Goal: Information Seeking & Learning: Learn about a topic

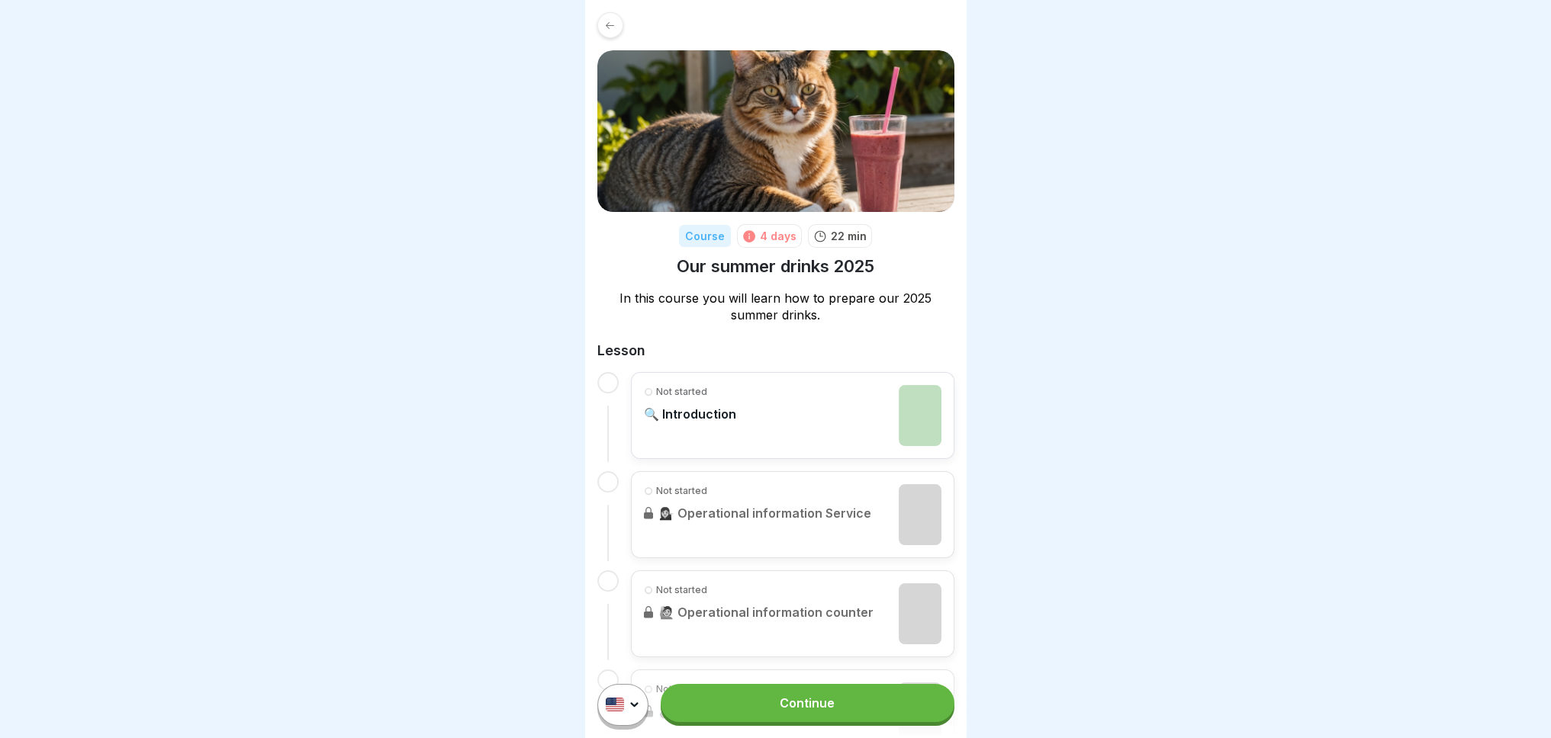
click at [736, 418] on div "Not started 🔍 Introduction" at bounding box center [793, 415] width 298 height 61
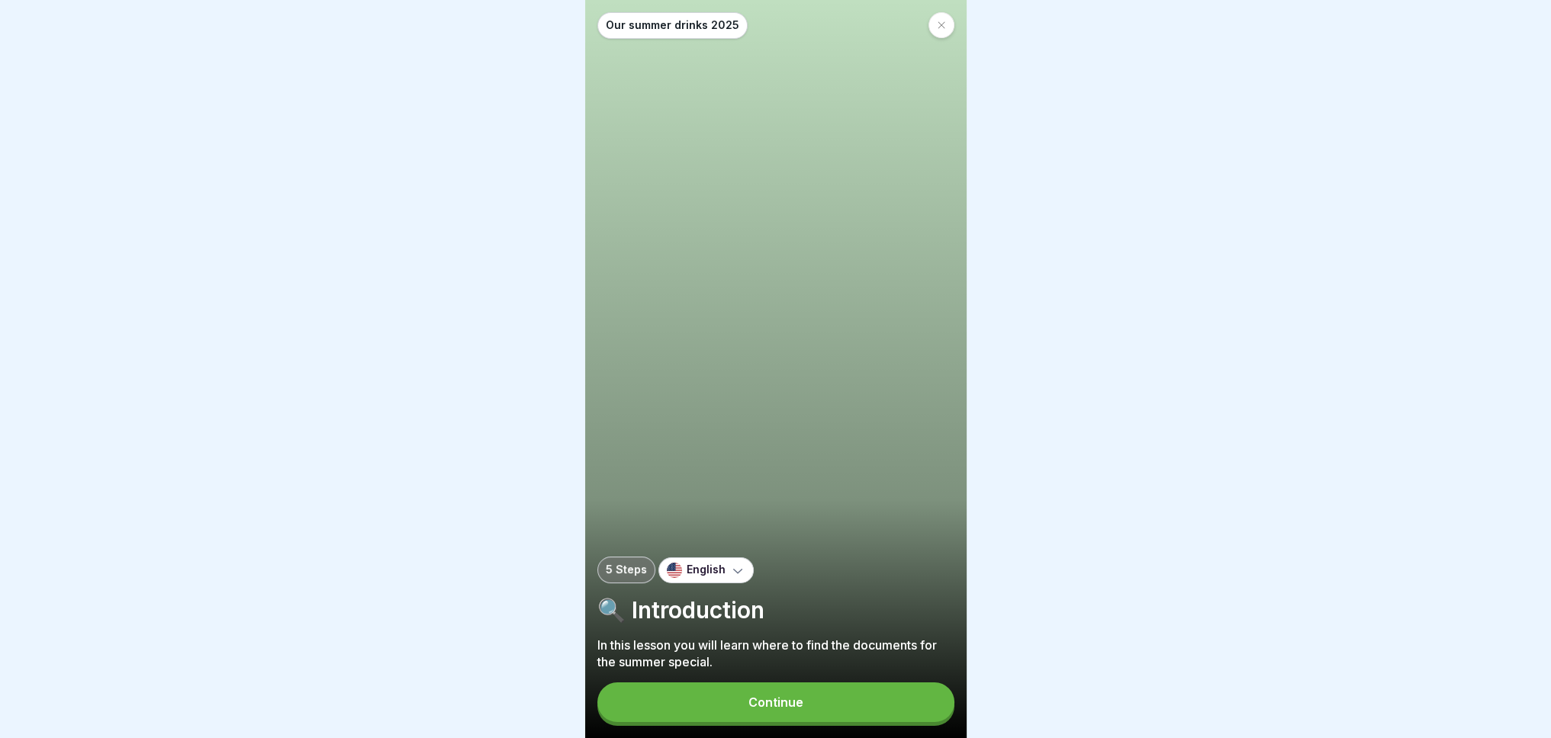
click at [721, 576] on div "English" at bounding box center [705, 571] width 95 height 26
click at [735, 622] on div "English" at bounding box center [747, 621] width 182 height 30
click at [808, 695] on button "Continue" at bounding box center [775, 703] width 357 height 40
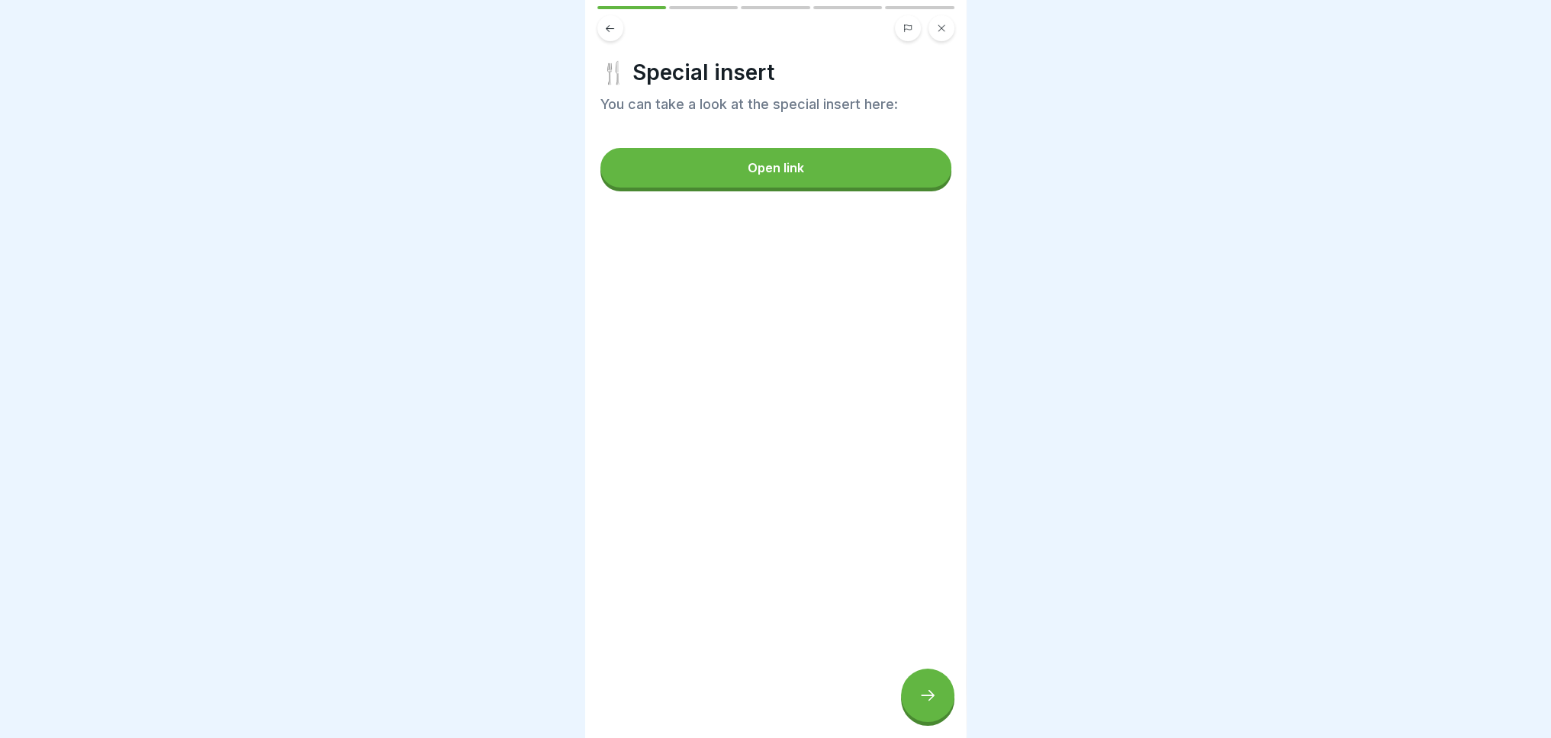
click at [729, 153] on button "Open link" at bounding box center [775, 168] width 351 height 40
click at [918, 708] on div at bounding box center [927, 695] width 53 height 53
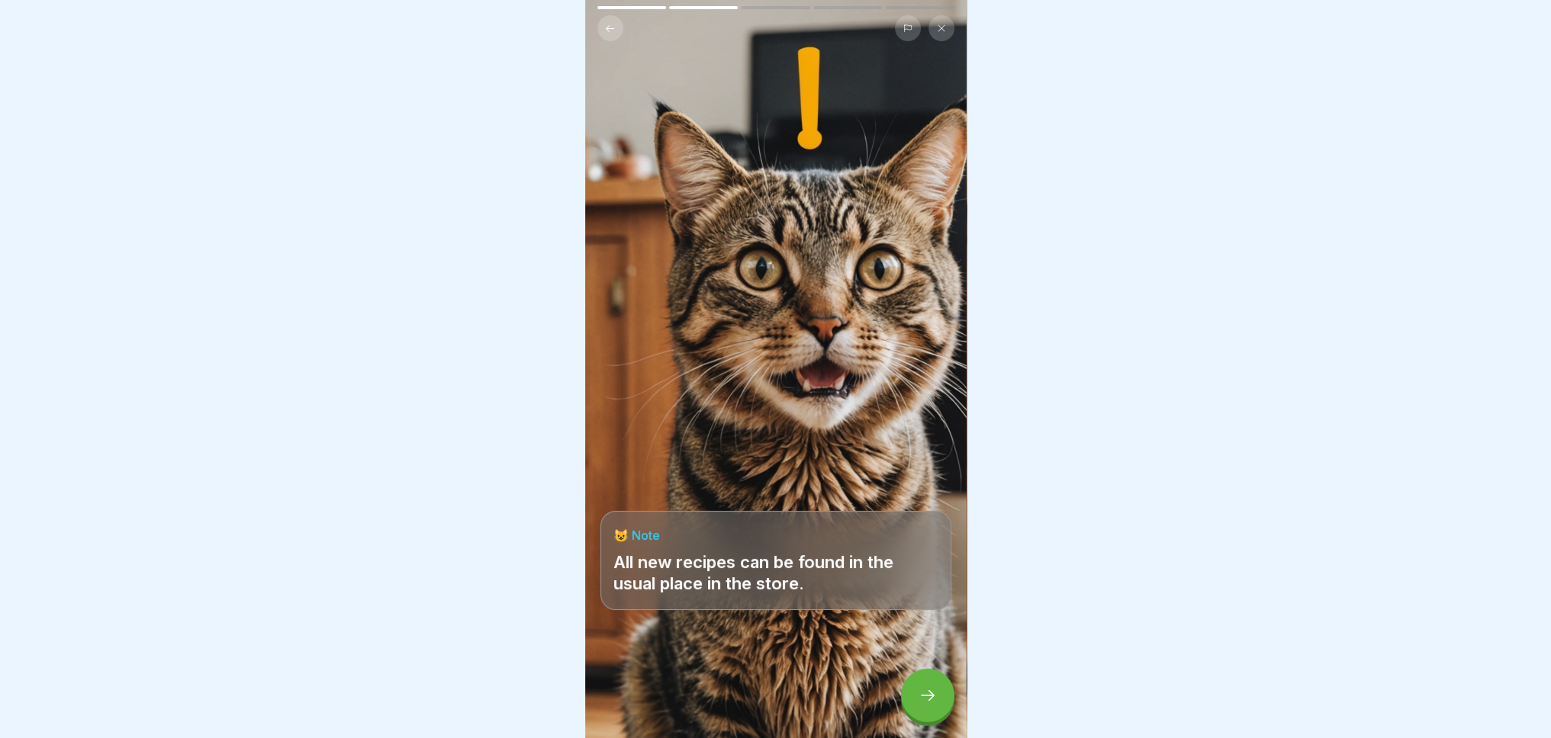
click at [914, 687] on div at bounding box center [927, 695] width 53 height 53
click at [933, 689] on icon at bounding box center [927, 696] width 18 height 18
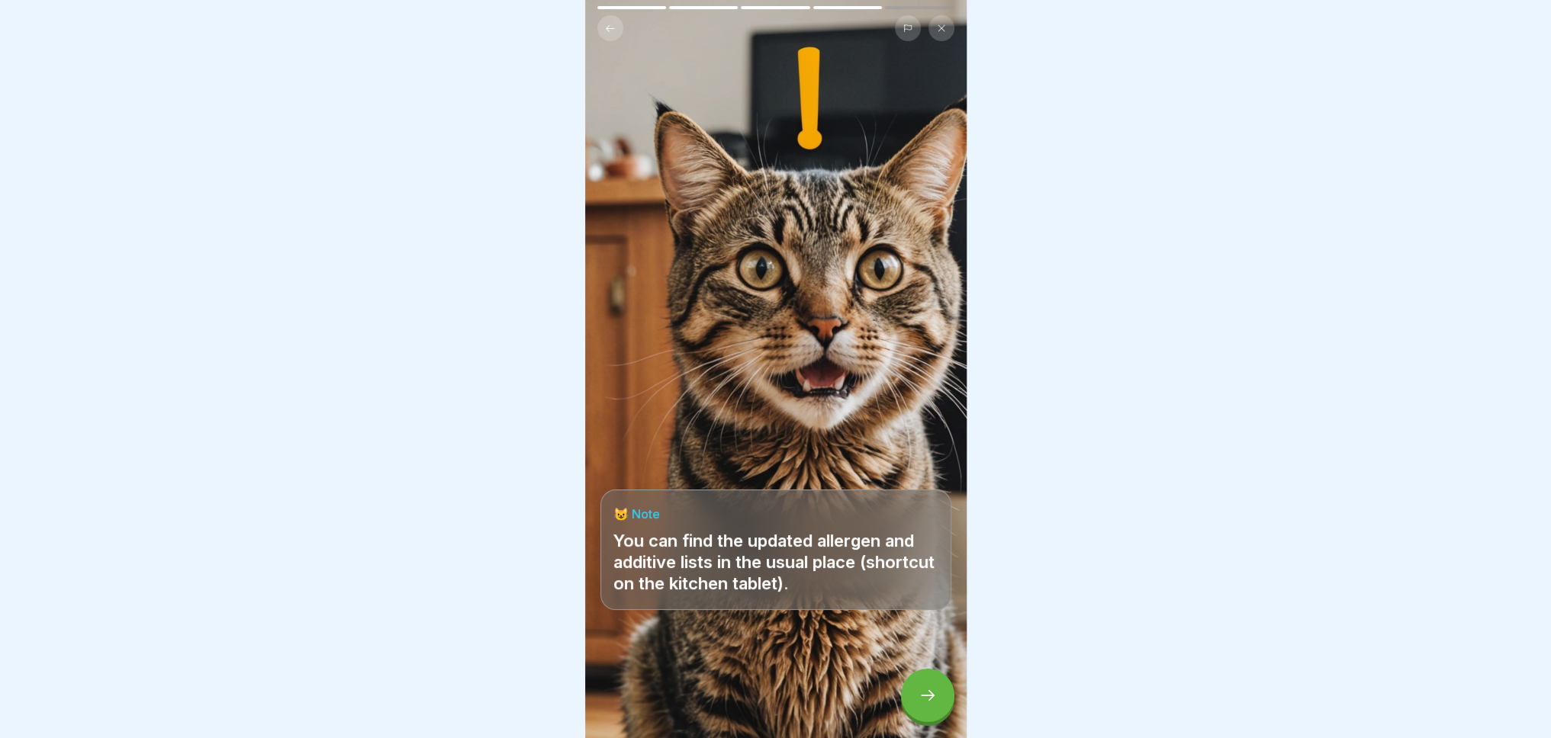
click at [925, 690] on icon at bounding box center [927, 696] width 18 height 18
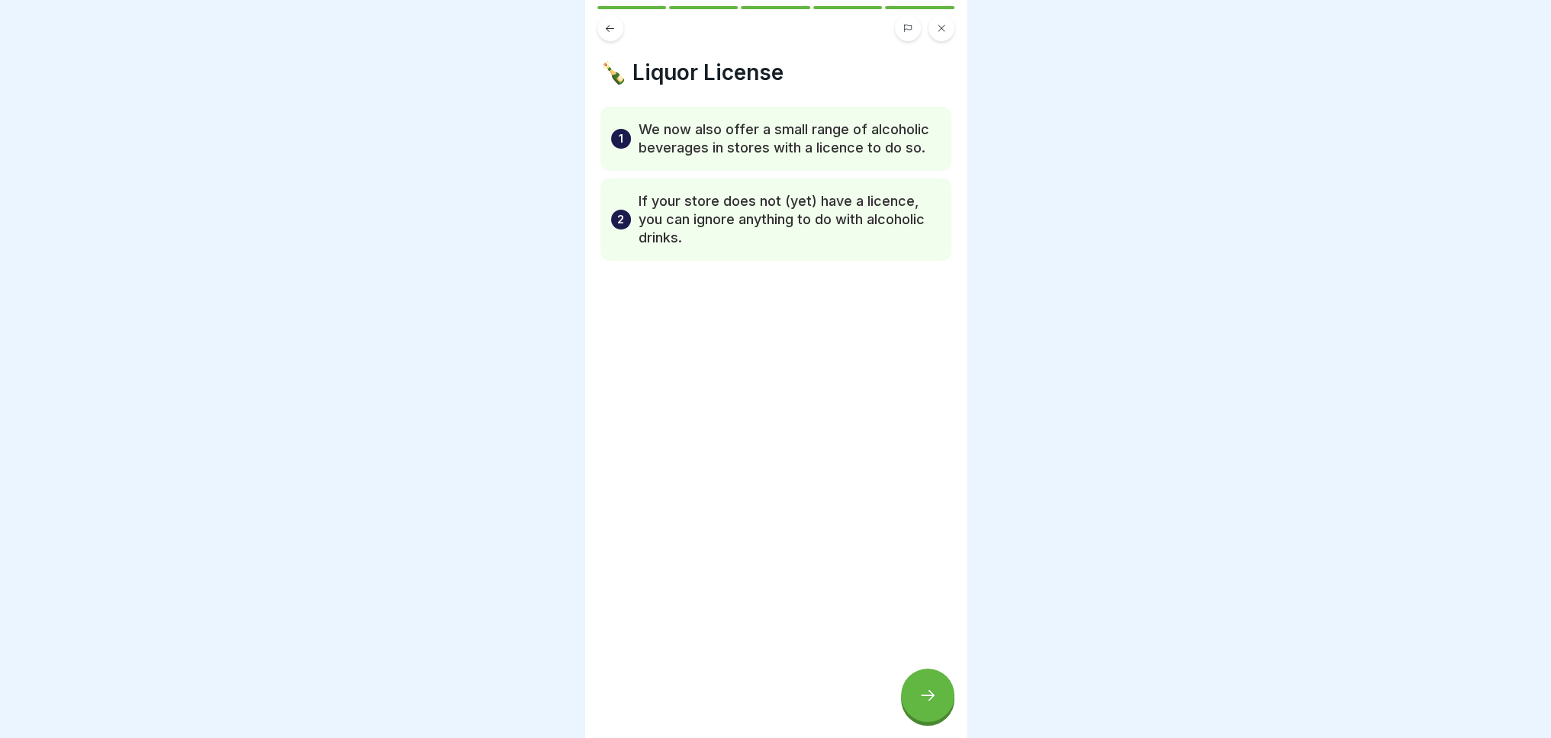
click at [929, 705] on div at bounding box center [927, 695] width 53 height 53
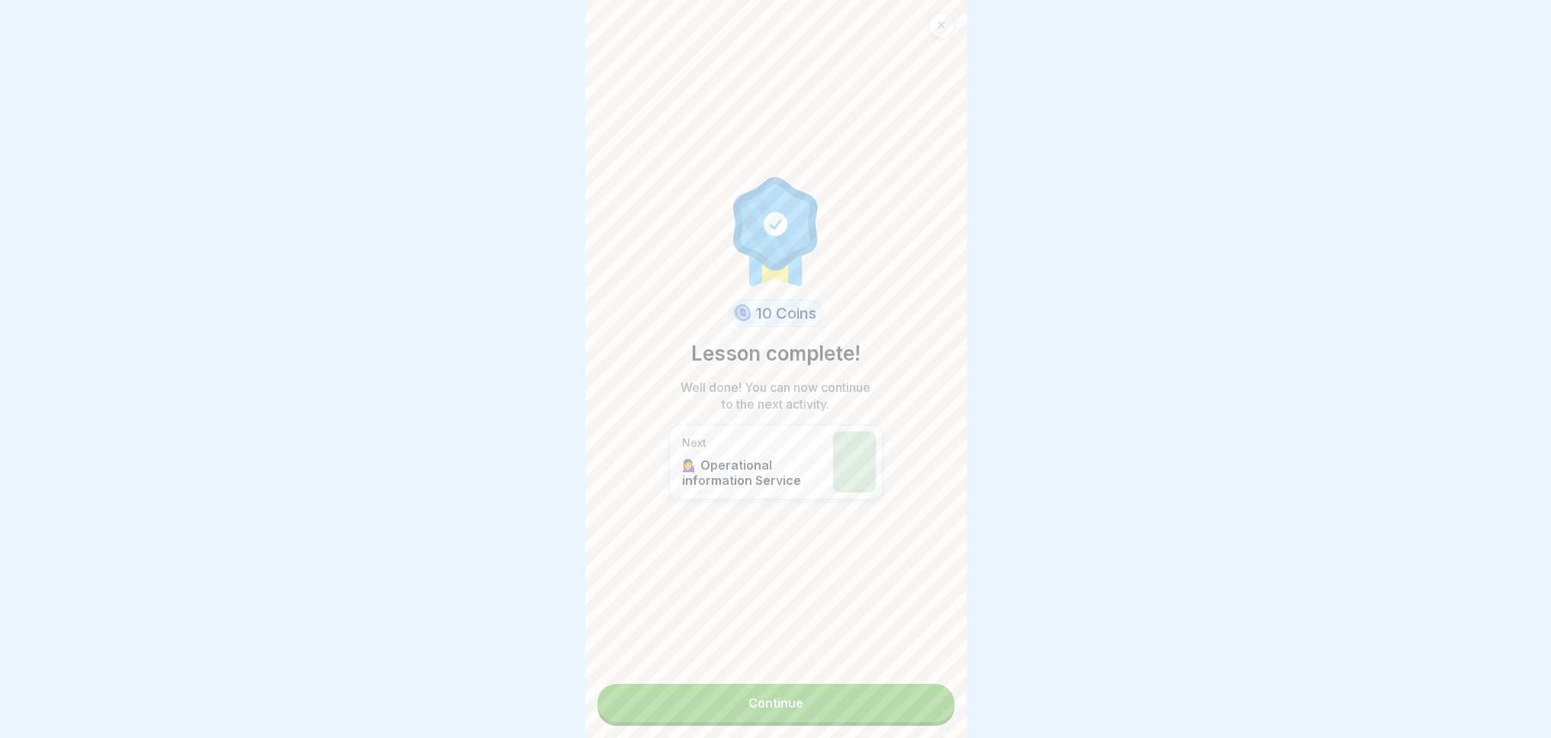
click at [812, 690] on link "Continue" at bounding box center [775, 703] width 357 height 38
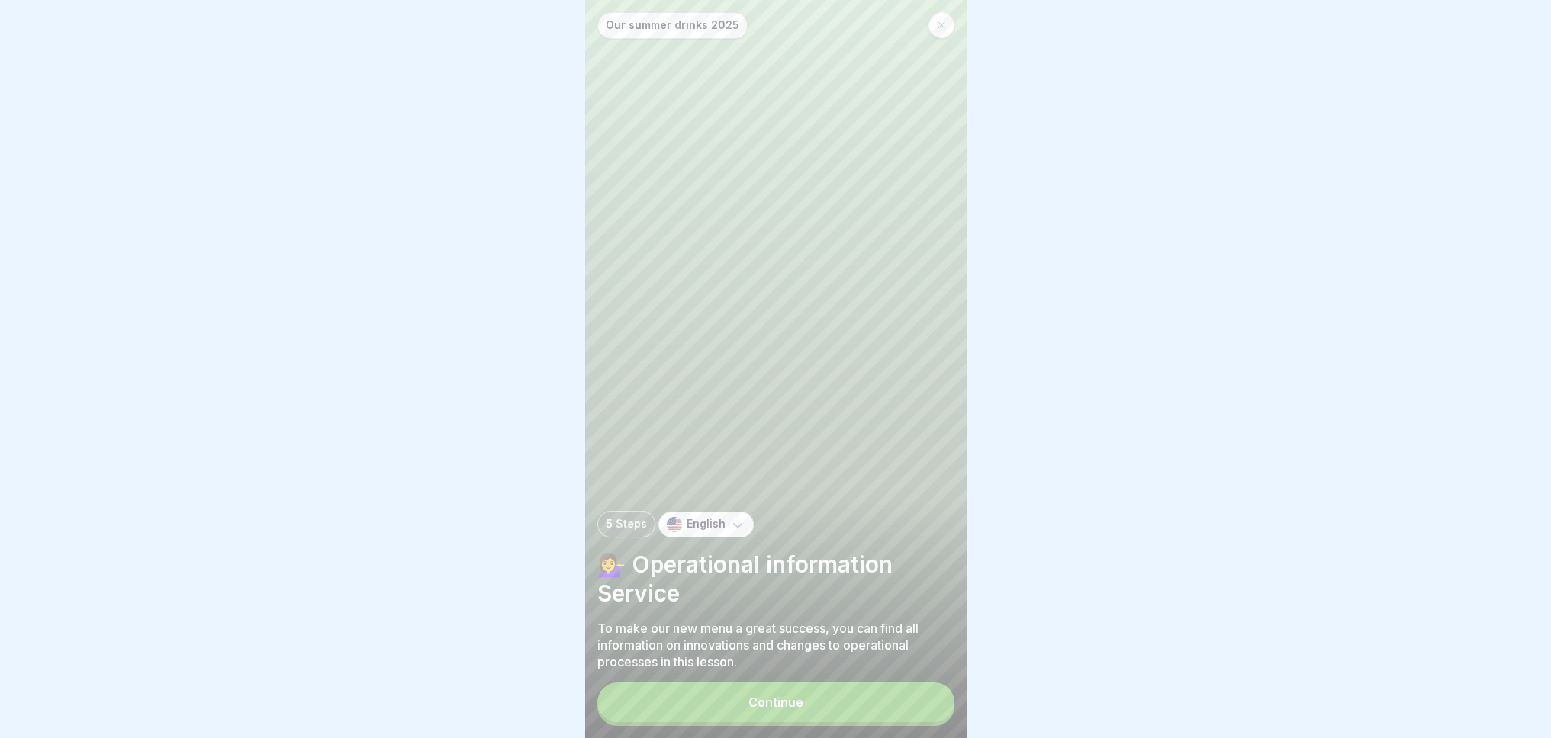
click at [762, 707] on button "Continue" at bounding box center [775, 703] width 357 height 40
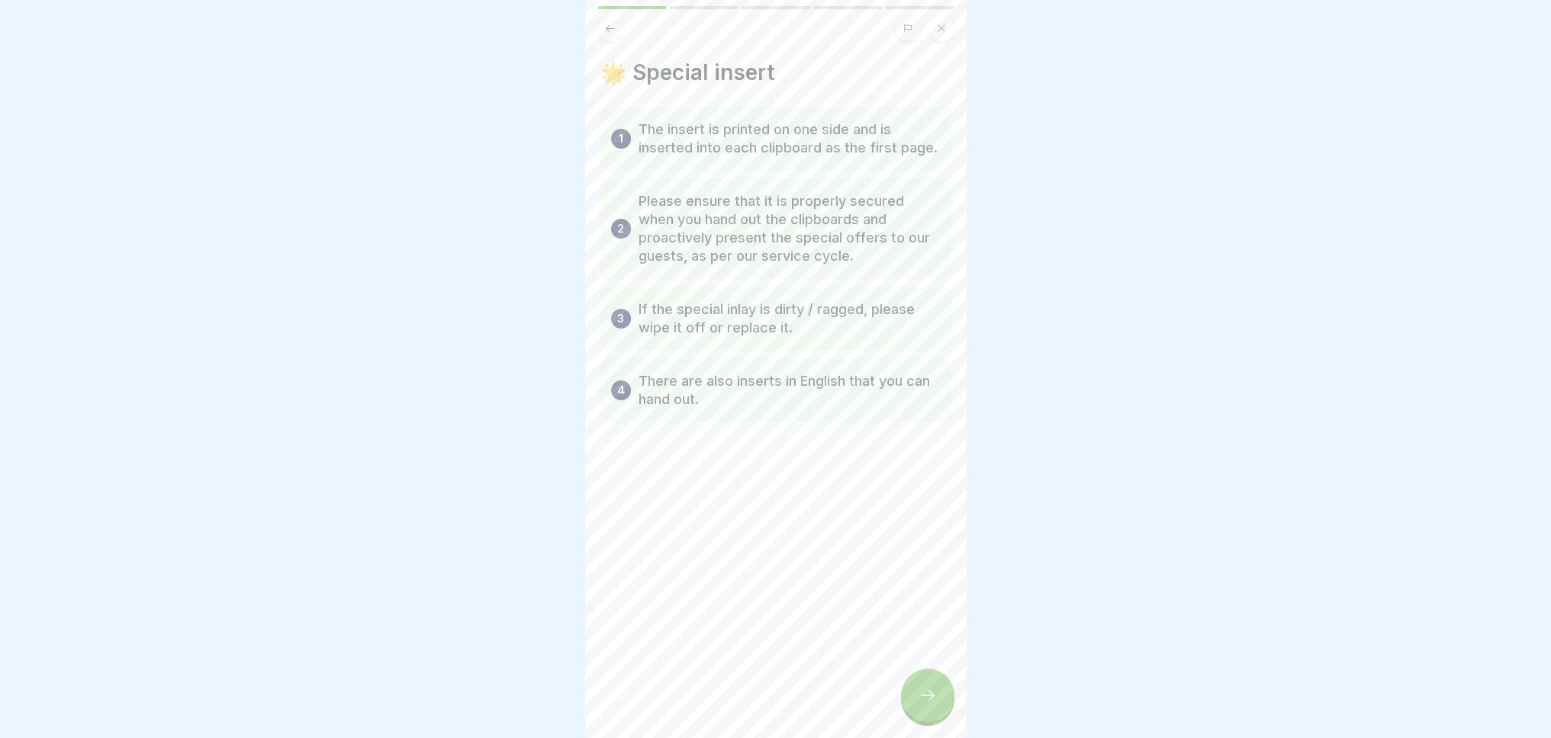
click at [932, 705] on icon at bounding box center [927, 696] width 18 height 18
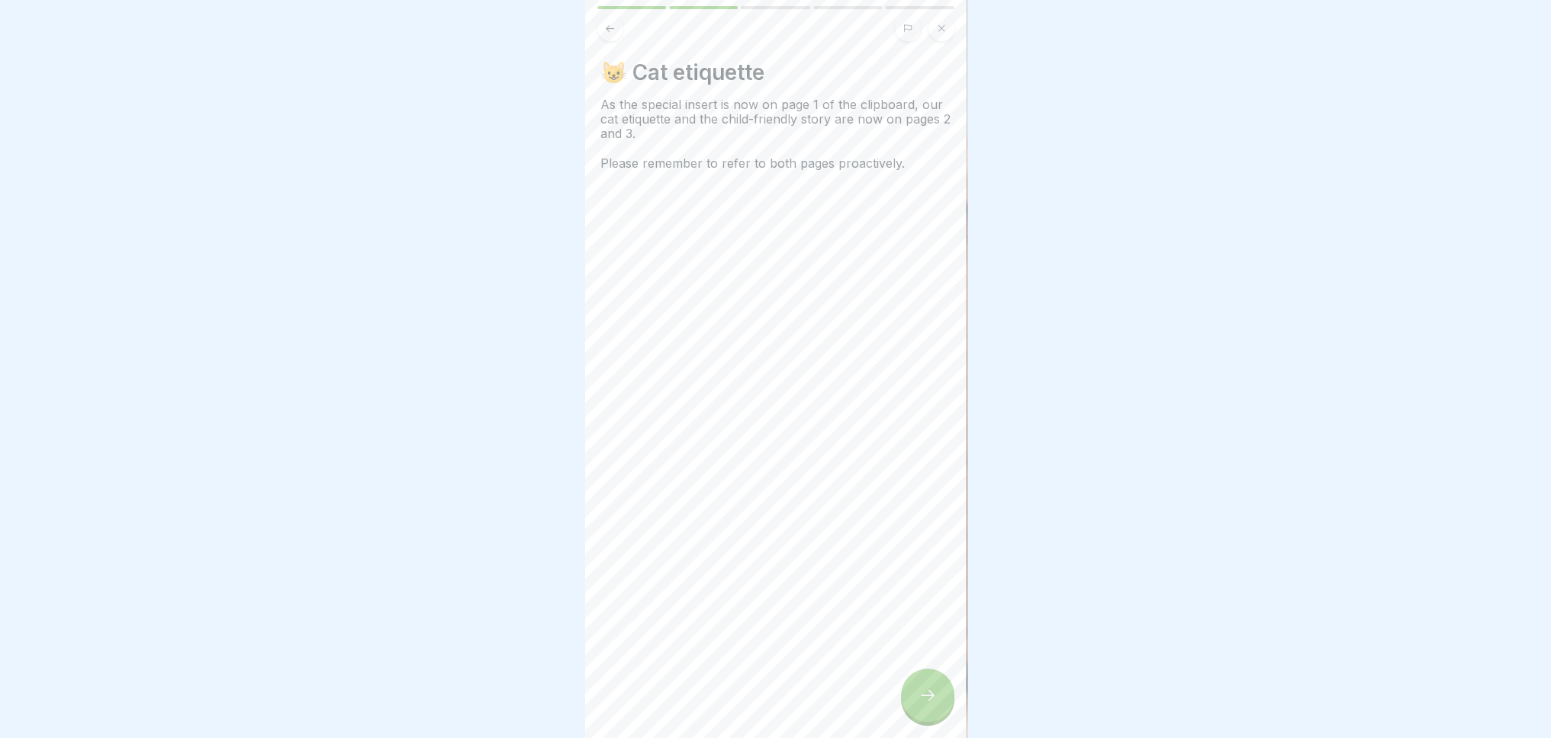
click at [931, 705] on icon at bounding box center [927, 696] width 18 height 18
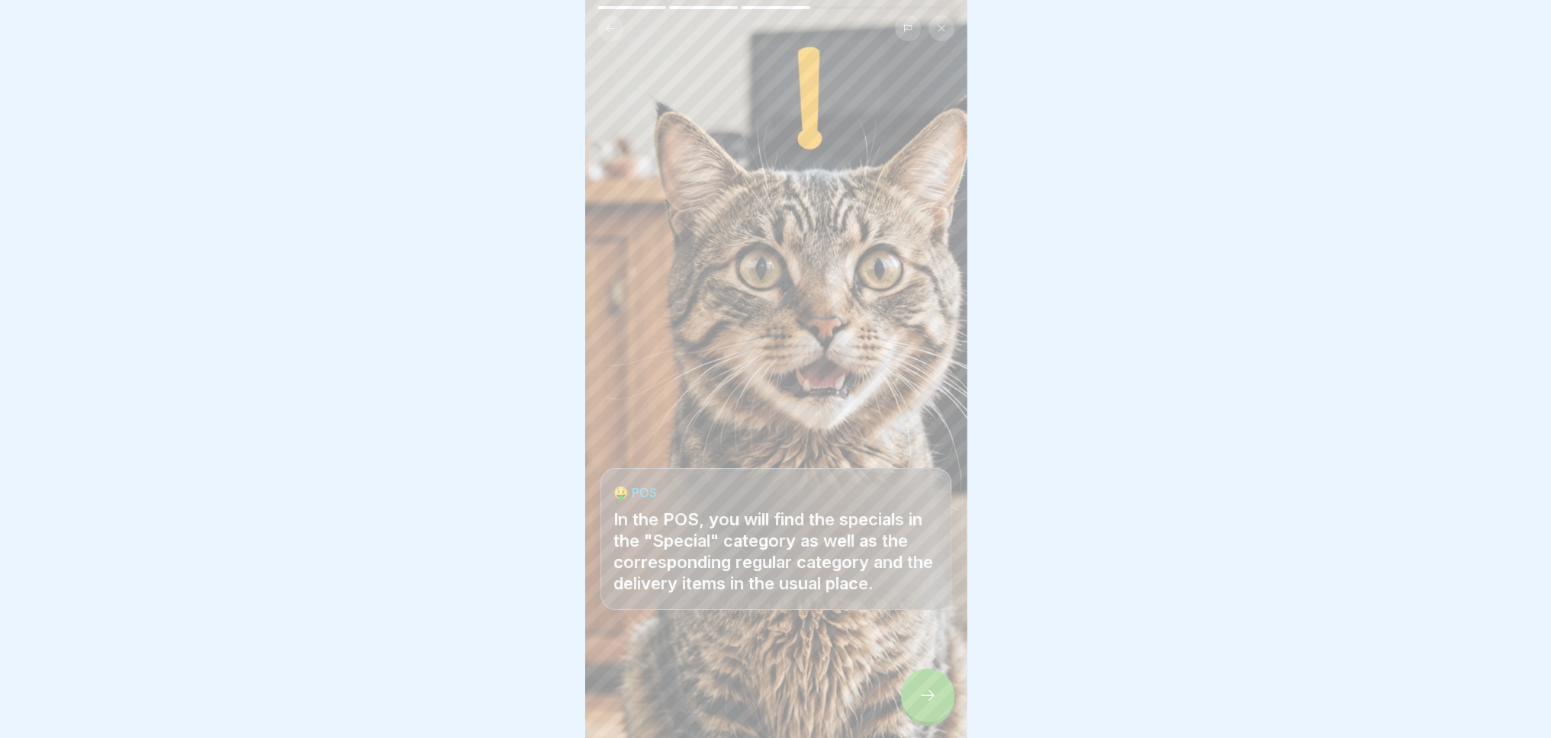
click at [903, 696] on div at bounding box center [927, 695] width 53 height 53
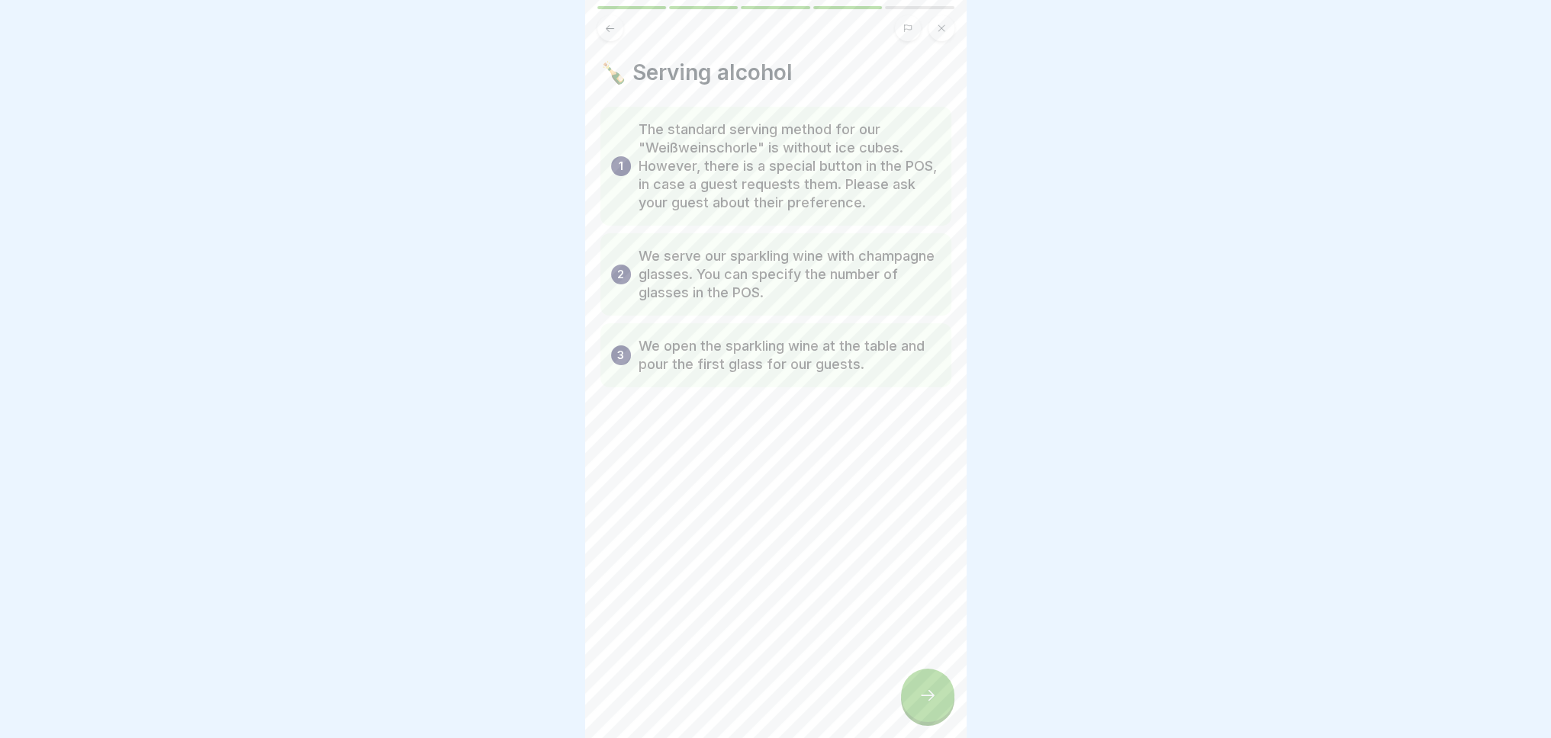
click at [928, 705] on icon at bounding box center [927, 696] width 18 height 18
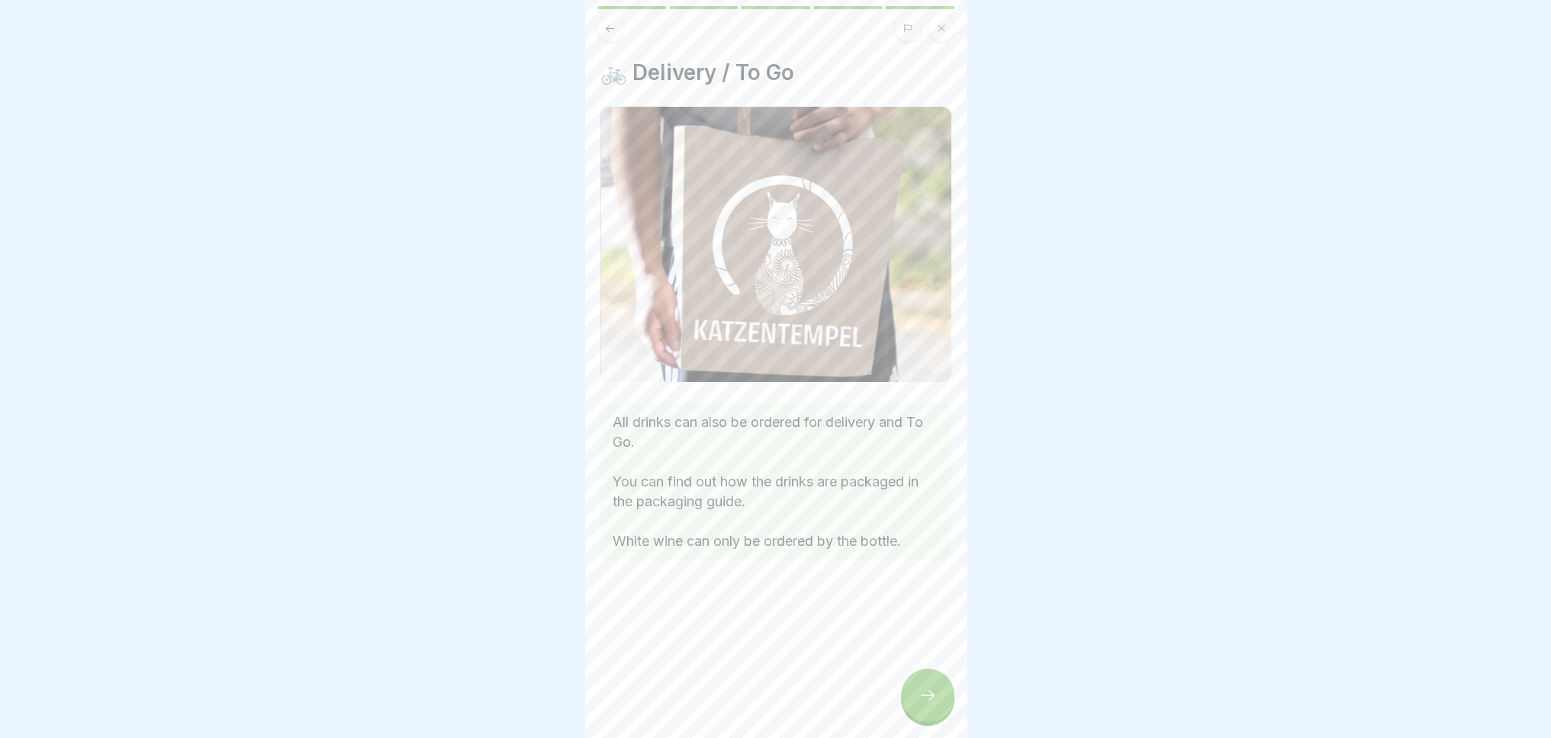
click at [942, 713] on div at bounding box center [927, 695] width 53 height 53
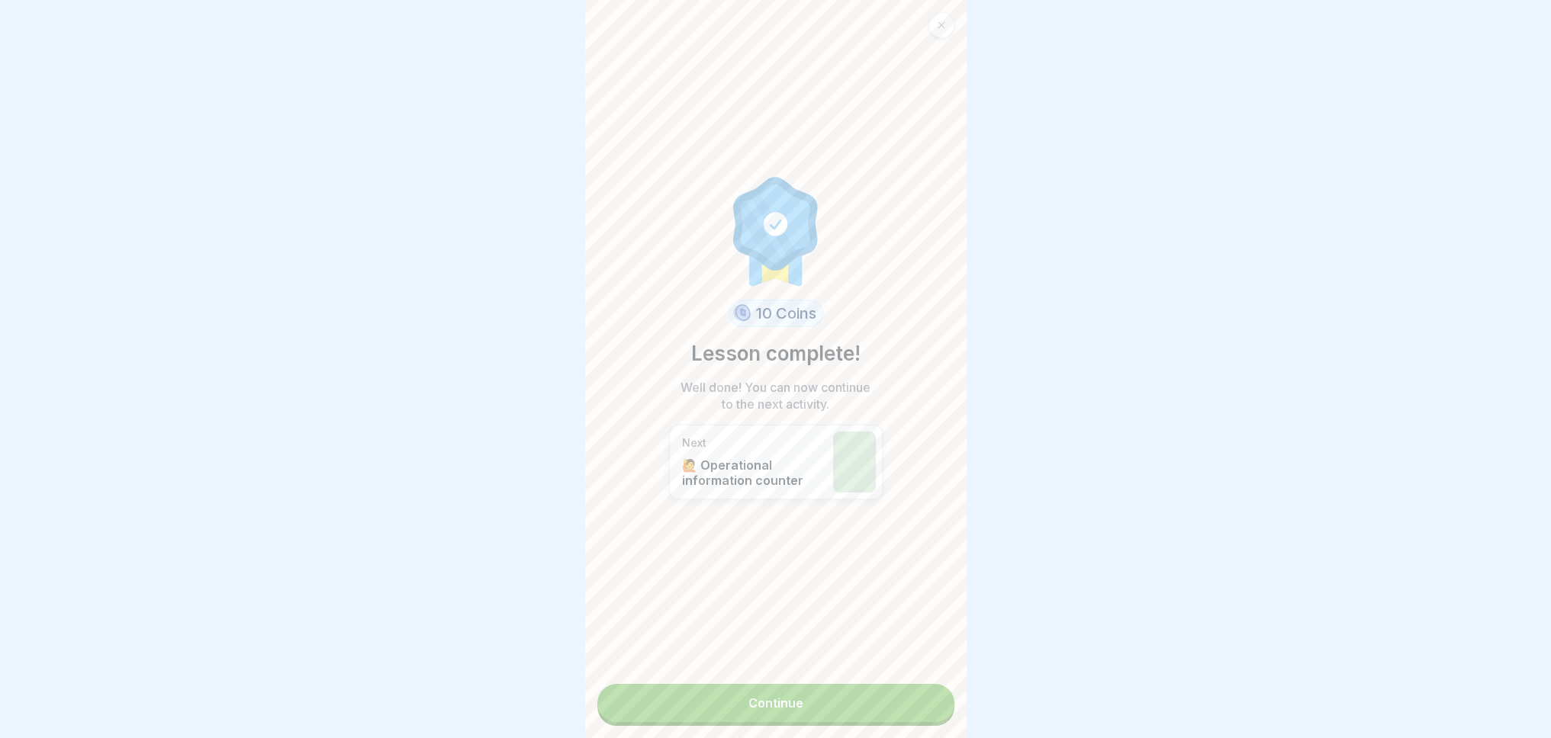
click at [866, 680] on div "10 Coins Lesson complete! Well done! You can now continue to the next activity.…" at bounding box center [775, 369] width 381 height 738
click at [864, 695] on link "Continue" at bounding box center [775, 703] width 357 height 38
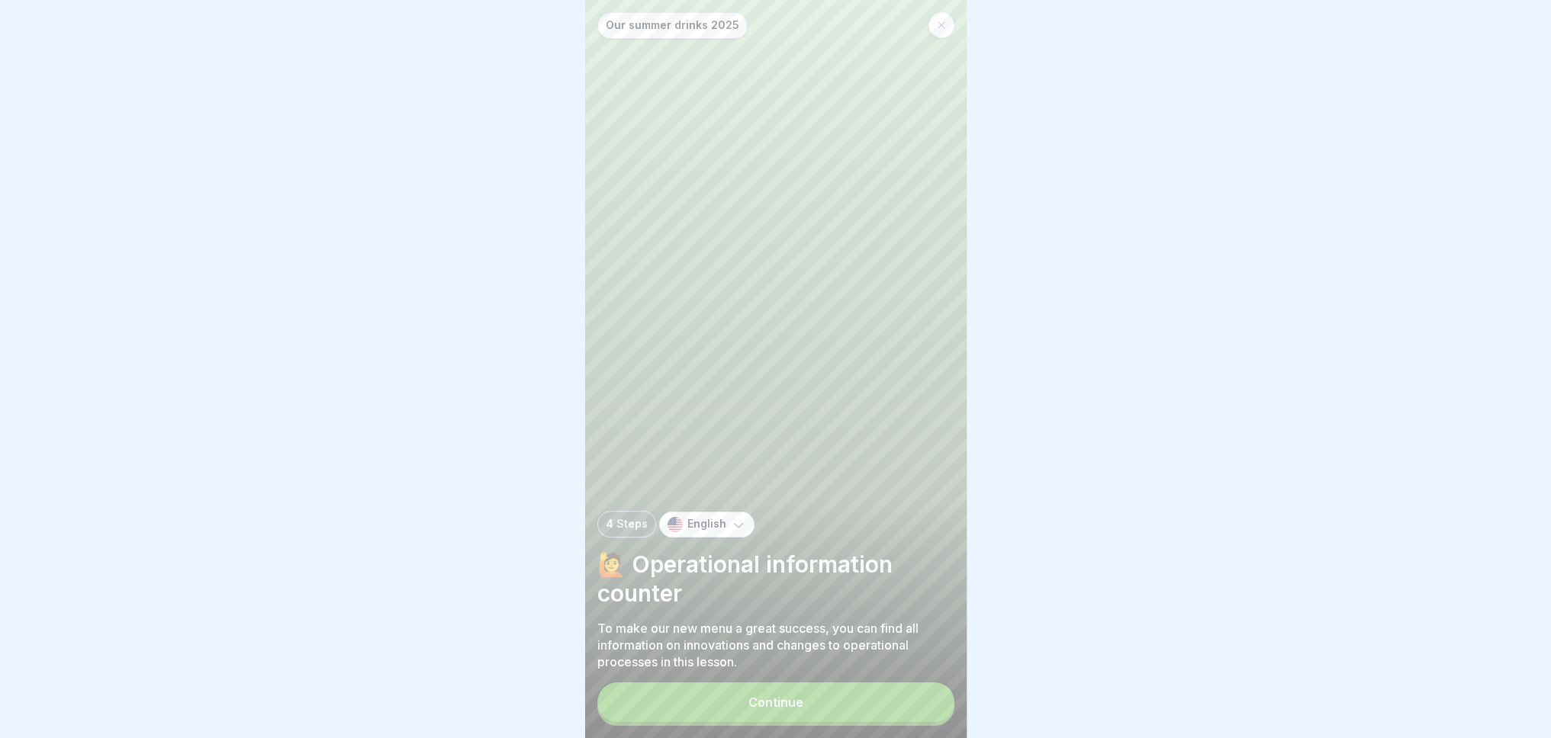
click at [814, 704] on button "Continue" at bounding box center [775, 703] width 357 height 40
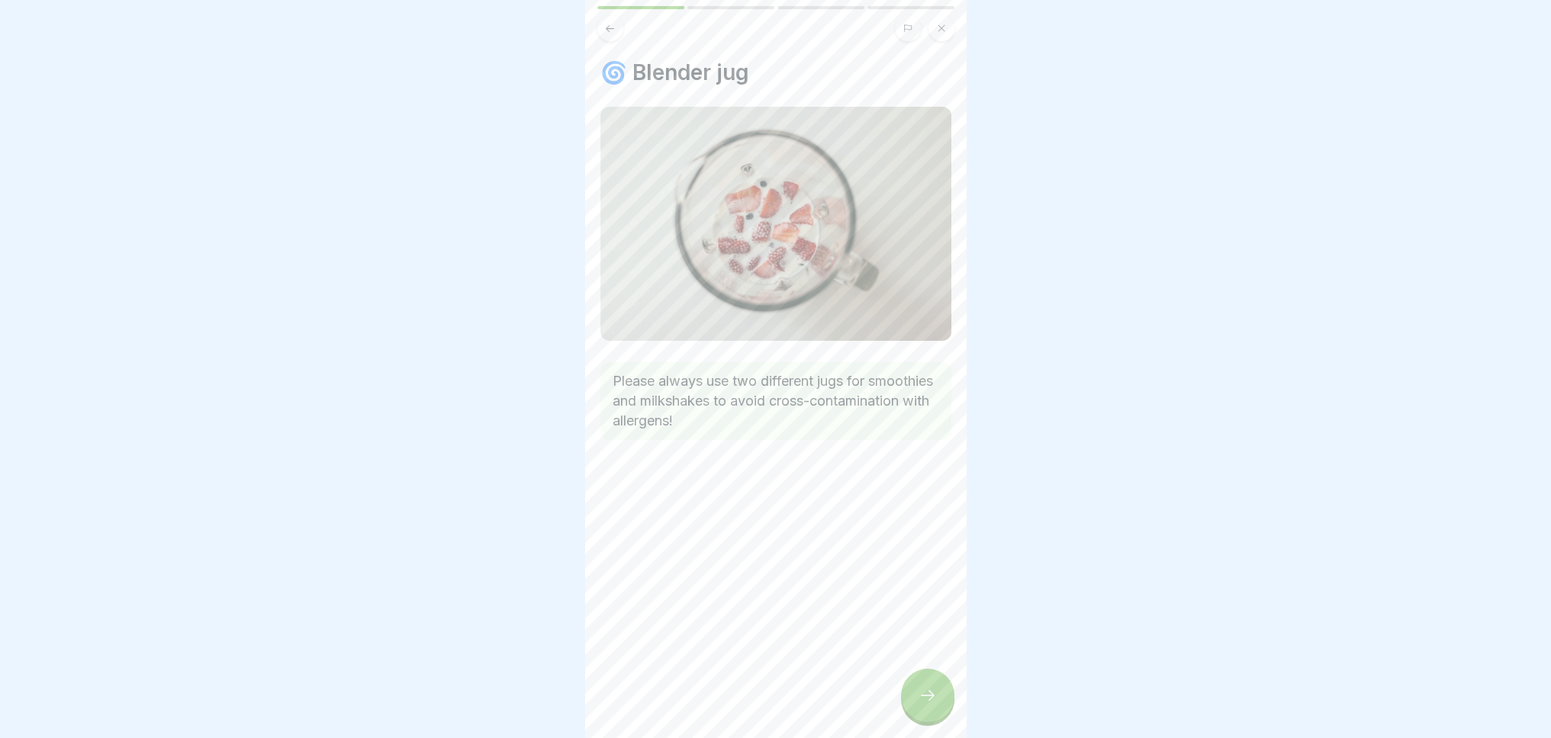
click at [921, 700] on icon at bounding box center [927, 696] width 18 height 18
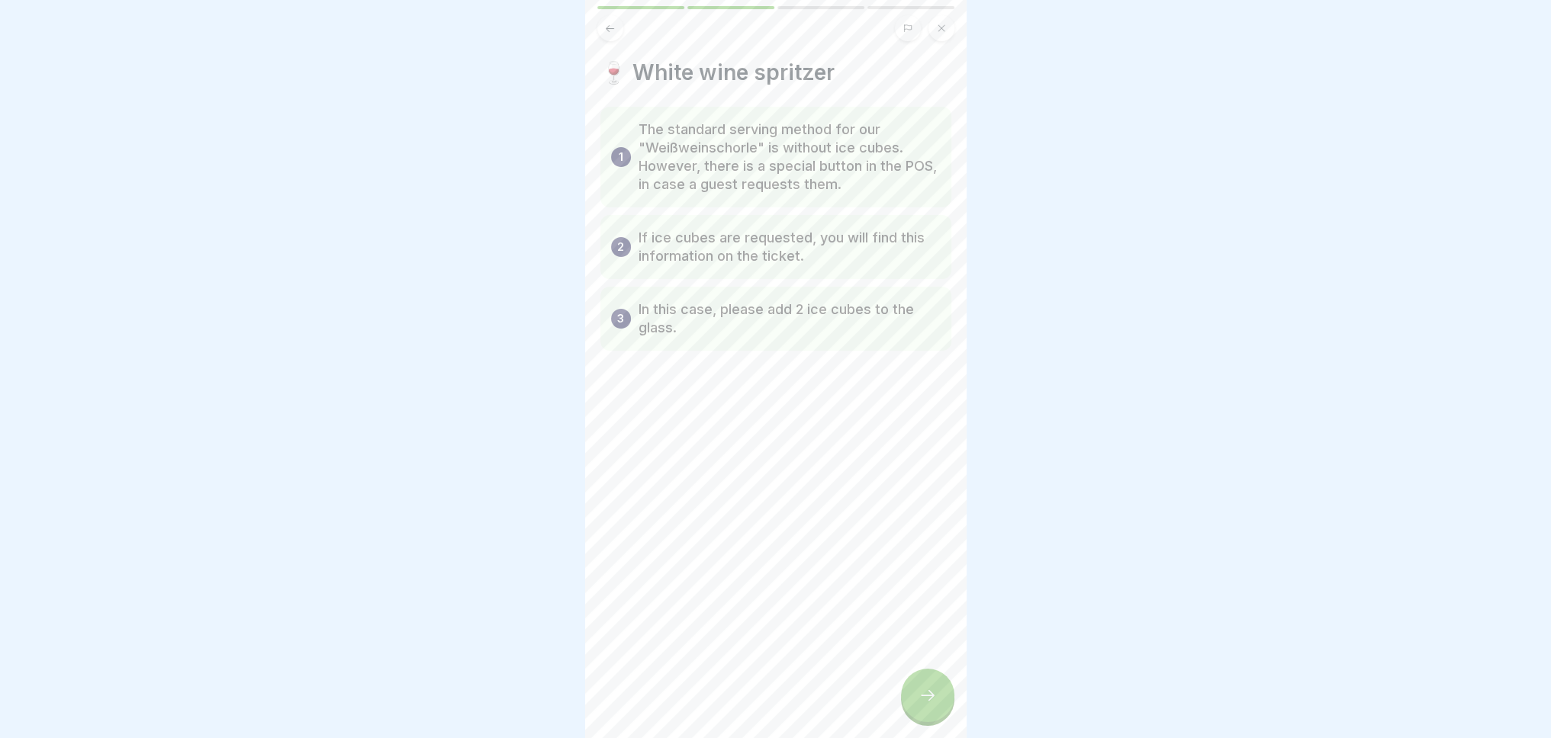
click at [921, 703] on icon at bounding box center [927, 696] width 18 height 18
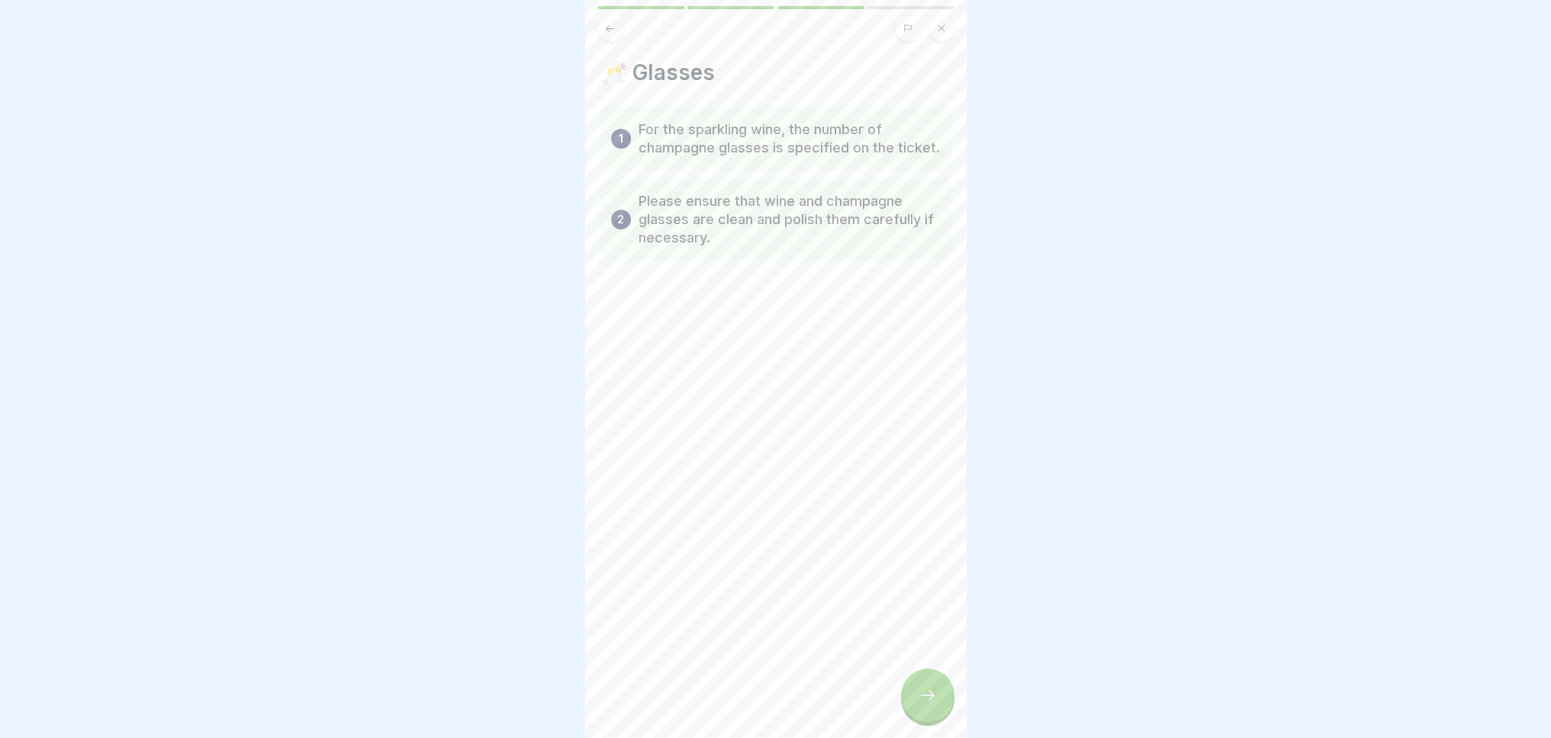
click at [921, 703] on icon at bounding box center [927, 696] width 18 height 18
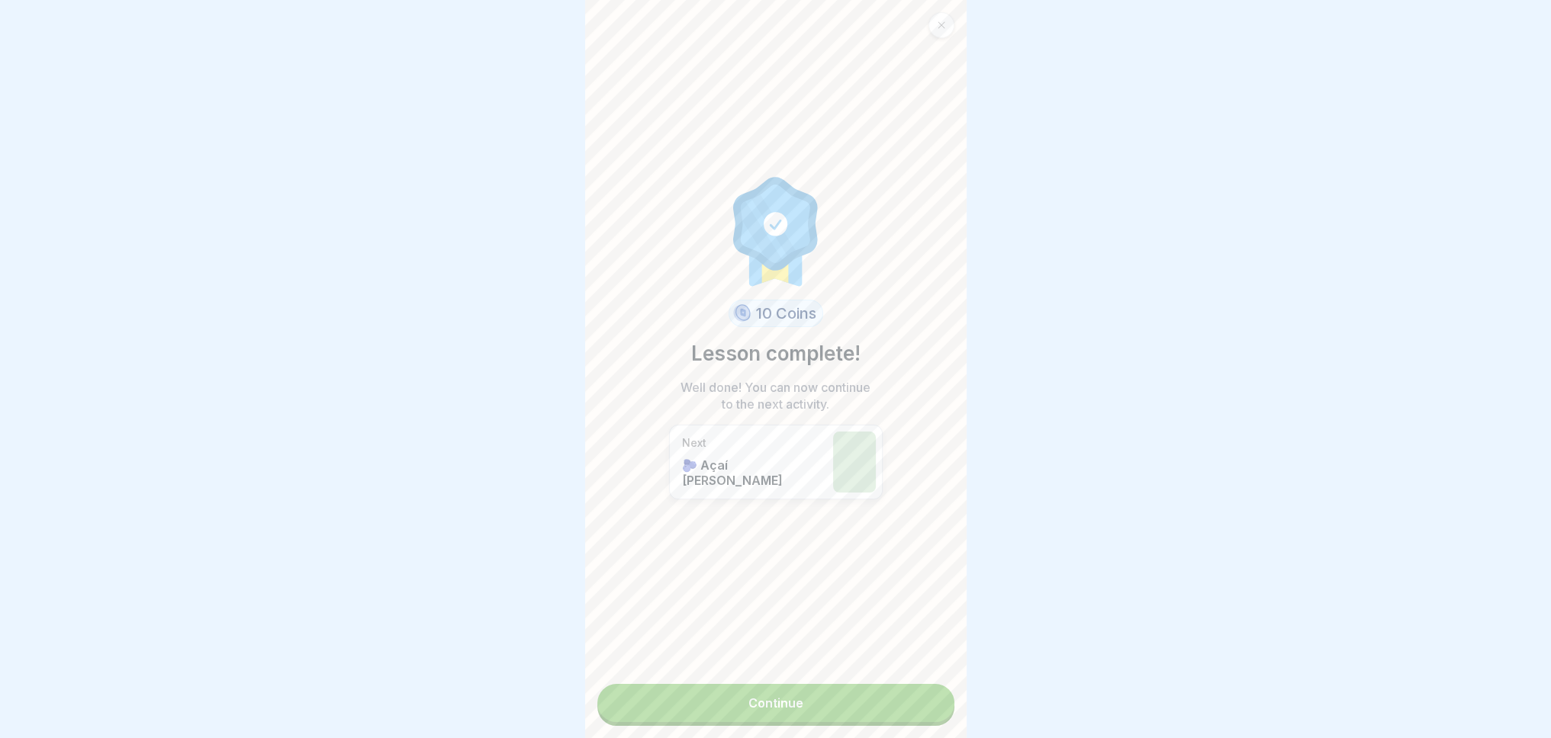
click at [869, 690] on link "Continue" at bounding box center [775, 703] width 357 height 38
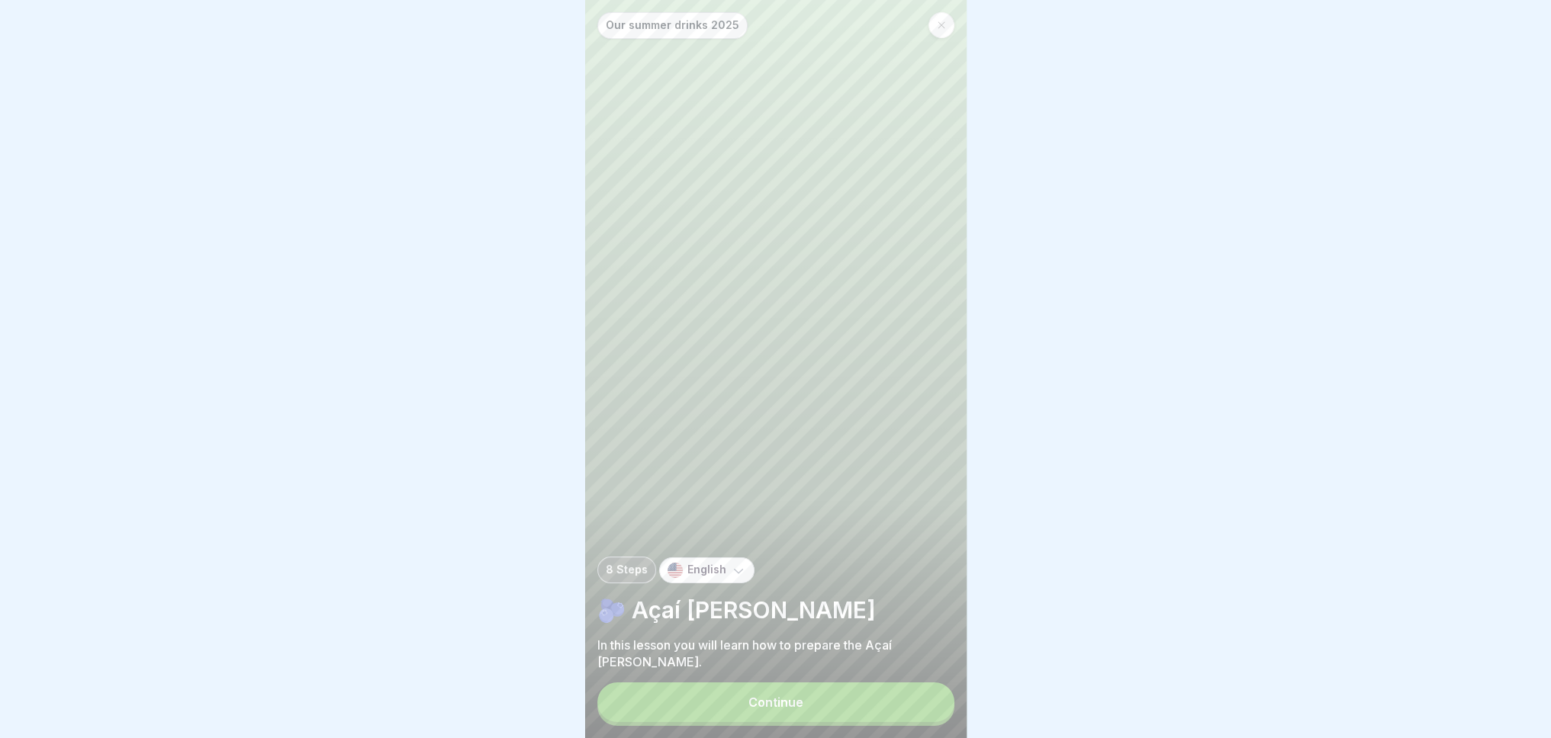
click at [879, 702] on button "Continue" at bounding box center [775, 703] width 357 height 40
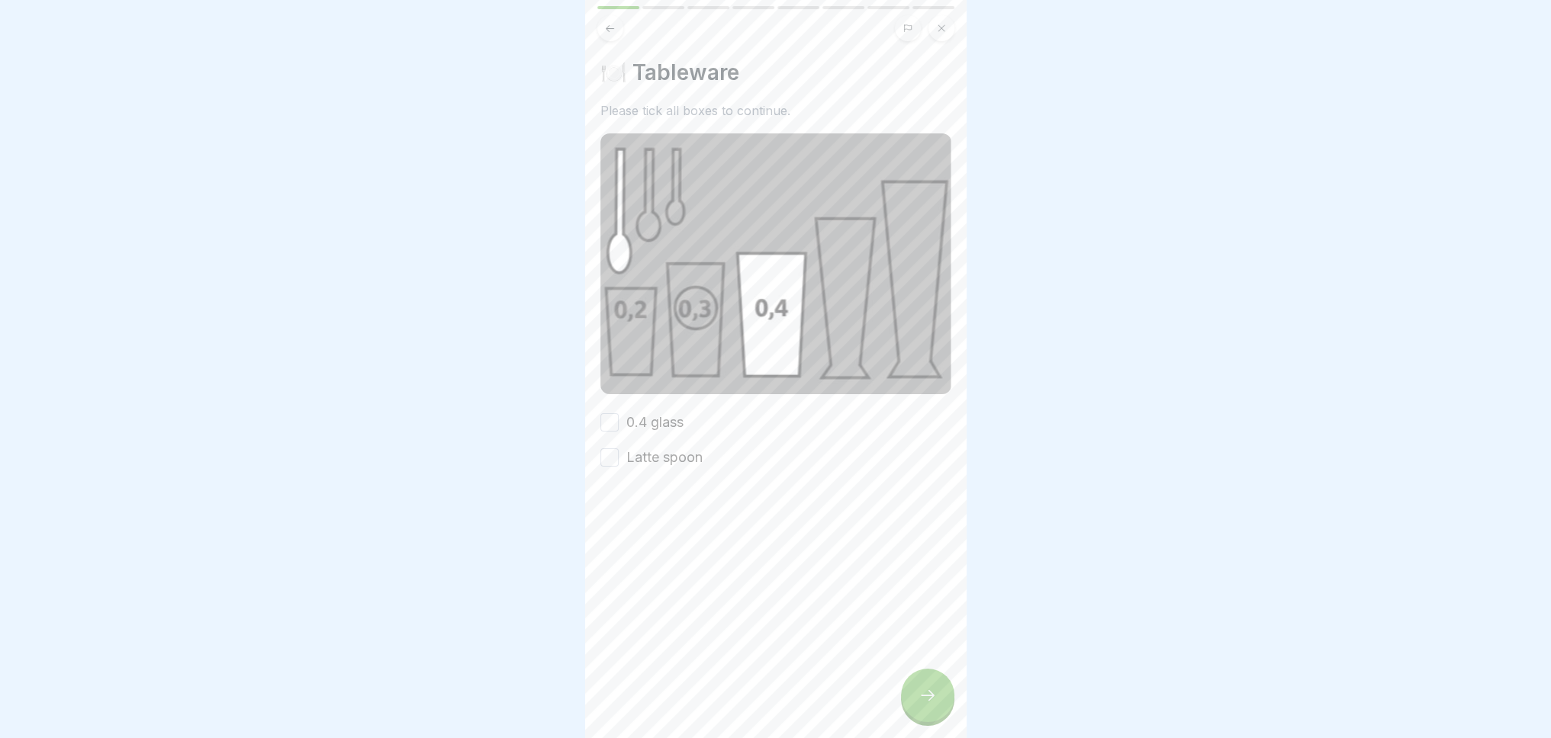
click at [610, 413] on button "0.4 glass" at bounding box center [609, 422] width 18 height 18
click at [609, 455] on button "Latte spoon" at bounding box center [609, 458] width 18 height 18
click at [927, 703] on icon at bounding box center [927, 696] width 18 height 18
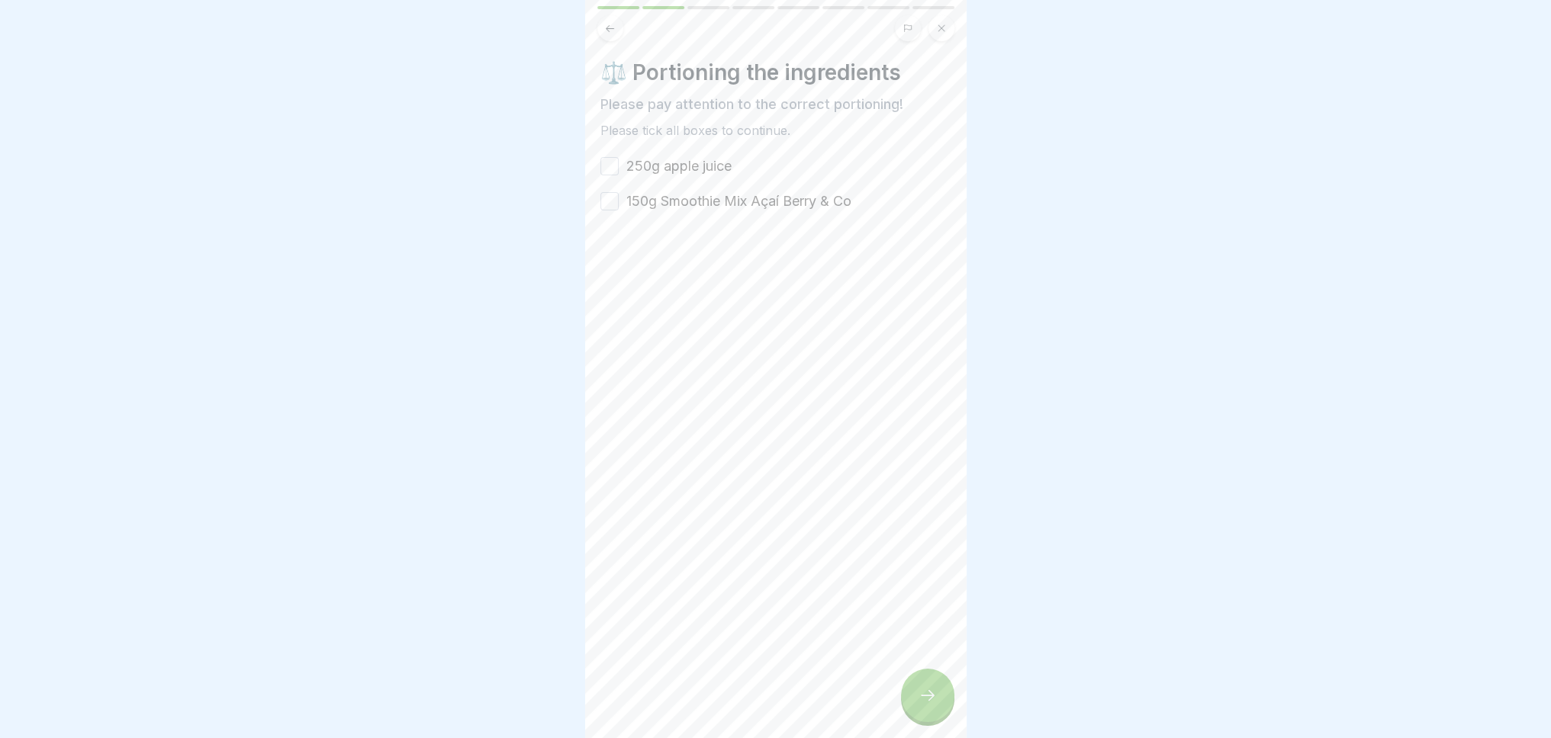
click at [611, 163] on button "250g apple juice" at bounding box center [609, 166] width 18 height 18
click at [609, 200] on button "150g Smoothie Mix Açaí Berry & Co" at bounding box center [609, 201] width 18 height 18
click at [914, 707] on div at bounding box center [927, 695] width 53 height 53
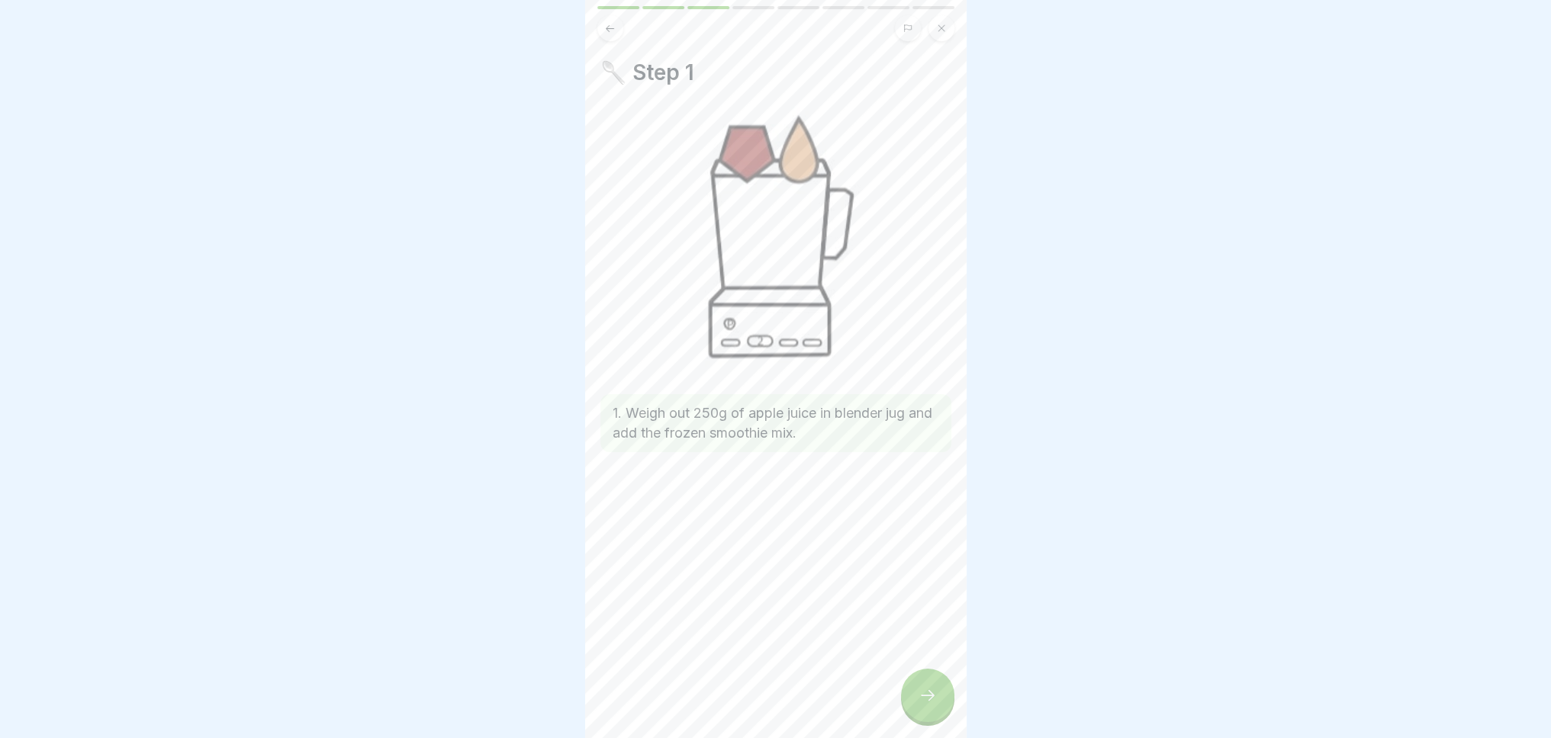
click at [925, 705] on icon at bounding box center [927, 696] width 18 height 18
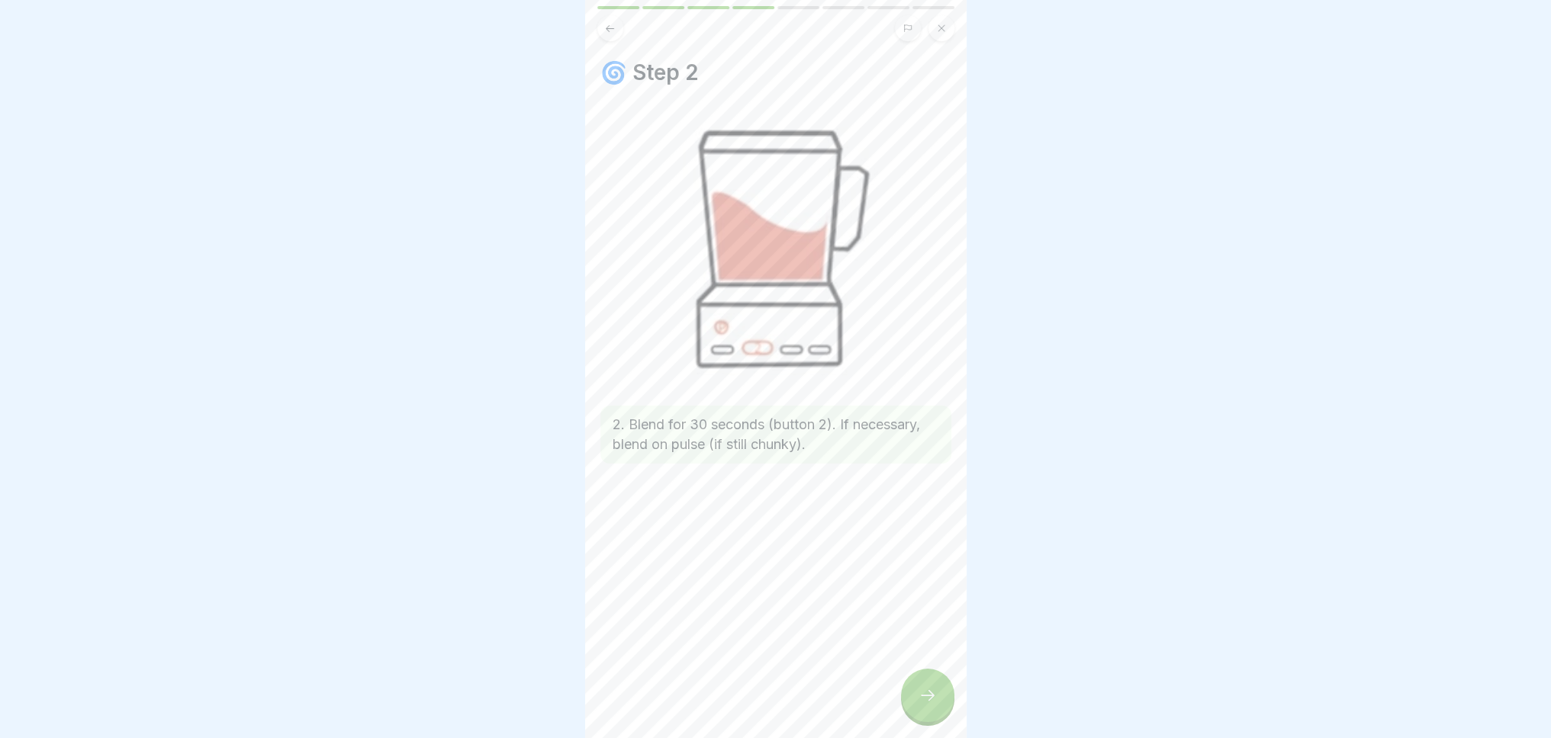
click at [925, 705] on icon at bounding box center [927, 696] width 18 height 18
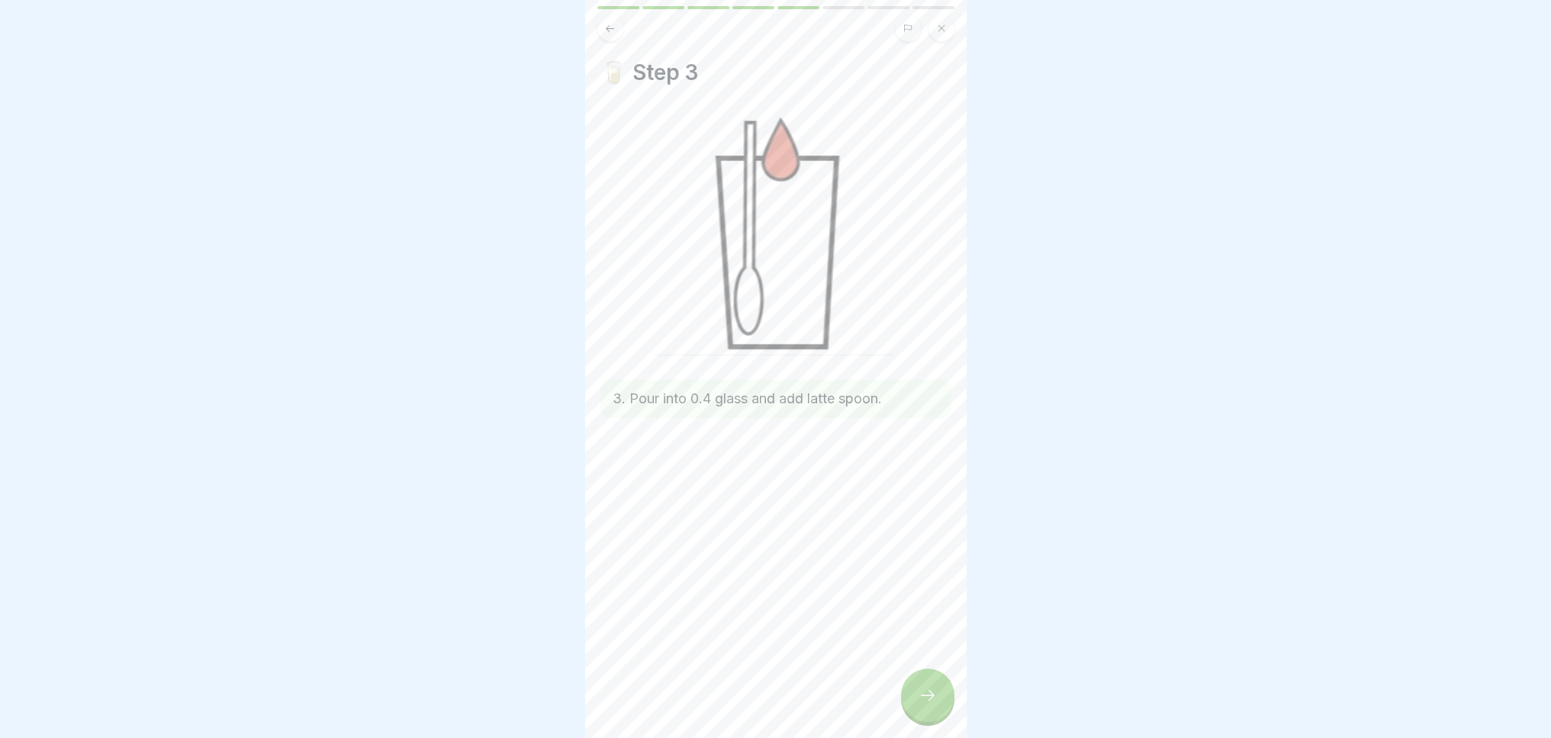
click at [925, 705] on icon at bounding box center [927, 696] width 18 height 18
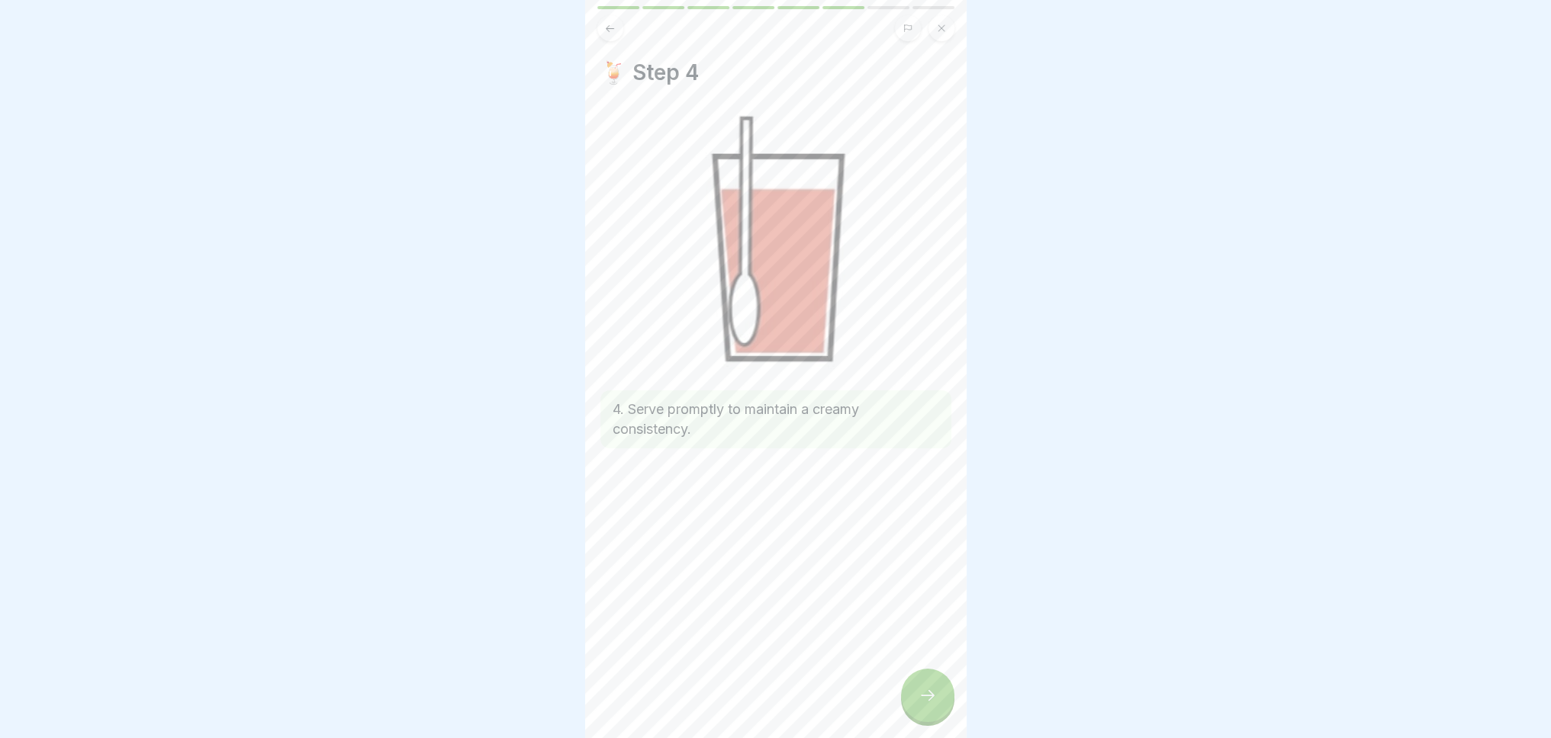
click at [925, 705] on icon at bounding box center [927, 696] width 18 height 18
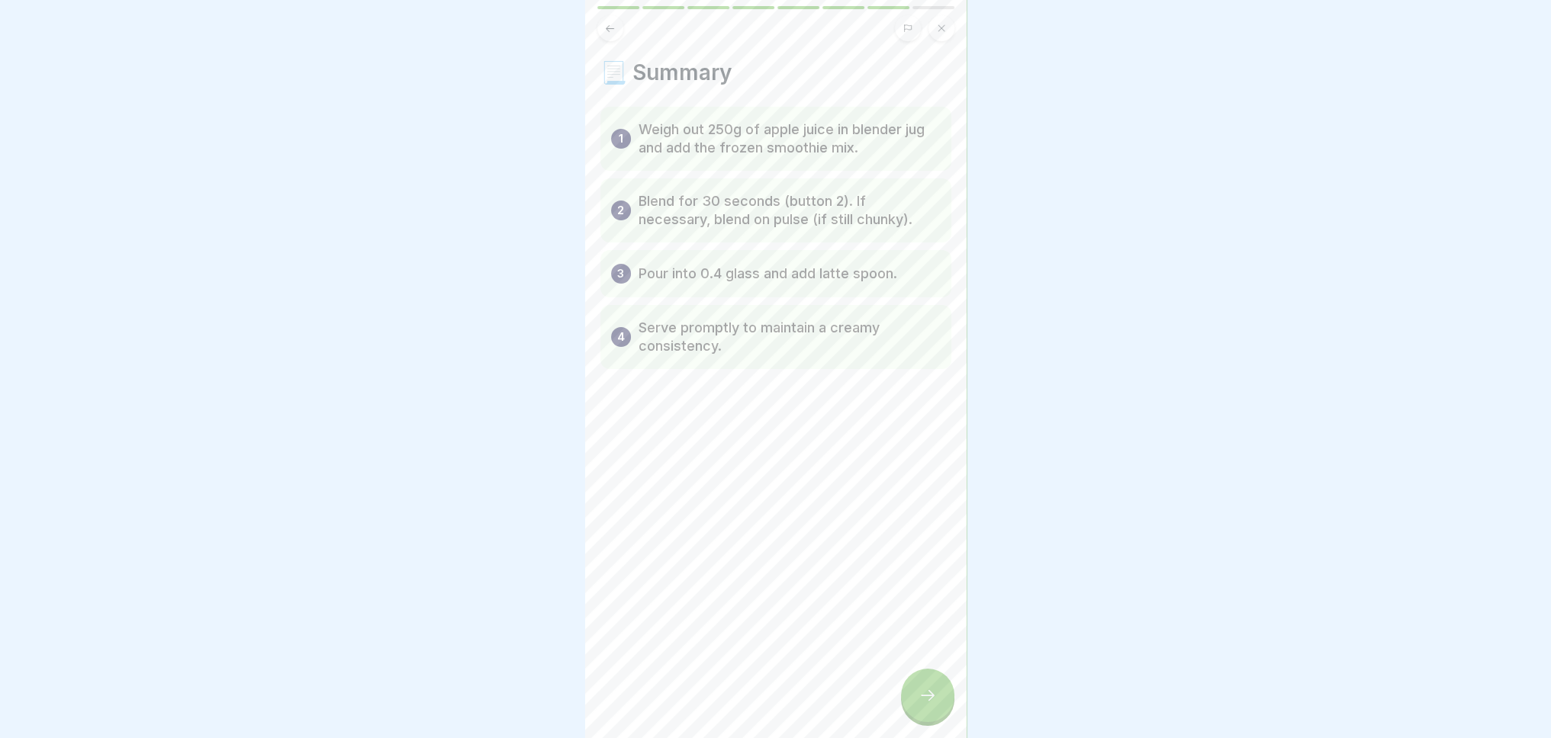
click at [933, 705] on icon at bounding box center [927, 696] width 18 height 18
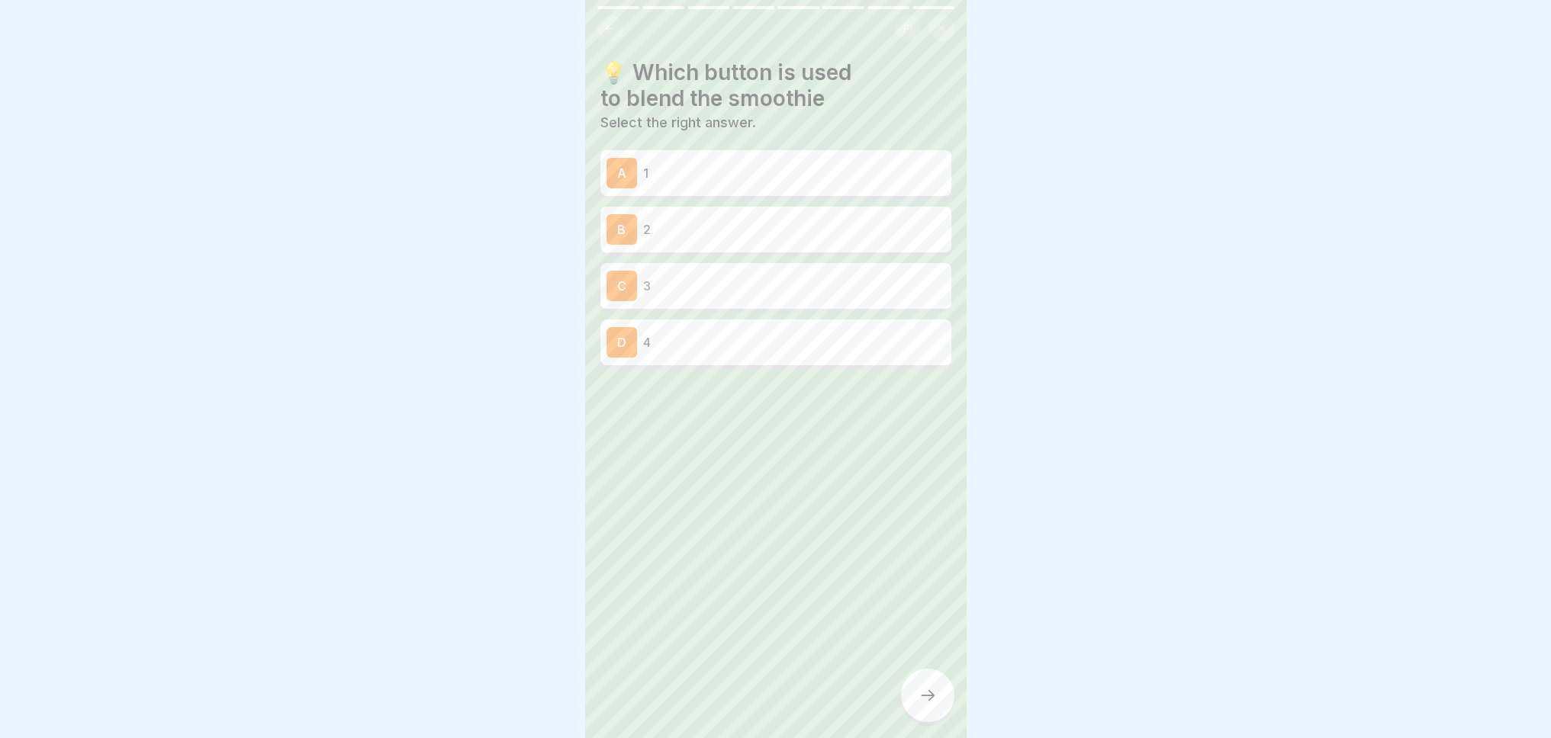
click at [677, 226] on p "2" at bounding box center [794, 229] width 302 height 18
click at [929, 705] on icon at bounding box center [927, 696] width 18 height 18
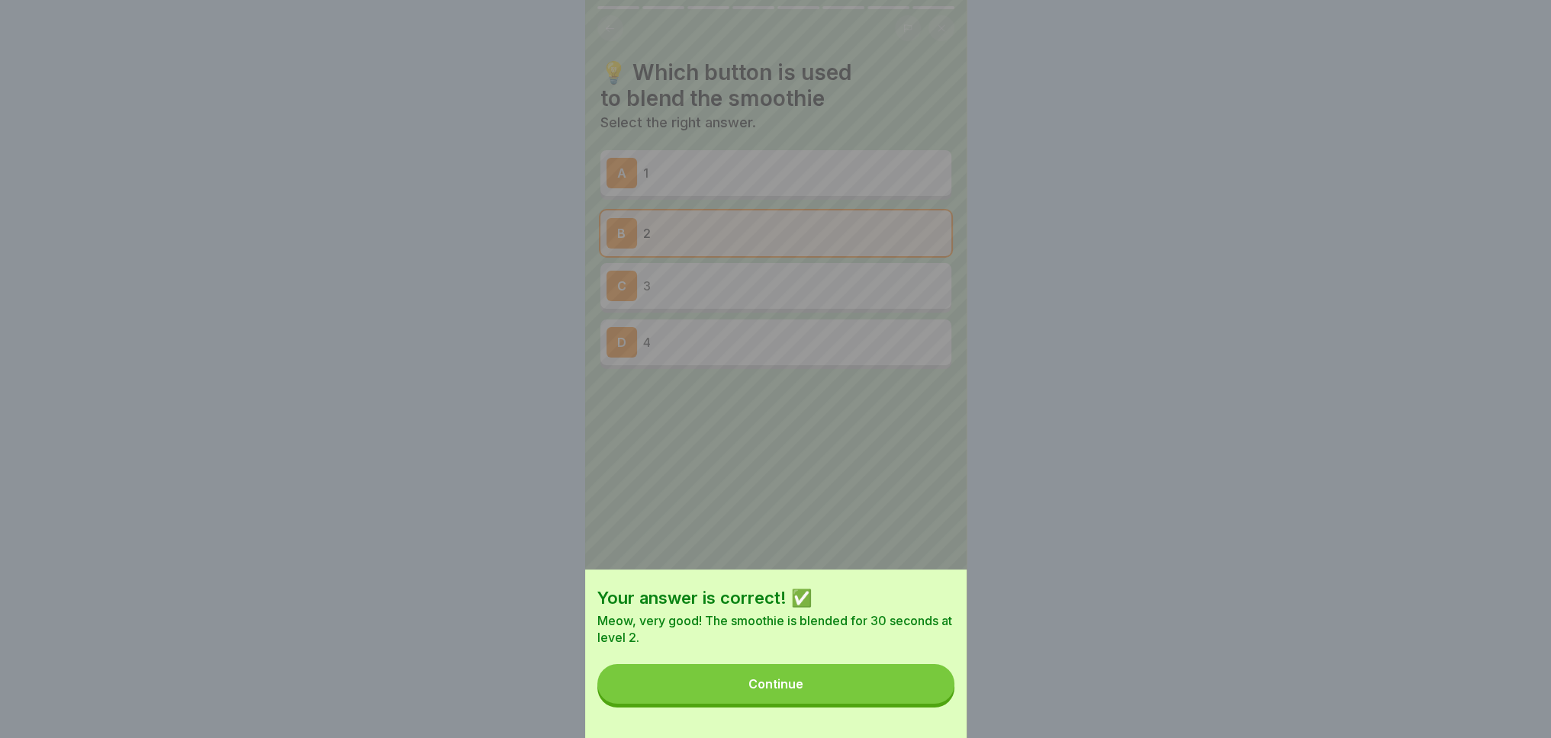
click at [845, 697] on button "Continue" at bounding box center [775, 684] width 357 height 40
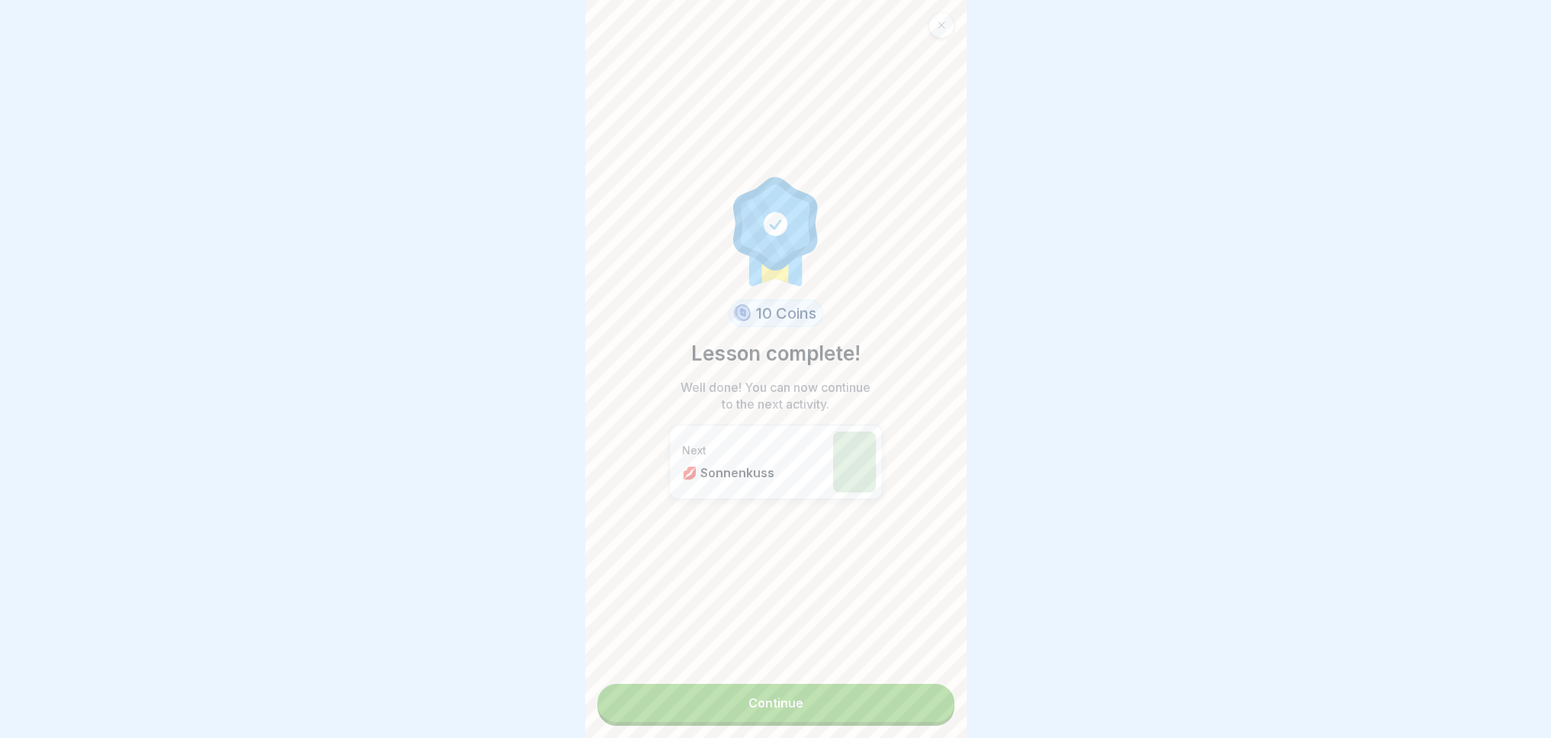
click at [787, 698] on link "Continue" at bounding box center [775, 703] width 357 height 38
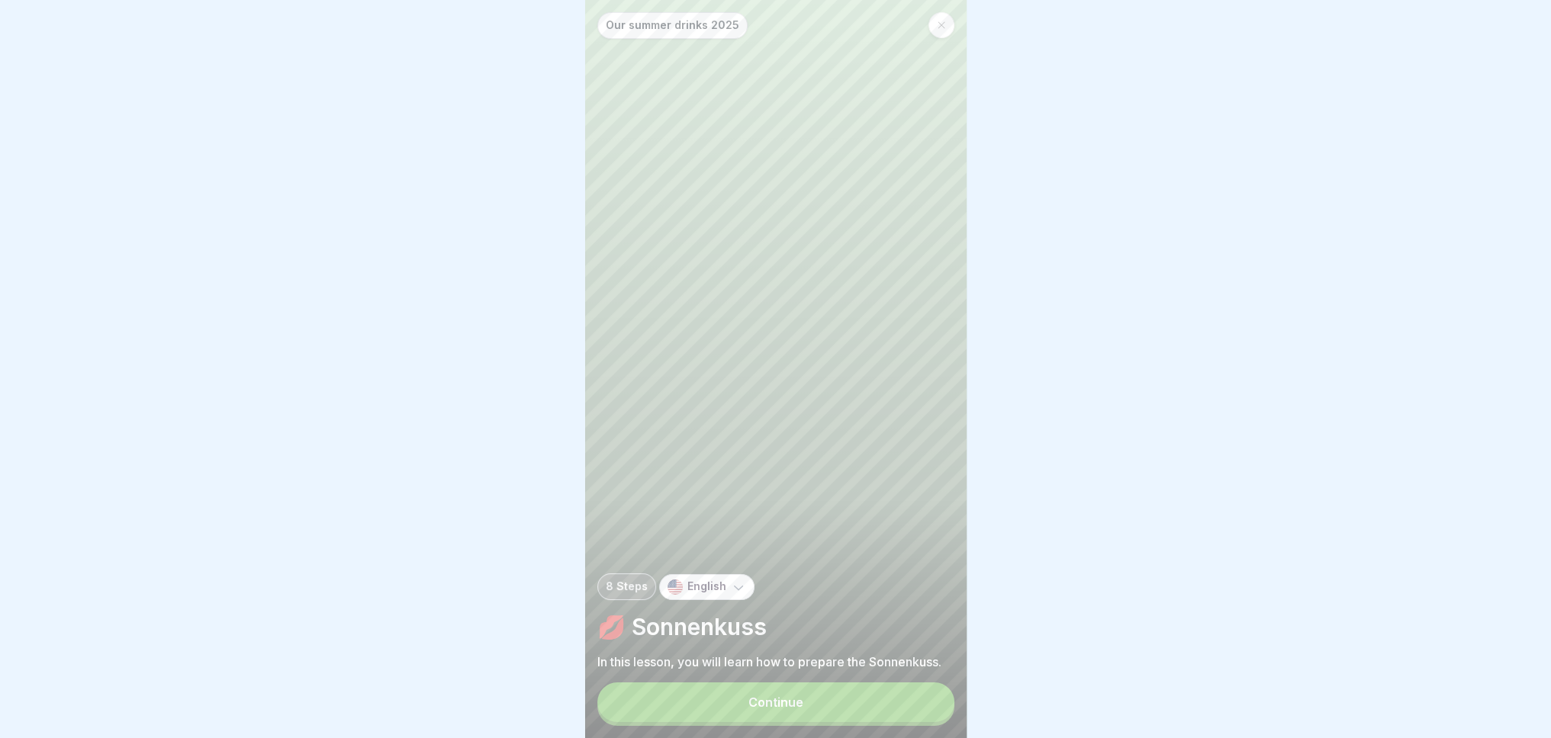
click at [782, 709] on div "Continue" at bounding box center [775, 703] width 55 height 14
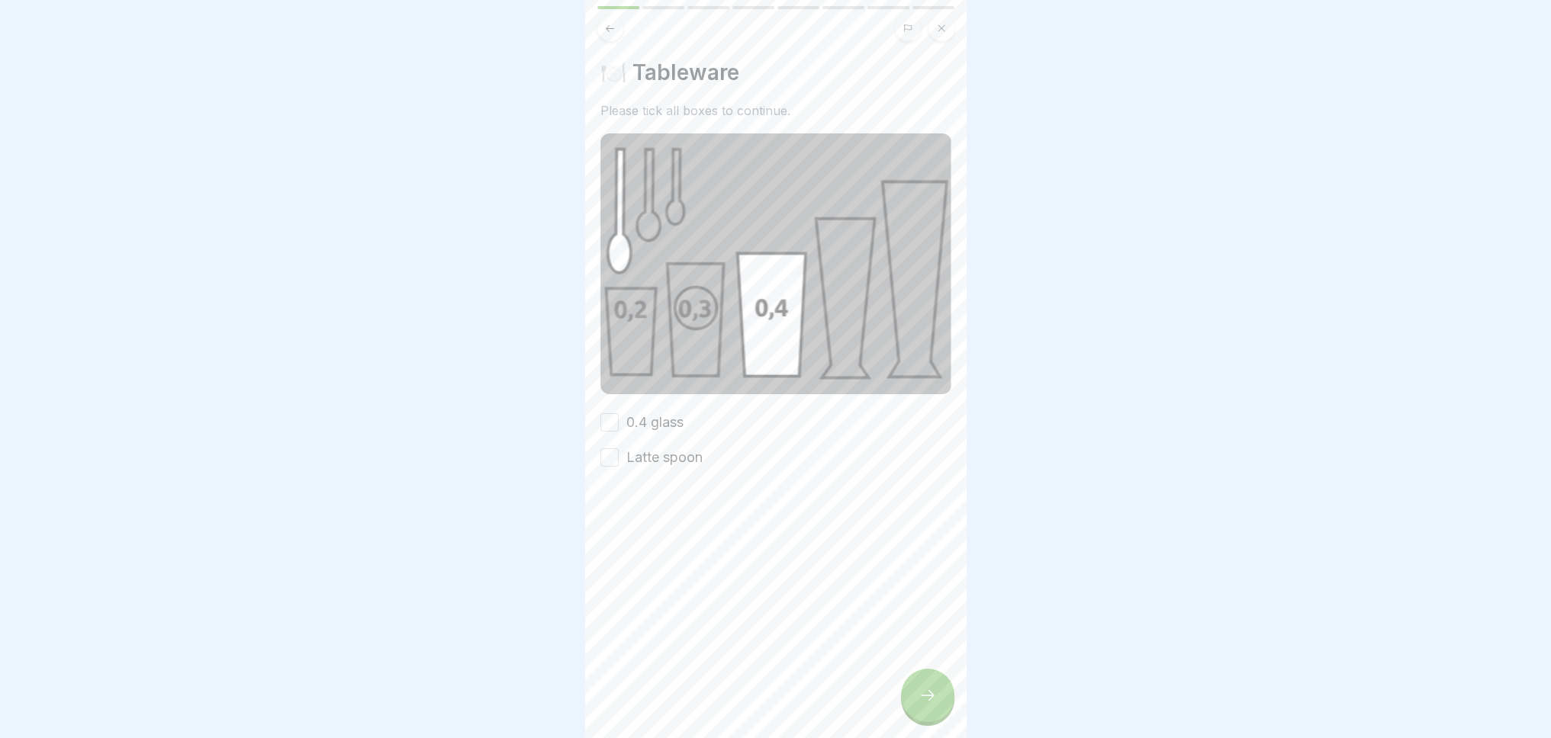
click at [629, 415] on label "0.4 glass" at bounding box center [654, 423] width 57 height 20
click at [619, 415] on button "0.4 glass" at bounding box center [609, 422] width 18 height 18
click at [630, 449] on label "Latte spoon" at bounding box center [664, 458] width 76 height 20
click at [619, 449] on button "Latte spoon" at bounding box center [609, 458] width 18 height 18
click at [928, 703] on icon at bounding box center [927, 696] width 18 height 18
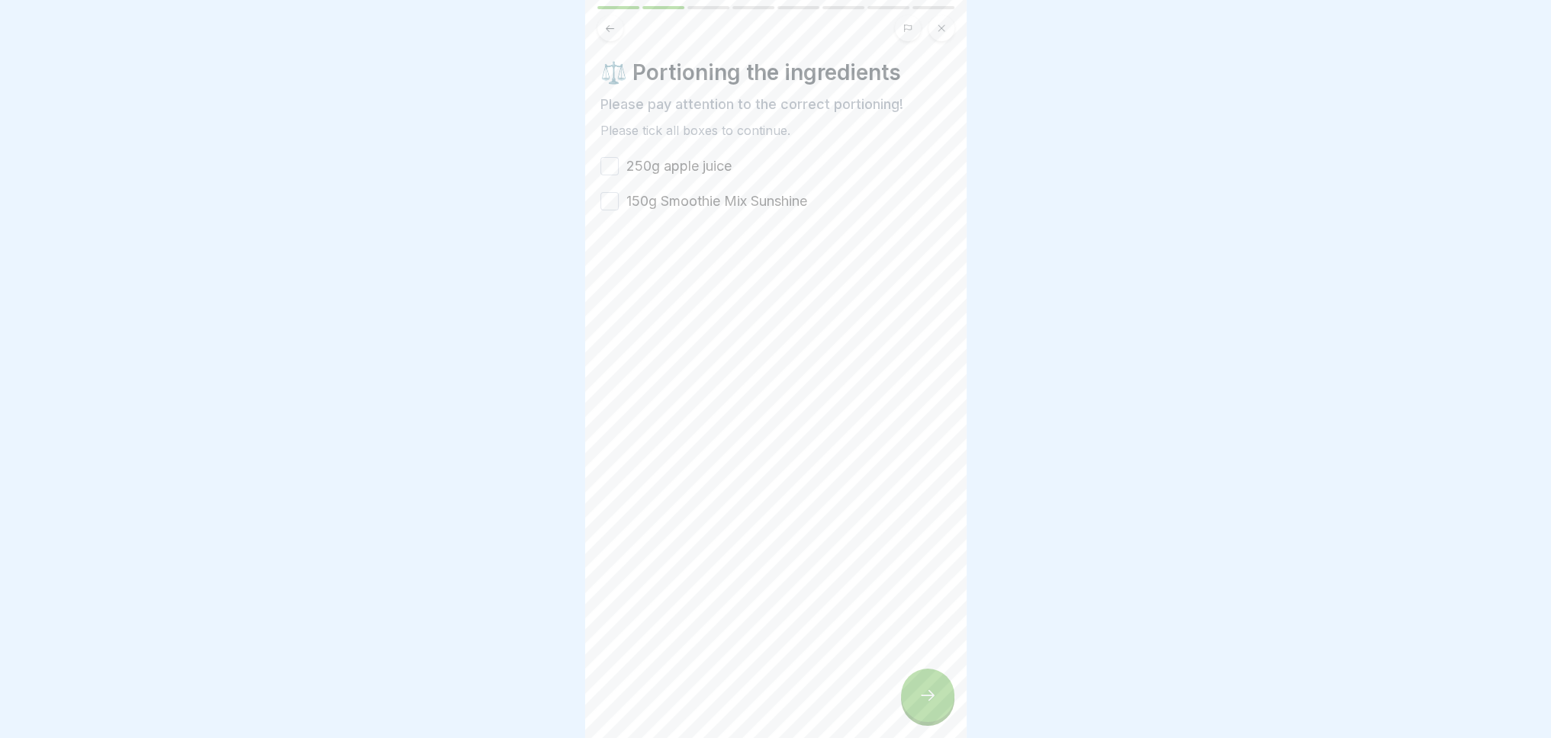
drag, startPoint x: 633, startPoint y: 161, endPoint x: 640, endPoint y: 170, distance: 11.4
click at [635, 162] on label "250g apple juice" at bounding box center [678, 166] width 105 height 20
click at [619, 162] on button "250g apple juice" at bounding box center [609, 166] width 18 height 18
click at [654, 204] on label "150g Smoothie Mix Sunshine" at bounding box center [716, 201] width 181 height 20
click at [619, 204] on button "150g Smoothie Mix Sunshine" at bounding box center [609, 201] width 18 height 18
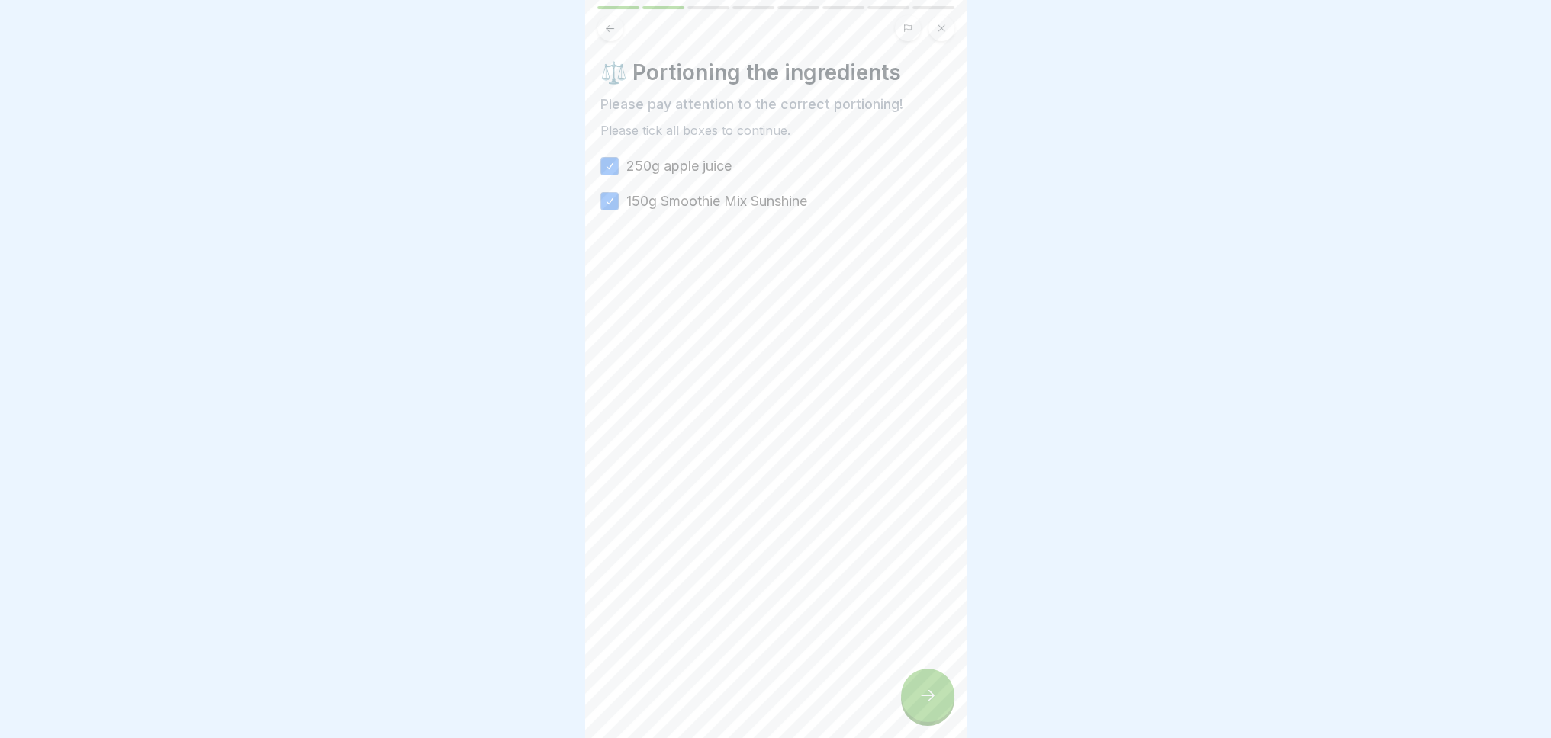
click at [922, 717] on div at bounding box center [927, 695] width 53 height 53
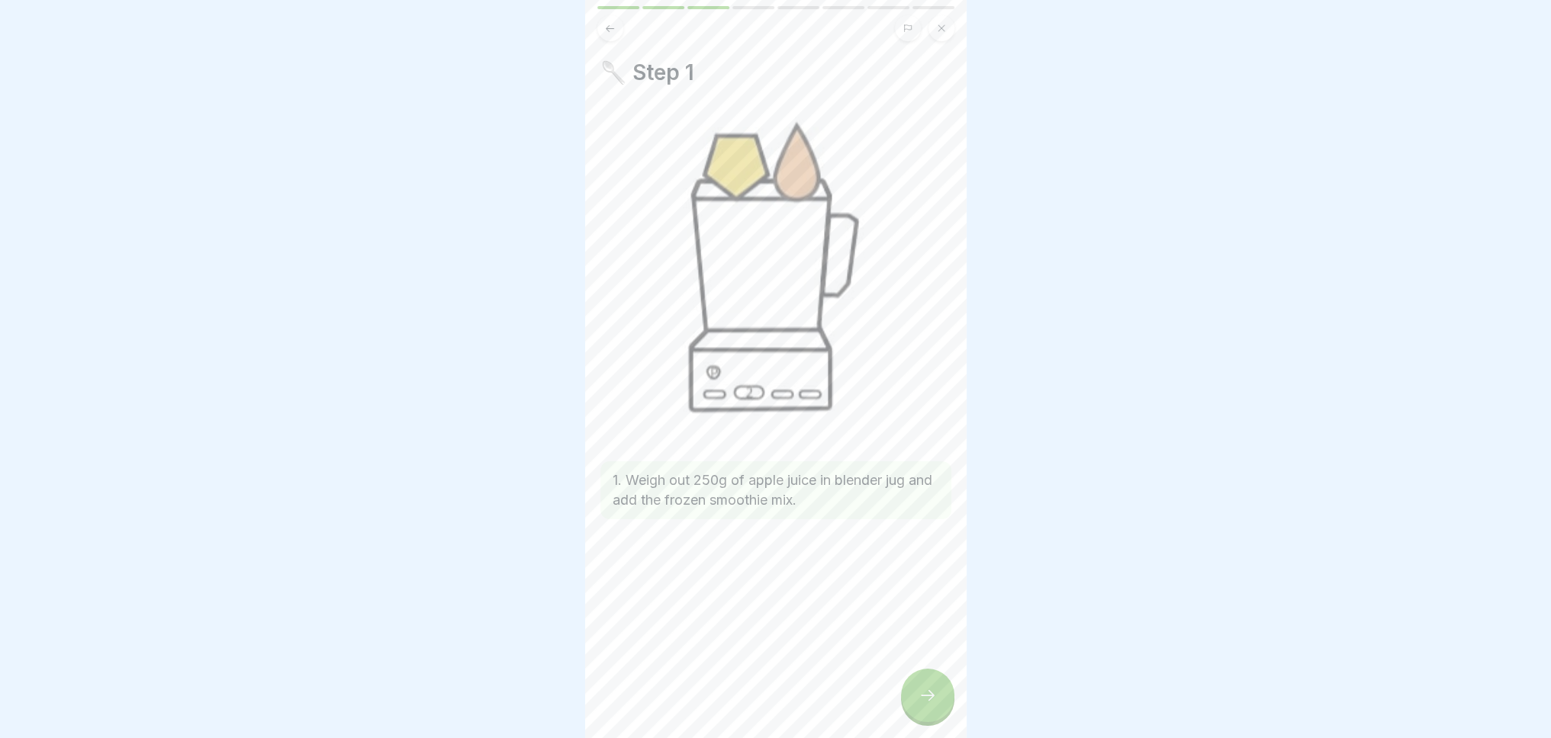
click at [928, 703] on icon at bounding box center [927, 696] width 18 height 18
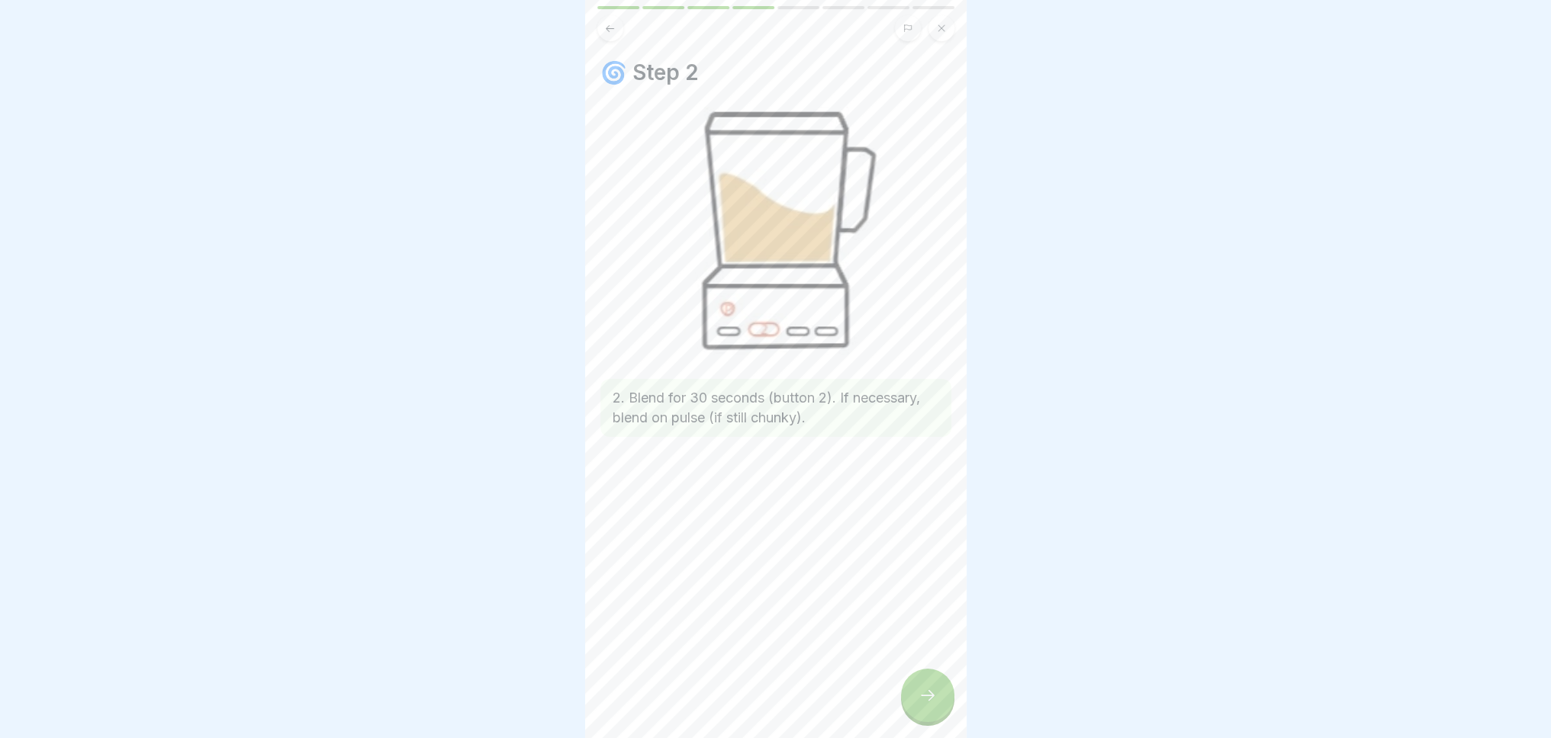
click at [930, 703] on icon at bounding box center [927, 696] width 18 height 18
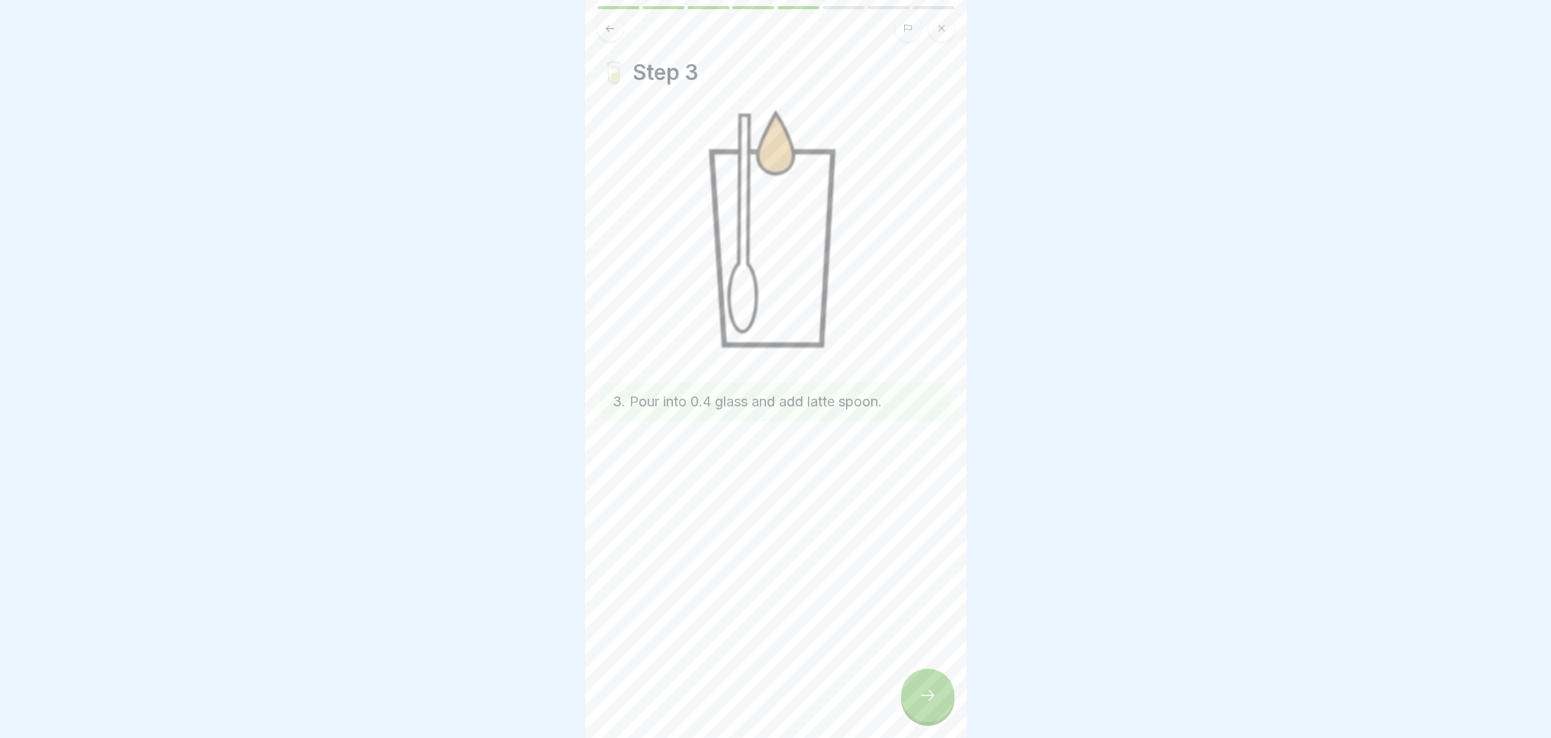
click at [930, 703] on icon at bounding box center [927, 696] width 18 height 18
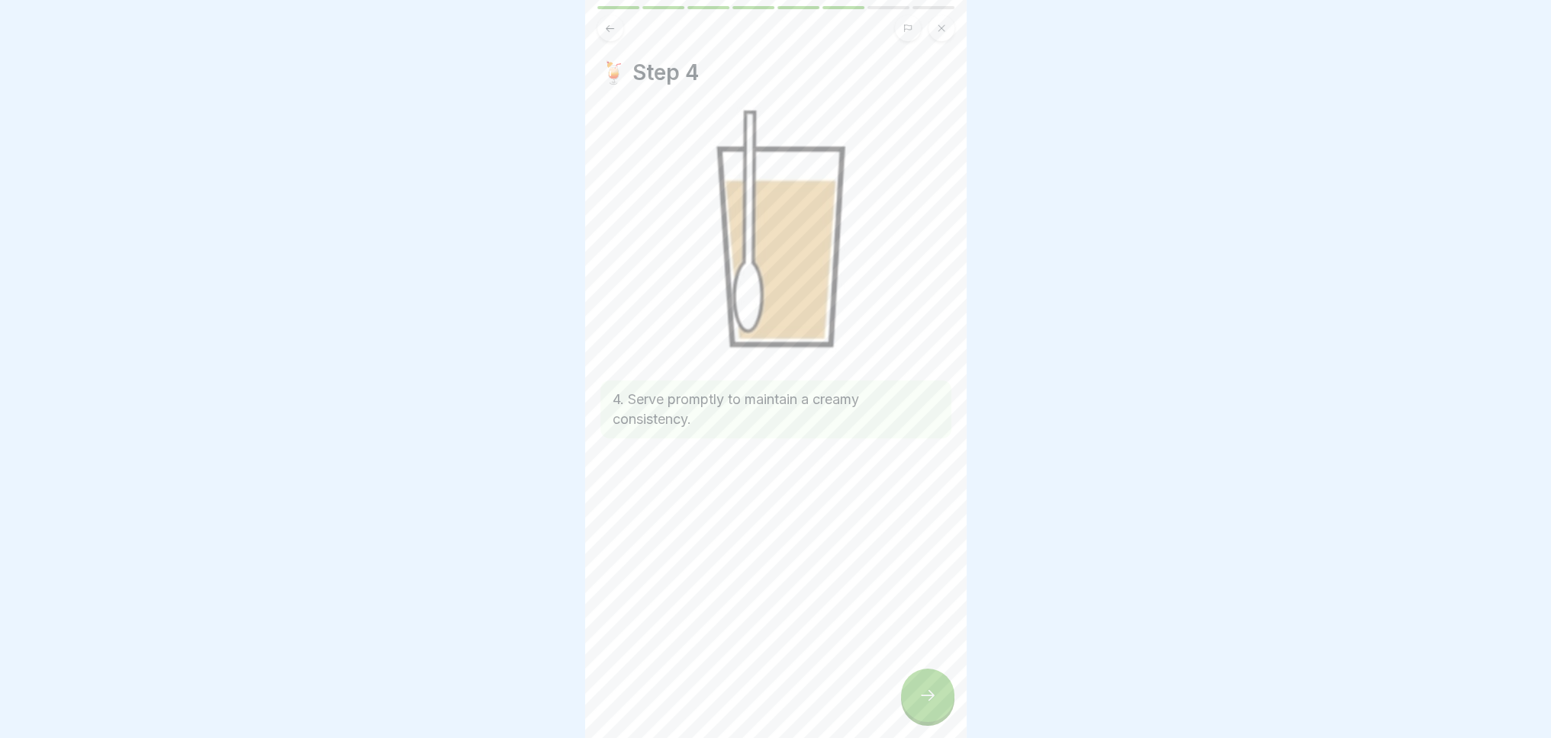
click at [931, 703] on icon at bounding box center [927, 696] width 18 height 18
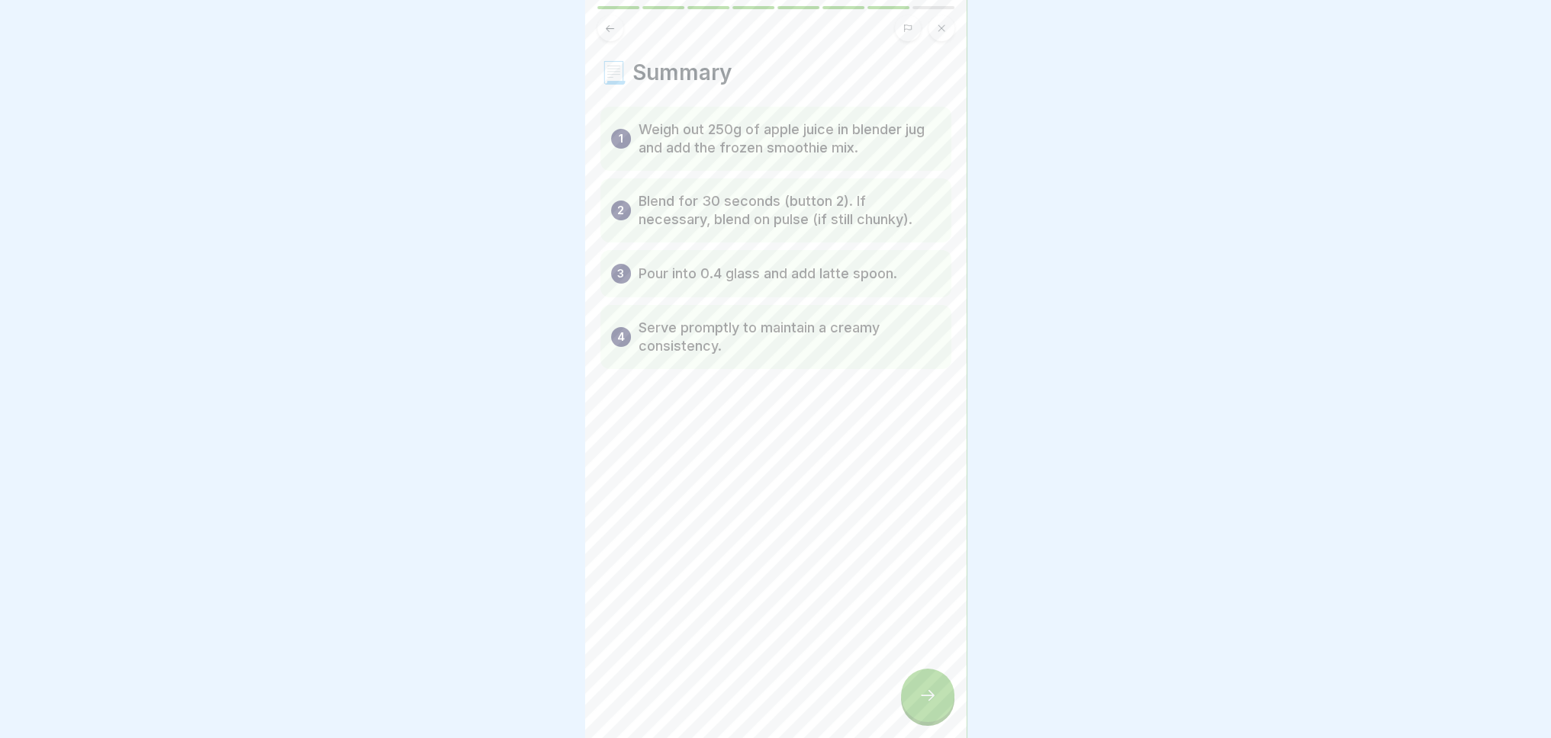
click at [931, 703] on icon at bounding box center [927, 696] width 18 height 18
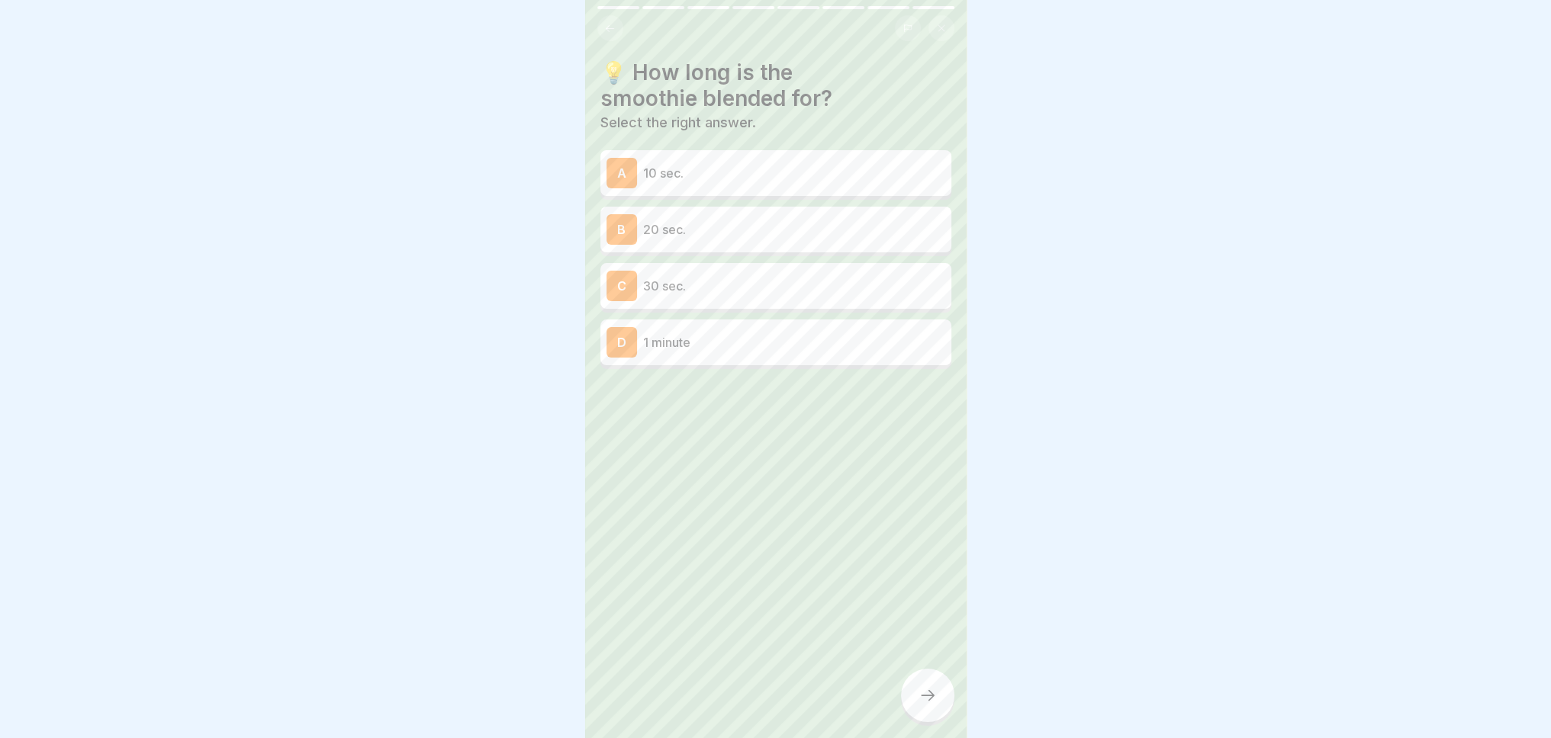
click at [688, 286] on p "30 sec." at bounding box center [794, 286] width 302 height 18
click at [921, 705] on icon at bounding box center [927, 696] width 18 height 18
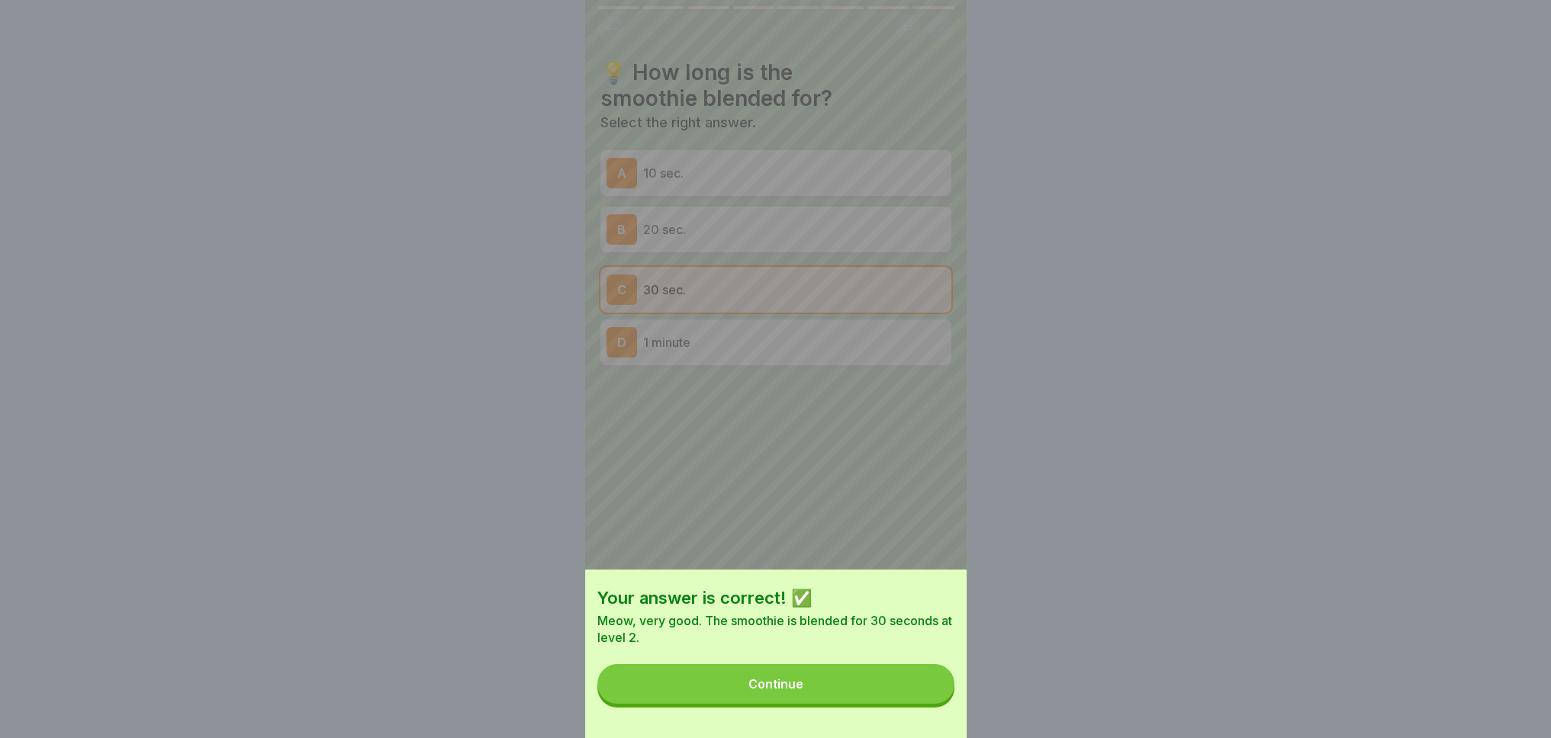
click at [899, 701] on button "Continue" at bounding box center [775, 684] width 357 height 40
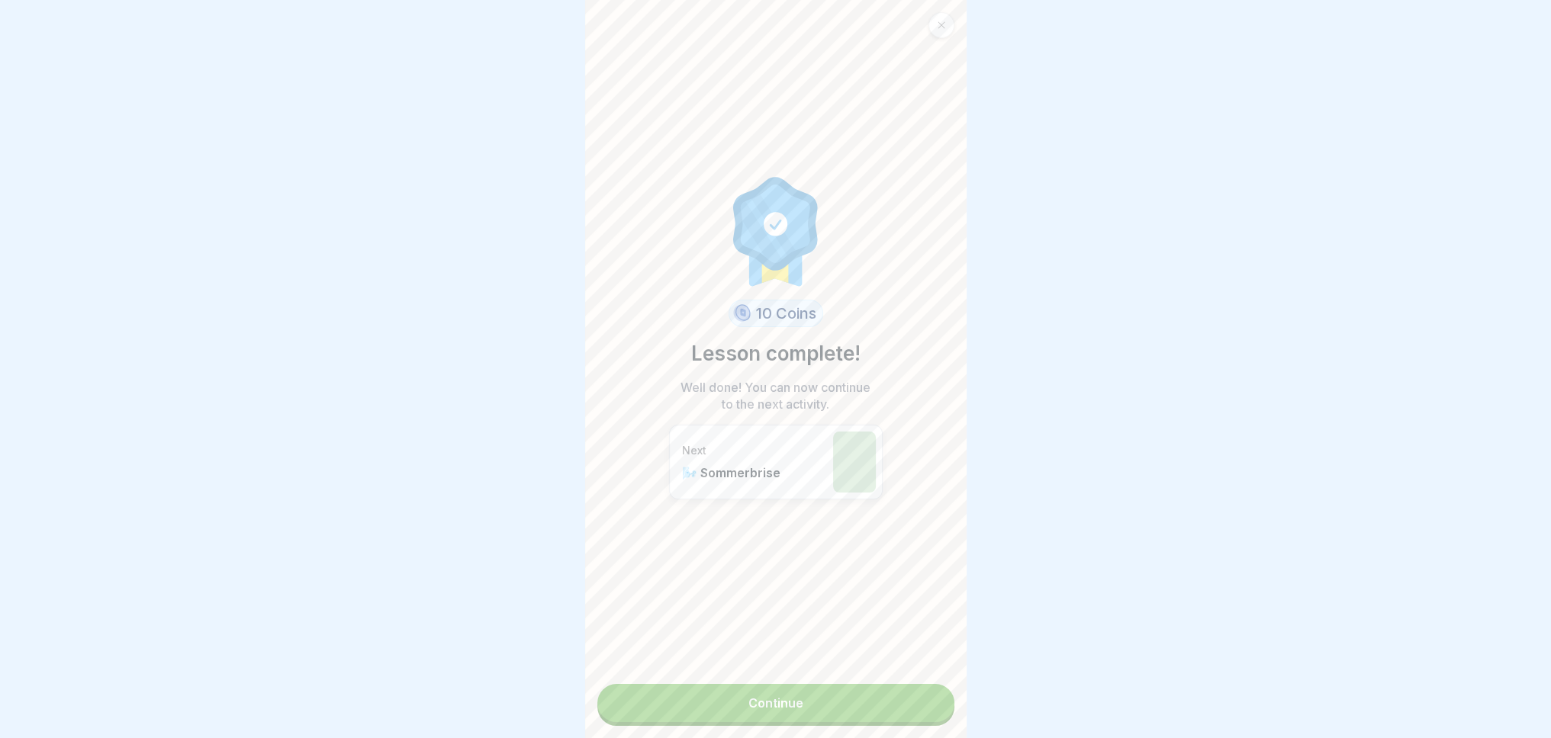
click at [869, 694] on link "Continue" at bounding box center [775, 703] width 357 height 38
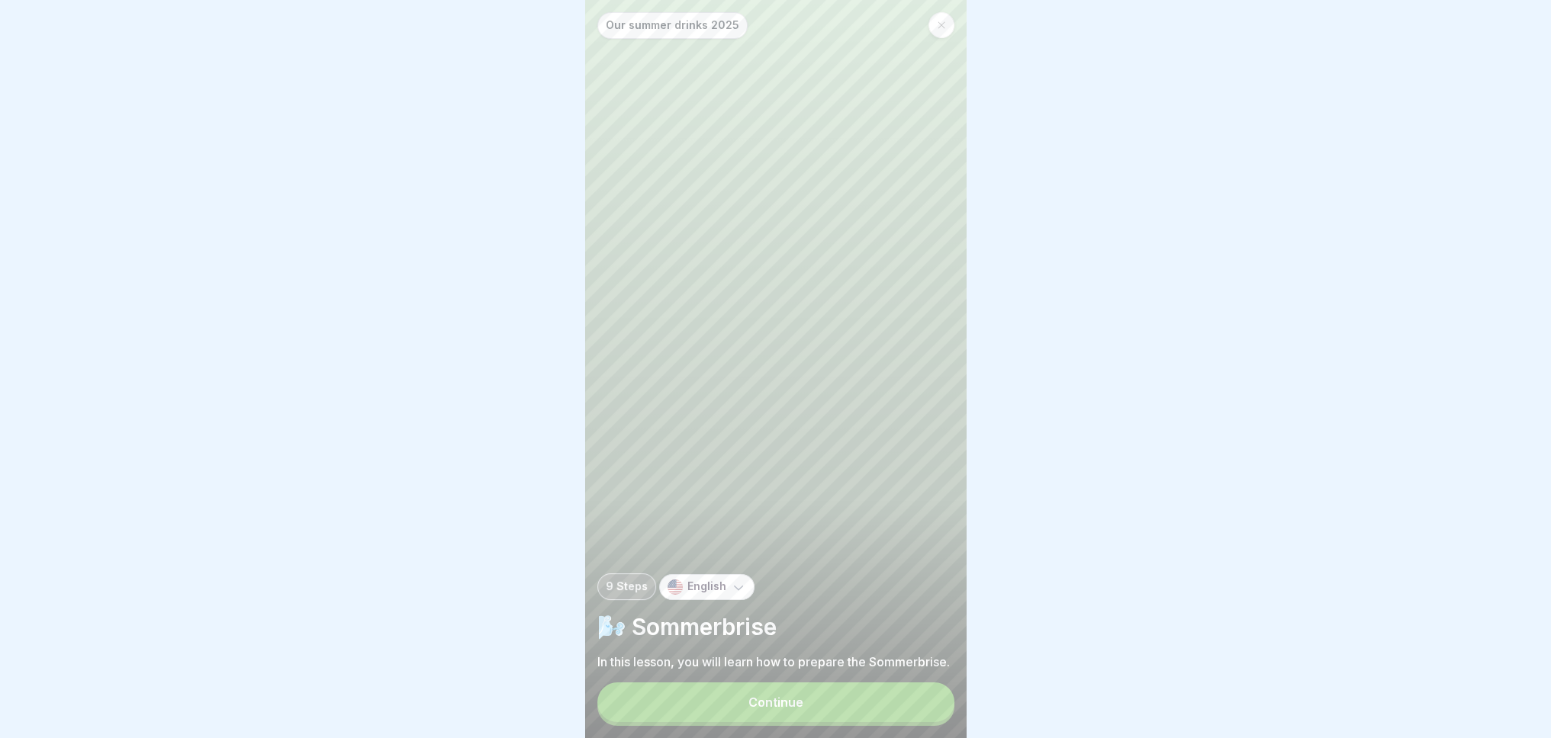
click at [822, 716] on button "Continue" at bounding box center [775, 703] width 357 height 40
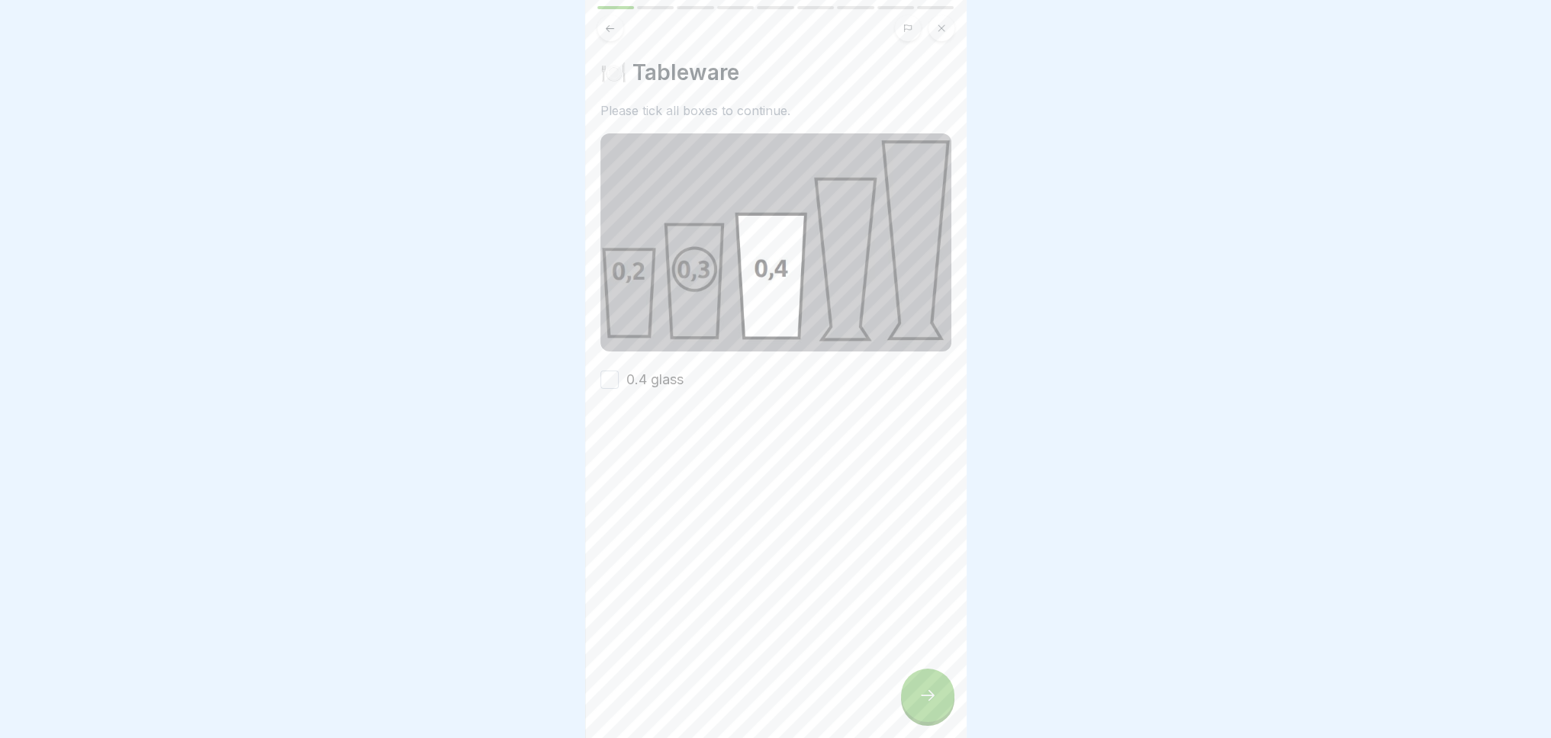
click at [616, 375] on button "0.4 glass" at bounding box center [609, 380] width 18 height 18
click at [925, 705] on icon at bounding box center [927, 696] width 18 height 18
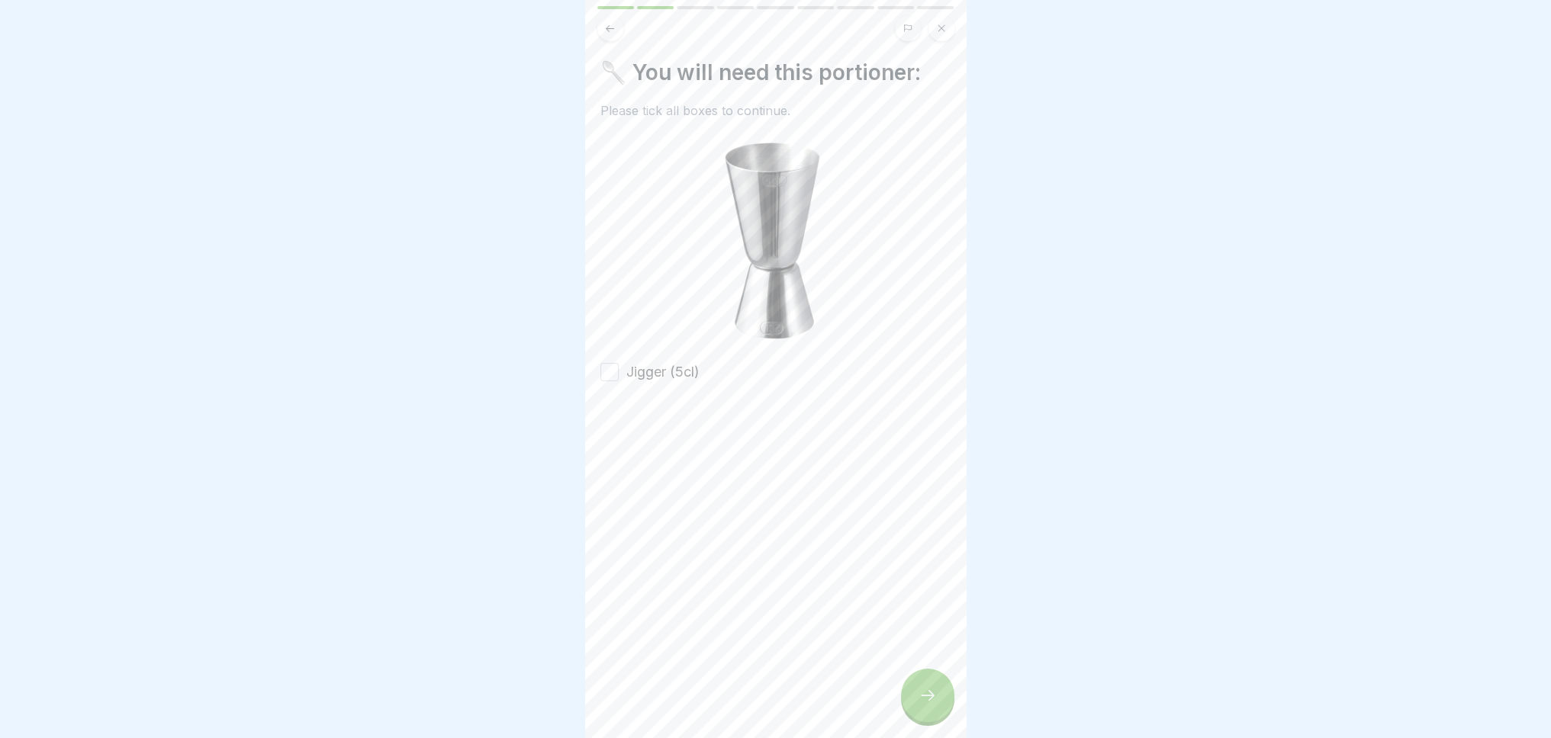
click at [603, 363] on button "Jigger (5cl)" at bounding box center [609, 372] width 18 height 18
click at [928, 692] on div at bounding box center [927, 695] width 53 height 53
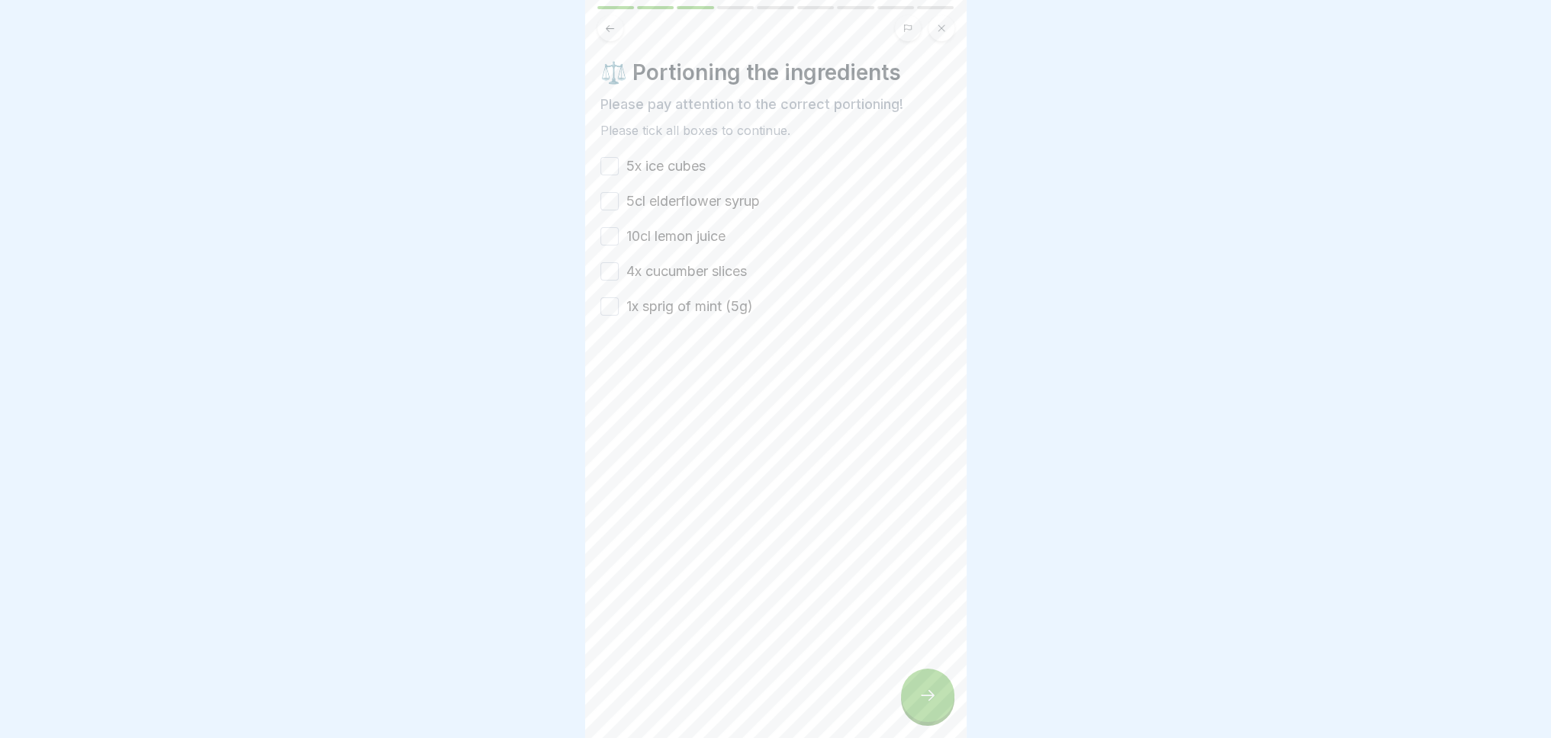
click at [609, 164] on button "5x ice cubes" at bounding box center [609, 166] width 18 height 18
click at [607, 203] on button "5cl elderflower syrup" at bounding box center [609, 201] width 18 height 18
click at [610, 240] on button "10cl lemon juice" at bounding box center [609, 236] width 18 height 18
click at [604, 271] on button "4x cucumber slices" at bounding box center [609, 271] width 18 height 18
click at [609, 306] on button "1x sprig of mint (5g)" at bounding box center [609, 307] width 18 height 18
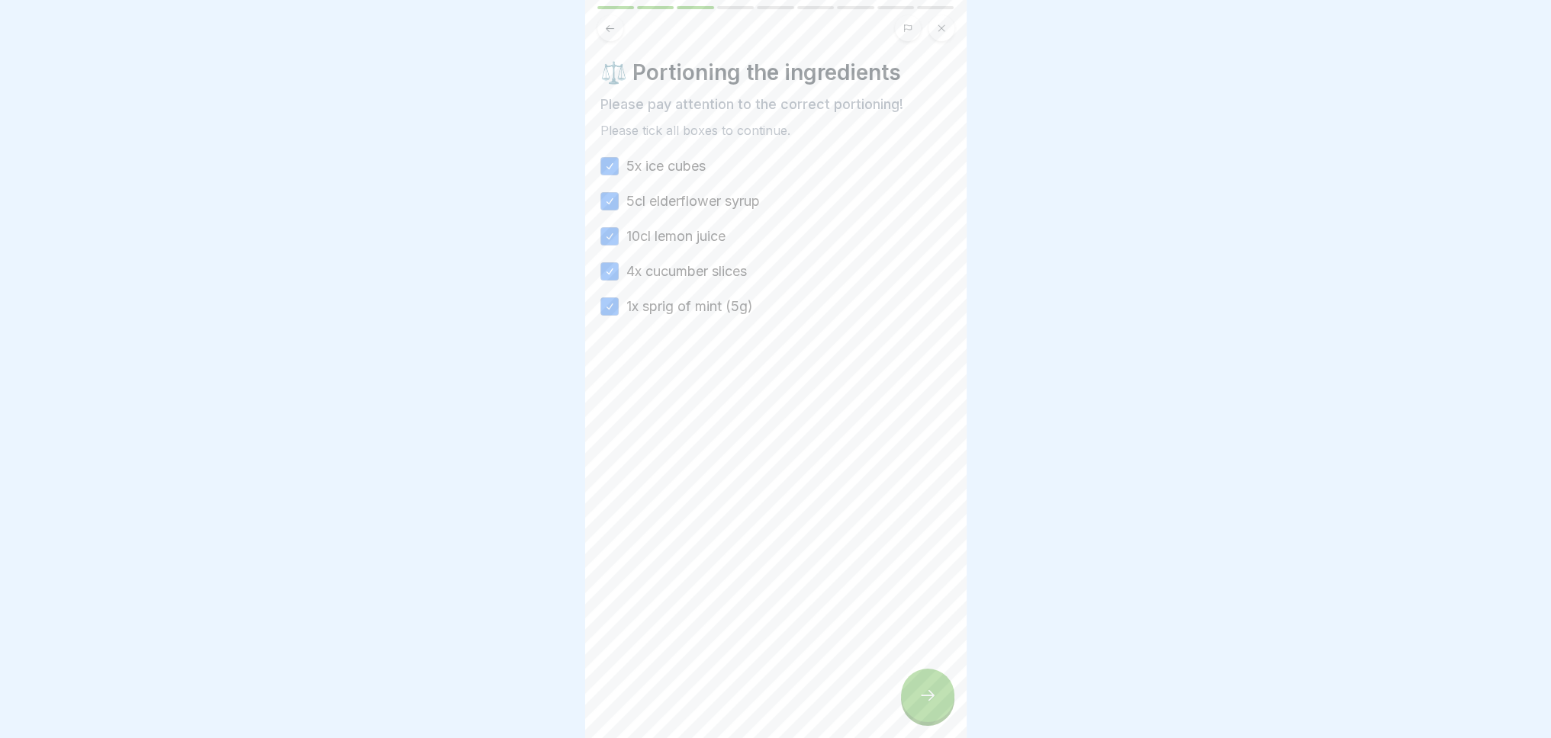
click at [930, 705] on icon at bounding box center [927, 696] width 18 height 18
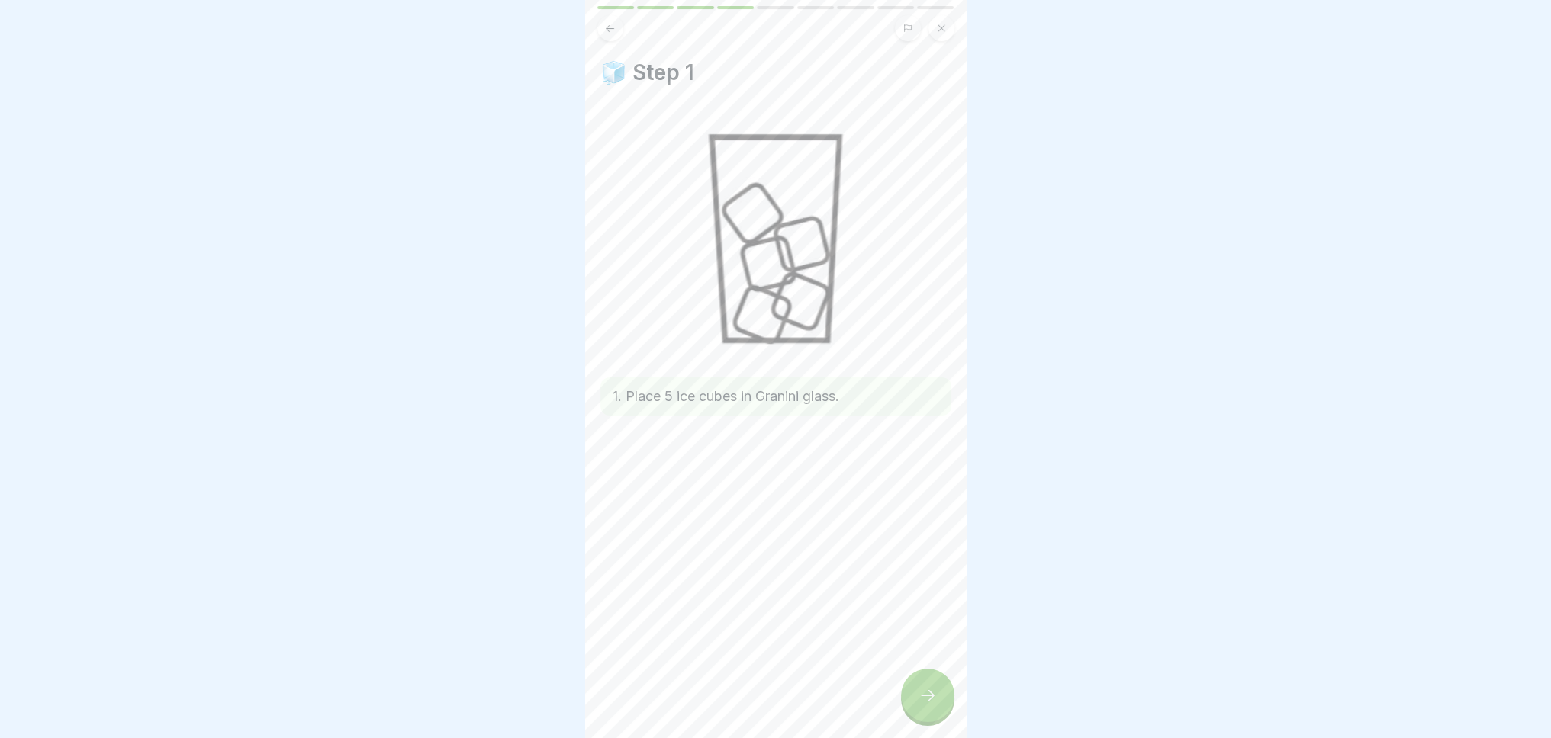
click at [947, 706] on div at bounding box center [927, 695] width 53 height 53
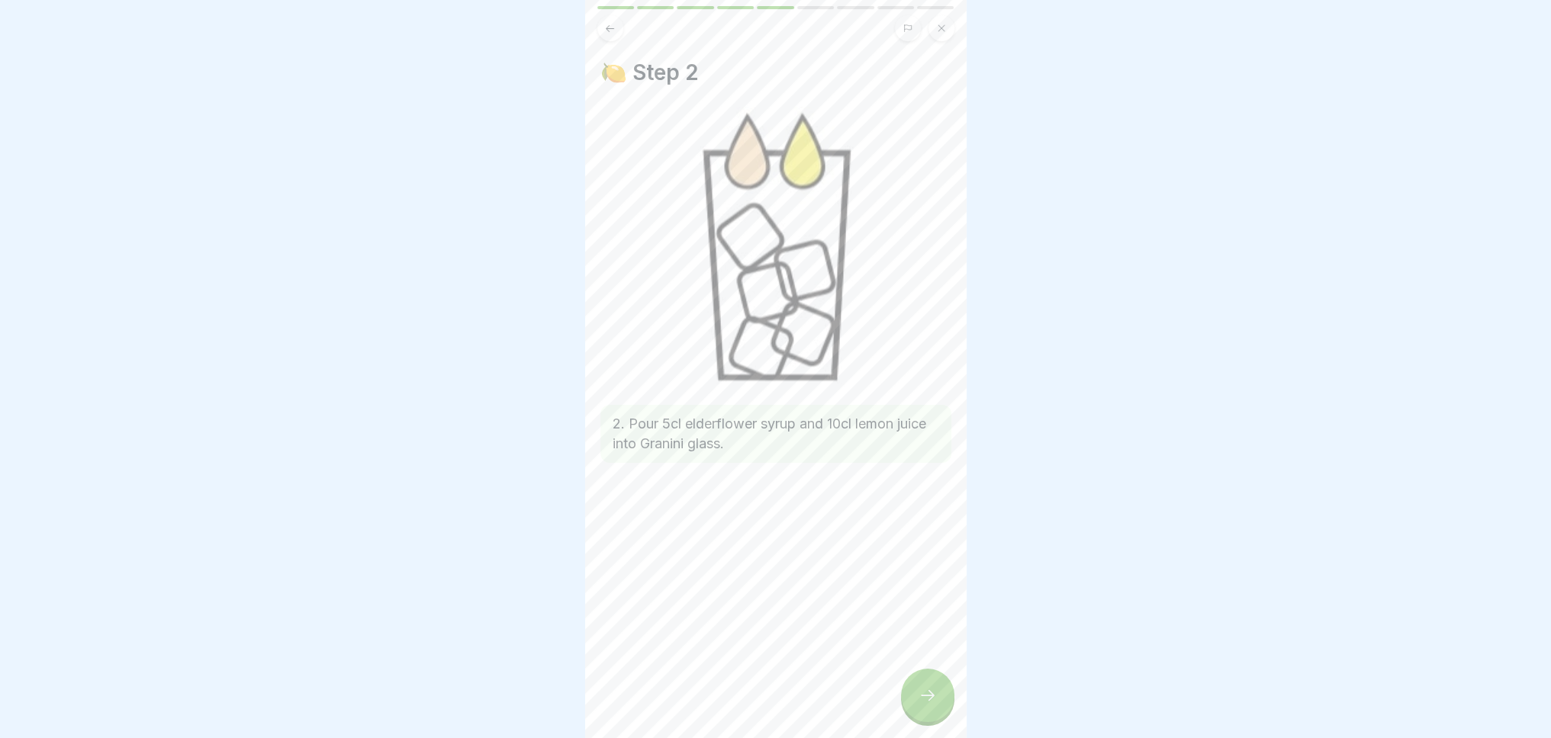
click at [931, 705] on icon at bounding box center [927, 696] width 18 height 18
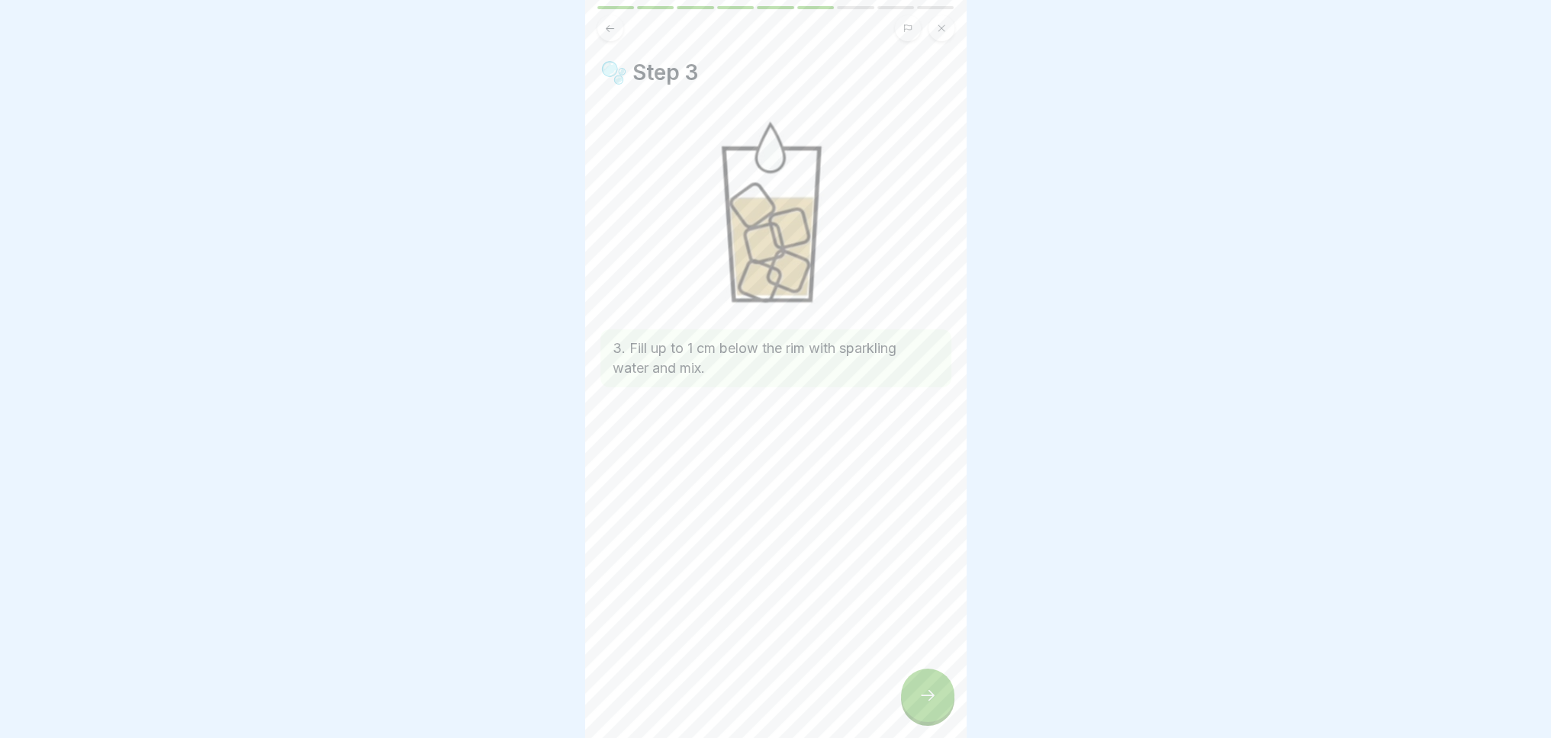
click at [931, 705] on icon at bounding box center [927, 696] width 18 height 18
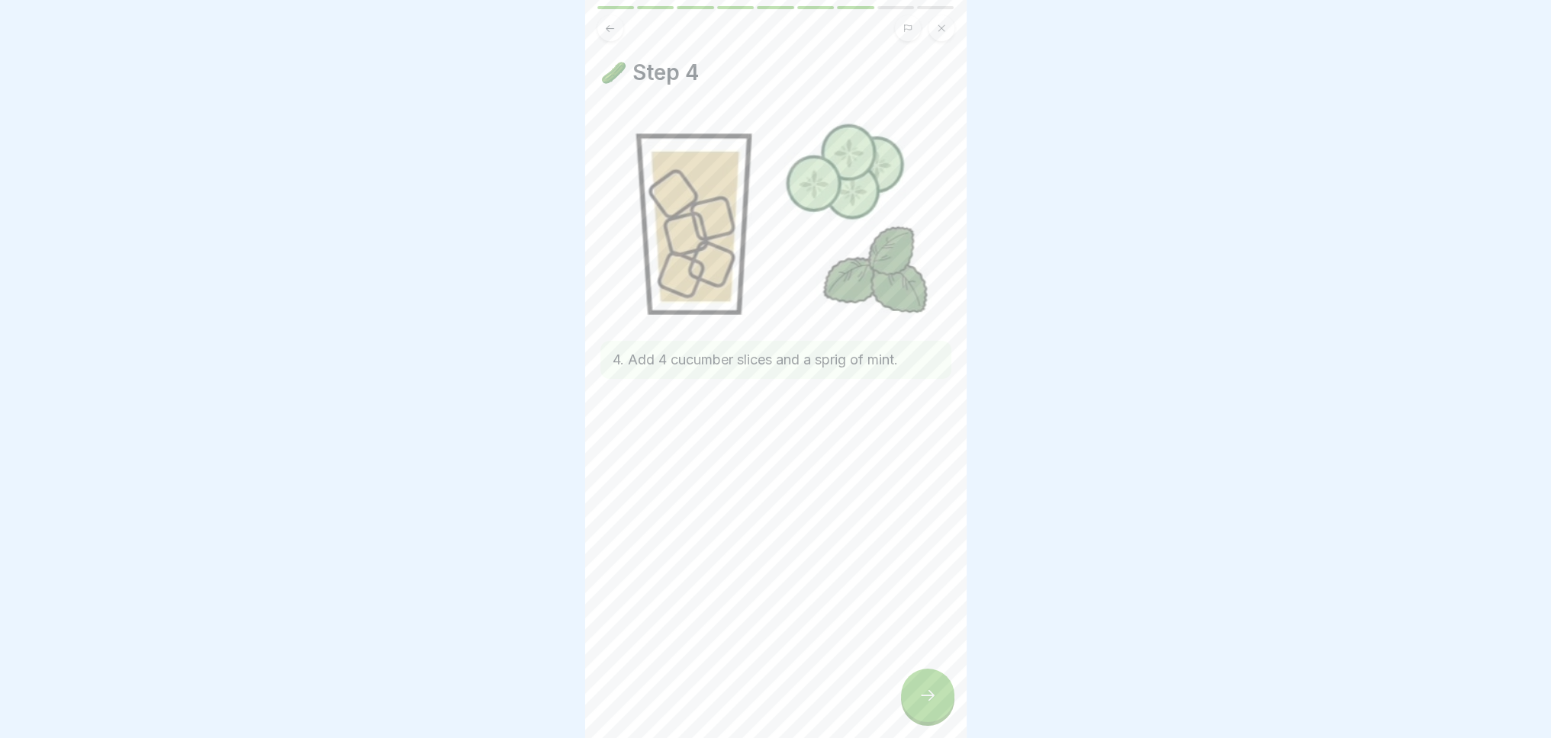
click at [925, 705] on icon at bounding box center [927, 696] width 18 height 18
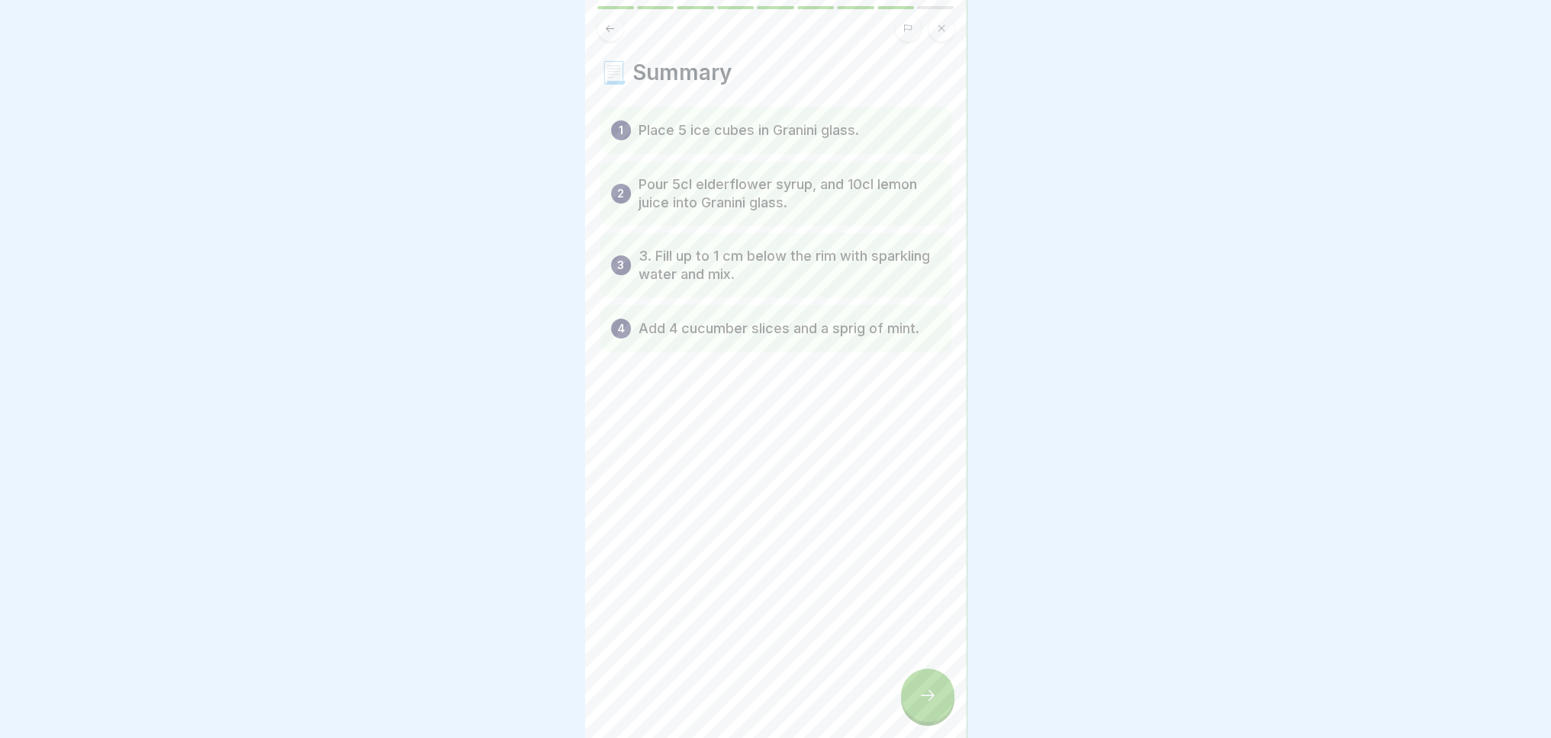
click at [925, 705] on icon at bounding box center [927, 696] width 18 height 18
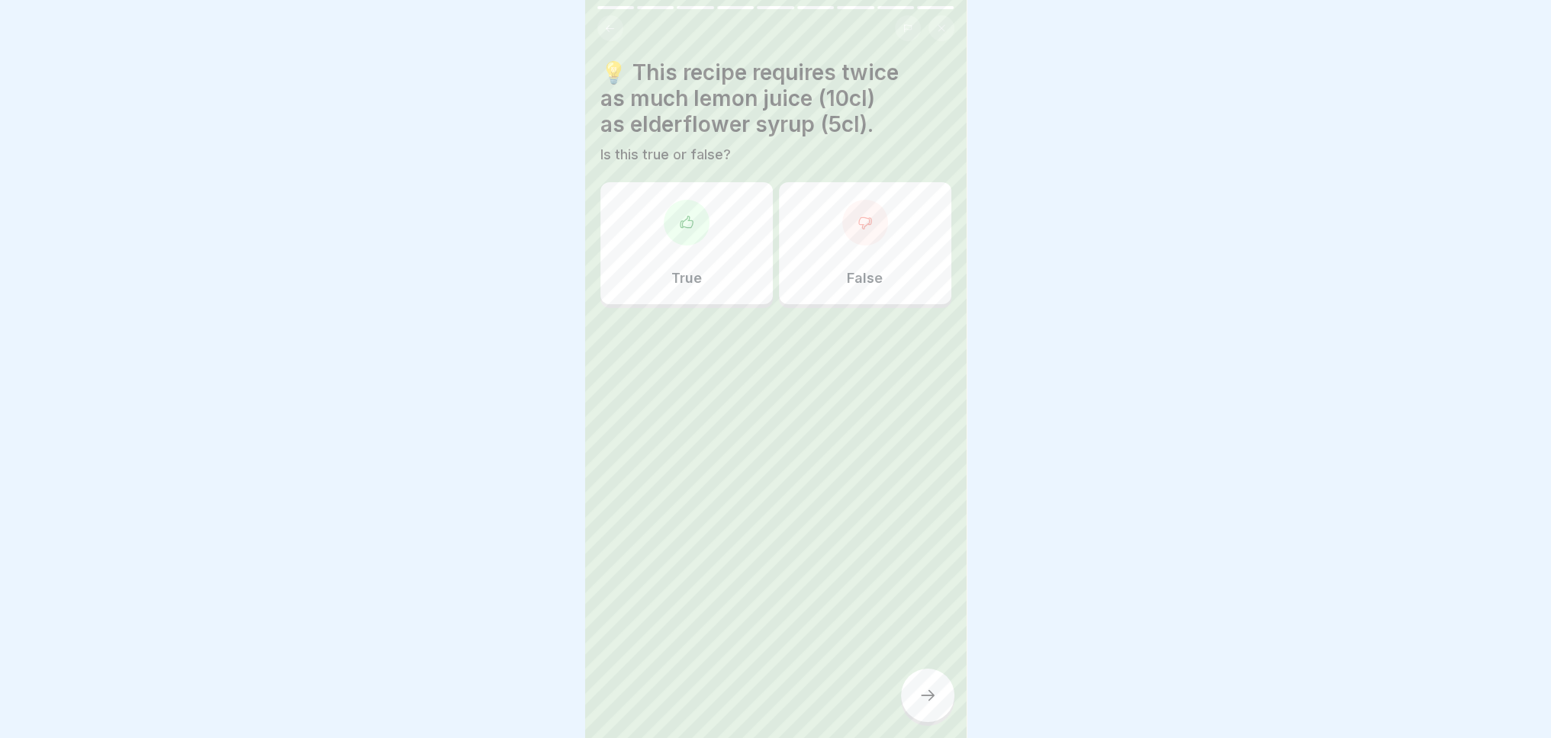
click at [716, 211] on div "True" at bounding box center [686, 243] width 172 height 122
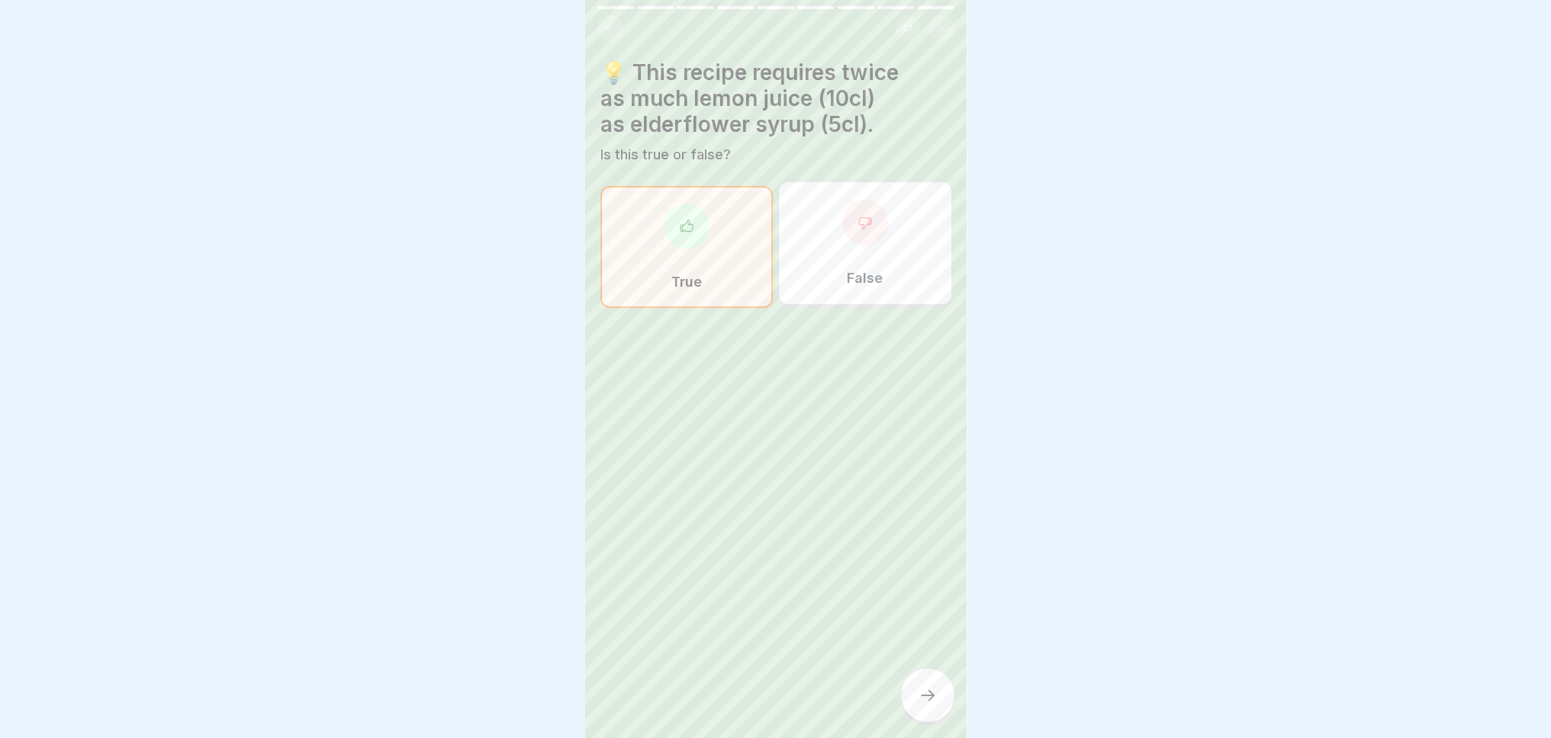
click at [936, 705] on icon at bounding box center [927, 696] width 18 height 18
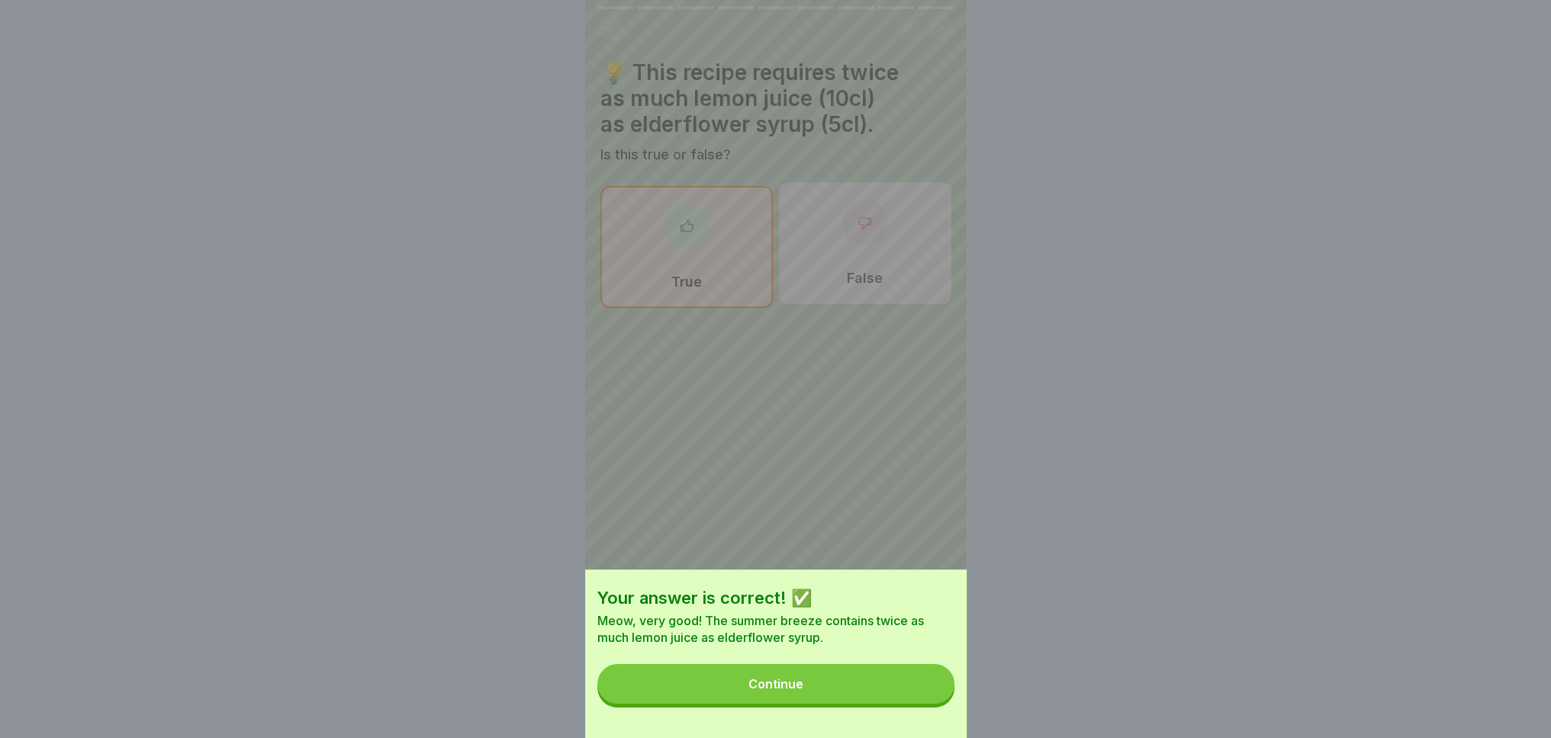
click at [860, 697] on button "Continue" at bounding box center [775, 684] width 357 height 40
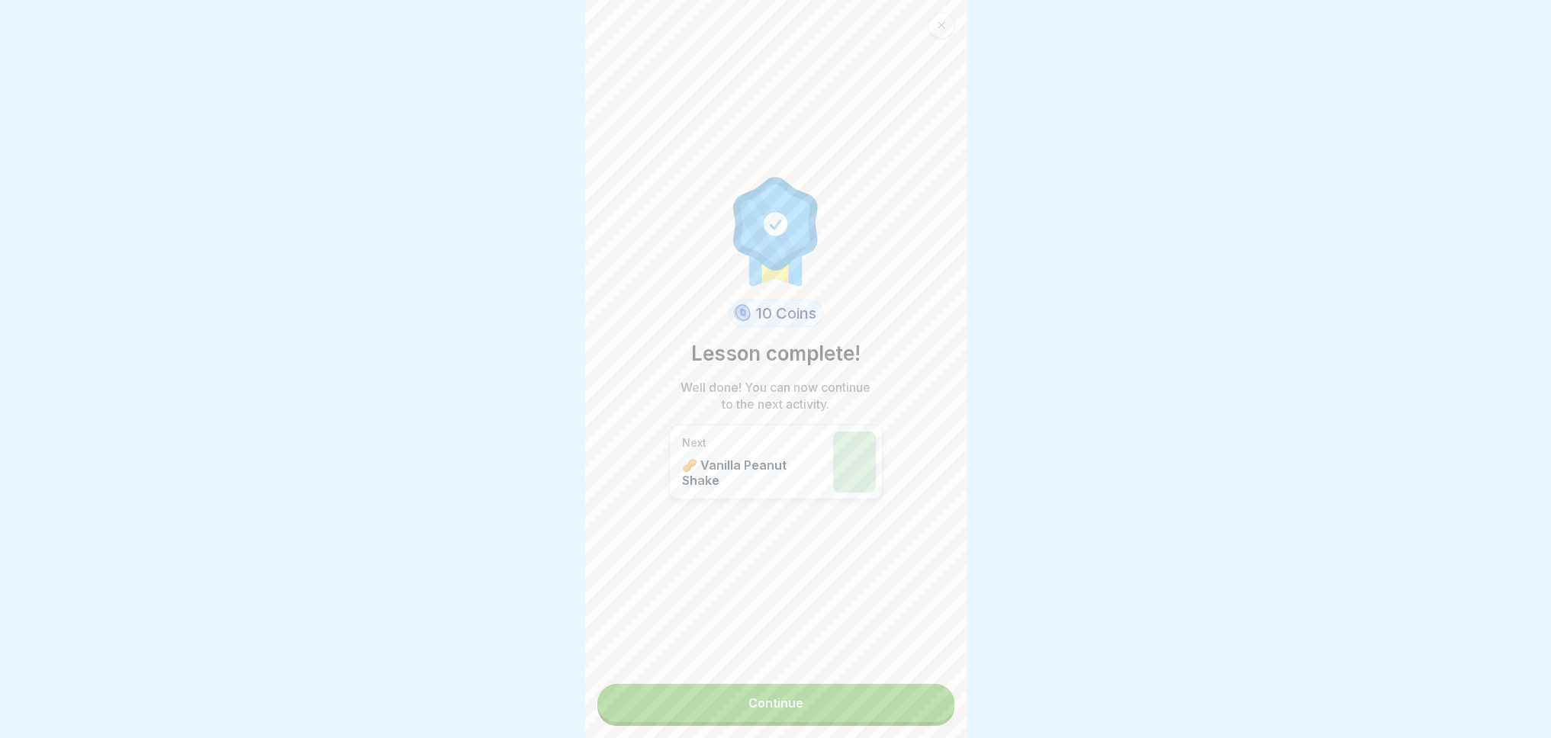
click at [793, 700] on link "Continue" at bounding box center [775, 703] width 357 height 38
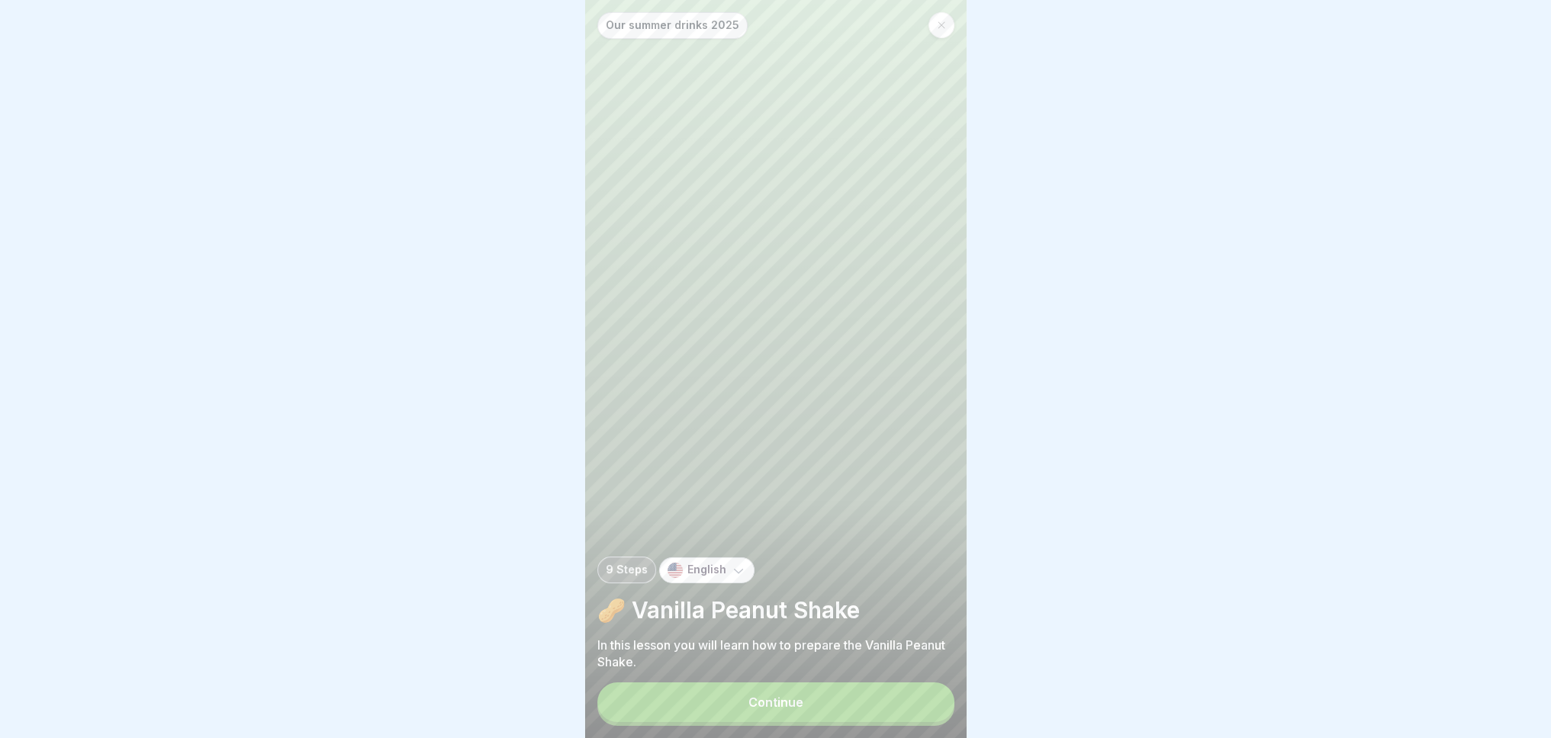
click at [718, 714] on button "Continue" at bounding box center [775, 703] width 357 height 40
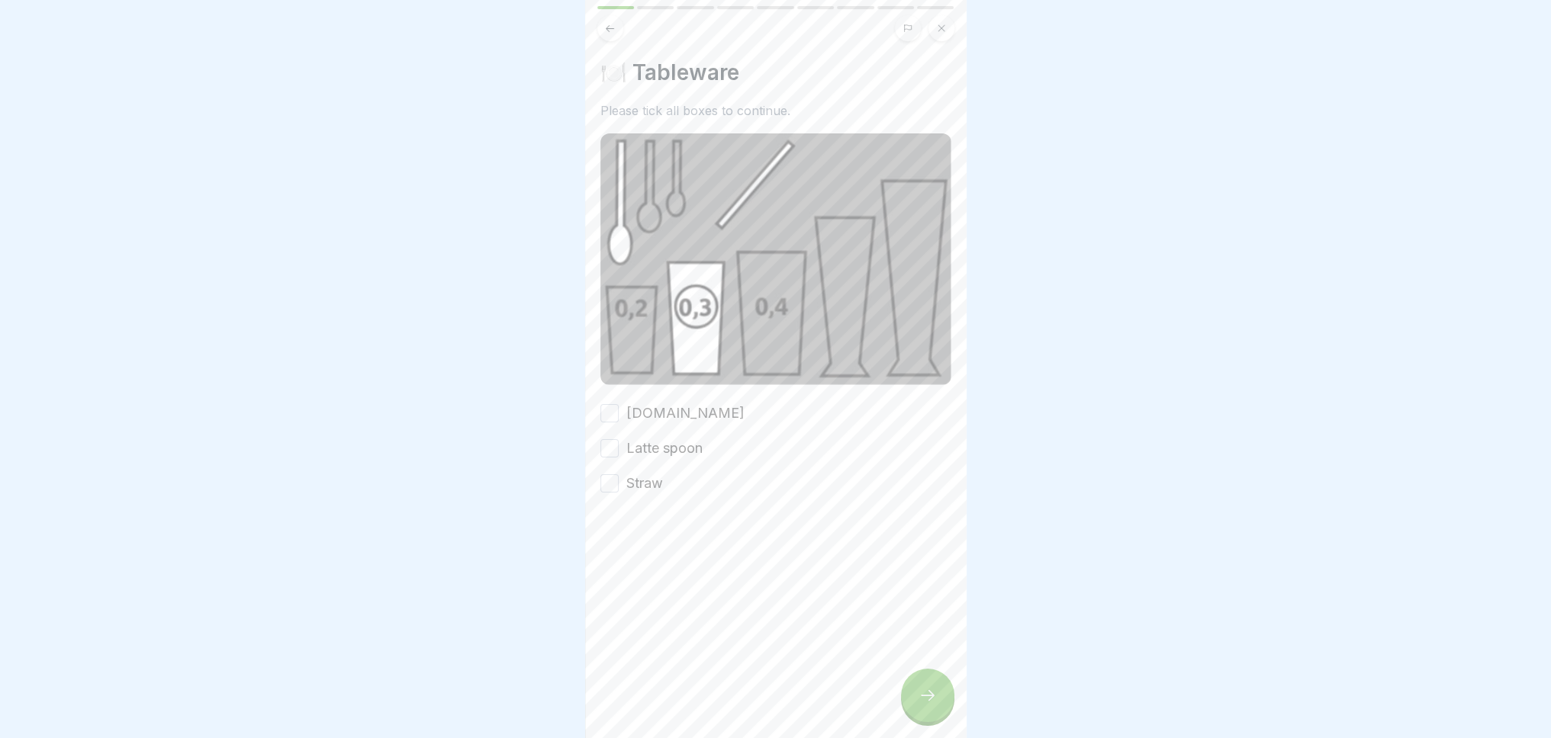
click at [647, 405] on label "[DOMAIN_NAME]" at bounding box center [685, 414] width 118 height 20
click at [619, 405] on button "[DOMAIN_NAME]" at bounding box center [609, 413] width 18 height 18
click at [600, 442] on button "Latte spoon" at bounding box center [609, 448] width 18 height 18
click at [604, 474] on button "Straw" at bounding box center [609, 483] width 18 height 18
click at [931, 705] on icon at bounding box center [927, 696] width 18 height 18
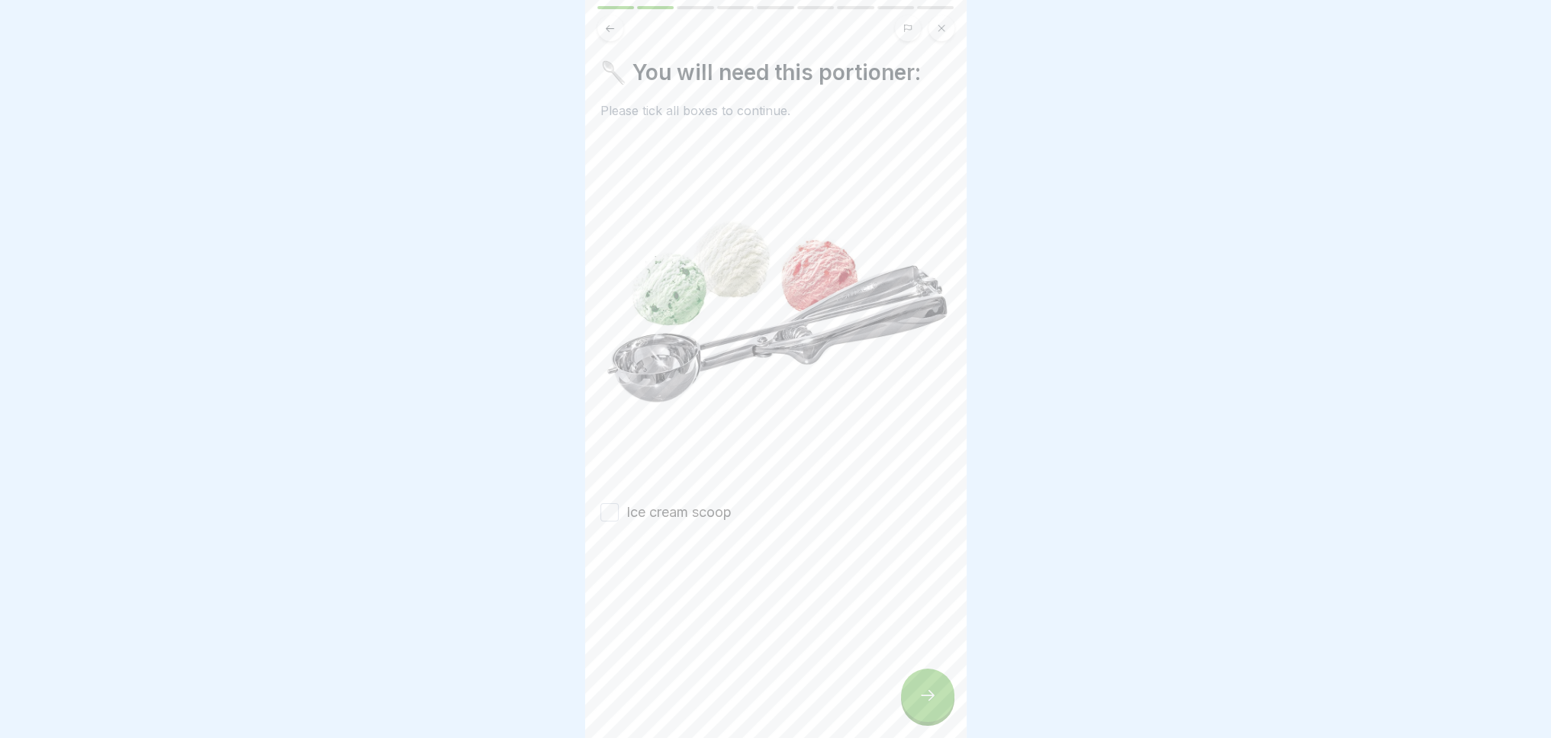
click at [616, 504] on button "Ice cream scoop" at bounding box center [609, 512] width 18 height 18
click at [914, 704] on div at bounding box center [927, 695] width 53 height 53
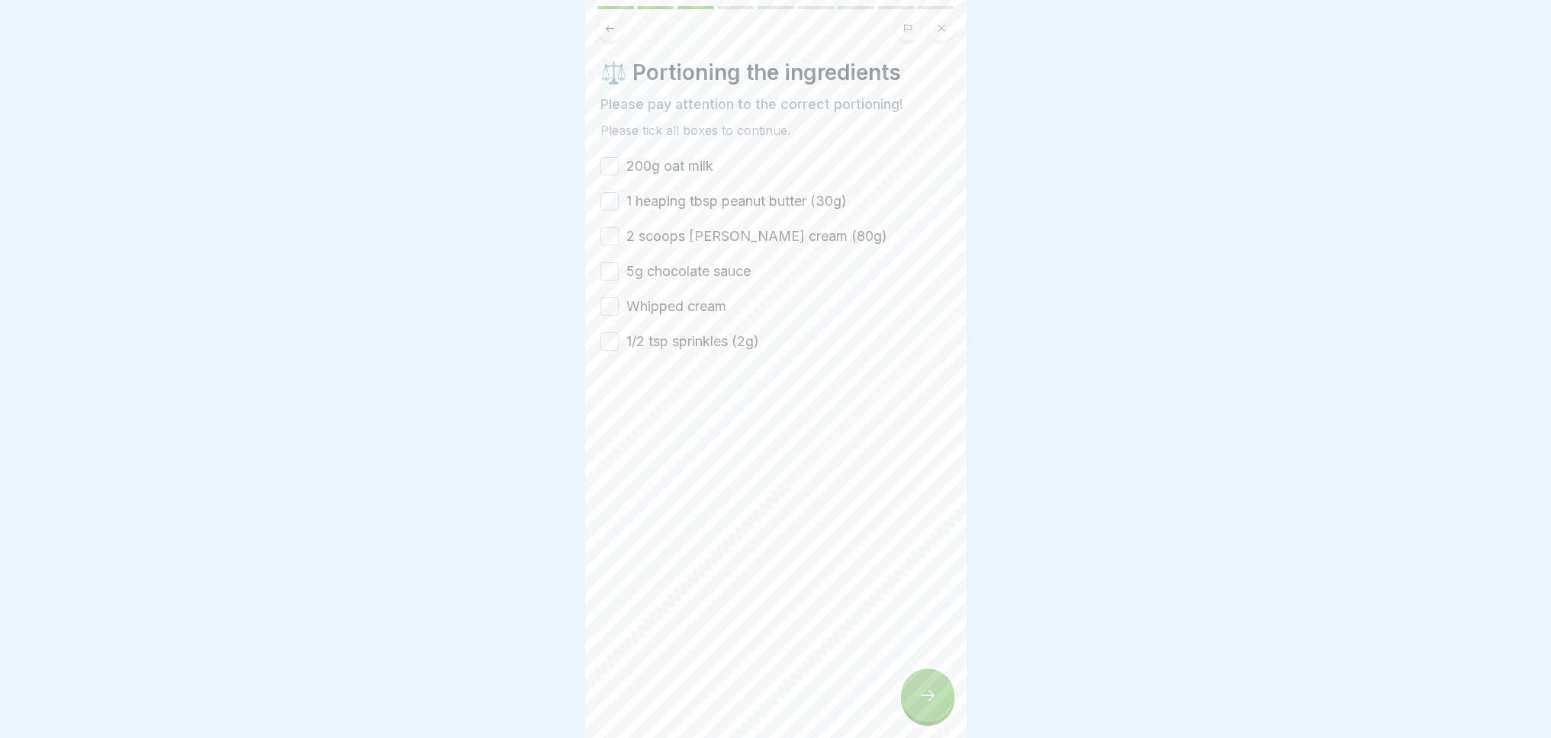
click at [610, 166] on button "200g oat milk" at bounding box center [609, 166] width 18 height 18
click at [610, 204] on button "1 heaping tbsp peanut butter (30g)" at bounding box center [609, 201] width 18 height 18
click at [605, 237] on button "2 scoops [PERSON_NAME] cream (80g)" at bounding box center [609, 236] width 18 height 18
click at [610, 271] on button "5g chocolate sauce" at bounding box center [609, 271] width 18 height 18
click at [610, 313] on button "Whipped cream" at bounding box center [609, 307] width 18 height 18
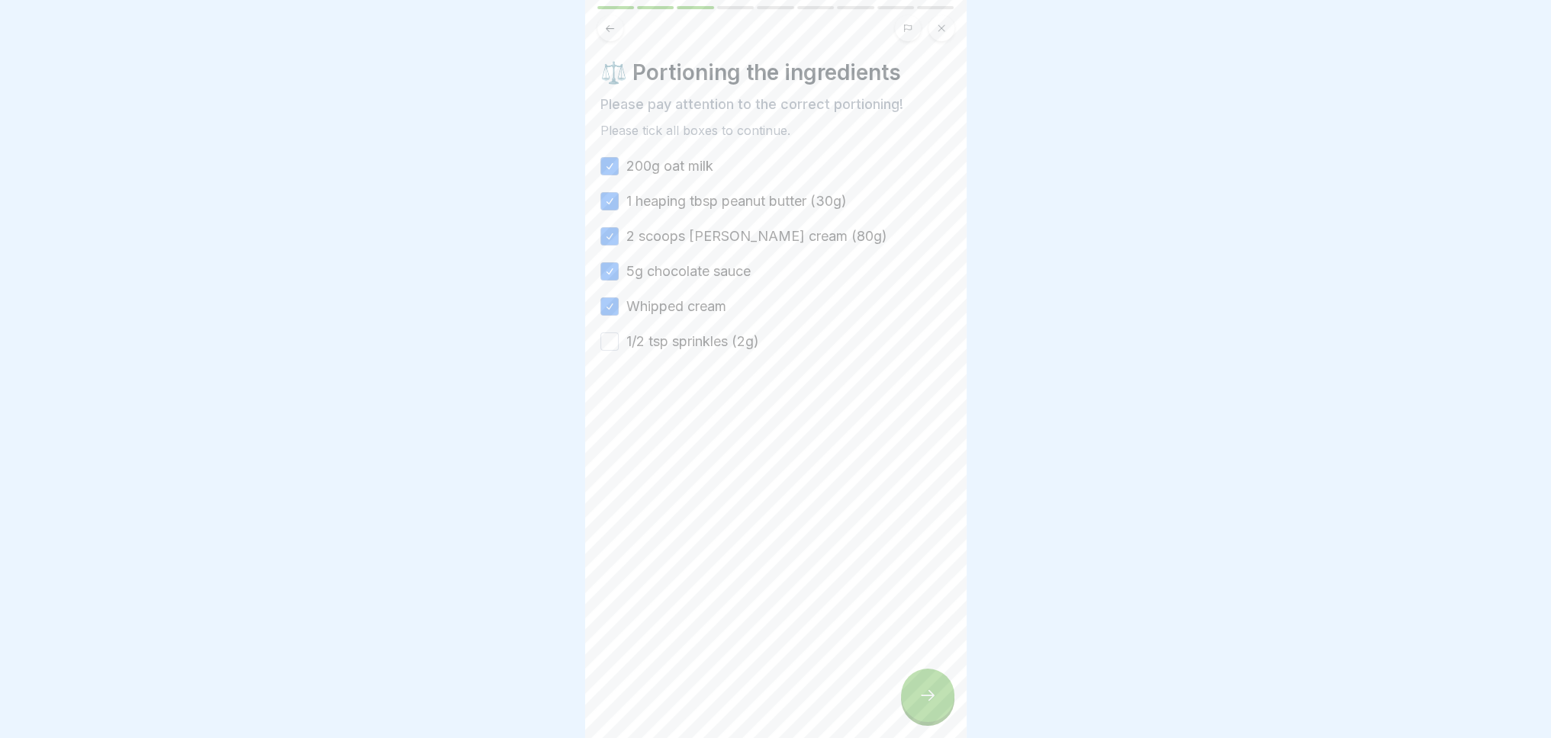
click at [600, 338] on button "1/2 tsp sprinkles (2g)" at bounding box center [609, 342] width 18 height 18
click at [921, 697] on div at bounding box center [927, 695] width 53 height 53
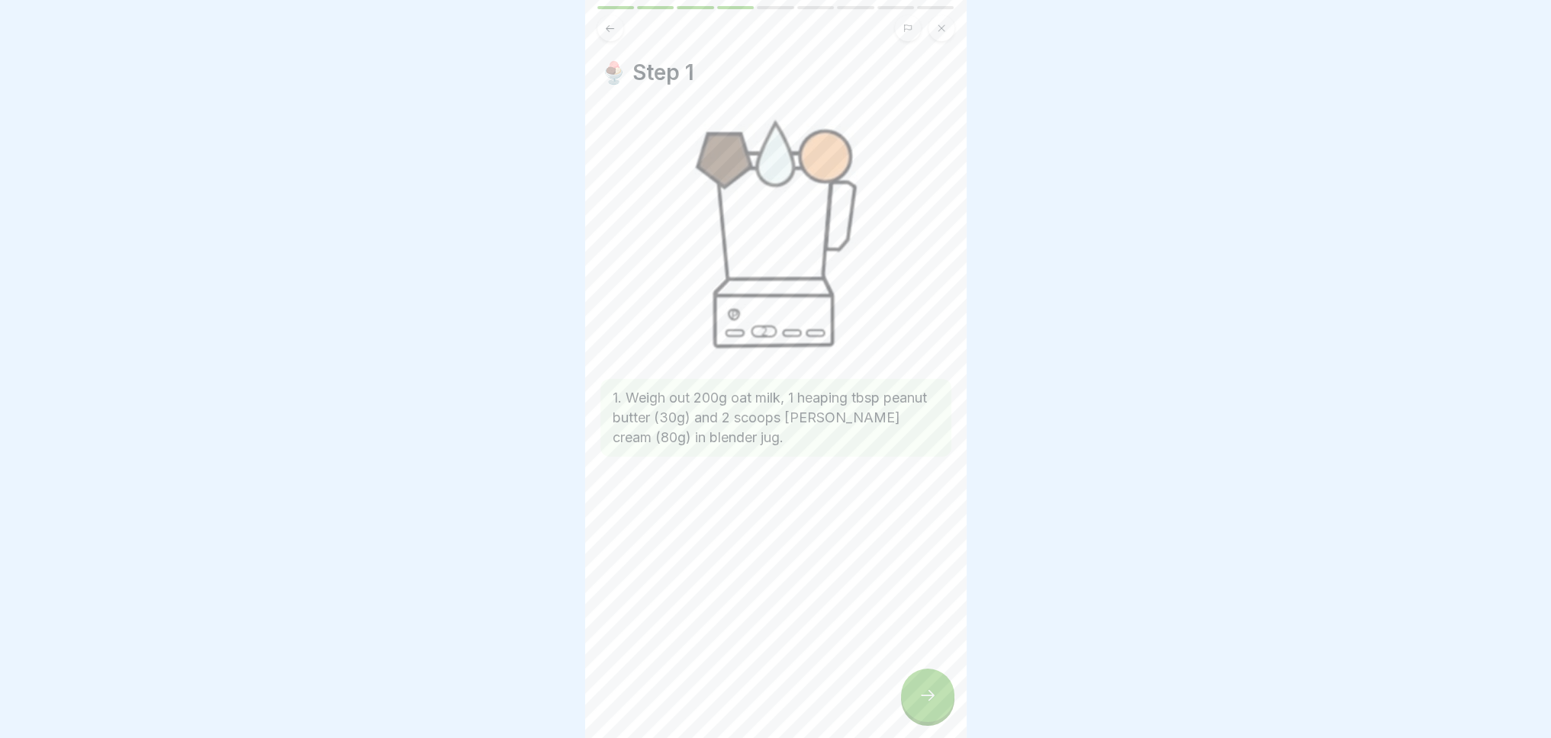
click at [952, 738] on div "🍨 Step 1 1. Weigh out 200g oat milk, 1 heaping tbsp peanut butter (30g) and 2 s…" at bounding box center [775, 369] width 381 height 738
click at [928, 705] on icon at bounding box center [927, 696] width 18 height 18
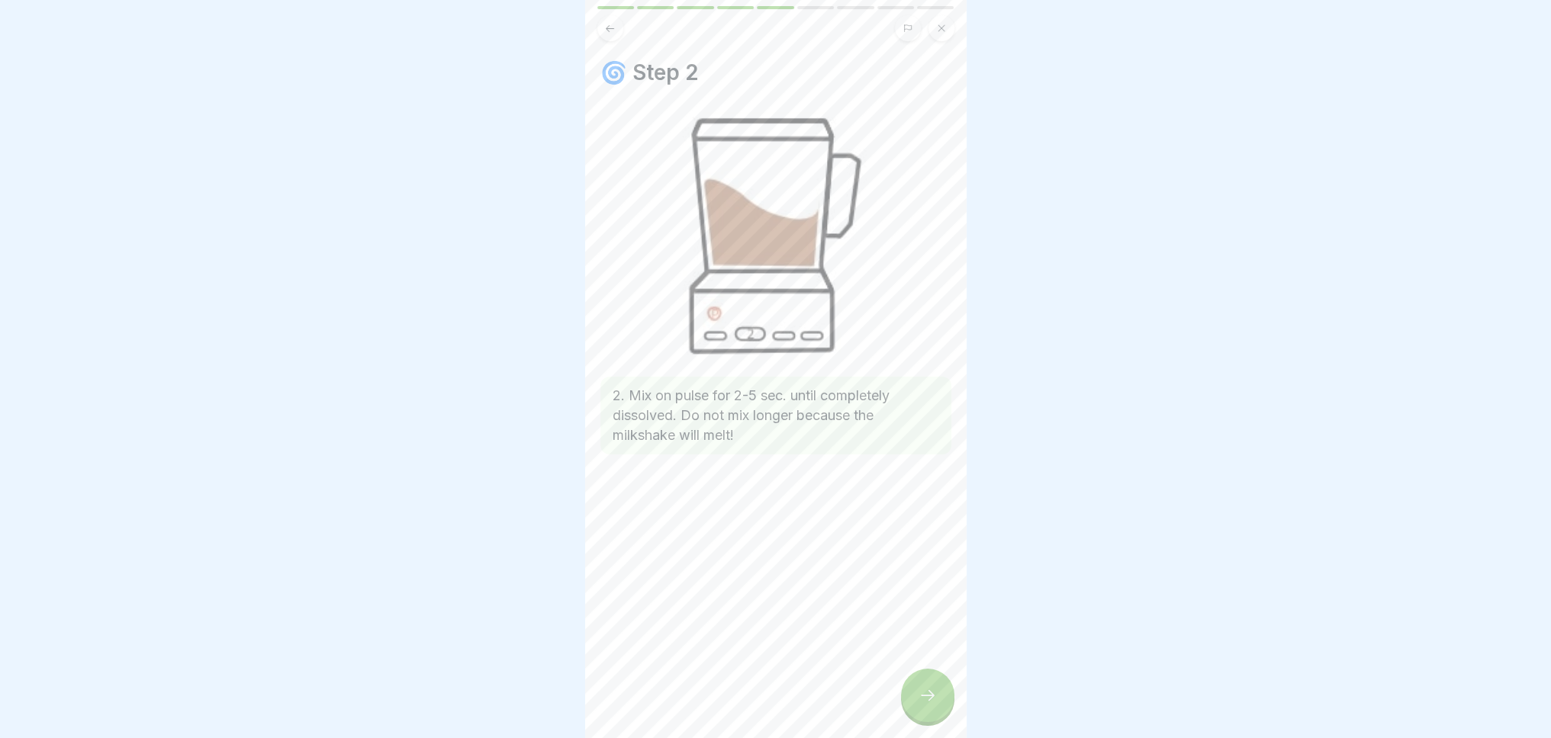
click at [928, 717] on div at bounding box center [927, 695] width 53 height 53
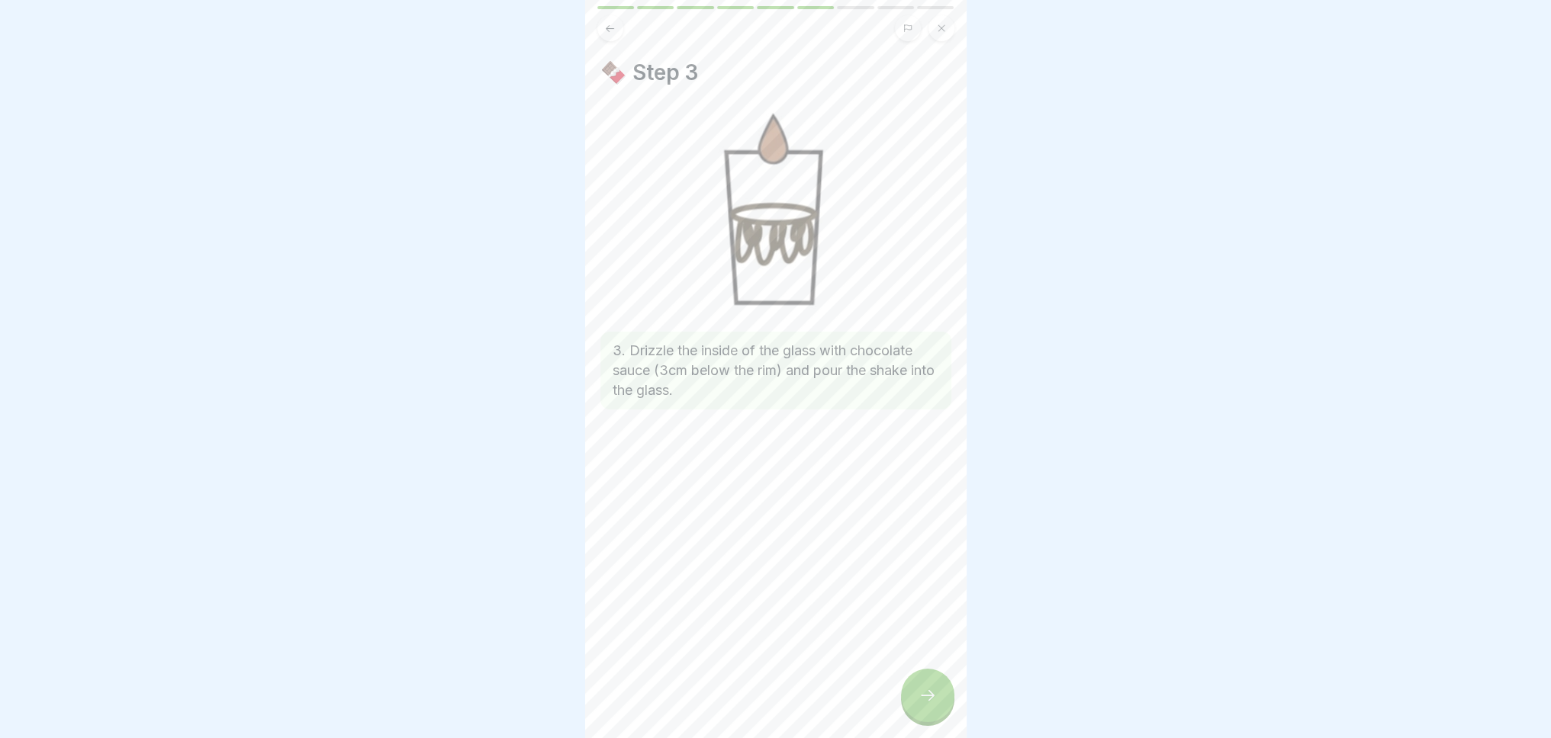
click at [918, 698] on div at bounding box center [927, 695] width 53 height 53
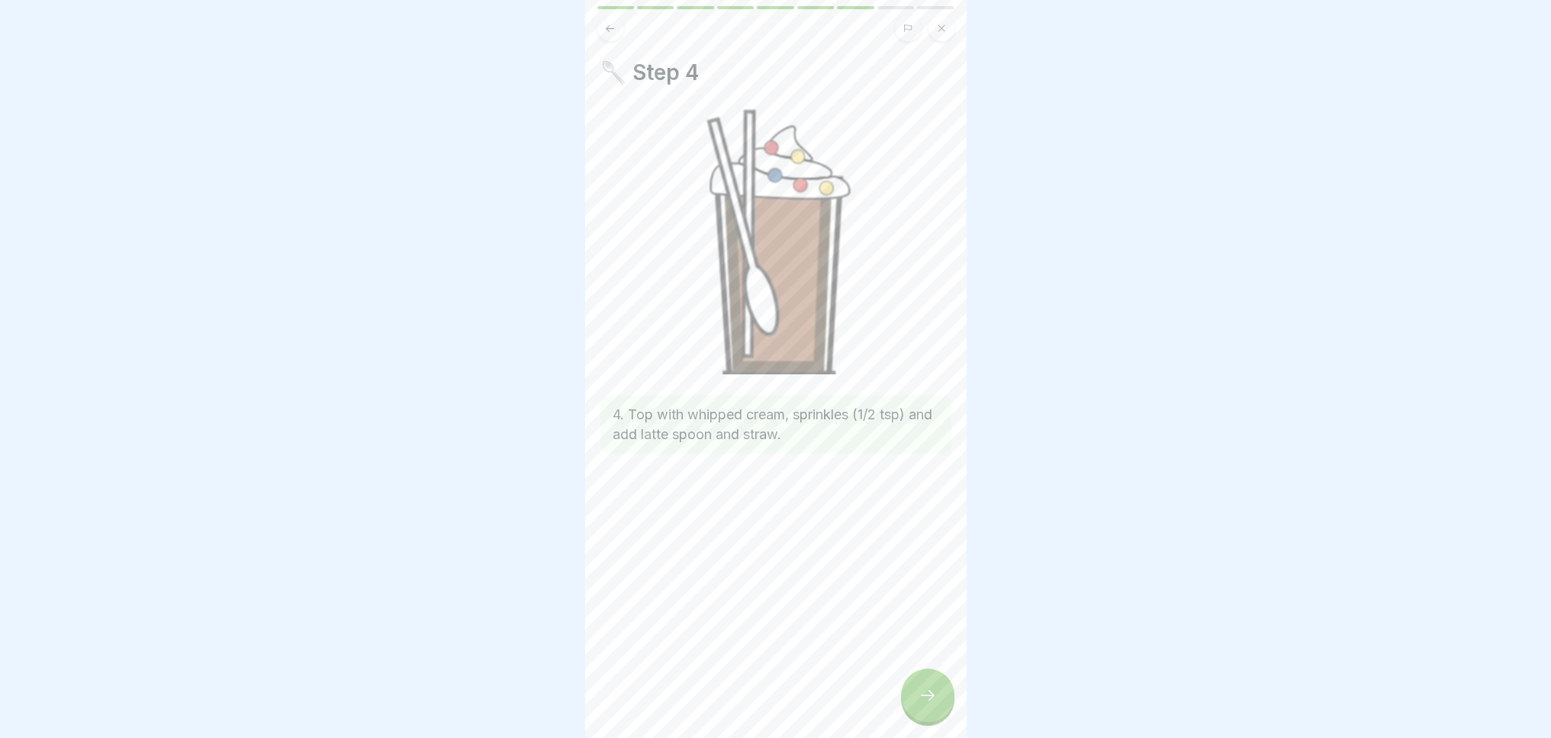
click at [915, 687] on div at bounding box center [927, 695] width 53 height 53
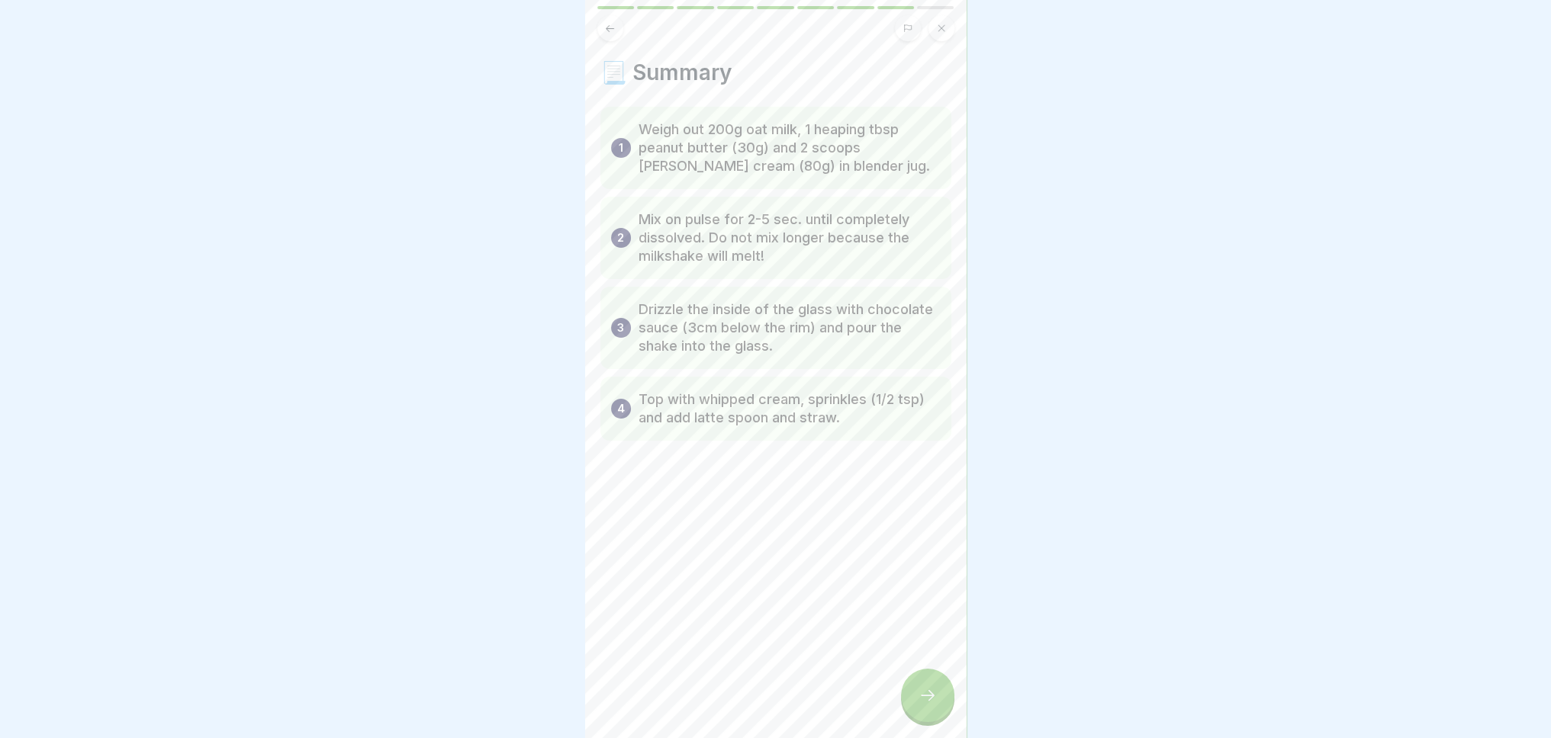
click at [928, 705] on icon at bounding box center [927, 696] width 18 height 18
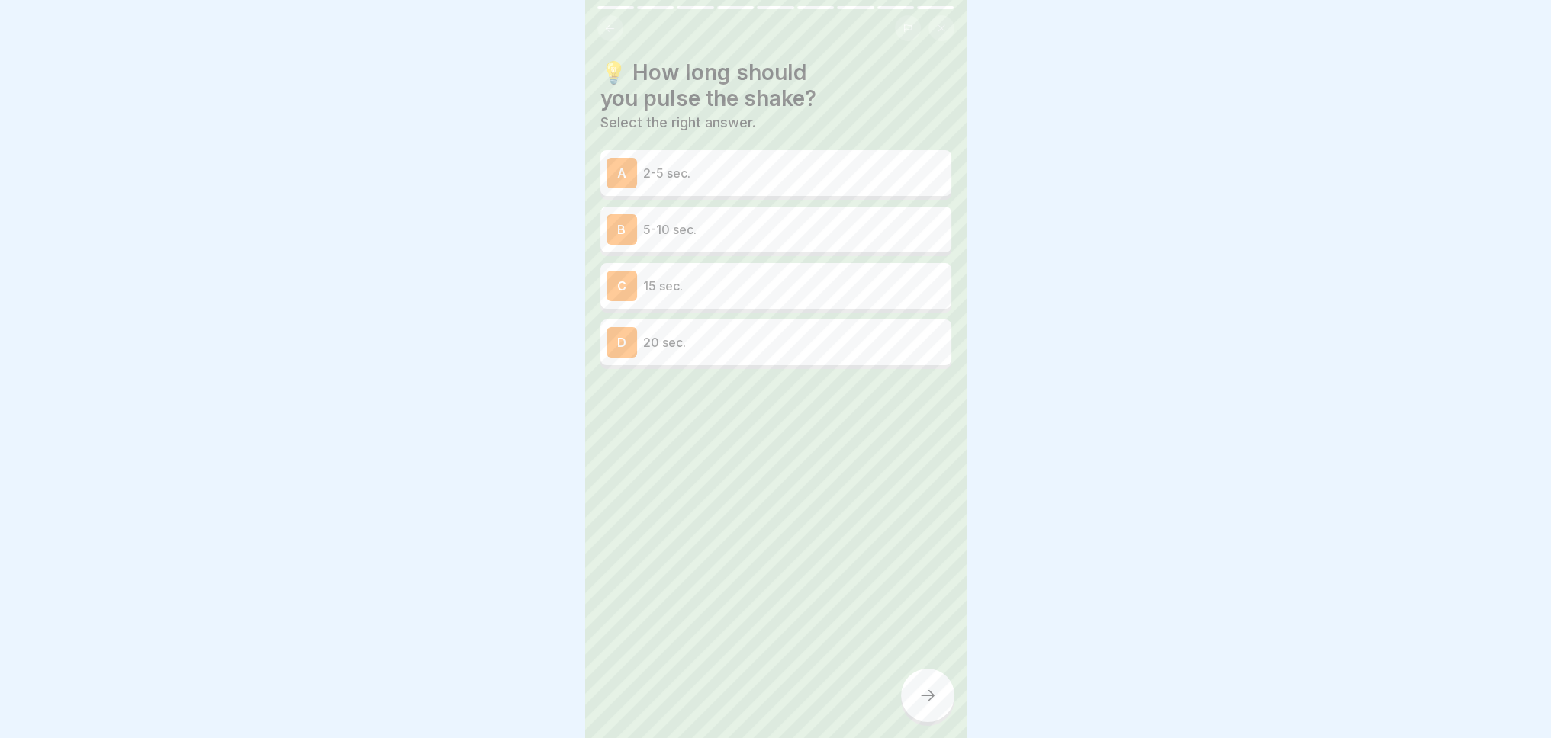
click at [683, 179] on p "2-5 sec." at bounding box center [794, 173] width 302 height 18
click at [935, 722] on div at bounding box center [927, 695] width 53 height 53
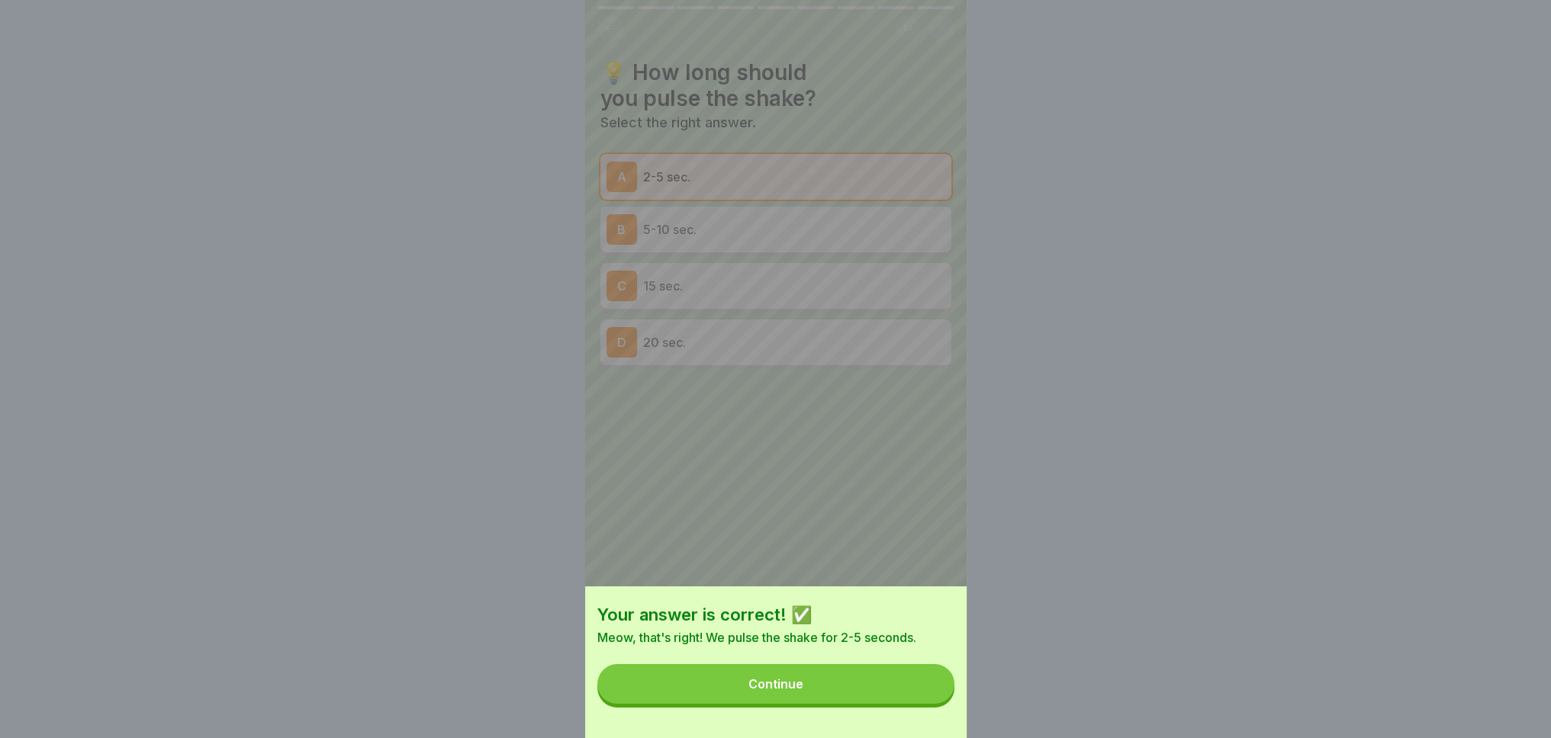
click at [775, 691] on div "Continue" at bounding box center [775, 684] width 55 height 14
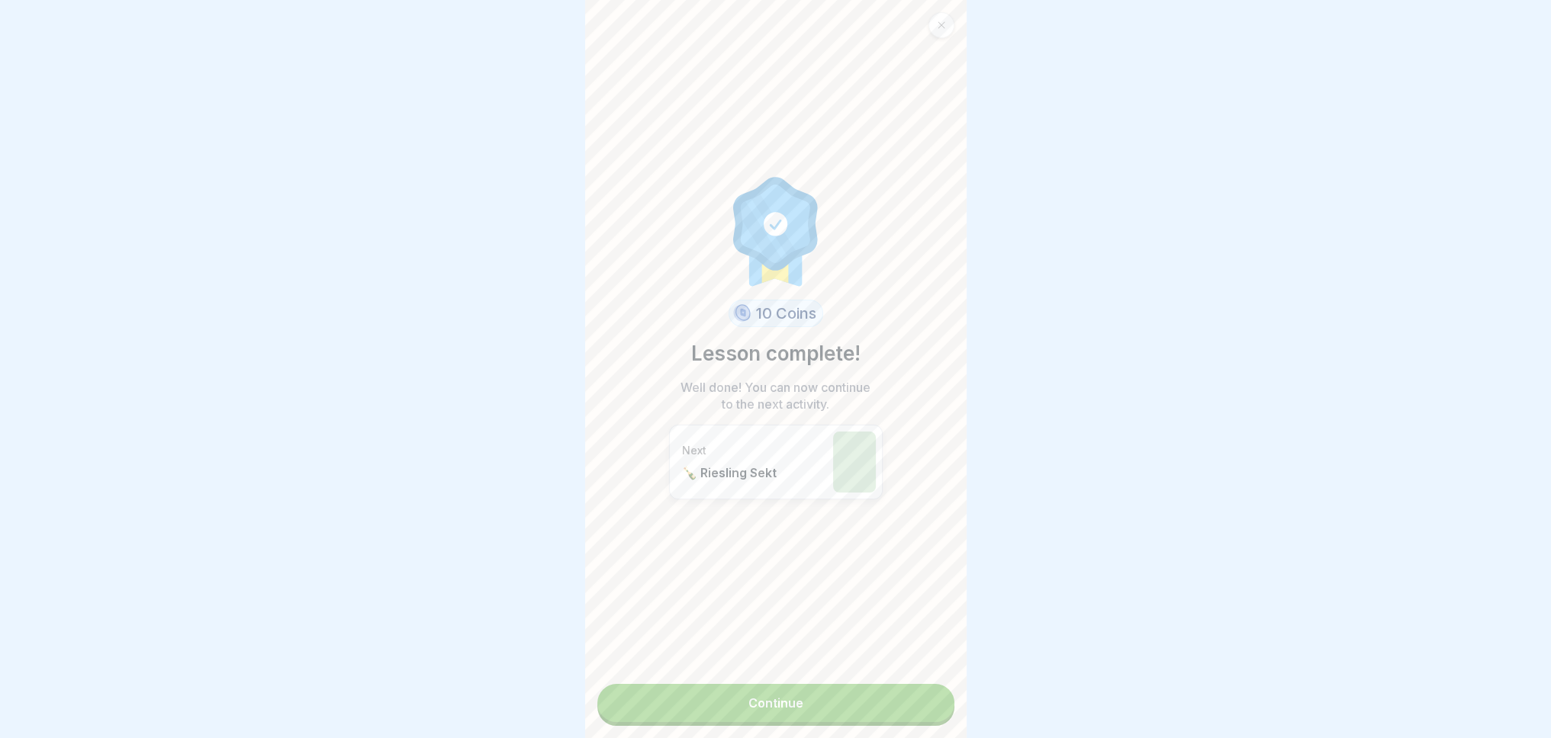
click at [775, 713] on link "Continue" at bounding box center [775, 703] width 357 height 38
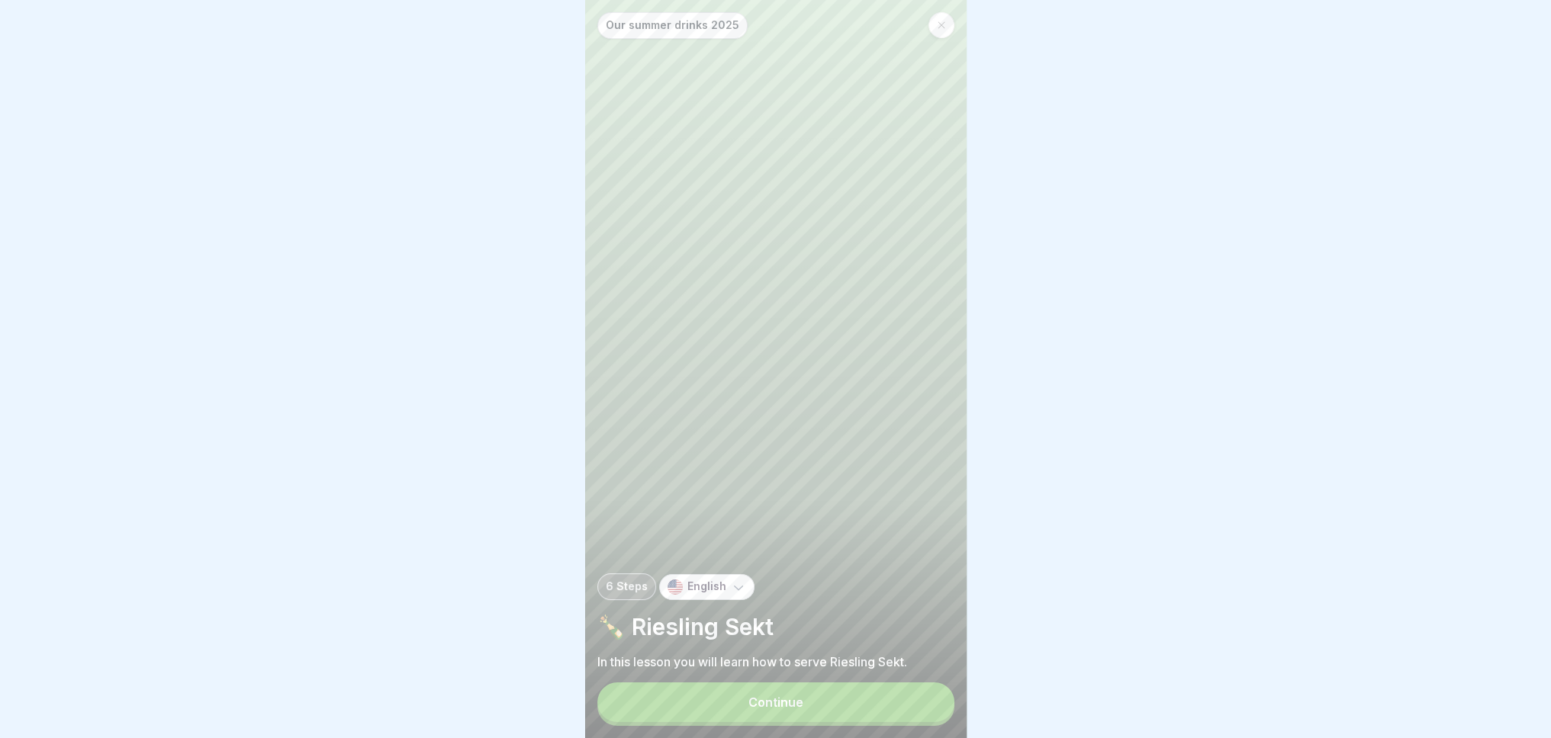
click at [775, 709] on div "Continue" at bounding box center [775, 703] width 55 height 14
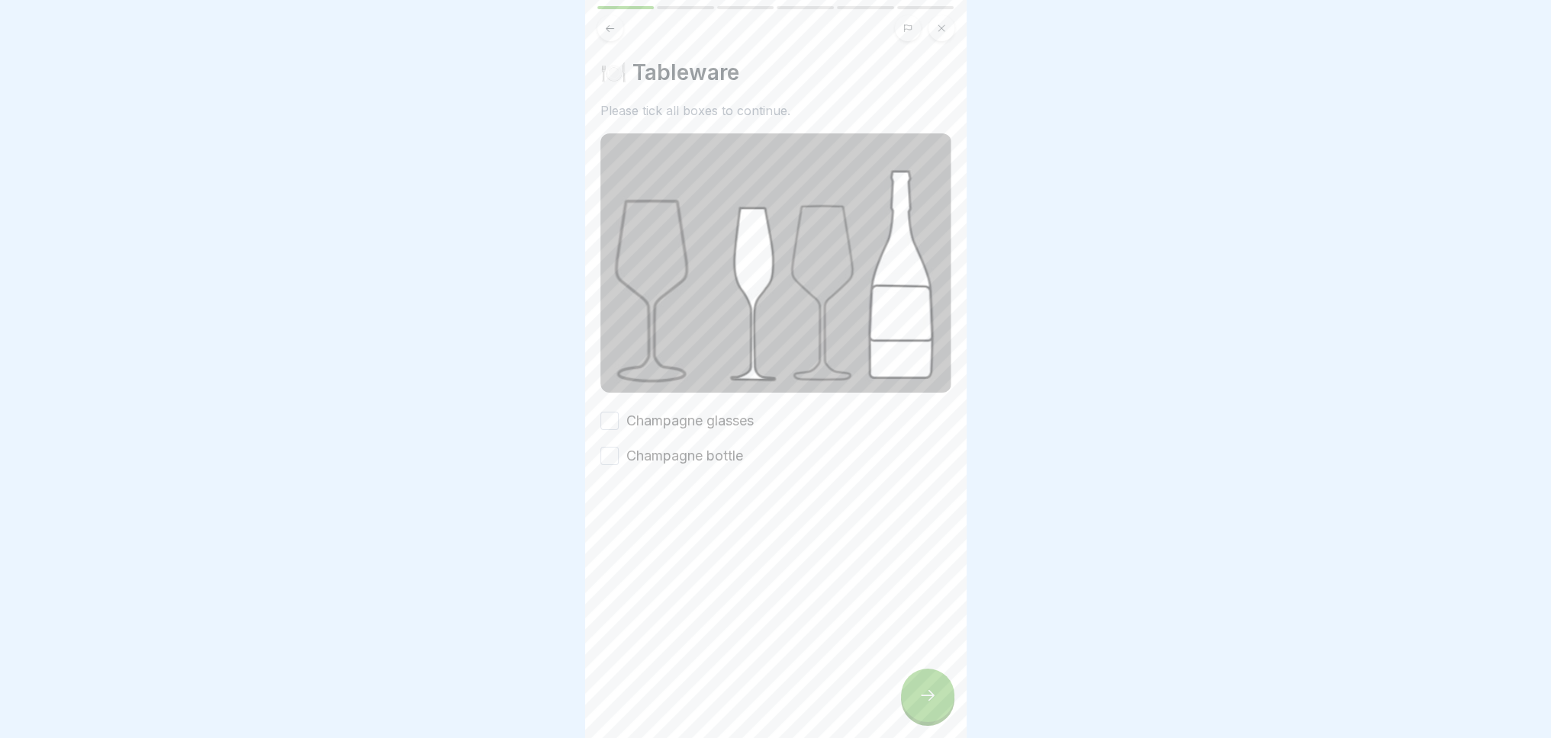
click at [665, 413] on label "Champagne glasses" at bounding box center [689, 421] width 127 height 20
click at [619, 413] on button "Champagne glasses" at bounding box center [609, 421] width 18 height 18
click at [659, 449] on label "Champagne bottle" at bounding box center [684, 456] width 117 height 20
click at [619, 449] on button "Champagne bottle" at bounding box center [609, 456] width 18 height 18
click at [929, 704] on icon at bounding box center [927, 696] width 18 height 18
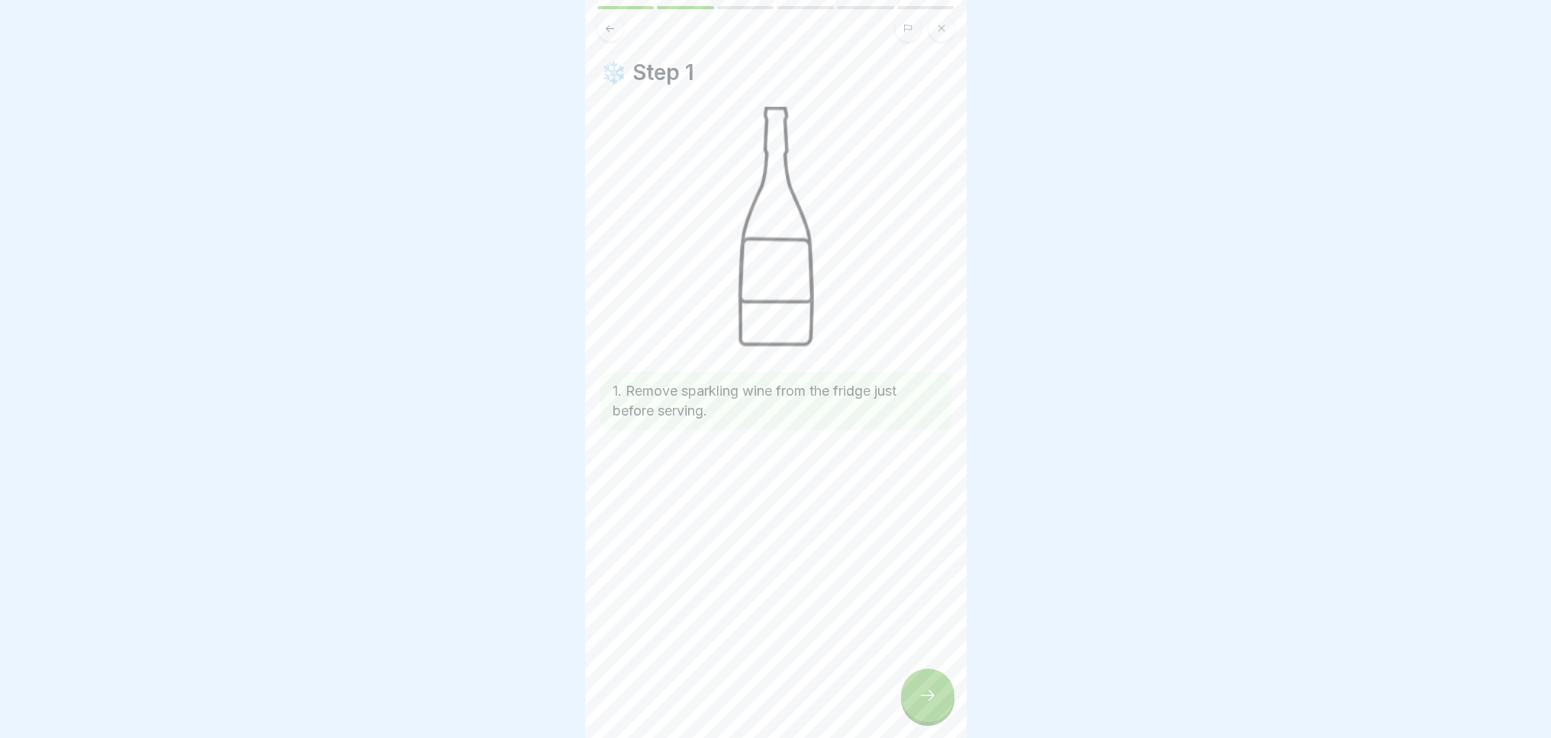
click at [927, 703] on icon at bounding box center [927, 696] width 18 height 18
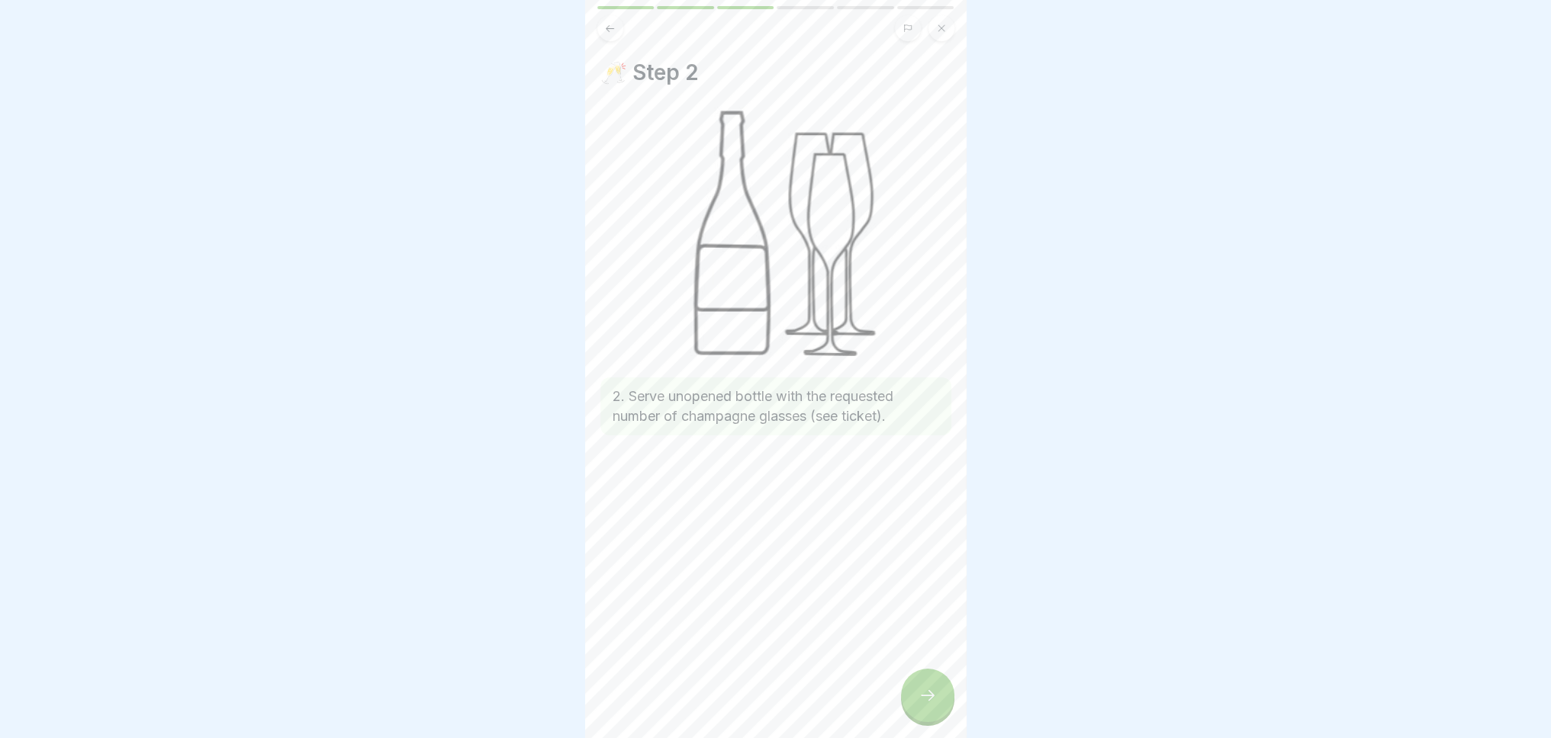
click at [942, 708] on div at bounding box center [927, 695] width 53 height 53
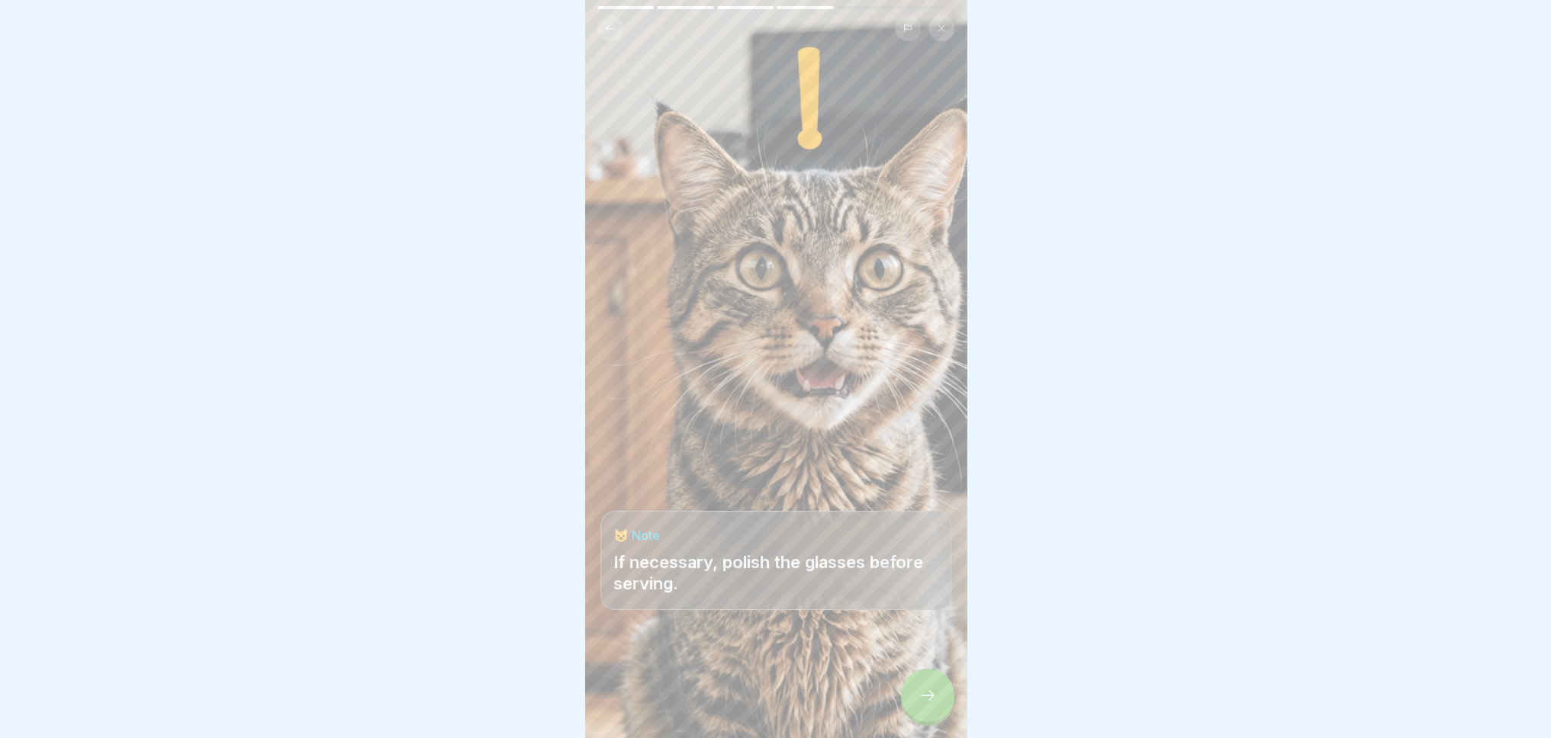
click at [934, 705] on icon at bounding box center [927, 696] width 18 height 18
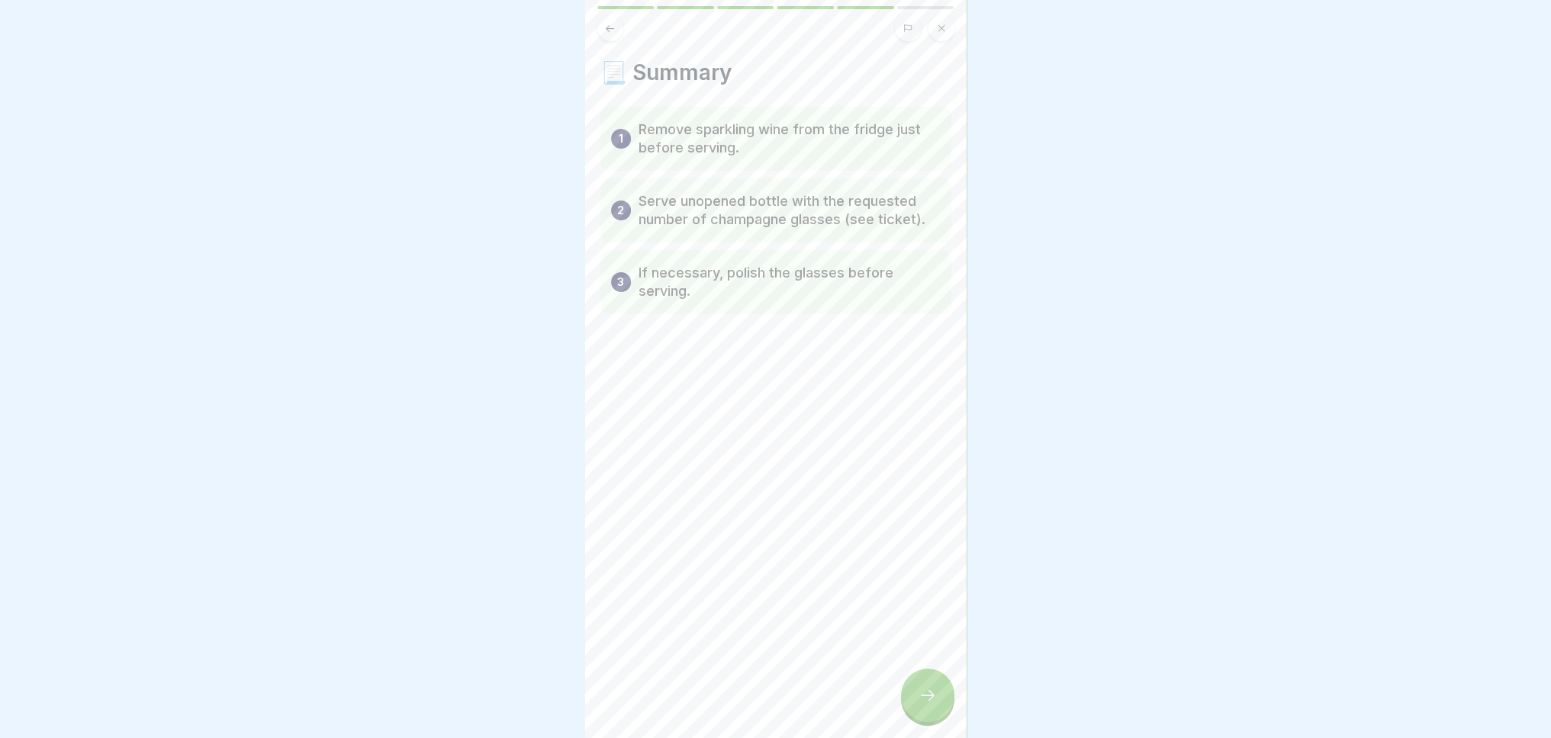
click at [922, 705] on icon at bounding box center [927, 696] width 18 height 18
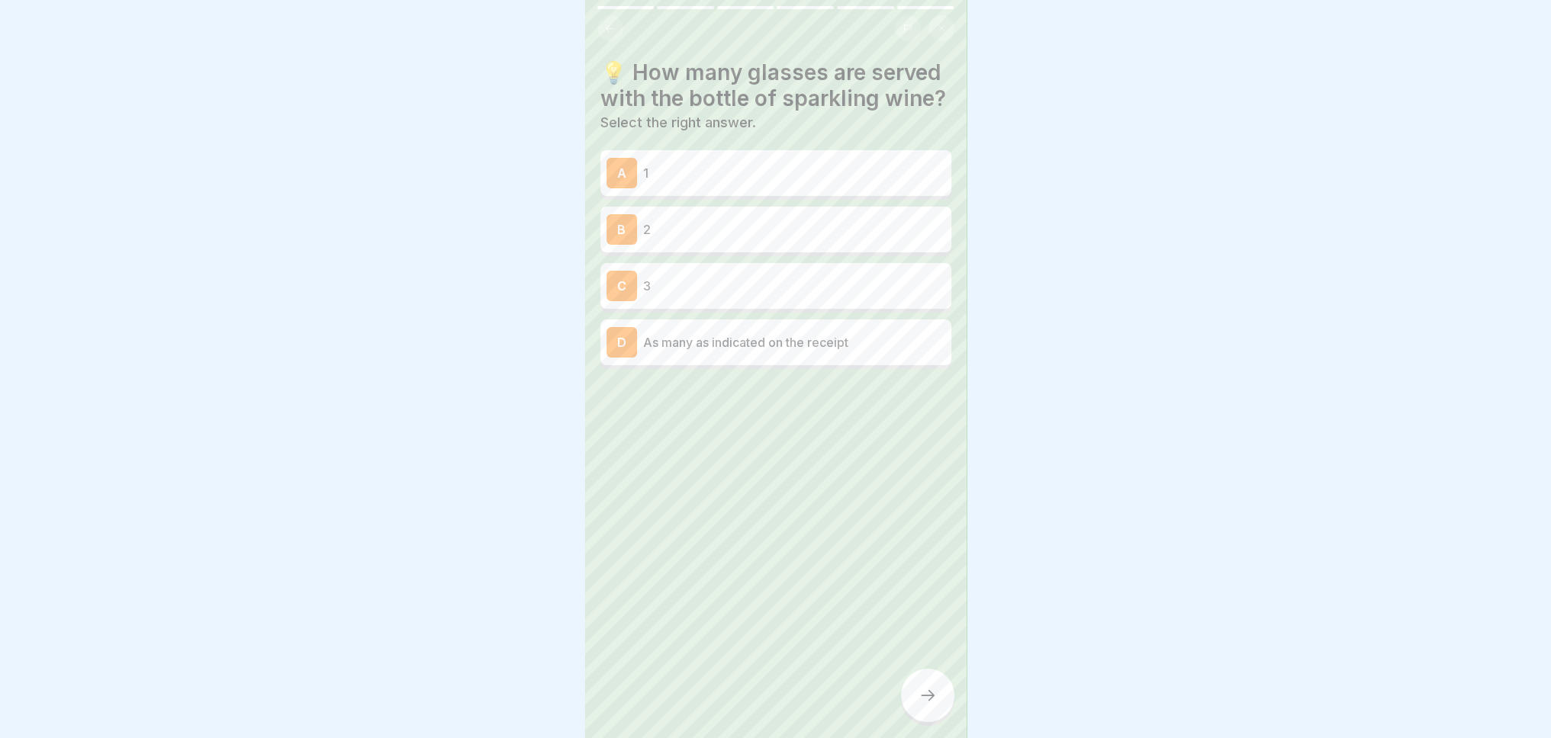
click at [754, 352] on p "As many as indicated on the receipt" at bounding box center [794, 342] width 302 height 18
click at [921, 719] on div at bounding box center [927, 695] width 53 height 53
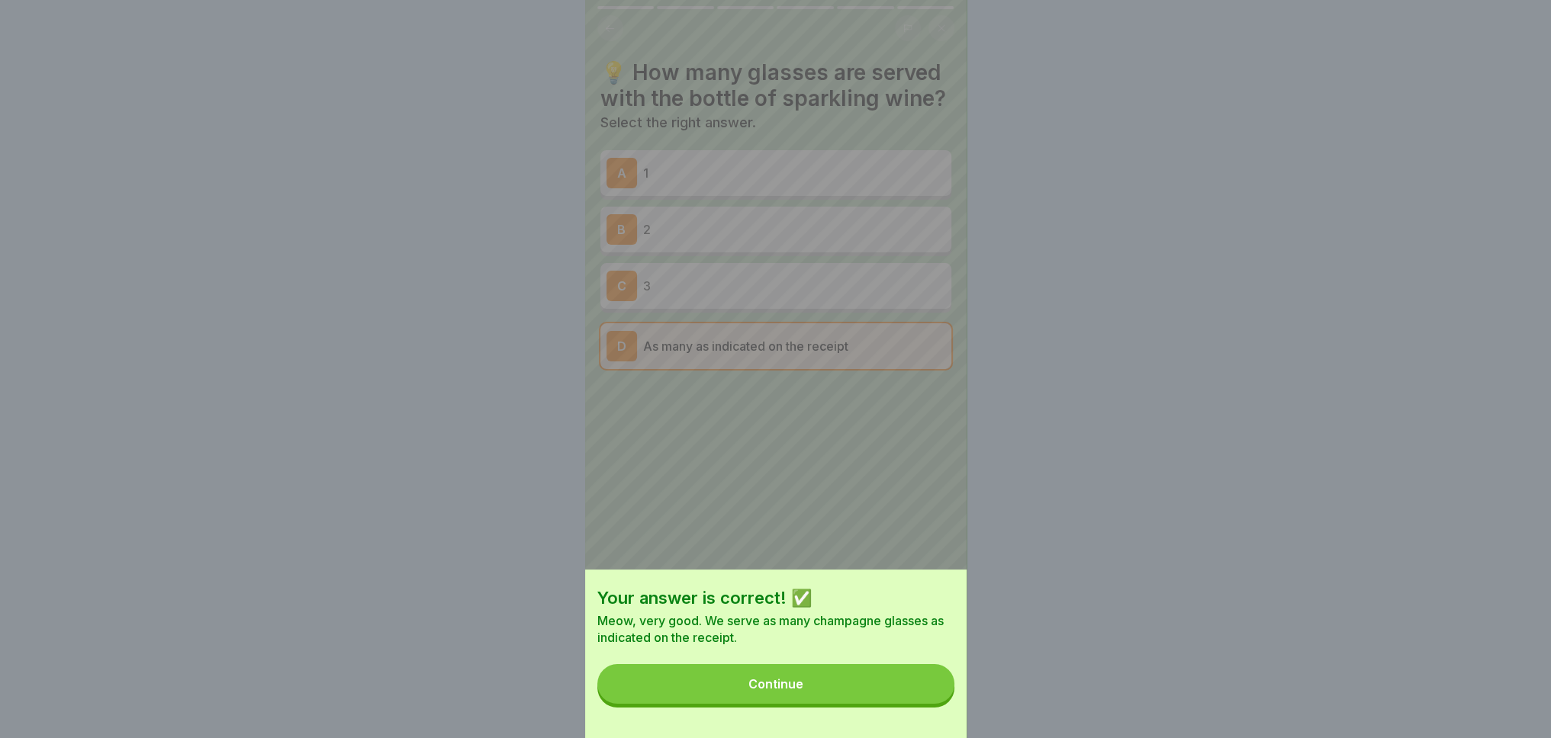
click at [867, 700] on button "Continue" at bounding box center [775, 684] width 357 height 40
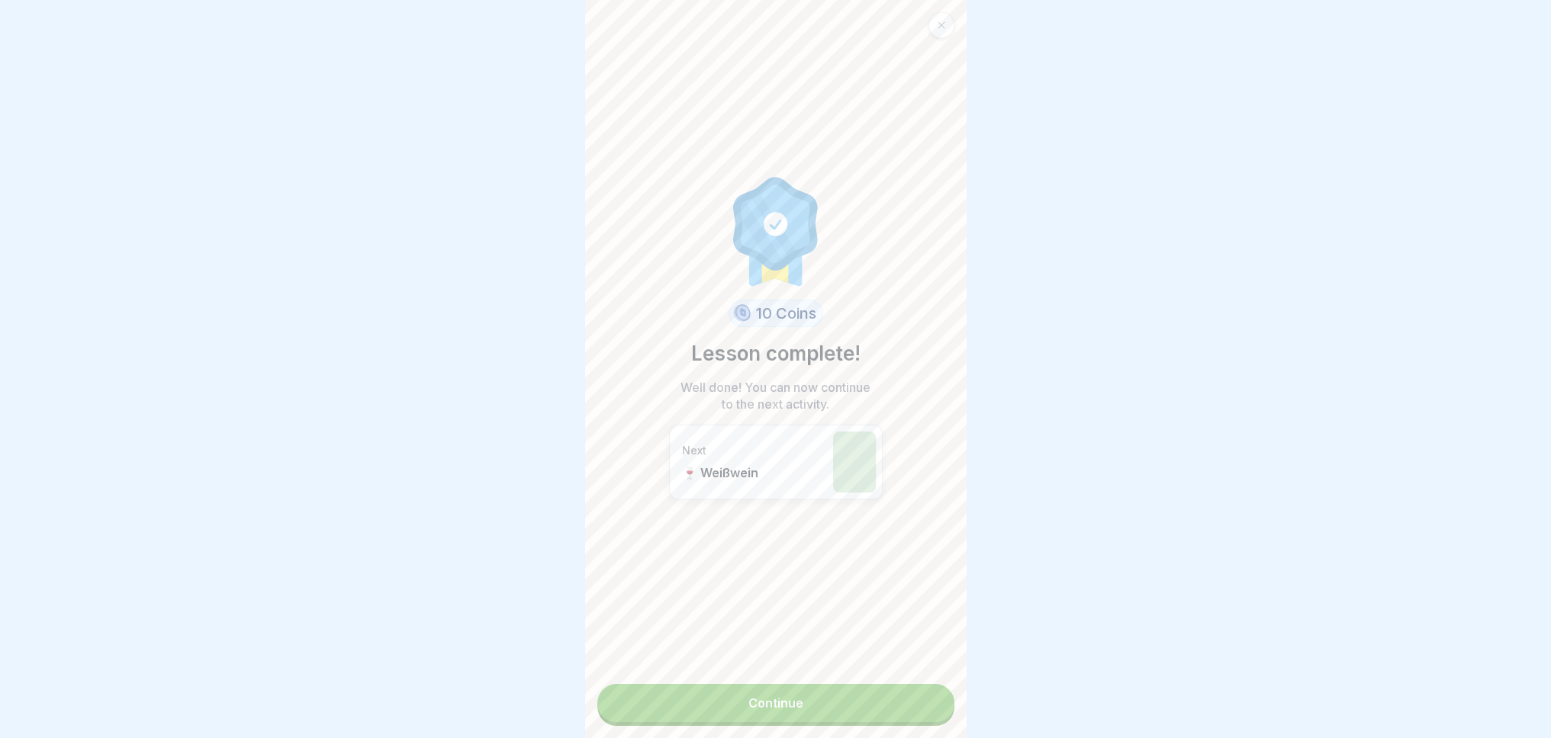
click at [809, 709] on link "Continue" at bounding box center [775, 703] width 357 height 38
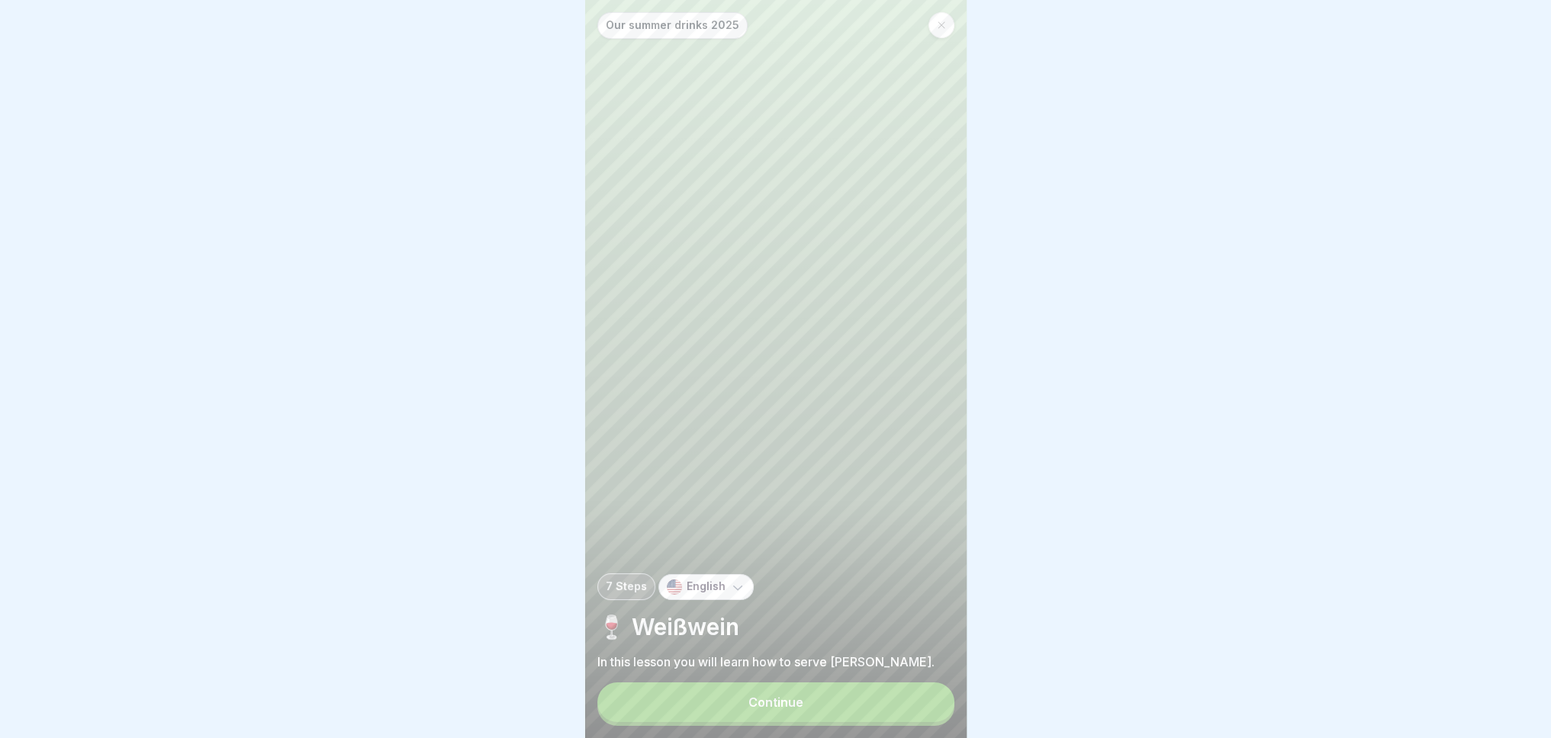
click at [804, 707] on button "Continue" at bounding box center [775, 703] width 357 height 40
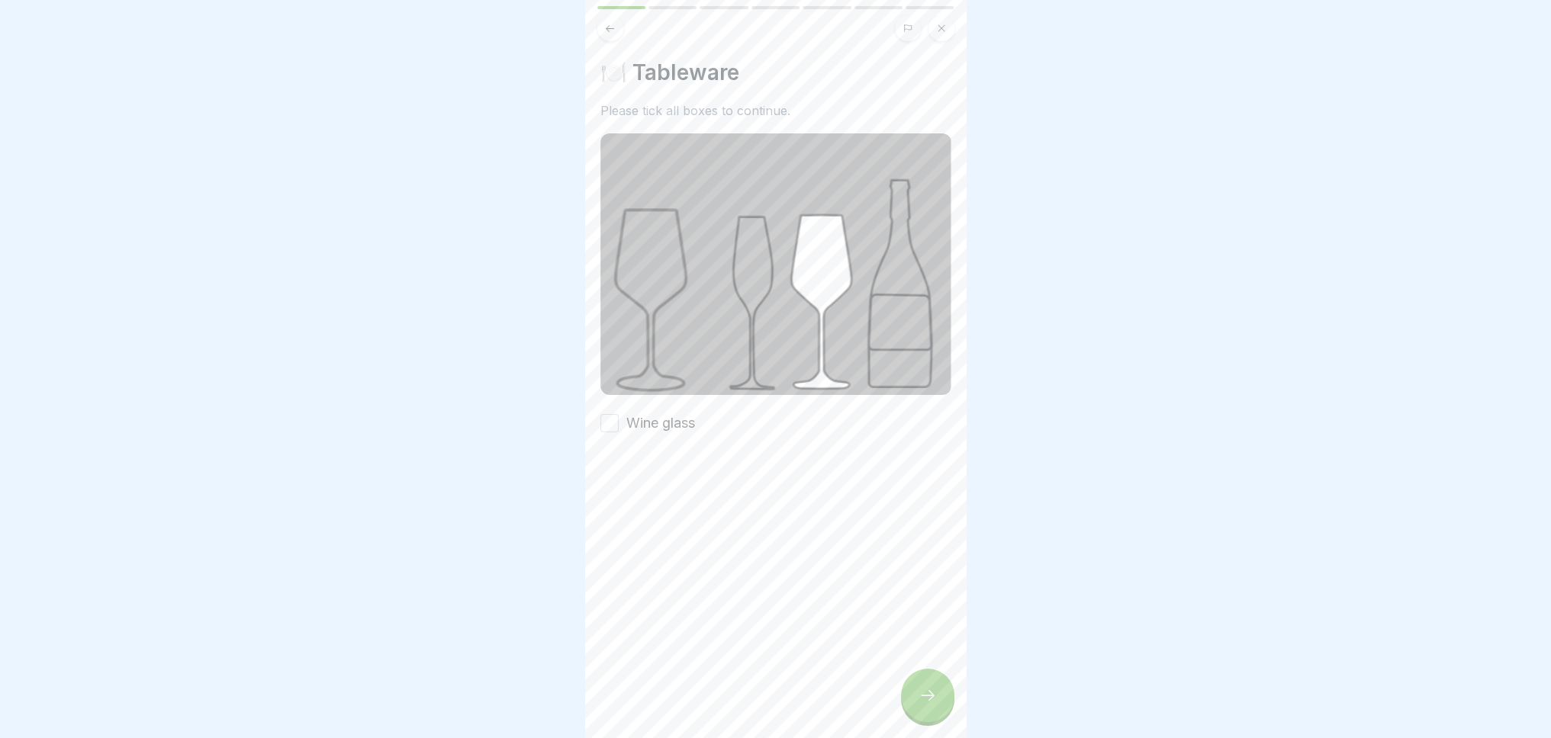
click at [700, 420] on div "Wine glass" at bounding box center [775, 423] width 351 height 20
click at [681, 417] on label "Wine glass" at bounding box center [660, 423] width 69 height 20
click at [619, 417] on button "Wine glass" at bounding box center [609, 423] width 18 height 18
click at [928, 705] on icon at bounding box center [927, 696] width 18 height 18
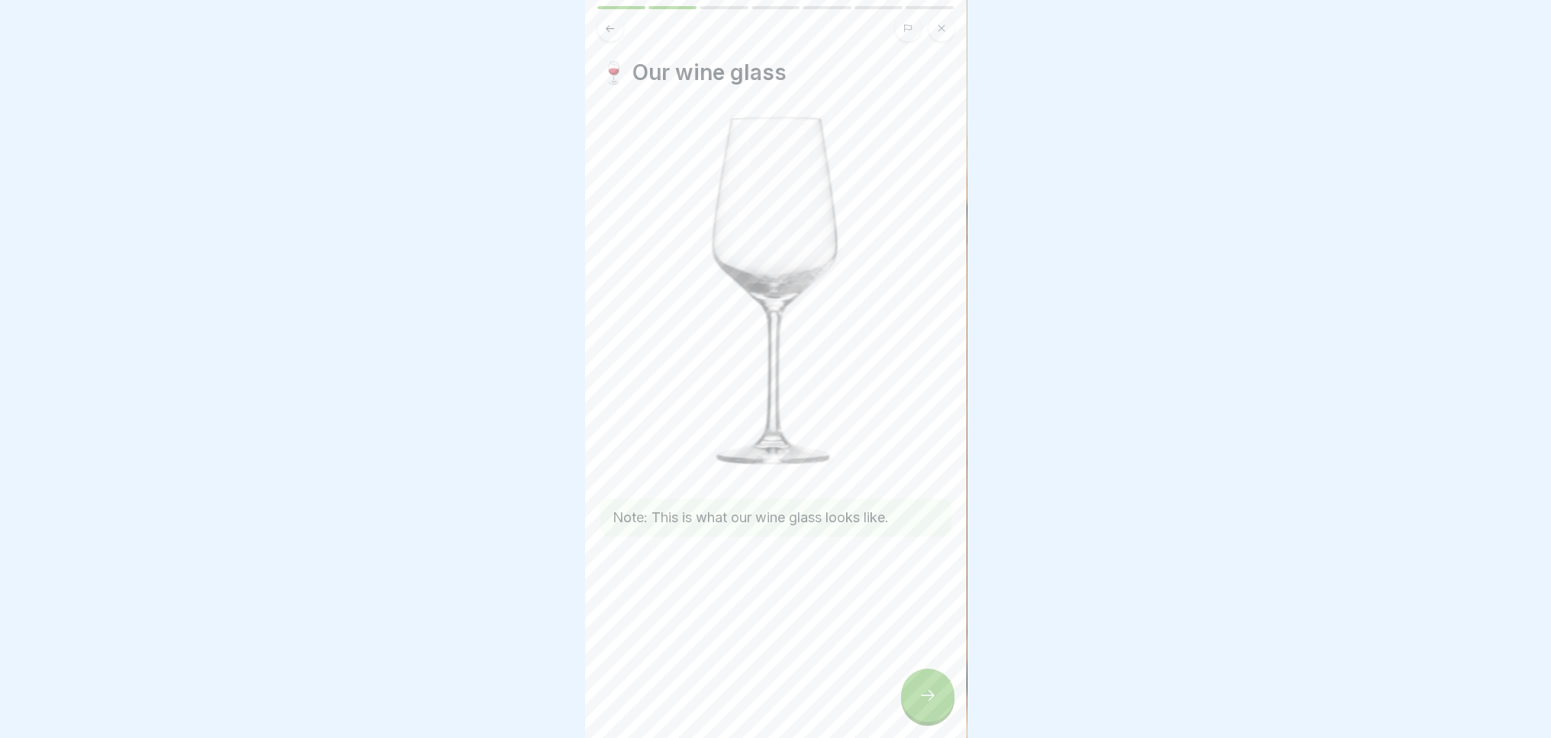
click at [920, 705] on icon at bounding box center [927, 696] width 18 height 18
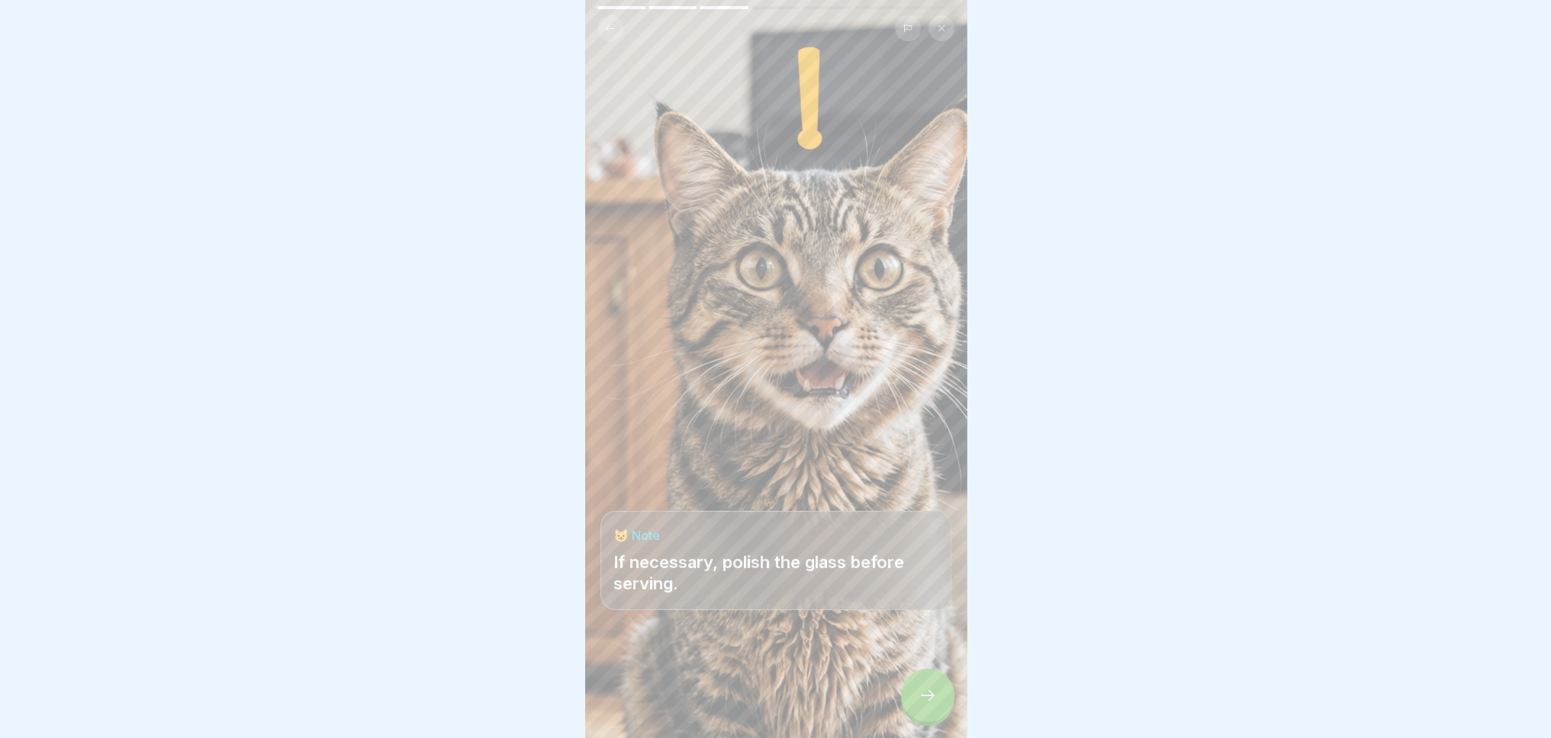
click at [920, 705] on icon at bounding box center [927, 696] width 18 height 18
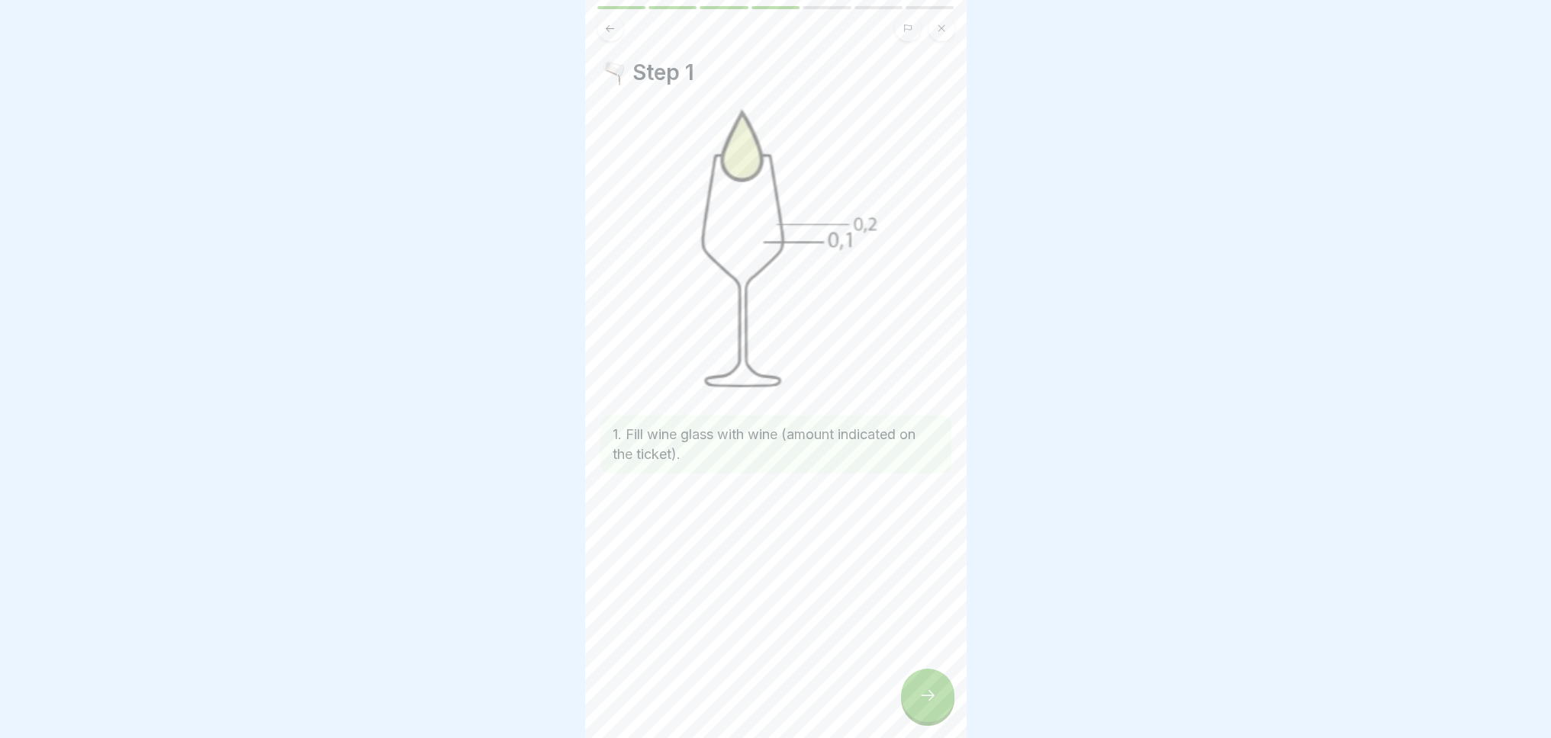
click at [920, 705] on icon at bounding box center [927, 696] width 18 height 18
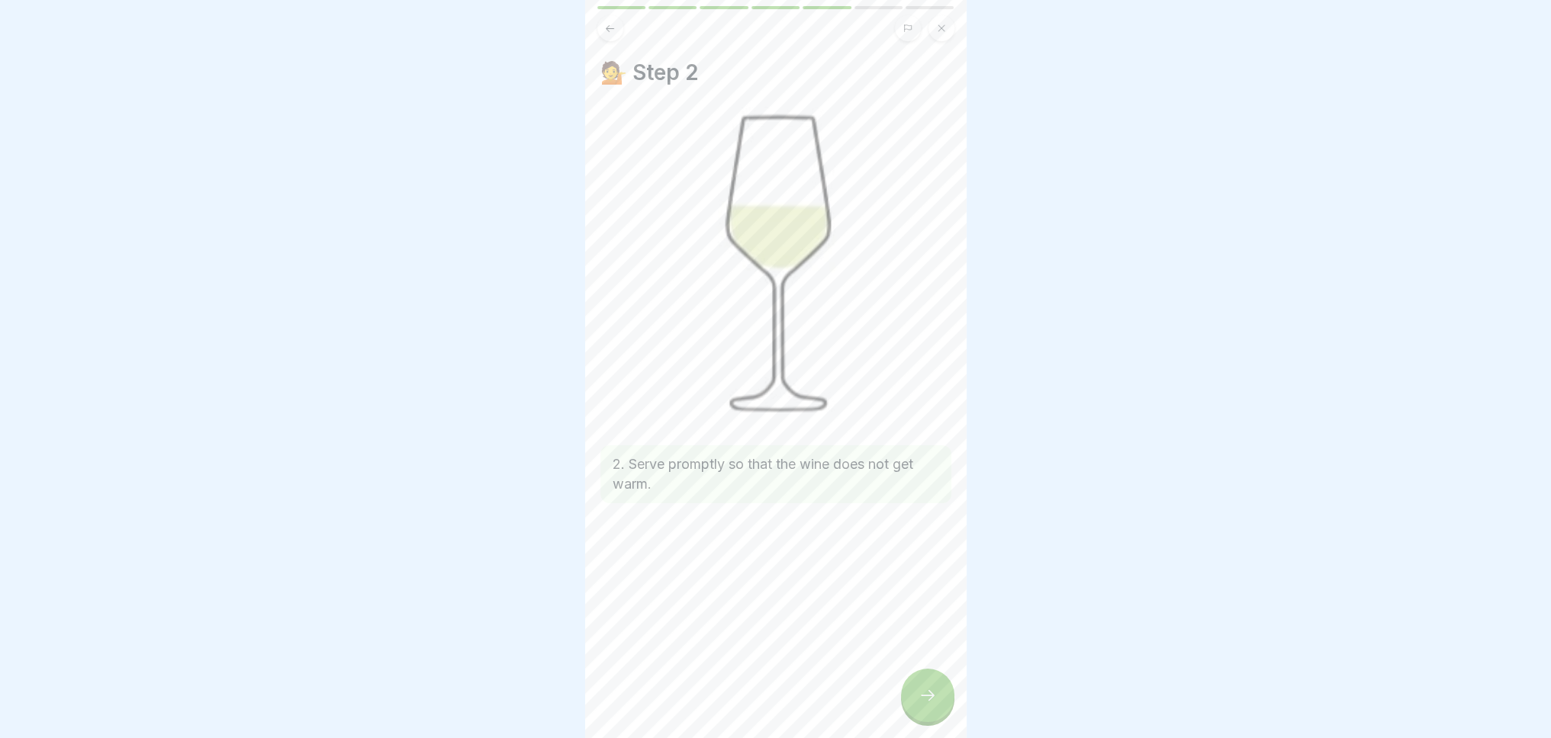
click at [921, 705] on icon at bounding box center [927, 696] width 18 height 18
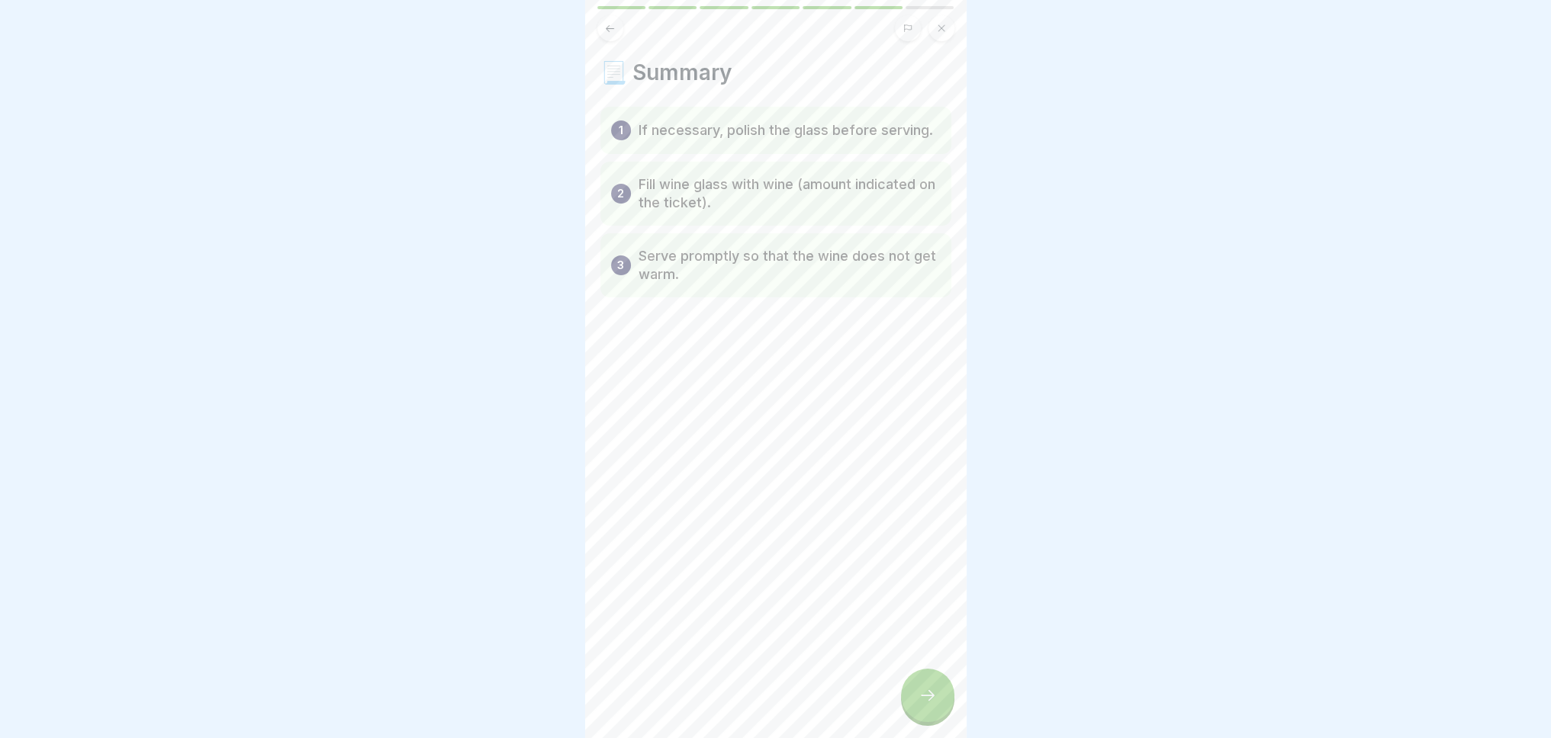
click at [921, 705] on icon at bounding box center [927, 696] width 18 height 18
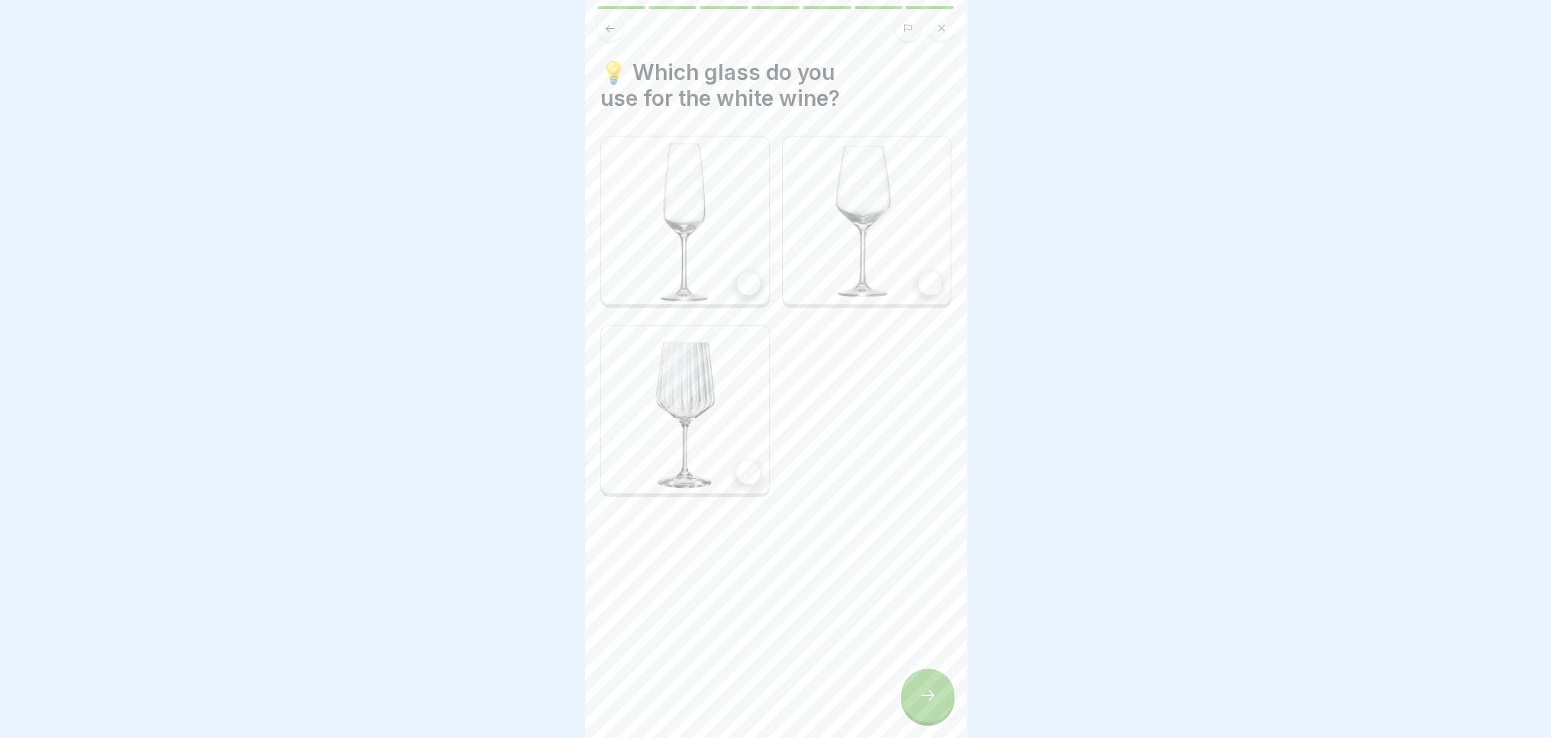
click at [863, 249] on img at bounding box center [867, 221] width 168 height 168
click at [922, 702] on icon at bounding box center [927, 696] width 18 height 18
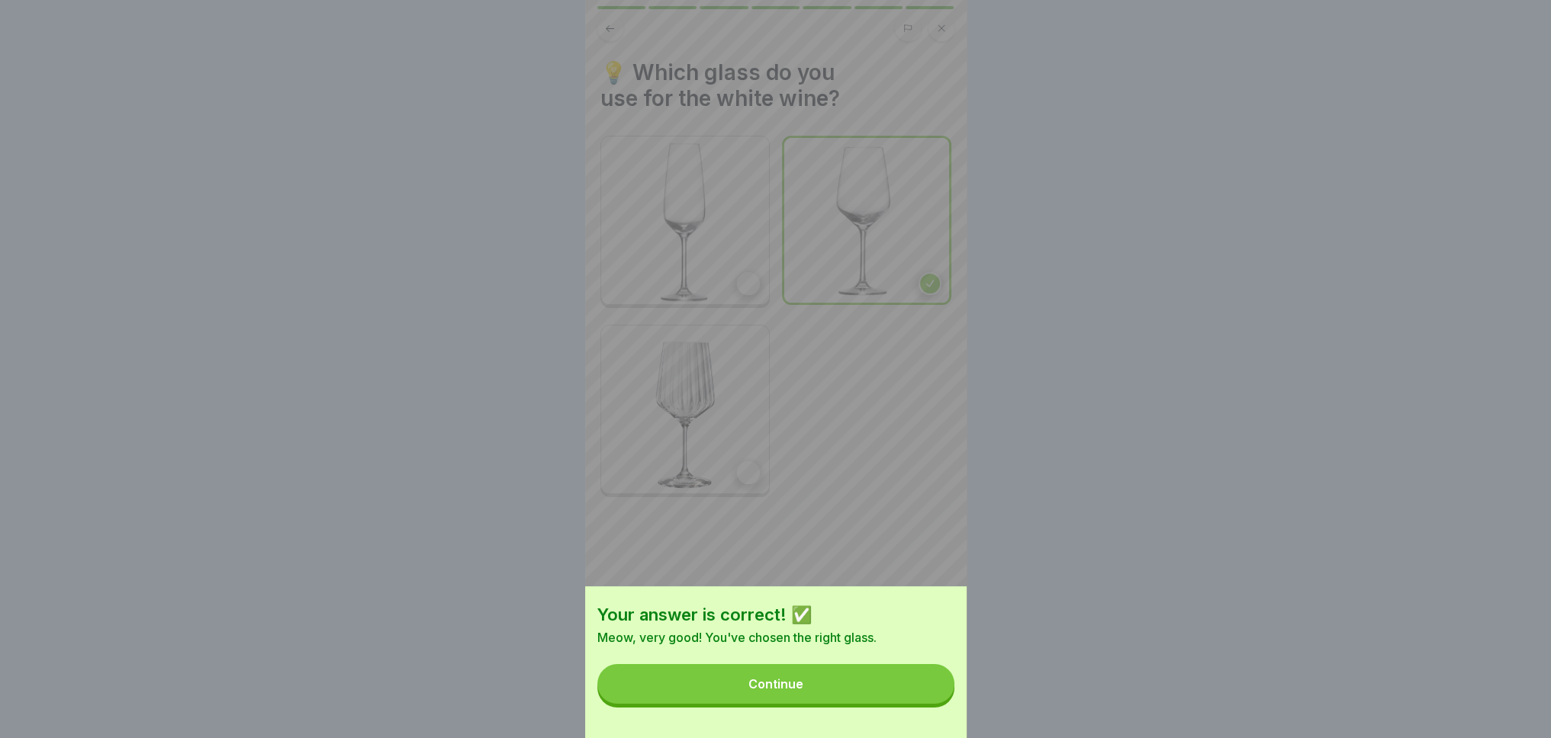
click at [906, 687] on button "Continue" at bounding box center [775, 684] width 357 height 40
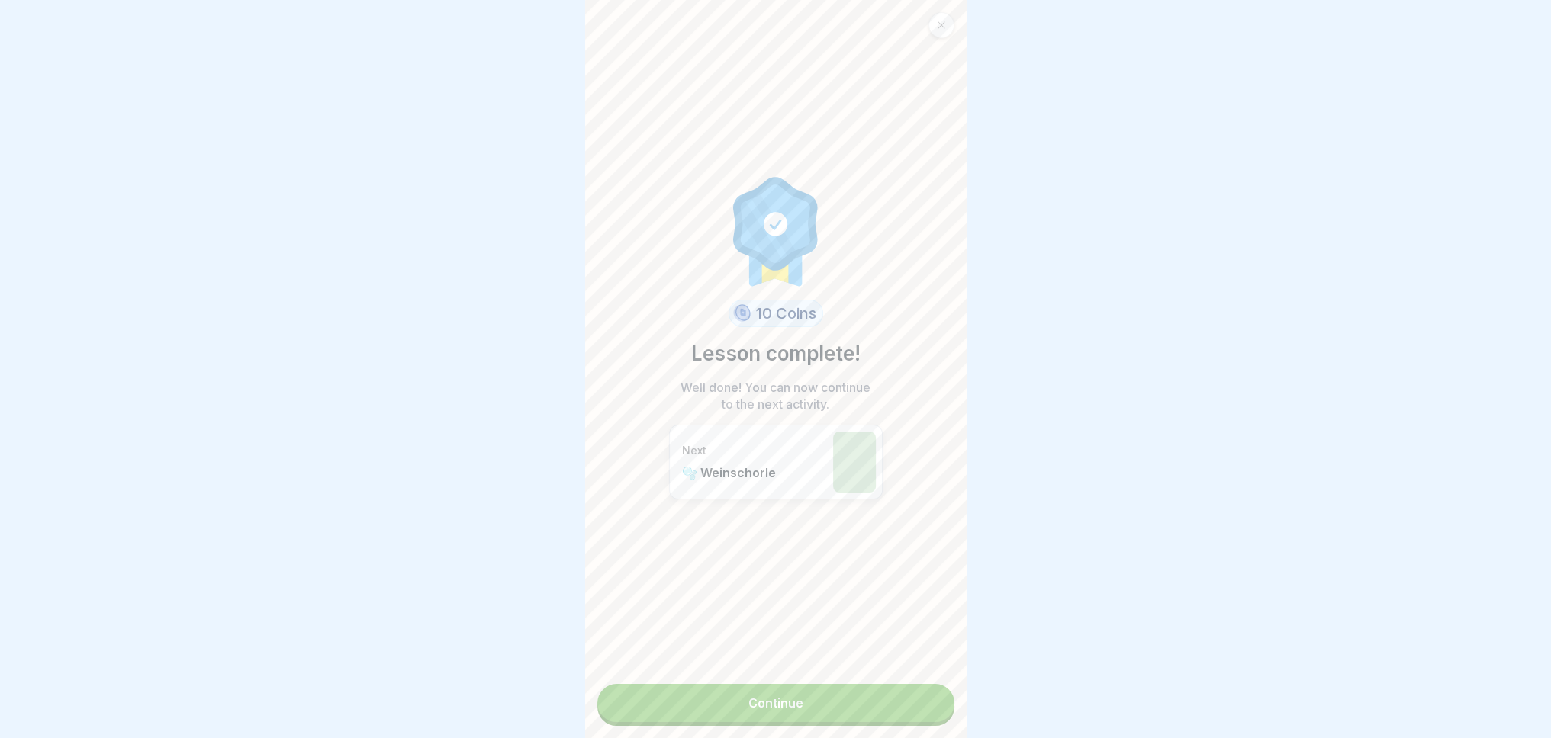
click at [865, 707] on link "Continue" at bounding box center [775, 703] width 357 height 38
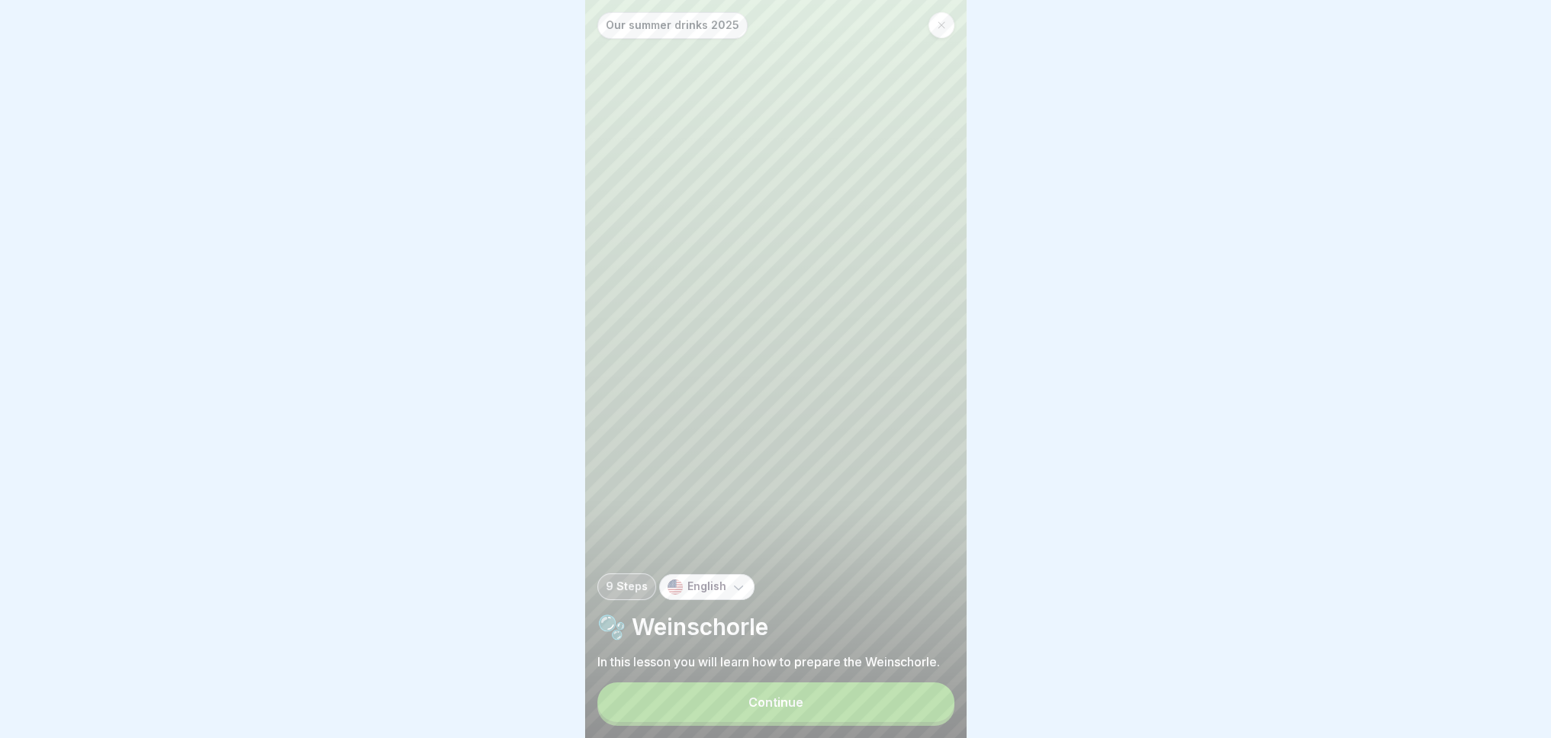
click at [865, 707] on button "Continue" at bounding box center [775, 703] width 357 height 40
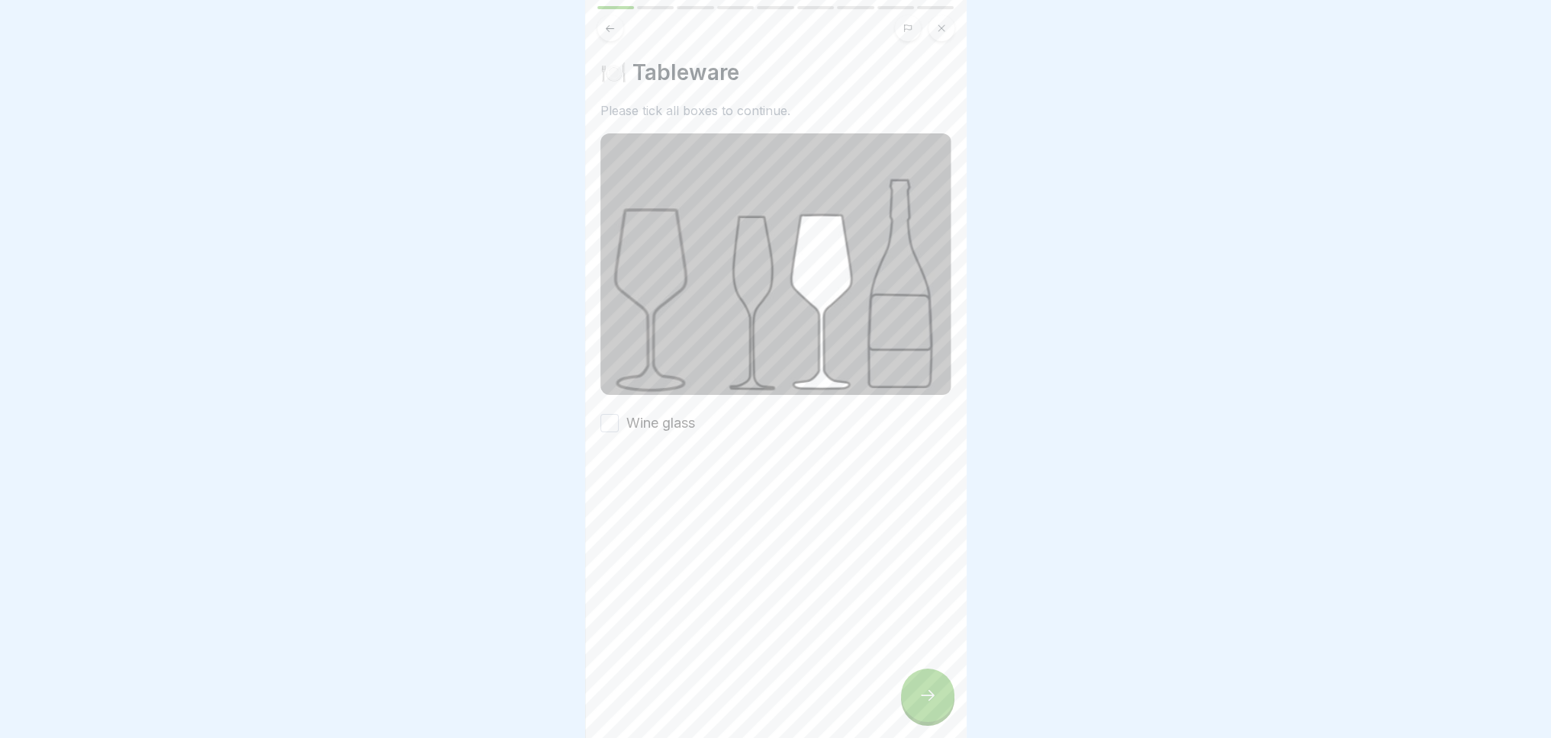
click at [687, 417] on label "Wine glass" at bounding box center [660, 423] width 69 height 20
click at [619, 417] on button "Wine glass" at bounding box center [609, 423] width 18 height 18
drag, startPoint x: 925, startPoint y: 716, endPoint x: 912, endPoint y: 704, distance: 17.9
click at [925, 705] on icon at bounding box center [927, 696] width 18 height 18
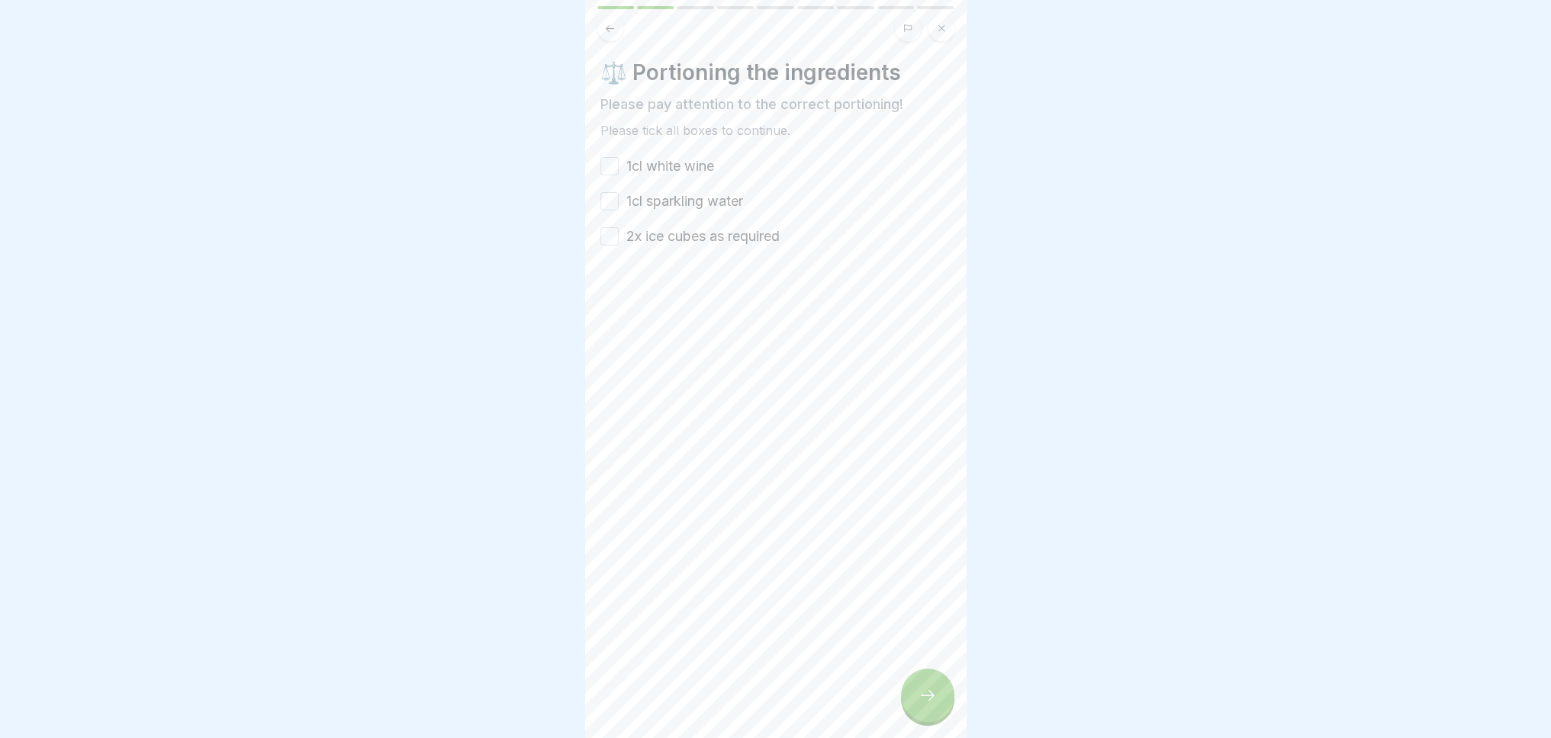
click at [665, 170] on label "1cl white wine" at bounding box center [670, 166] width 88 height 20
click at [619, 170] on button "1cl white wine" at bounding box center [609, 166] width 18 height 18
click at [664, 213] on div "1cl white wine 1cl sparkling water 2x ice cubes as required" at bounding box center [775, 201] width 351 height 90
click at [670, 237] on label "2x ice cubes as required" at bounding box center [702, 237] width 153 height 20
click at [619, 237] on button "2x ice cubes as required" at bounding box center [609, 236] width 18 height 18
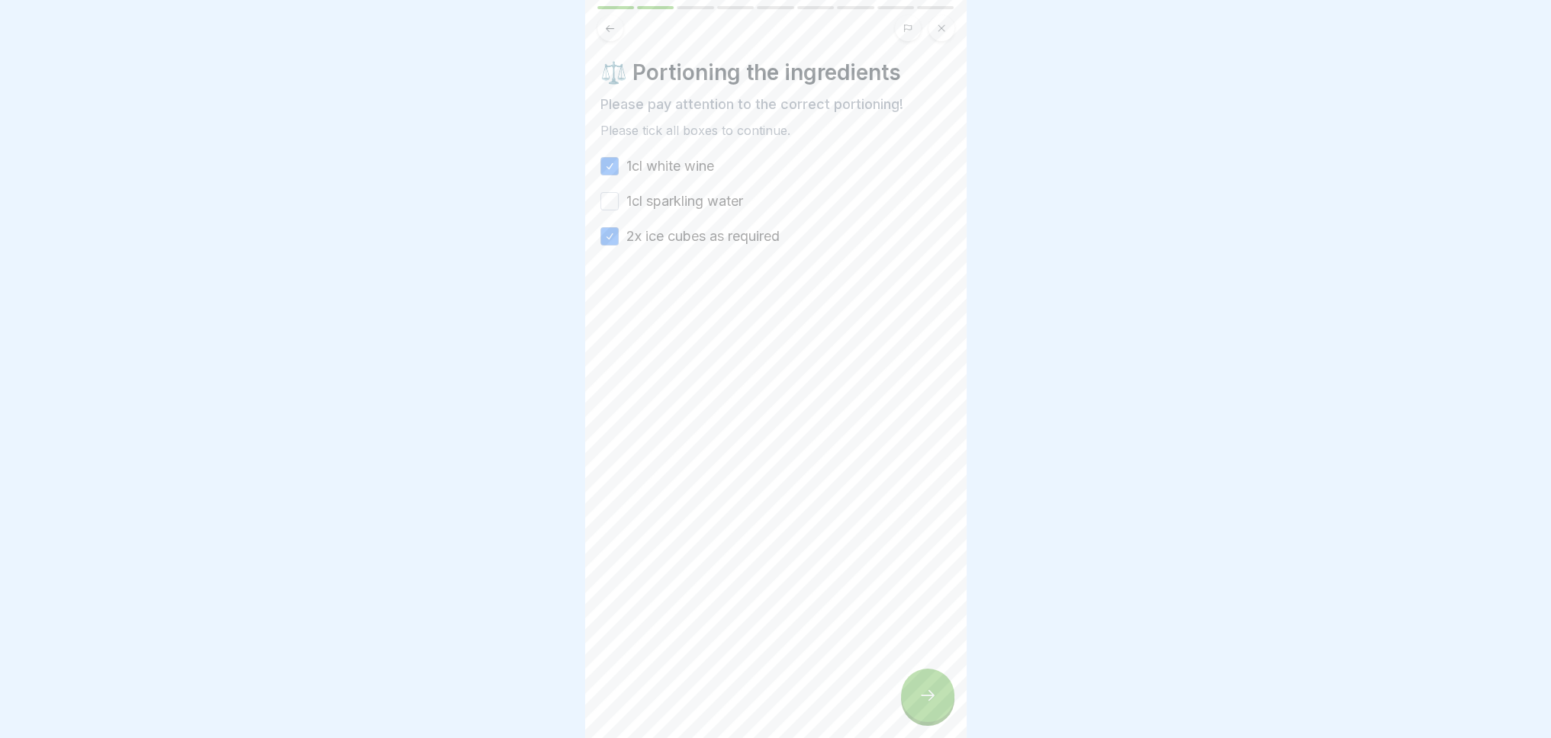
click at [941, 690] on div at bounding box center [927, 695] width 53 height 53
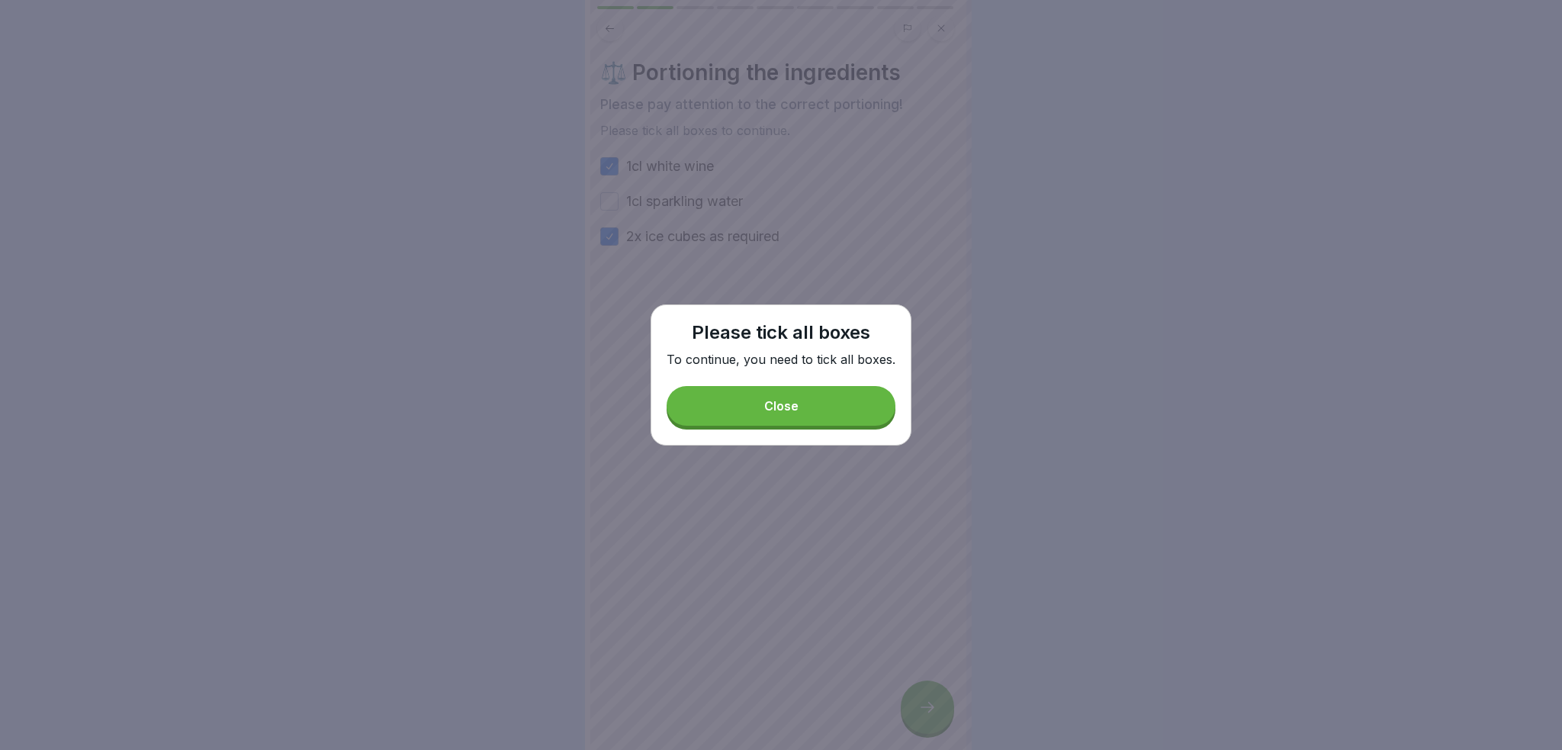
click at [784, 399] on button "Close" at bounding box center [781, 406] width 229 height 40
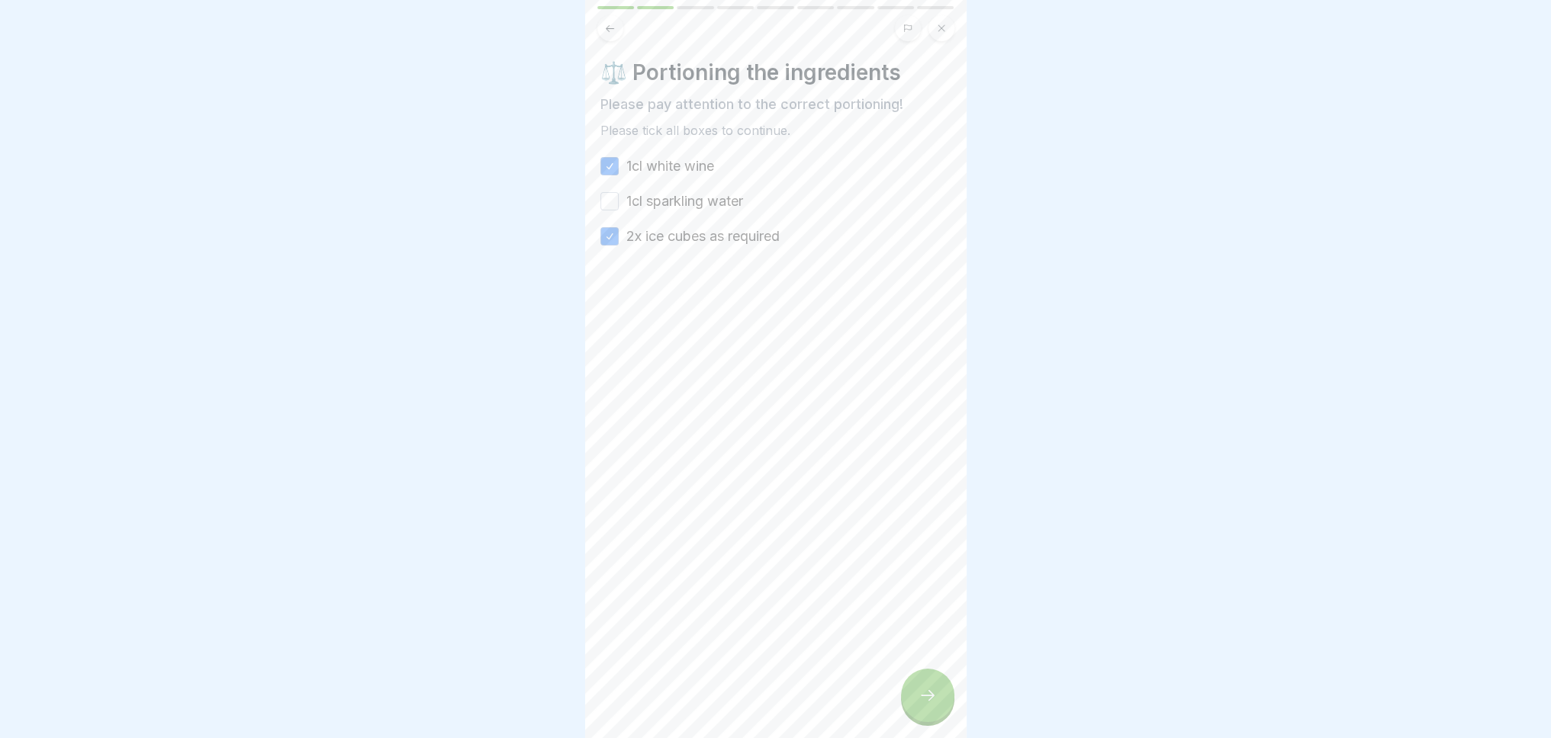
click at [655, 198] on label "1cl sparkling water" at bounding box center [684, 201] width 117 height 20
click at [619, 198] on button "1cl sparkling water" at bounding box center [609, 201] width 18 height 18
click at [921, 705] on icon at bounding box center [927, 696] width 18 height 18
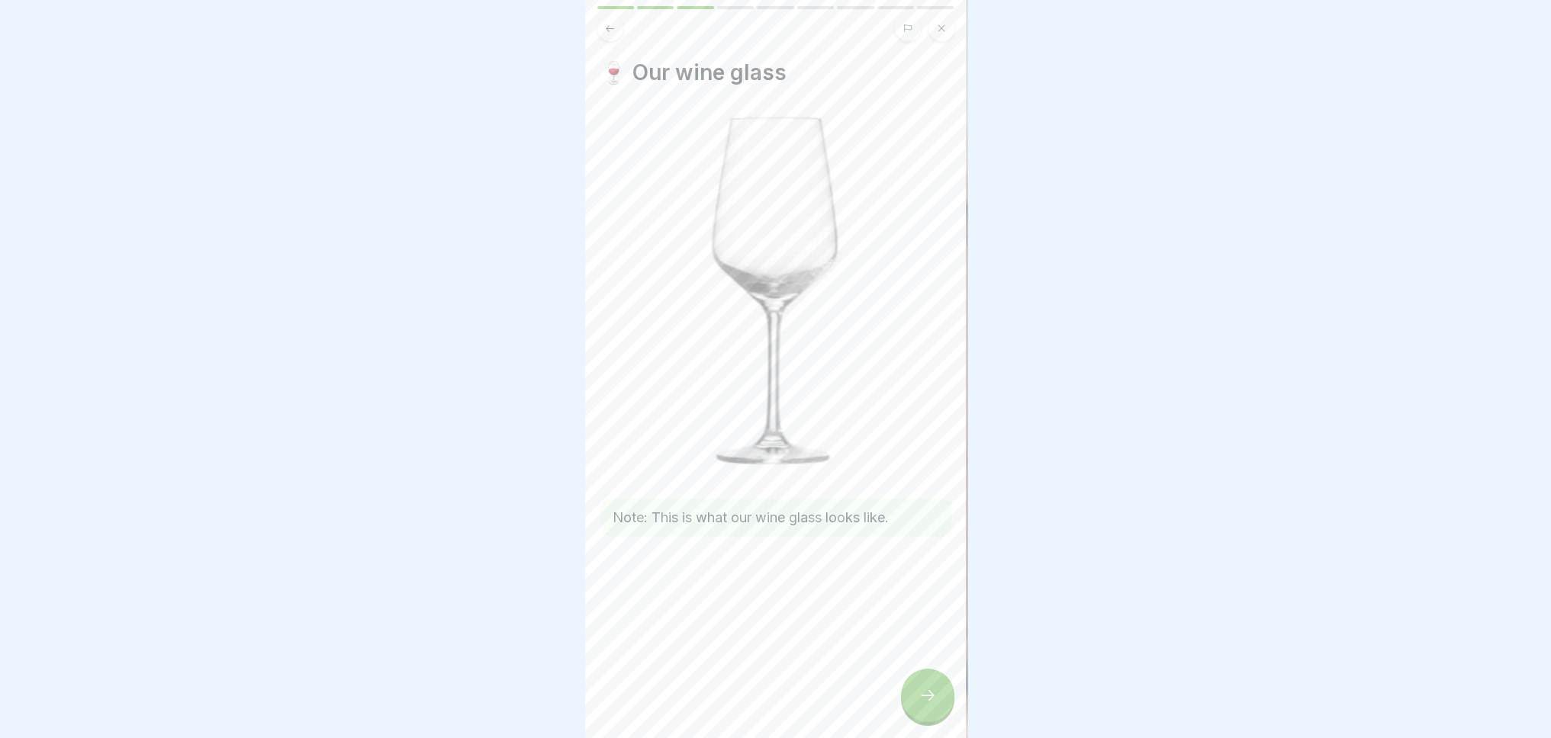
click at [921, 700] on div at bounding box center [927, 695] width 53 height 53
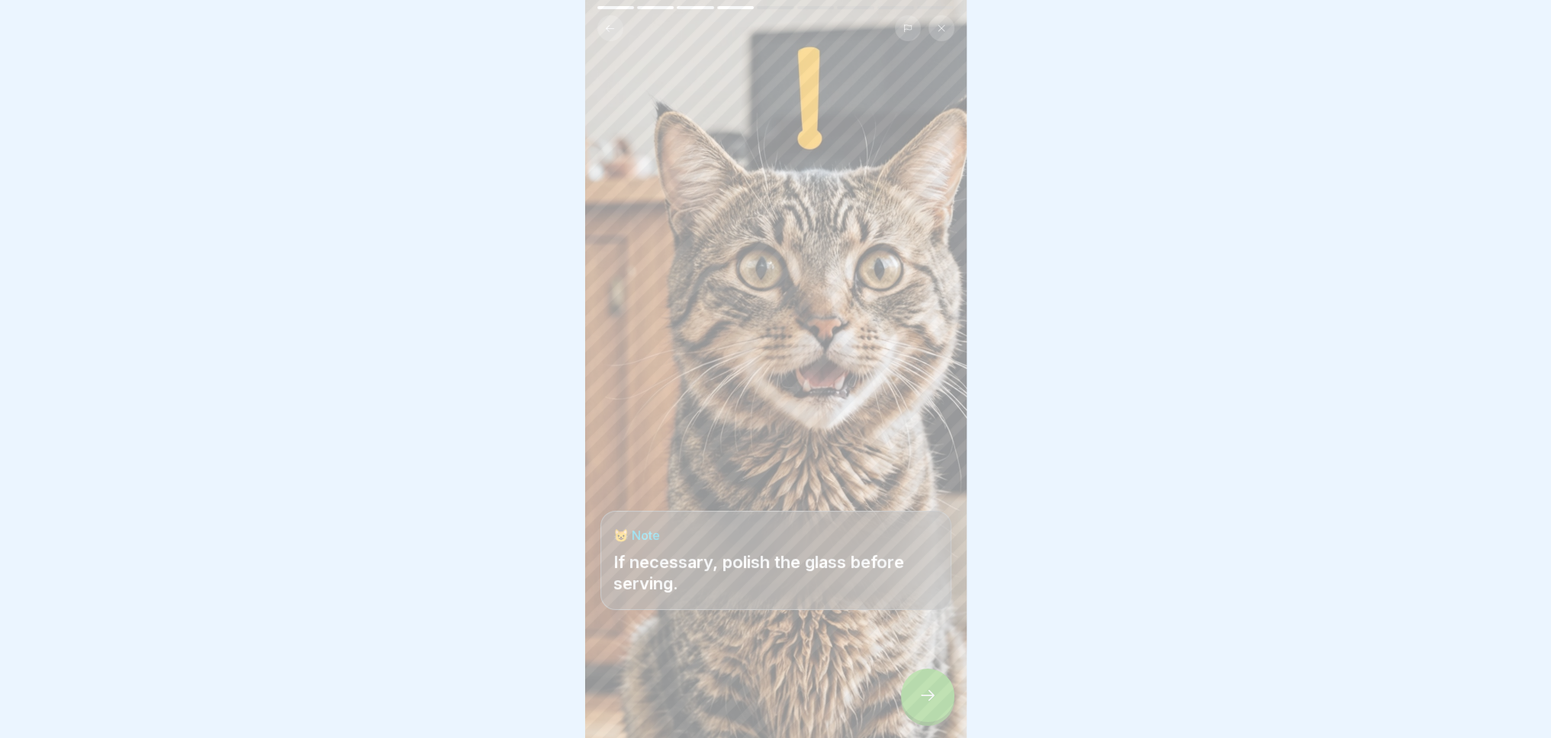
click at [921, 700] on icon at bounding box center [927, 696] width 18 height 18
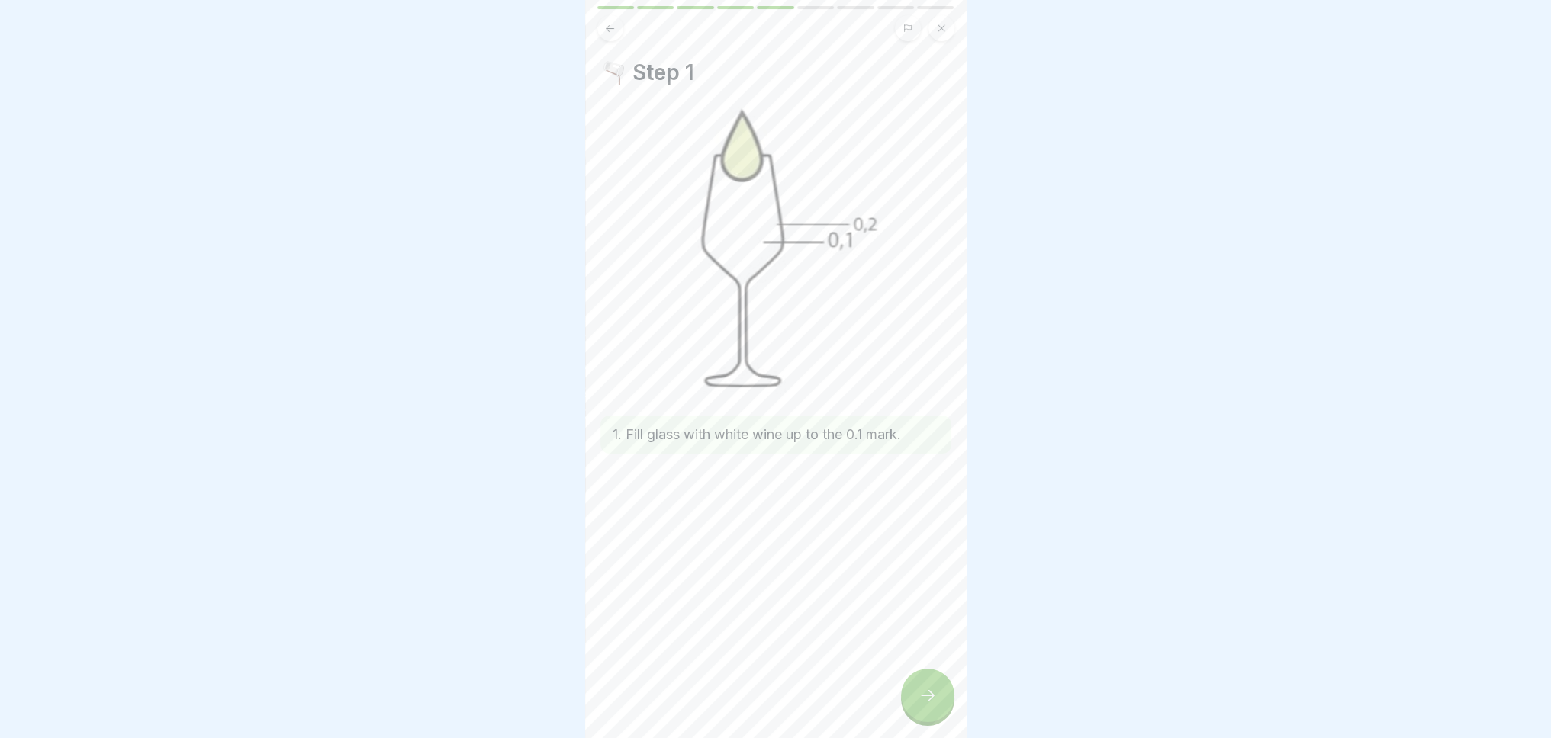
click at [921, 700] on div at bounding box center [927, 695] width 53 height 53
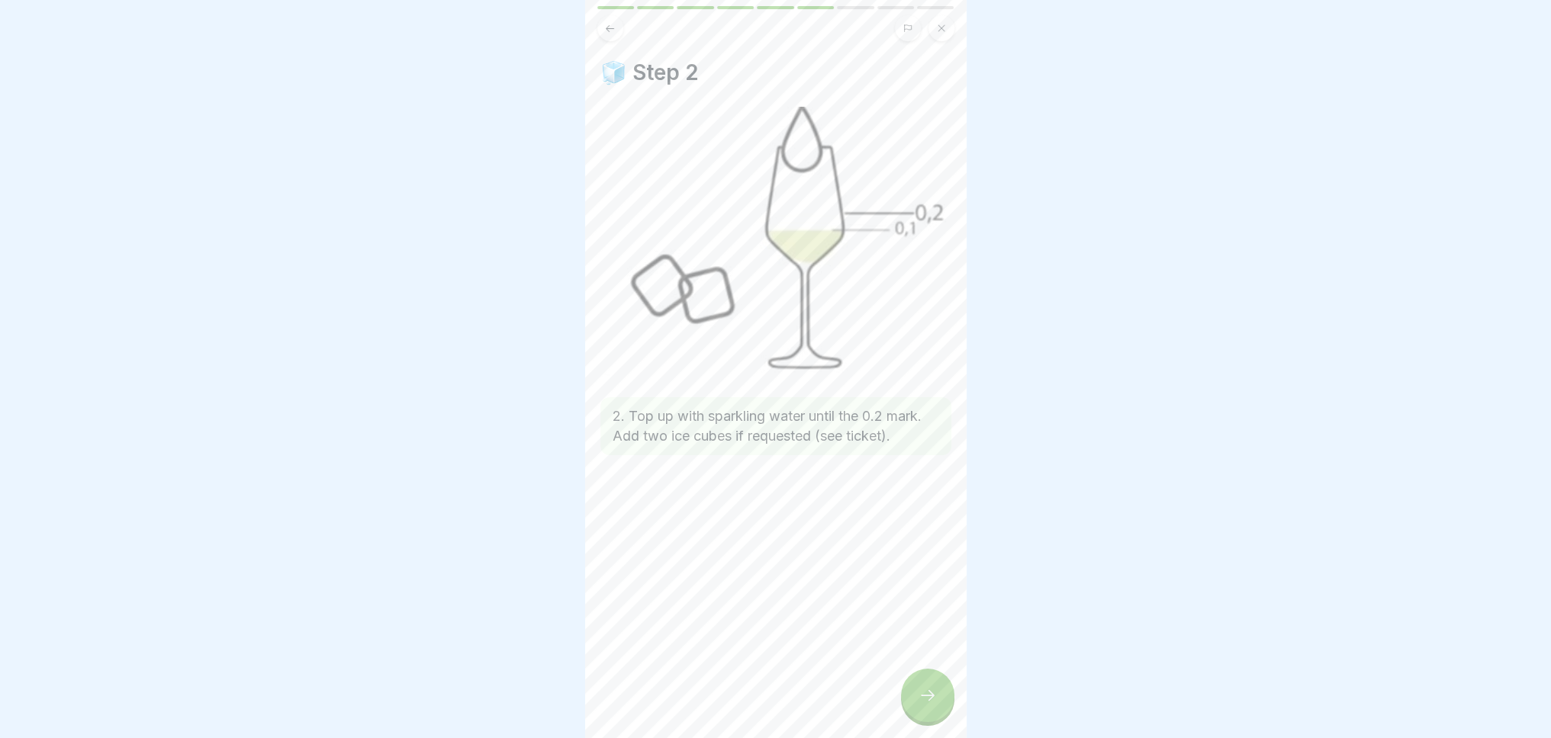
click at [924, 700] on div at bounding box center [927, 695] width 53 height 53
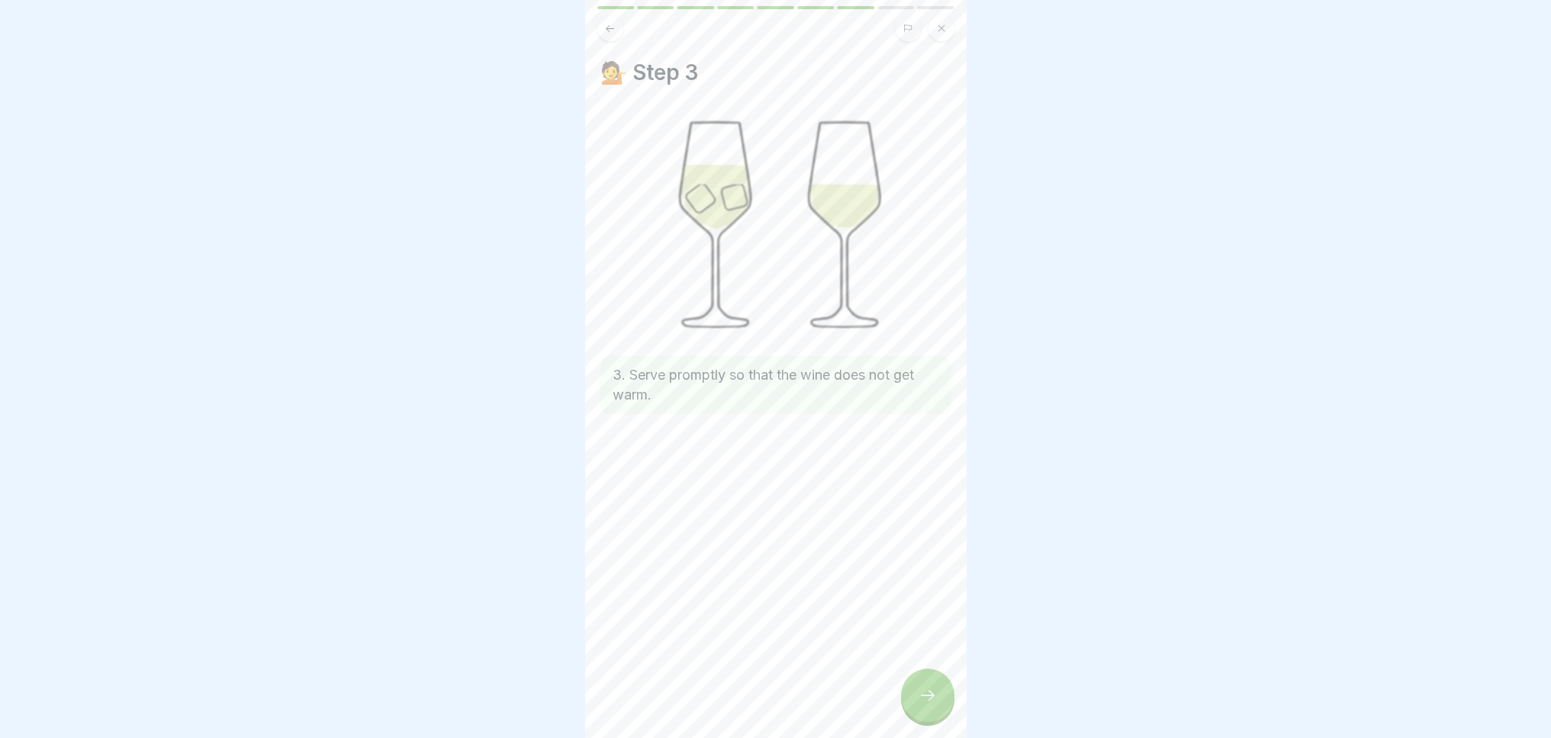
click at [933, 703] on icon at bounding box center [927, 696] width 18 height 18
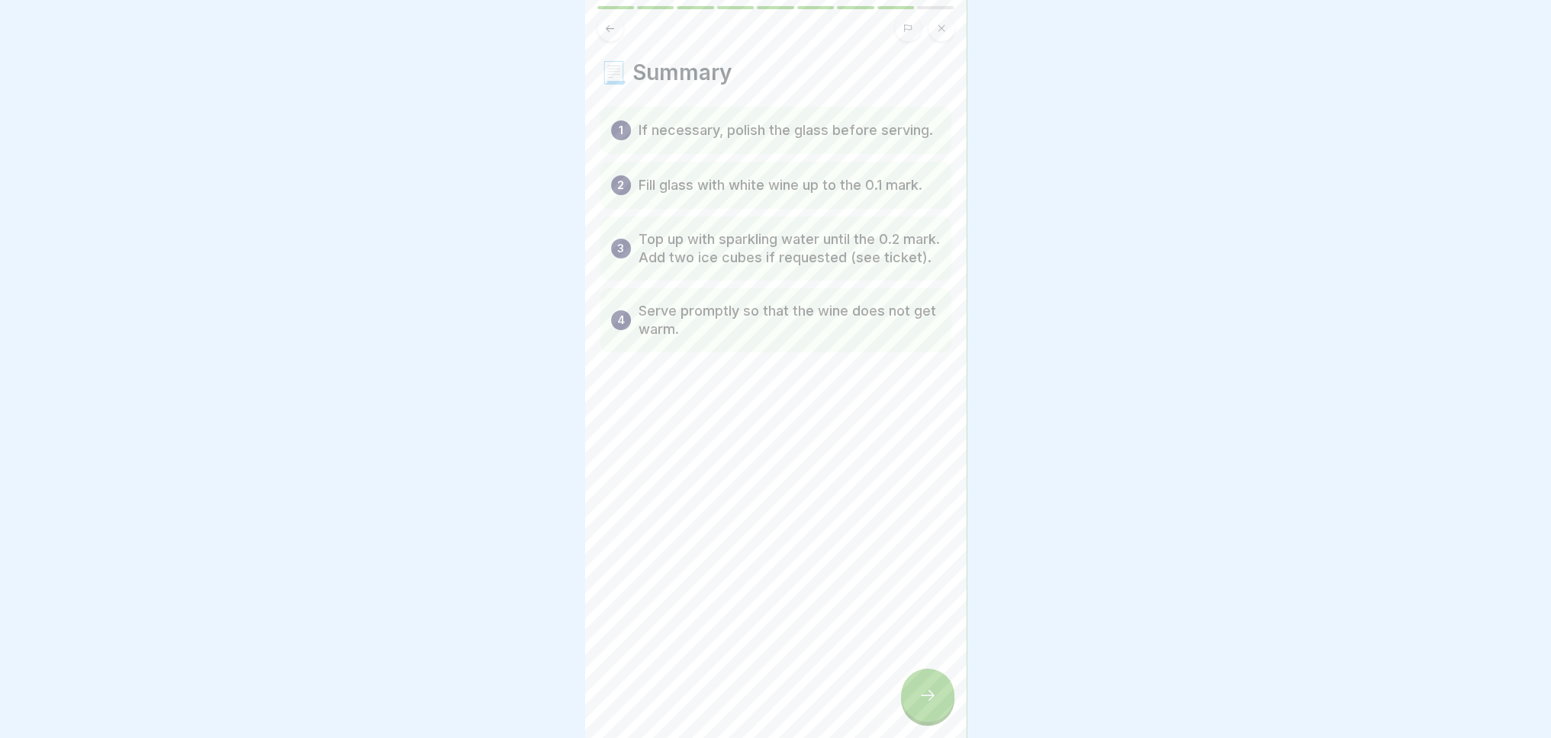
click at [933, 703] on icon at bounding box center [927, 696] width 18 height 18
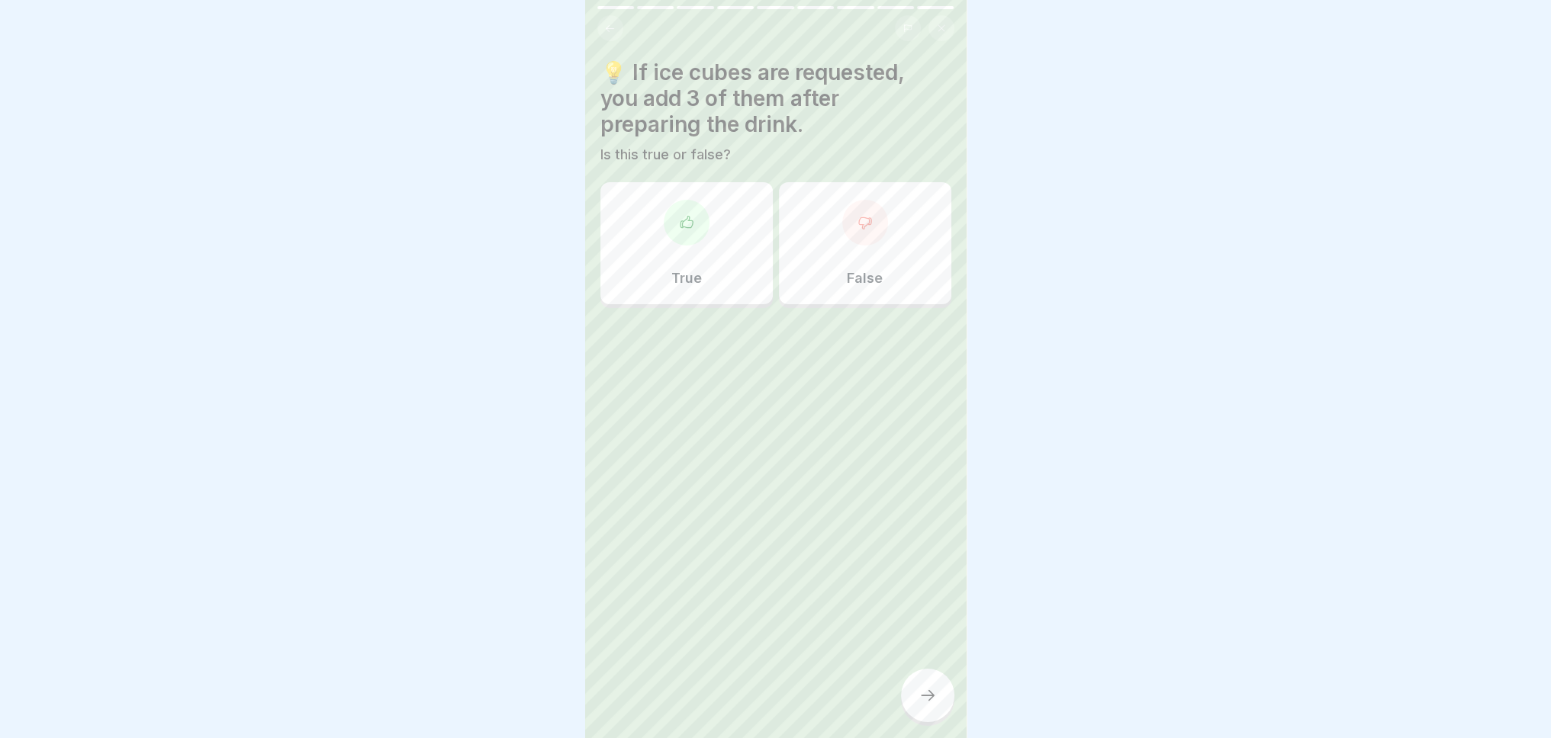
click at [718, 262] on div "True" at bounding box center [686, 243] width 172 height 122
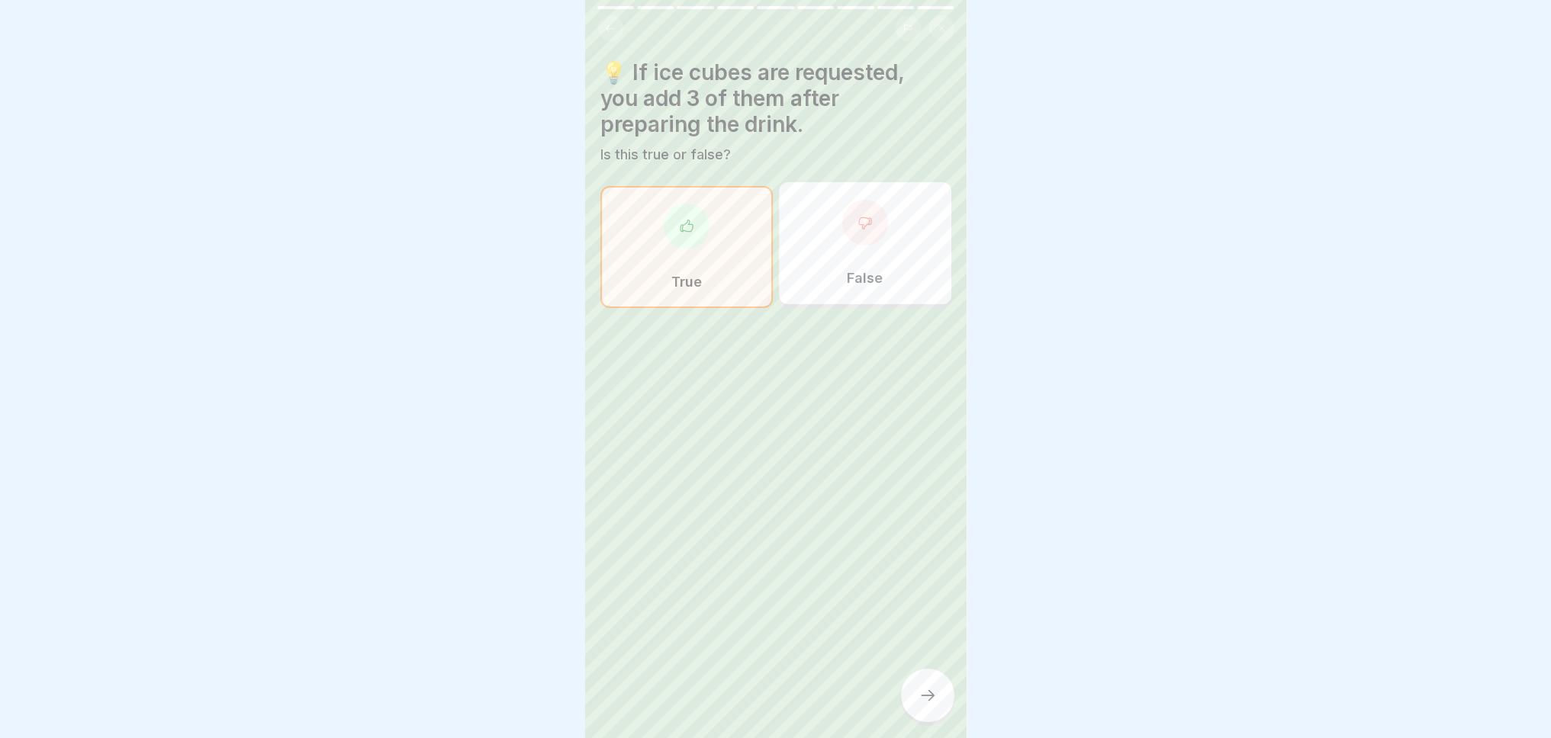
click at [918, 705] on icon at bounding box center [927, 696] width 18 height 18
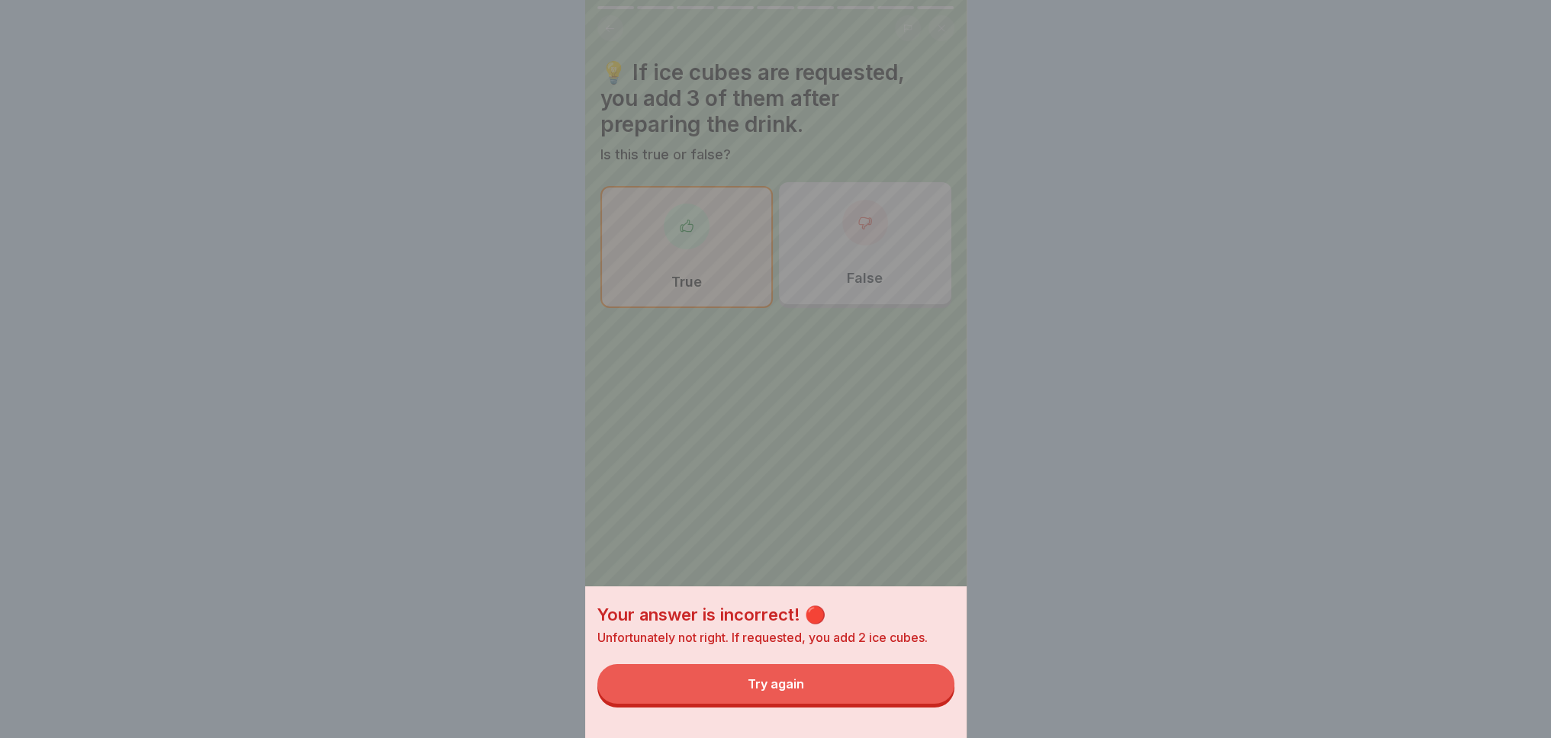
click at [841, 693] on button "Try again" at bounding box center [775, 684] width 357 height 40
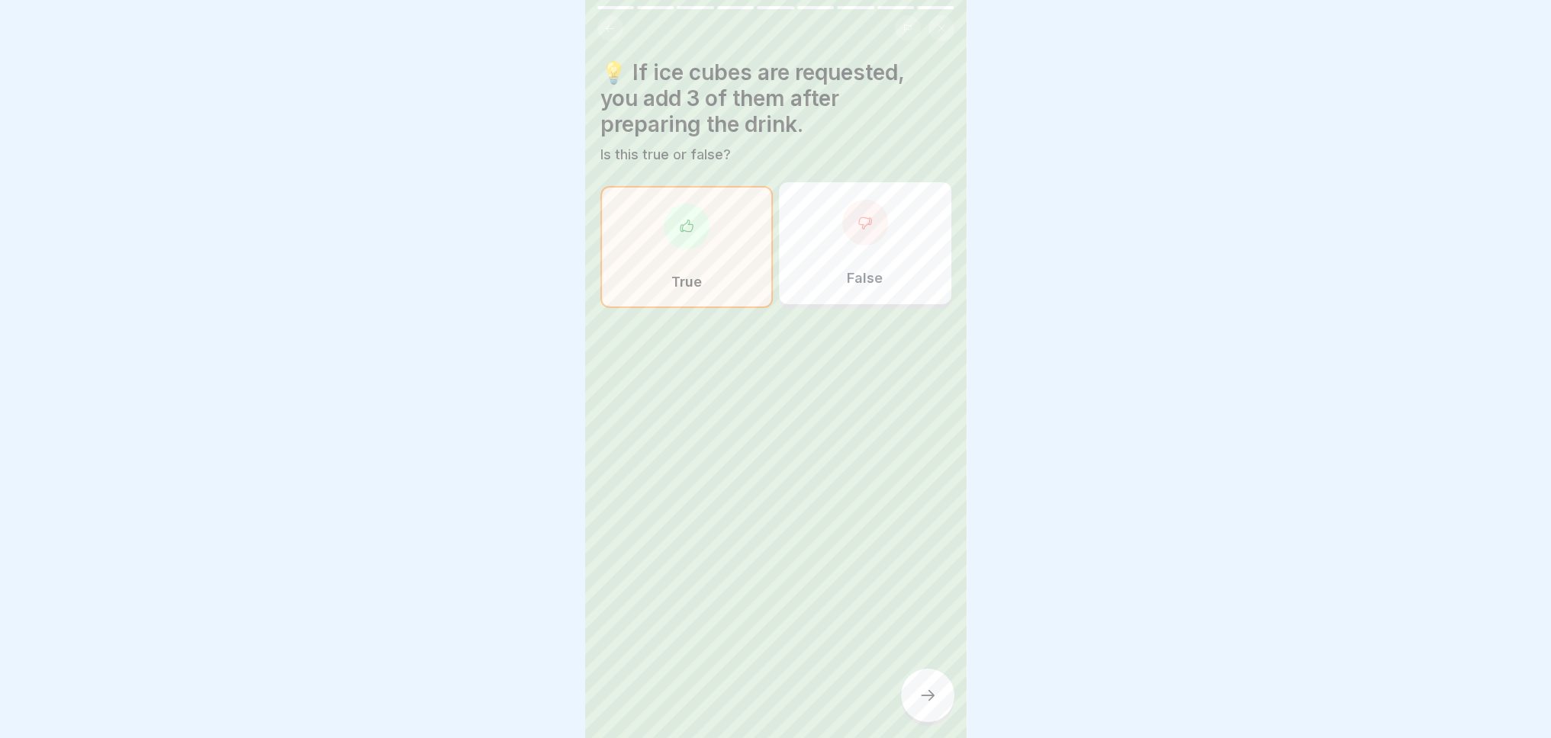
click at [874, 257] on div "False" at bounding box center [865, 243] width 172 height 122
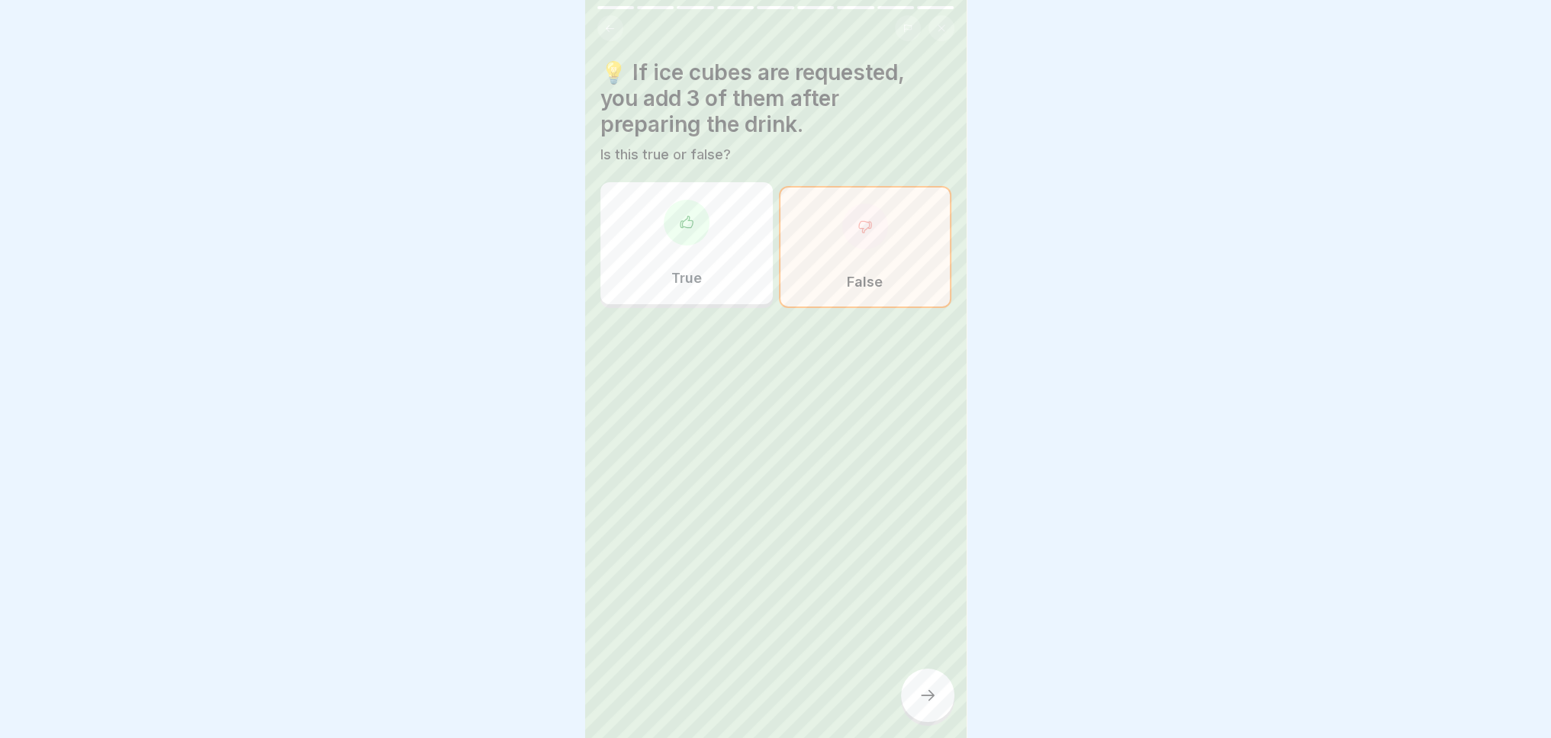
click at [918, 700] on div at bounding box center [927, 695] width 53 height 53
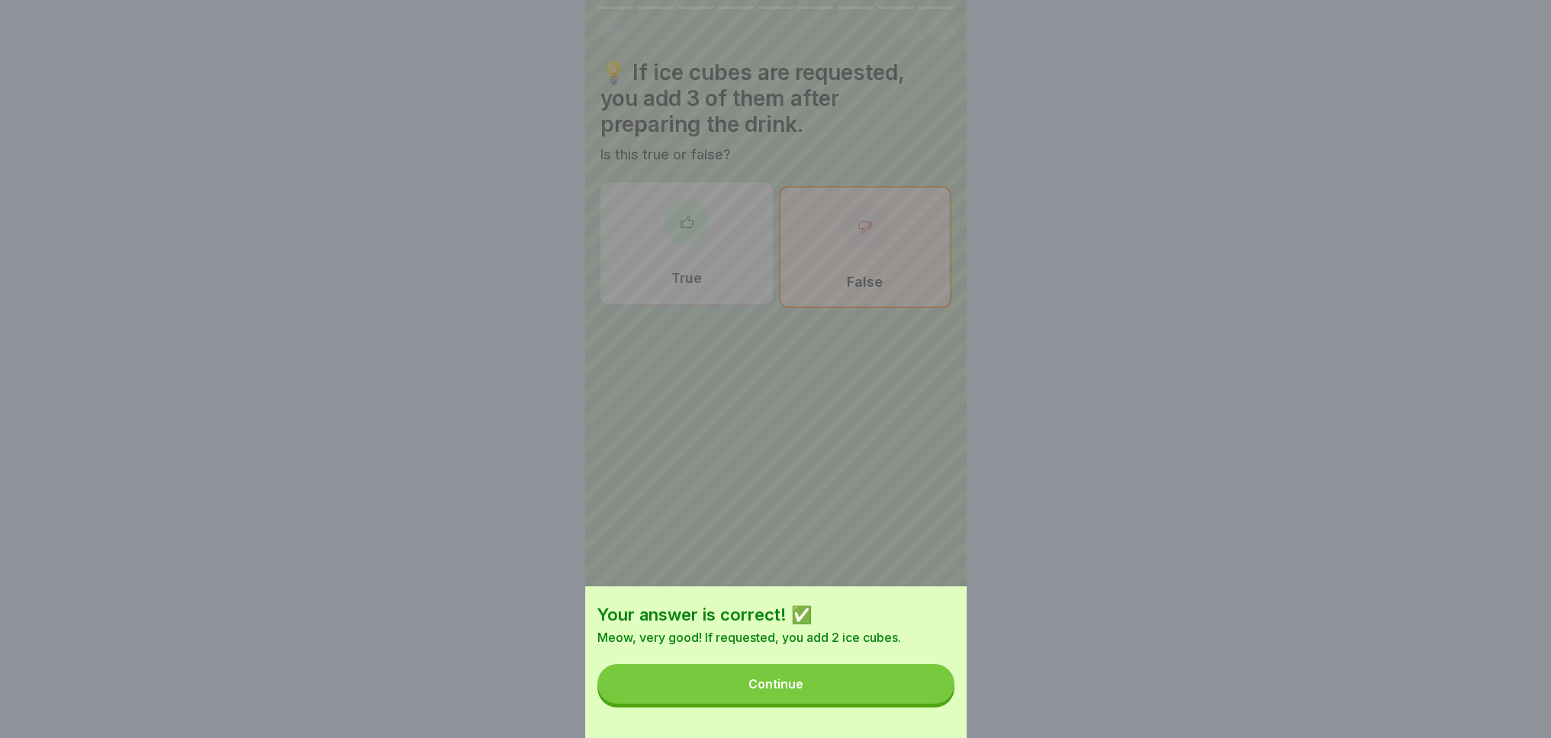
click at [833, 695] on button "Continue" at bounding box center [775, 684] width 357 height 40
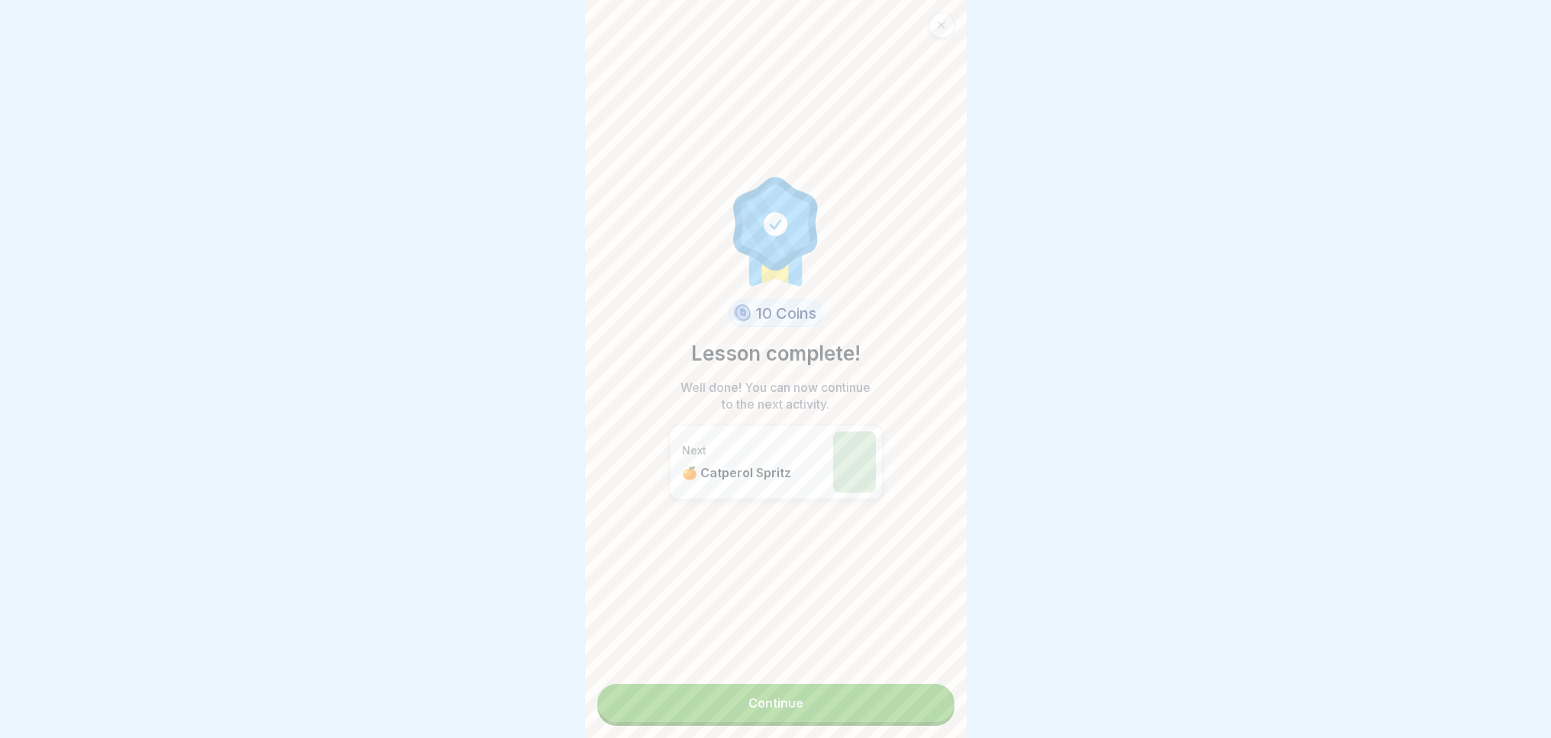
click at [776, 712] on link "Continue" at bounding box center [775, 703] width 357 height 38
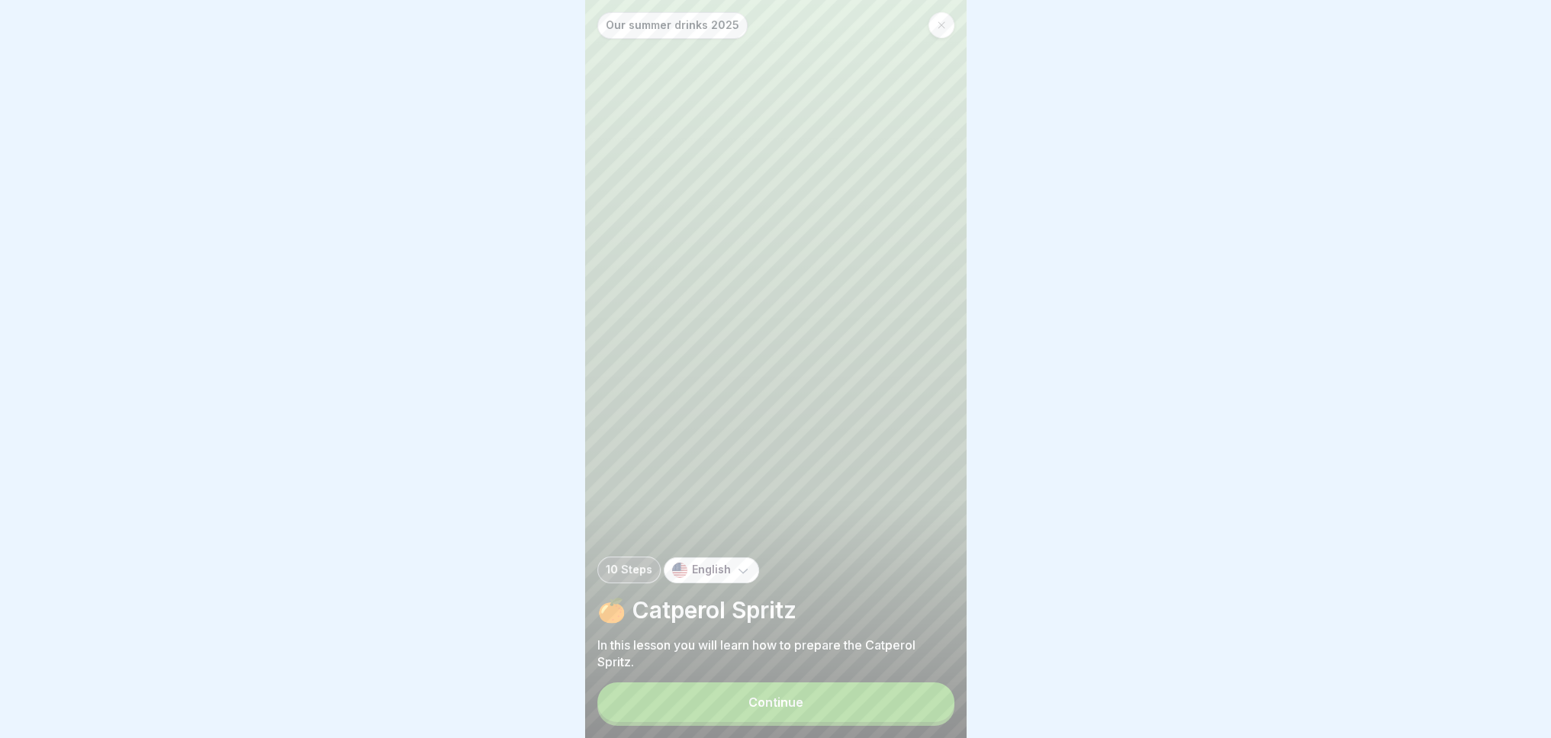
click at [776, 709] on div "Continue" at bounding box center [775, 703] width 55 height 14
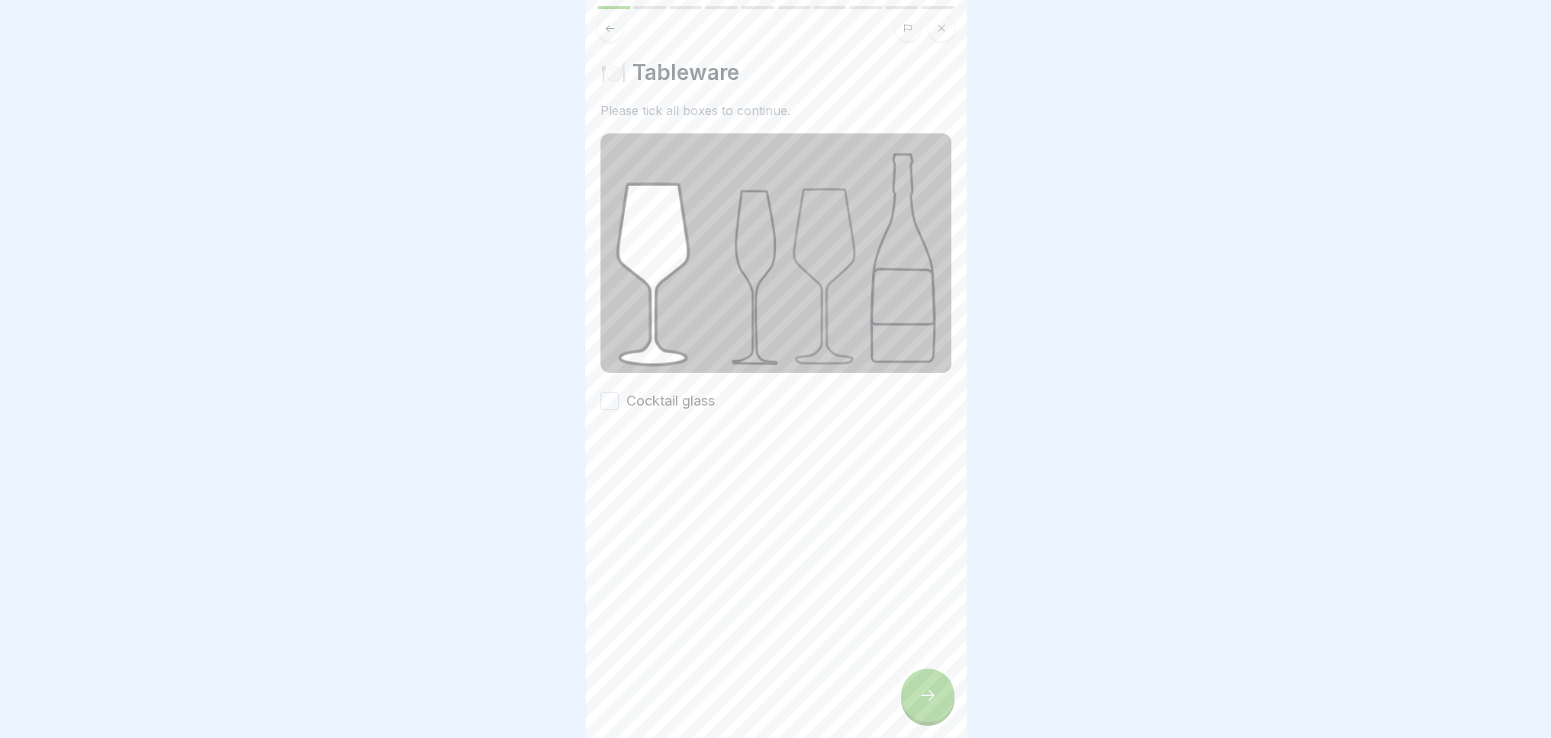
click at [616, 392] on button "Cocktail glass" at bounding box center [609, 401] width 18 height 18
click at [918, 705] on icon at bounding box center [927, 696] width 18 height 18
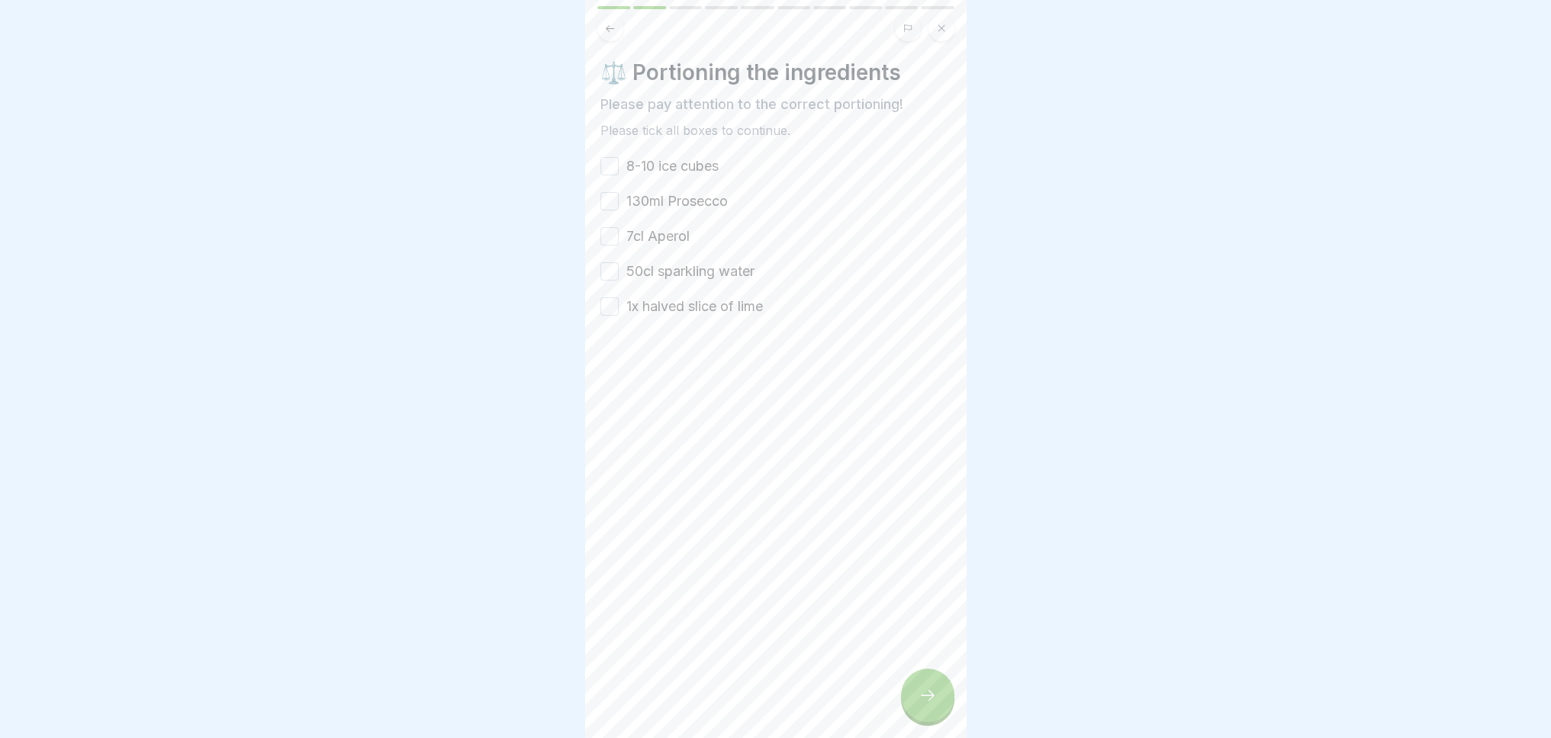
click at [666, 170] on label "8-10 ice cubes" at bounding box center [672, 166] width 92 height 20
click at [619, 170] on button "8-10 ice cubes" at bounding box center [609, 166] width 18 height 18
click at [667, 207] on label "130ml Prosecco" at bounding box center [676, 201] width 101 height 20
click at [619, 207] on button "130ml Prosecco" at bounding box center [609, 201] width 18 height 18
click at [628, 240] on label "7cl Aperol" at bounding box center [657, 237] width 63 height 20
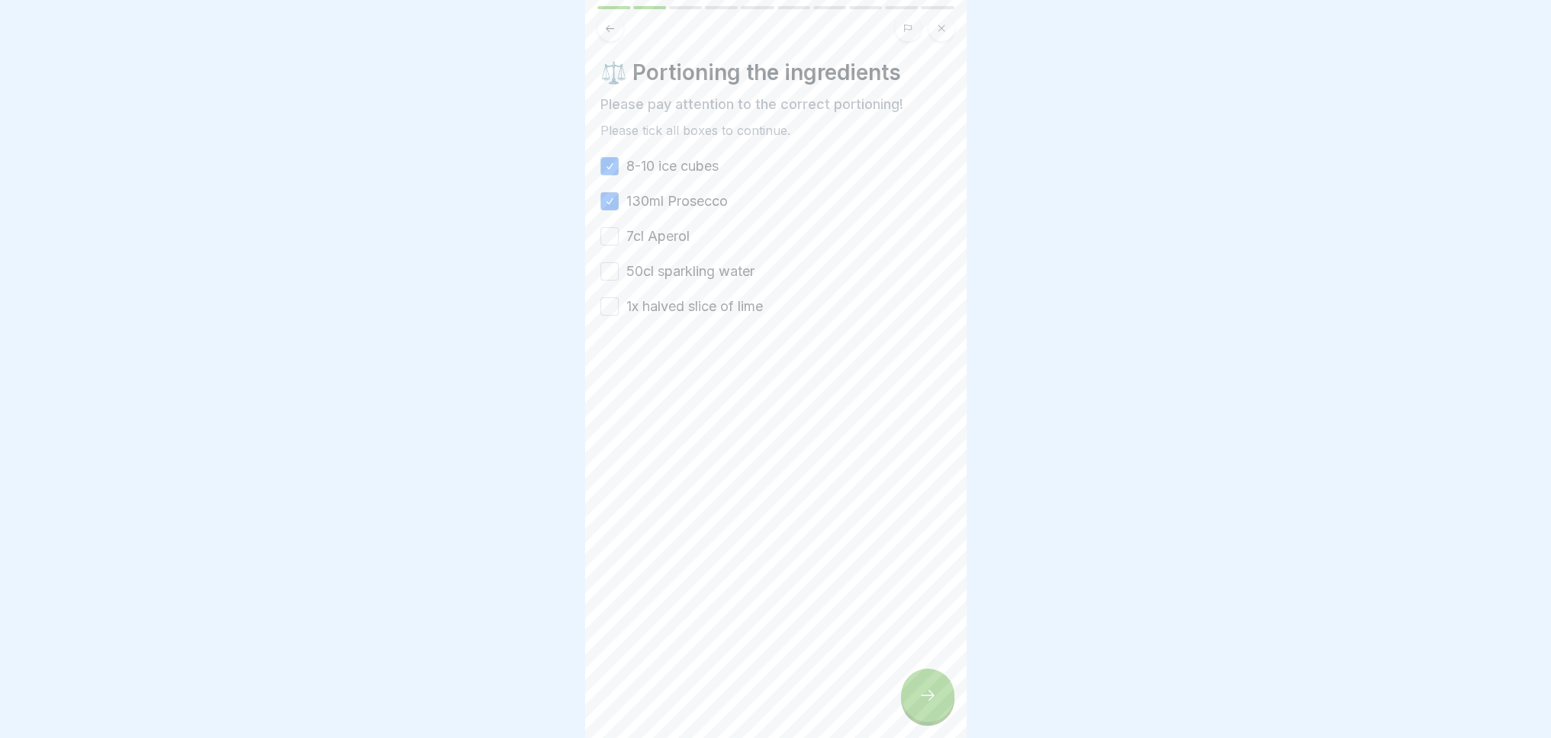
click at [619, 240] on button "7cl Aperol" at bounding box center [609, 236] width 18 height 18
click at [654, 274] on label "50cl sparkling water" at bounding box center [690, 272] width 128 height 20
click at [619, 274] on button "50cl sparkling water" at bounding box center [609, 271] width 18 height 18
click at [662, 310] on label "1x halved slice of lime" at bounding box center [694, 307] width 137 height 20
click at [619, 310] on button "1x halved slice of lime" at bounding box center [609, 307] width 18 height 18
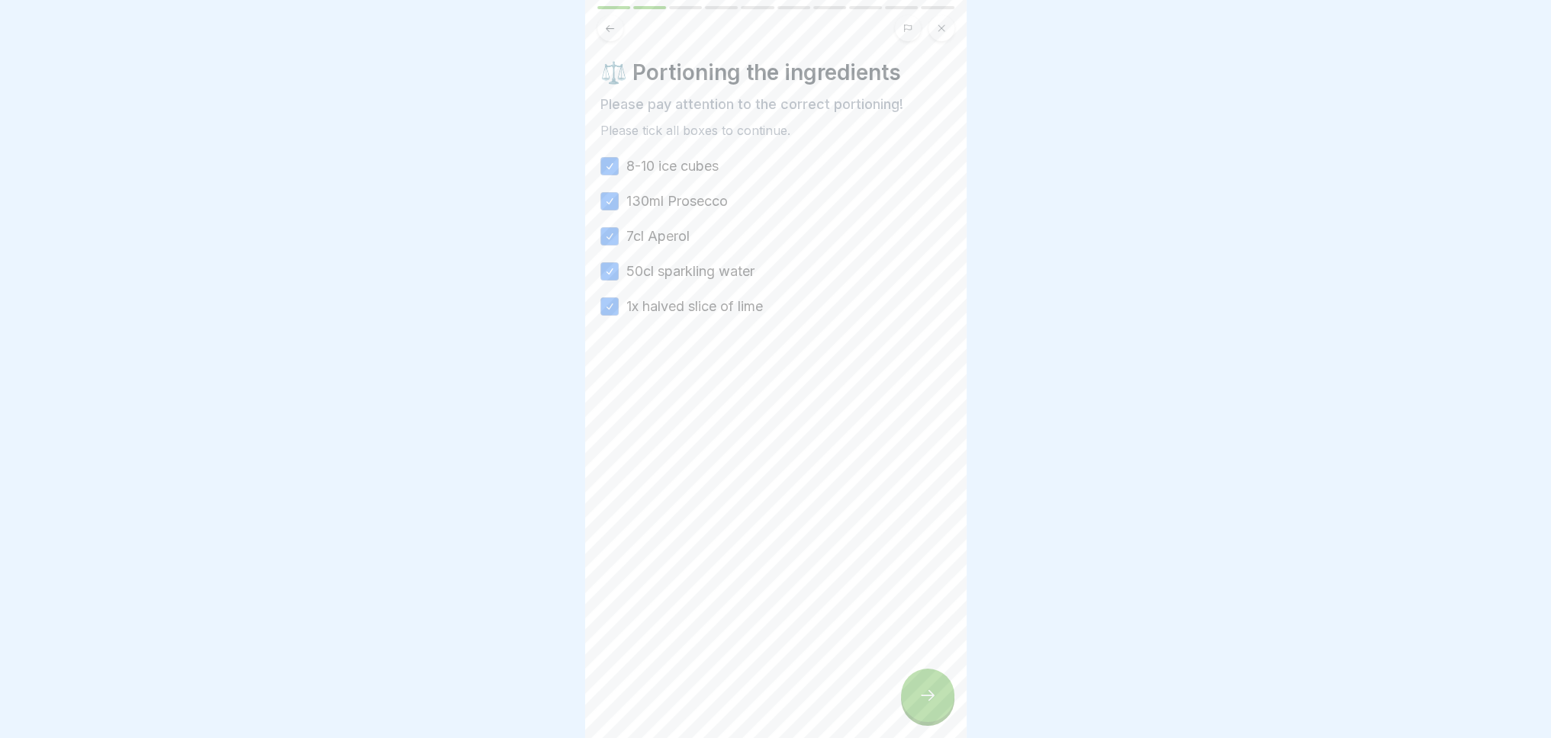
click at [931, 687] on div at bounding box center [927, 695] width 53 height 53
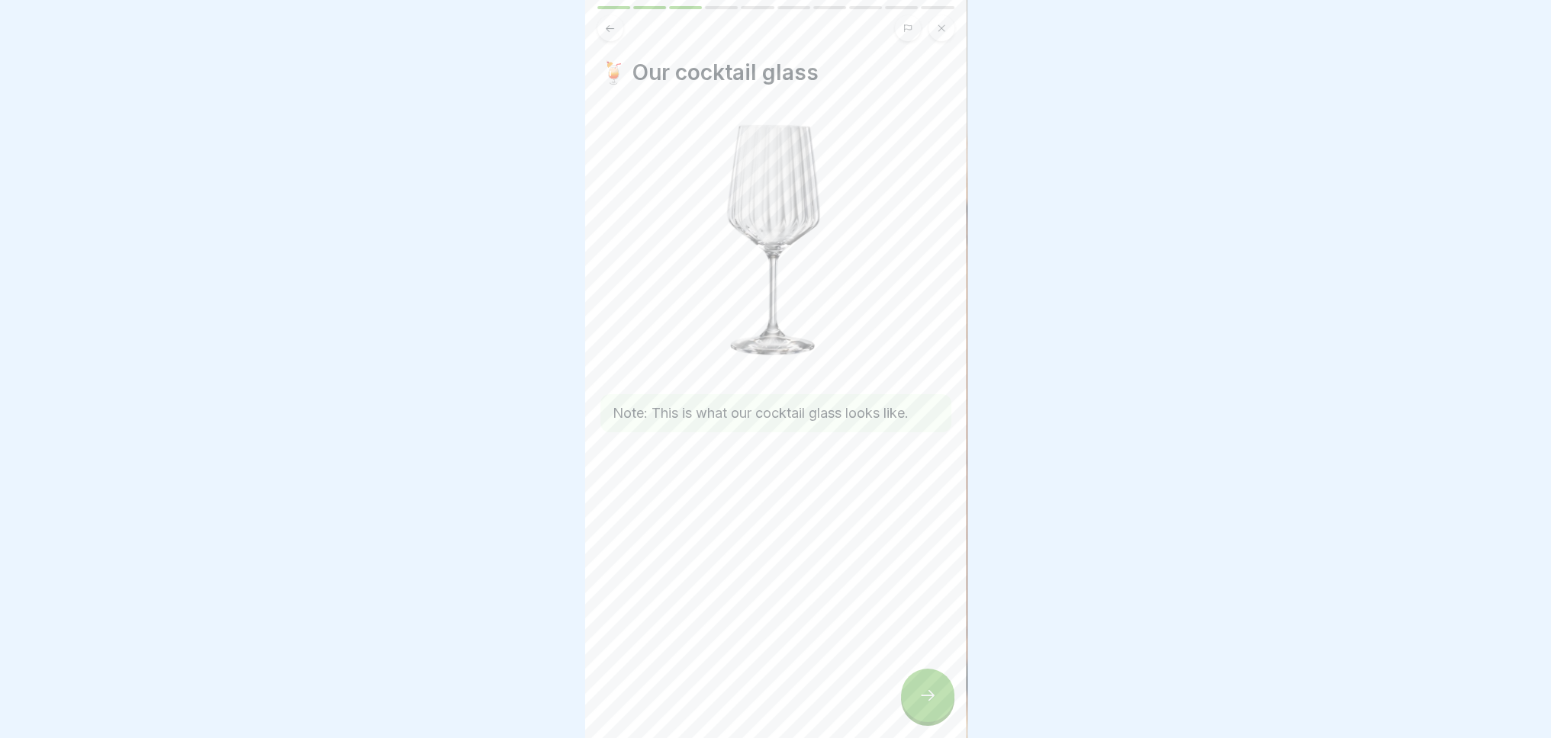
click at [925, 705] on icon at bounding box center [927, 696] width 18 height 18
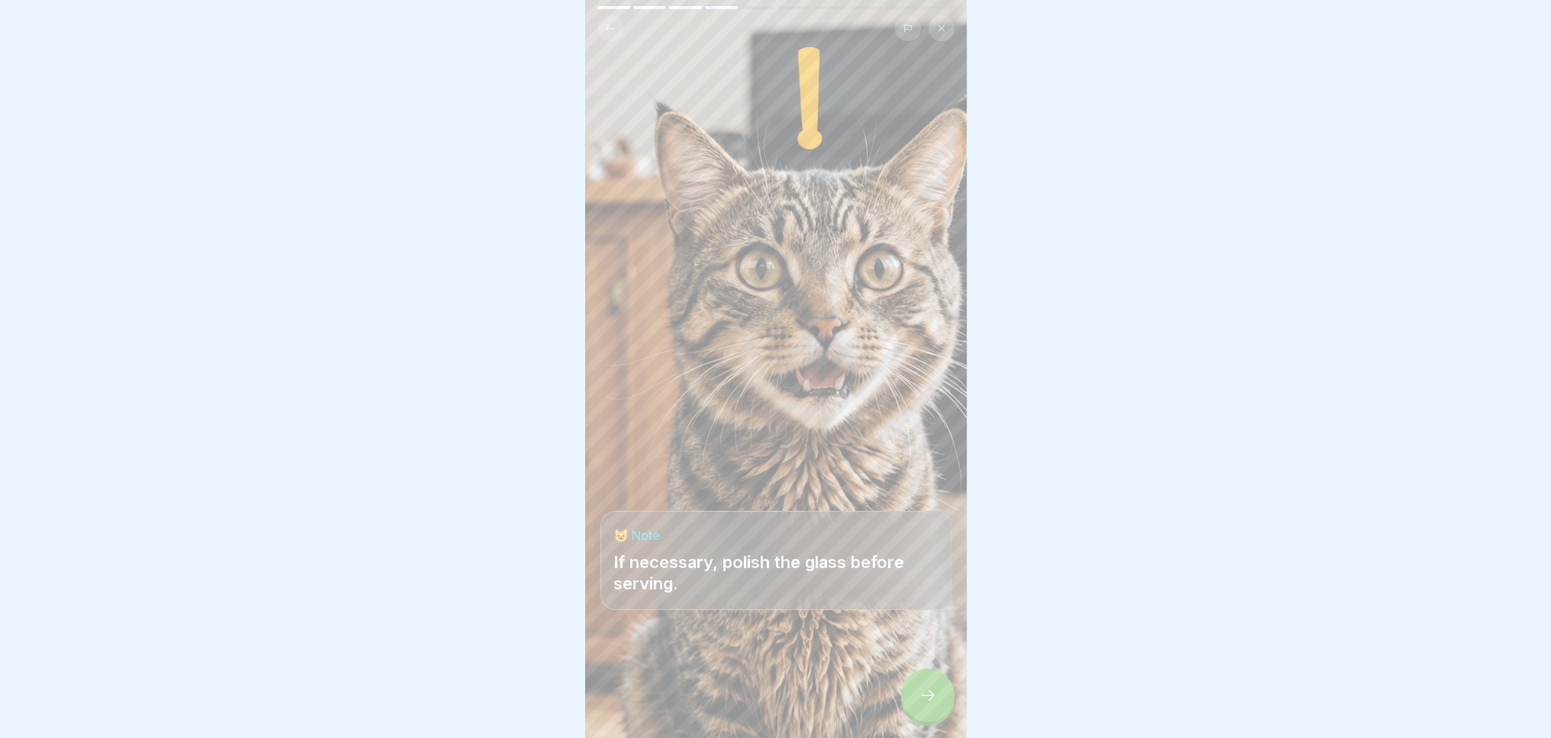
click at [925, 705] on icon at bounding box center [927, 696] width 18 height 18
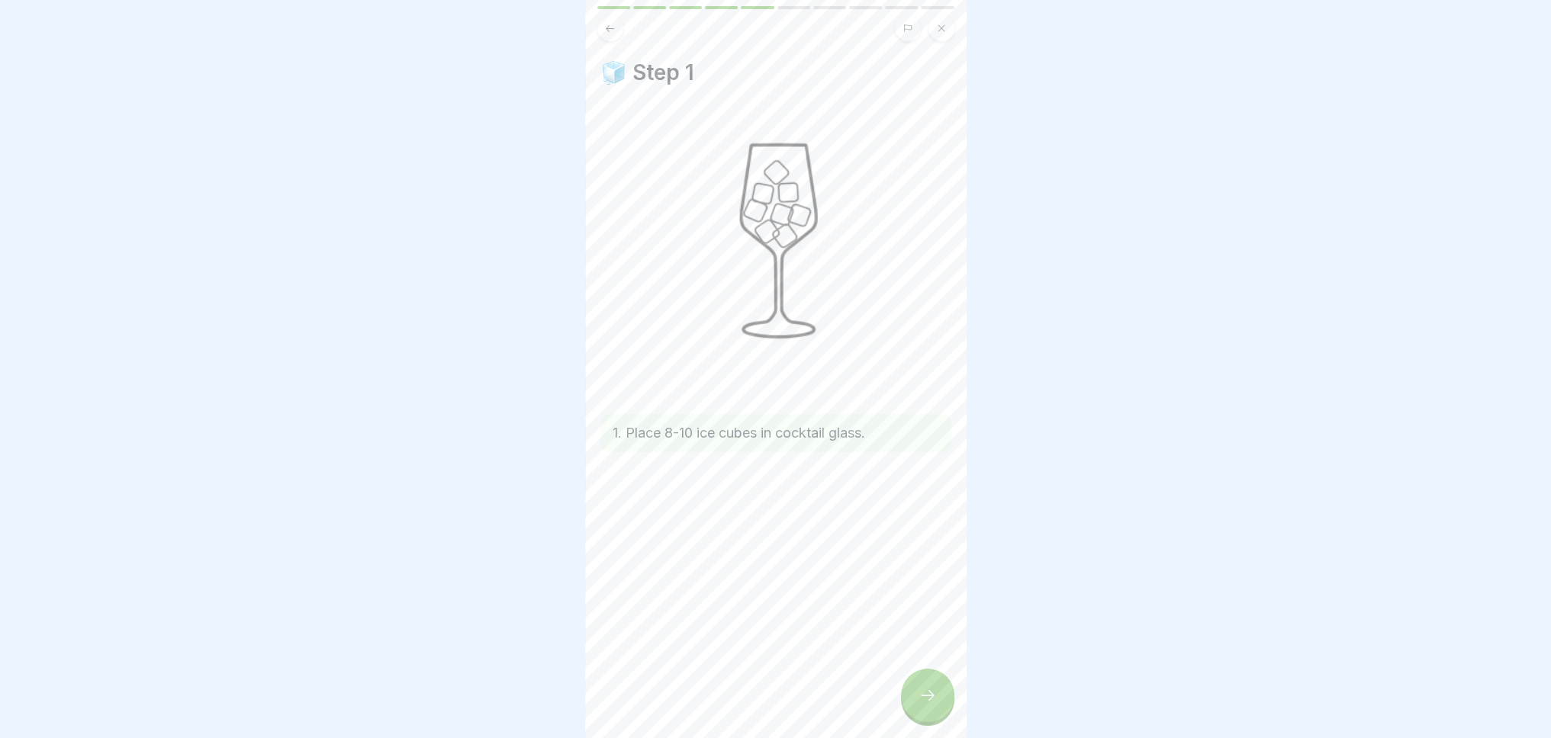
click at [919, 705] on icon at bounding box center [927, 696] width 18 height 18
click at [906, 715] on div at bounding box center [927, 695] width 53 height 53
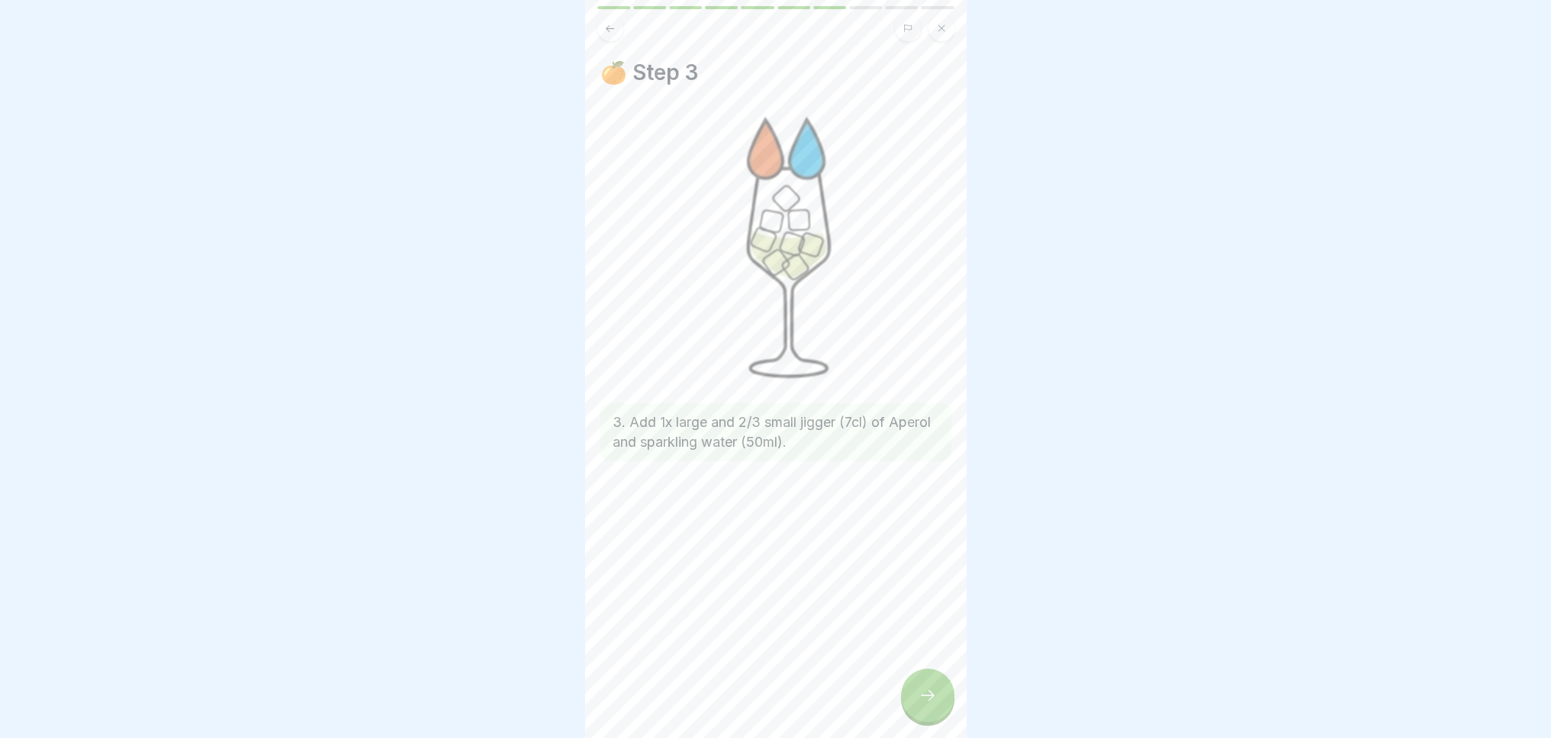
click at [939, 722] on div at bounding box center [927, 695] width 53 height 53
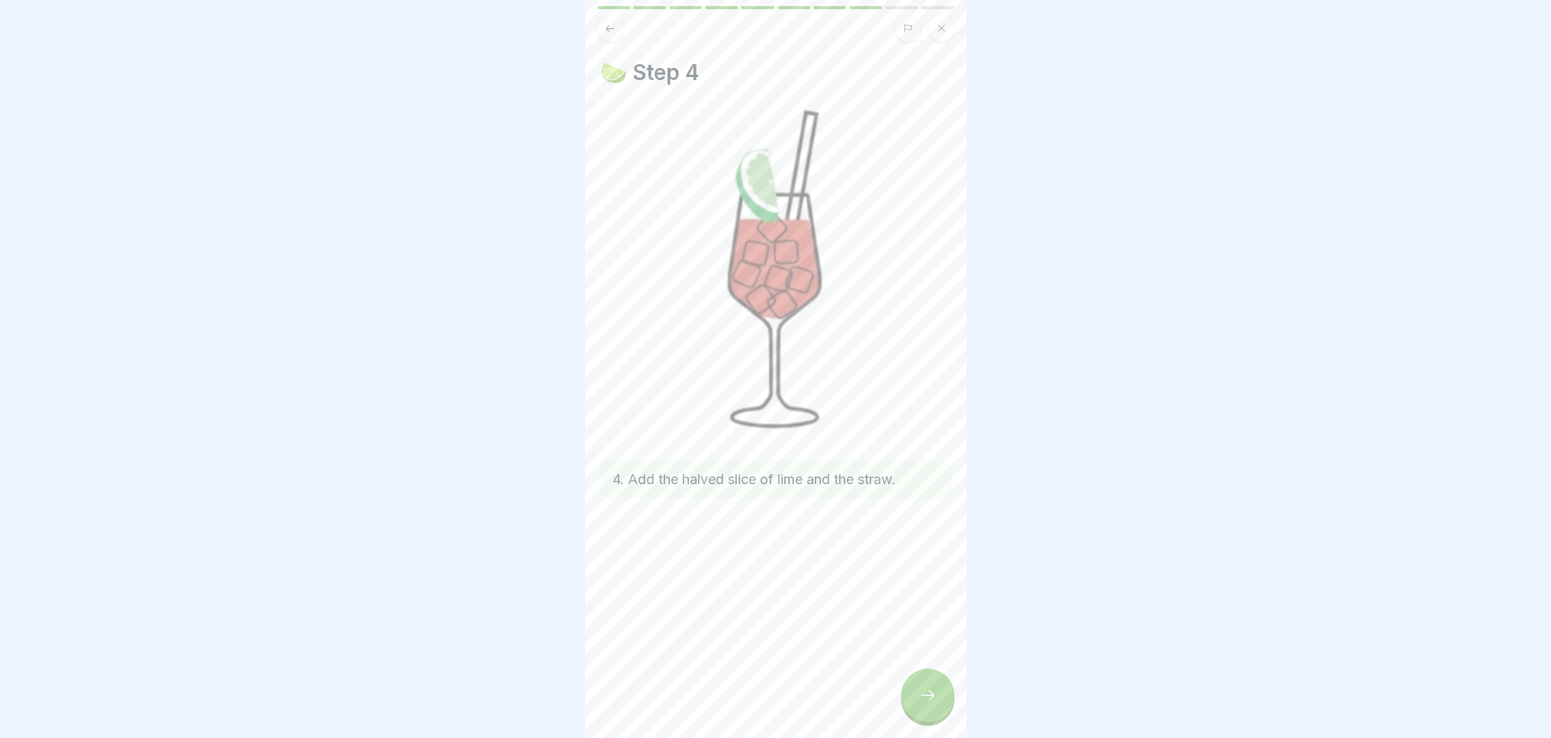
click at [939, 722] on div at bounding box center [927, 695] width 53 height 53
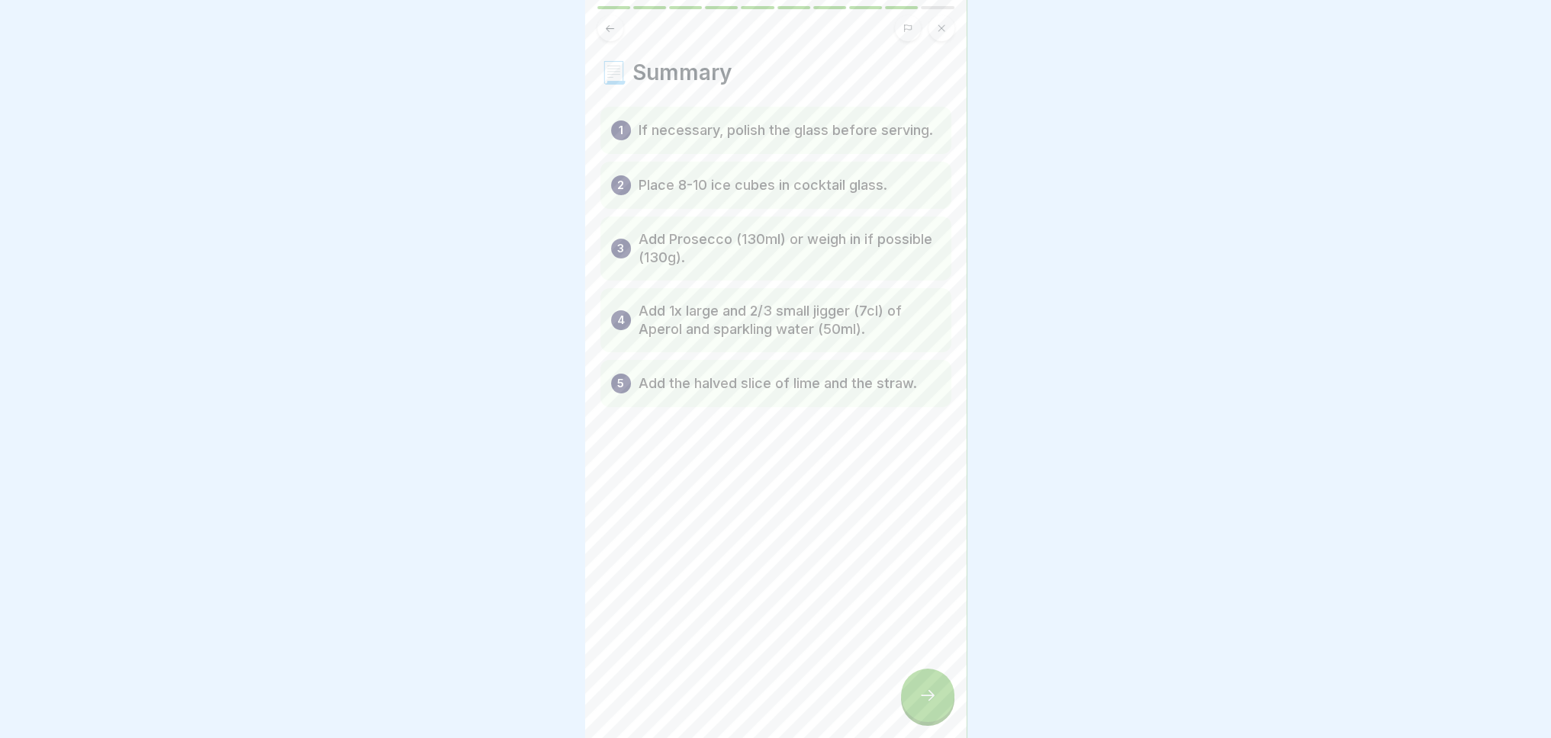
click at [939, 722] on div at bounding box center [927, 695] width 53 height 53
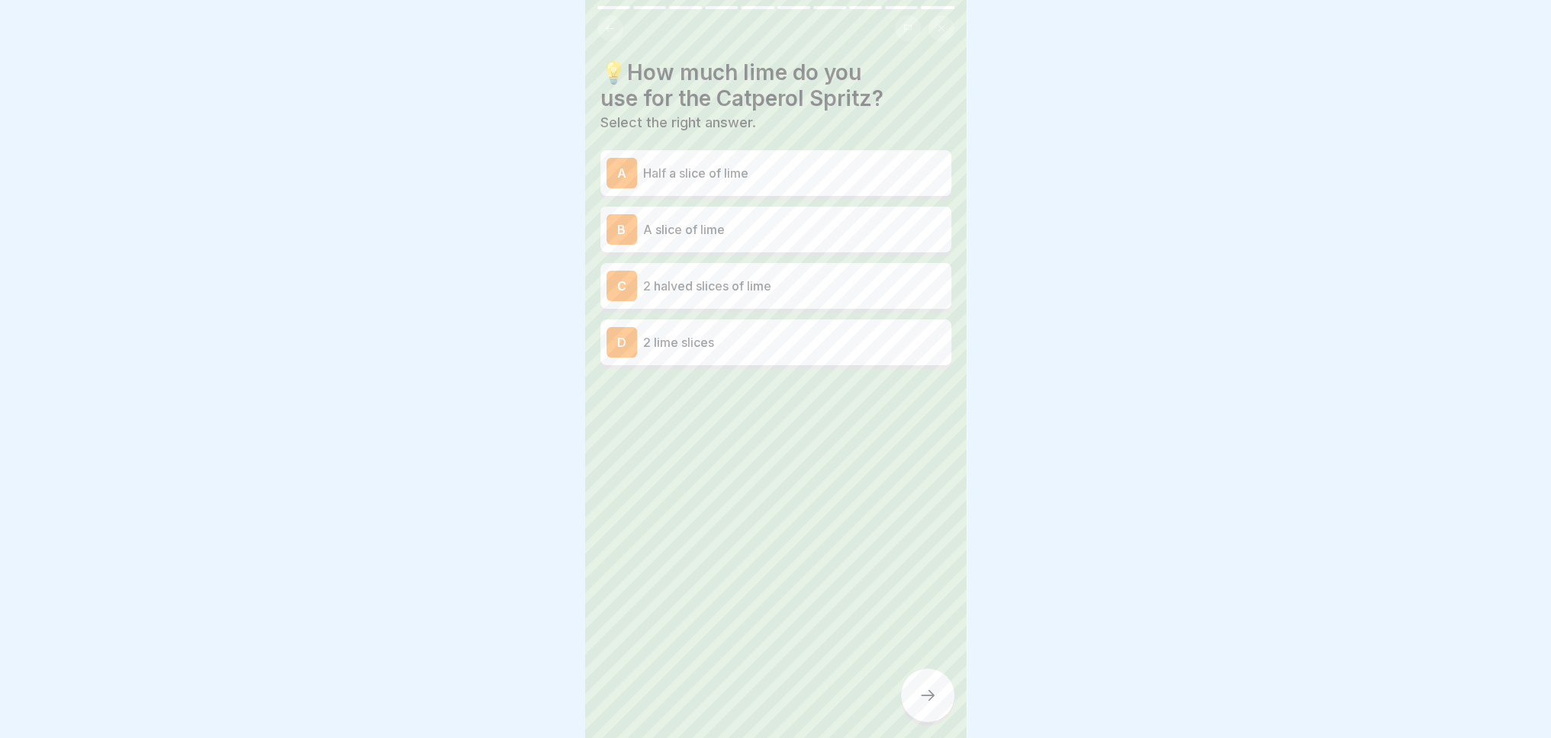
click at [711, 243] on div "B A slice of lime" at bounding box center [775, 229] width 339 height 31
click at [680, 173] on p "Half a slice of lime" at bounding box center [794, 173] width 302 height 18
click at [912, 706] on div at bounding box center [927, 695] width 53 height 53
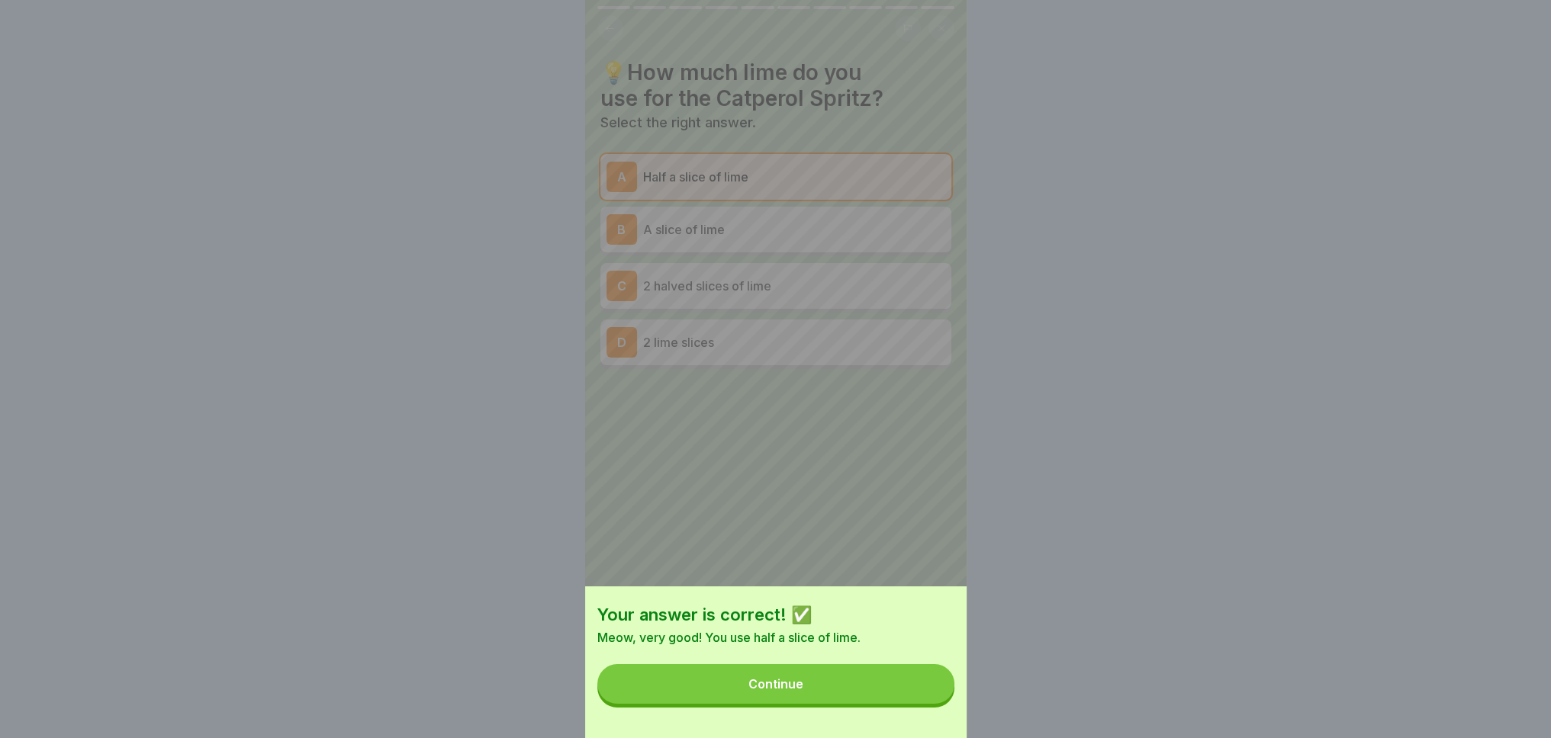
click at [845, 704] on button "Continue" at bounding box center [775, 684] width 357 height 40
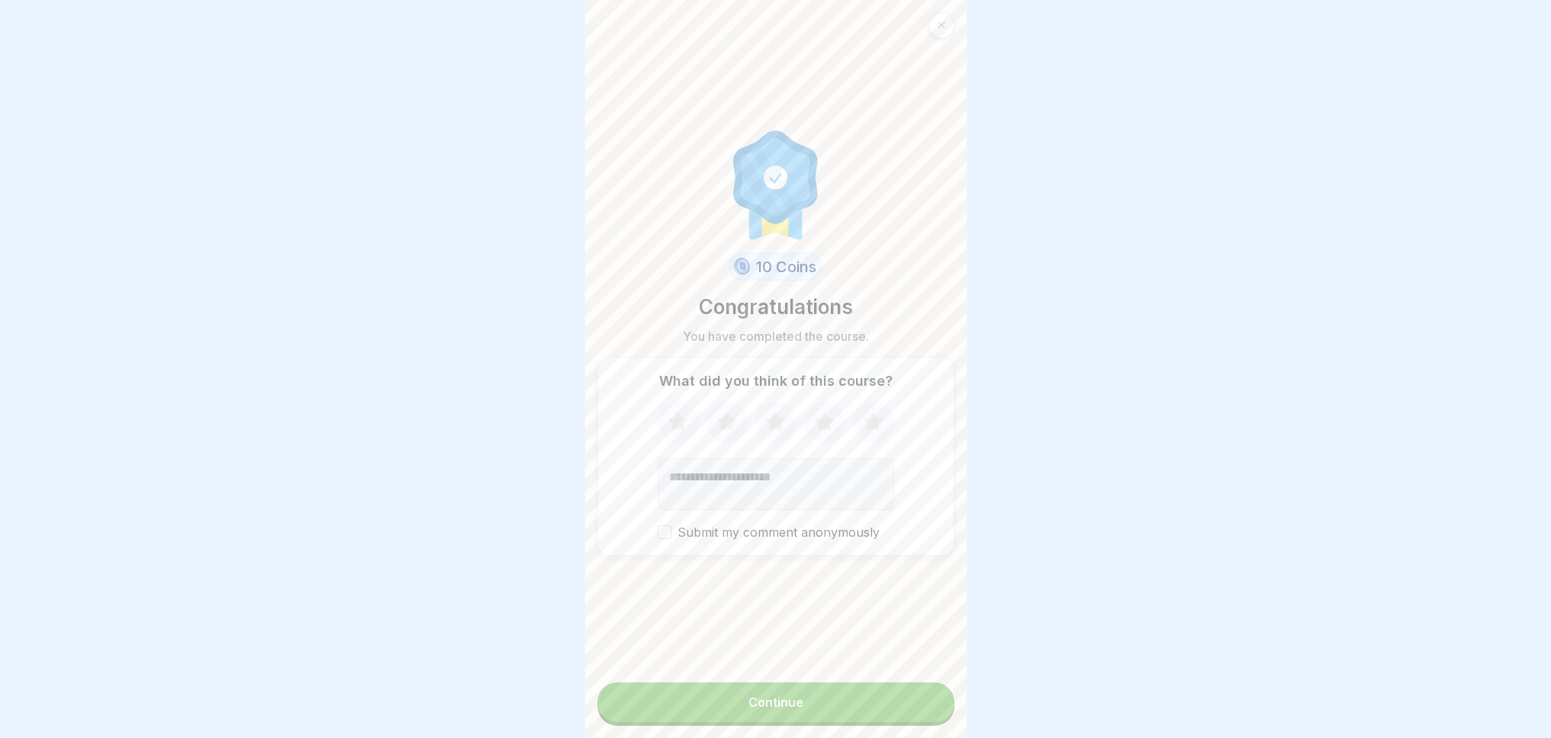
click at [790, 709] on div "Continue" at bounding box center [775, 703] width 55 height 14
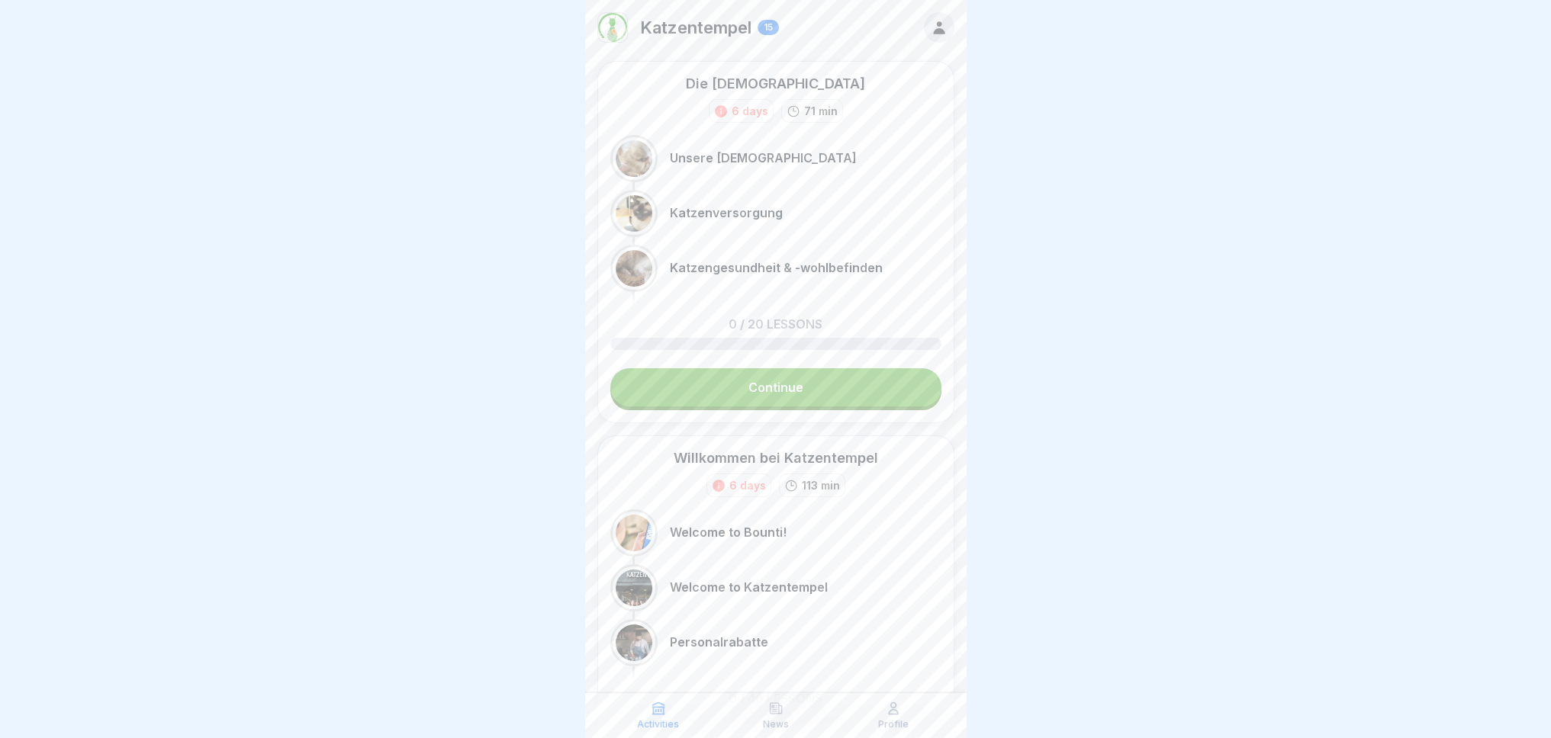
click at [936, 24] on div at bounding box center [939, 27] width 31 height 31
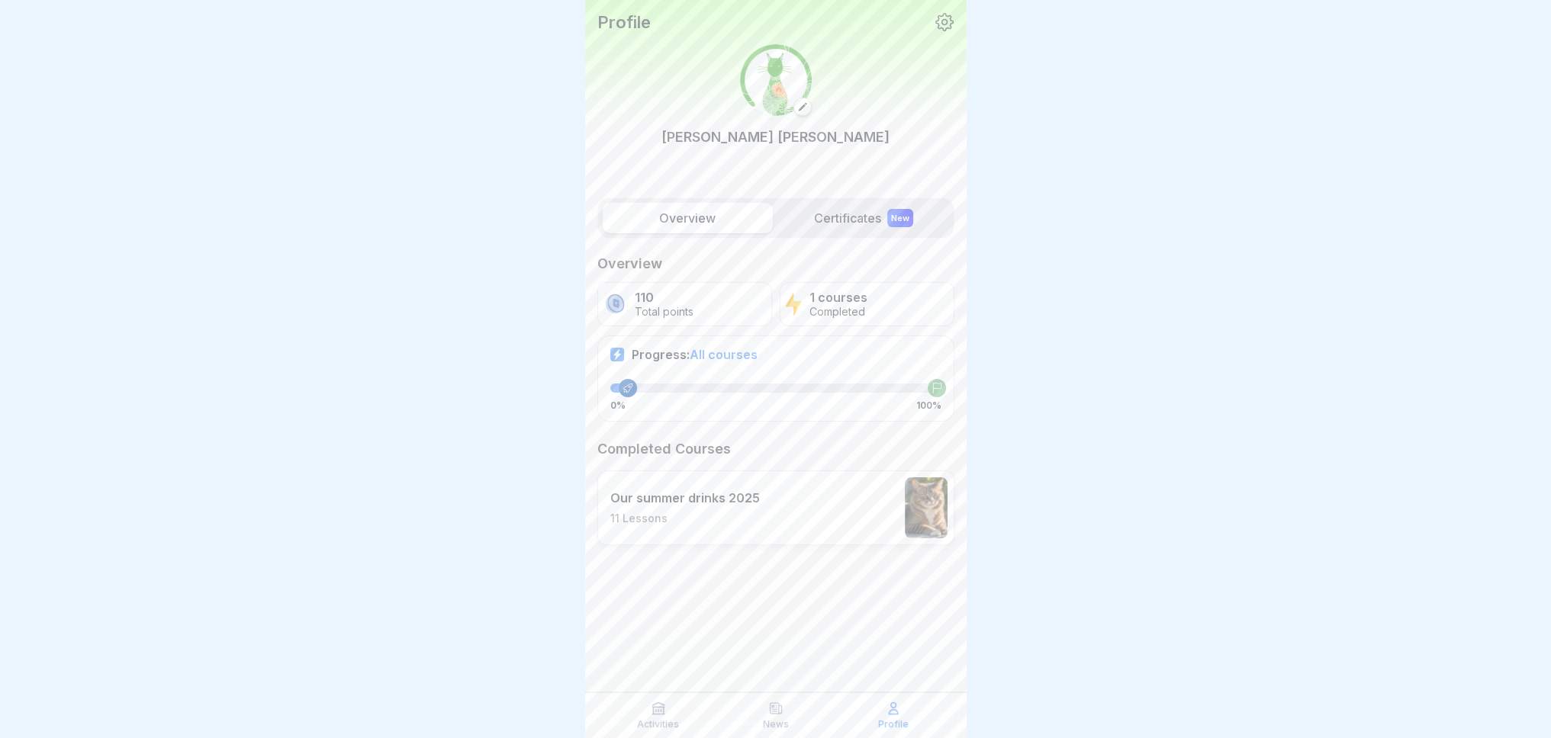
click at [854, 214] on label "Certificates New" at bounding box center [864, 218] width 170 height 31
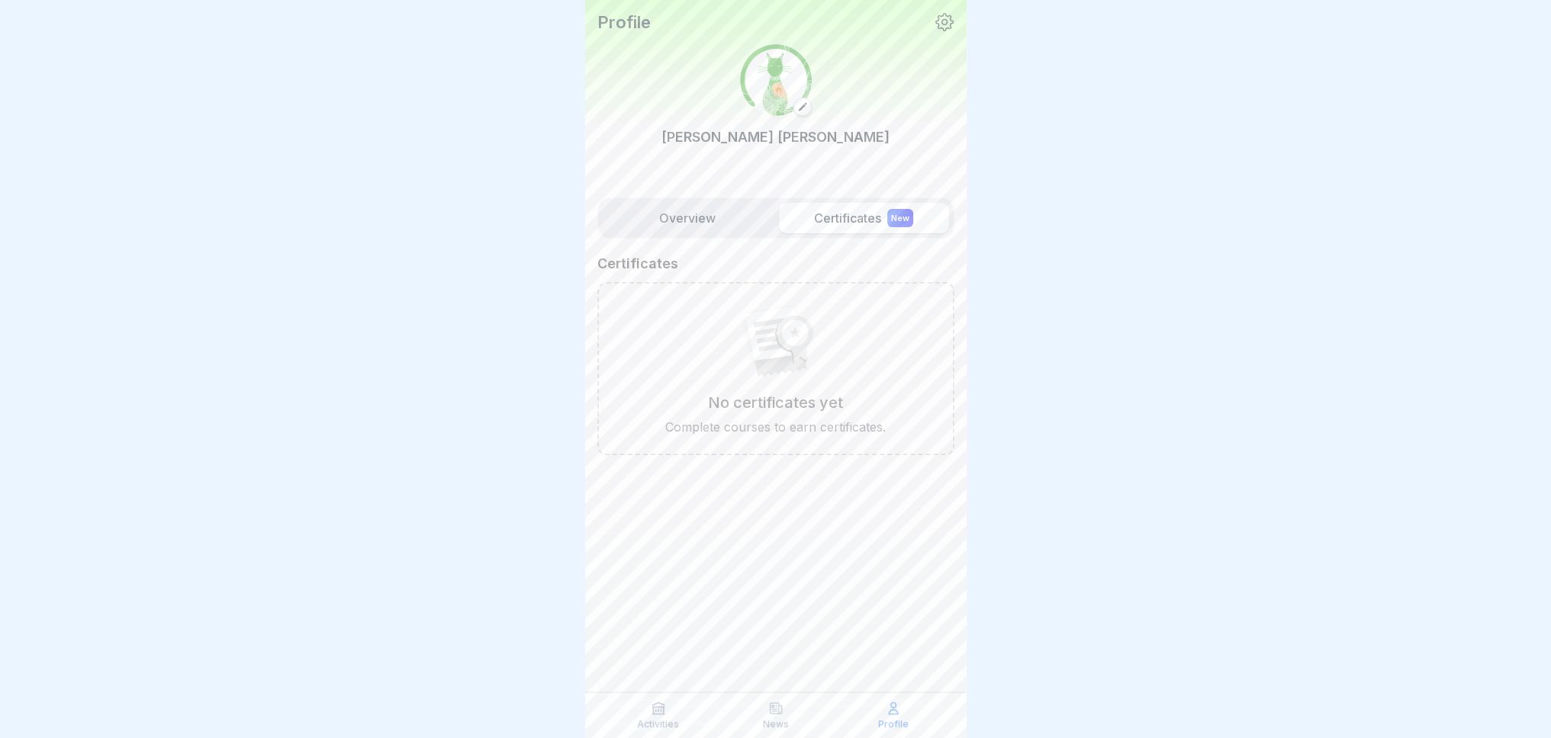
click at [684, 220] on label "Overview" at bounding box center [688, 218] width 170 height 31
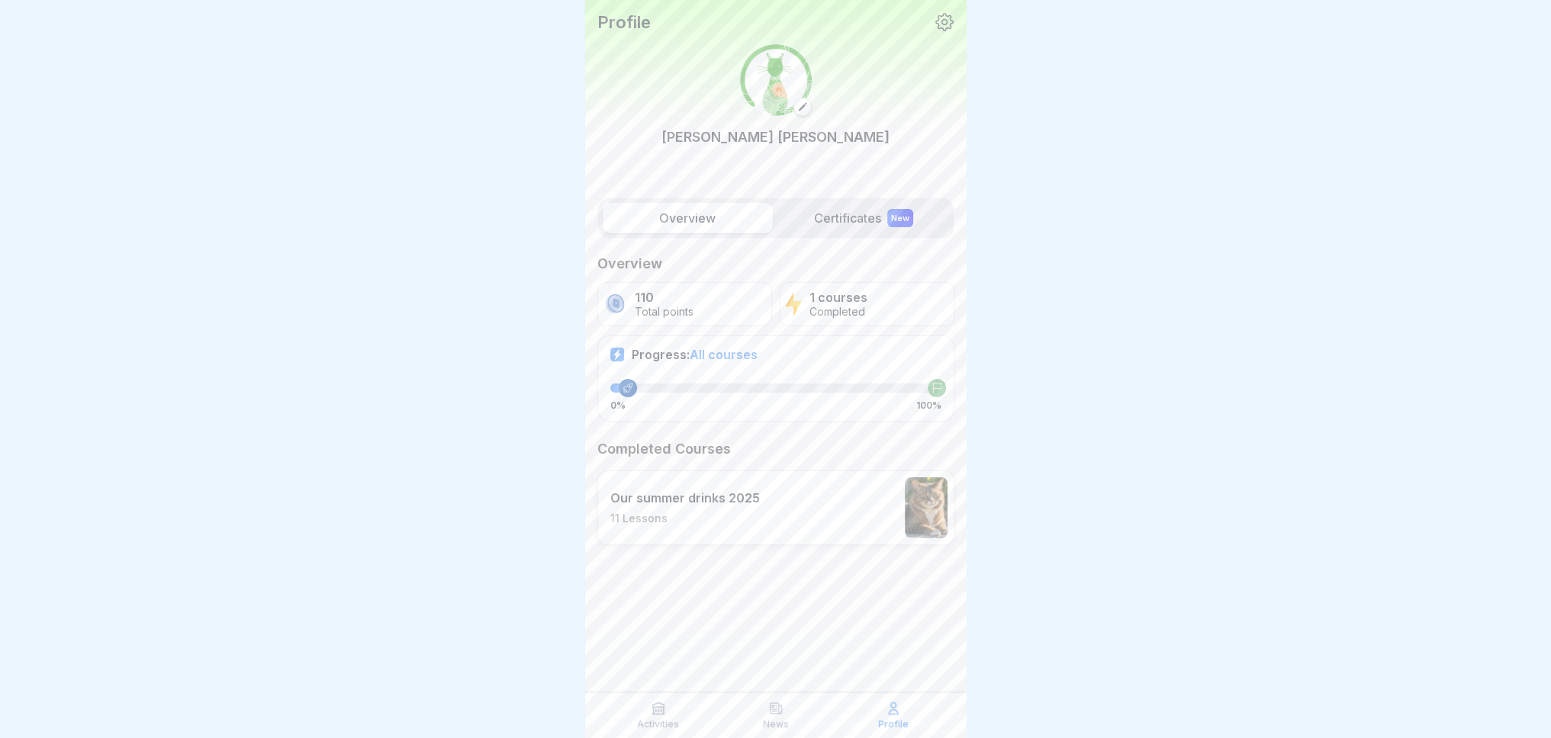
drag, startPoint x: 629, startPoint y: 381, endPoint x: 718, endPoint y: 375, distance: 89.5
click at [717, 375] on div "Progress: All courses 0% 100%" at bounding box center [775, 378] width 357 height 85
click at [745, 356] on span "All courses" at bounding box center [724, 354] width 68 height 15
click at [705, 352] on span "All courses" at bounding box center [724, 354] width 68 height 15
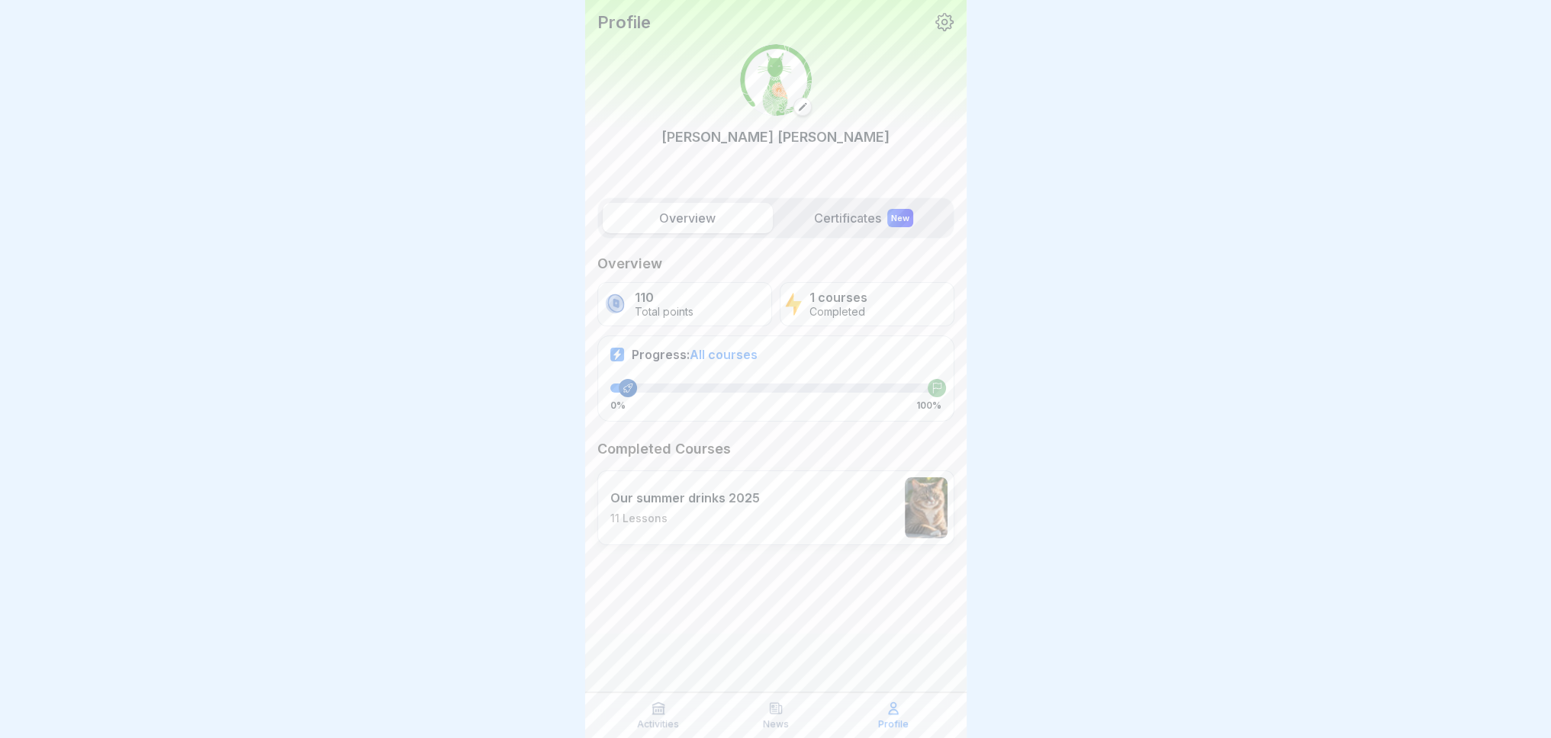
click at [675, 300] on p "110" at bounding box center [664, 298] width 59 height 14
click at [809, 304] on div "1 courses Completed" at bounding box center [867, 304] width 175 height 44
click at [705, 367] on div "Progress: All courses 0% 100%" at bounding box center [775, 378] width 357 height 85
drag, startPoint x: 627, startPoint y: 382, endPoint x: 687, endPoint y: 376, distance: 59.8
click at [687, 376] on div "Progress: All courses 0% 100%" at bounding box center [775, 378] width 357 height 85
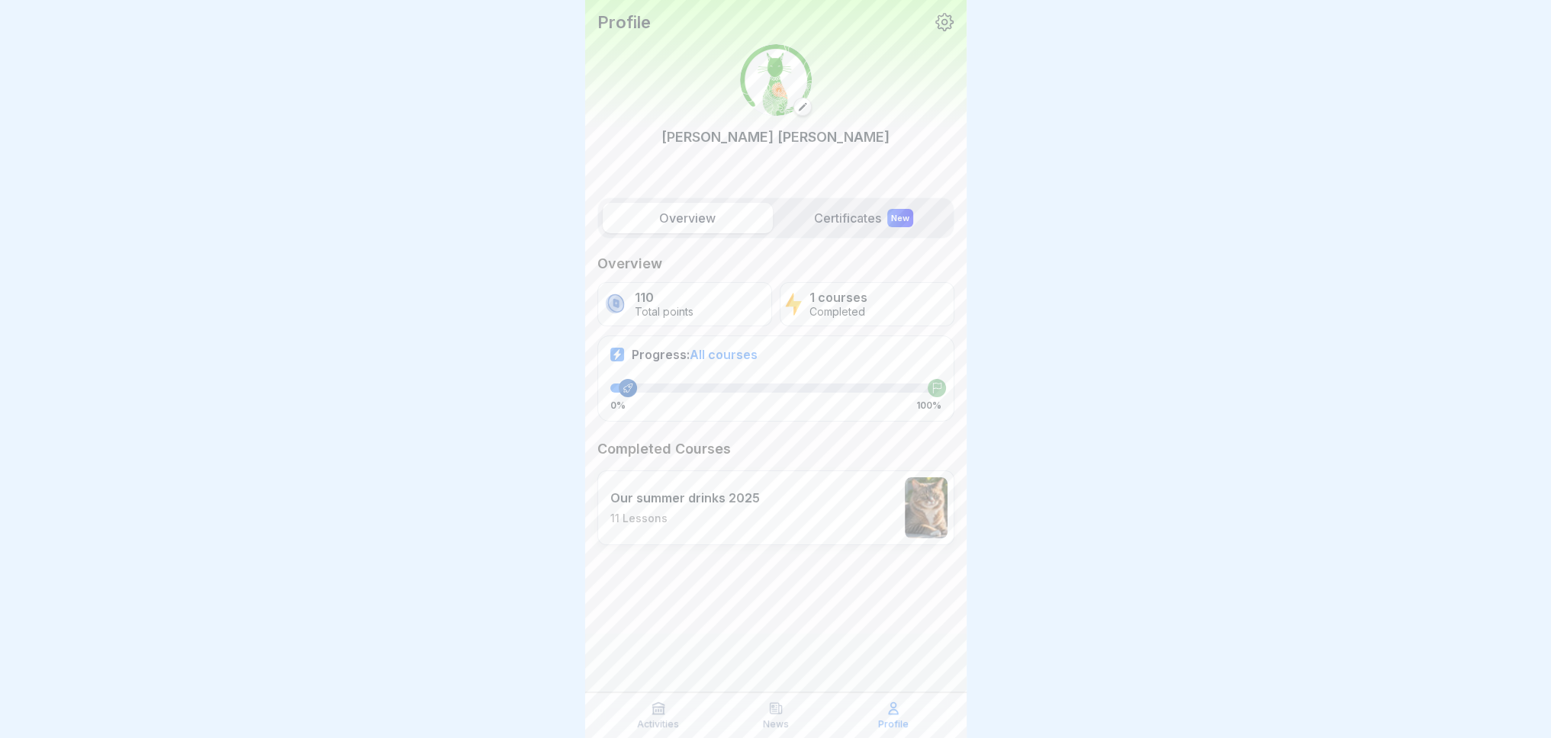
click at [832, 229] on label "Certificates New" at bounding box center [864, 218] width 170 height 31
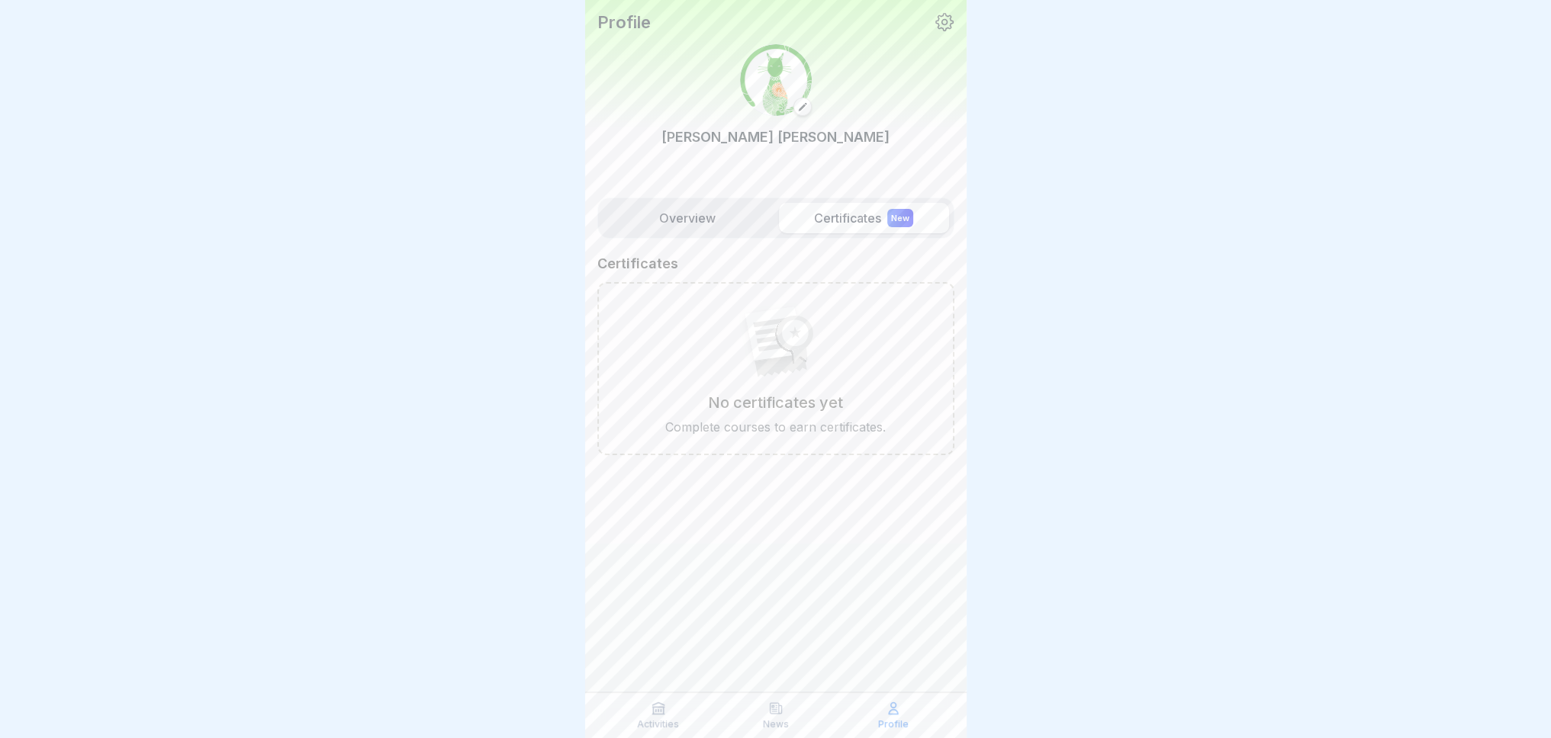
click at [680, 222] on label "Overview" at bounding box center [688, 218] width 170 height 31
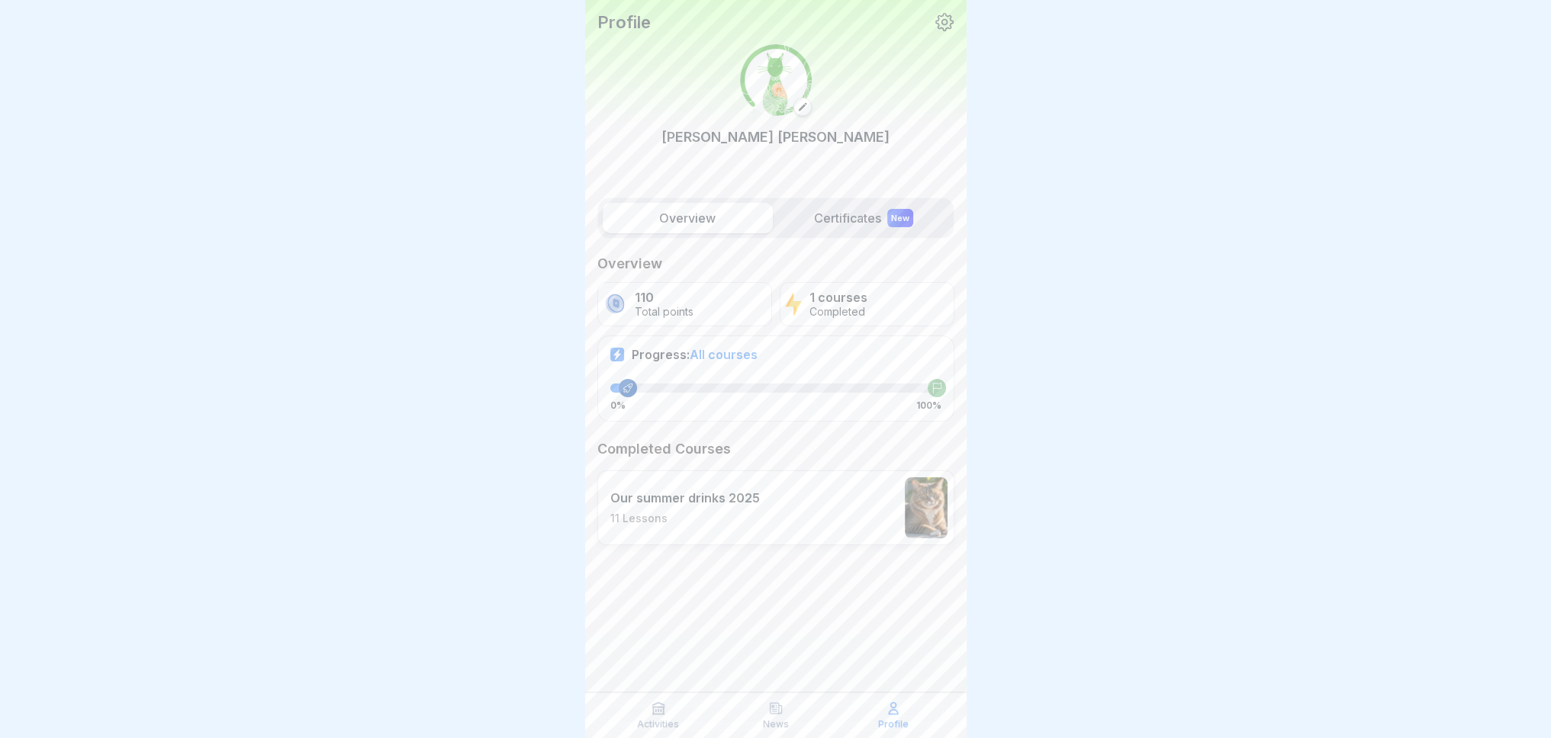
click at [714, 351] on span "All courses" at bounding box center [724, 354] width 68 height 15
click at [774, 701] on icon at bounding box center [775, 708] width 15 height 15
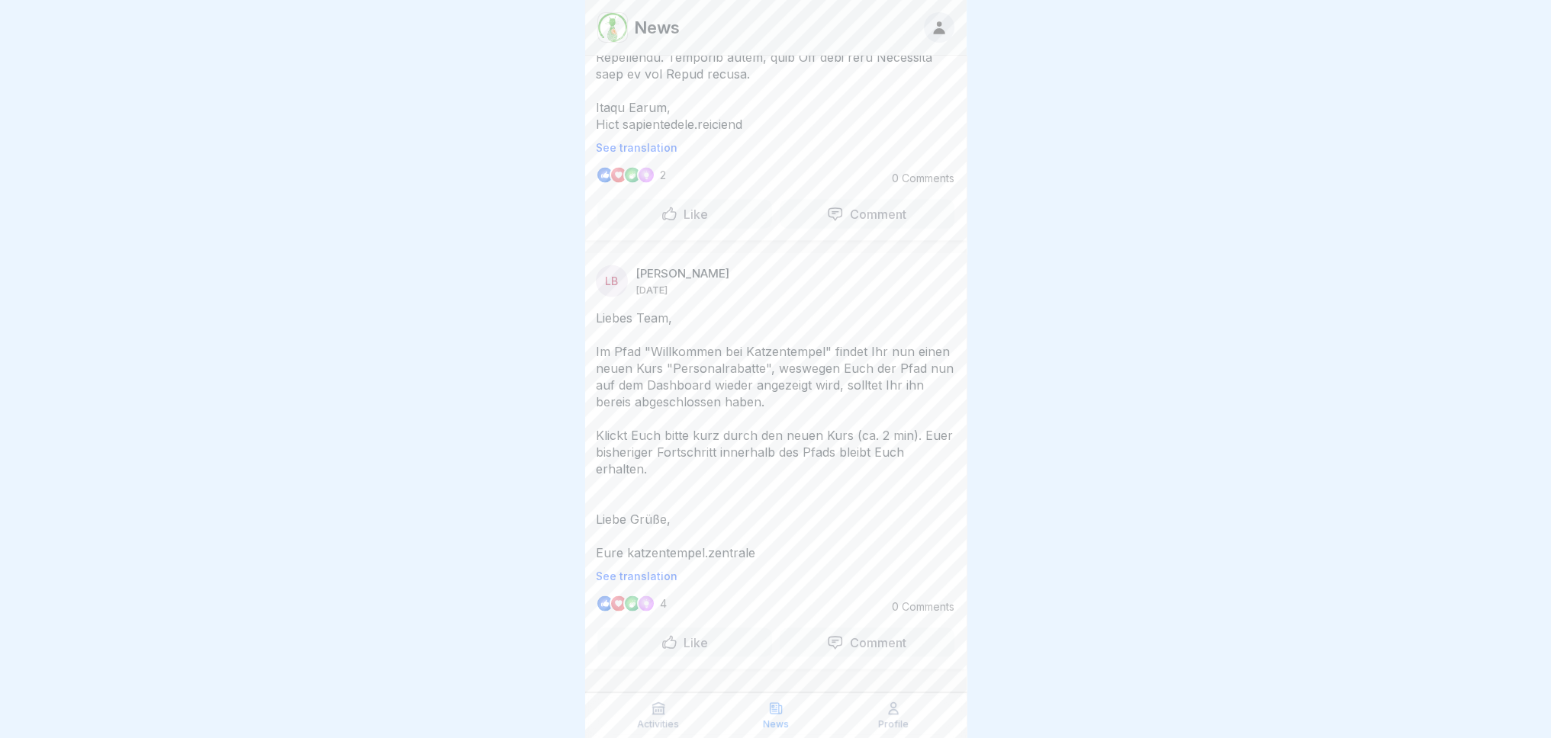
scroll to position [11, 0]
click at [629, 571] on p "See translation" at bounding box center [776, 577] width 360 height 12
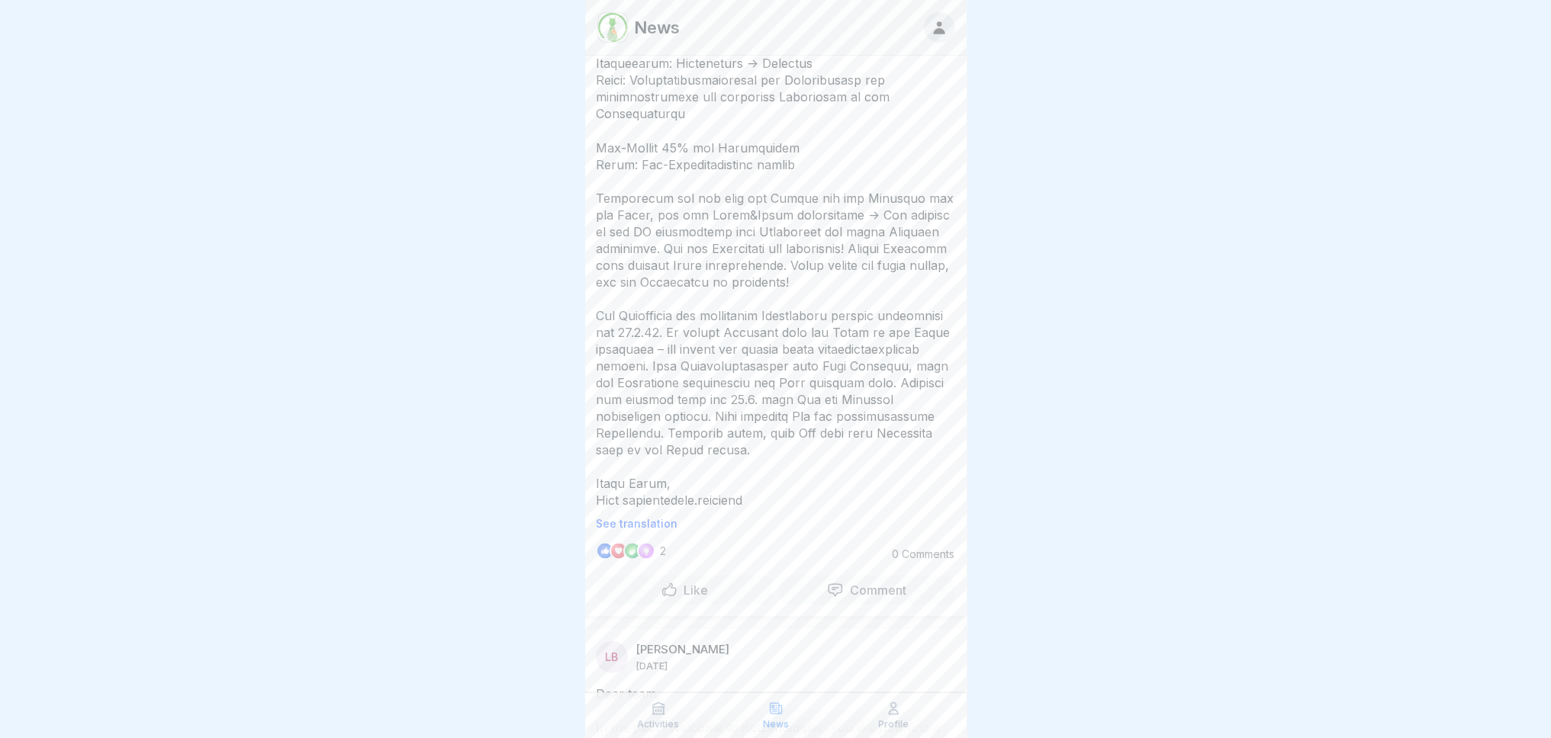
scroll to position [3765, 0]
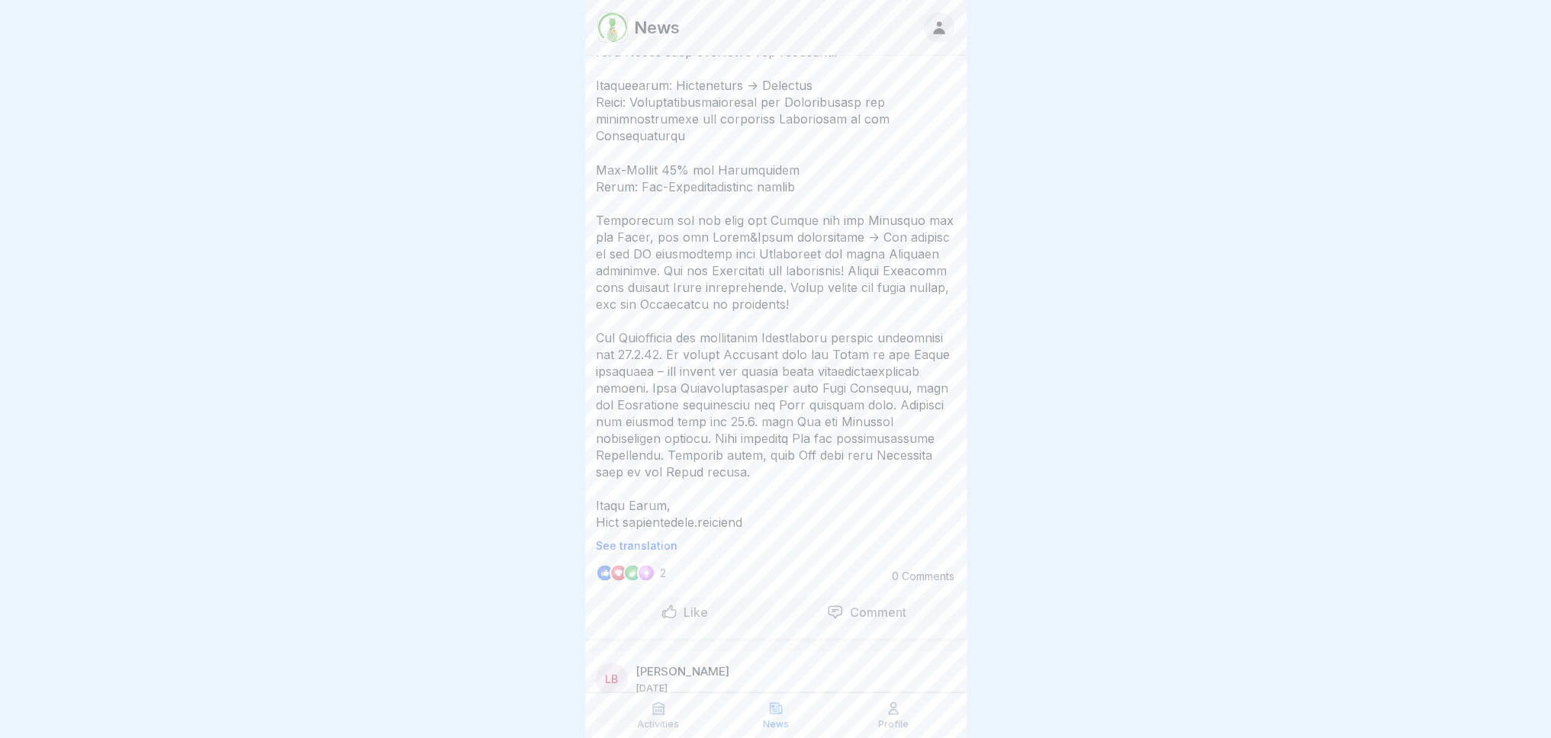
click at [645, 539] on p "See translation" at bounding box center [776, 545] width 360 height 12
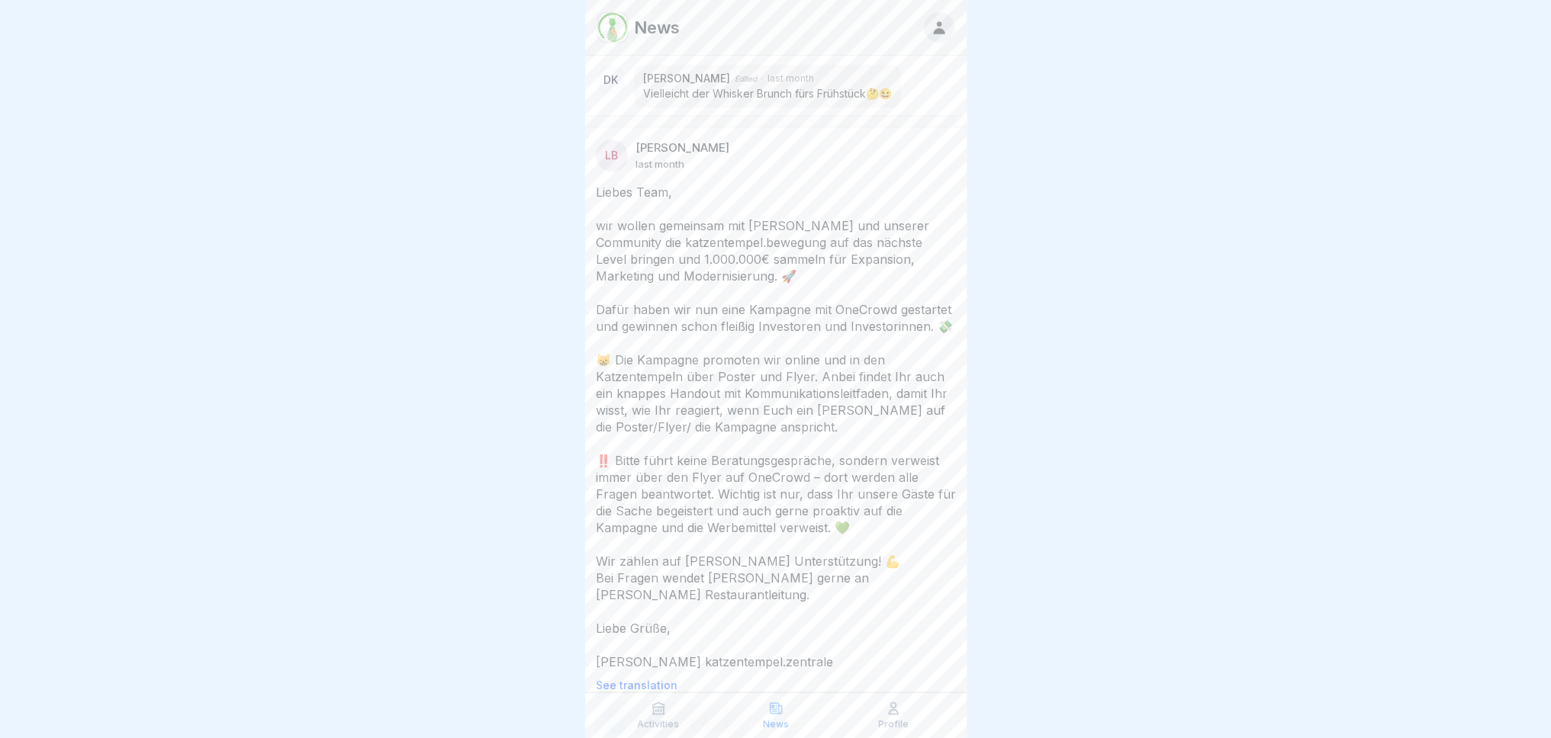
scroll to position [2239, 0]
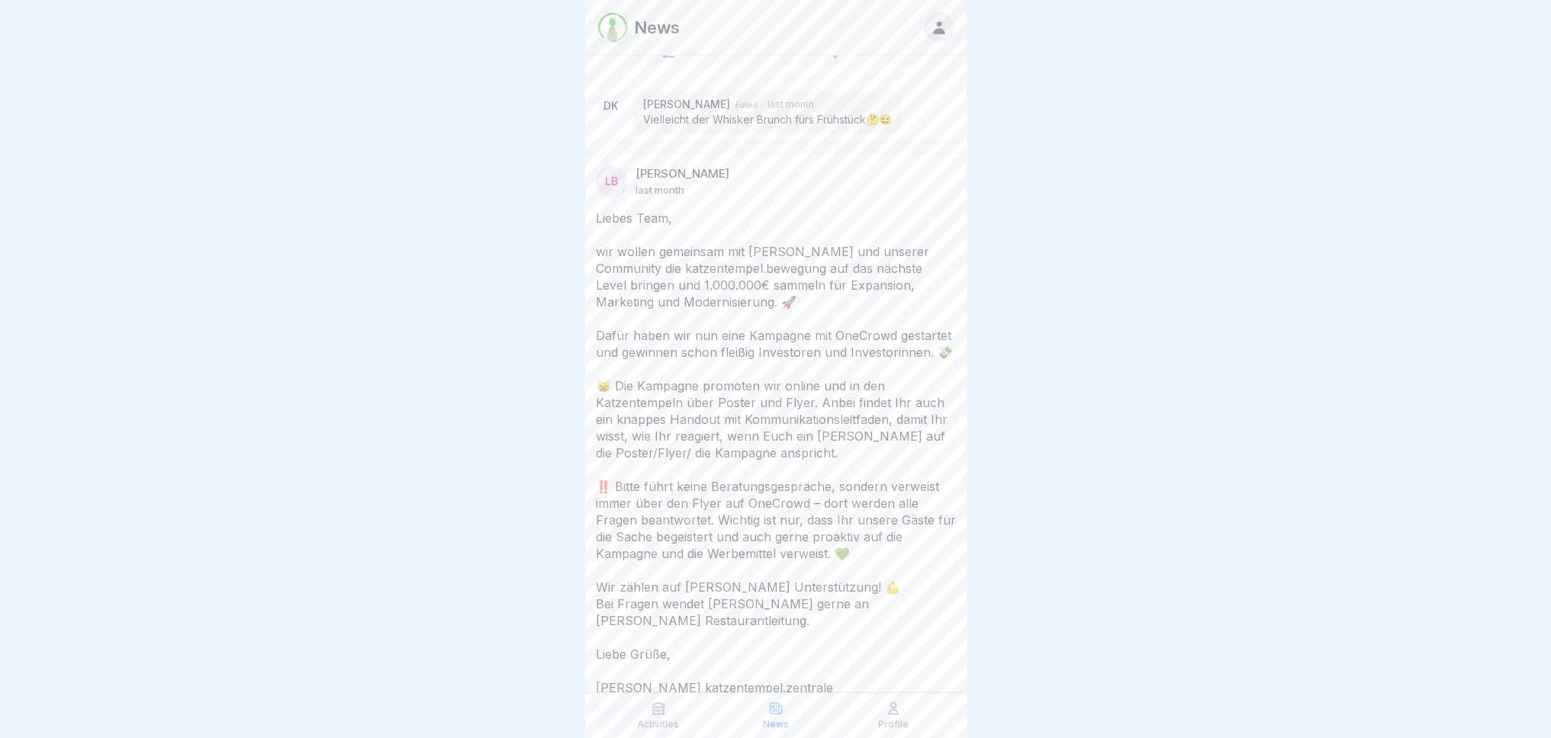
click at [632, 706] on p "See translation" at bounding box center [776, 712] width 360 height 12
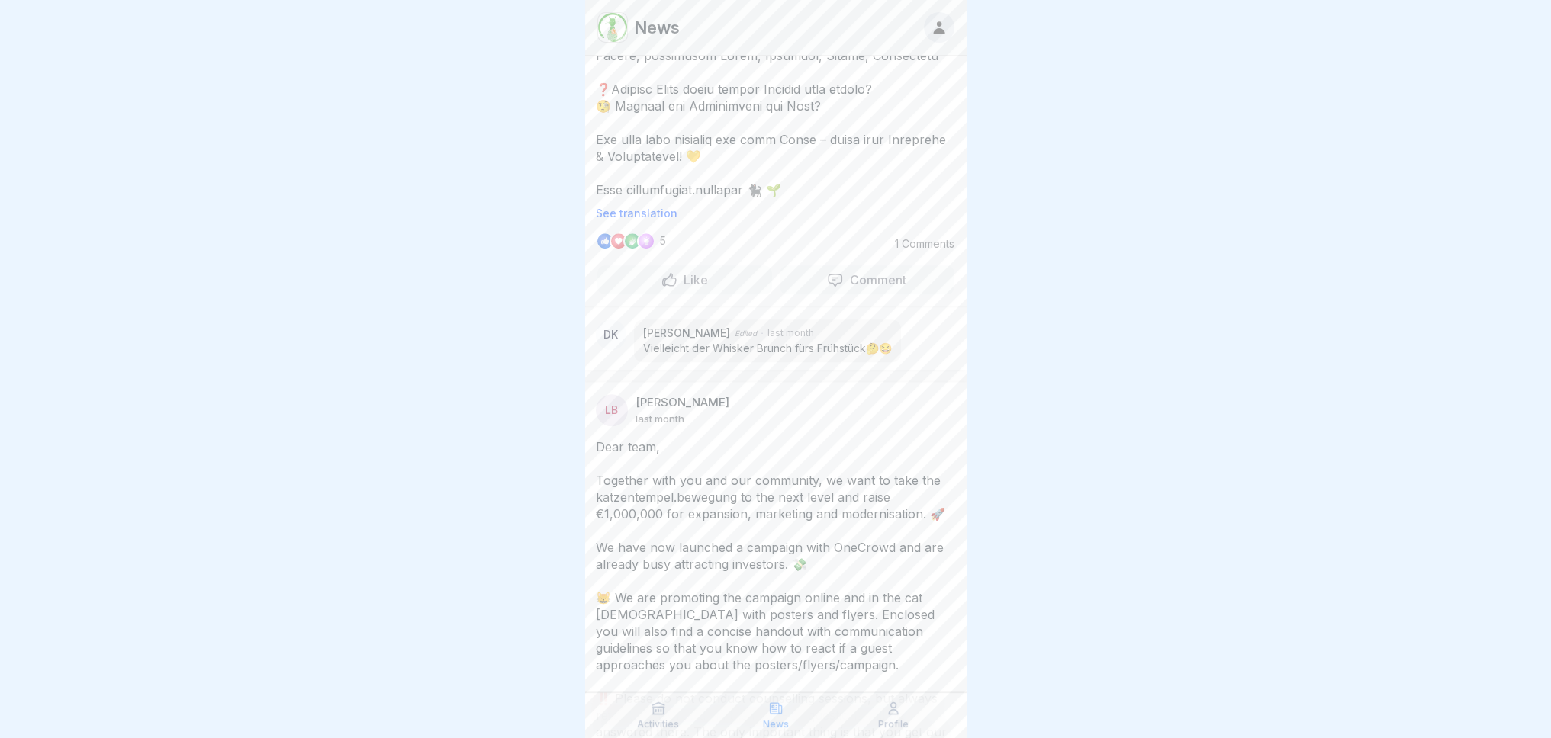
scroll to position [1934, 0]
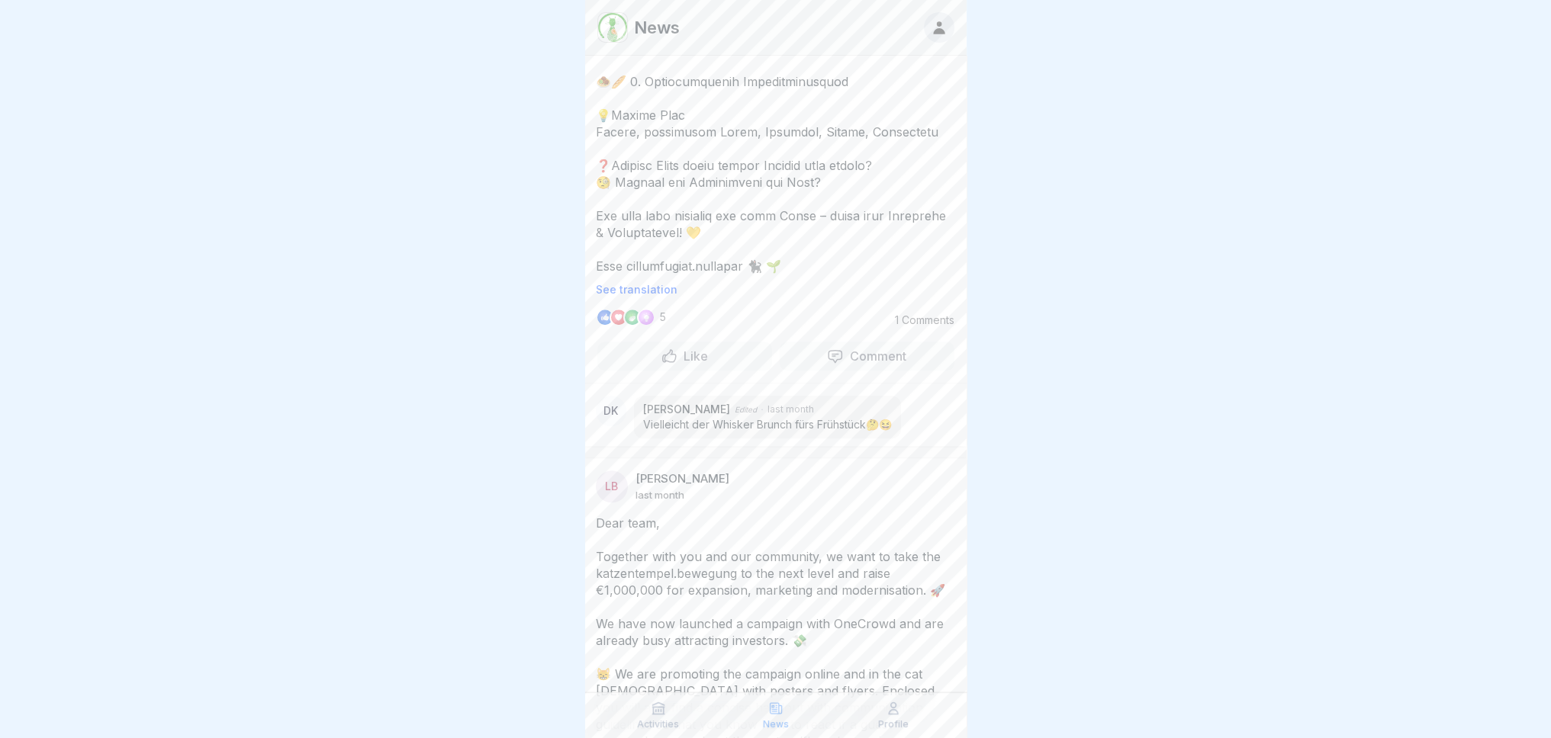
click at [802, 417] on p "Vielleicht der Whisker Brunch fürs Frühstück🤔😆" at bounding box center [767, 424] width 249 height 15
drag, startPoint x: 869, startPoint y: 381, endPoint x: 815, endPoint y: 381, distance: 54.2
click at [862, 417] on p "Vielleicht der Whisker Brunch fürs Frühstück🤔😆" at bounding box center [767, 424] width 249 height 15
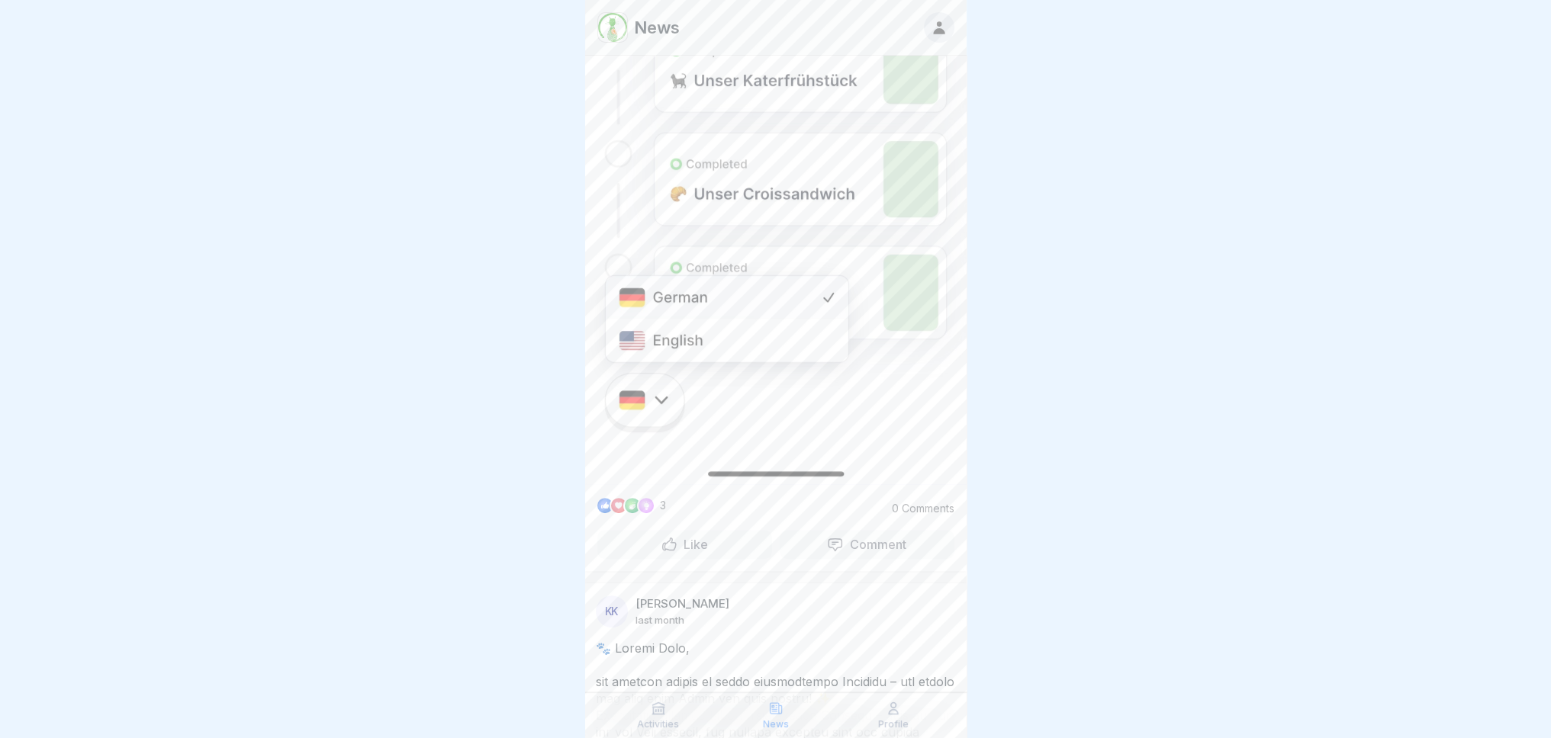
scroll to position [839, 0]
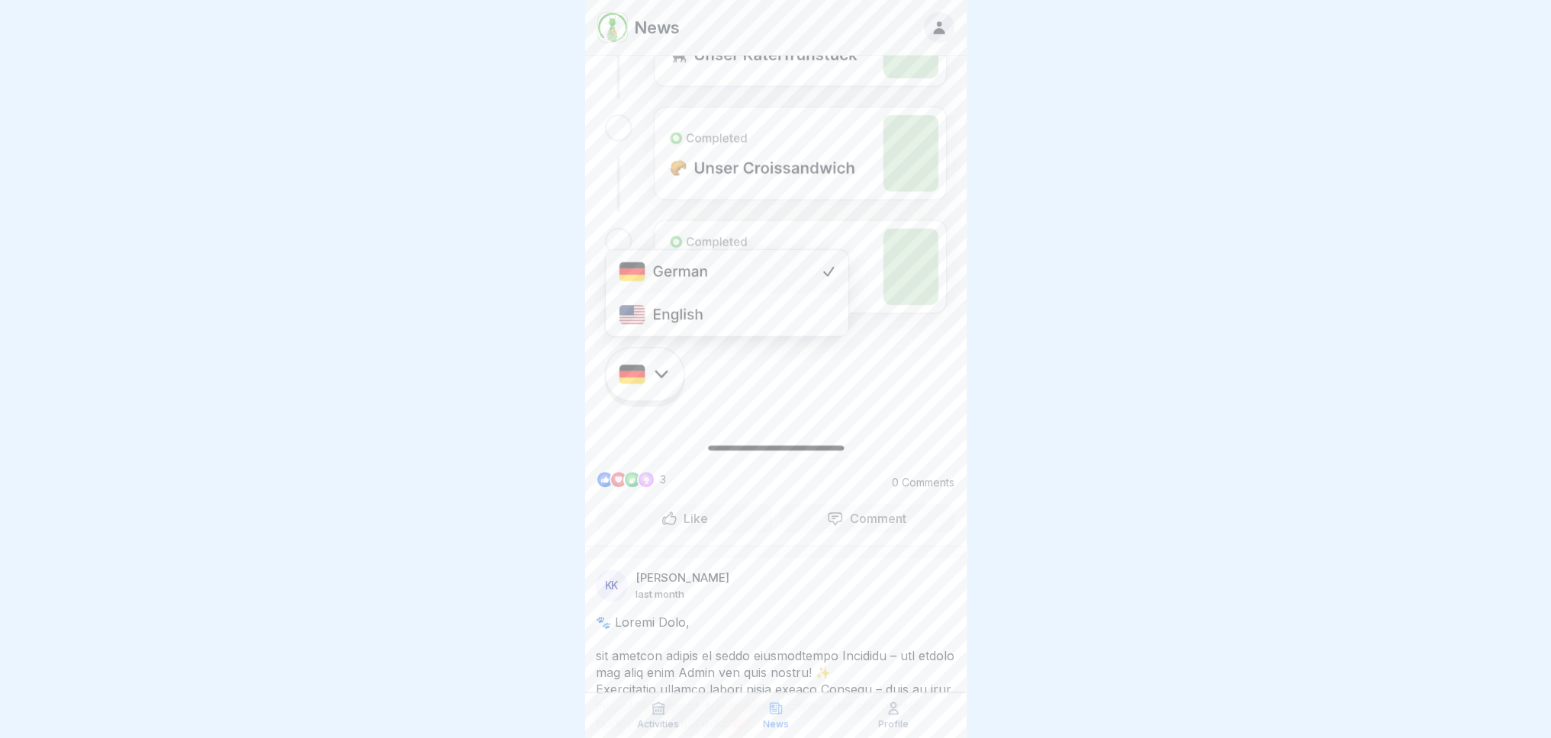
click at [641, 471] on div at bounding box center [646, 480] width 18 height 18
click at [666, 471] on div "3" at bounding box center [733, 480] width 273 height 18
click at [662, 474] on p "3" at bounding box center [663, 480] width 6 height 12
click at [634, 471] on div at bounding box center [632, 480] width 18 height 18
click at [612, 471] on div at bounding box center [619, 480] width 18 height 18
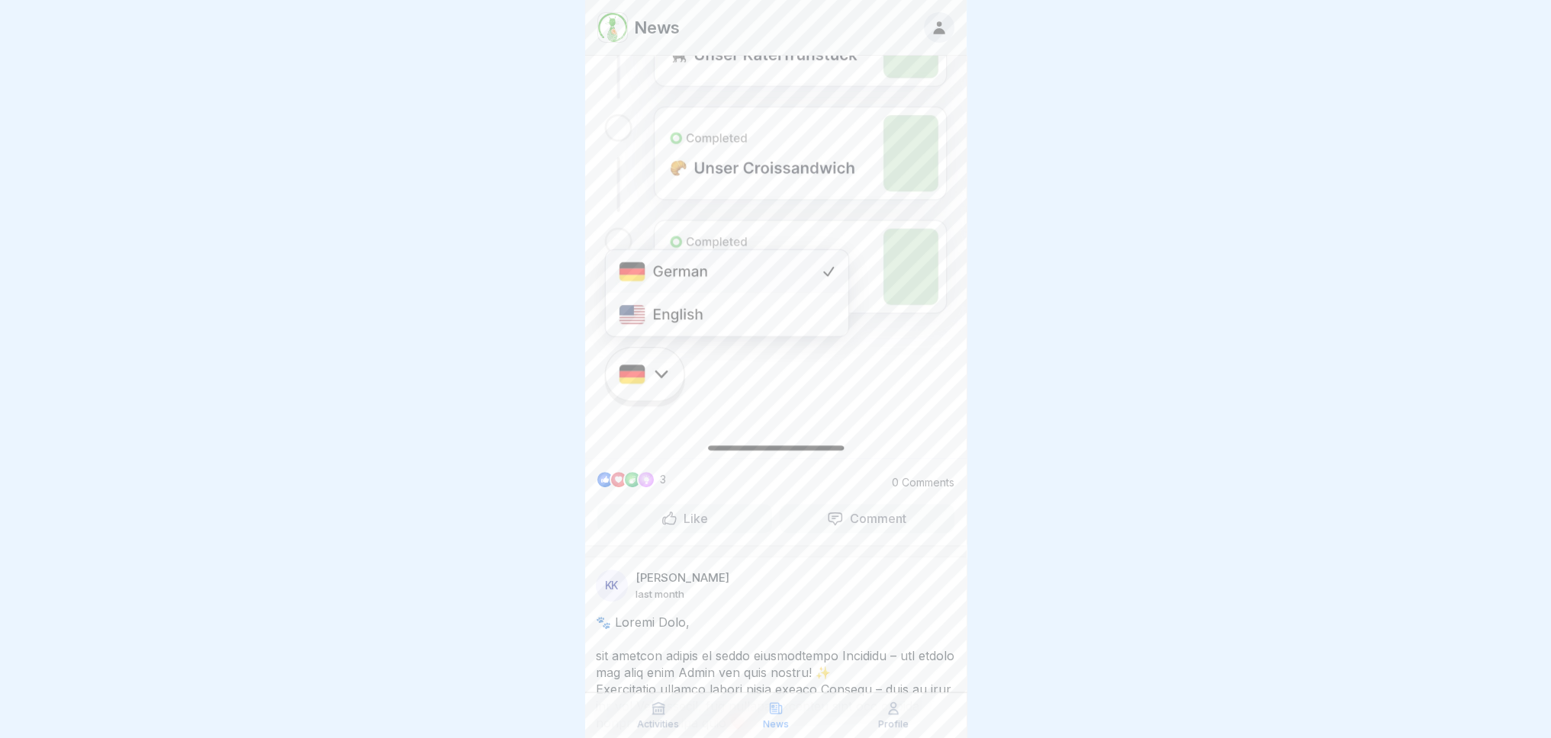
click at [612, 471] on div at bounding box center [619, 480] width 18 height 18
click at [677, 510] on div "Like" at bounding box center [684, 518] width 47 height 17
click at [680, 511] on p "Like" at bounding box center [692, 518] width 31 height 15
click at [759, 570] on div "KK [PERSON_NAME] last month" at bounding box center [776, 586] width 360 height 32
click at [690, 471] on div "3" at bounding box center [733, 480] width 273 height 18
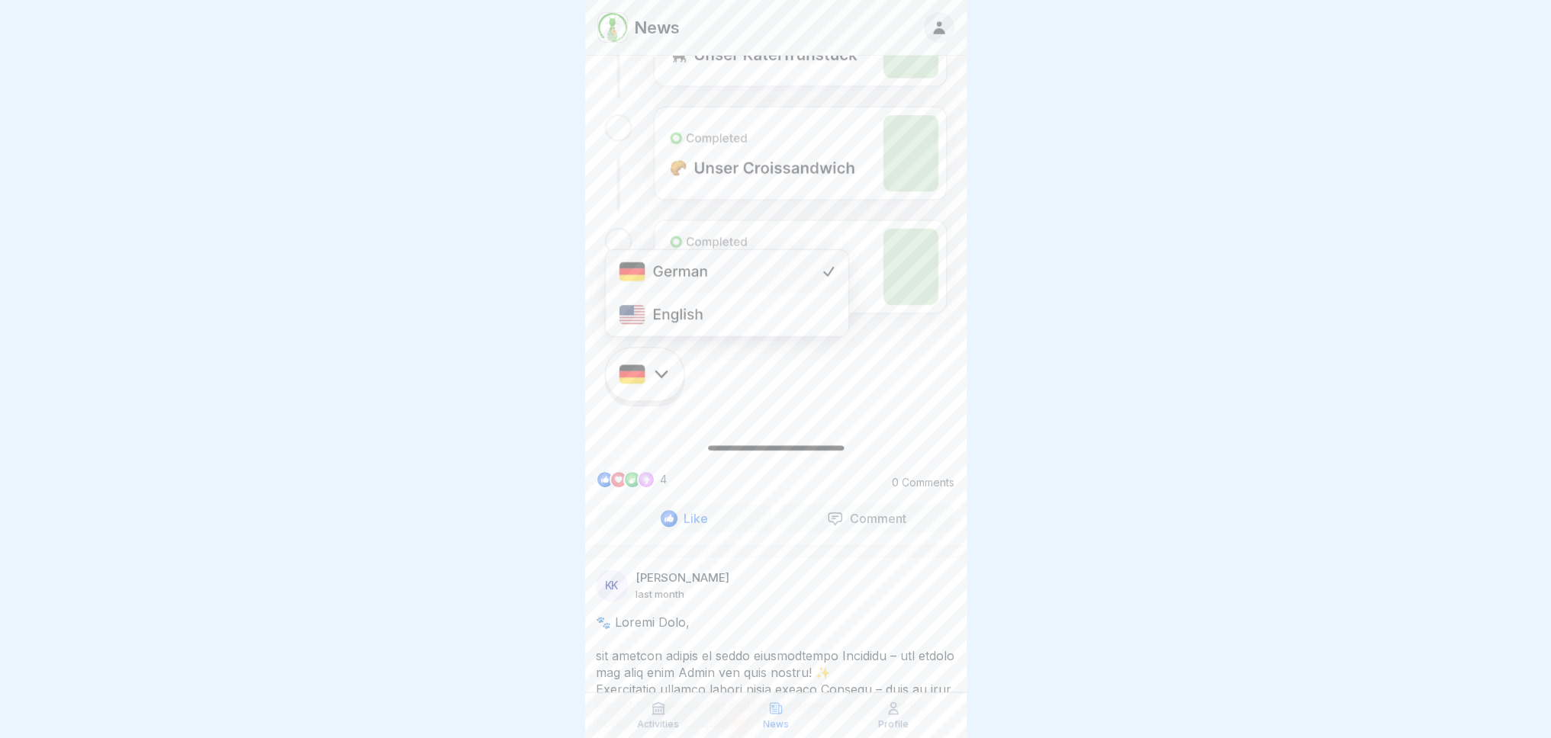
drag, startPoint x: 690, startPoint y: 480, endPoint x: 674, endPoint y: 440, distance: 42.8
click at [674, 471] on div "4" at bounding box center [733, 480] width 273 height 18
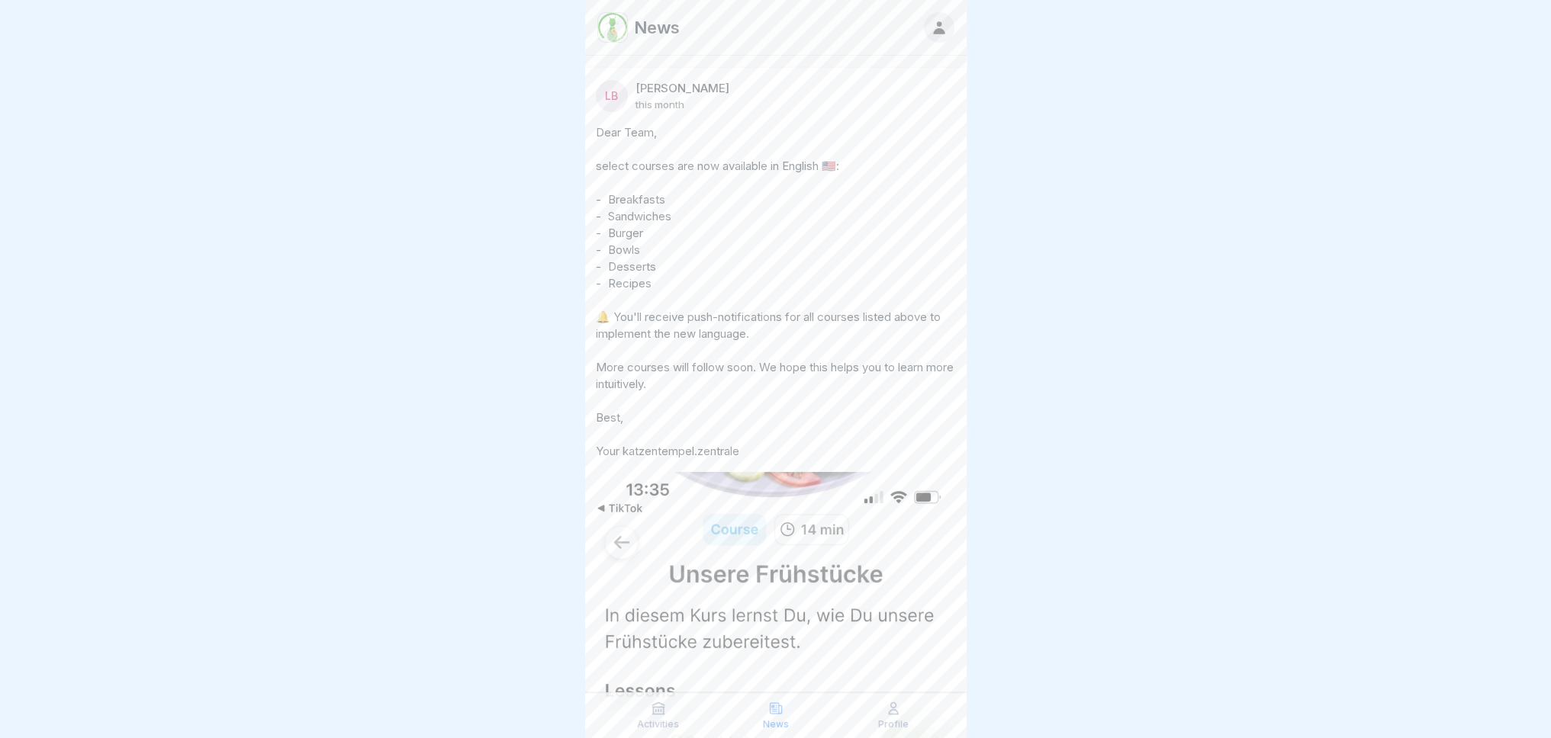
scroll to position [11, 0]
click at [651, 709] on icon at bounding box center [658, 708] width 15 height 15
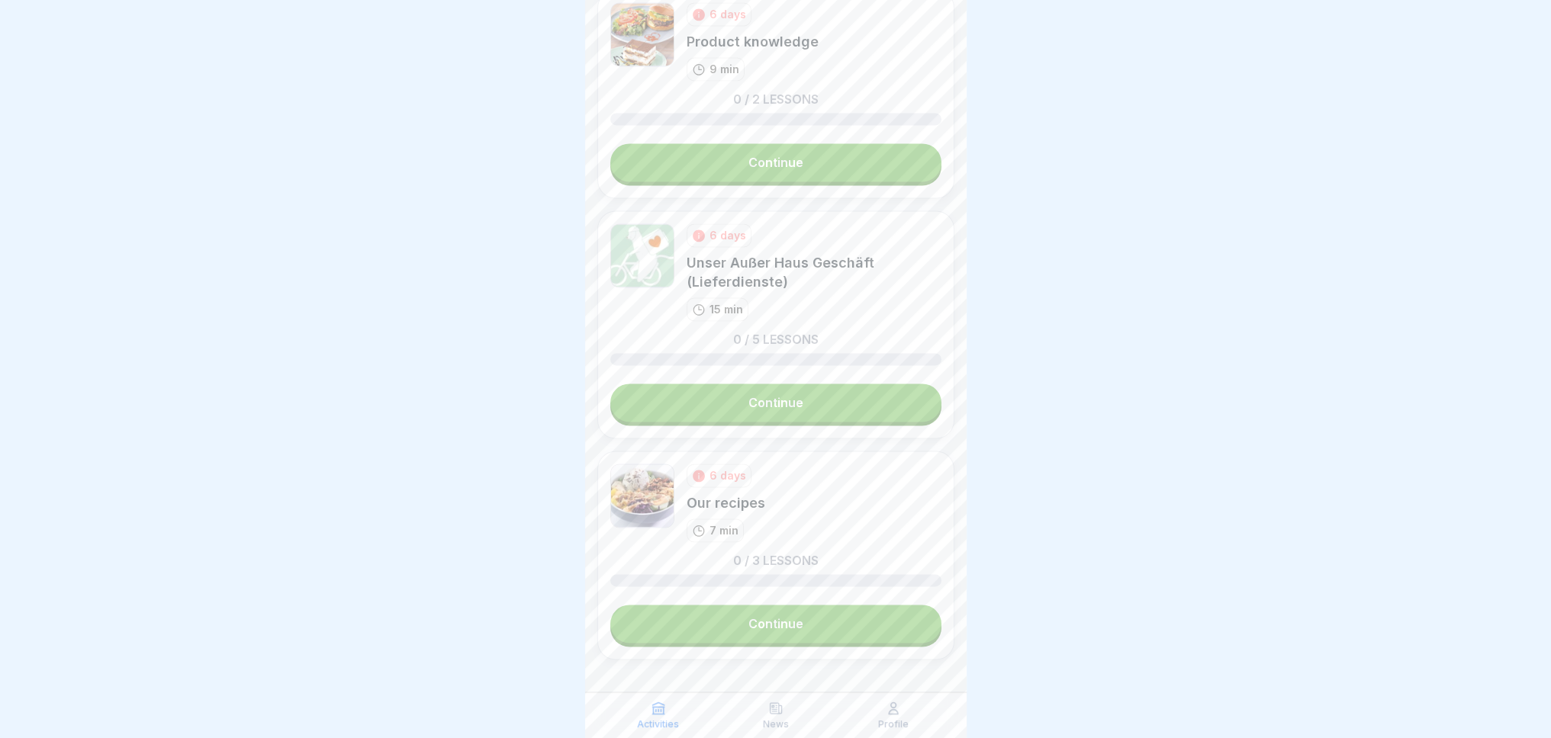
scroll to position [11, 0]
click at [742, 605] on link "Continue" at bounding box center [775, 624] width 331 height 38
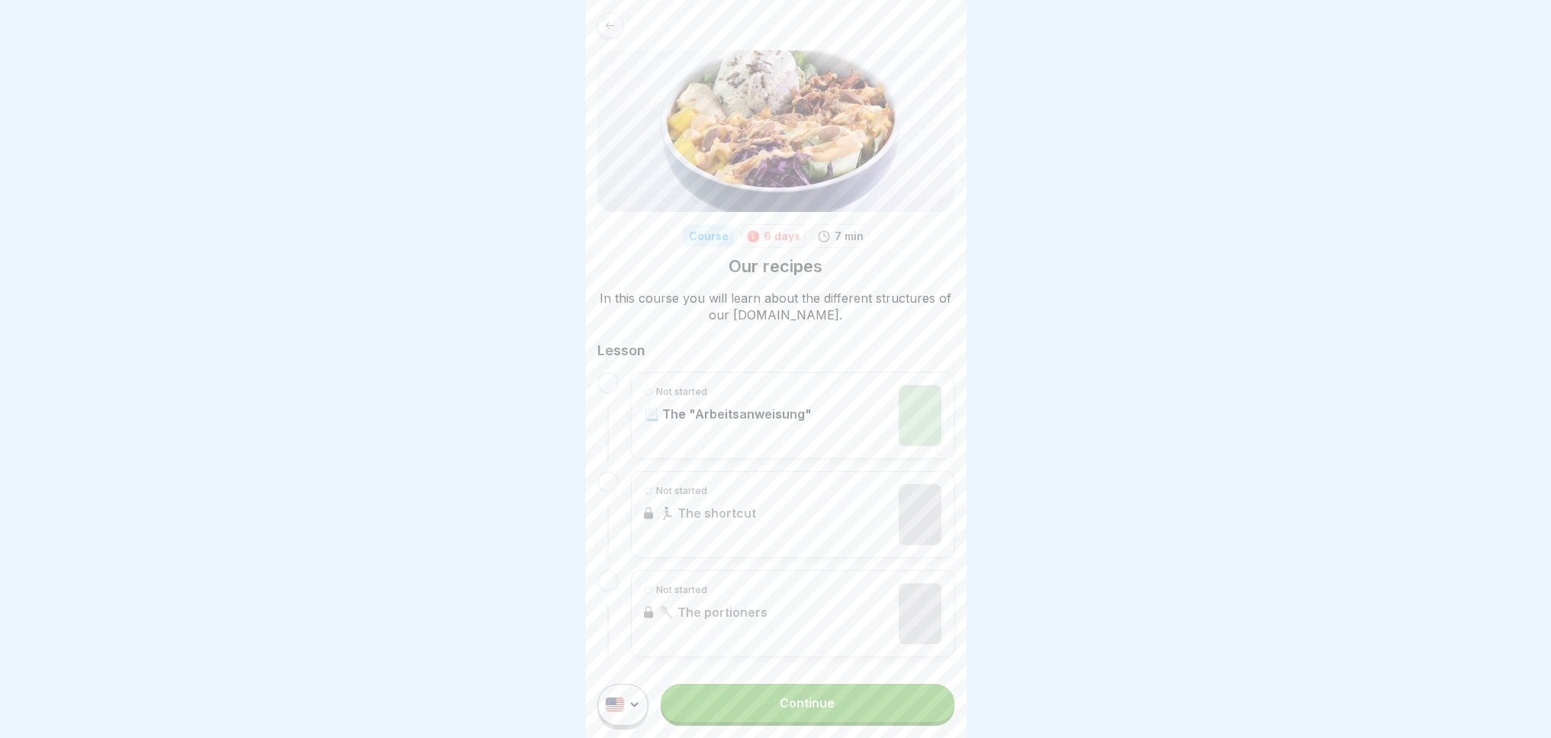
scroll to position [11, 0]
click at [767, 706] on link "Continue" at bounding box center [807, 703] width 293 height 38
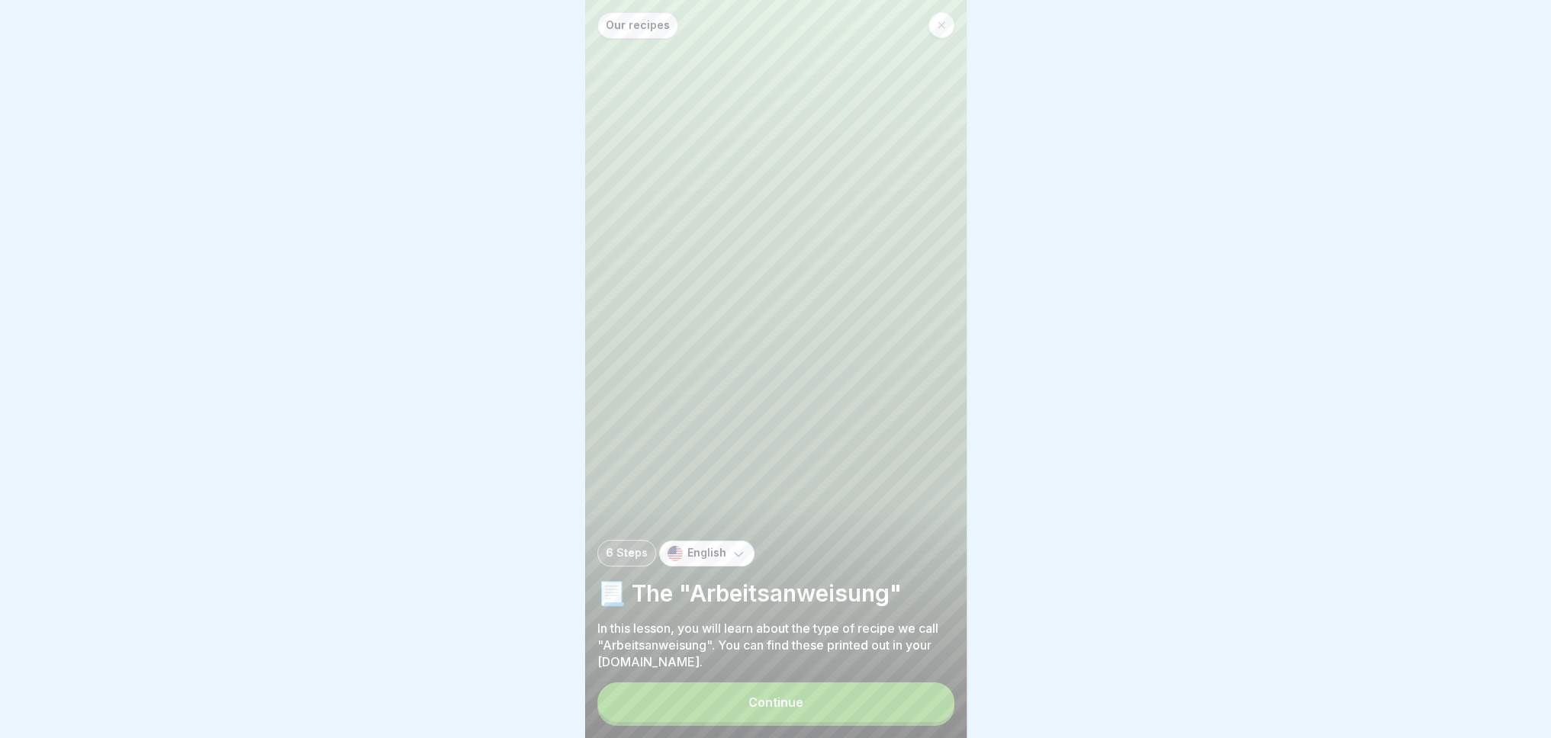
click at [795, 709] on div "Continue" at bounding box center [775, 703] width 55 height 14
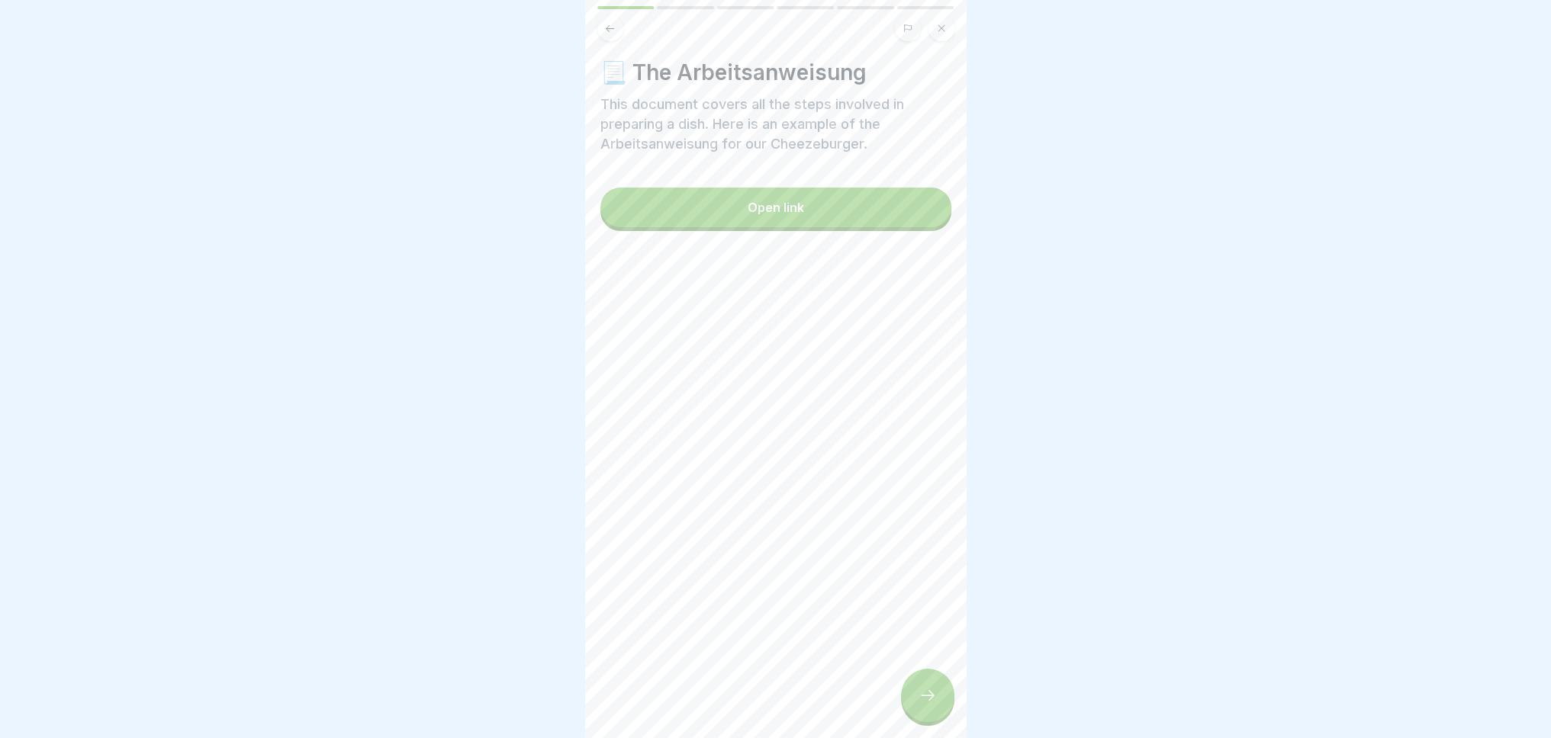
click at [757, 209] on div "Open link" at bounding box center [776, 208] width 56 height 14
click at [915, 722] on div at bounding box center [927, 695] width 53 height 53
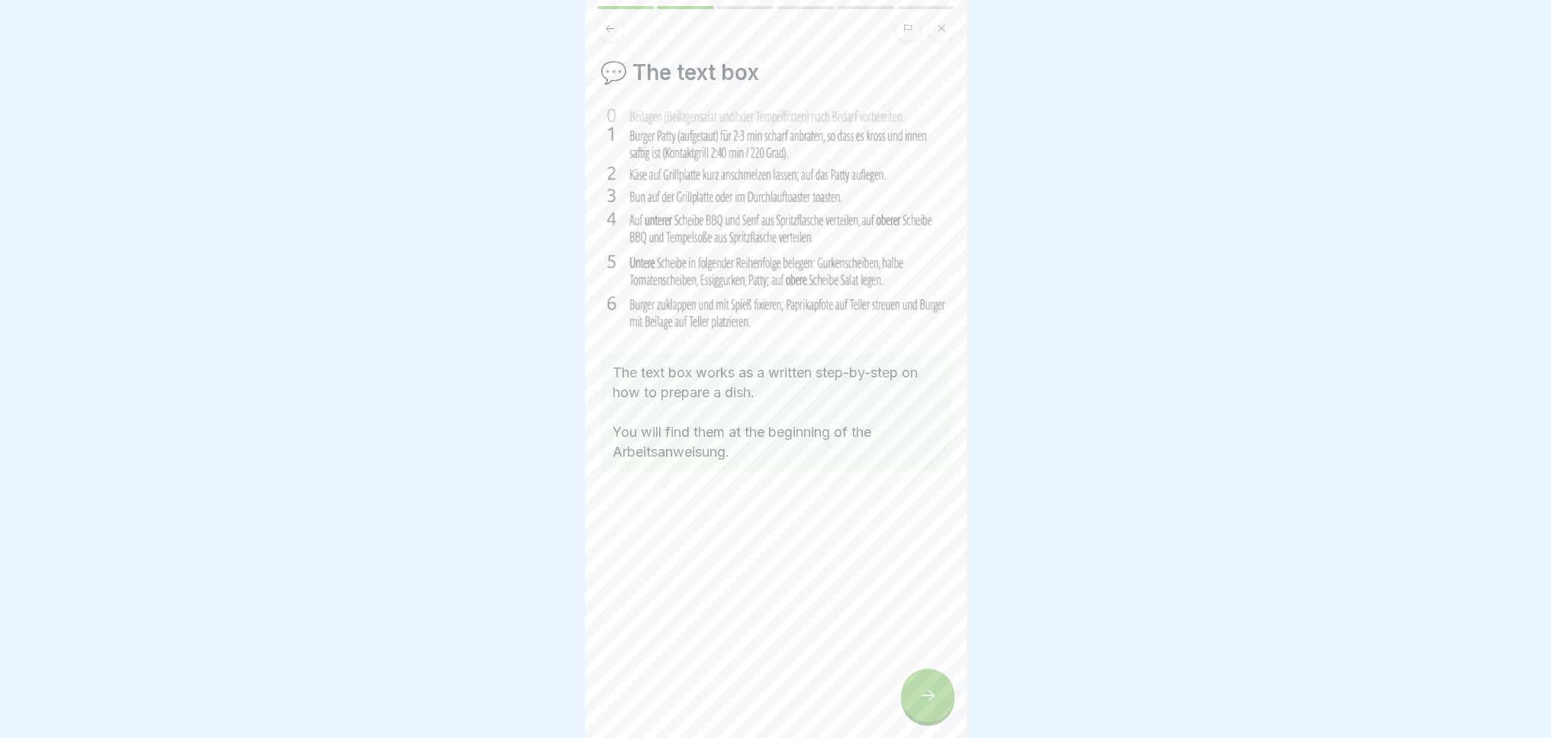
click at [943, 711] on div at bounding box center [927, 695] width 53 height 53
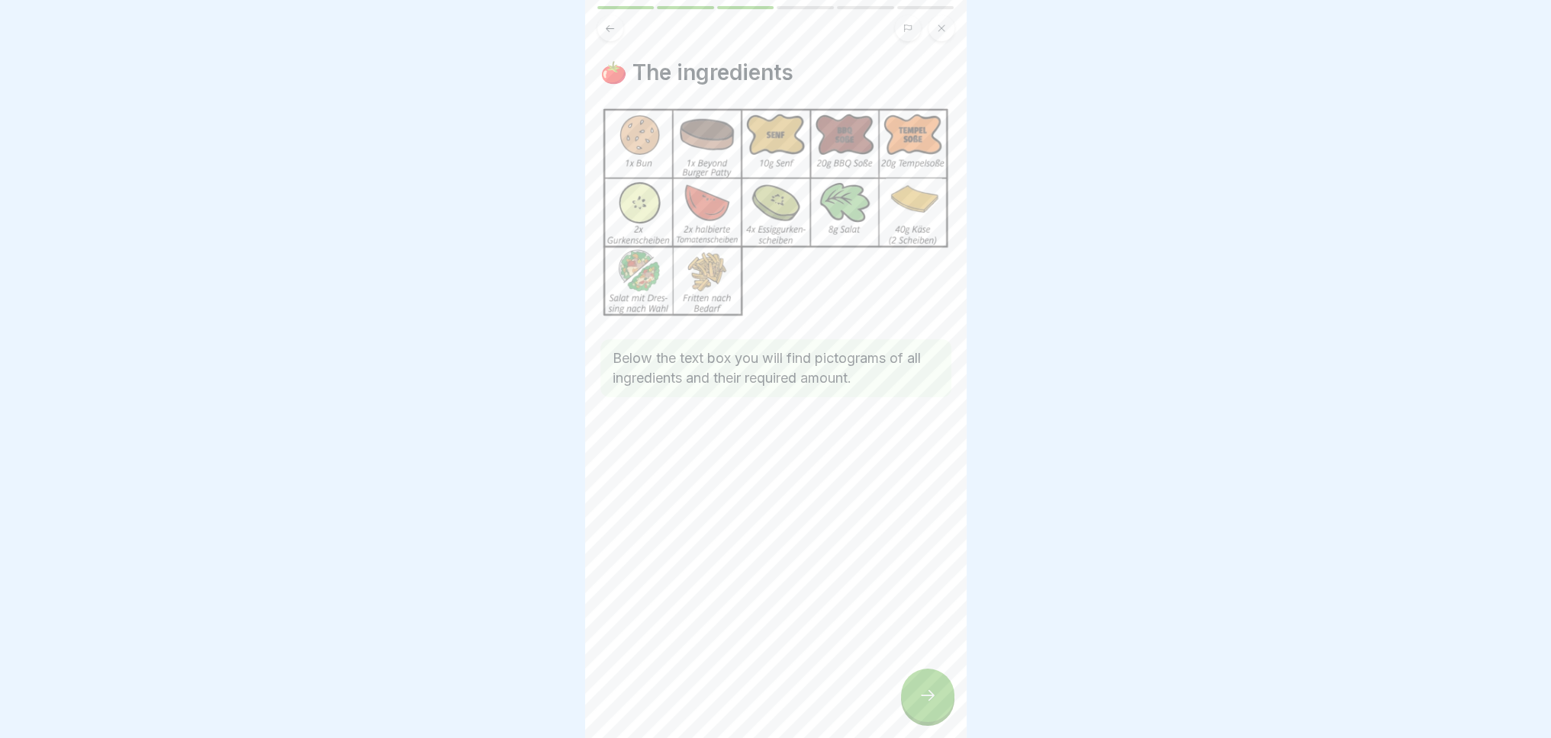
click at [943, 712] on div at bounding box center [927, 695] width 53 height 53
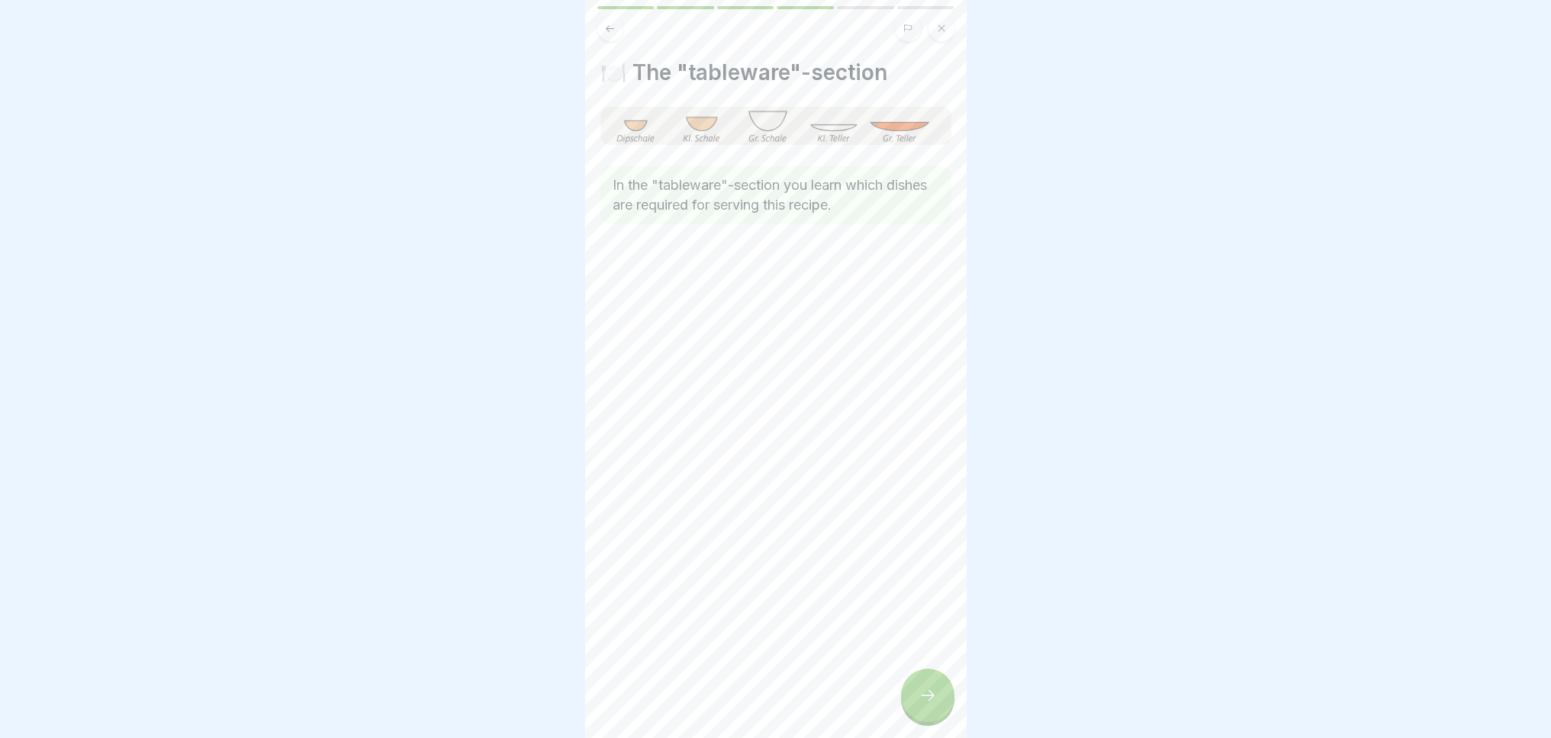
click at [940, 716] on div at bounding box center [927, 695] width 53 height 53
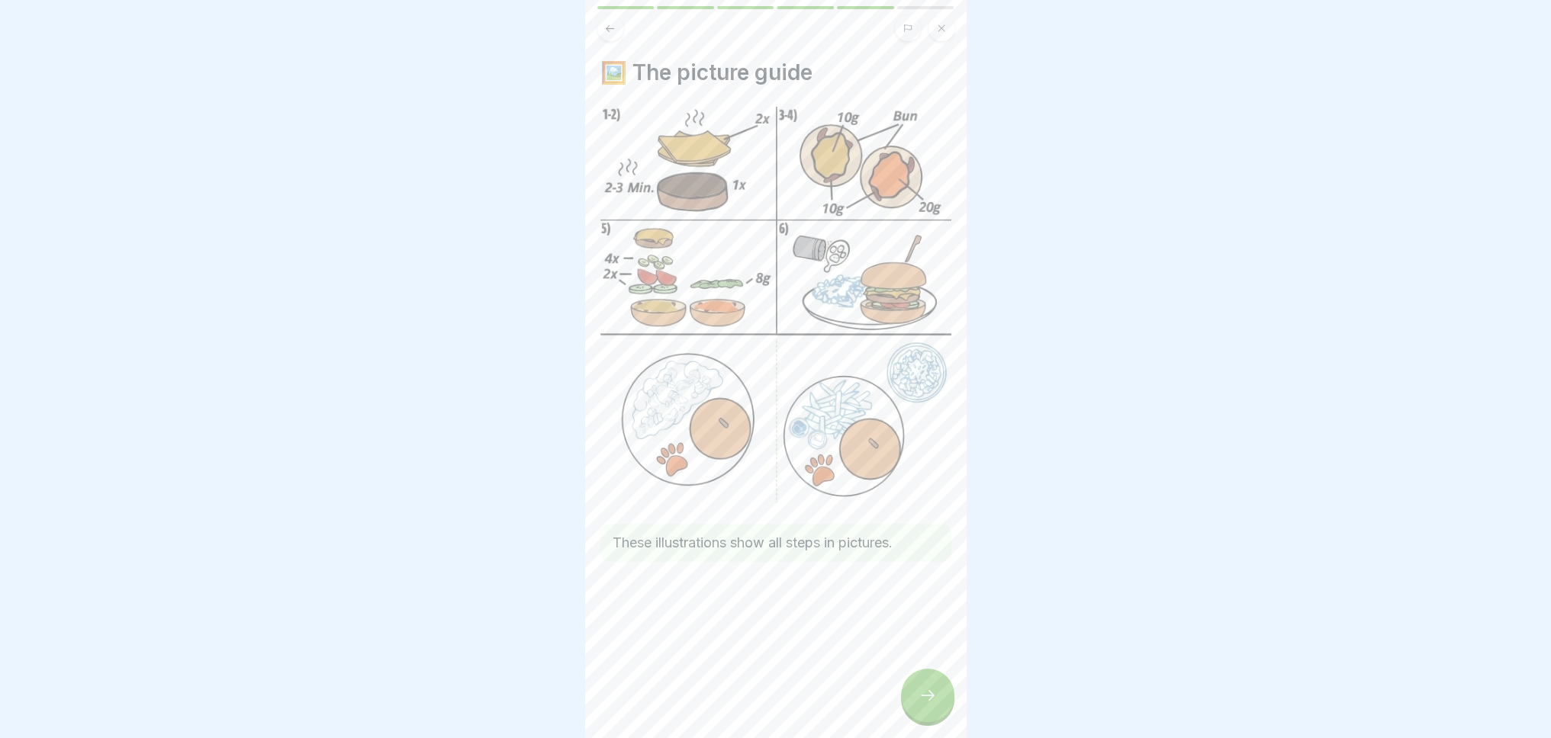
click at [940, 716] on div at bounding box center [927, 695] width 53 height 53
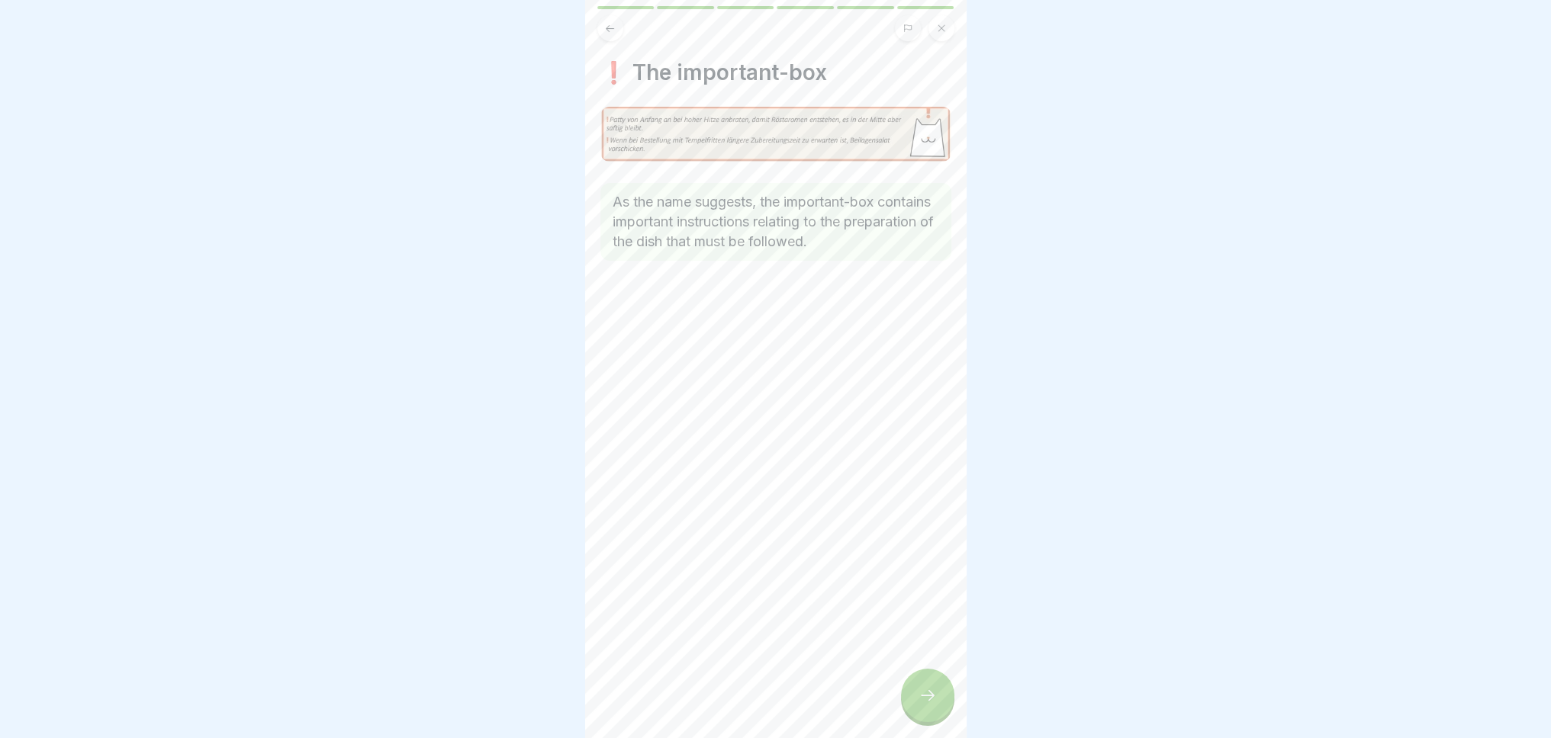
click at [940, 716] on div at bounding box center [927, 695] width 53 height 53
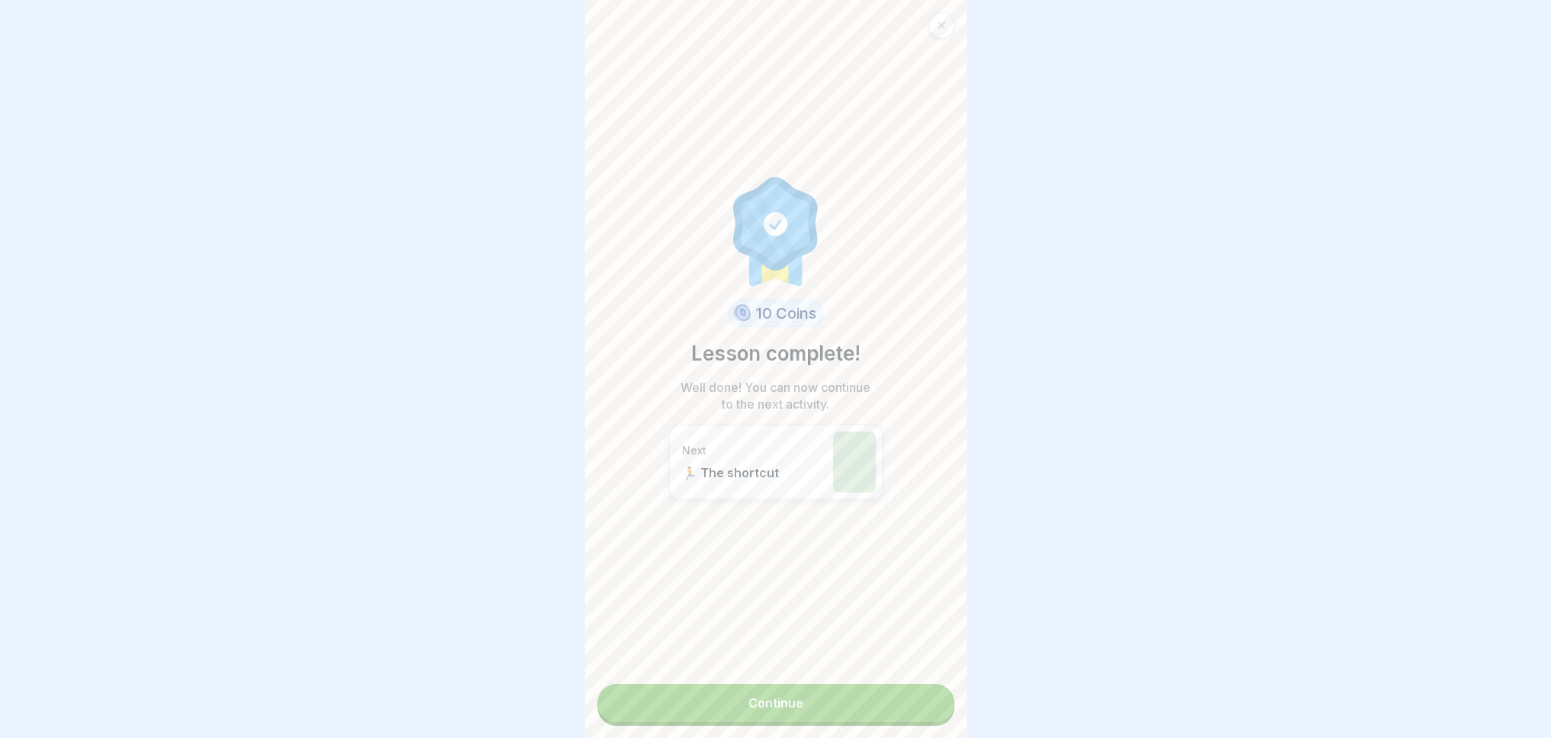
click at [900, 708] on link "Continue" at bounding box center [775, 703] width 357 height 38
click at [830, 703] on link "Continue" at bounding box center [775, 703] width 357 height 38
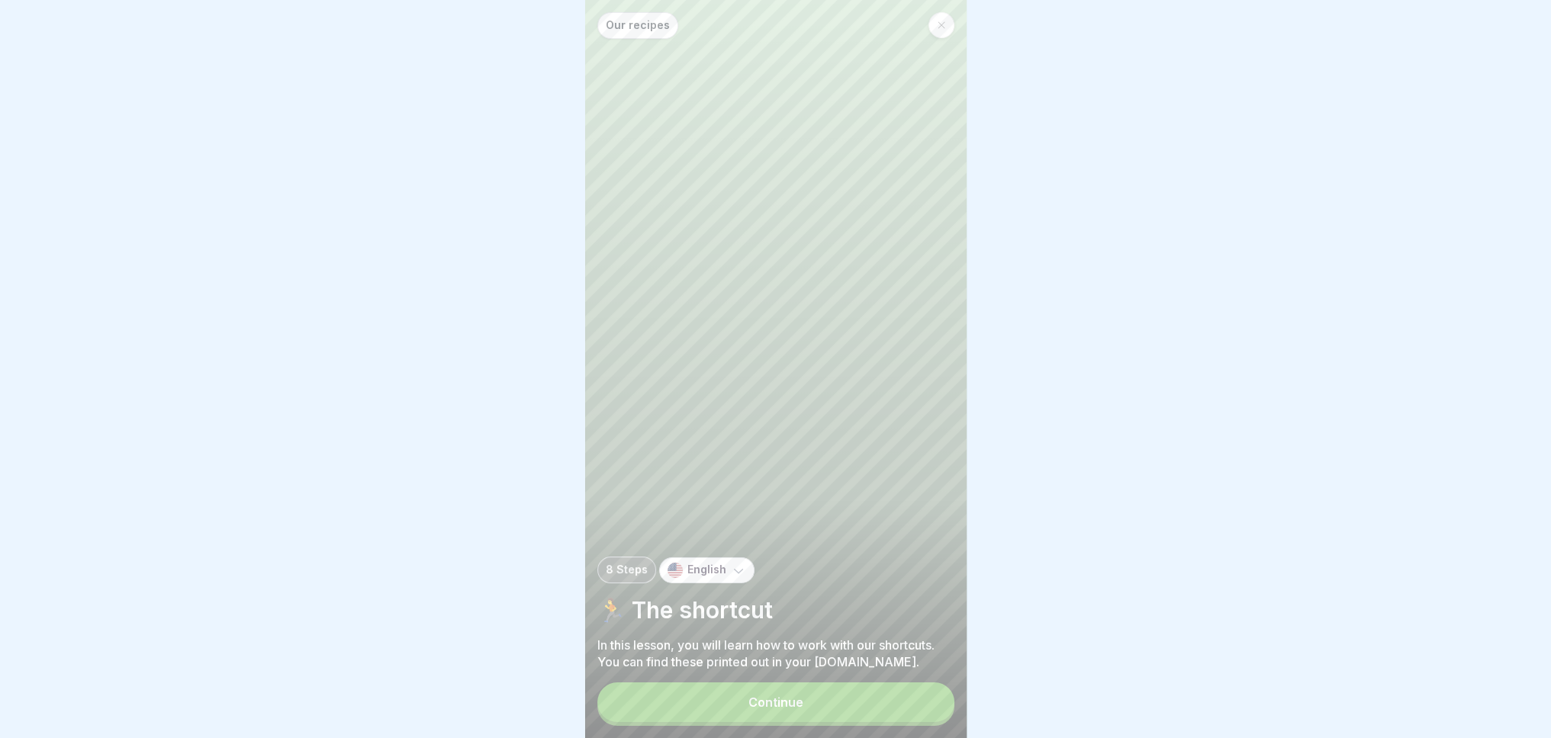
click at [756, 701] on button "Continue" at bounding box center [775, 703] width 357 height 40
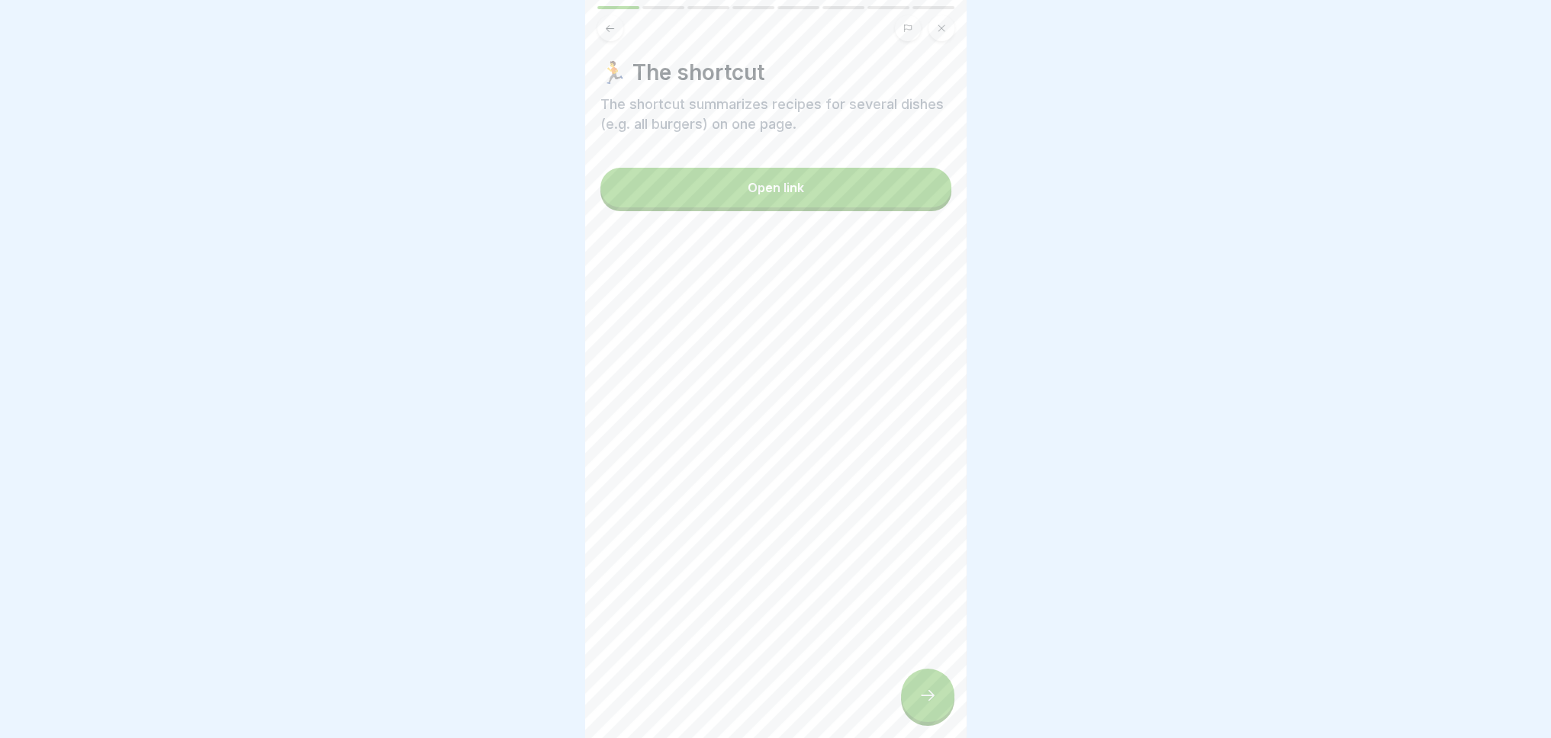
click at [742, 180] on button "Open link" at bounding box center [775, 188] width 351 height 40
click at [910, 707] on div at bounding box center [927, 695] width 53 height 53
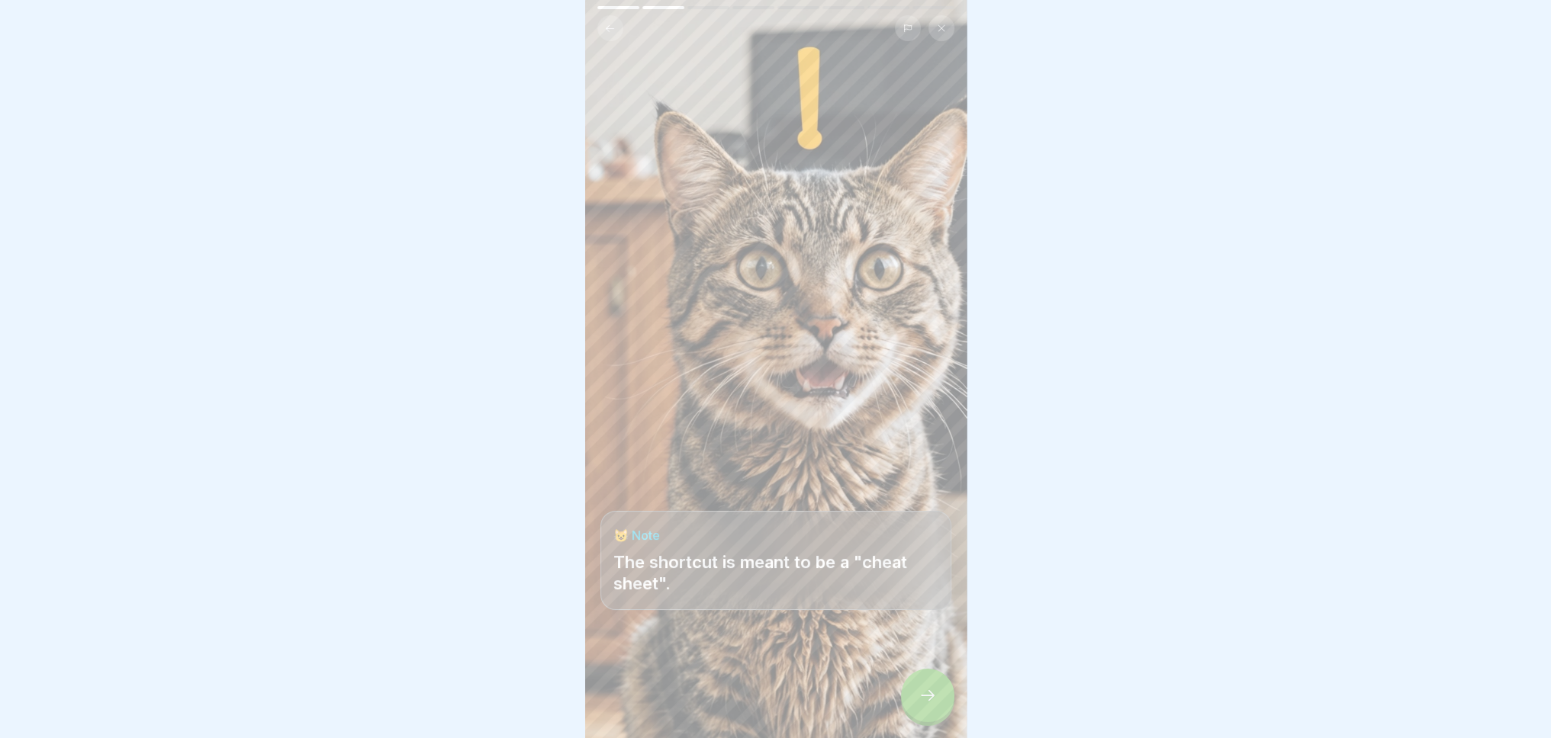
click at [931, 705] on icon at bounding box center [927, 696] width 18 height 18
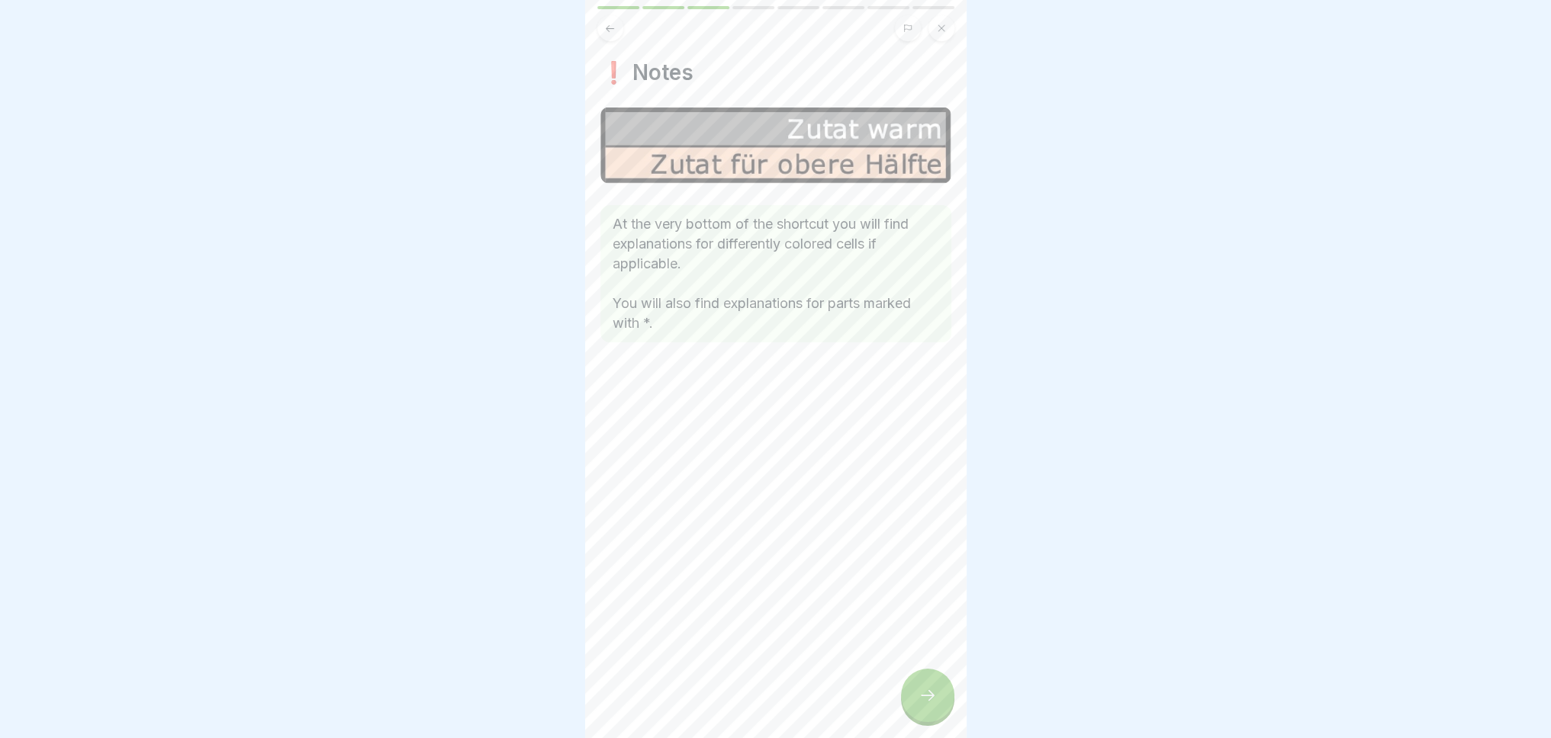
click at [931, 704] on icon at bounding box center [927, 696] width 18 height 18
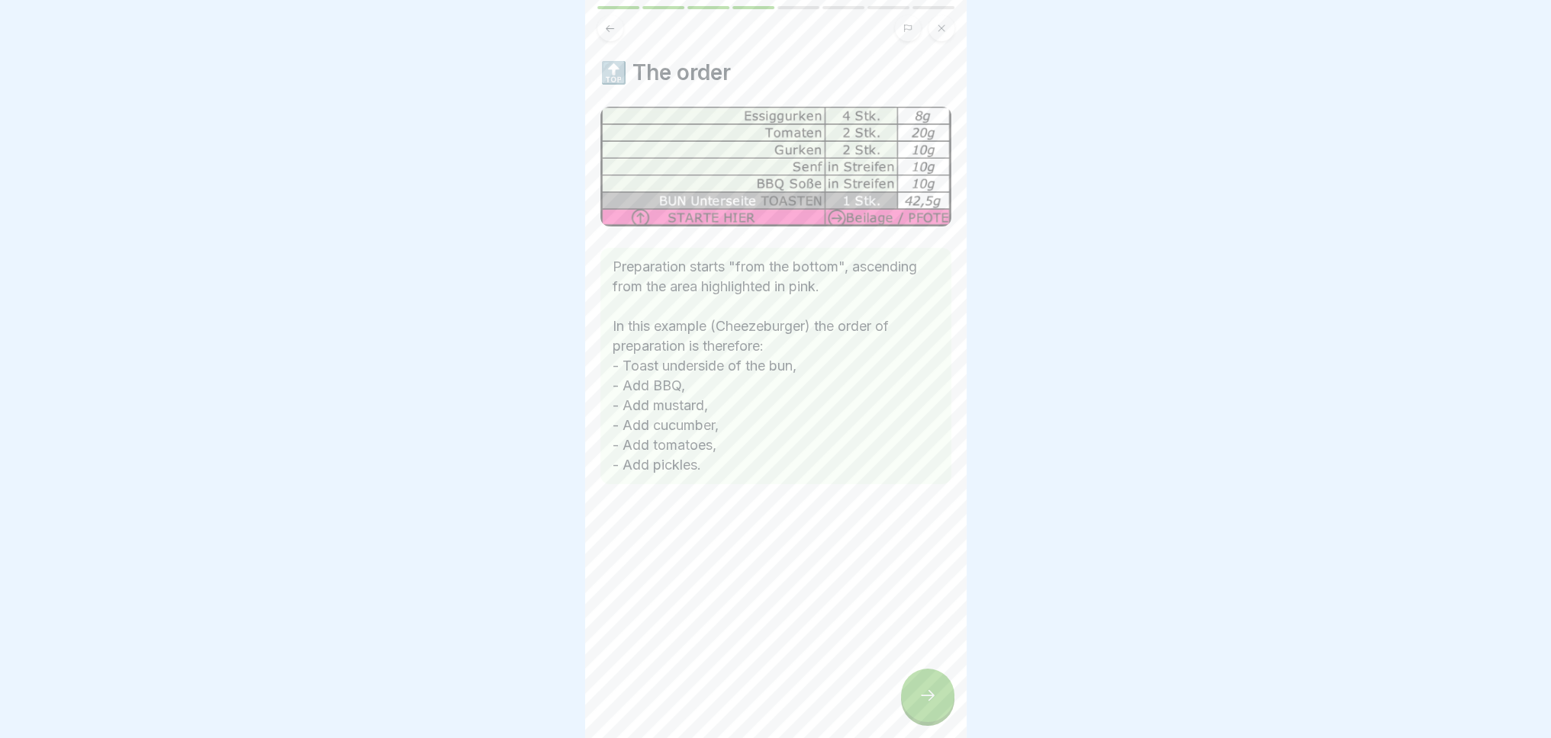
click at [928, 697] on div at bounding box center [927, 695] width 53 height 53
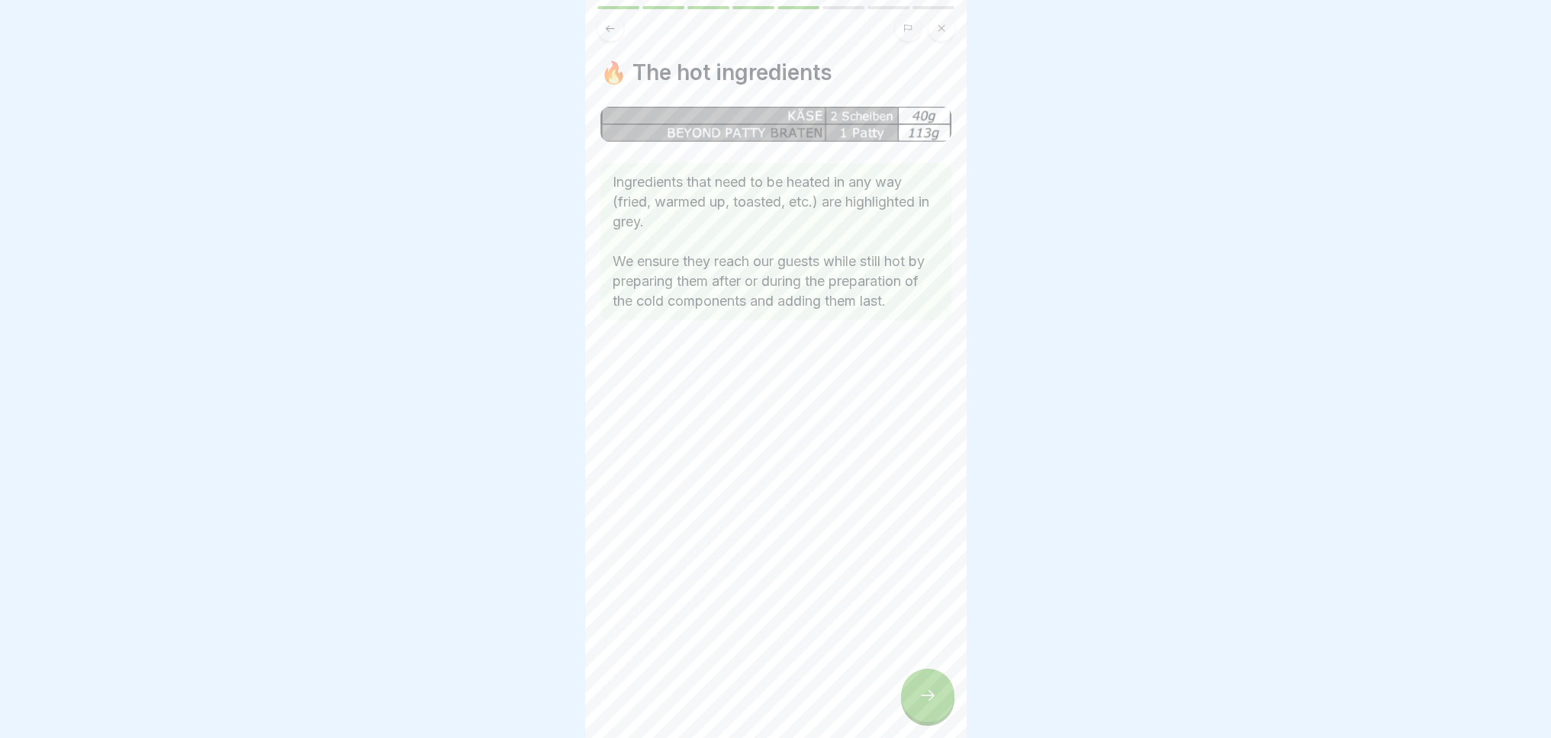
click at [602, 26] on button at bounding box center [610, 28] width 26 height 26
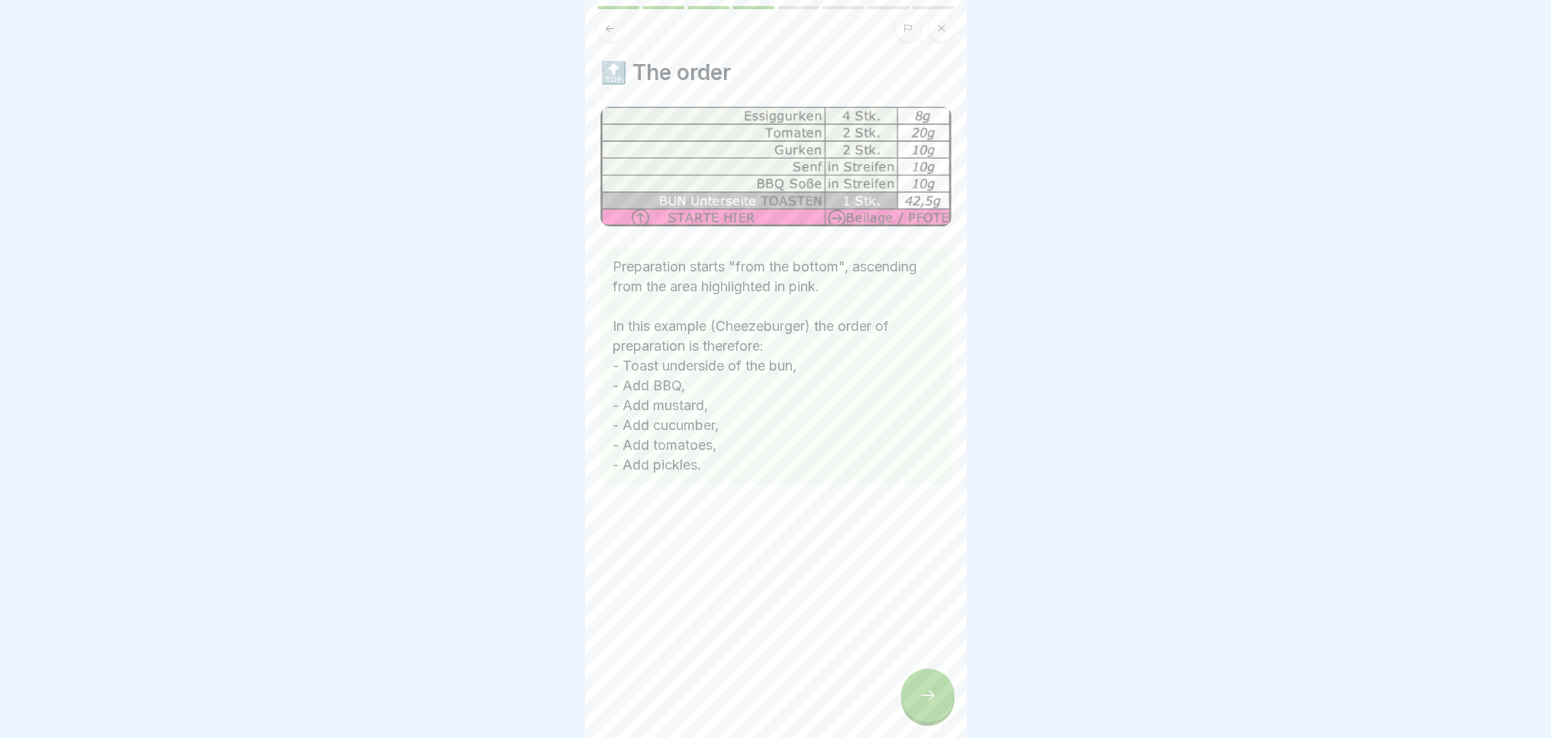
click at [931, 701] on icon at bounding box center [928, 695] width 14 height 11
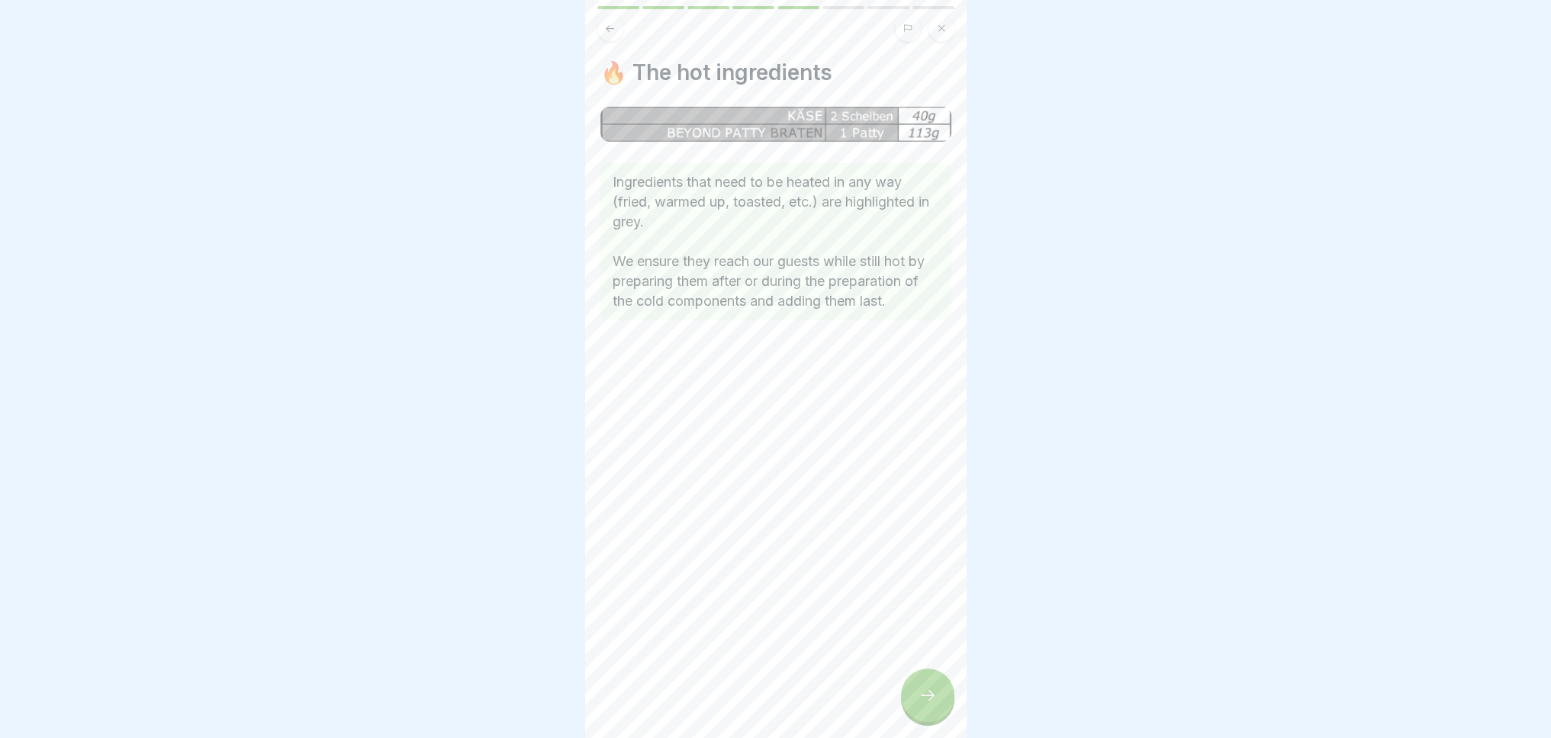
click at [931, 705] on icon at bounding box center [927, 696] width 18 height 18
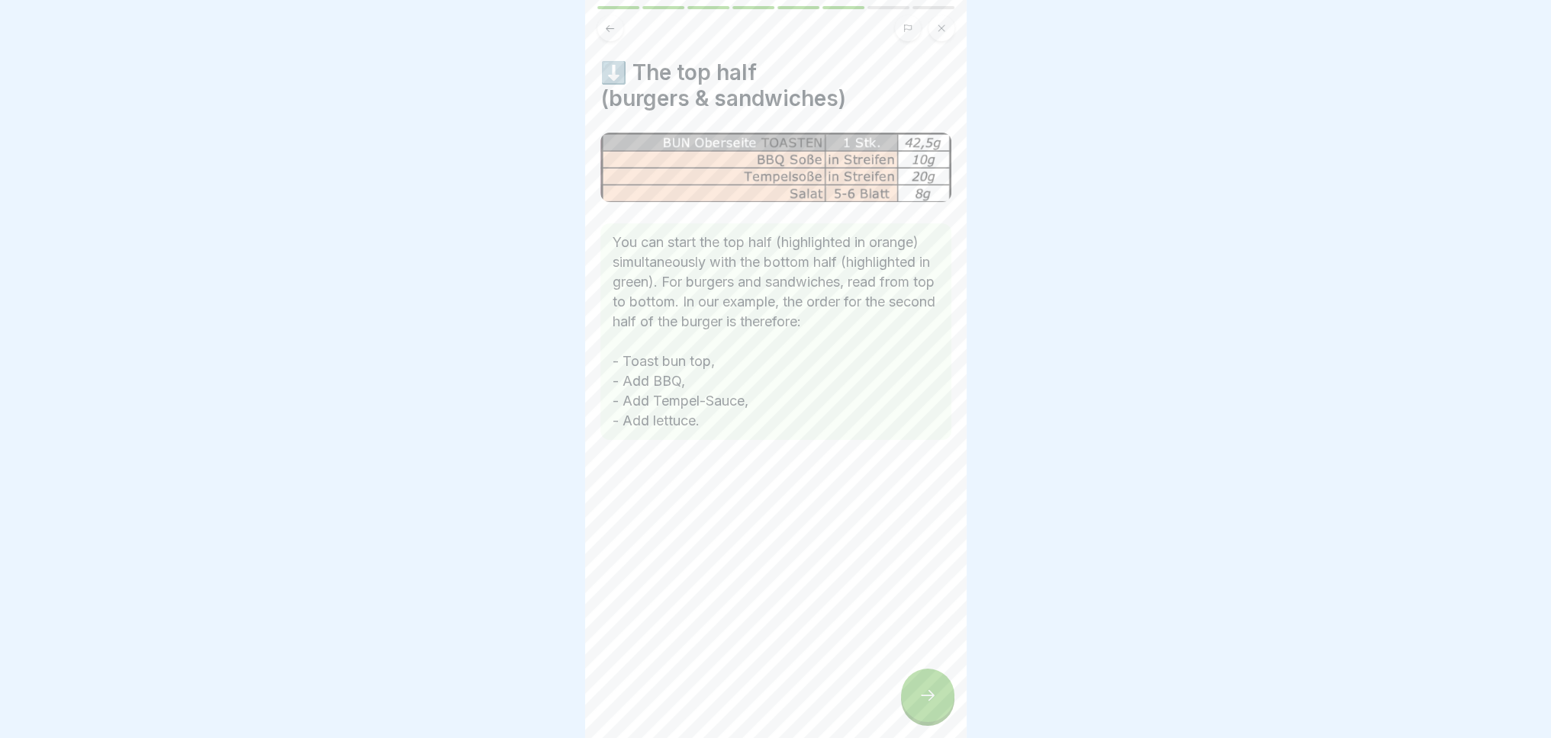
click at [944, 698] on div at bounding box center [927, 695] width 53 height 53
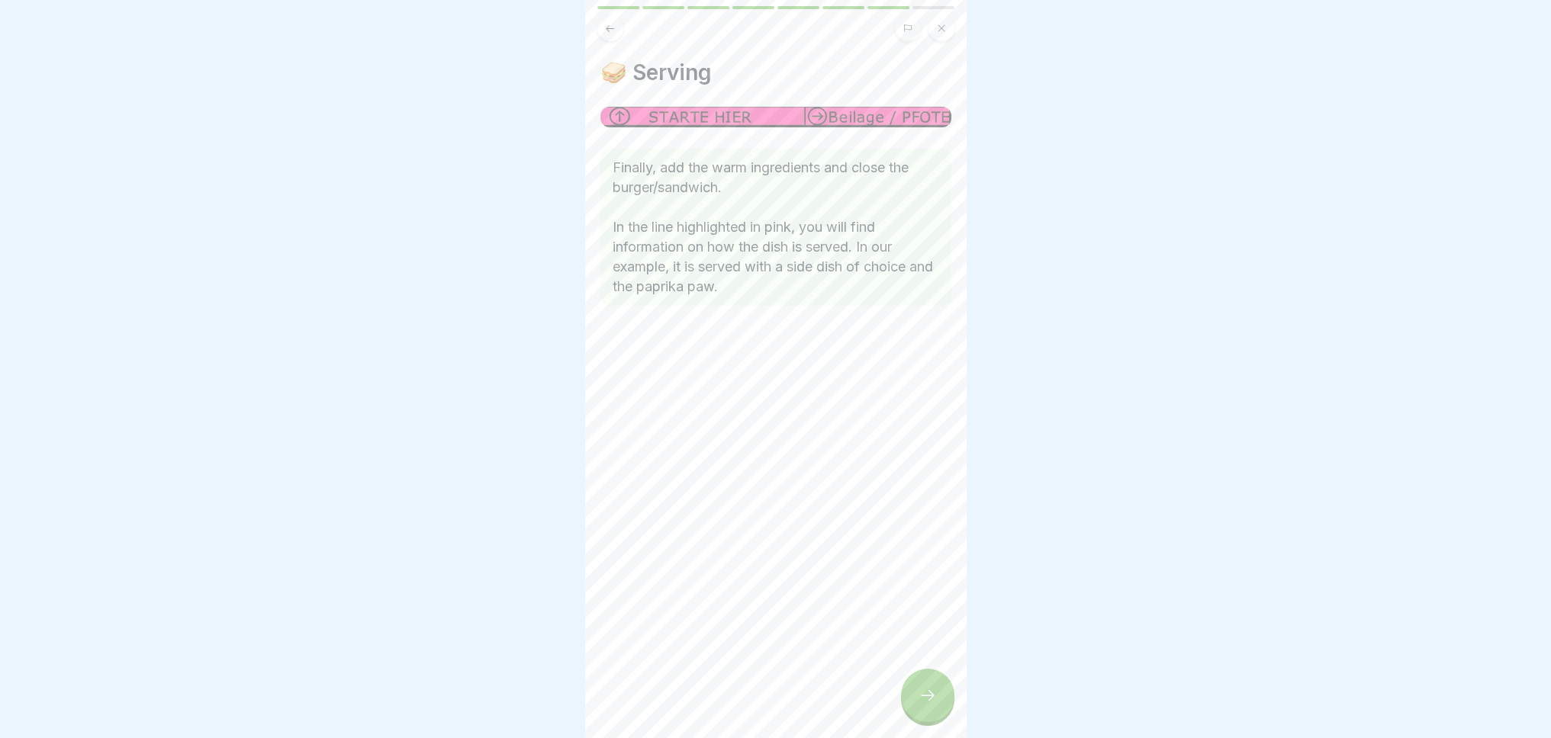
click at [931, 698] on div at bounding box center [927, 695] width 53 height 53
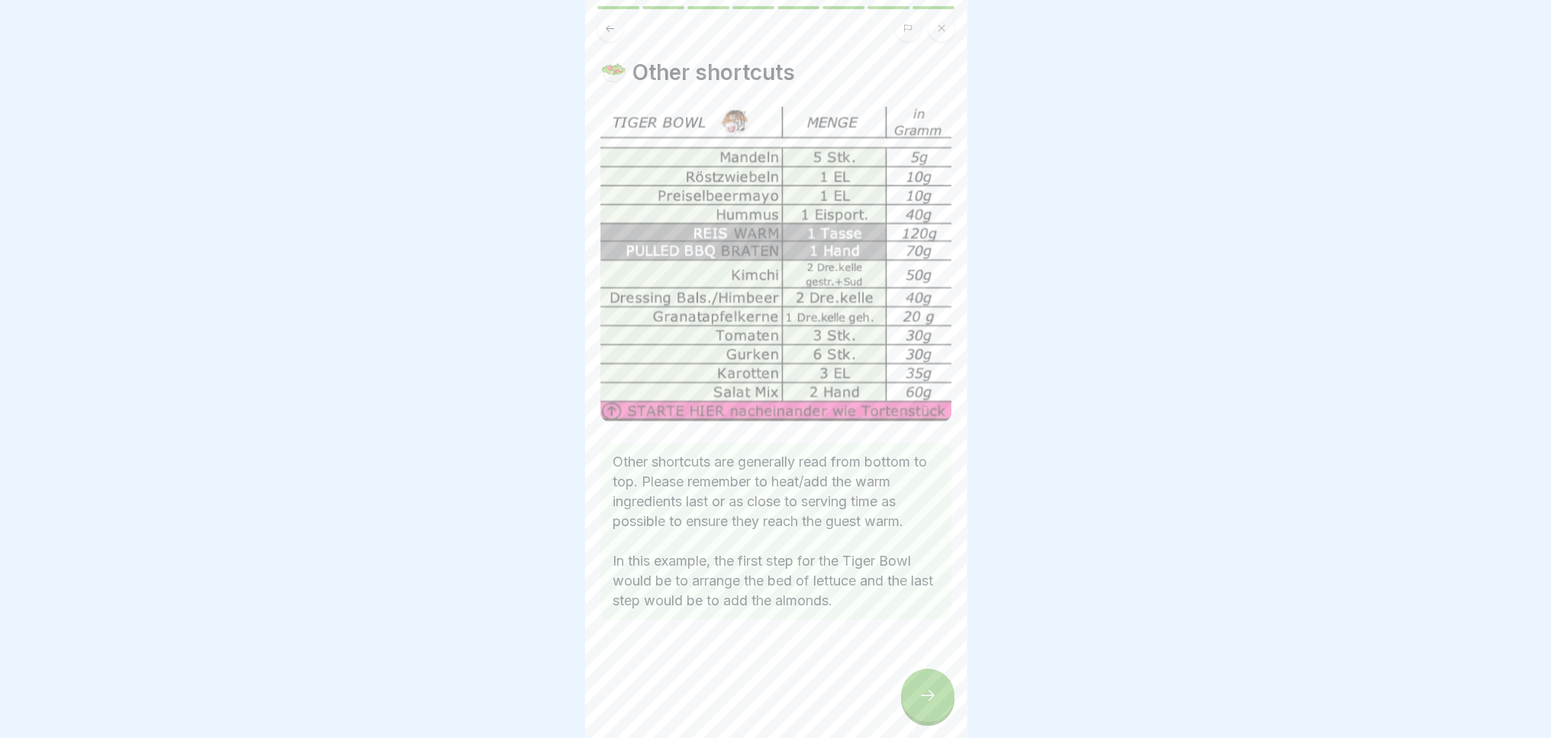
click at [937, 707] on div at bounding box center [927, 695] width 53 height 53
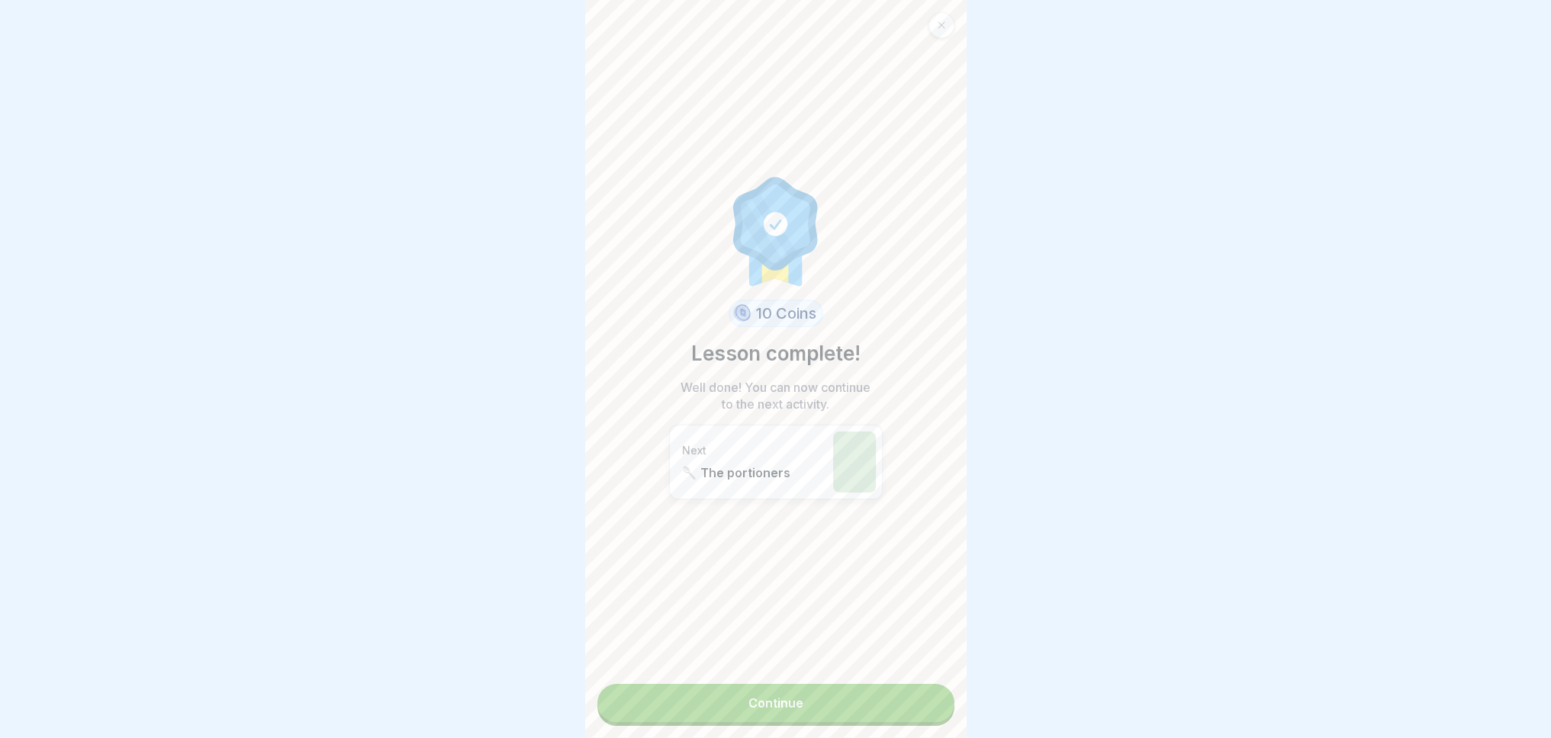
click at [865, 703] on link "Continue" at bounding box center [775, 703] width 357 height 38
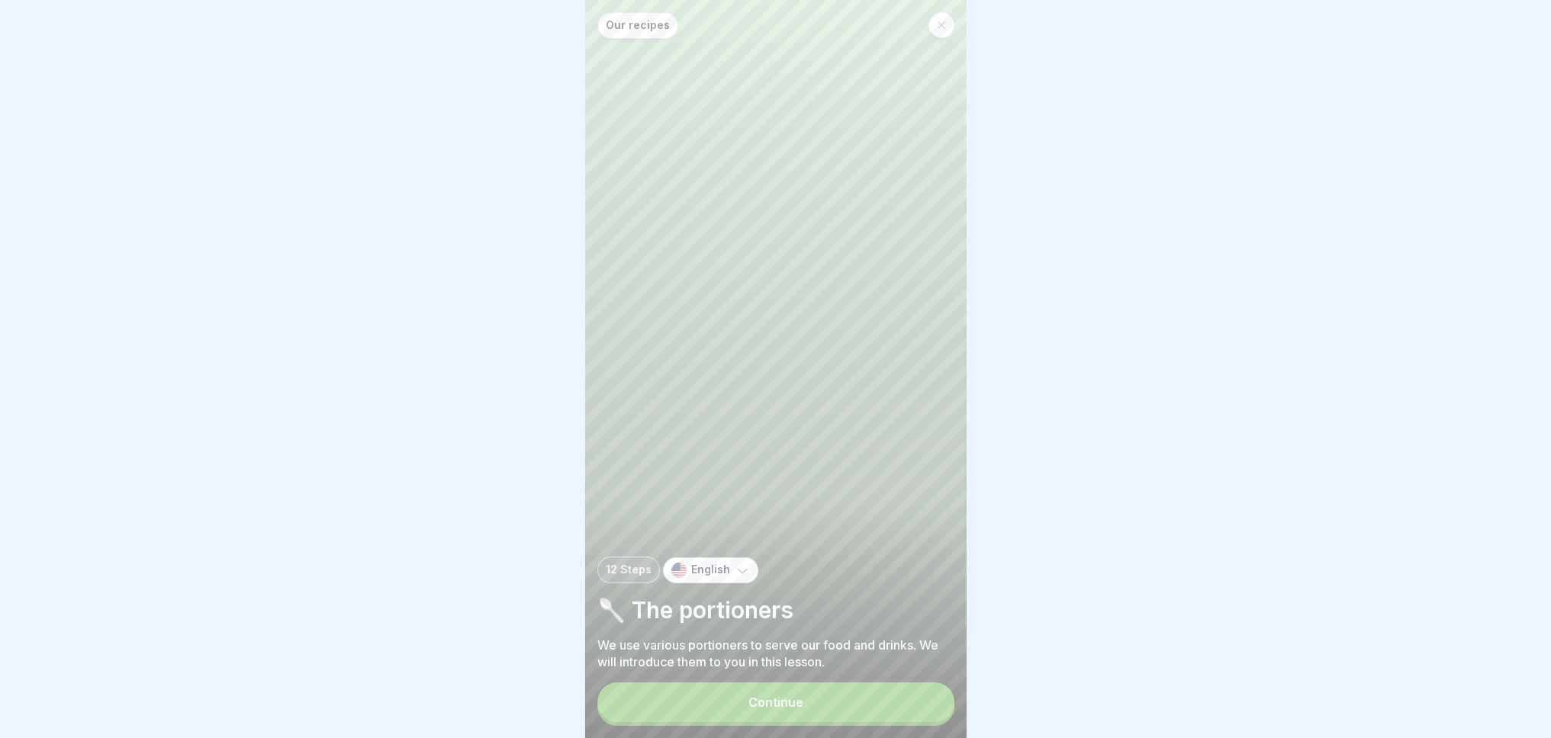
click at [808, 706] on button "Continue" at bounding box center [775, 703] width 357 height 40
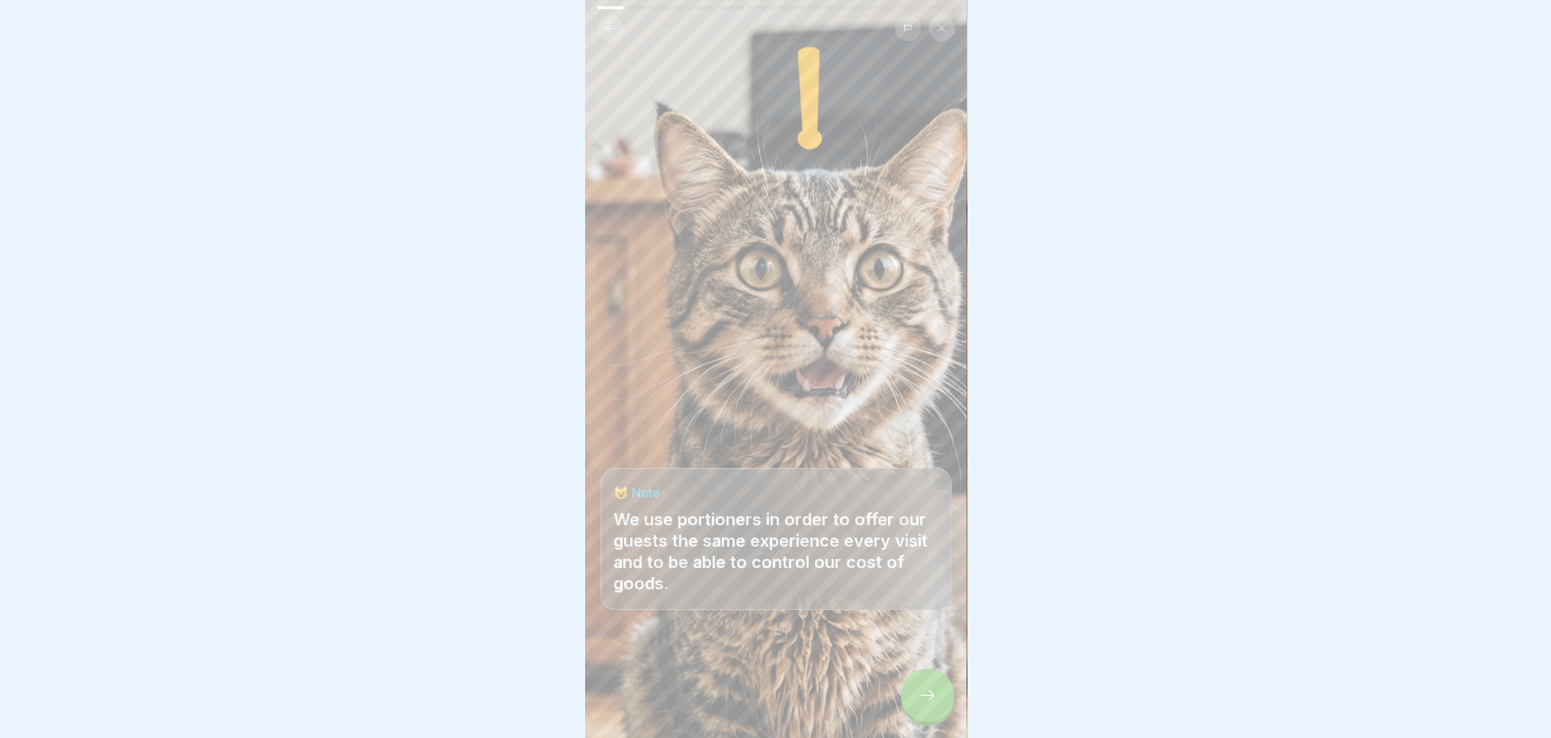
click at [915, 705] on div at bounding box center [927, 695] width 53 height 53
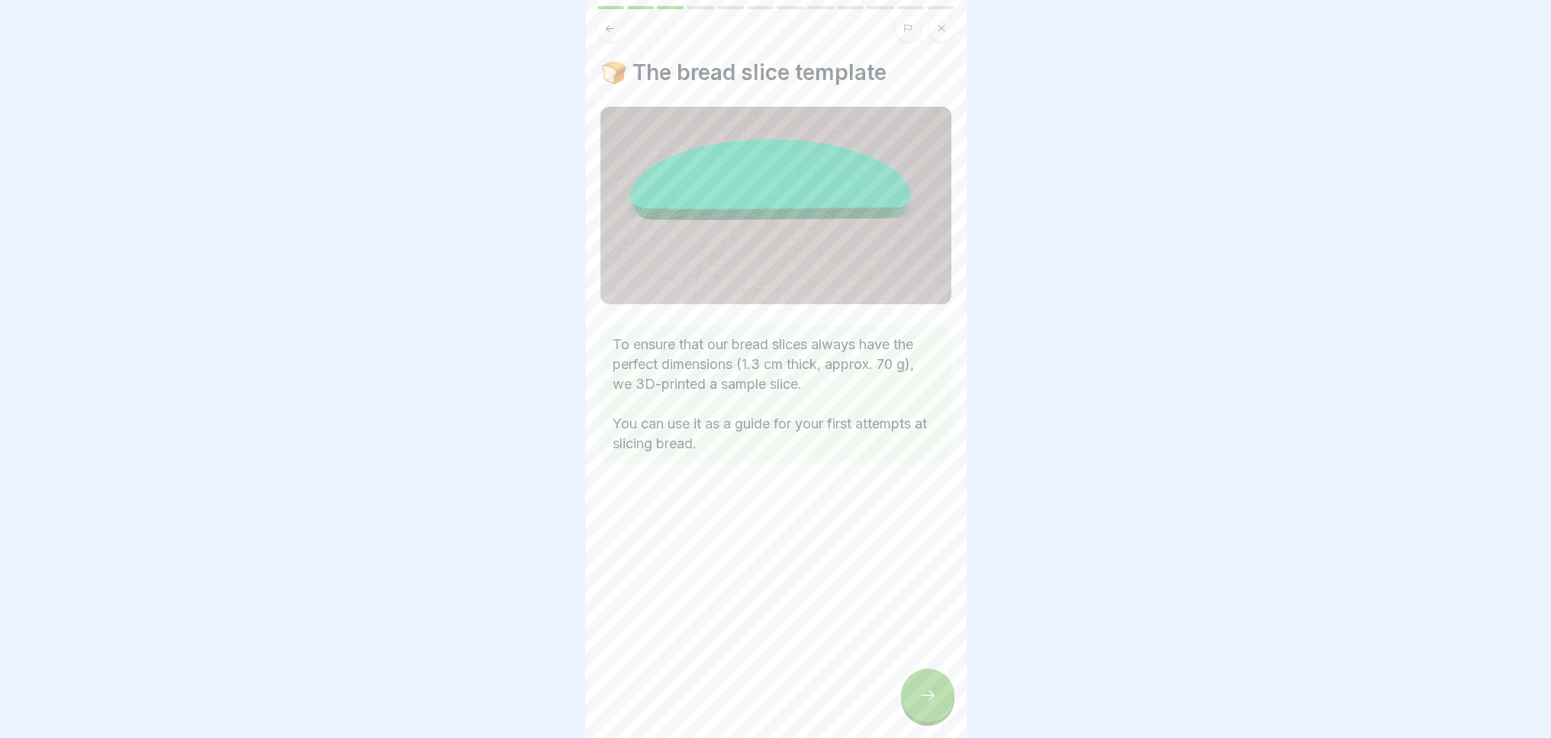
click at [942, 704] on div at bounding box center [927, 695] width 53 height 53
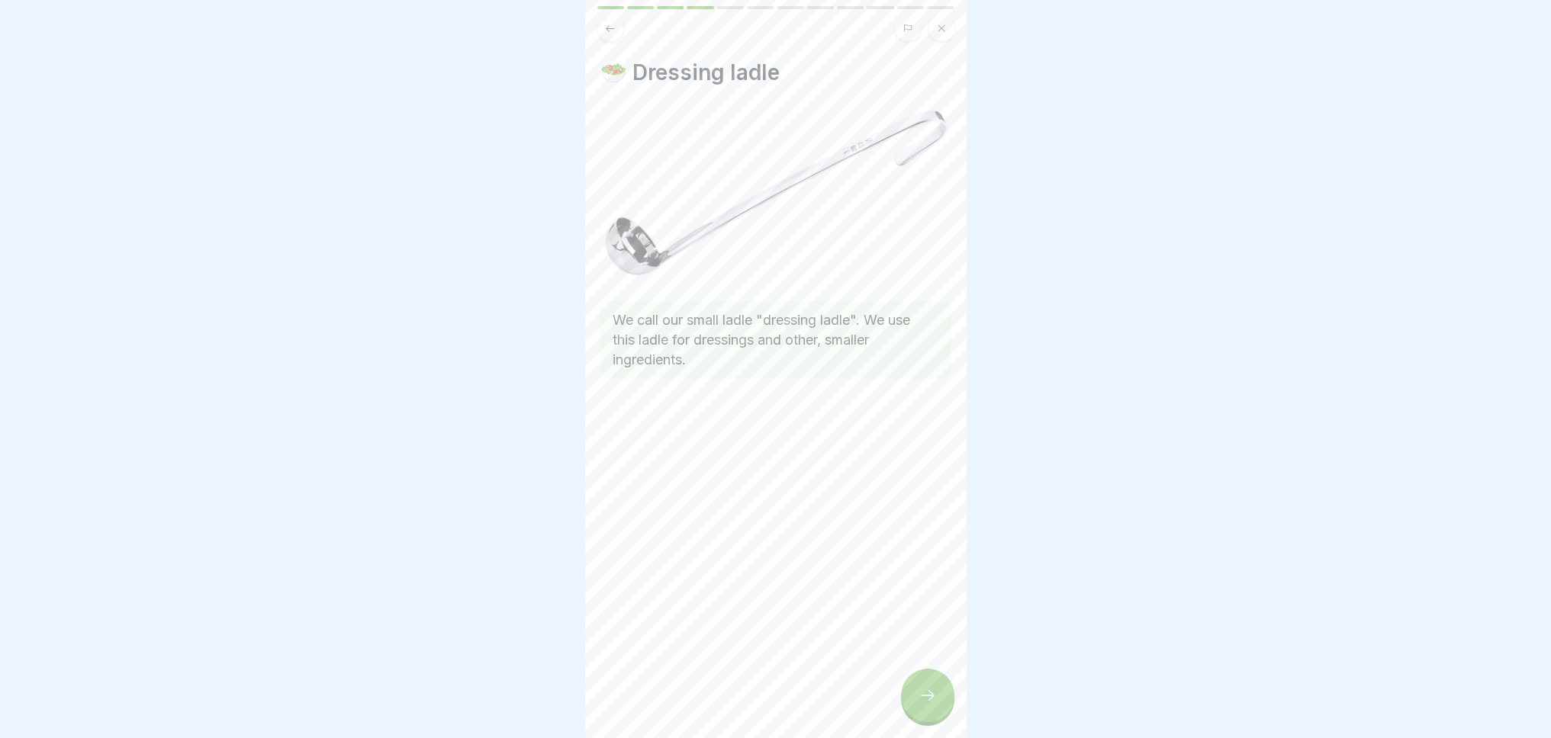
click at [941, 704] on div at bounding box center [927, 695] width 53 height 53
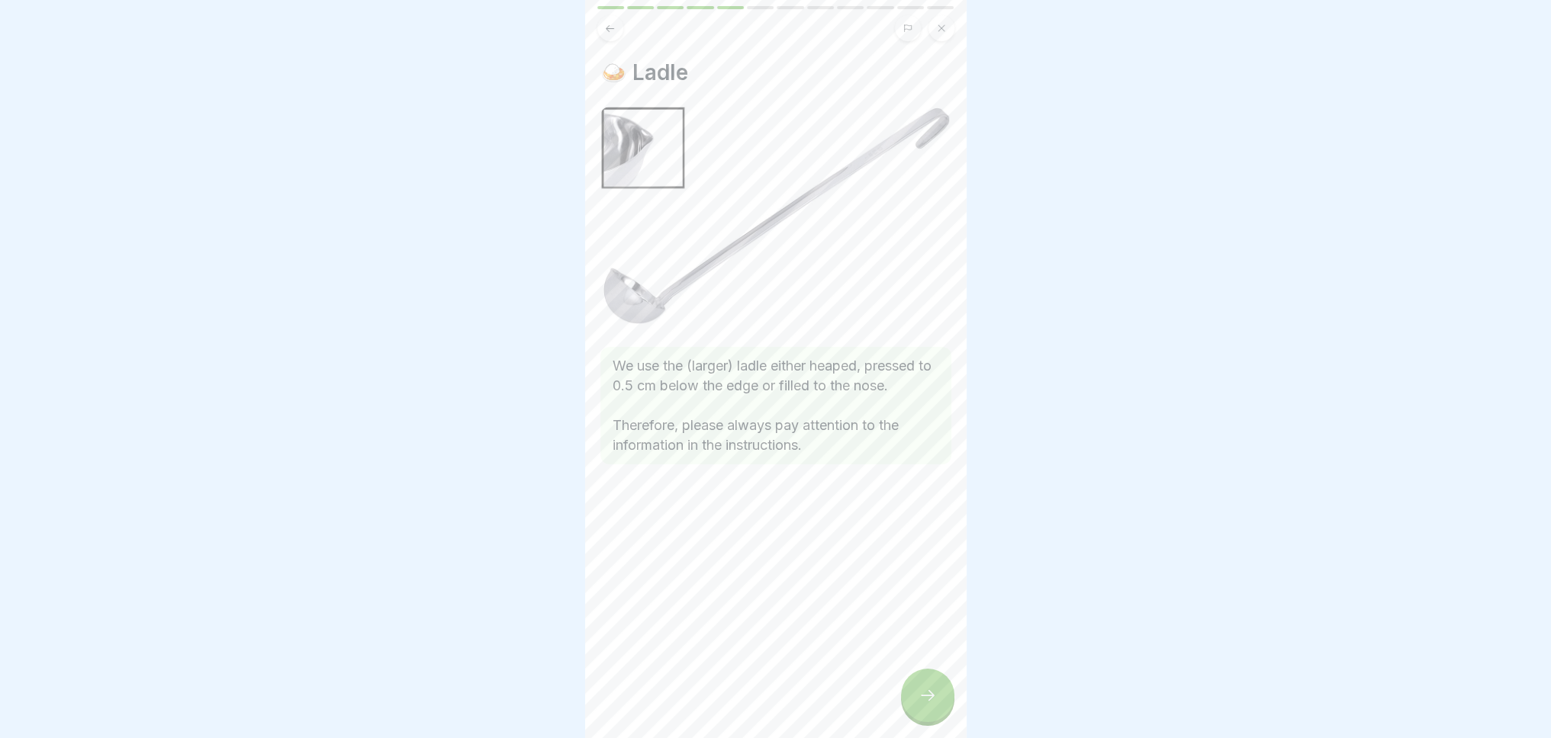
click at [941, 704] on div at bounding box center [927, 695] width 53 height 53
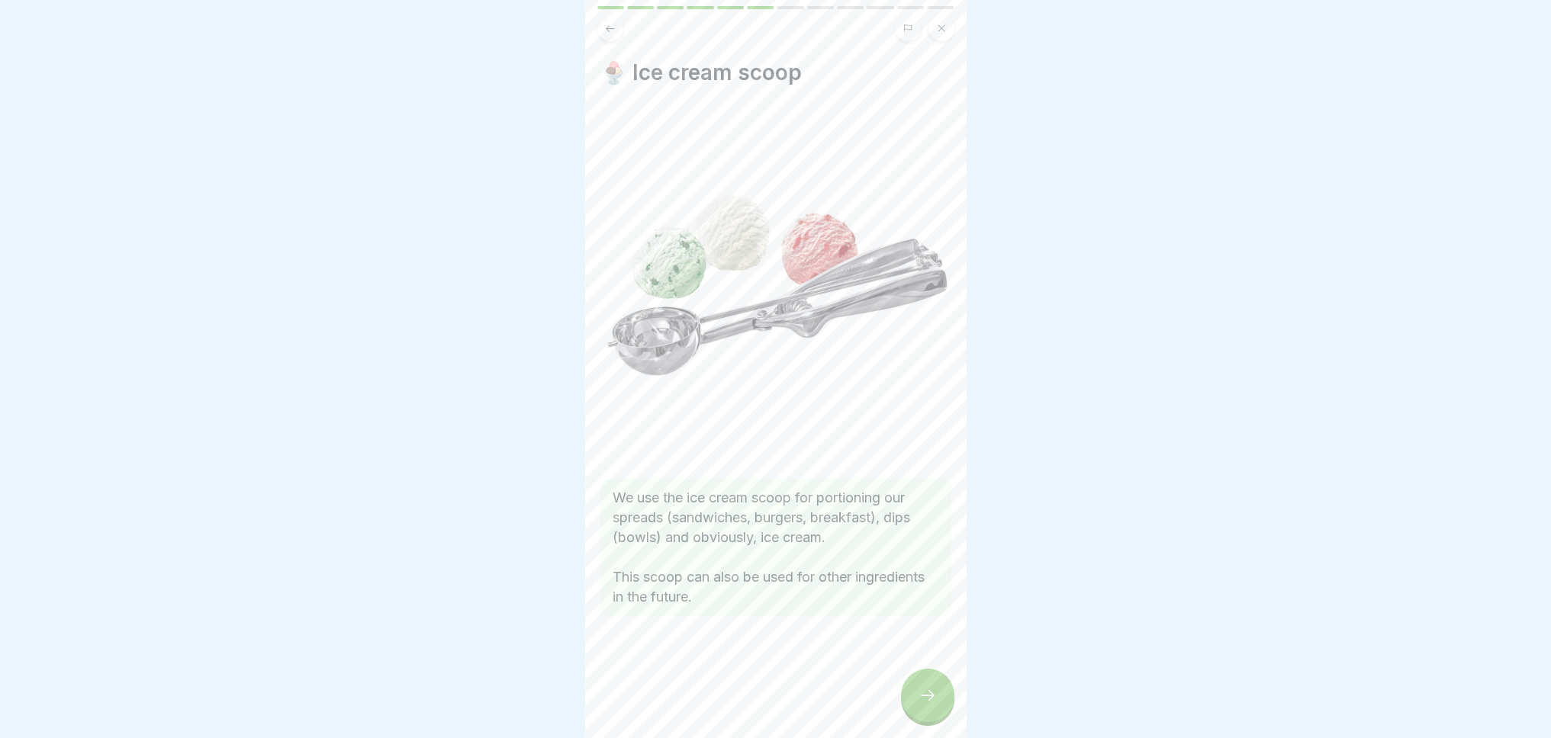
click at [941, 704] on div at bounding box center [927, 695] width 53 height 53
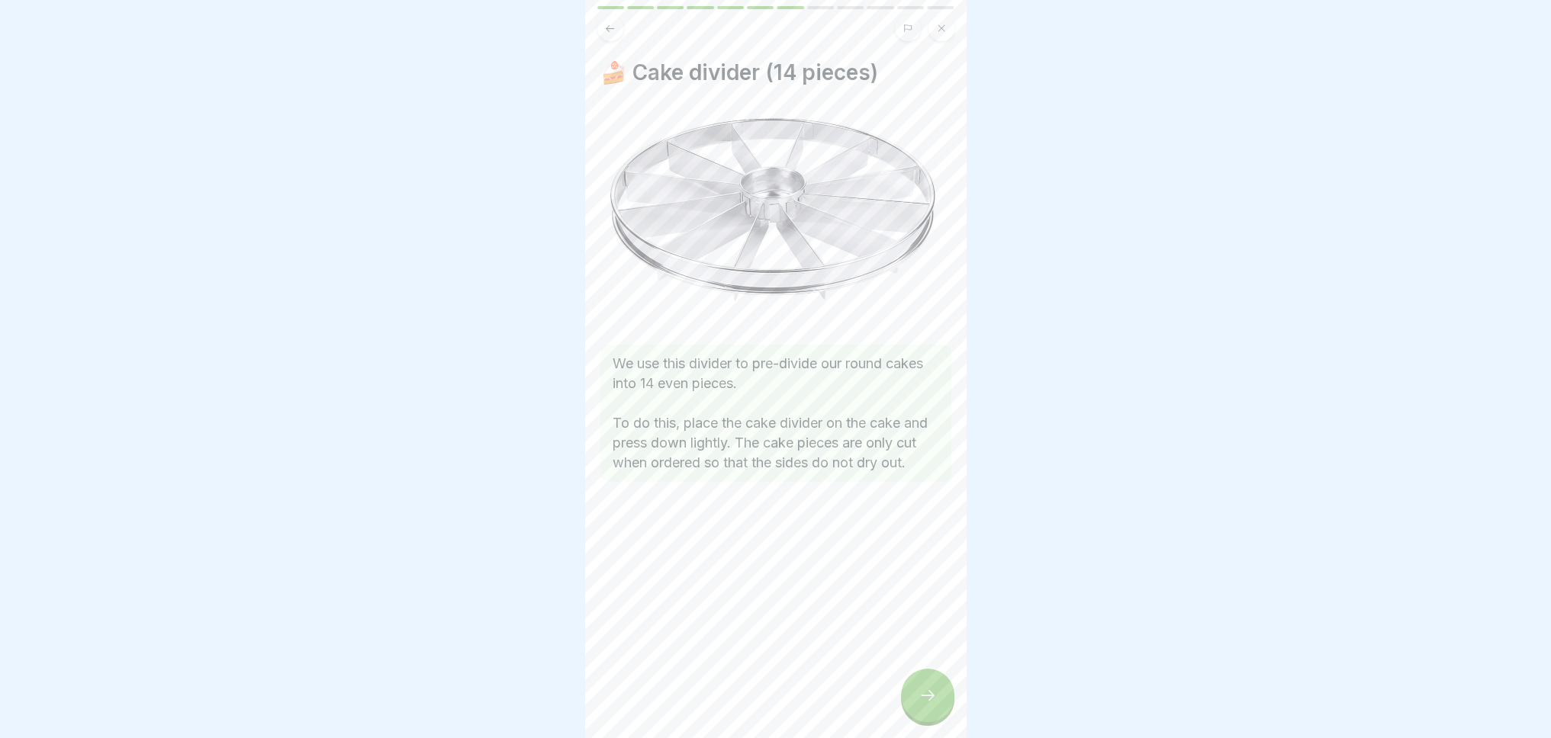
click at [941, 704] on div at bounding box center [927, 695] width 53 height 53
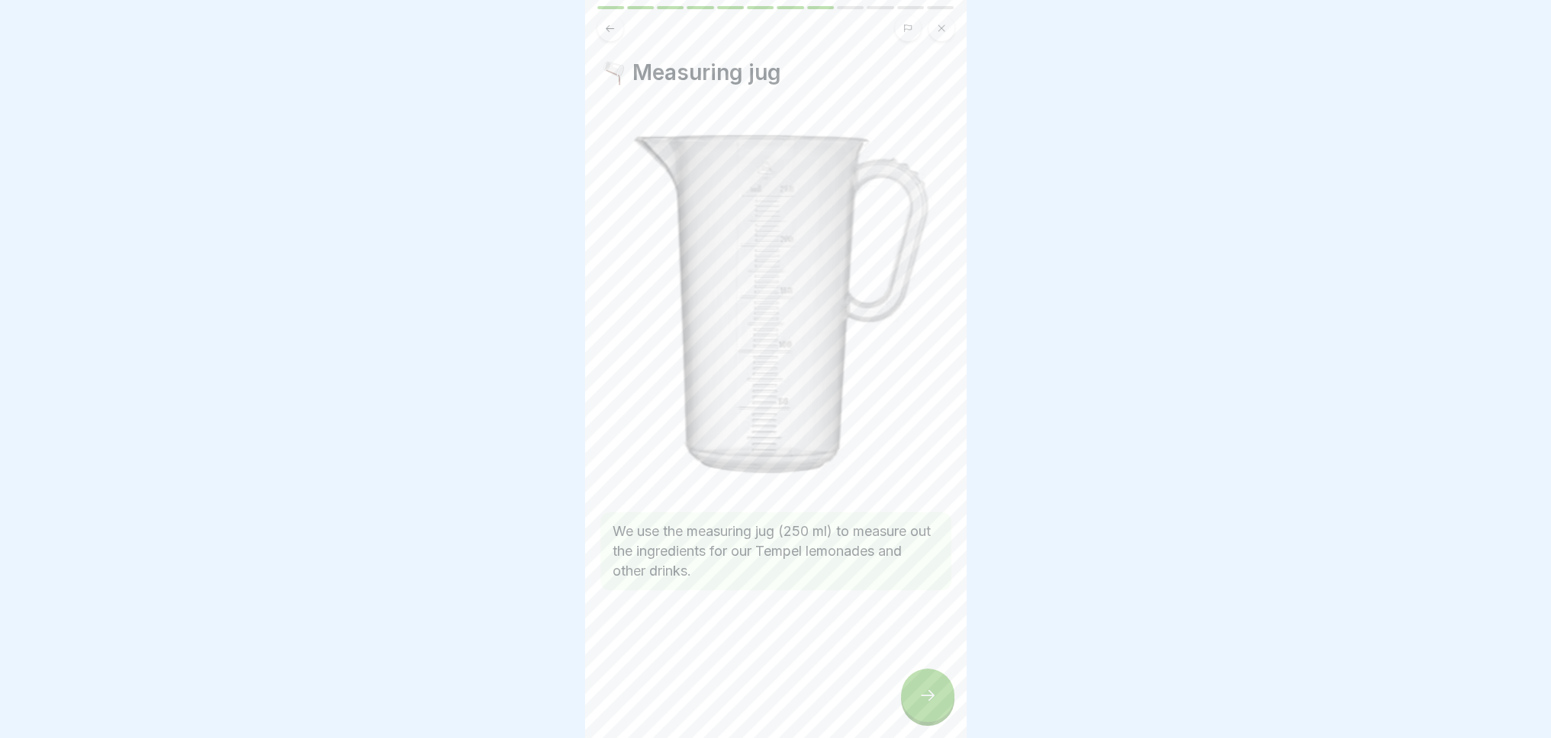
click at [941, 704] on div at bounding box center [927, 695] width 53 height 53
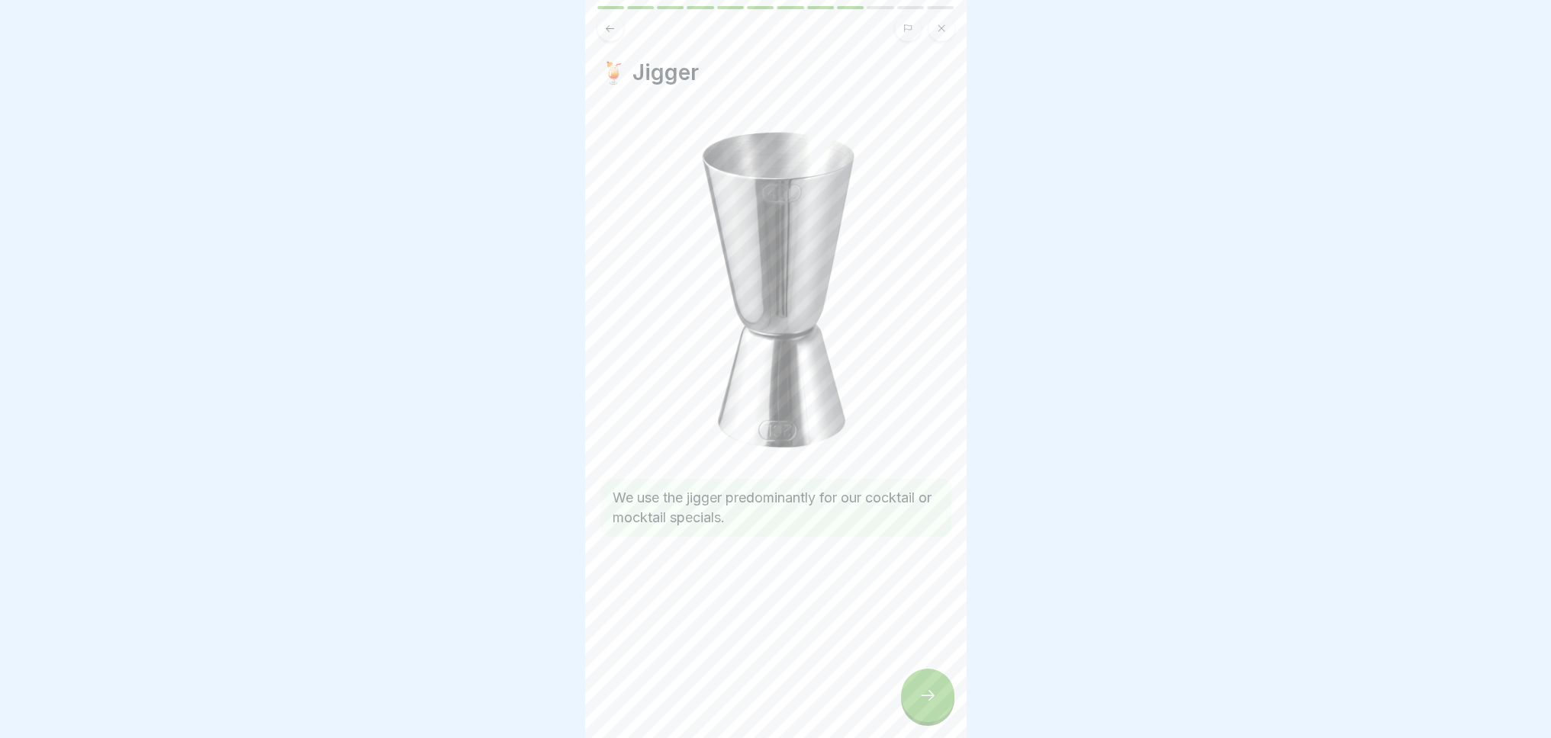
click at [941, 704] on div at bounding box center [927, 695] width 53 height 53
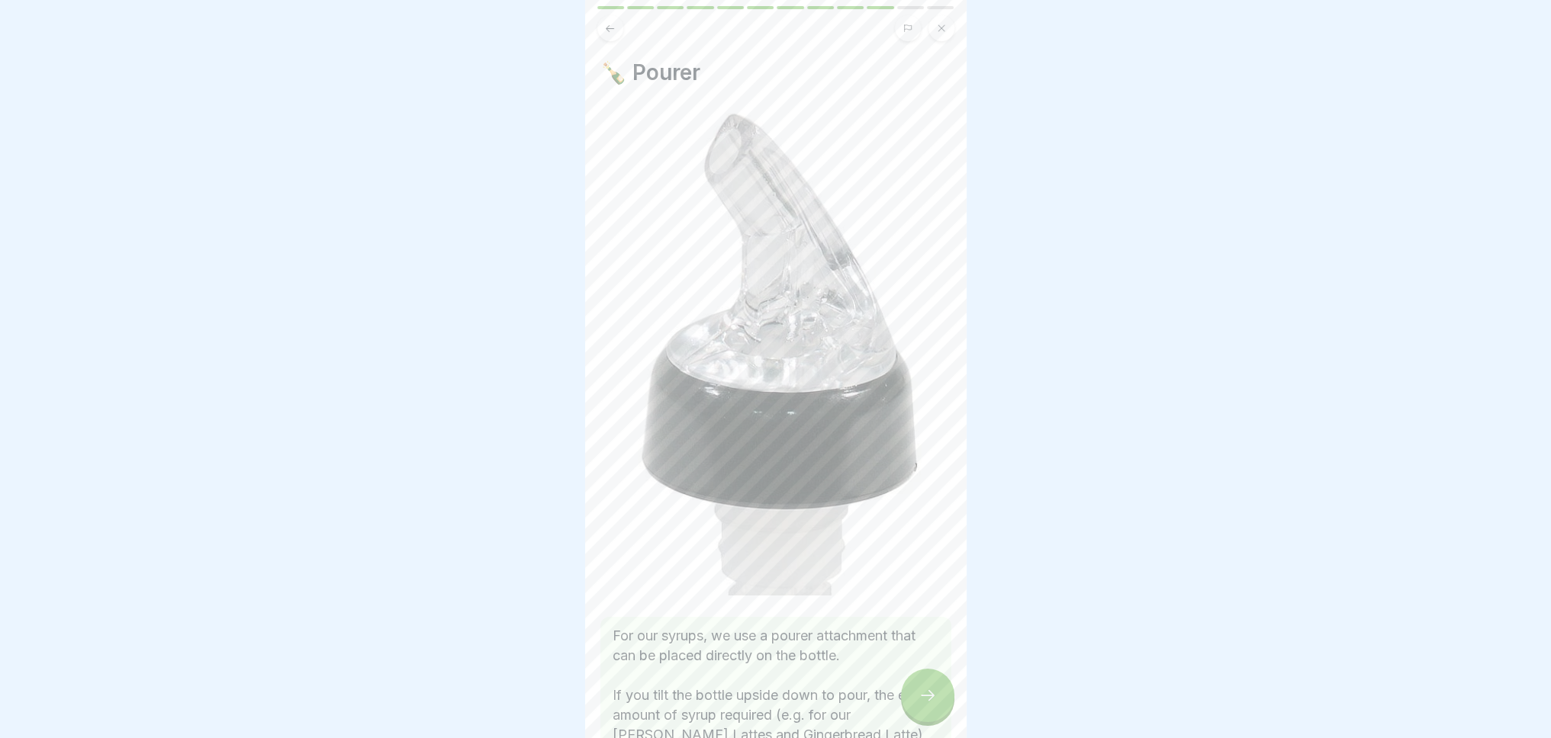
click at [938, 708] on div at bounding box center [927, 695] width 53 height 53
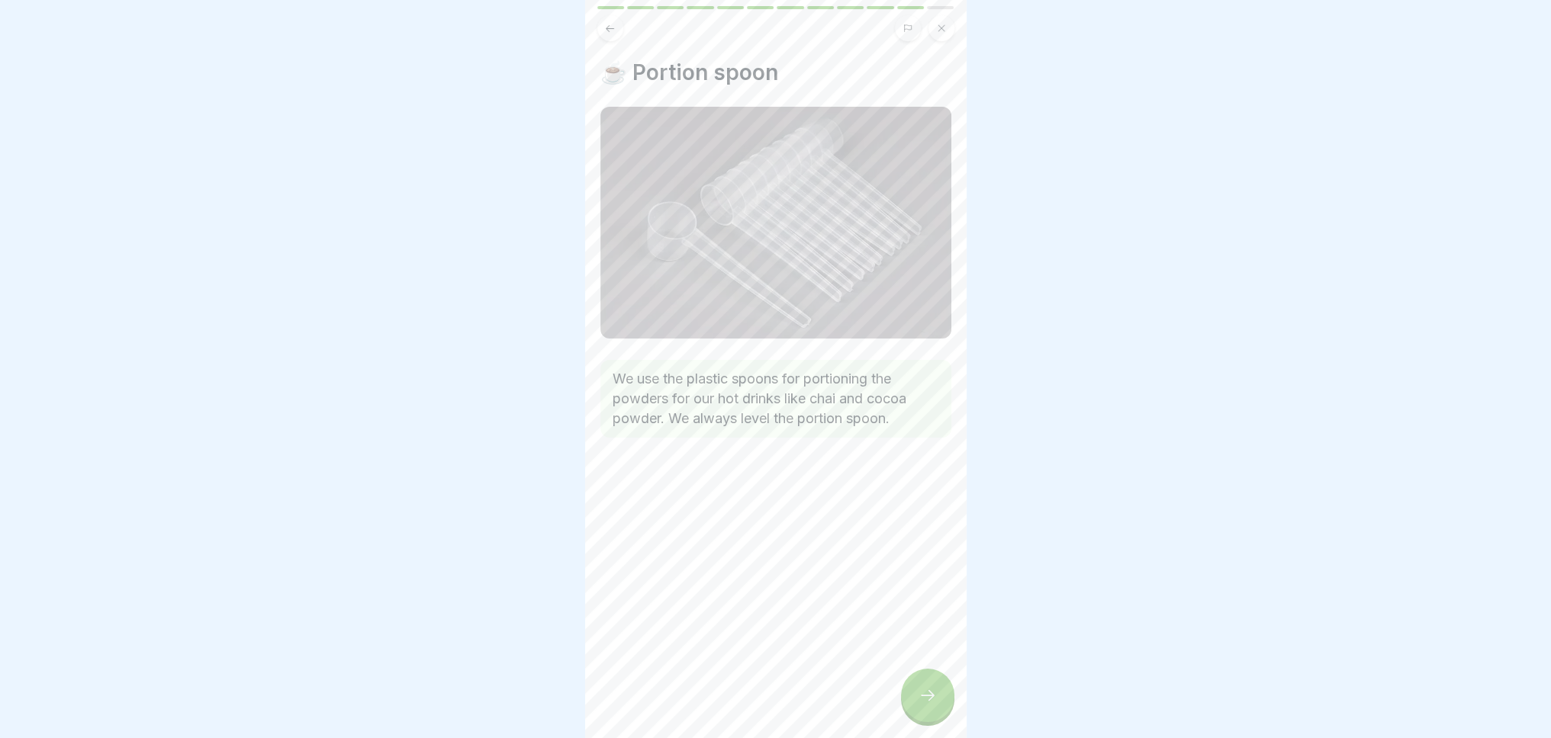
click at [912, 703] on div at bounding box center [927, 695] width 53 height 53
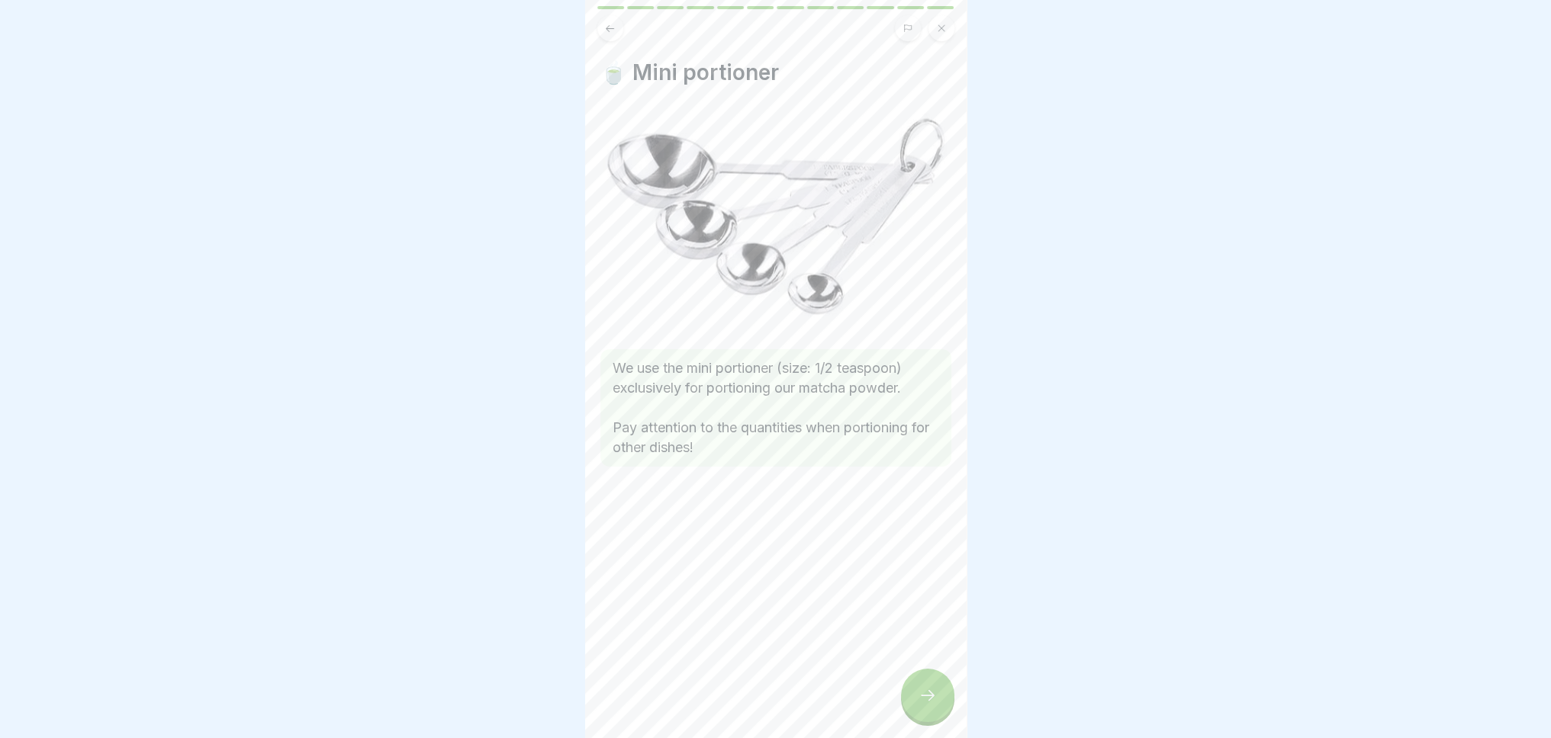
click at [912, 703] on div at bounding box center [927, 695] width 53 height 53
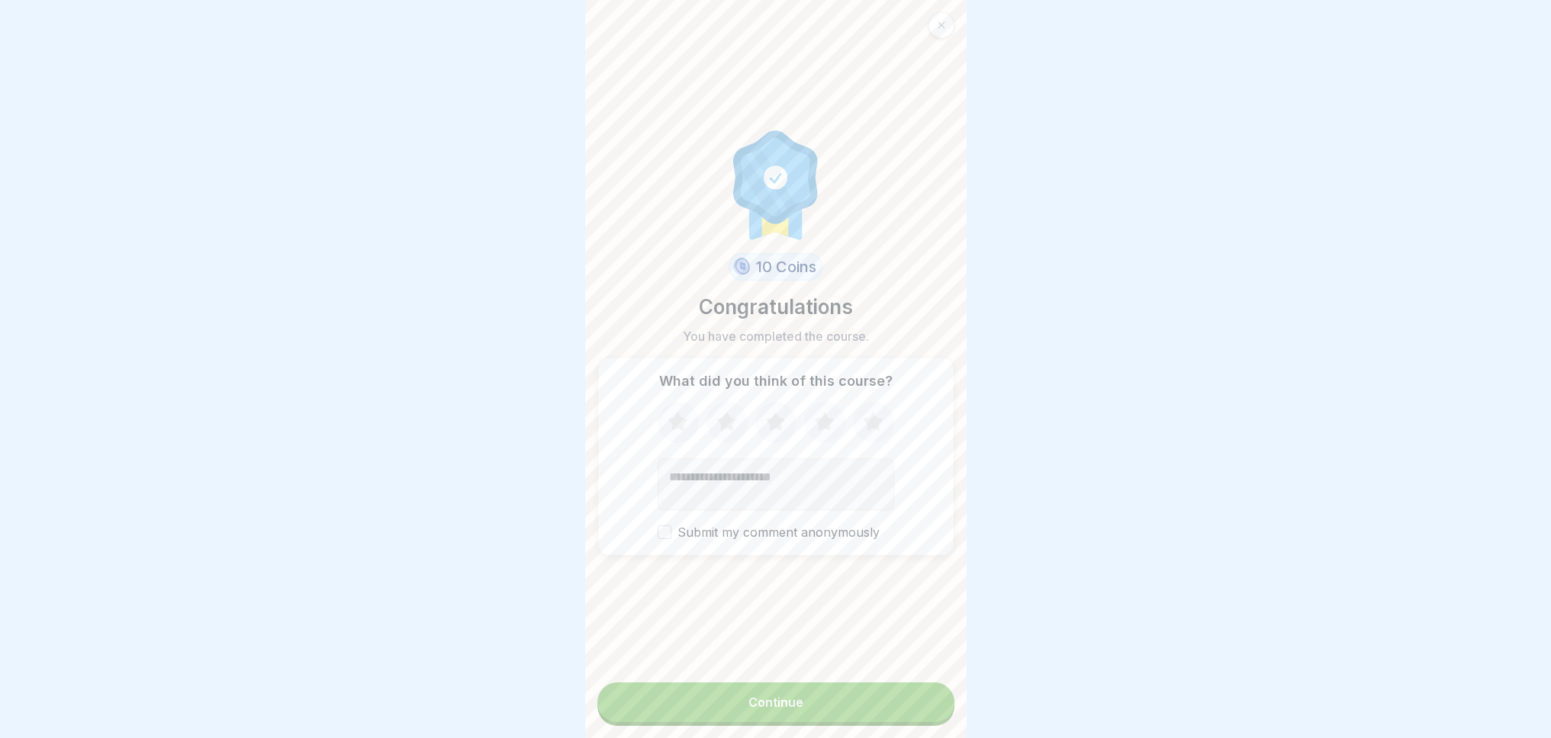
click at [748, 709] on div "Continue" at bounding box center [775, 703] width 55 height 14
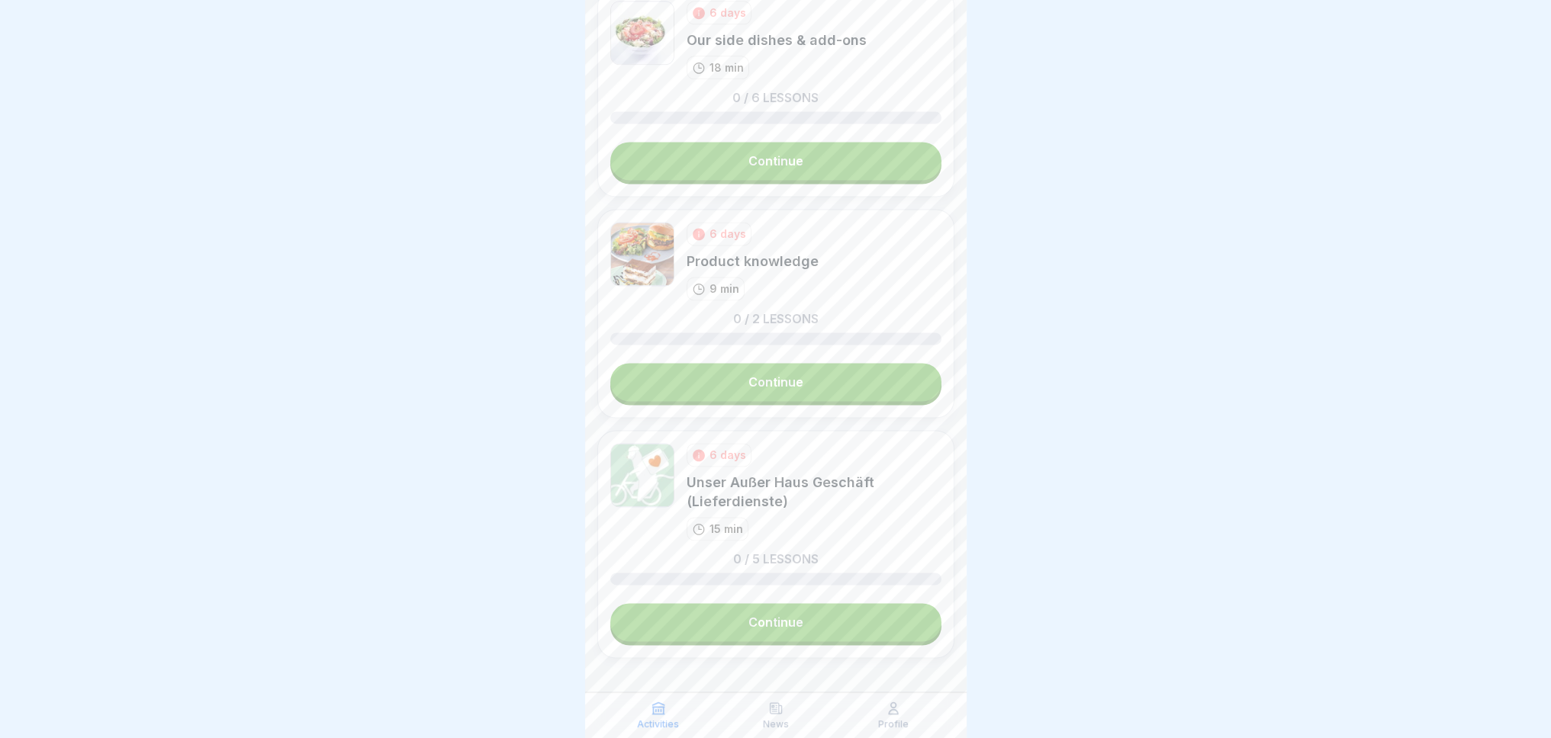
scroll to position [11, 0]
click at [780, 713] on icon at bounding box center [775, 708] width 11 height 11
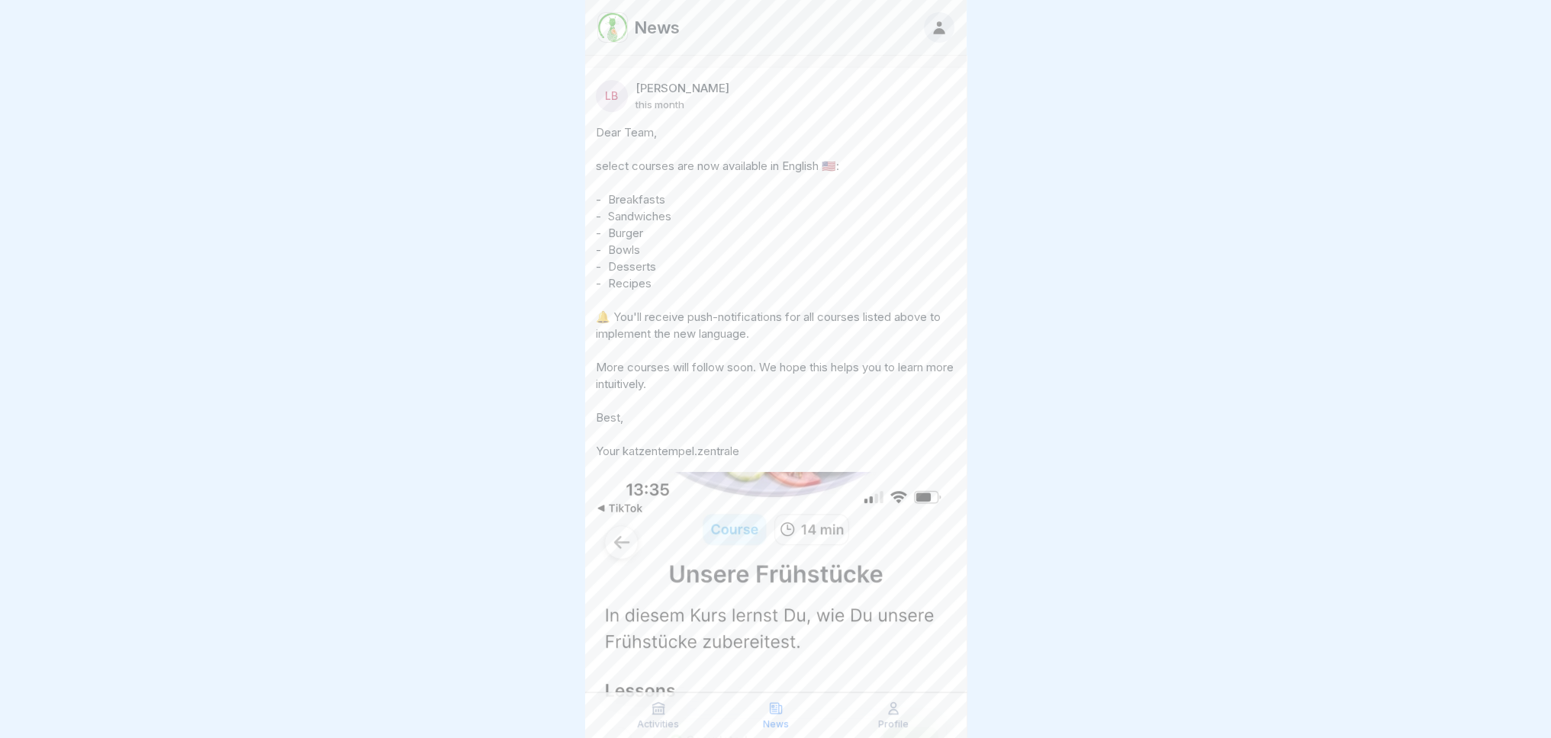
click at [885, 716] on div "Profile" at bounding box center [893, 715] width 110 height 29
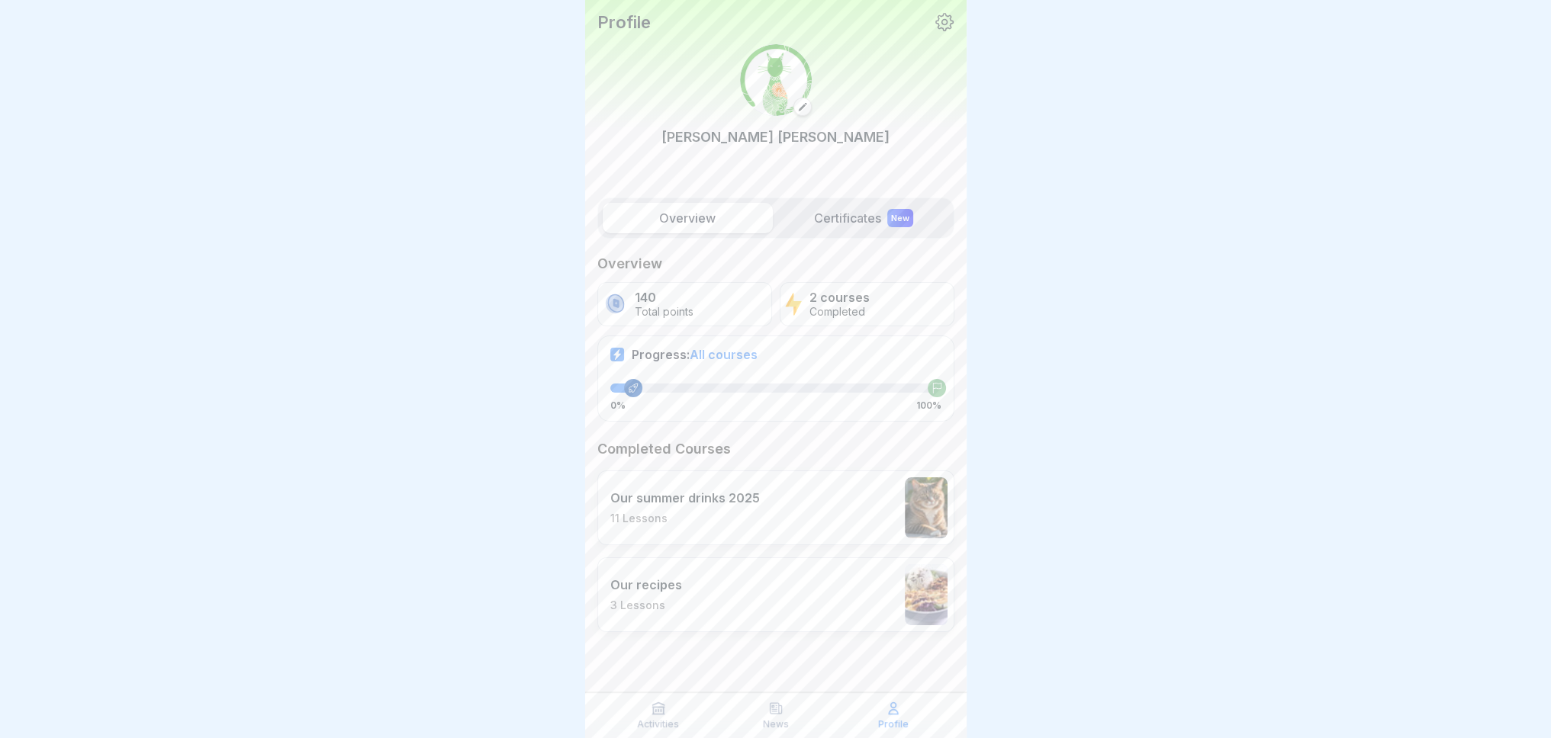
click at [833, 215] on label "Certificates New" at bounding box center [864, 218] width 170 height 31
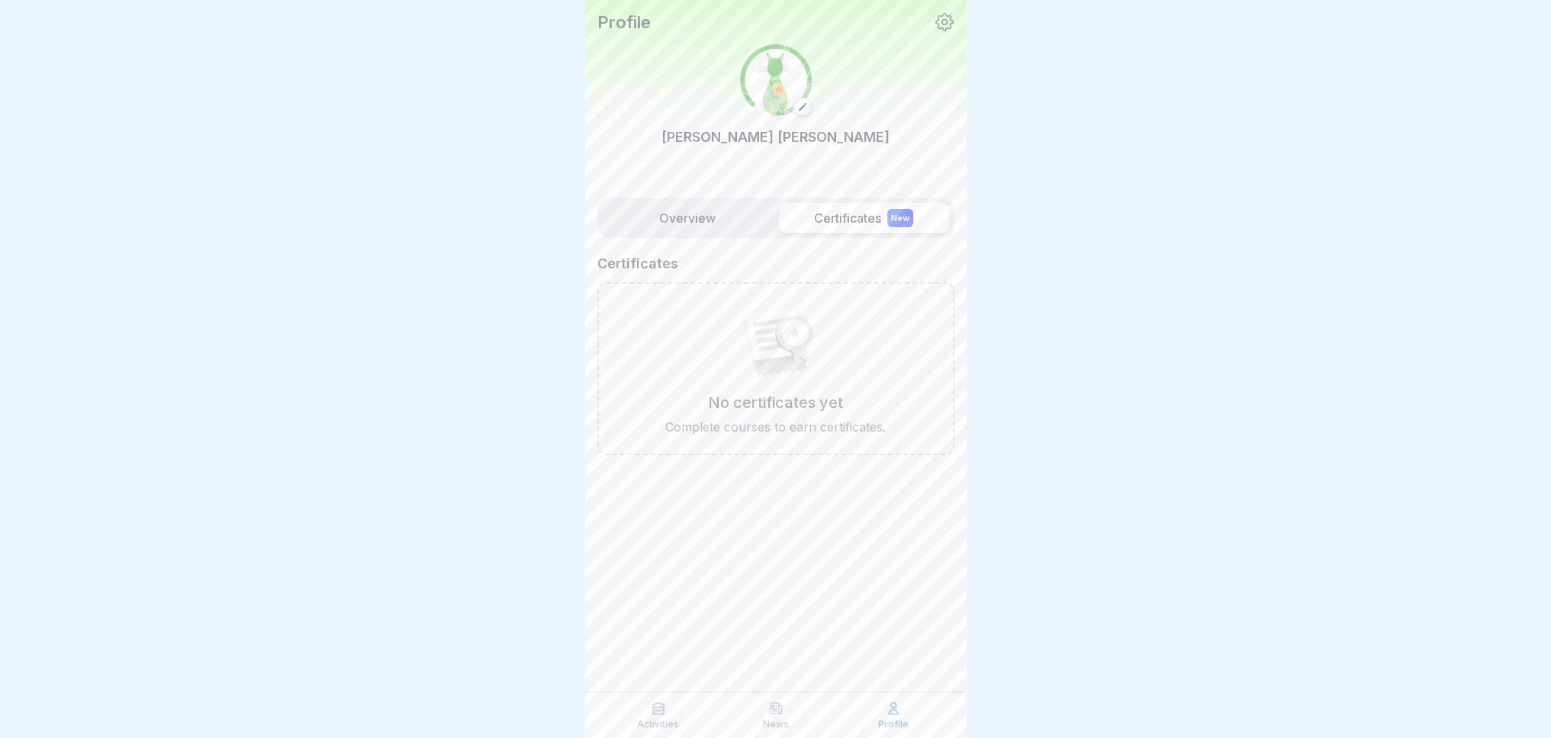
click at [692, 215] on label "Overview" at bounding box center [688, 218] width 170 height 31
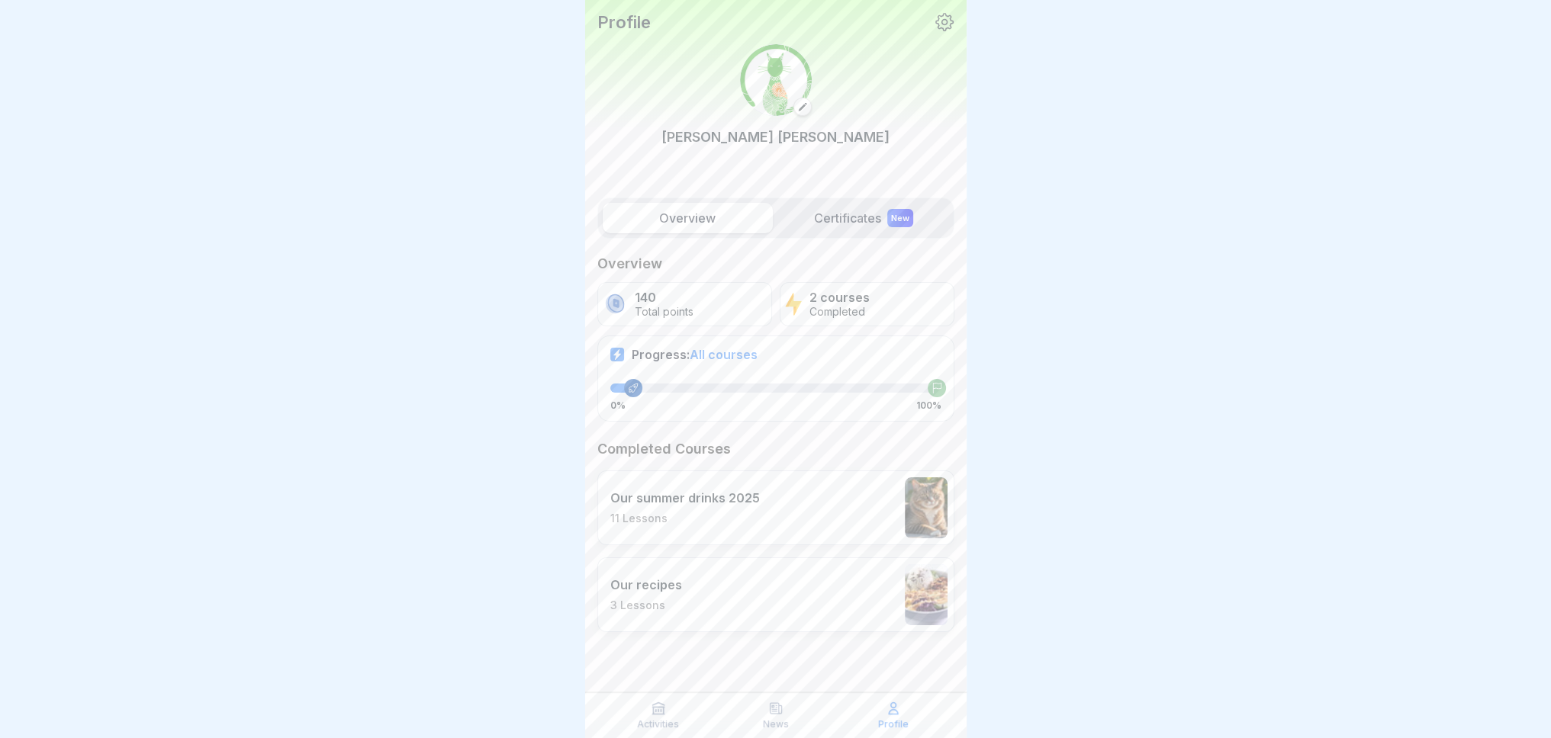
click at [936, 384] on icon at bounding box center [936, 388] width 11 height 11
drag, startPoint x: 632, startPoint y: 385, endPoint x: 655, endPoint y: 391, distance: 23.7
click at [659, 387] on div at bounding box center [775, 388] width 331 height 9
click at [651, 719] on p "Activities" at bounding box center [658, 724] width 42 height 11
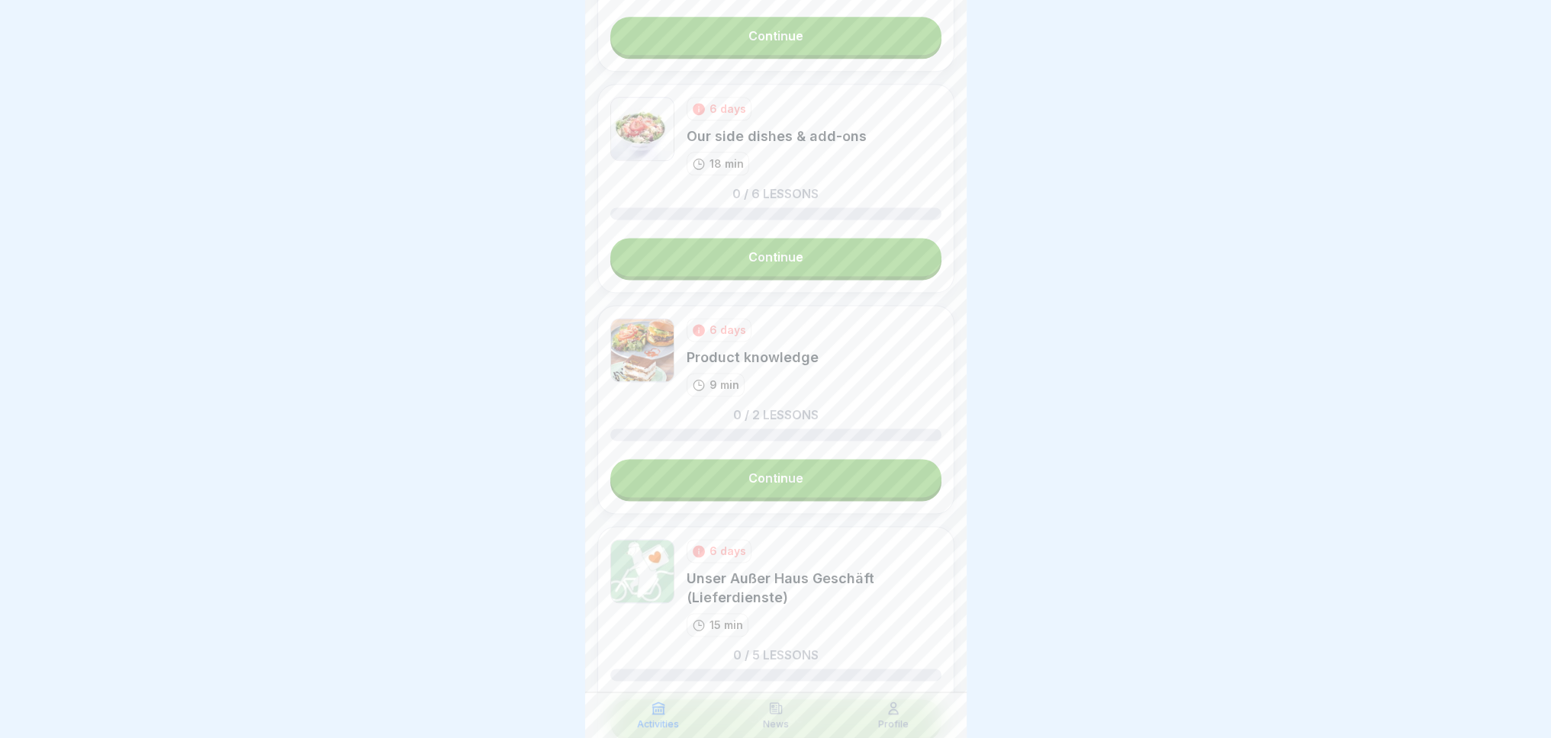
scroll to position [2813, 0]
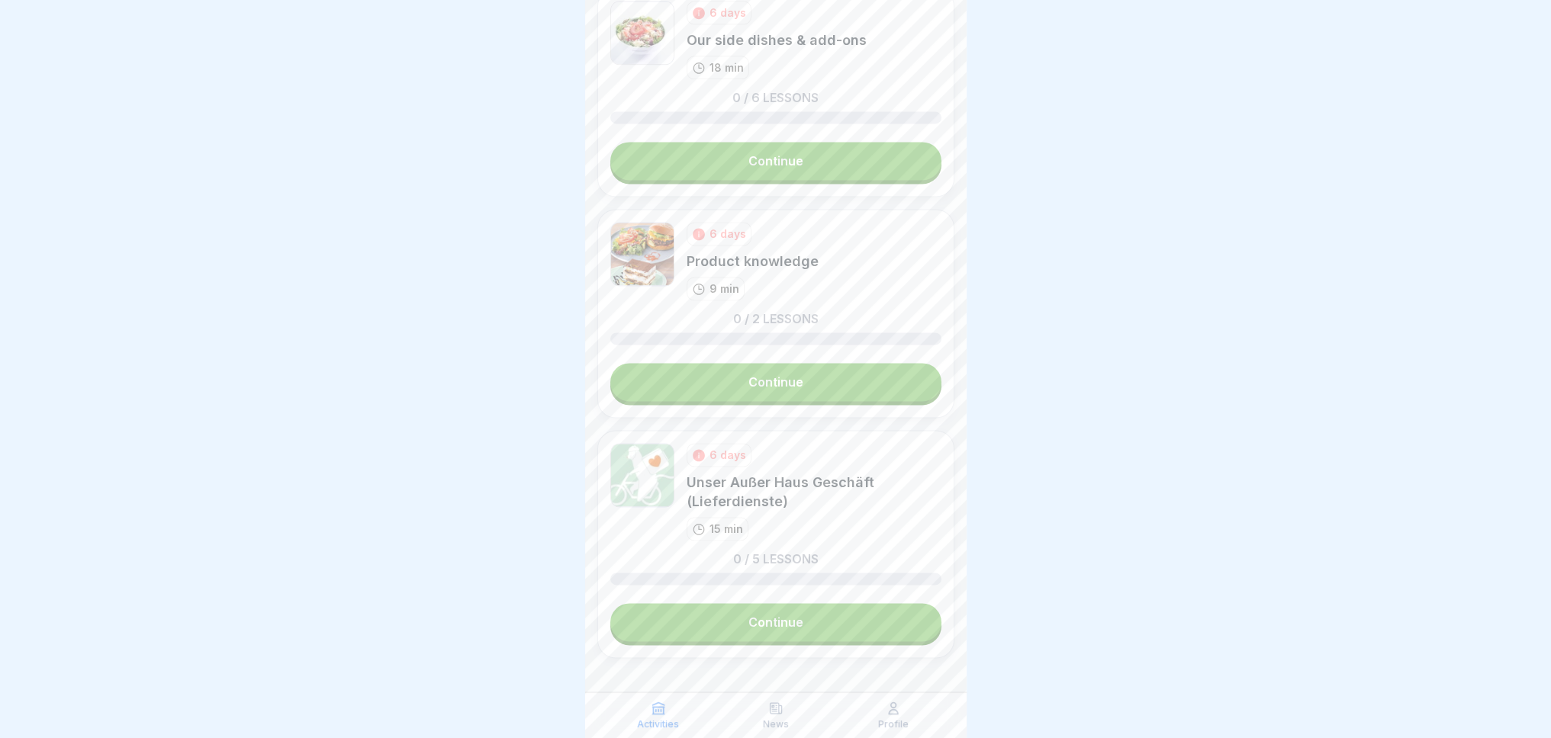
click at [802, 363] on link "Continue" at bounding box center [775, 382] width 331 height 38
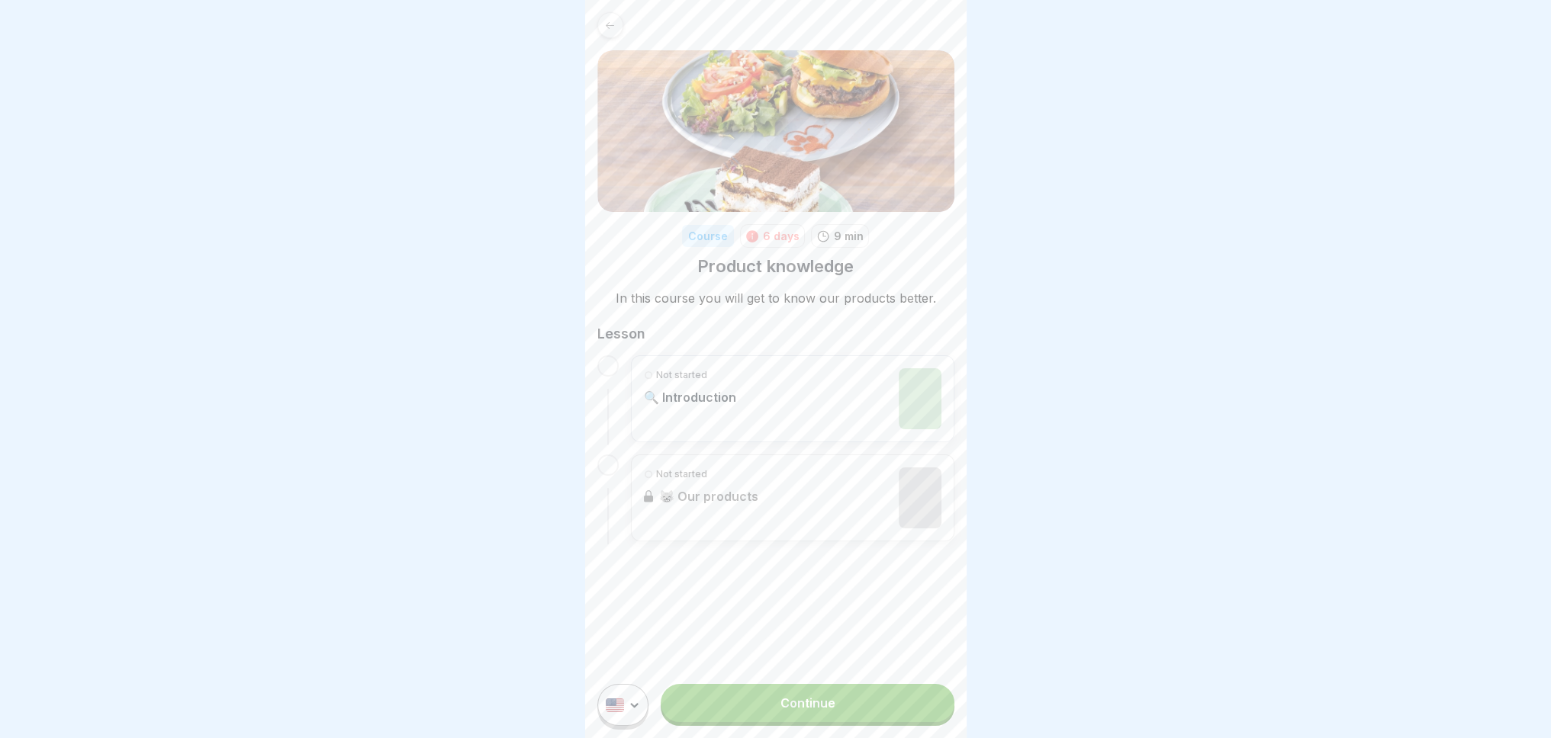
click at [745, 717] on link "Continue" at bounding box center [807, 703] width 293 height 38
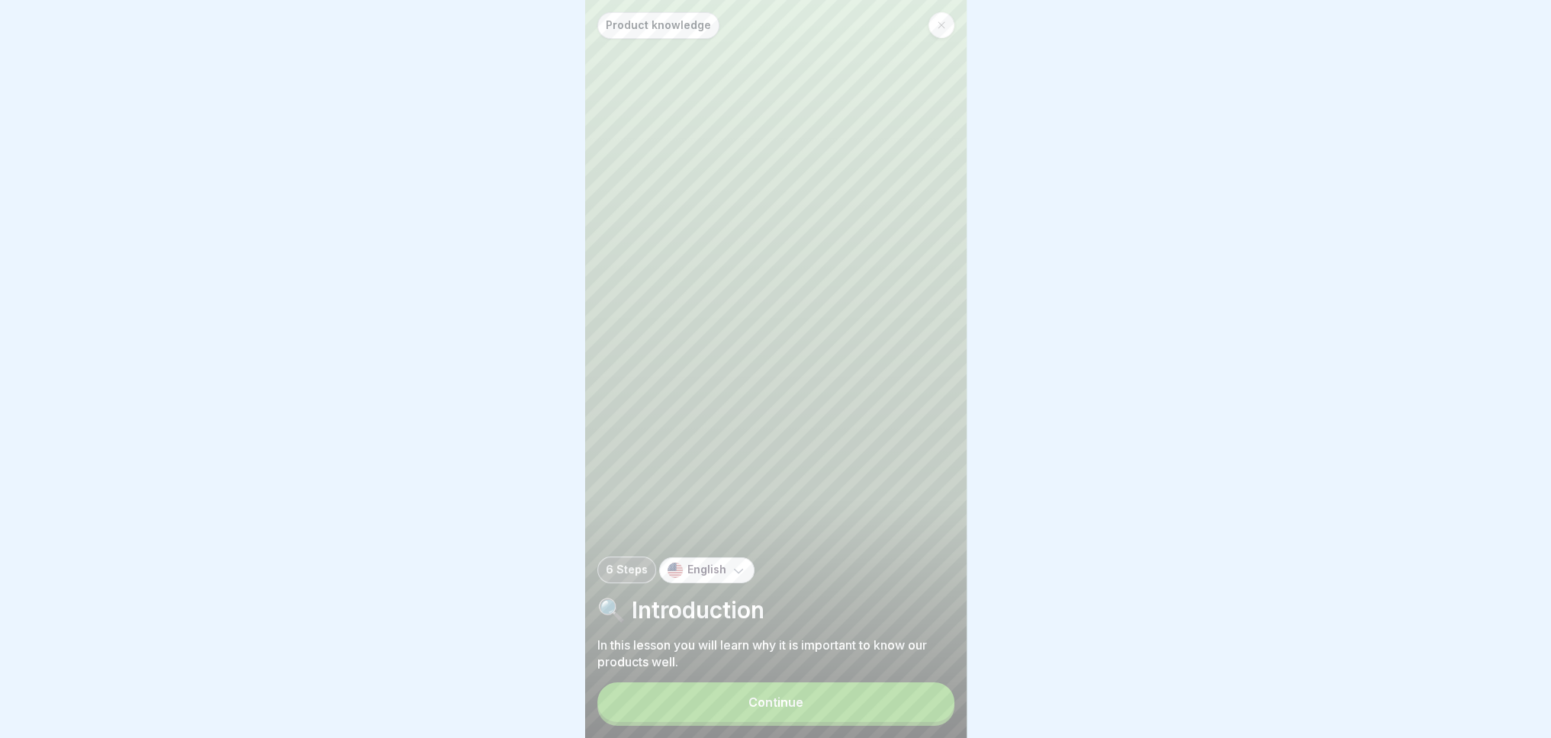
click at [787, 709] on div "Continue" at bounding box center [775, 703] width 55 height 14
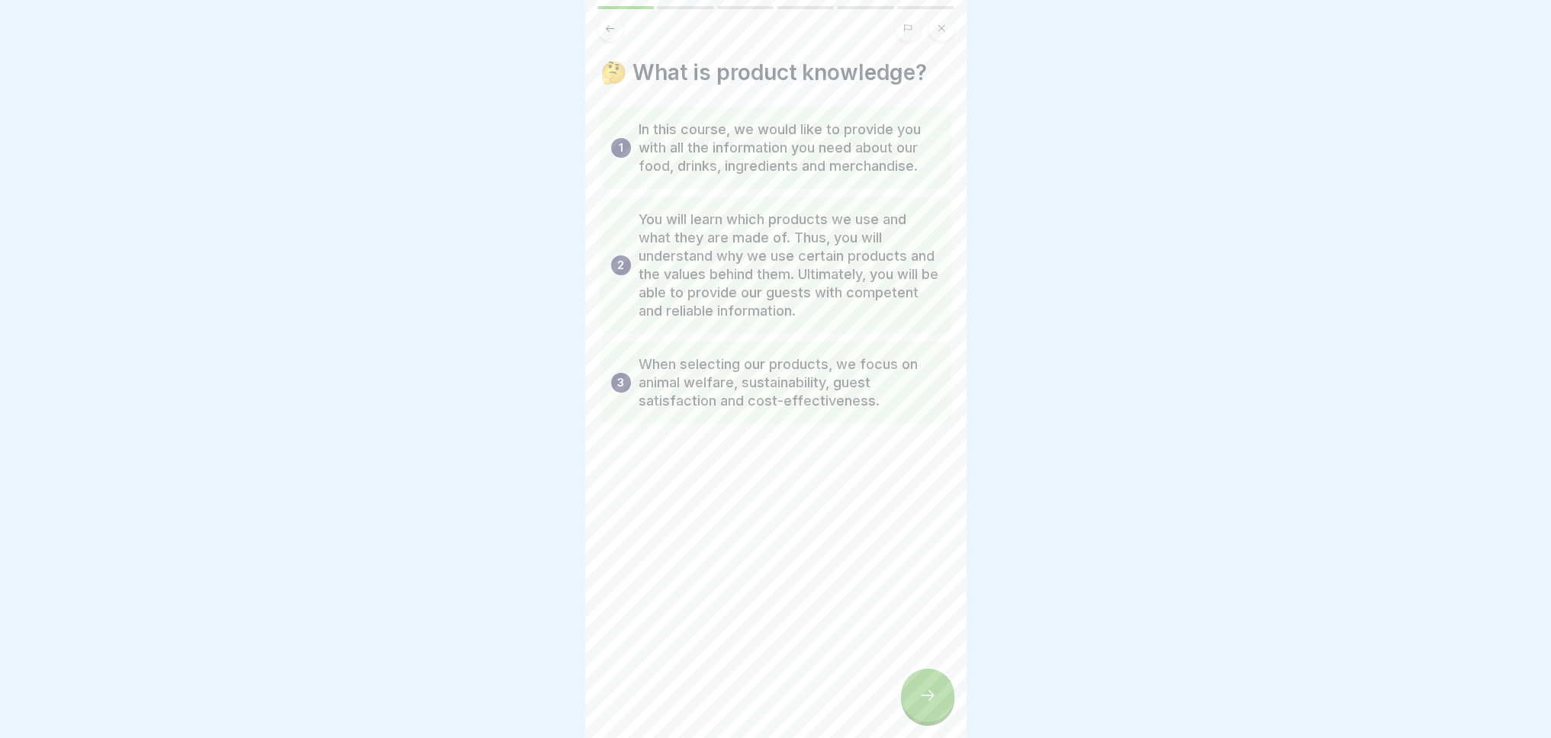
click at [918, 705] on icon at bounding box center [927, 696] width 18 height 18
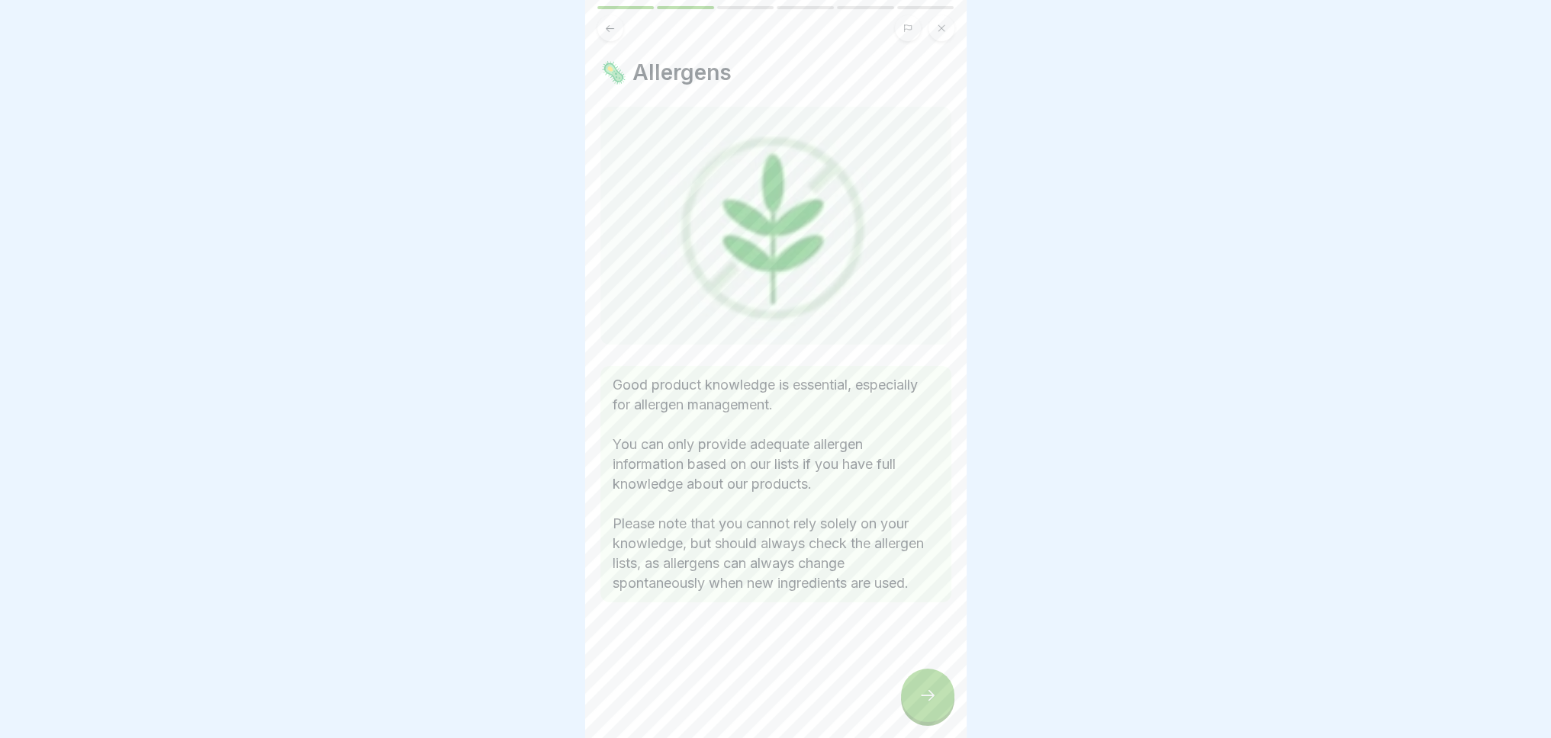
click at [926, 701] on icon at bounding box center [927, 696] width 18 height 18
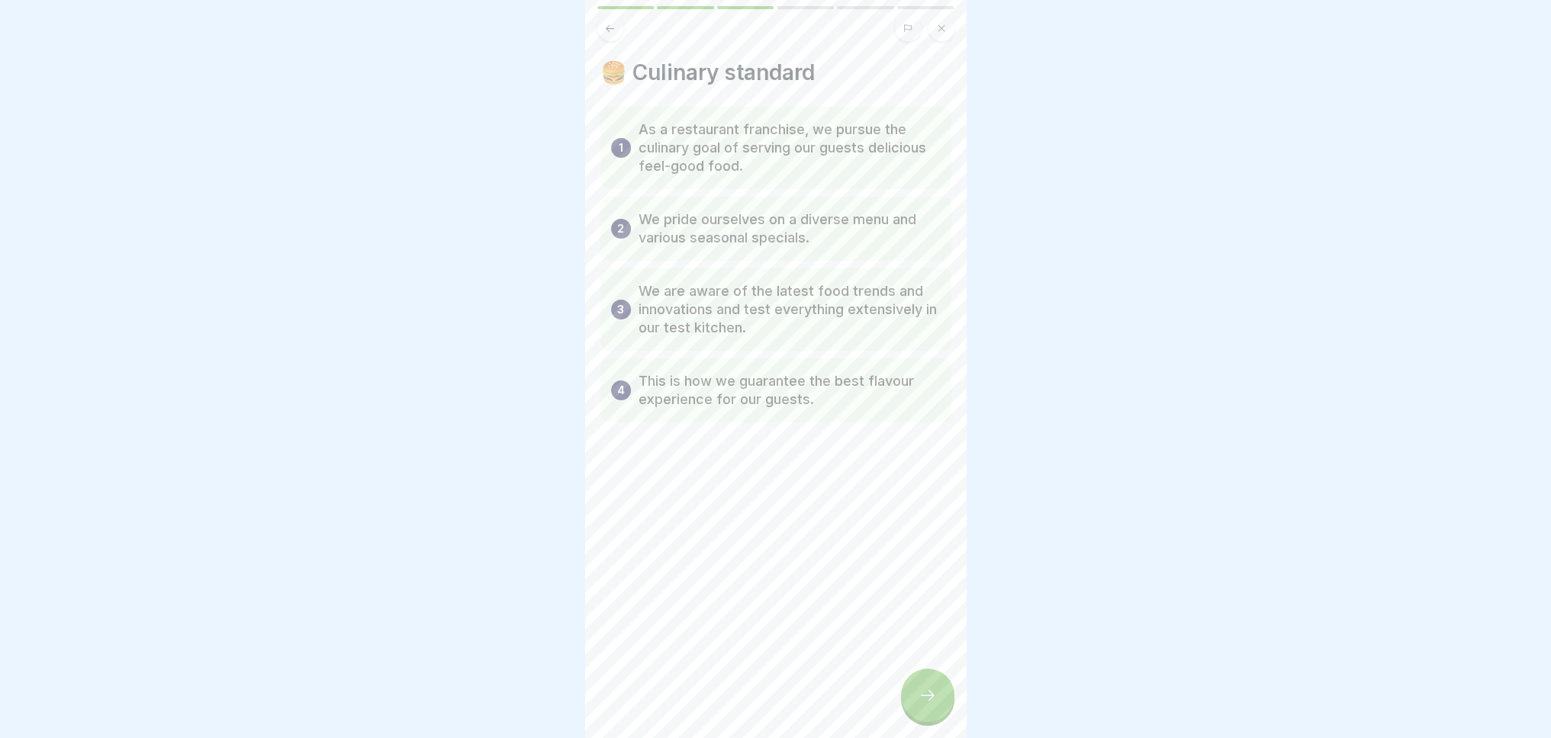
click at [926, 701] on icon at bounding box center [927, 696] width 18 height 18
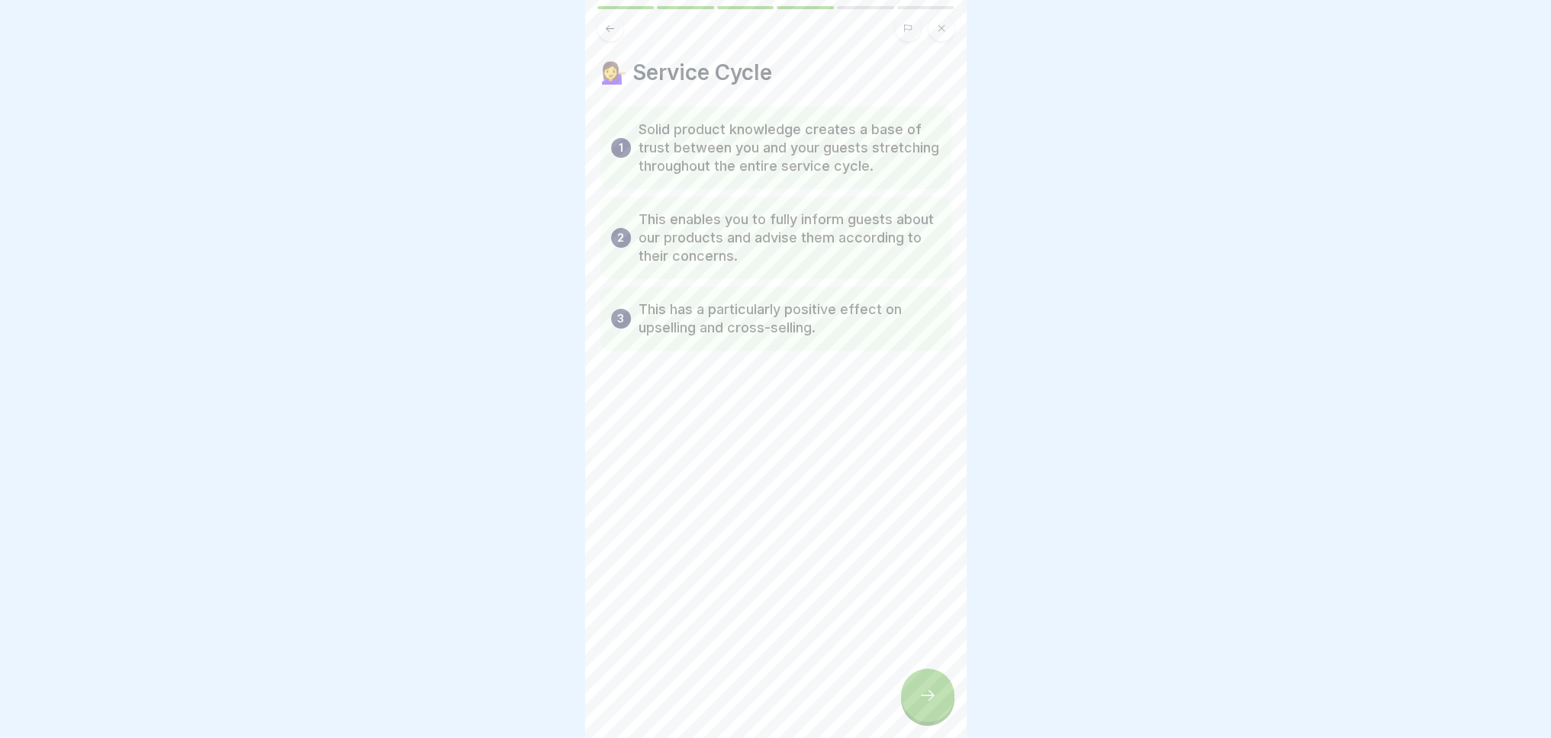
click at [926, 701] on icon at bounding box center [927, 696] width 18 height 18
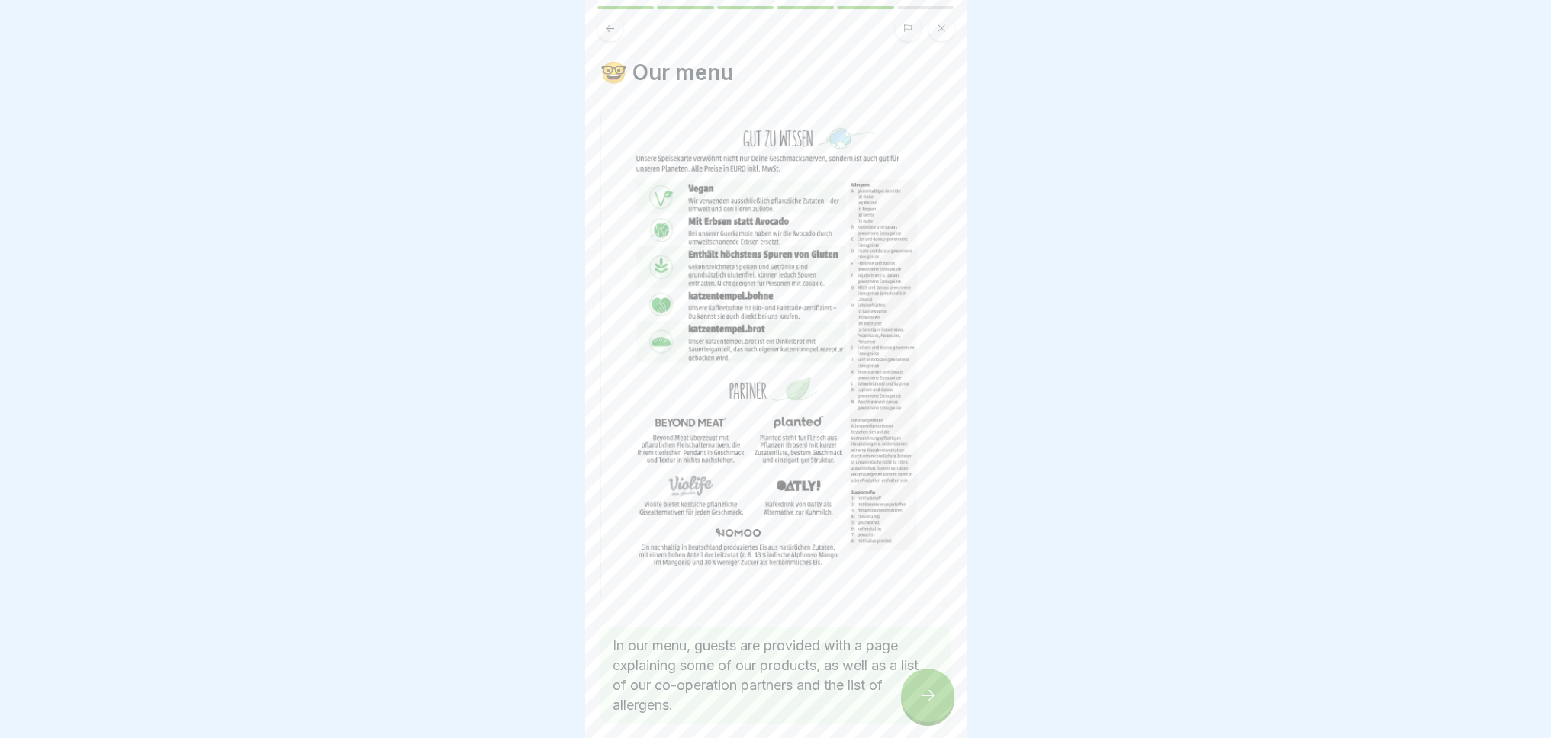
click at [926, 701] on icon at bounding box center [927, 696] width 18 height 18
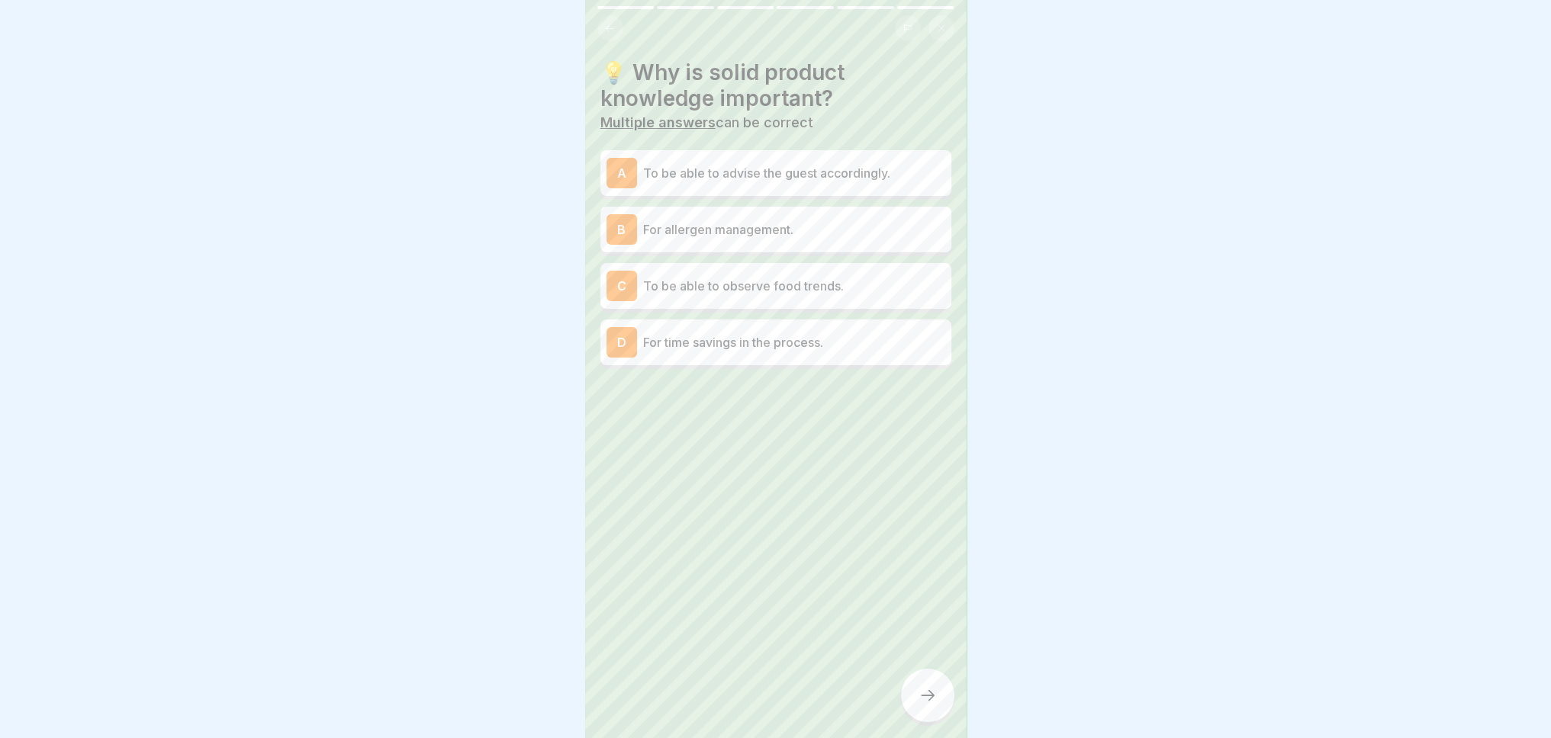
click at [601, 29] on button at bounding box center [610, 28] width 26 height 26
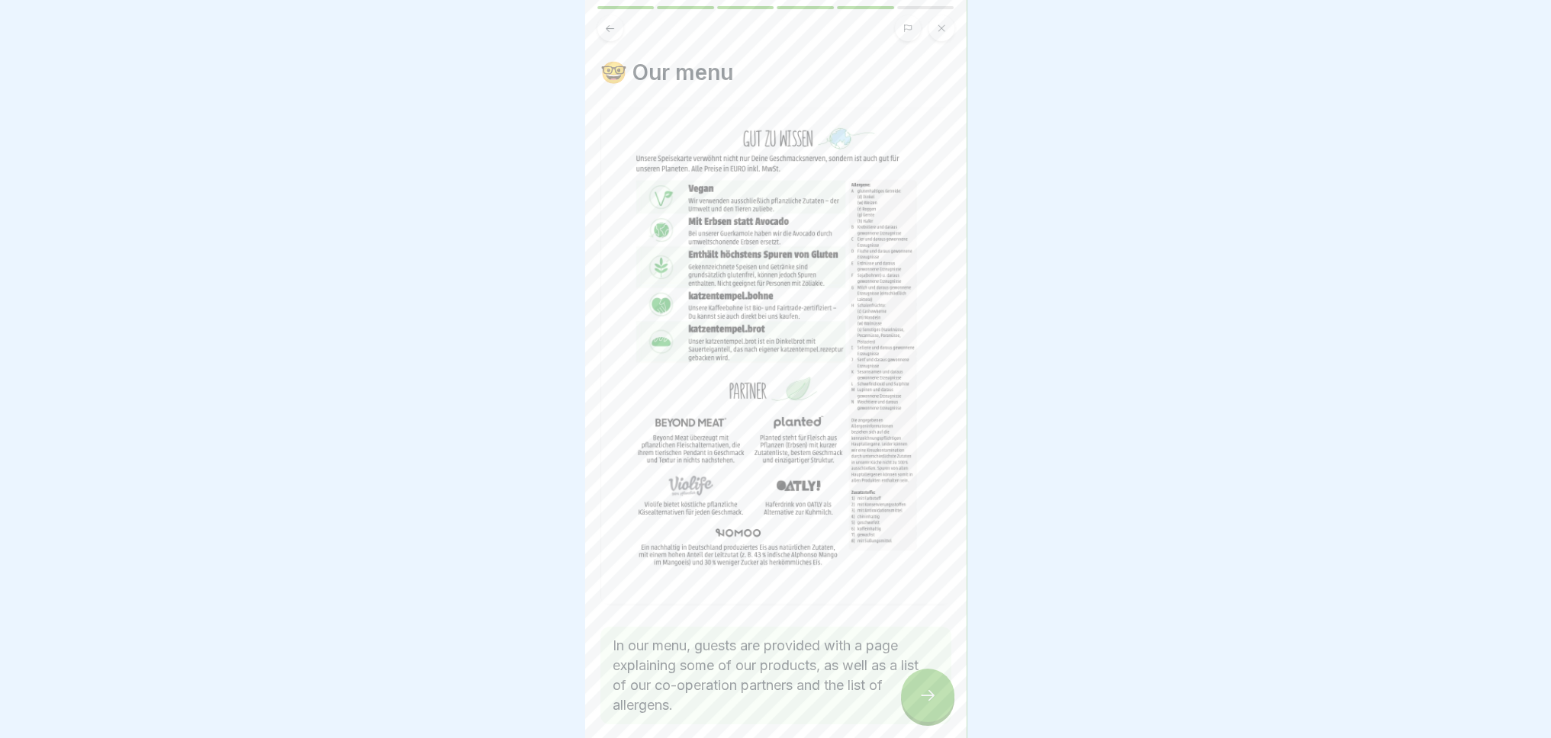
click at [610, 31] on icon at bounding box center [609, 28] width 11 height 11
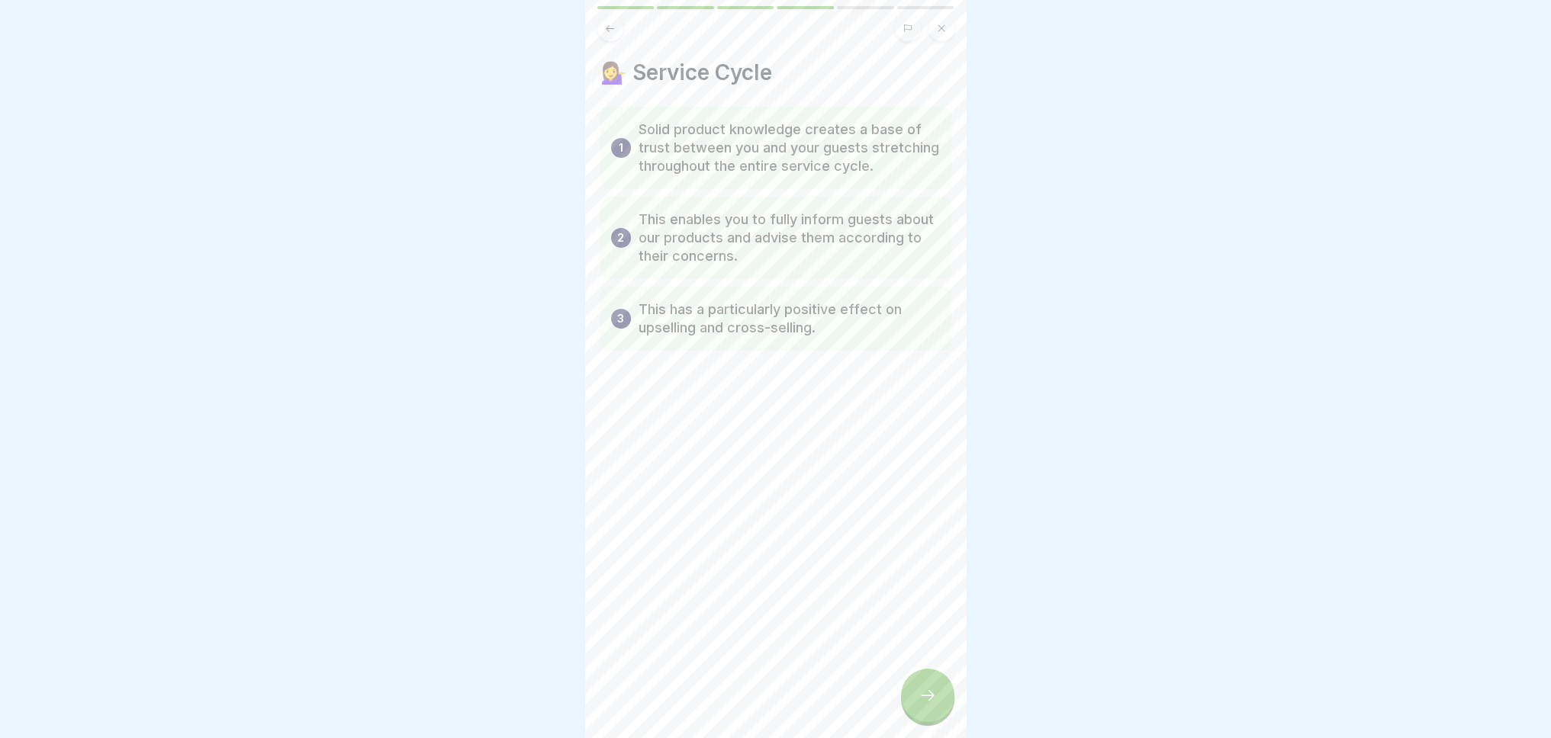
scroll to position [11, 0]
click at [918, 719] on div at bounding box center [927, 695] width 53 height 53
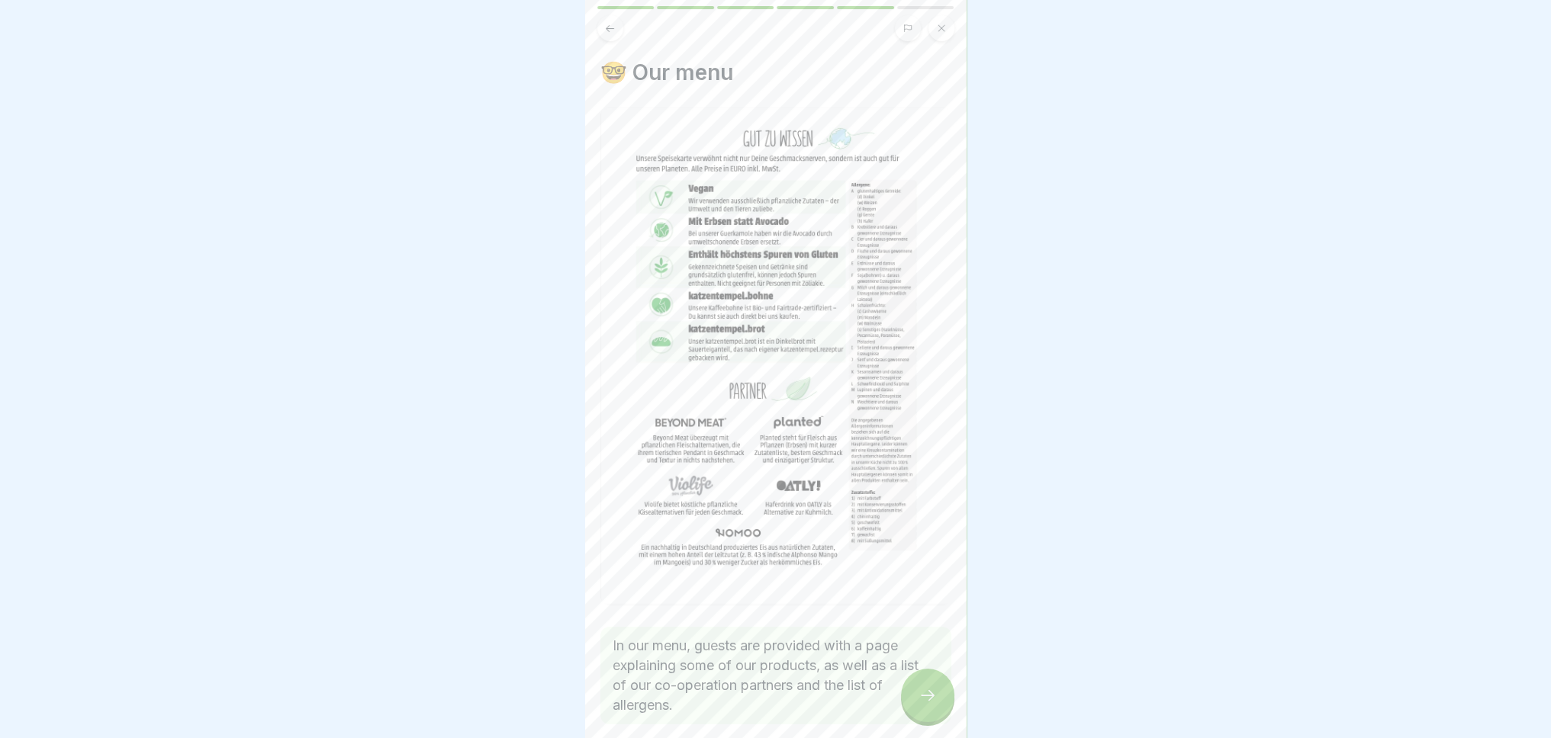
click at [918, 719] on div at bounding box center [927, 695] width 53 height 53
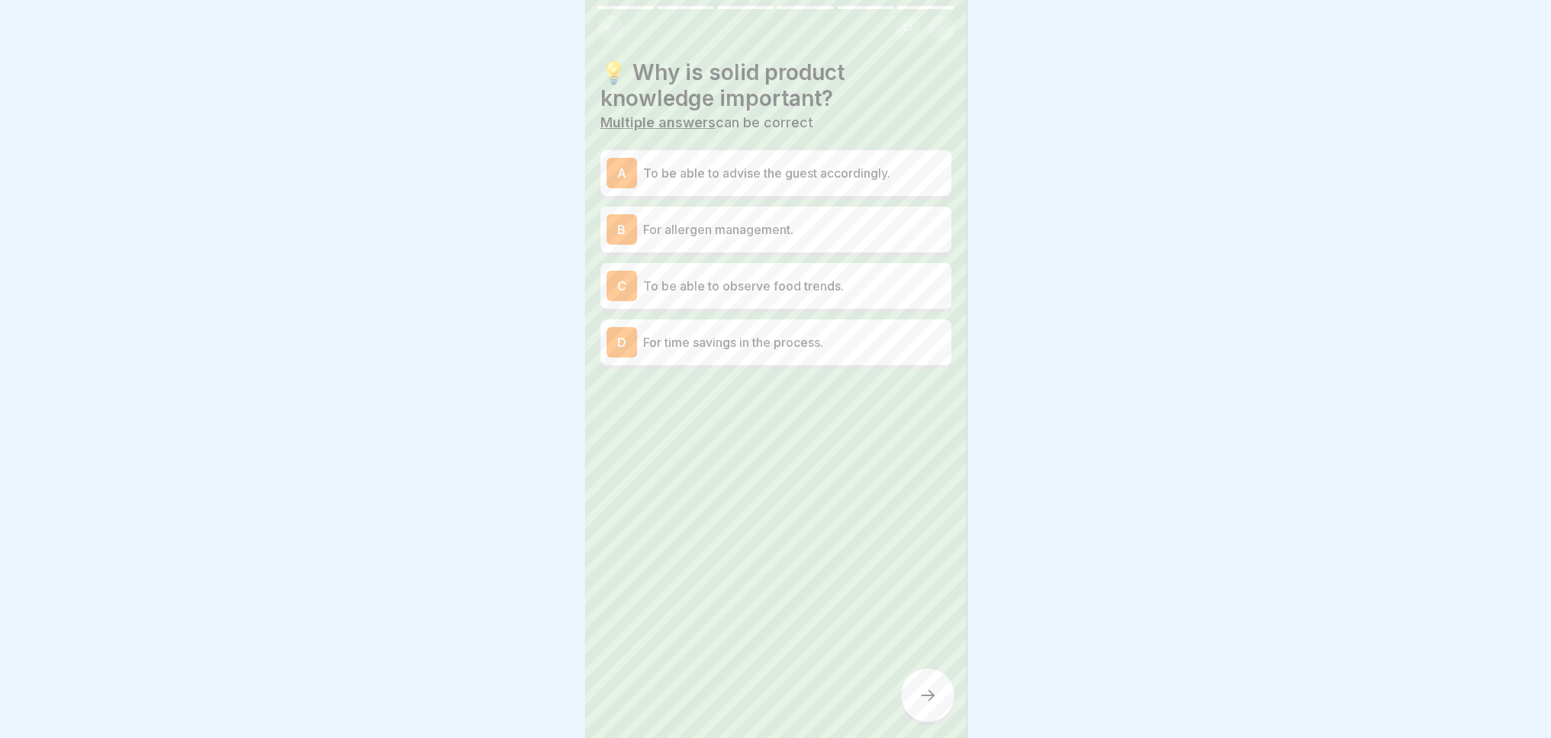
click at [763, 164] on p "To be able to advise the guest accordingly." at bounding box center [794, 173] width 302 height 18
click at [932, 690] on icon at bounding box center [927, 696] width 18 height 18
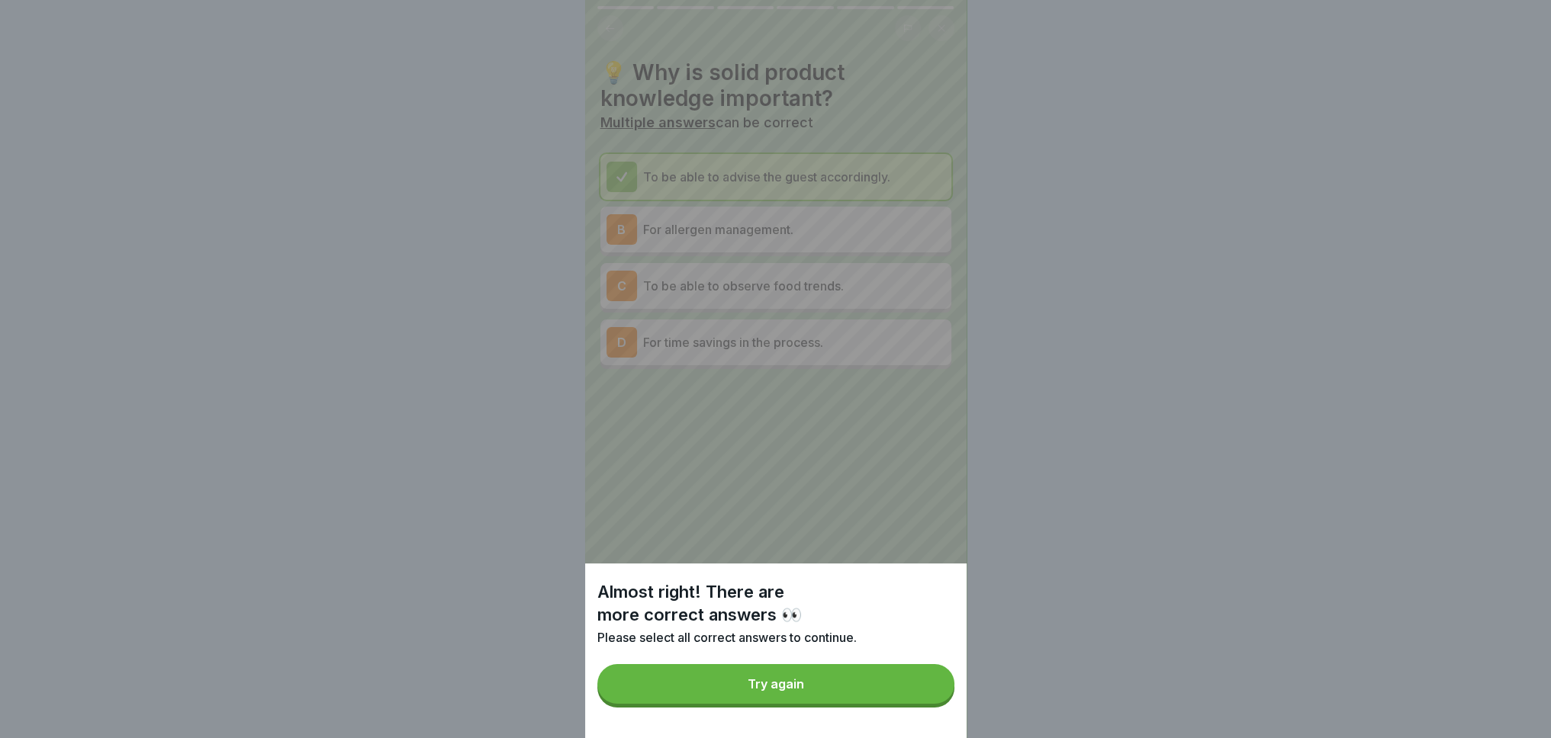
click at [785, 691] on div "Try again" at bounding box center [776, 684] width 56 height 14
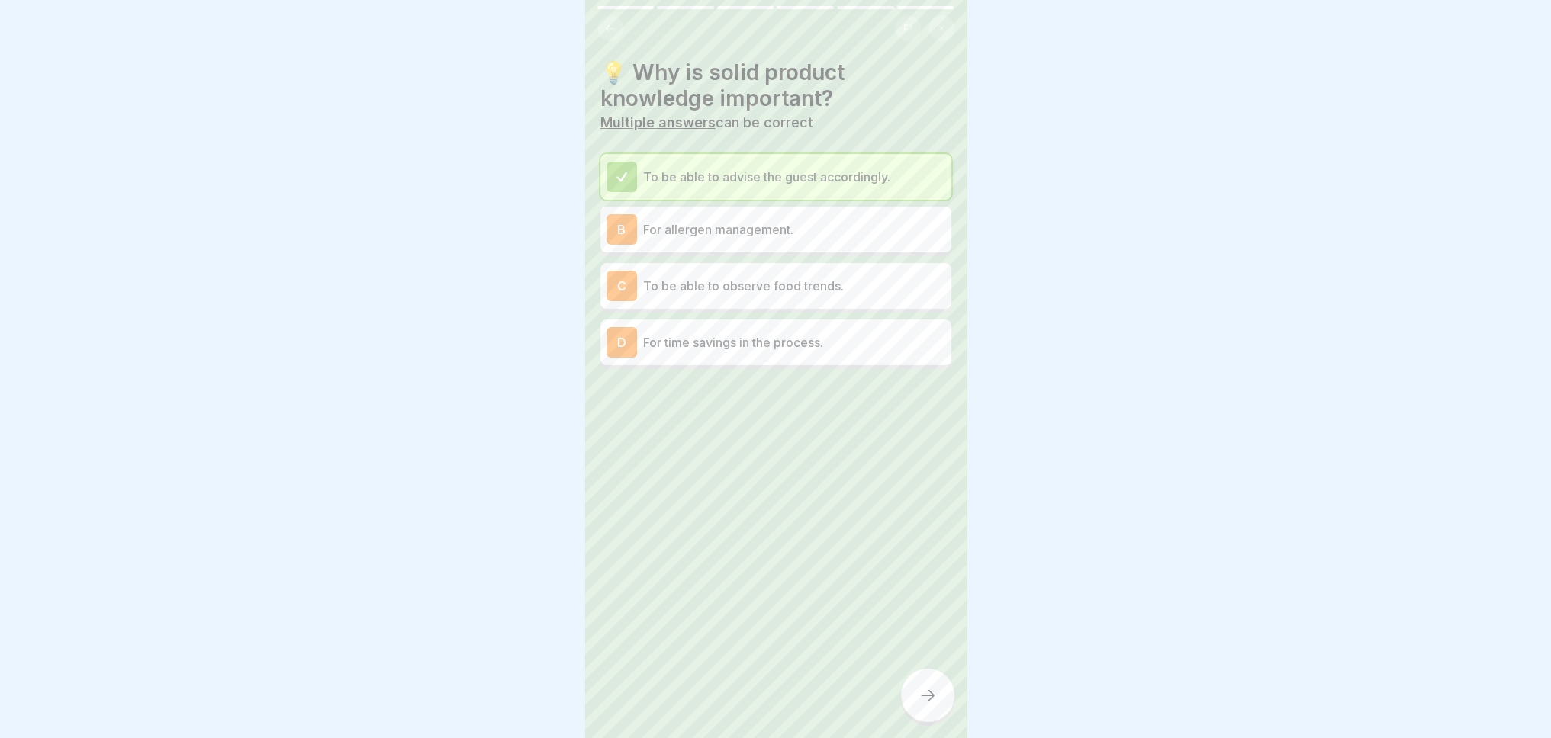
click at [694, 221] on p "For allergen management." at bounding box center [794, 229] width 302 height 18
click at [925, 700] on icon at bounding box center [927, 696] width 18 height 18
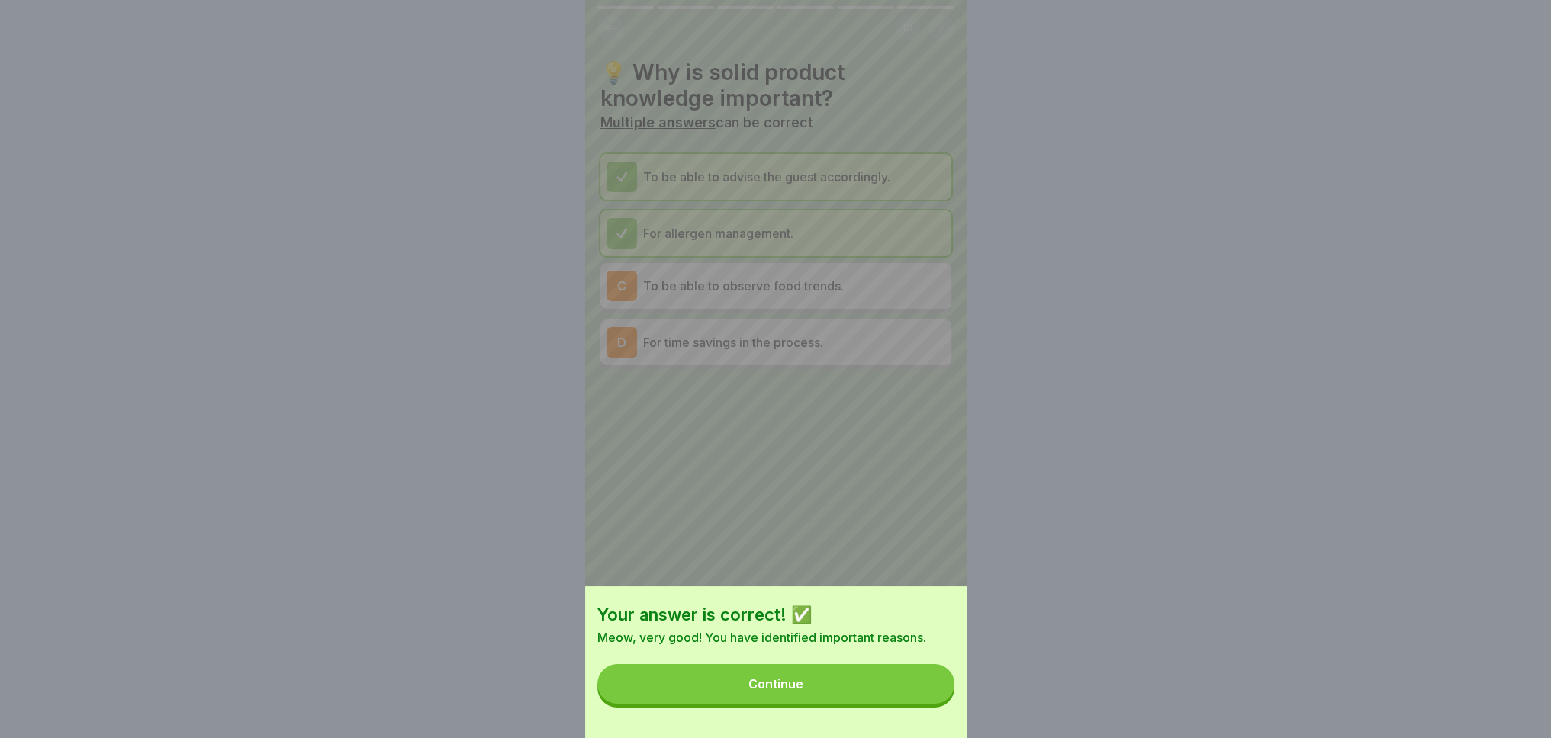
click at [836, 687] on button "Continue" at bounding box center [775, 684] width 357 height 40
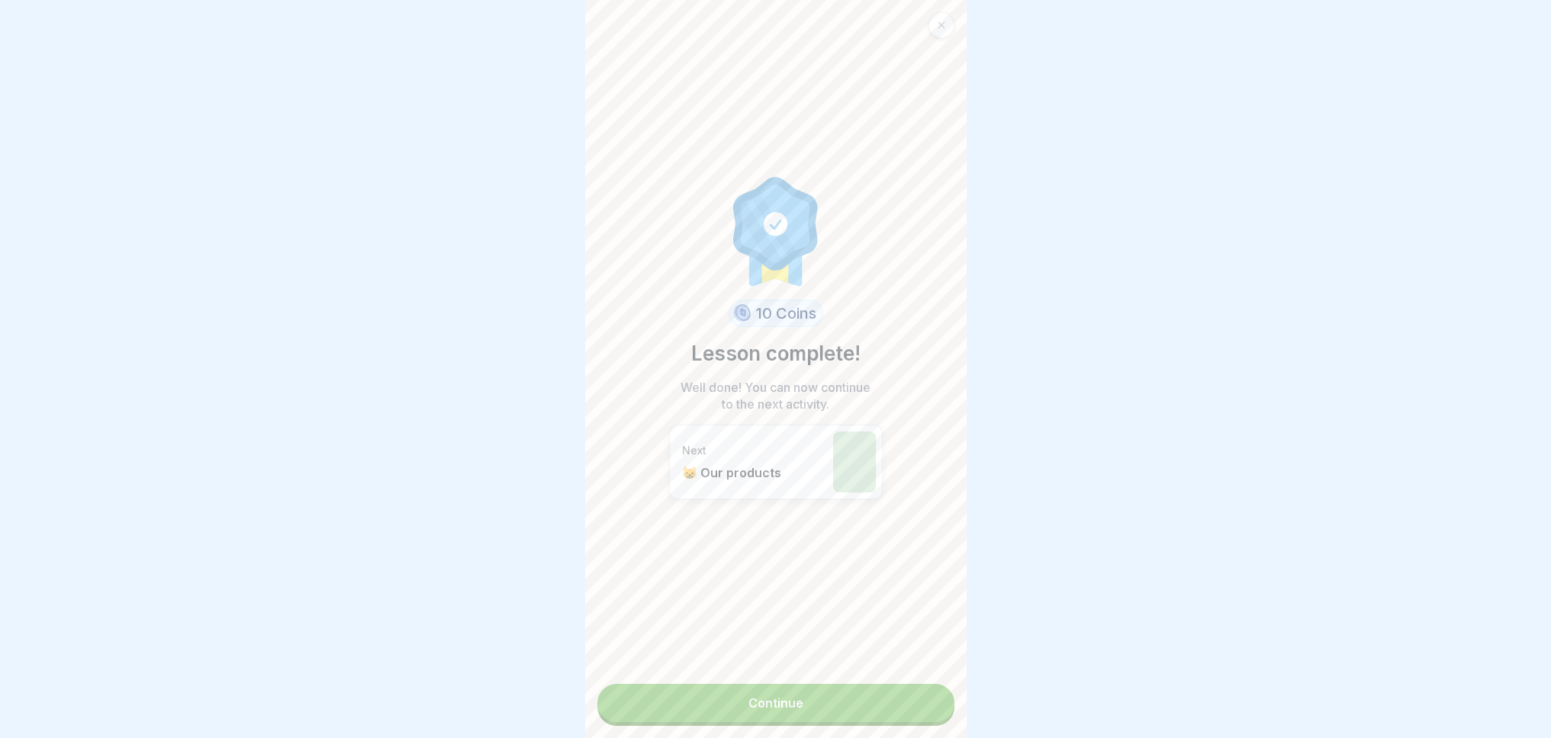
click at [758, 695] on link "Continue" at bounding box center [775, 703] width 357 height 38
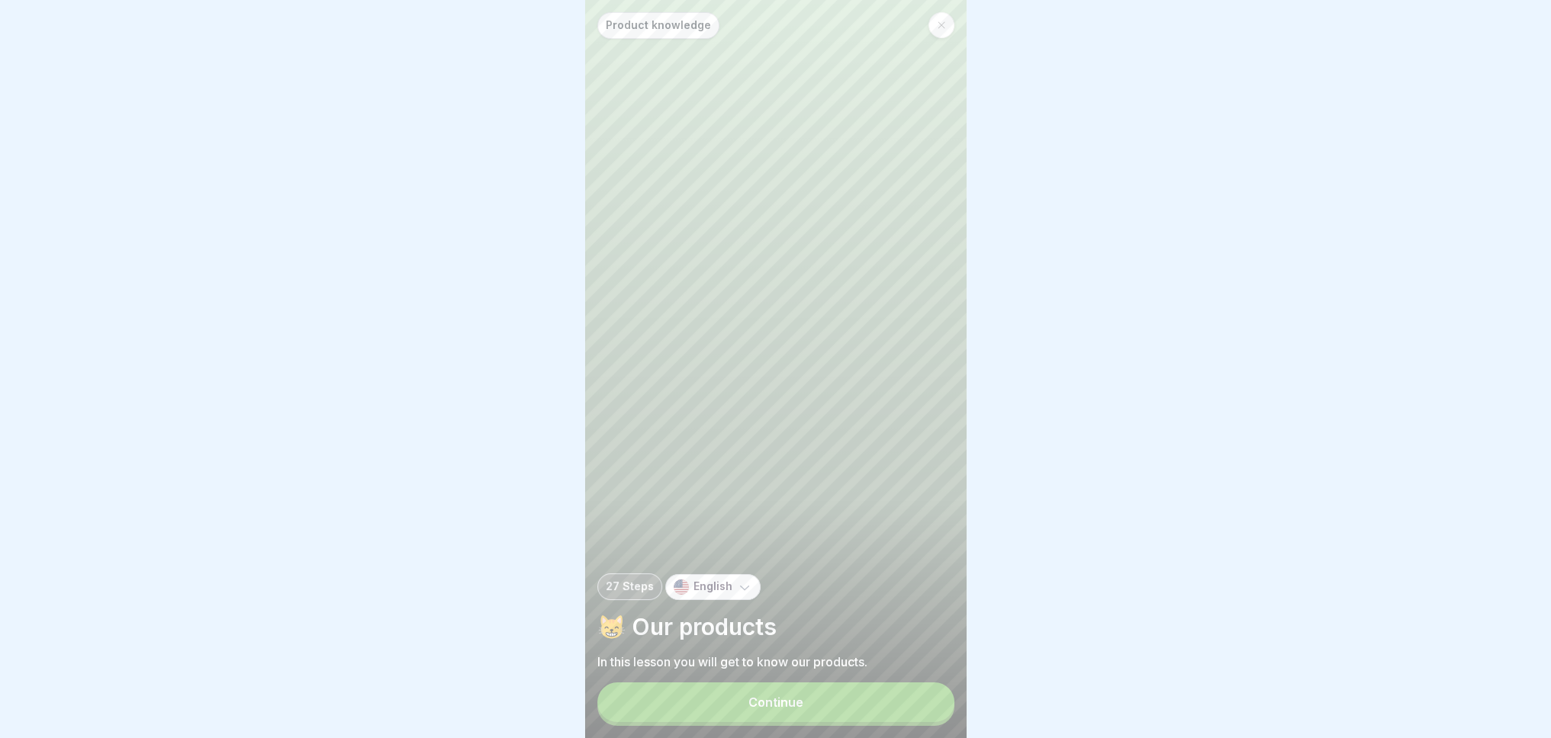
click at [763, 709] on div "Continue" at bounding box center [775, 703] width 55 height 14
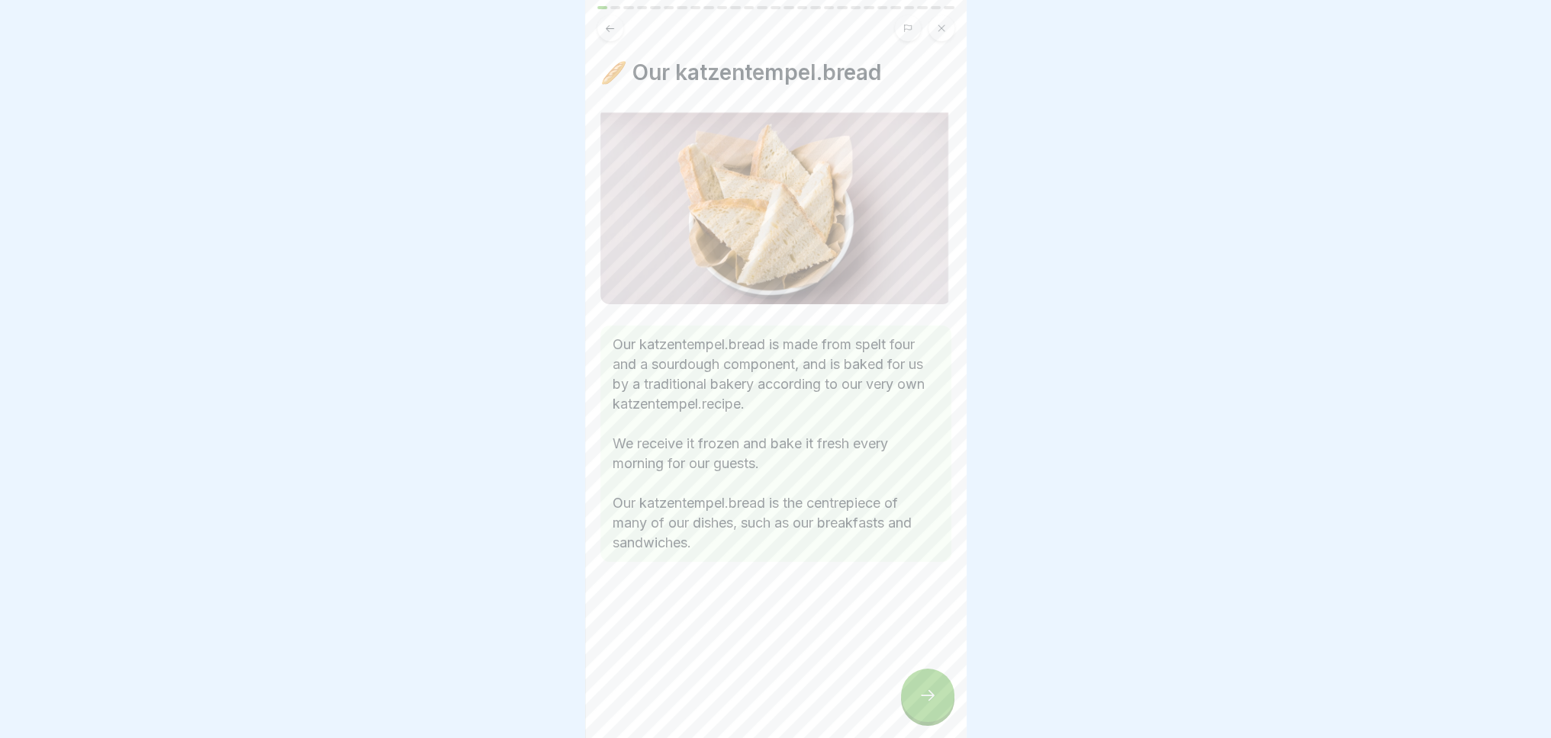
click at [925, 703] on icon at bounding box center [927, 696] width 18 height 18
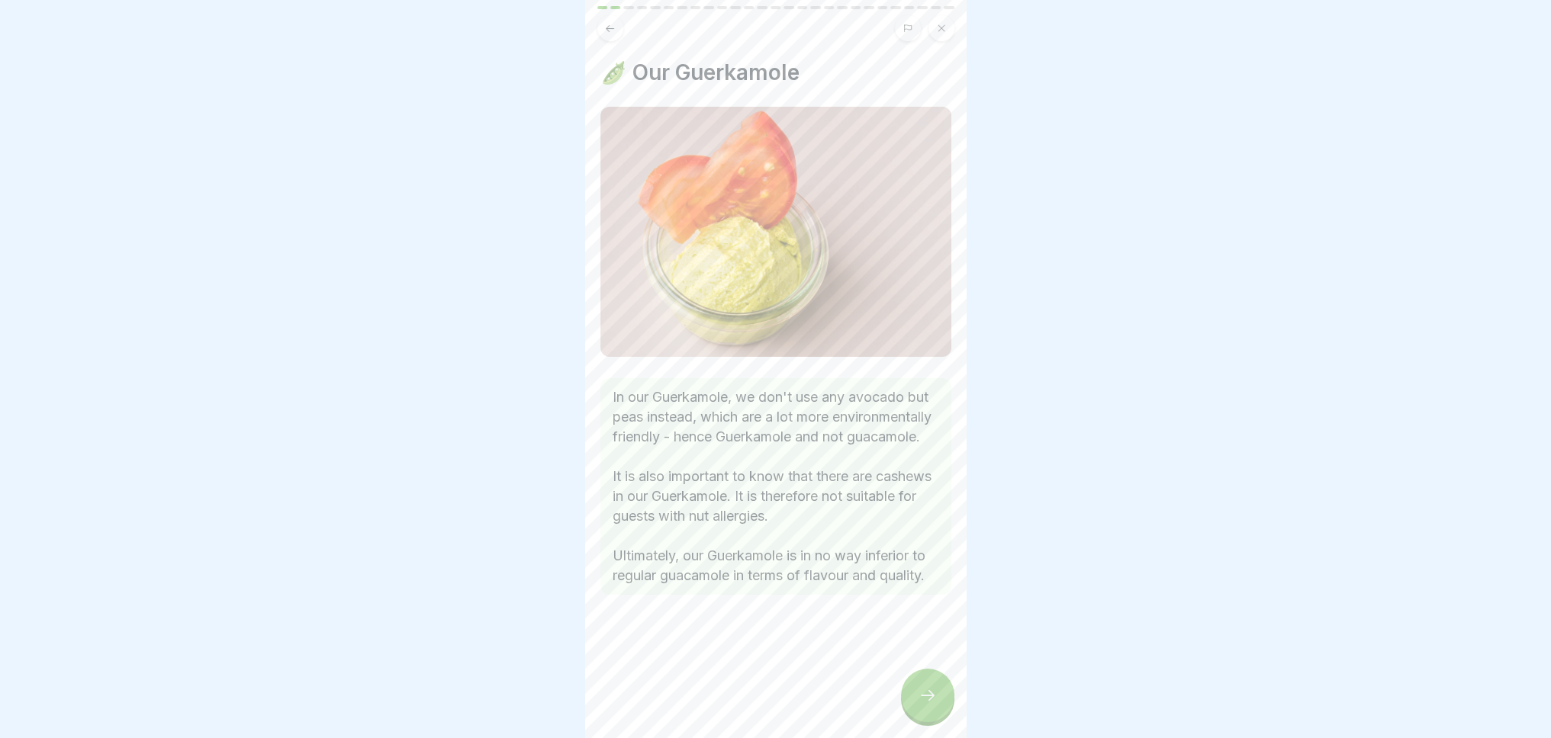
click at [922, 703] on icon at bounding box center [927, 696] width 18 height 18
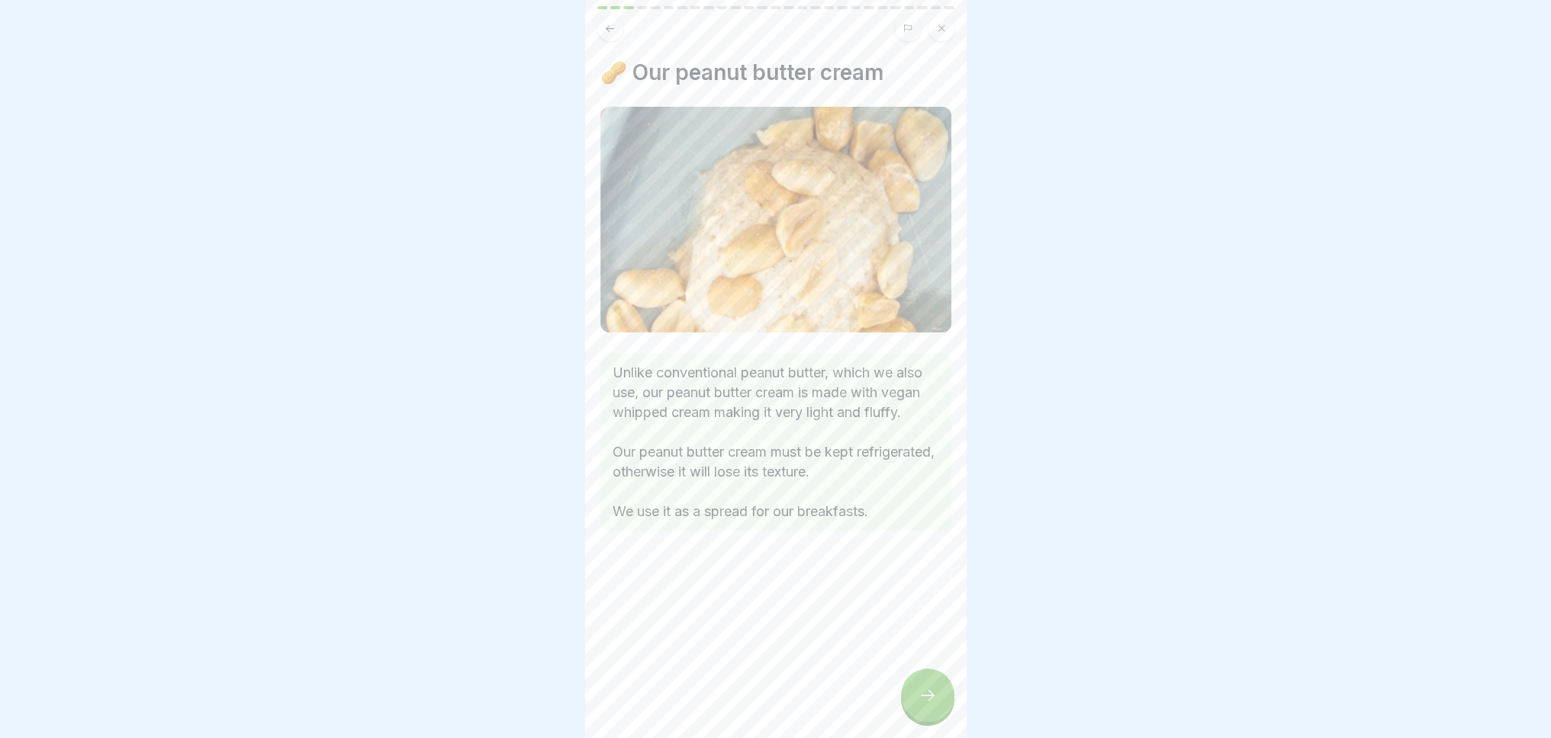
click at [922, 703] on icon at bounding box center [927, 696] width 18 height 18
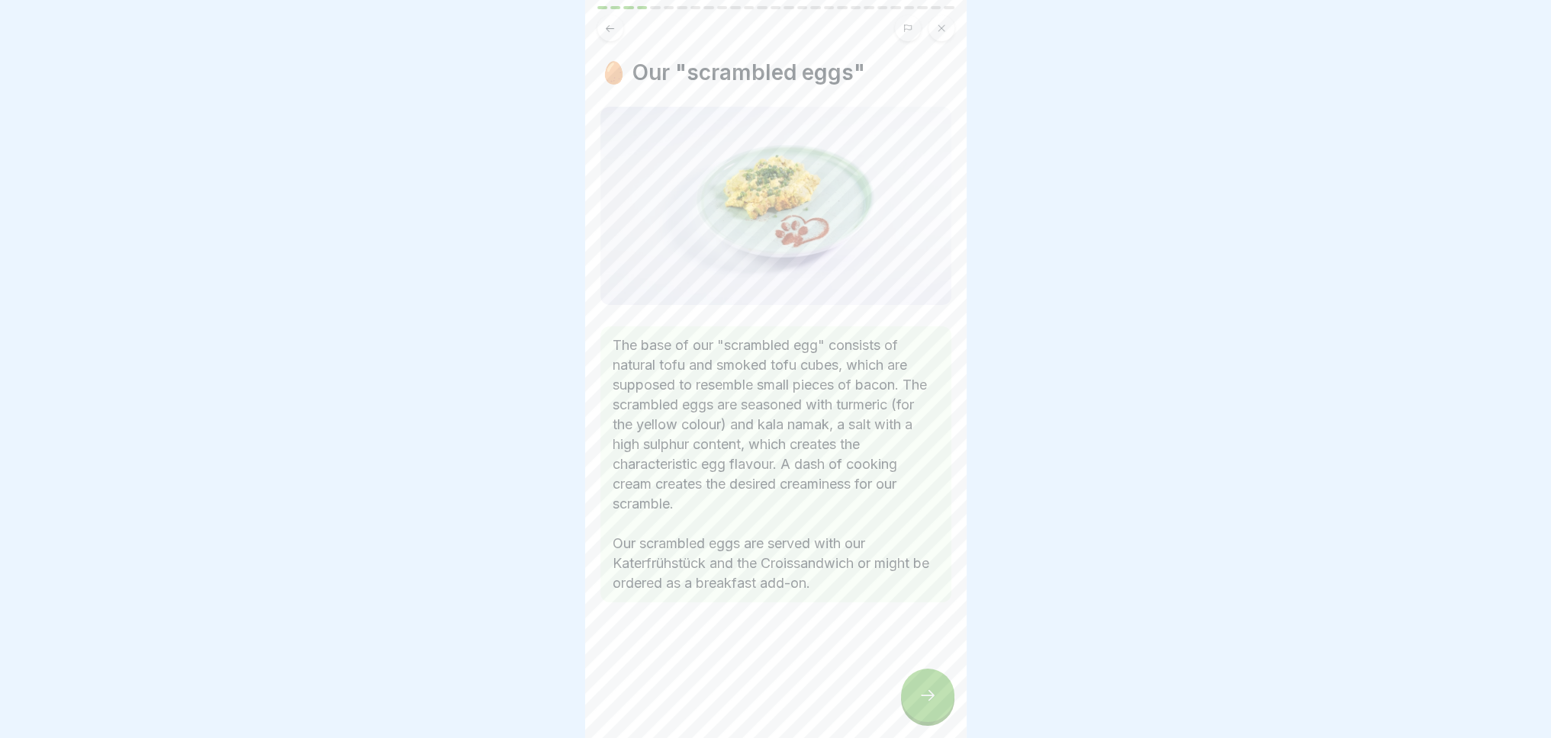
click at [922, 703] on icon at bounding box center [927, 696] width 18 height 18
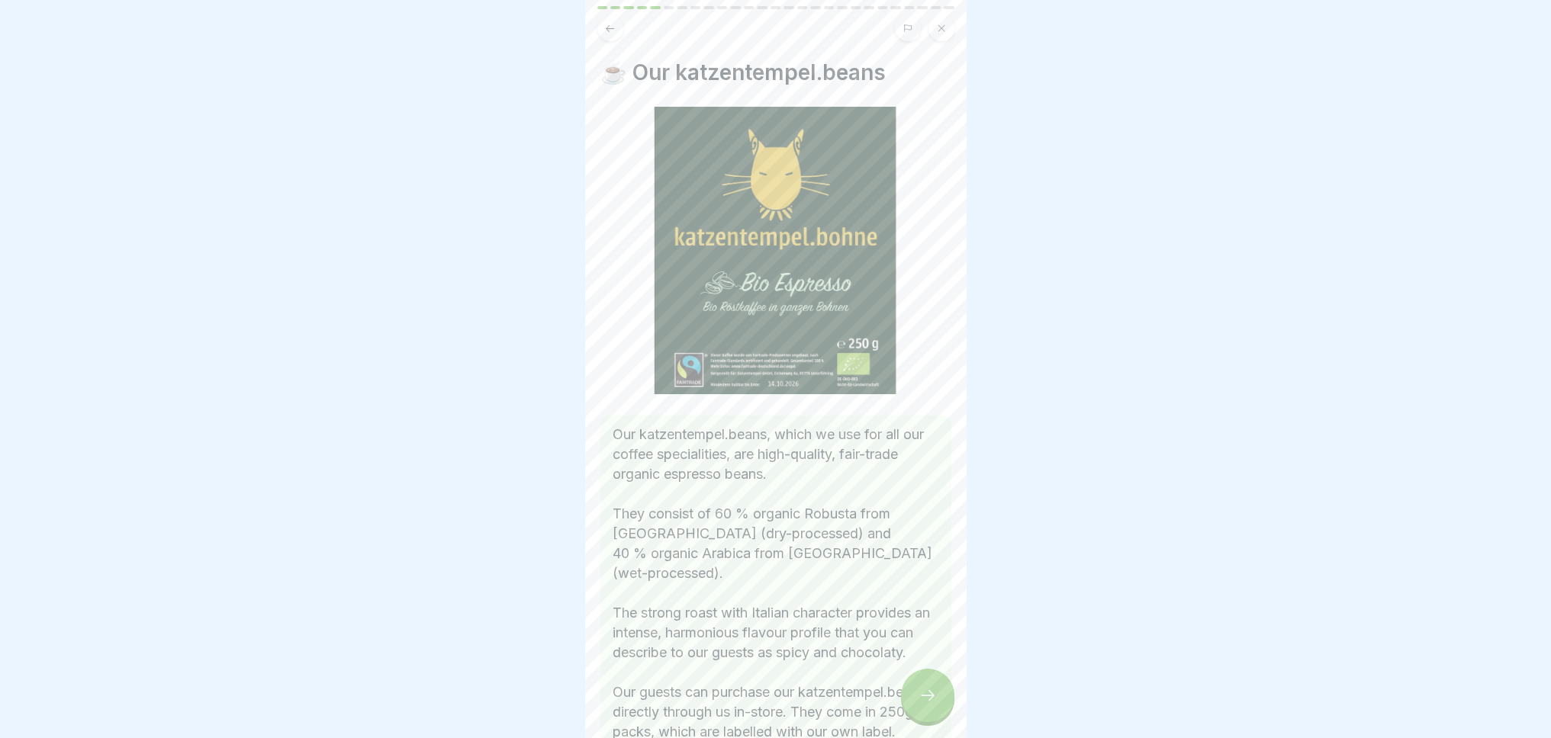
click at [922, 703] on icon at bounding box center [927, 696] width 18 height 18
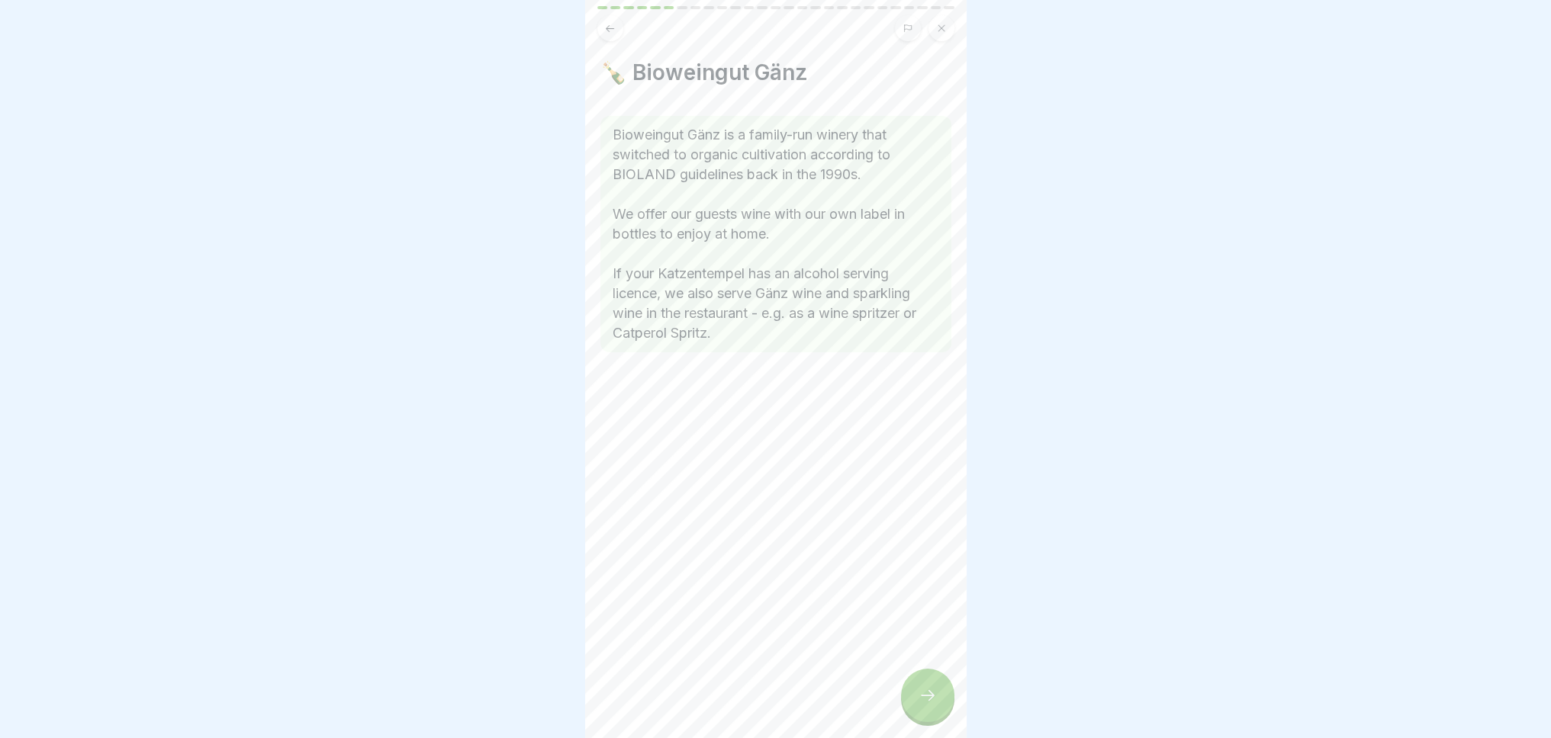
click at [922, 703] on icon at bounding box center [927, 696] width 18 height 18
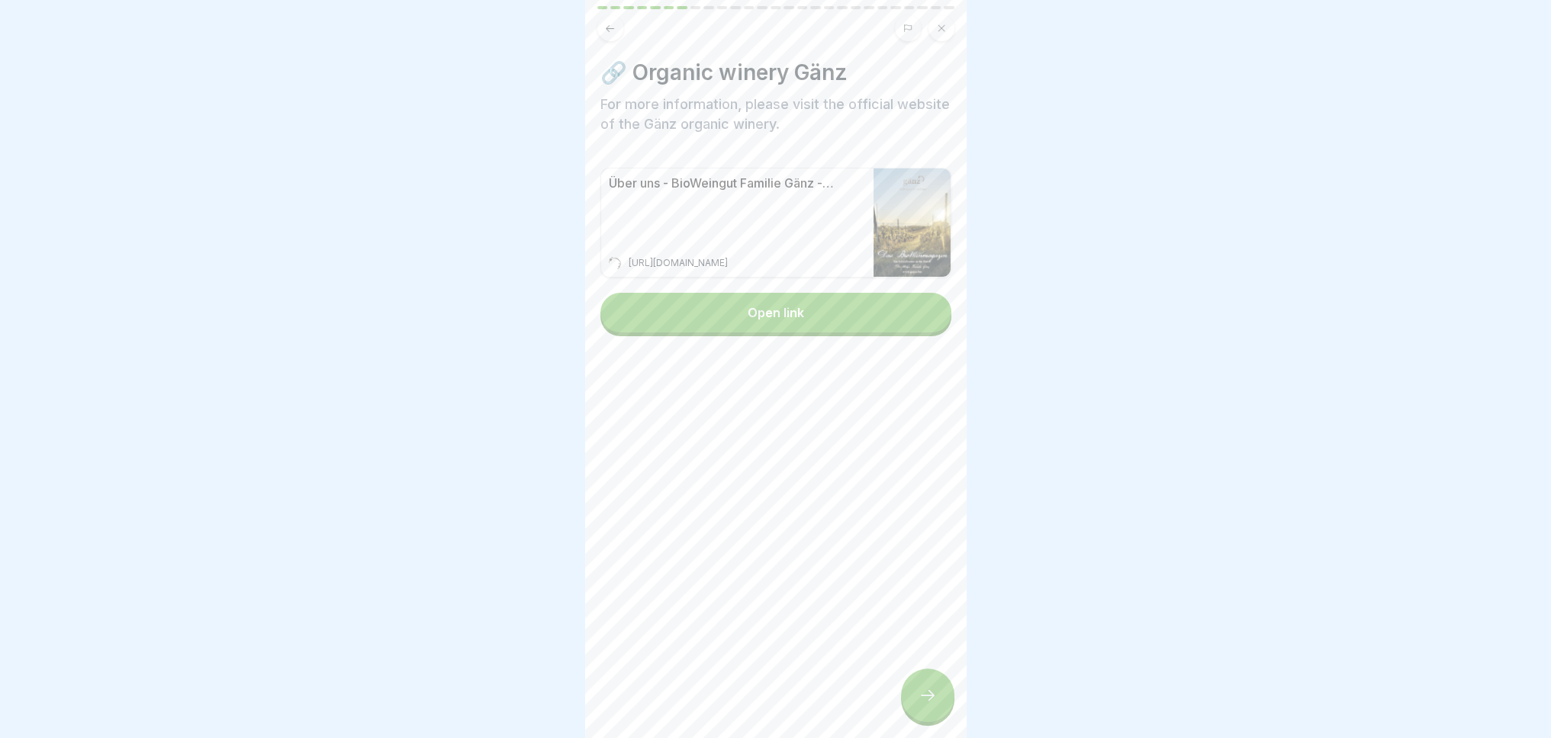
click at [925, 705] on icon at bounding box center [927, 696] width 18 height 18
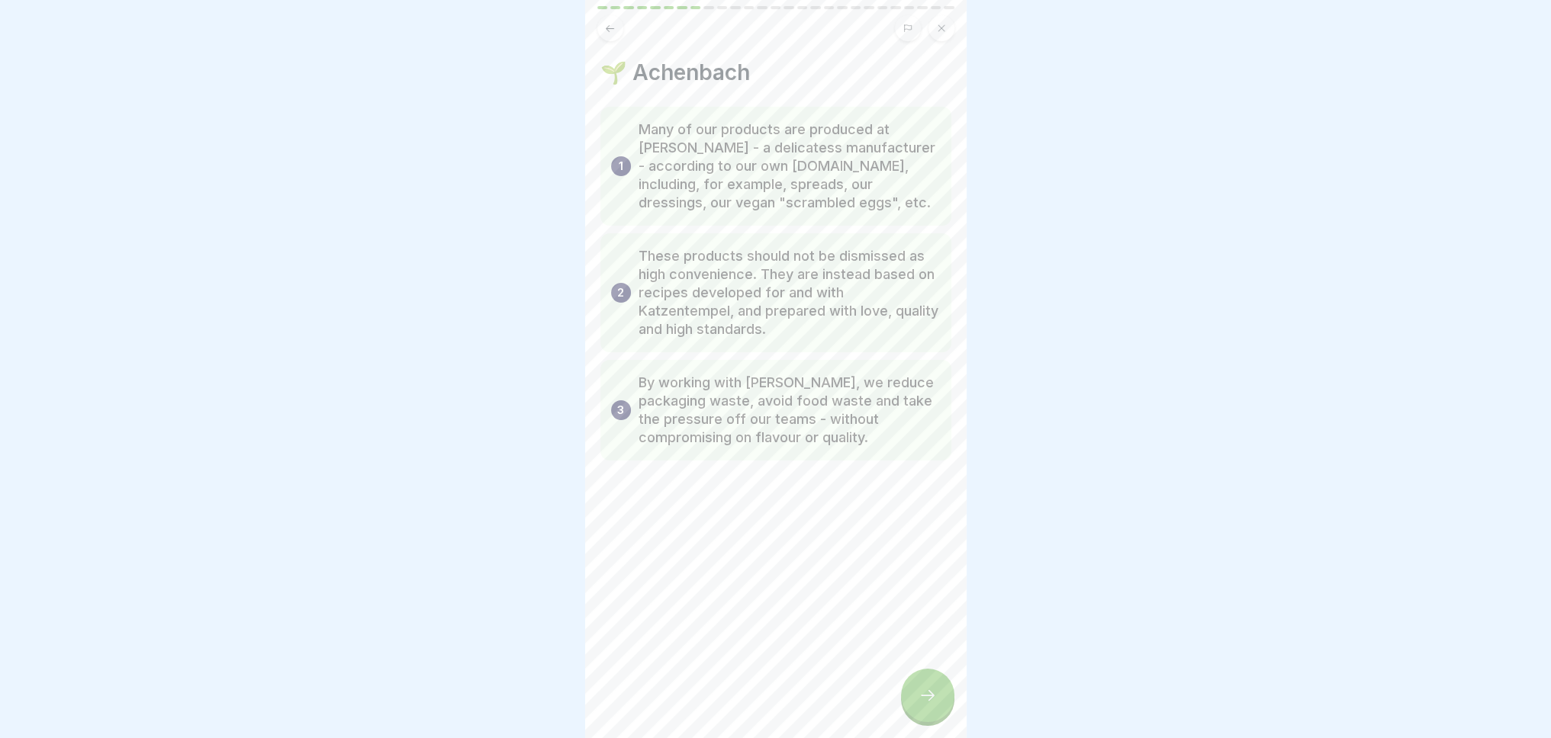
click at [925, 705] on icon at bounding box center [927, 696] width 18 height 18
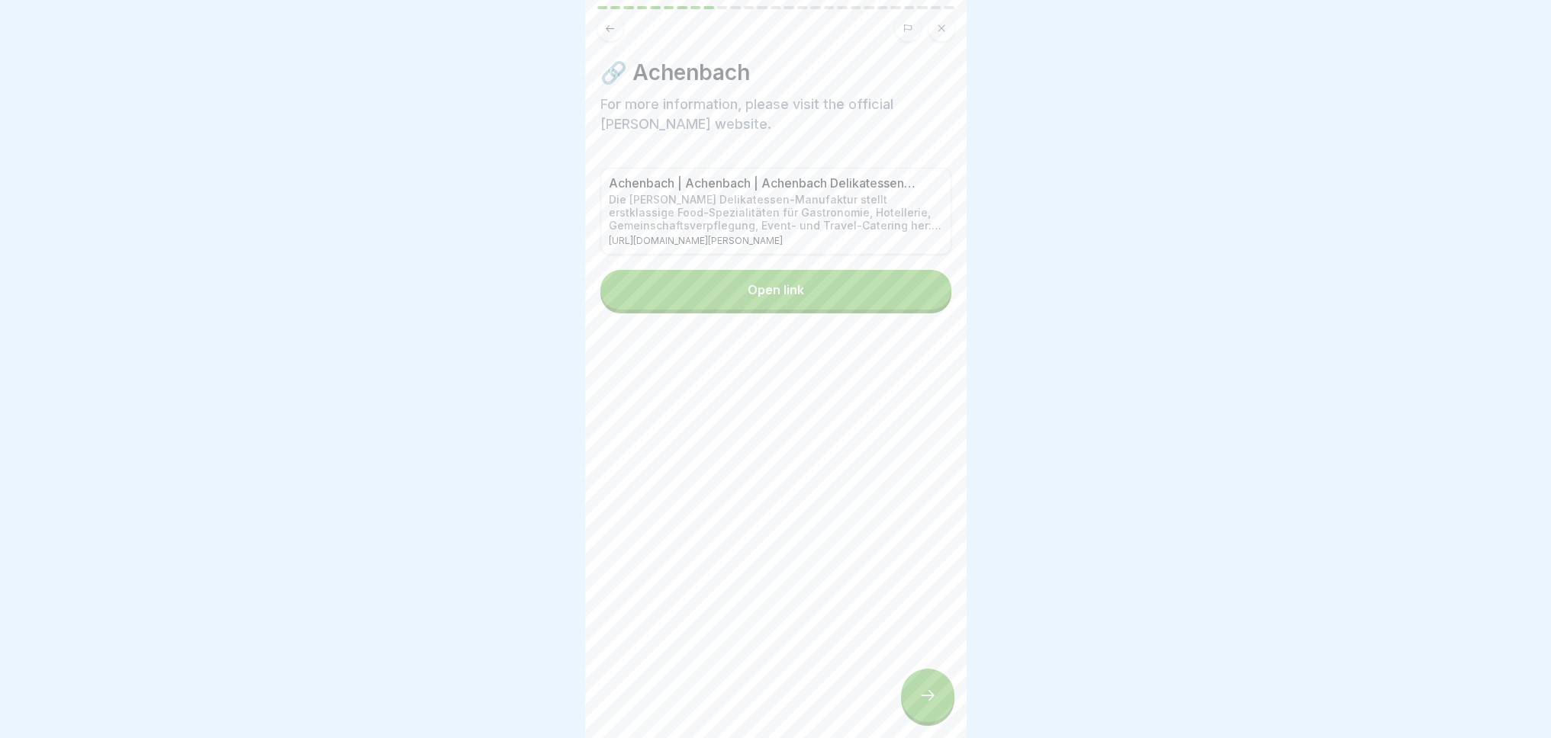
click at [925, 705] on icon at bounding box center [927, 696] width 18 height 18
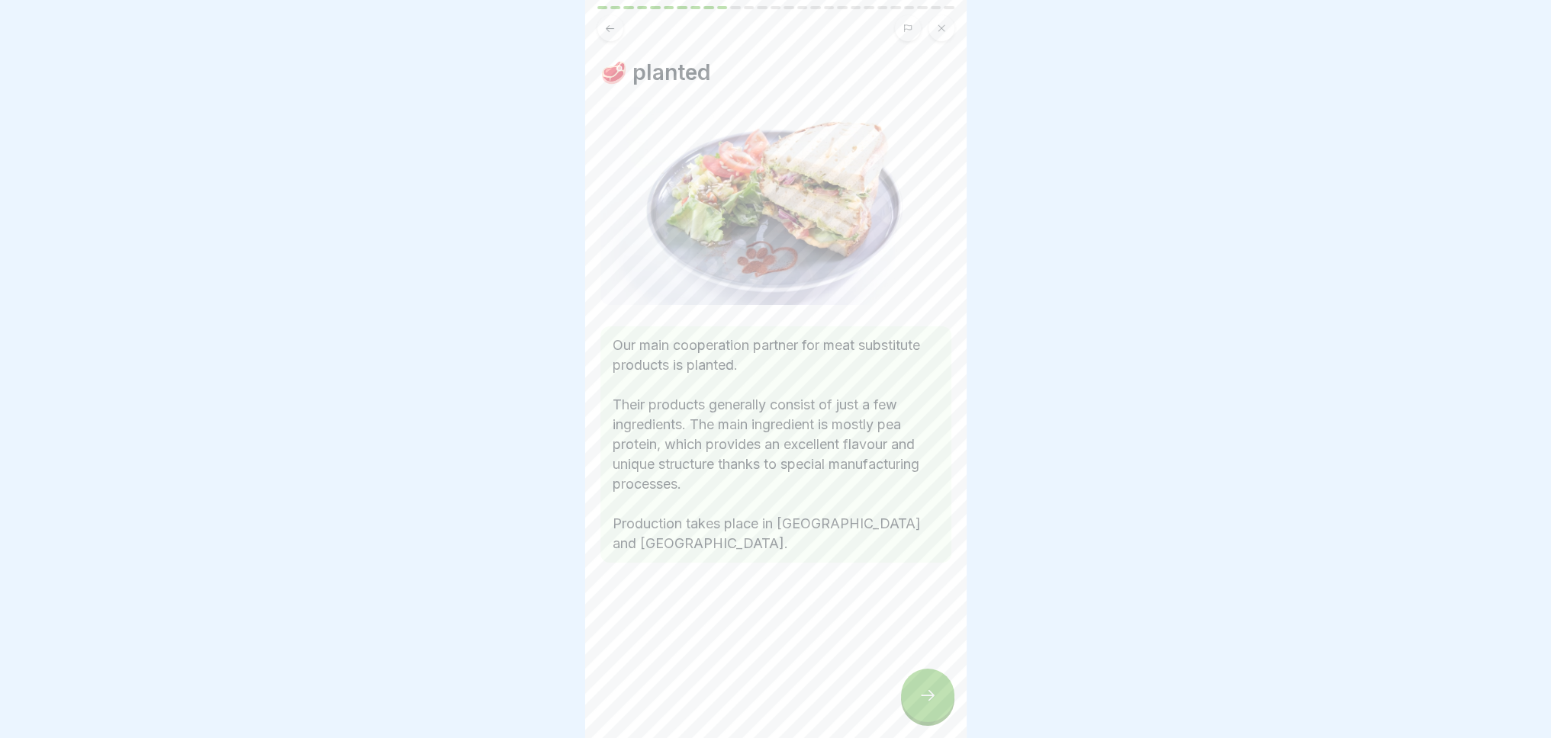
click at [932, 705] on icon at bounding box center [927, 696] width 18 height 18
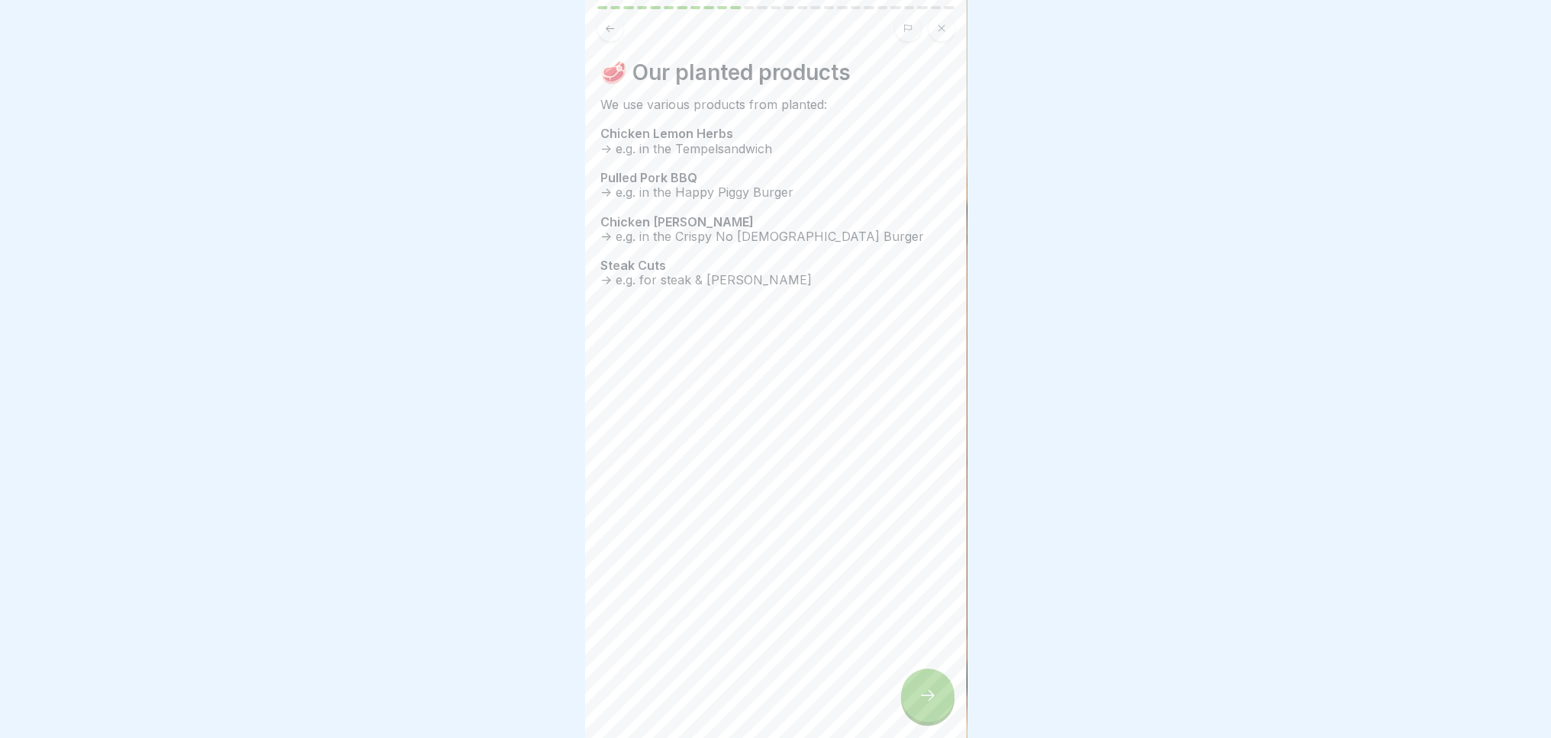
click at [925, 701] on icon at bounding box center [928, 695] width 14 height 11
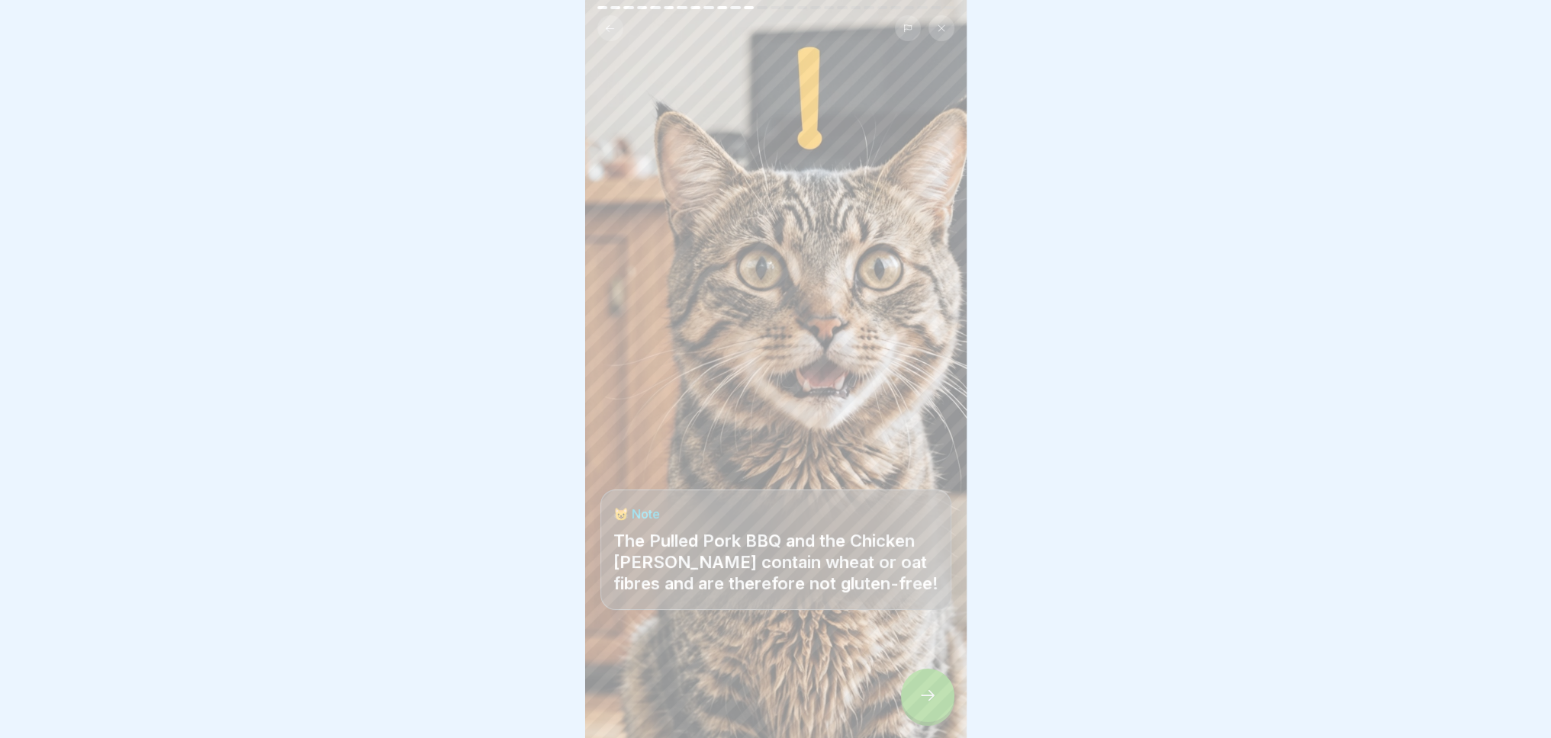
click at [925, 705] on icon at bounding box center [927, 696] width 18 height 18
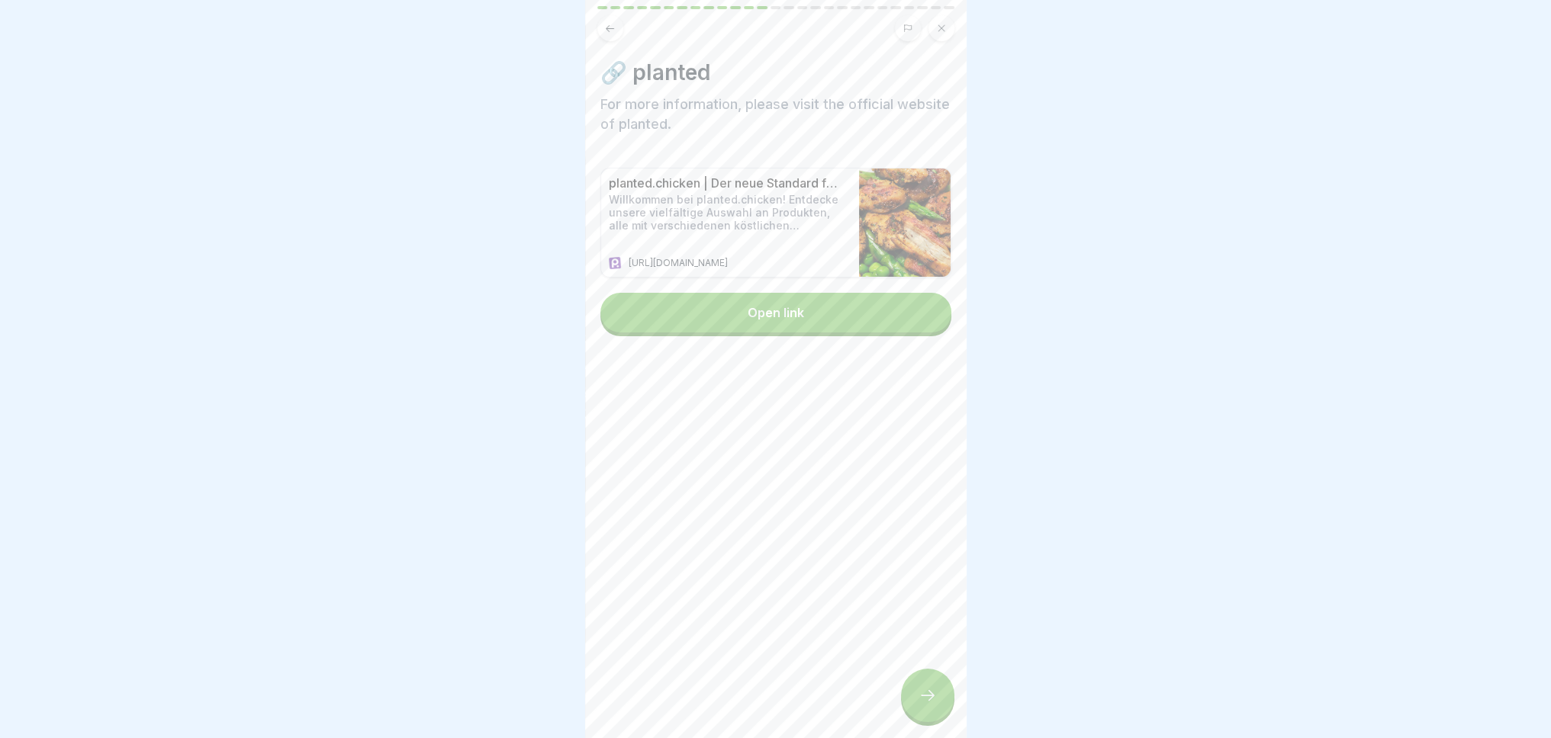
click at [925, 705] on icon at bounding box center [927, 696] width 18 height 18
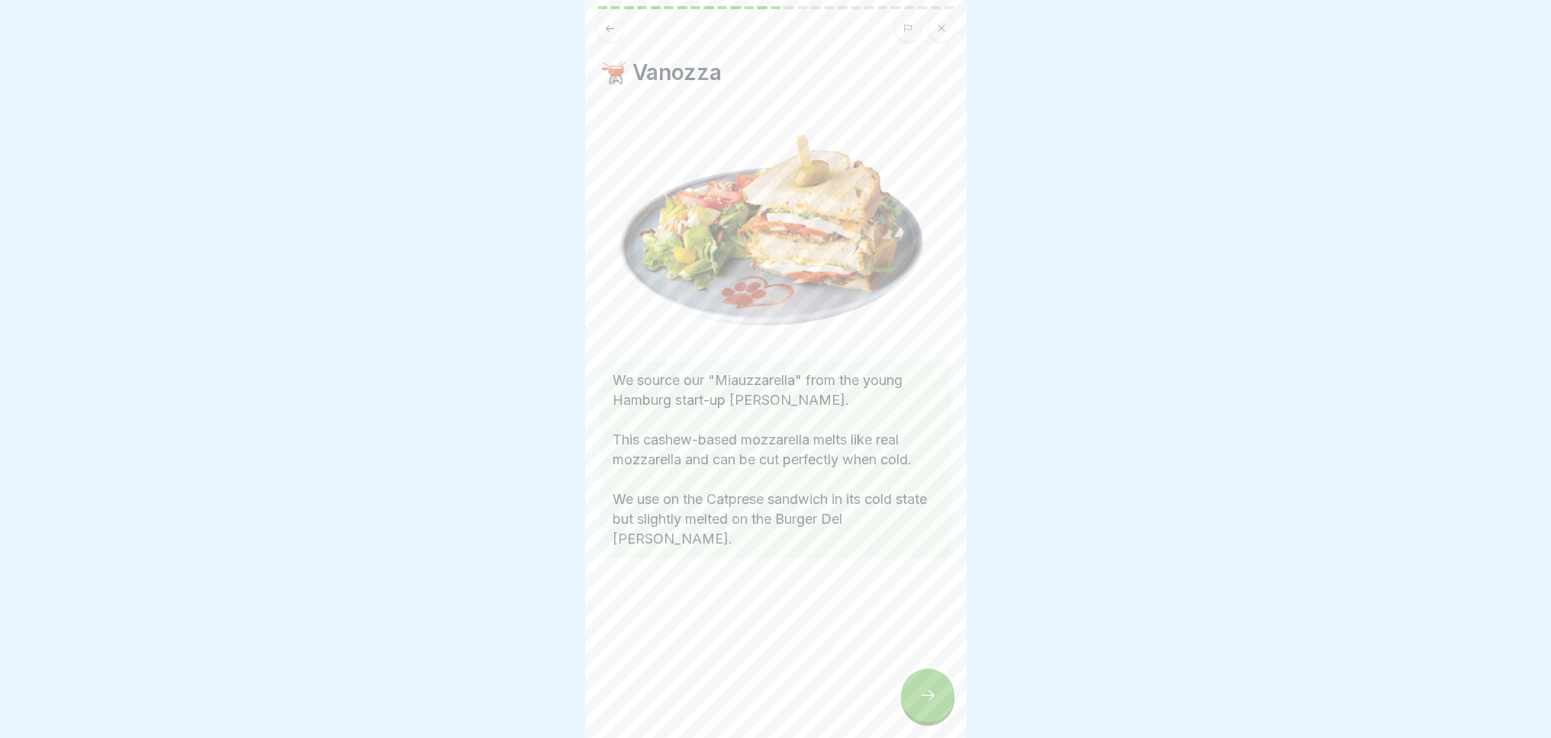
click at [925, 705] on icon at bounding box center [927, 696] width 18 height 18
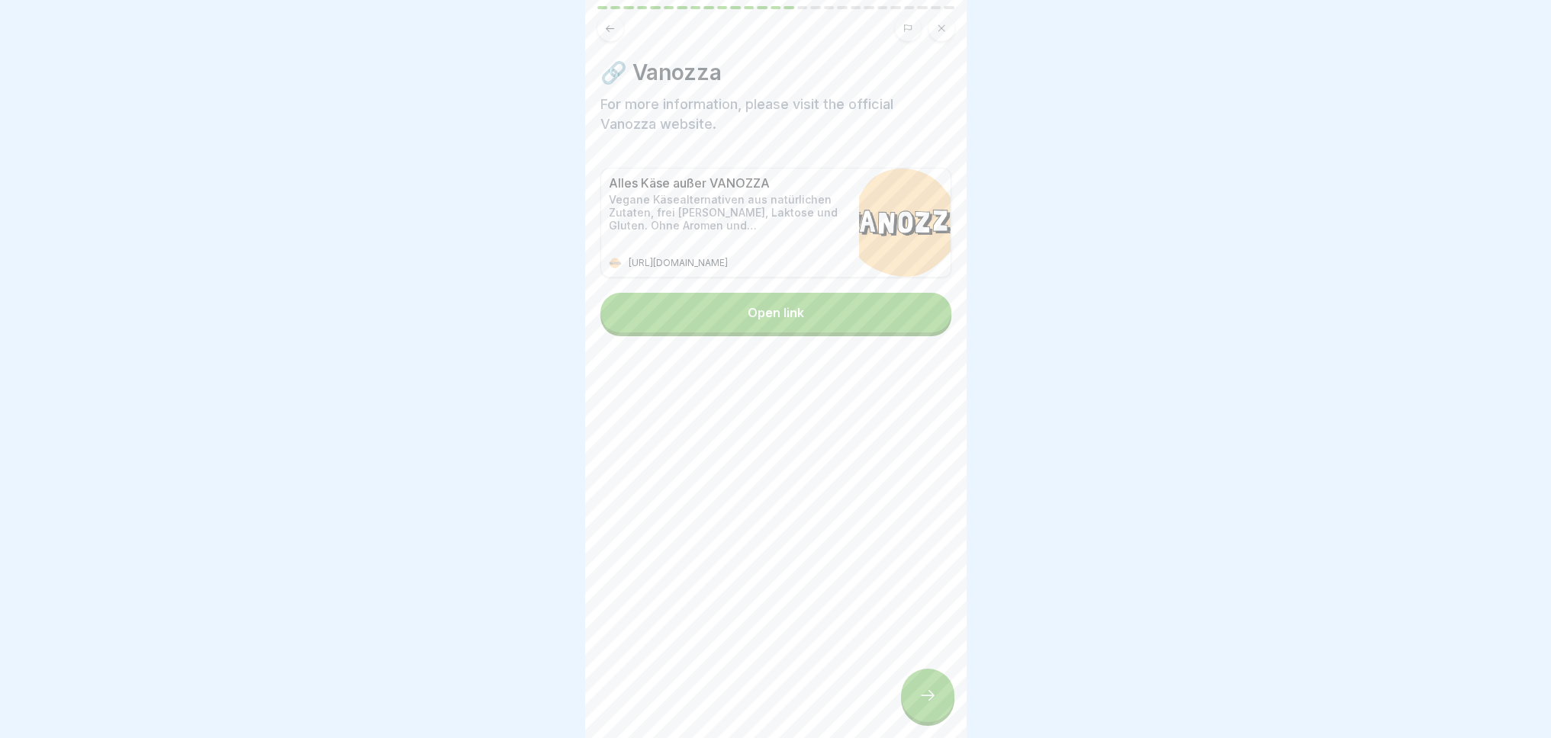
click at [925, 705] on icon at bounding box center [927, 696] width 18 height 18
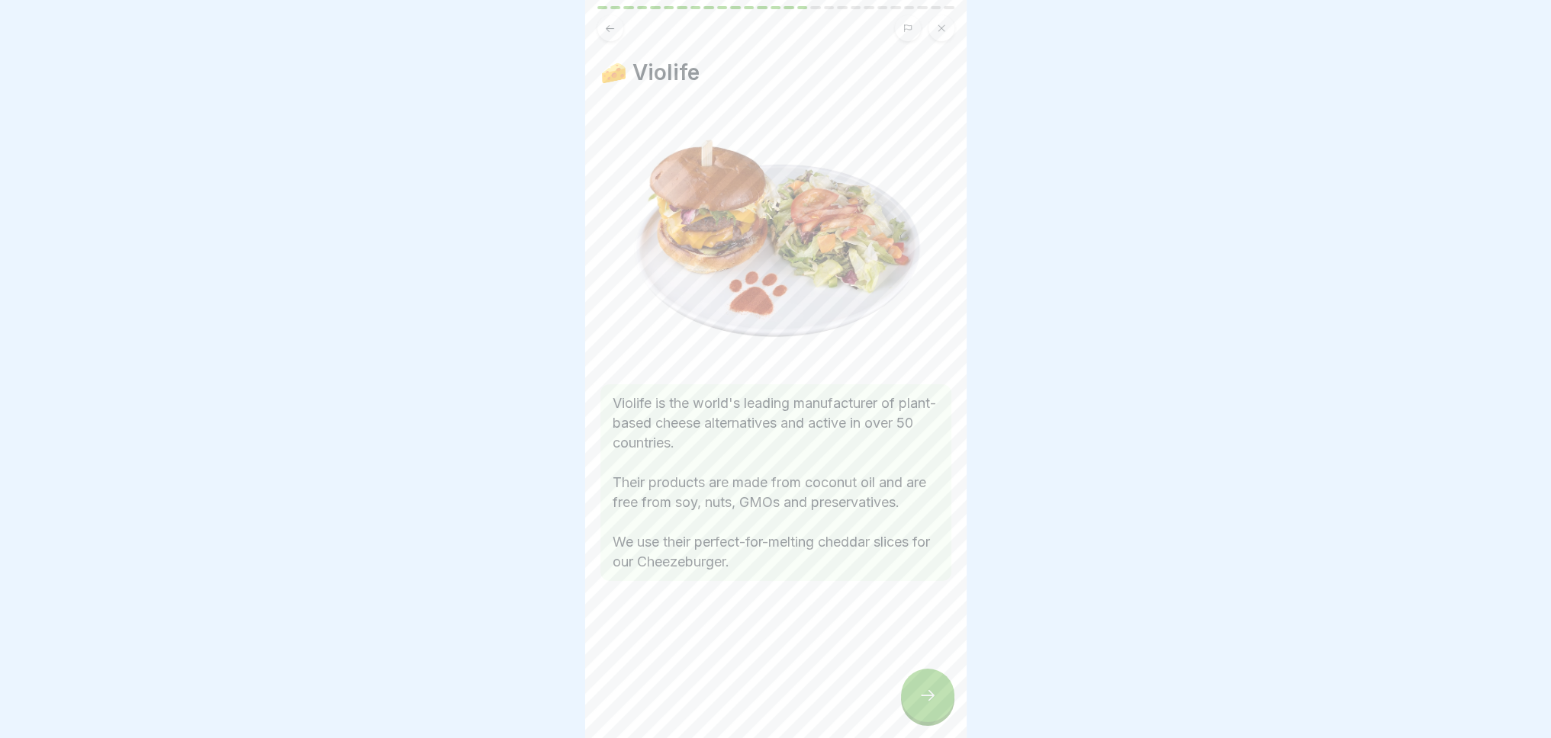
click at [926, 705] on icon at bounding box center [927, 696] width 18 height 18
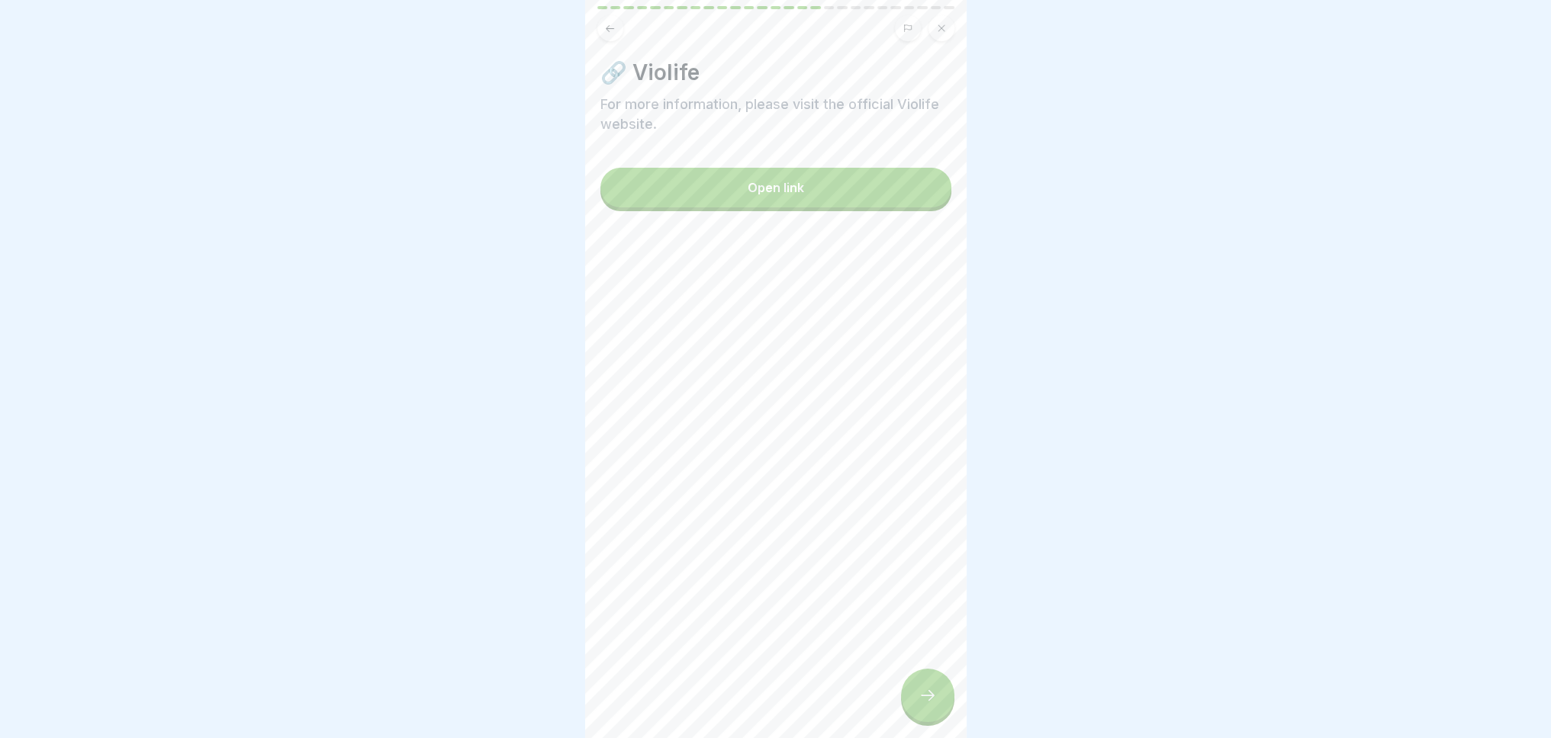
click at [926, 705] on icon at bounding box center [927, 696] width 18 height 18
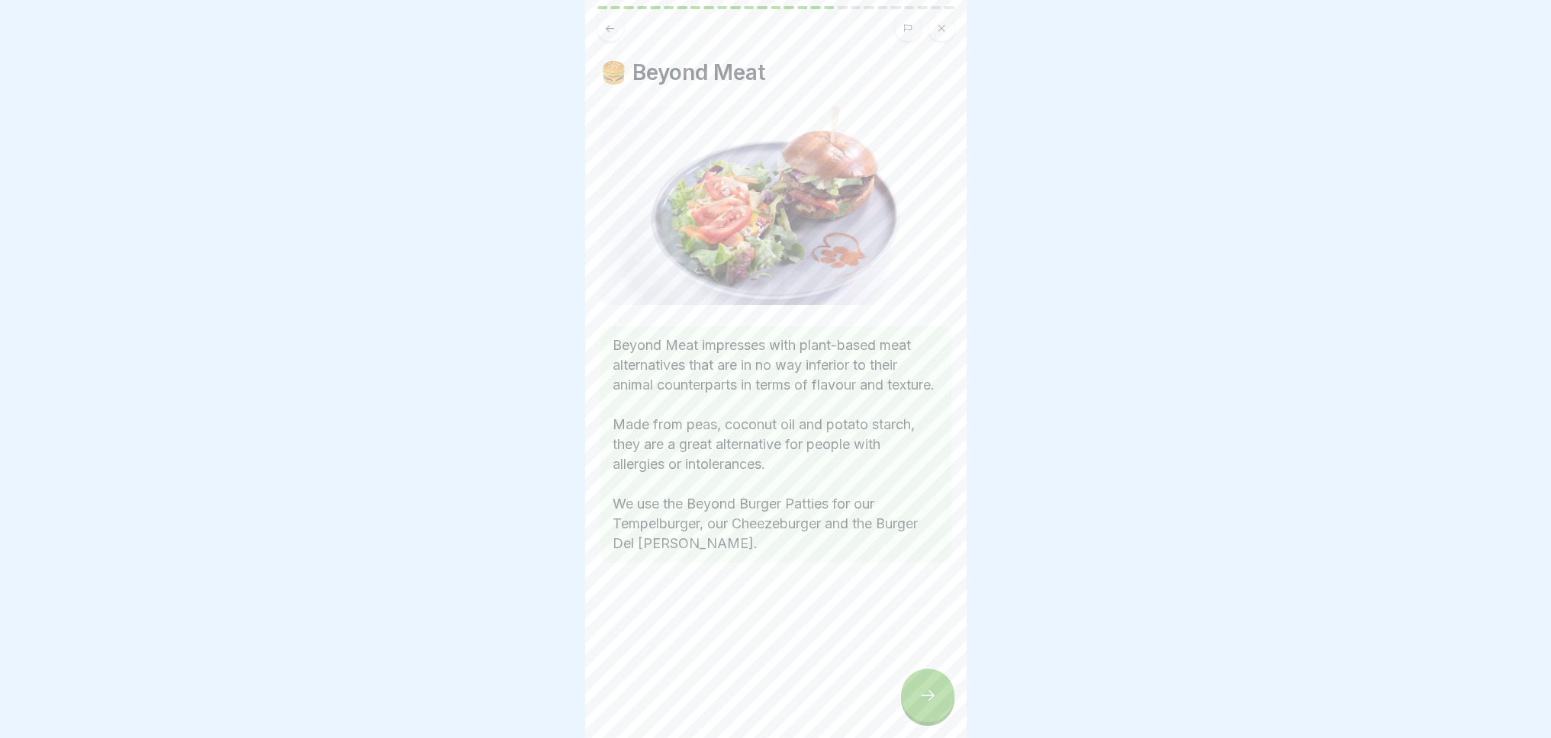
click at [926, 705] on icon at bounding box center [927, 696] width 18 height 18
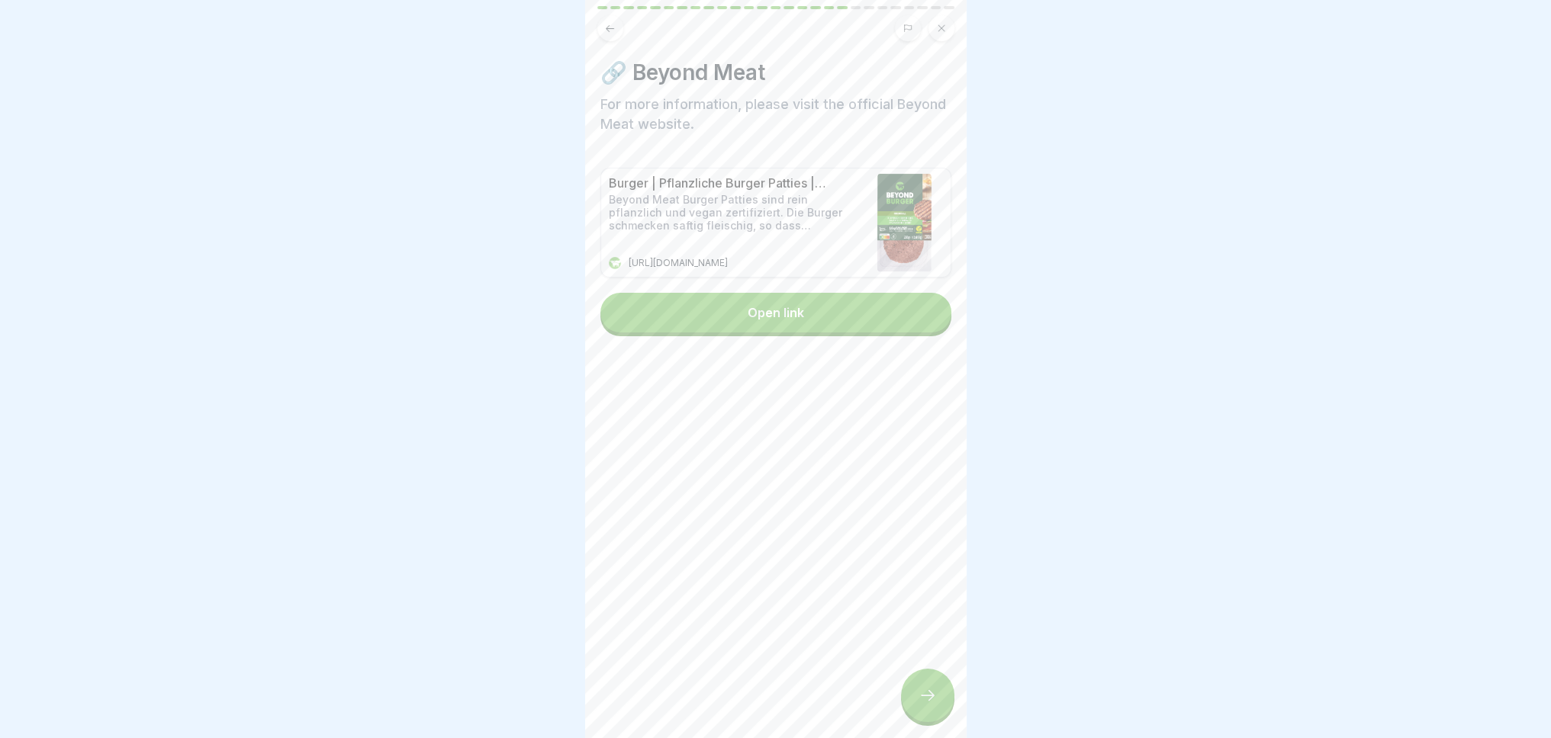
click at [926, 705] on icon at bounding box center [927, 696] width 18 height 18
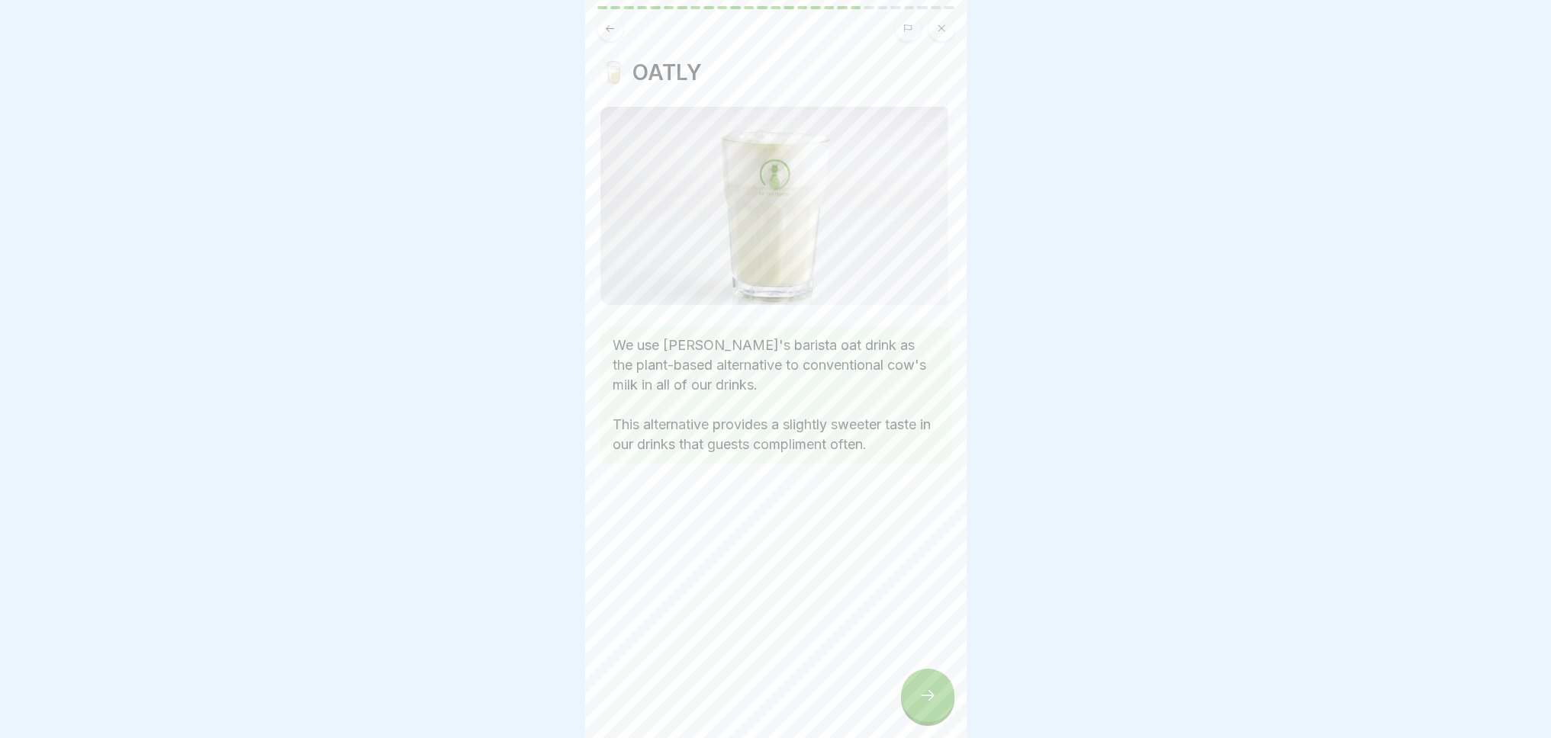
click at [926, 705] on icon at bounding box center [927, 696] width 18 height 18
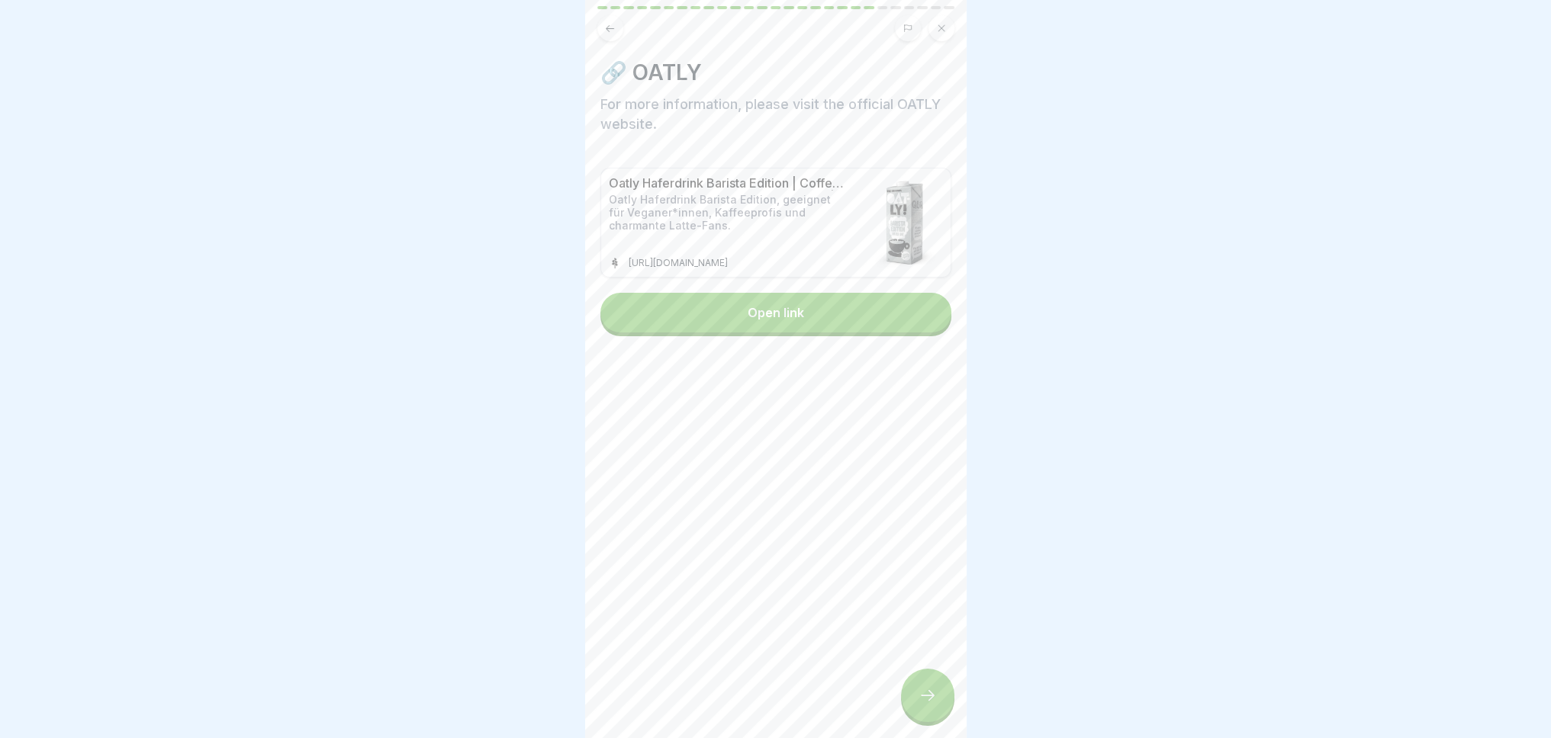
click at [926, 705] on icon at bounding box center [927, 696] width 18 height 18
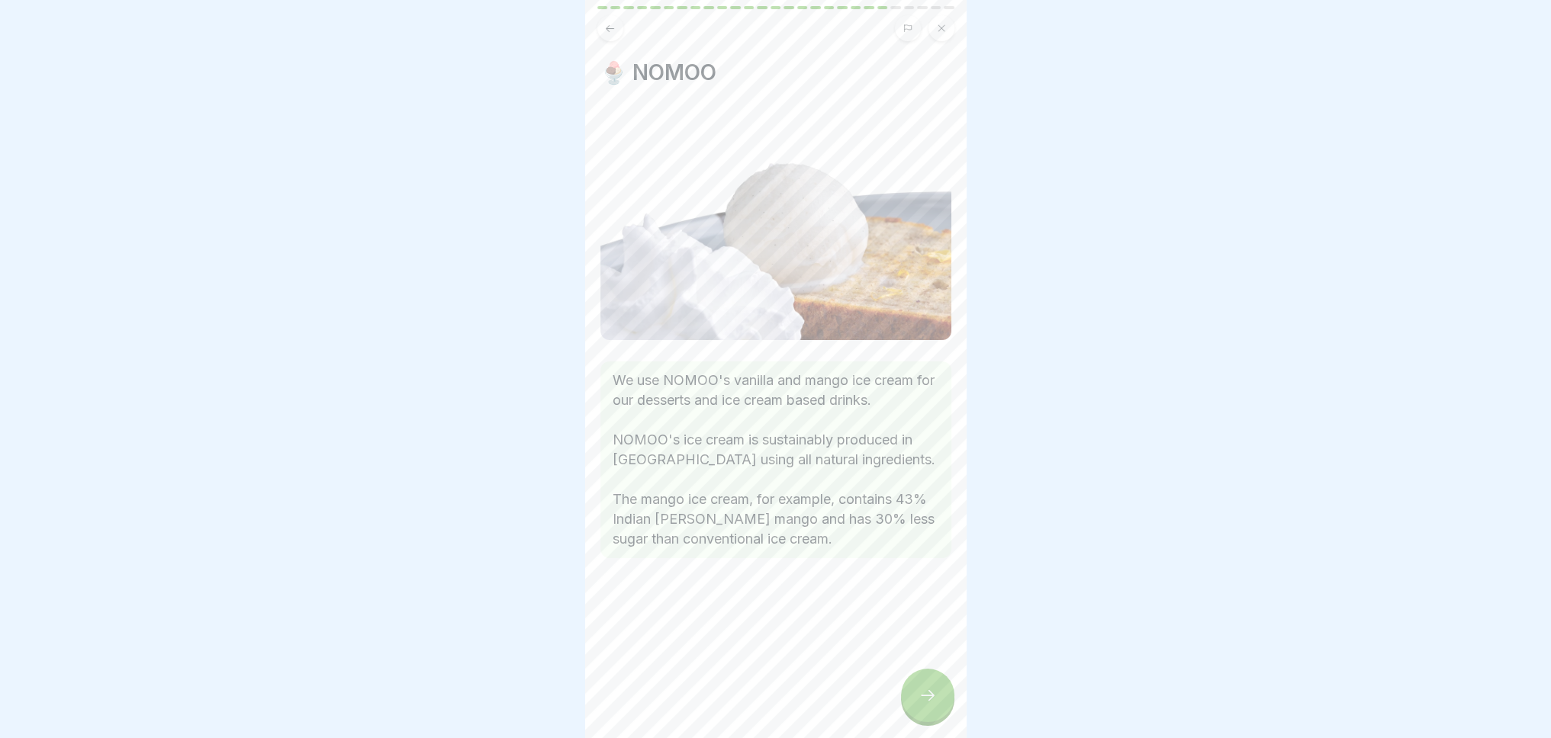
click at [926, 705] on icon at bounding box center [927, 696] width 18 height 18
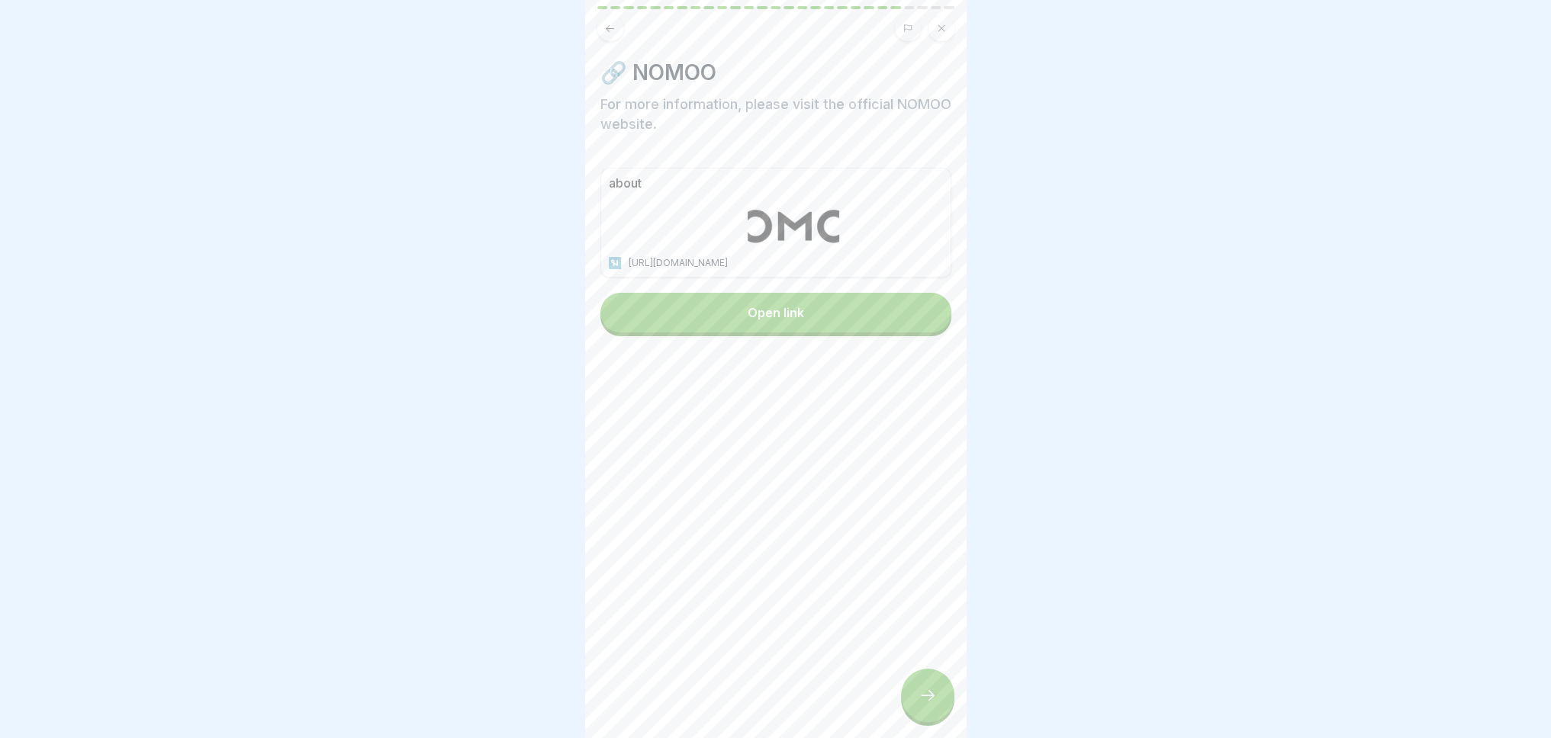
click at [926, 705] on icon at bounding box center [927, 696] width 18 height 18
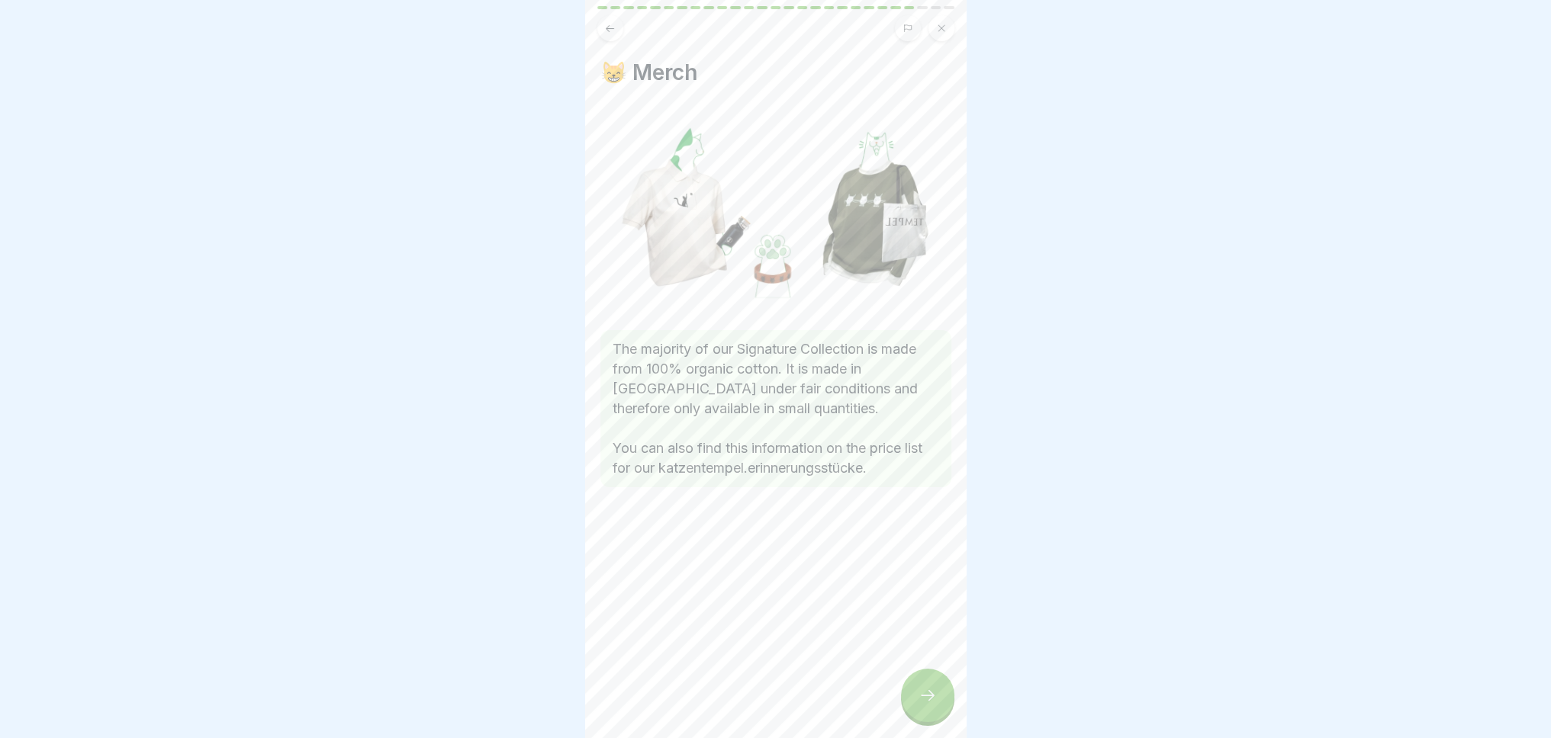
click at [926, 705] on icon at bounding box center [927, 696] width 18 height 18
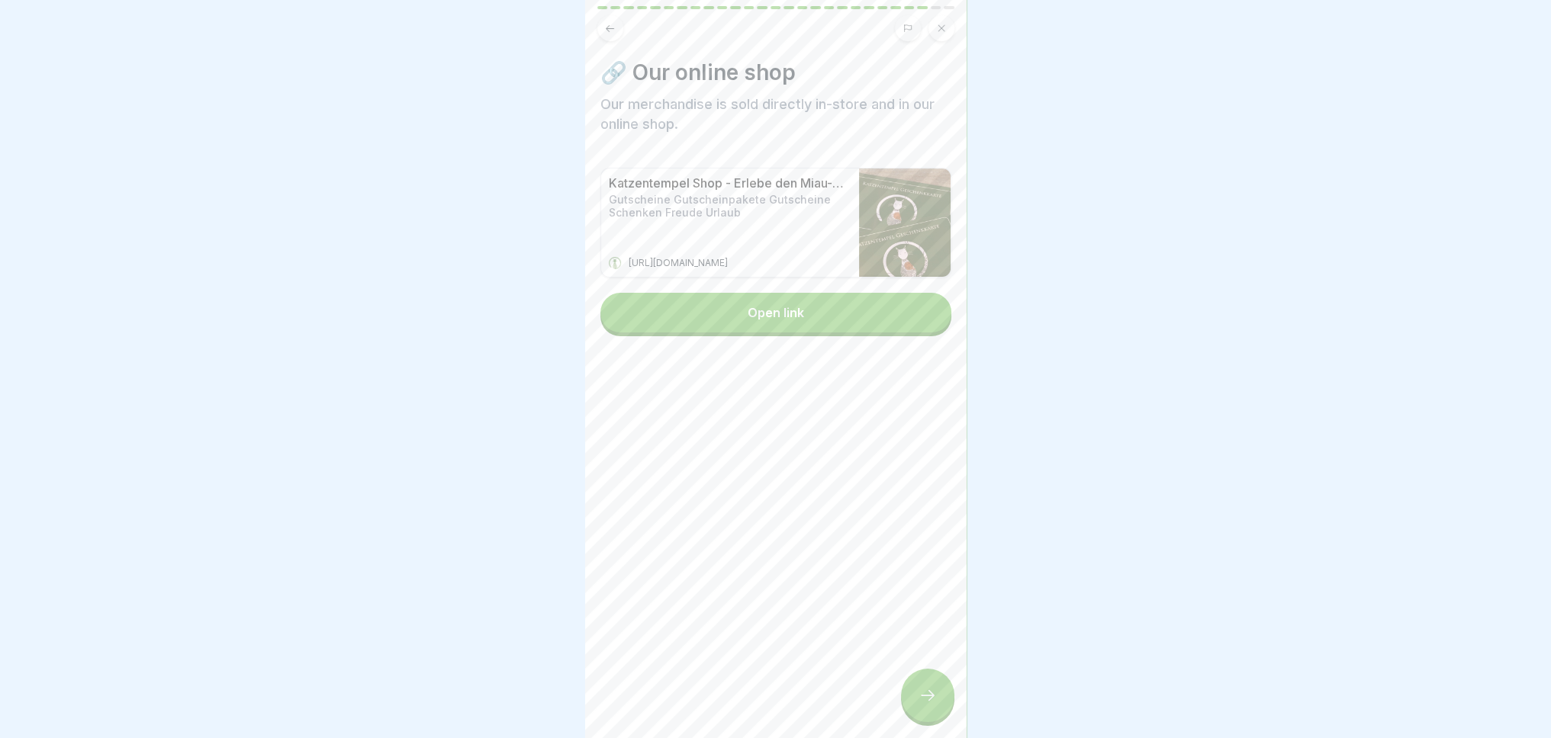
click at [926, 705] on icon at bounding box center [927, 696] width 18 height 18
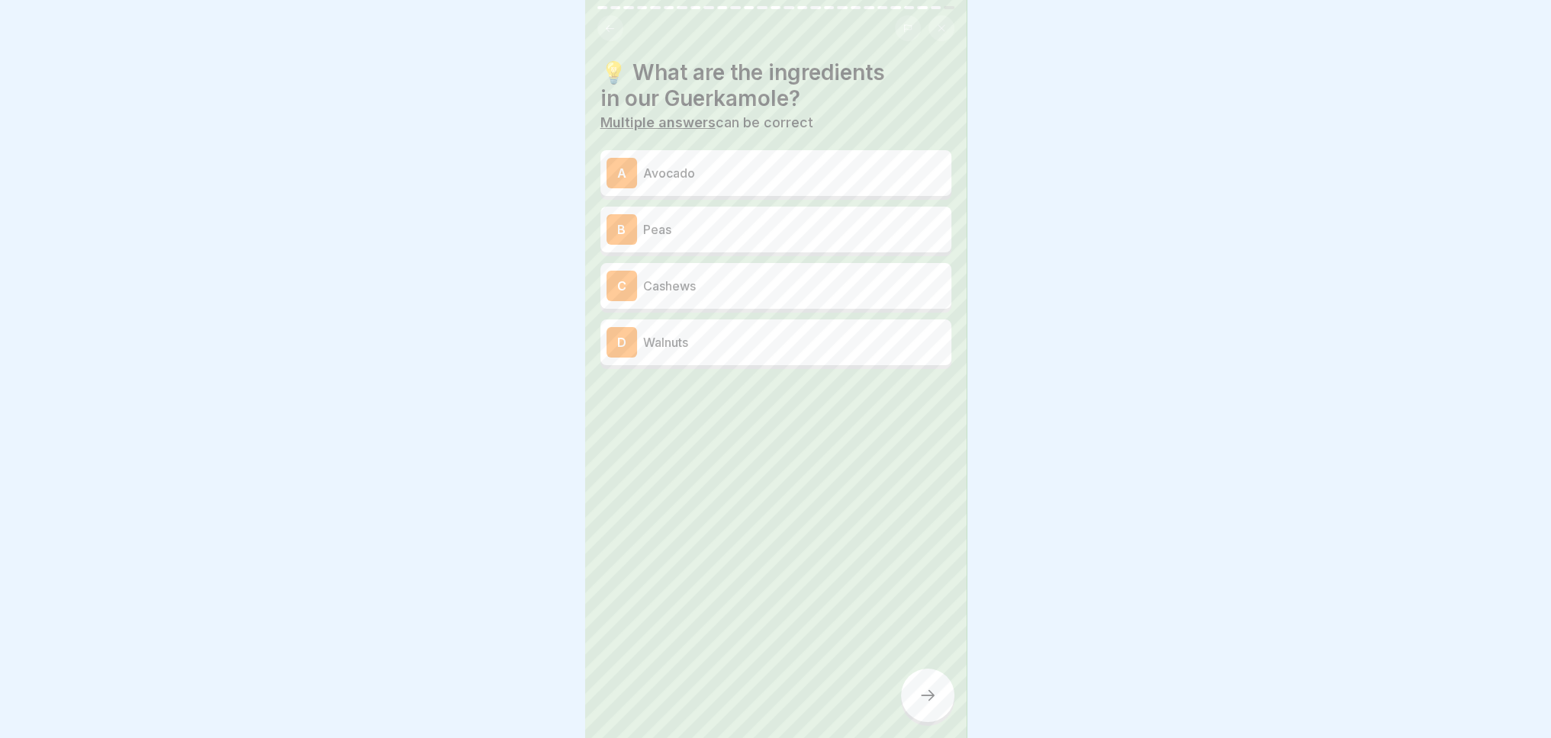
click at [926, 705] on icon at bounding box center [927, 696] width 18 height 18
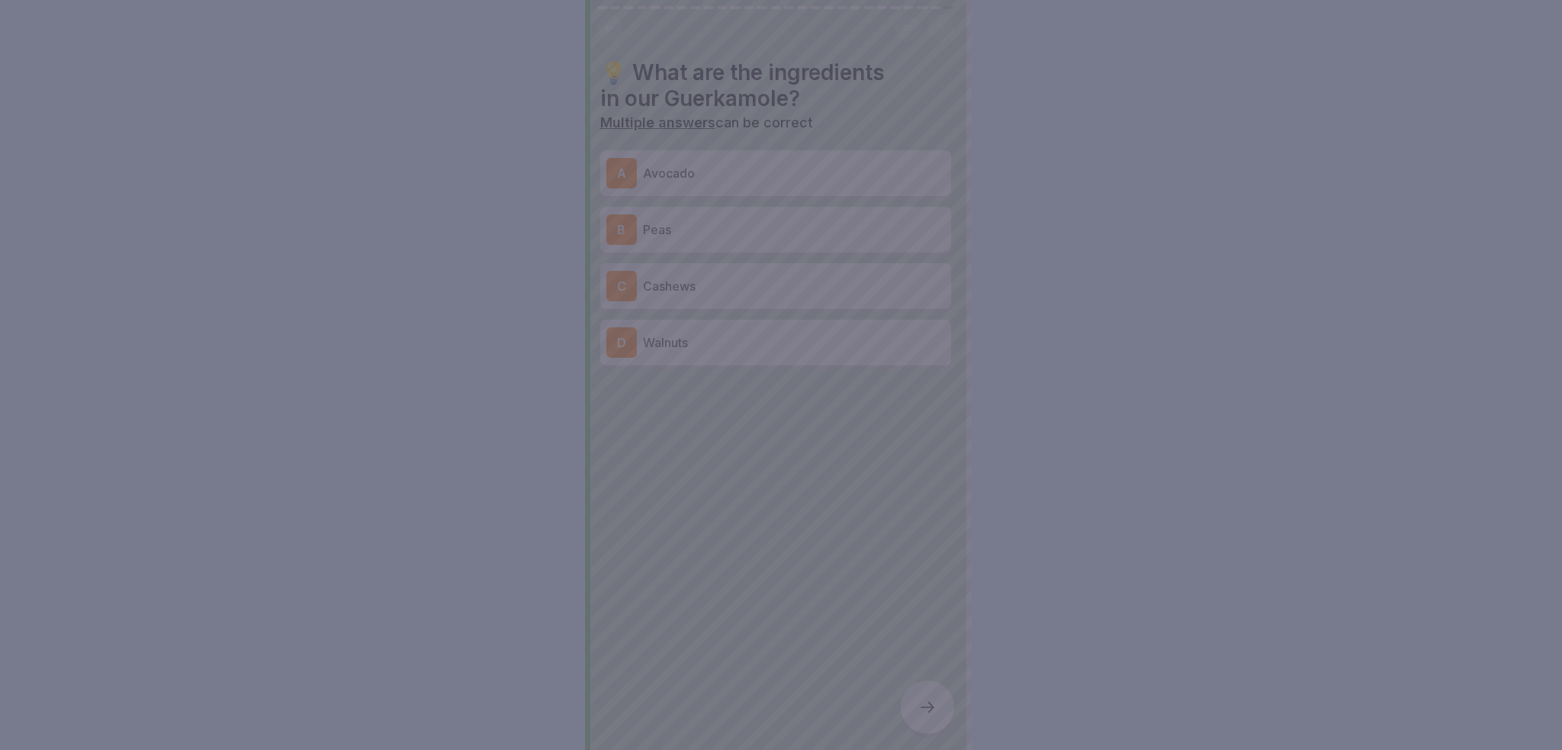
click at [742, 510] on div at bounding box center [781, 375] width 1562 height 750
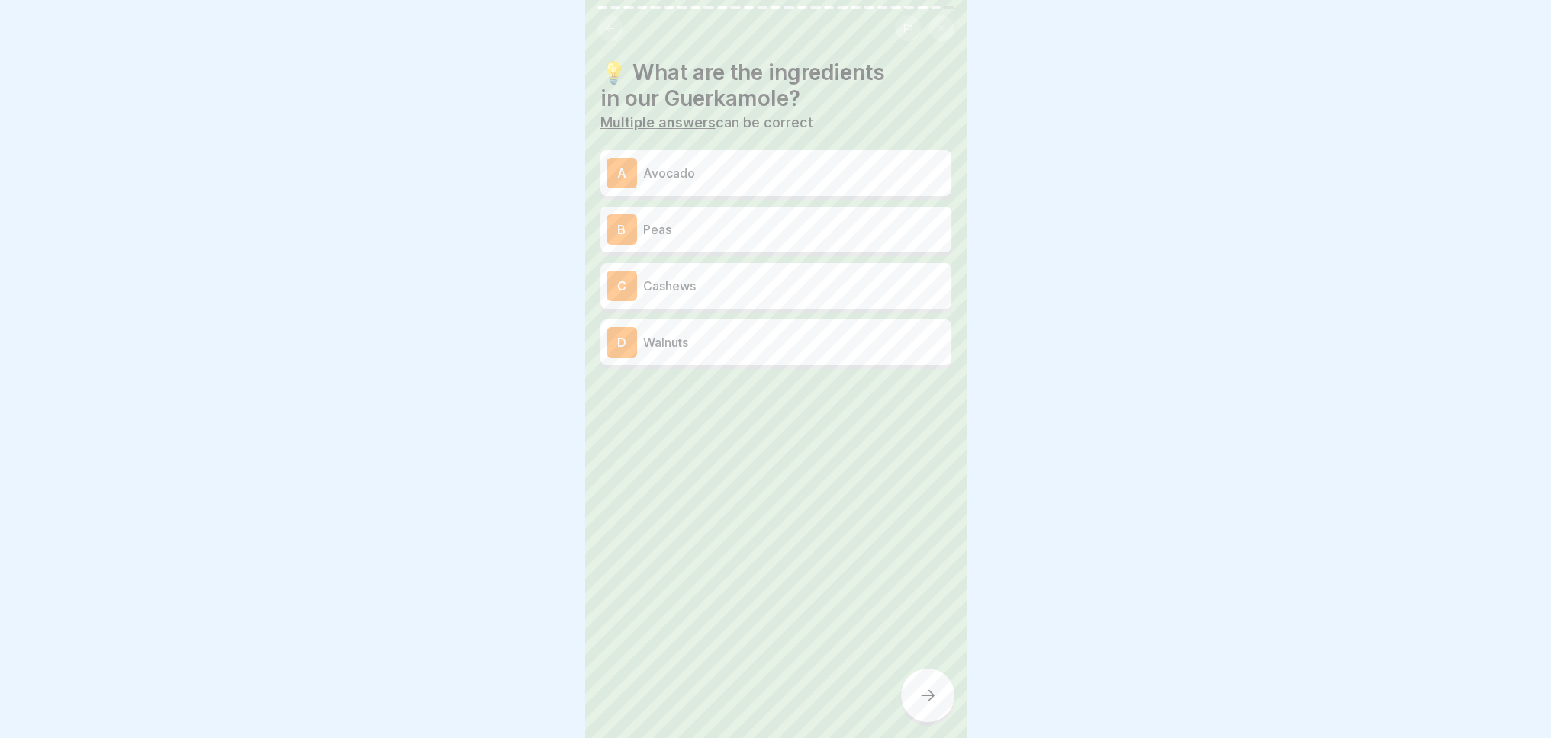
click at [668, 169] on p "Avocado" at bounding box center [794, 173] width 302 height 18
click at [925, 705] on icon at bounding box center [927, 696] width 18 height 18
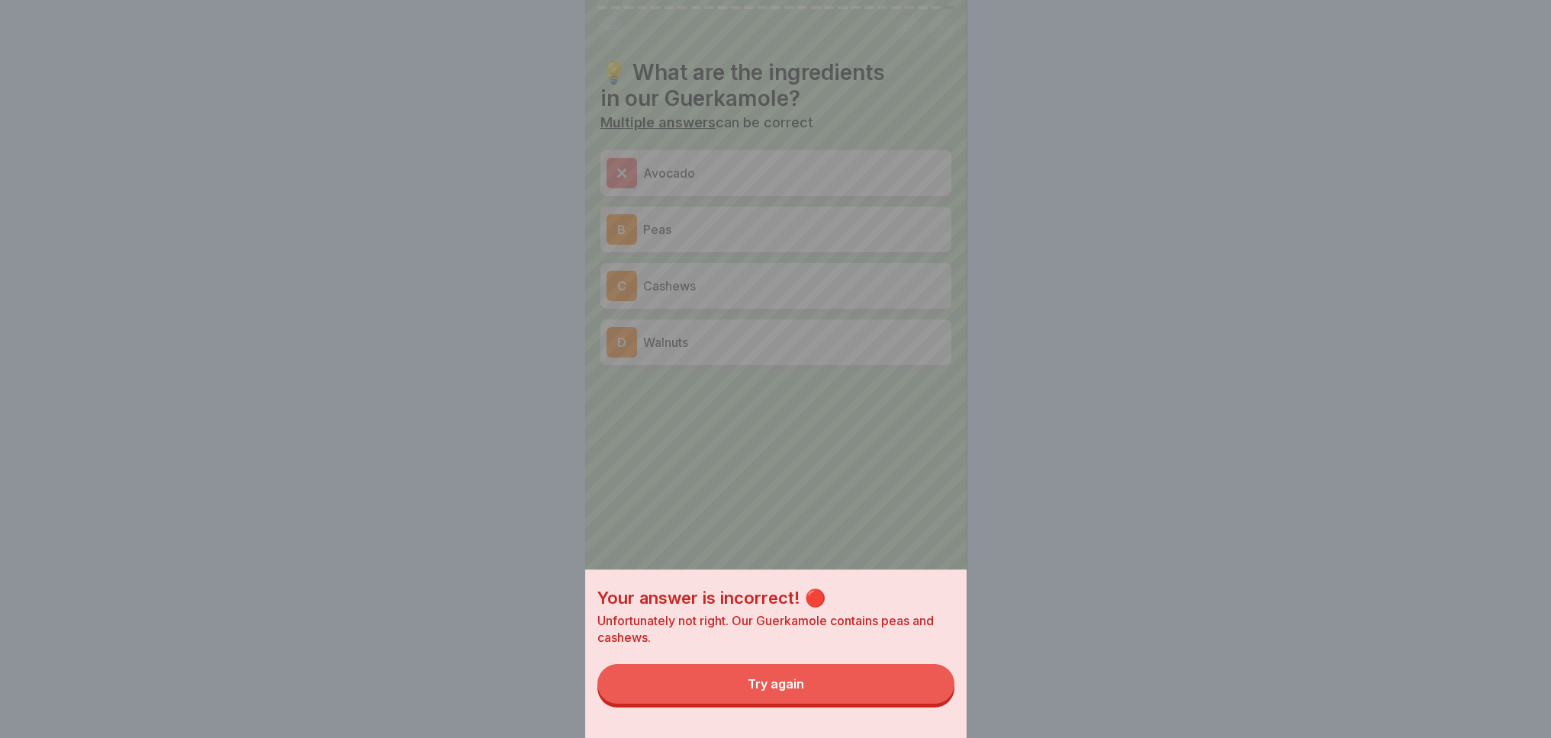
click at [802, 691] on div "Try again" at bounding box center [776, 684] width 56 height 14
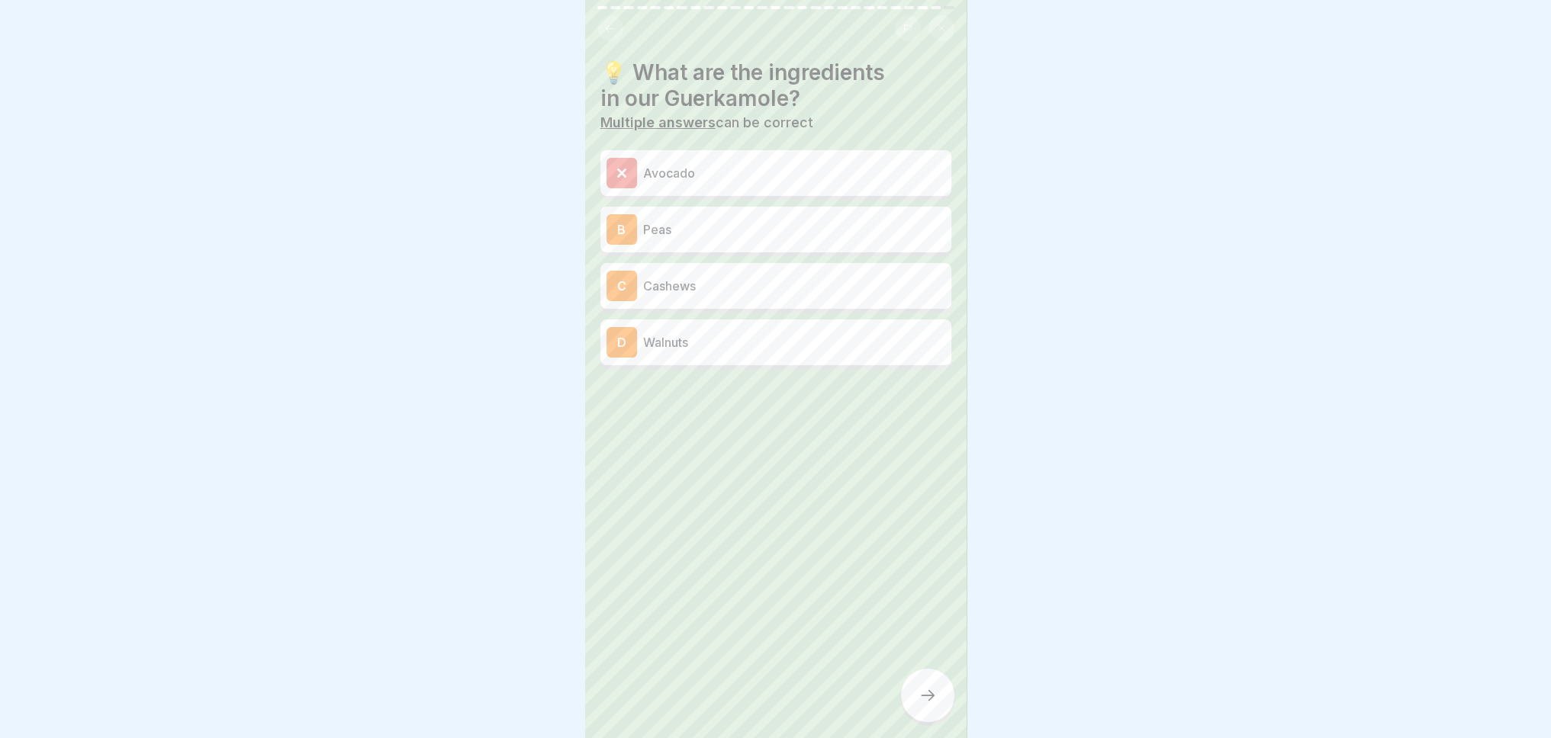
click at [674, 176] on p "Avocado" at bounding box center [794, 173] width 302 height 18
click at [923, 705] on icon at bounding box center [927, 696] width 18 height 18
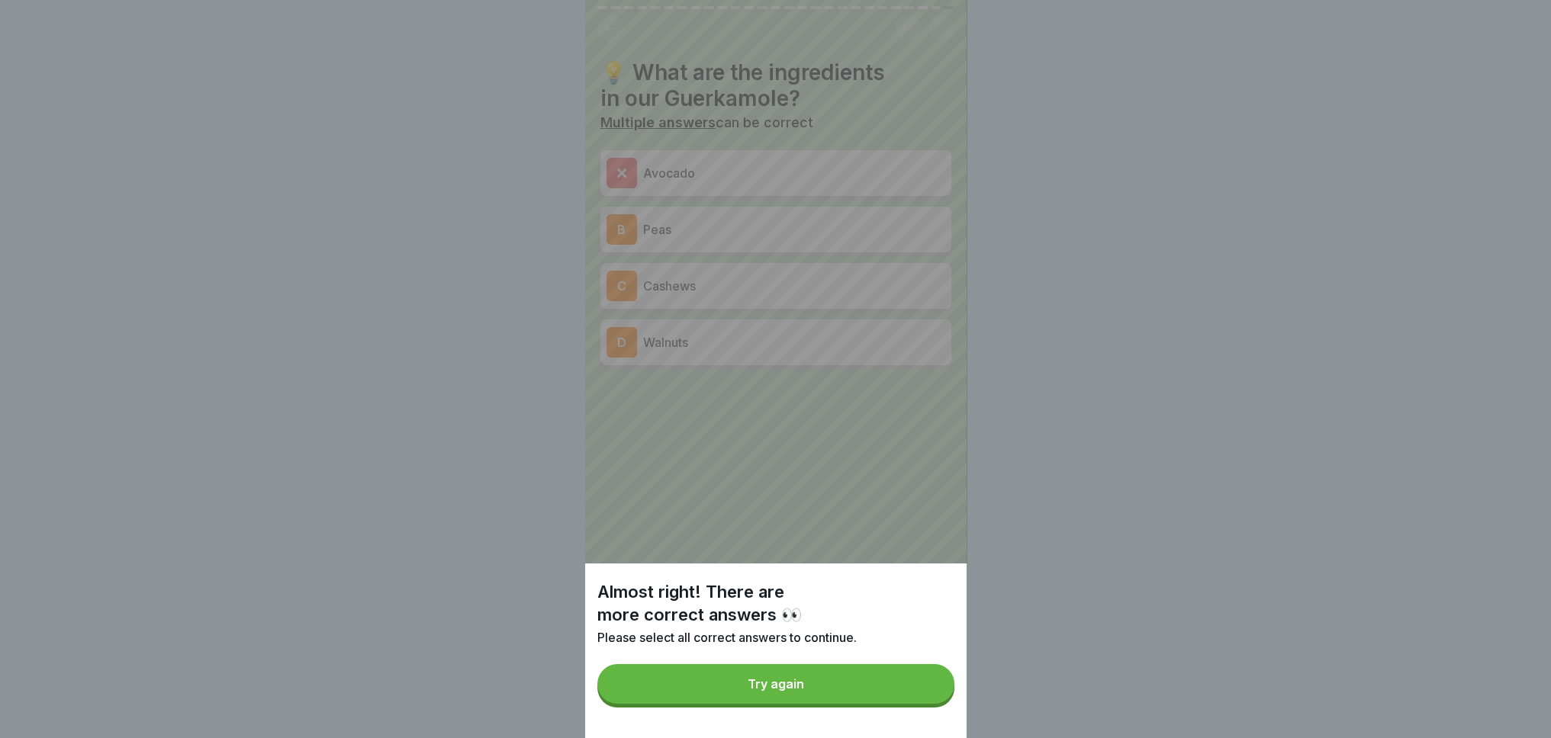
click at [790, 691] on div "Try again" at bounding box center [776, 684] width 56 height 14
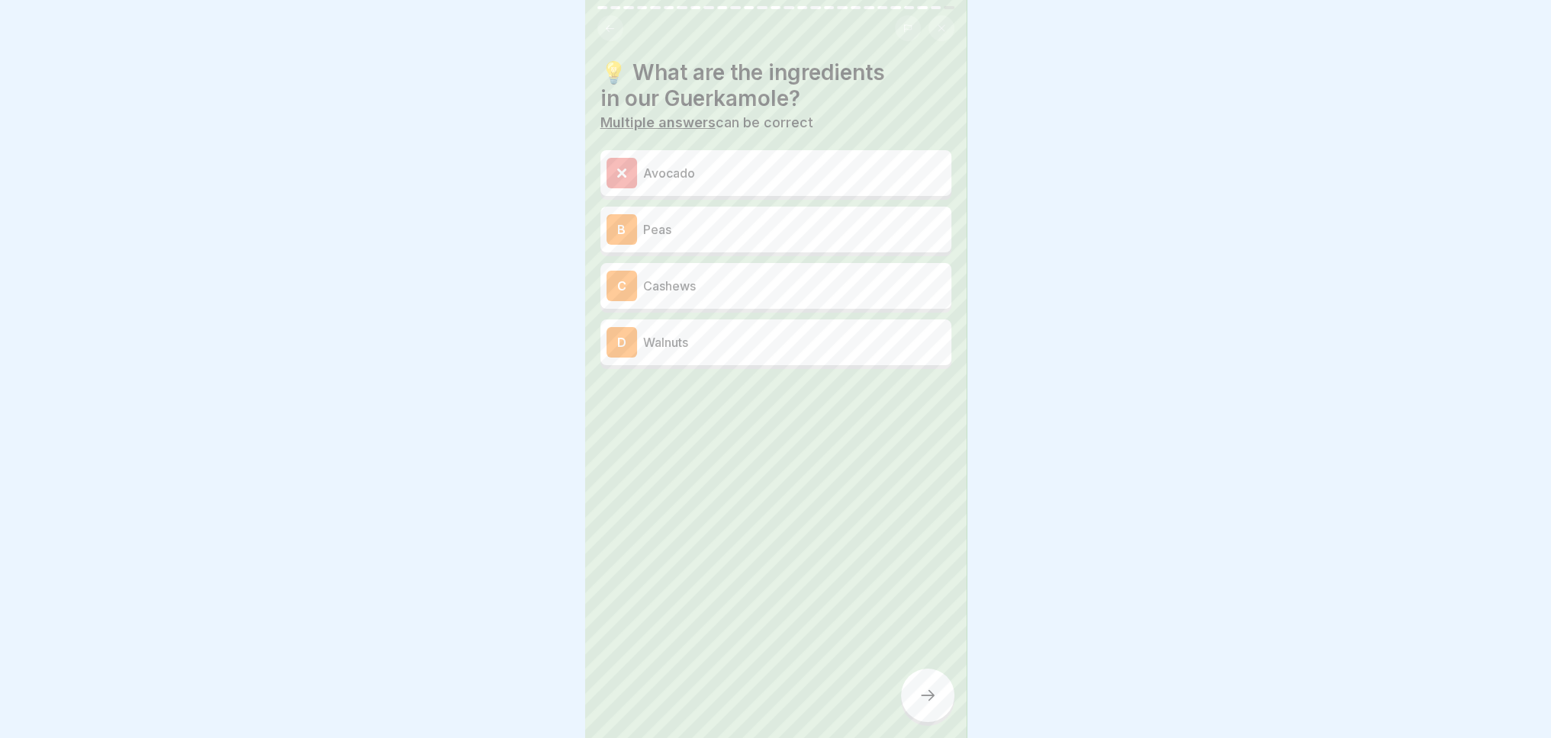
click at [667, 234] on p "Peas" at bounding box center [794, 229] width 302 height 18
click at [938, 698] on div at bounding box center [927, 695] width 53 height 53
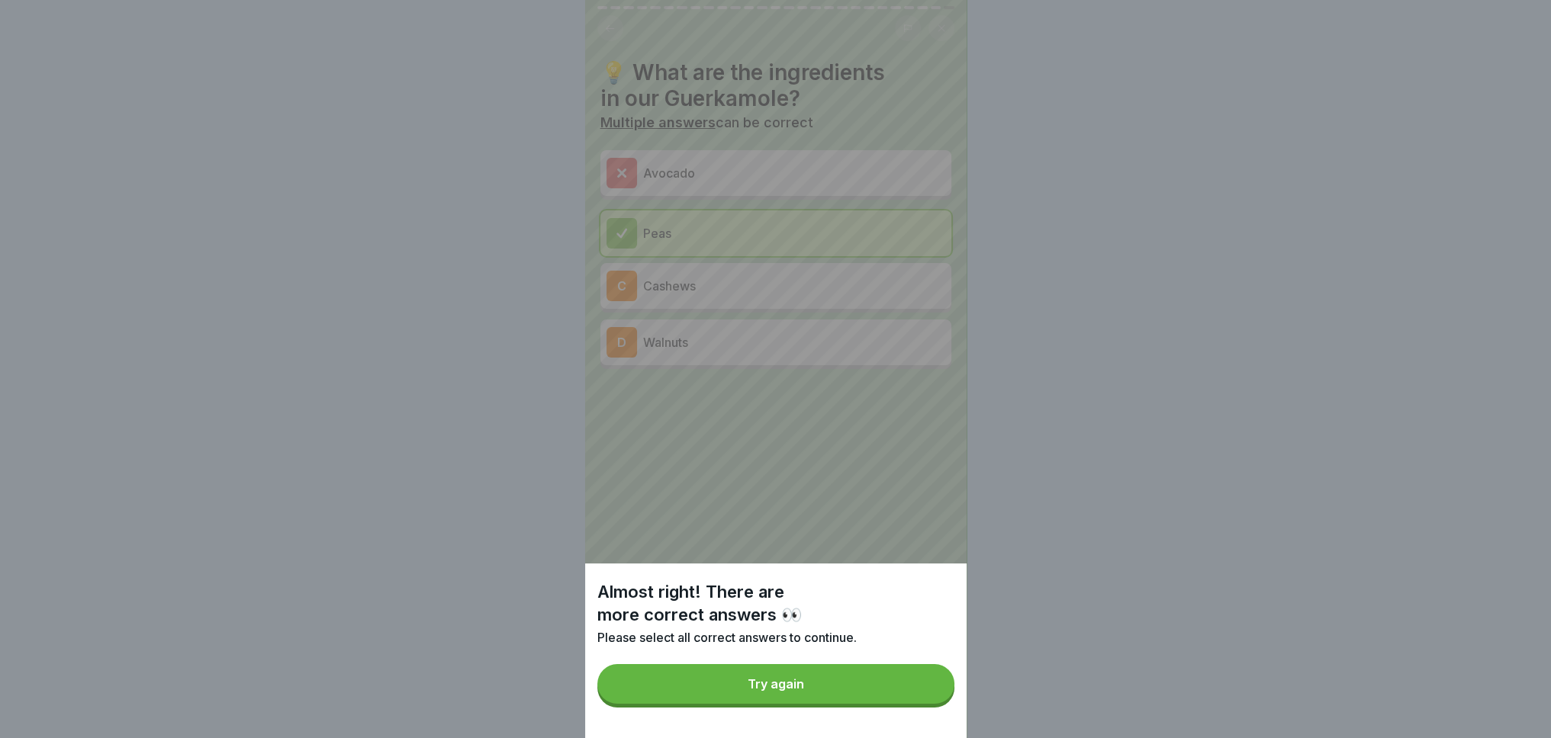
click at [806, 690] on button "Try again" at bounding box center [775, 684] width 357 height 40
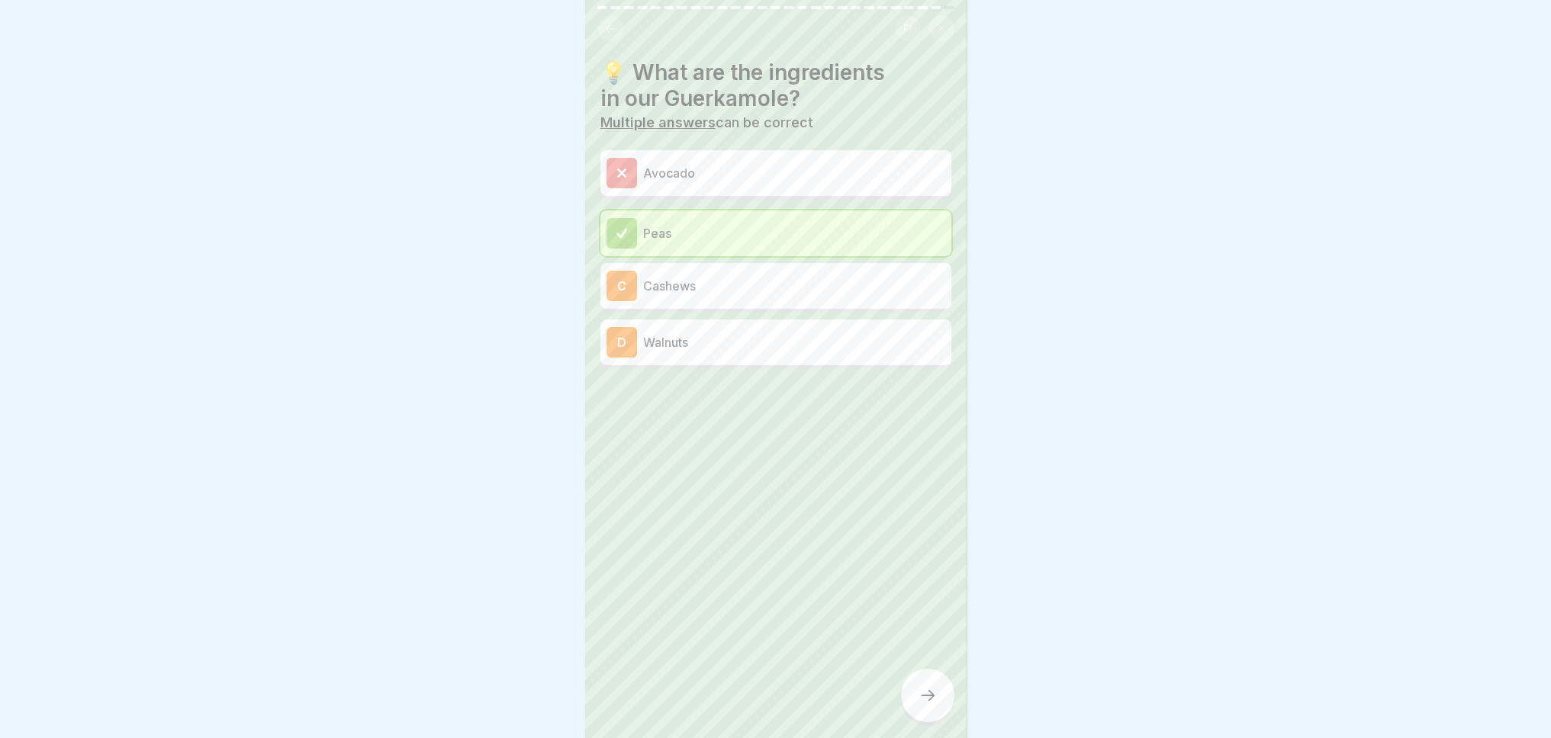
click at [675, 167] on p "Avocado" at bounding box center [794, 173] width 302 height 18
click at [924, 705] on icon at bounding box center [927, 696] width 18 height 18
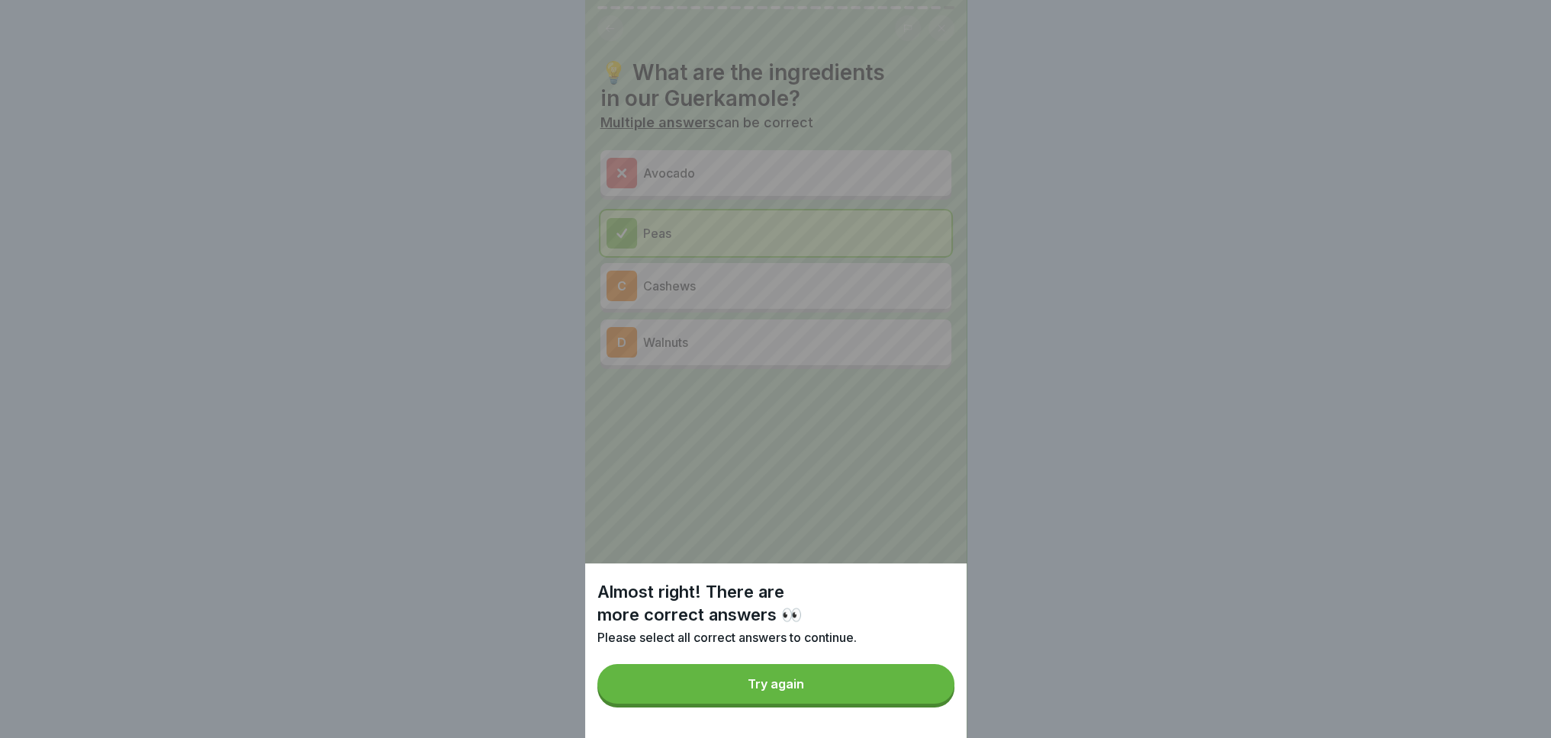
click at [787, 691] on div "Try again" at bounding box center [776, 684] width 56 height 14
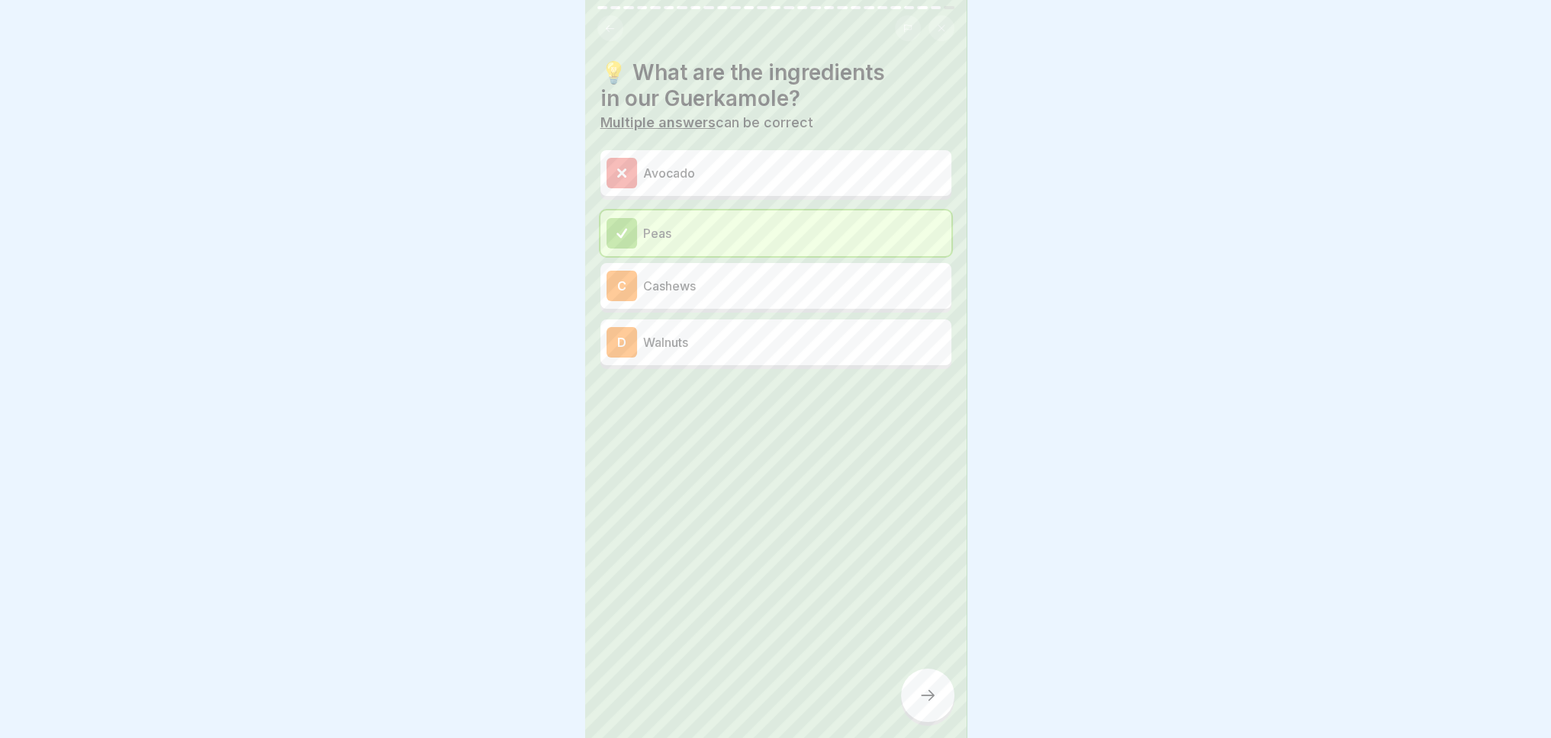
click at [687, 298] on div "C Cashews" at bounding box center [775, 286] width 339 height 31
click at [928, 705] on icon at bounding box center [927, 696] width 18 height 18
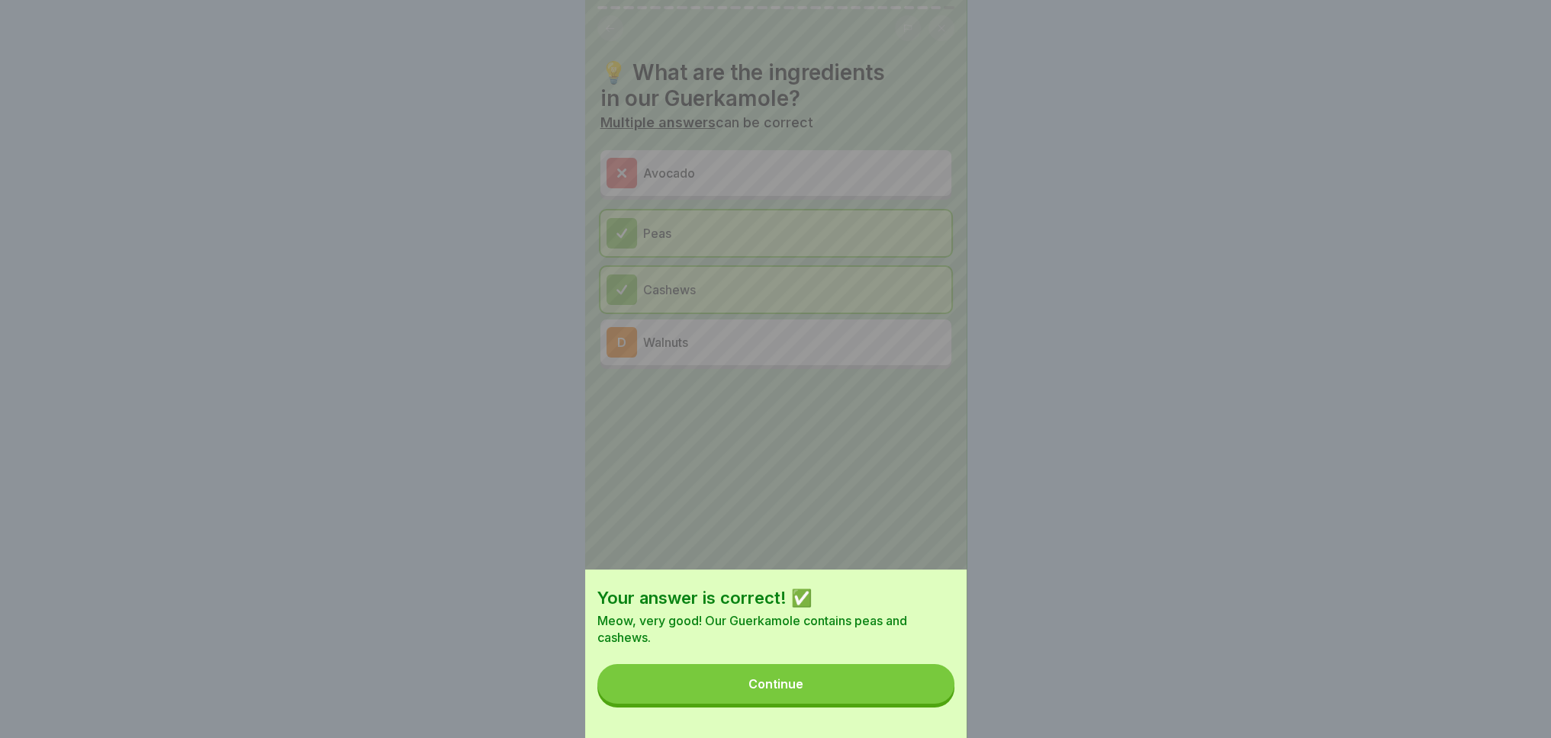
click at [810, 688] on button "Continue" at bounding box center [775, 684] width 357 height 40
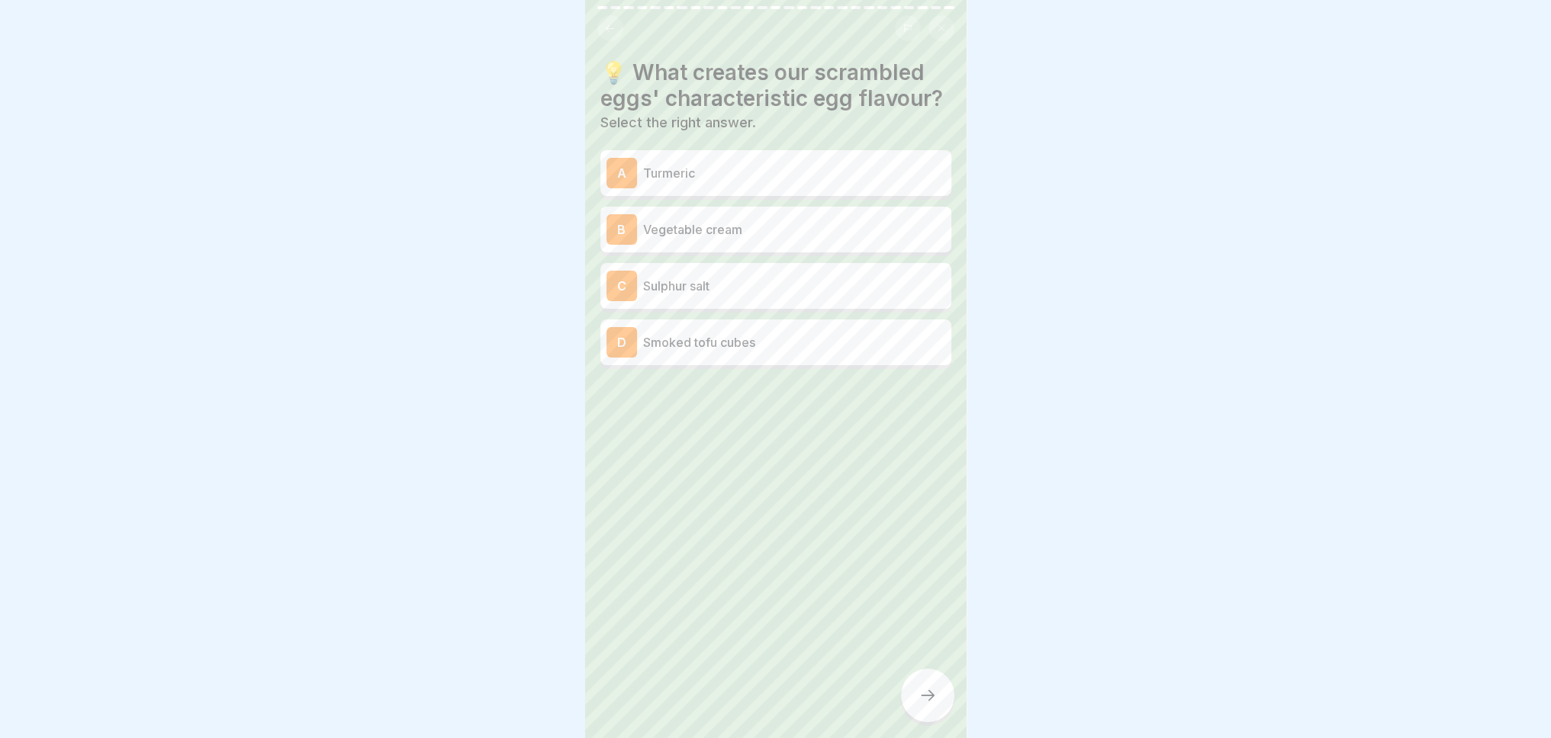
click at [690, 239] on p "Vegetable cream" at bounding box center [794, 229] width 302 height 18
click at [928, 705] on icon at bounding box center [927, 696] width 18 height 18
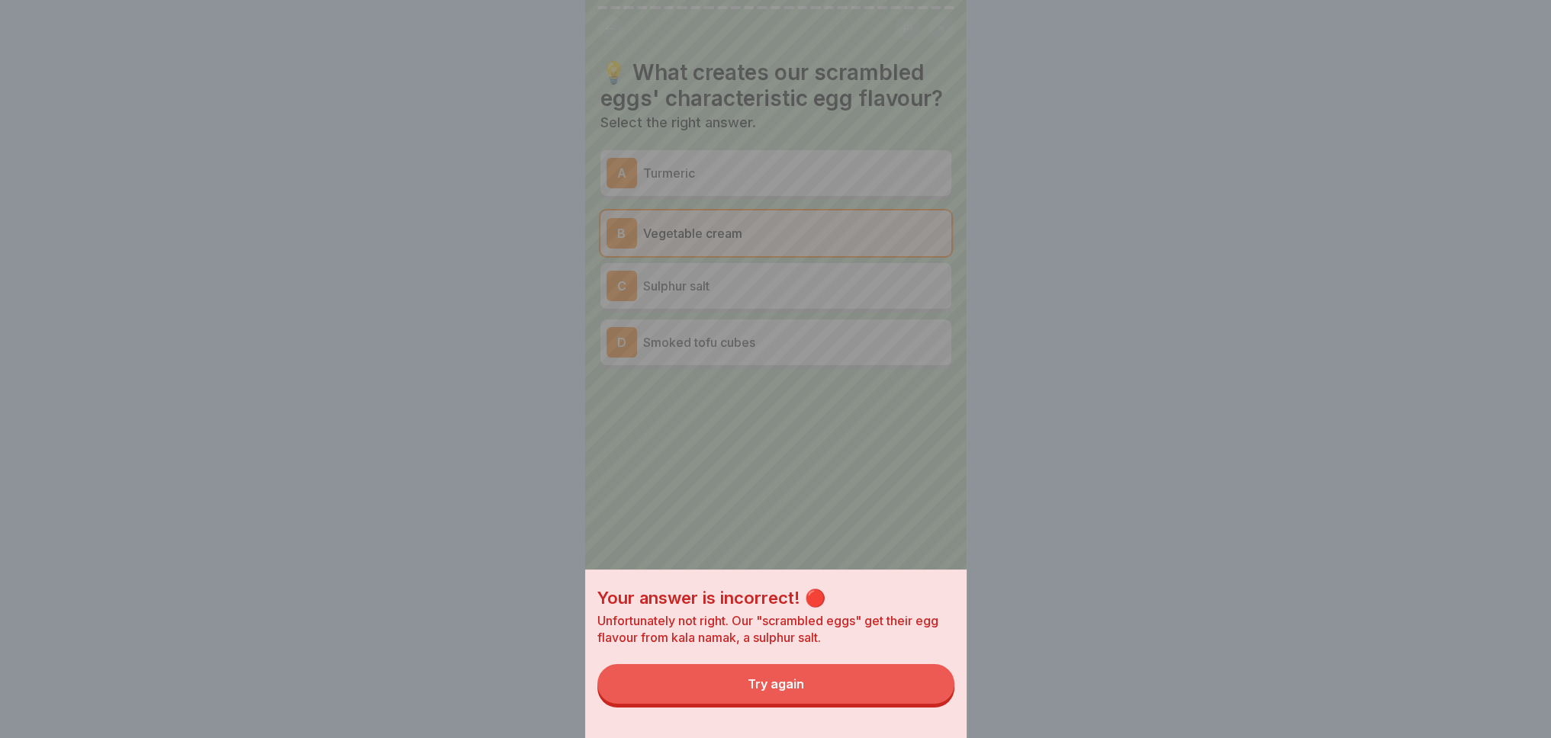
click at [899, 704] on button "Try again" at bounding box center [775, 684] width 357 height 40
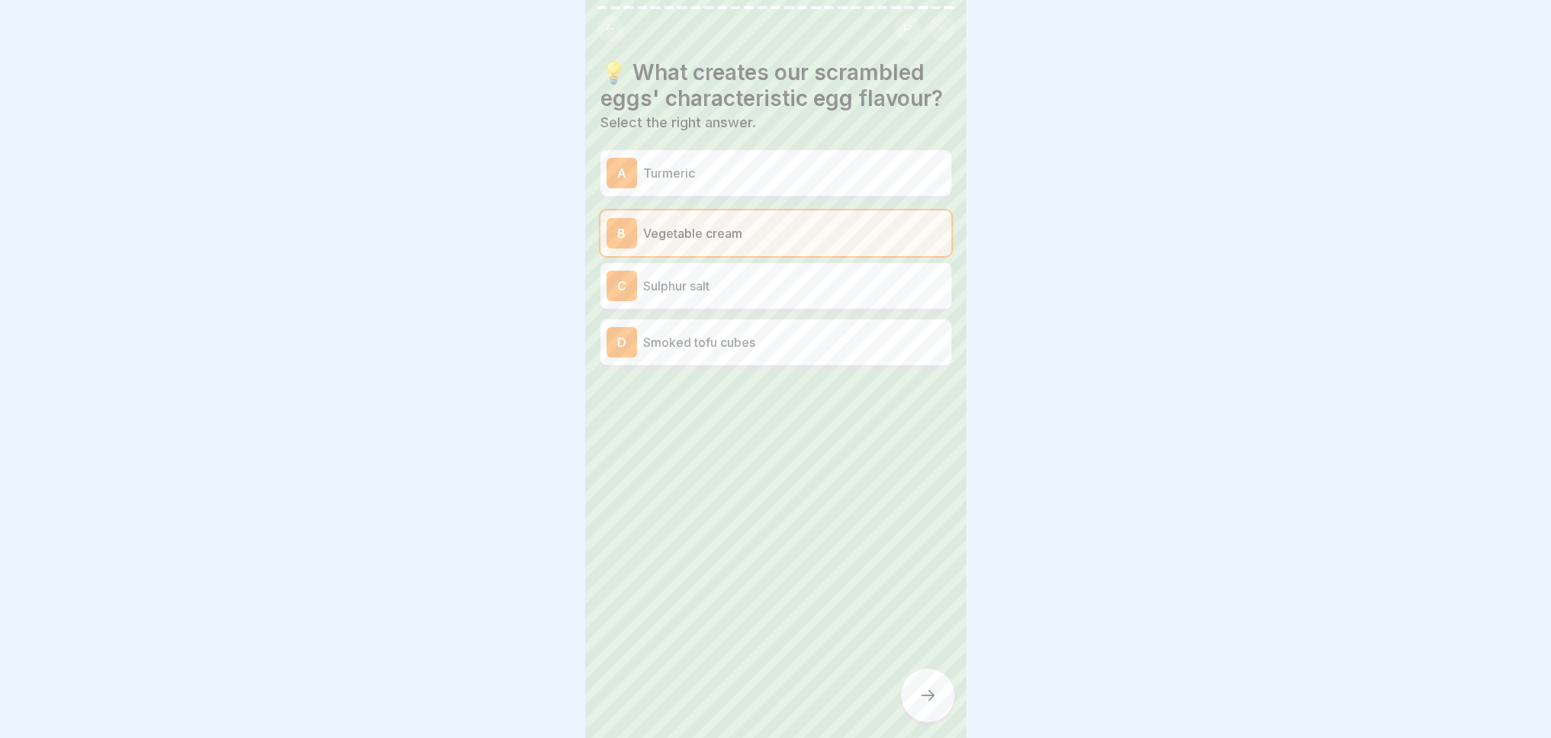
click at [735, 295] on p "Sulphur salt" at bounding box center [794, 286] width 302 height 18
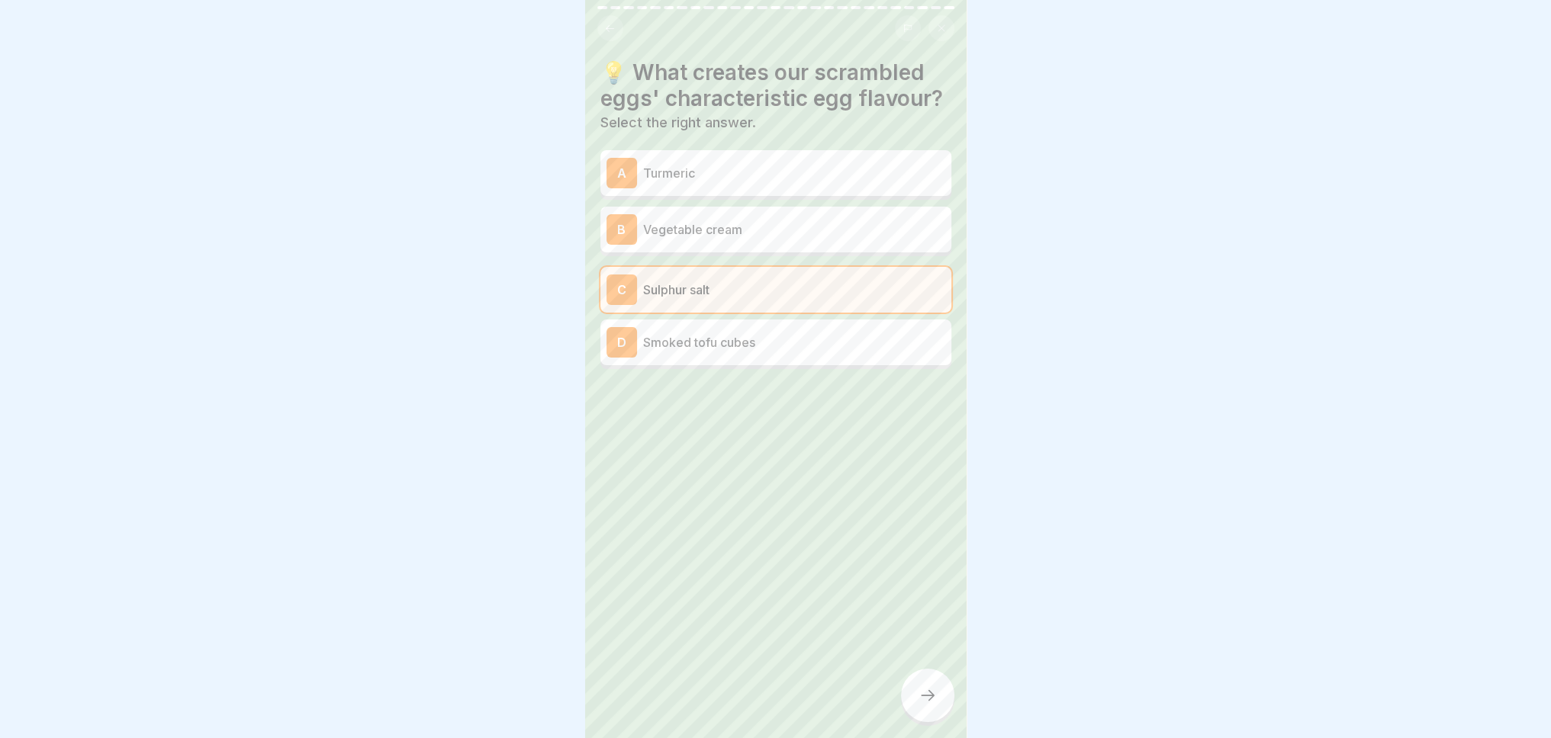
click at [912, 707] on div at bounding box center [927, 695] width 53 height 53
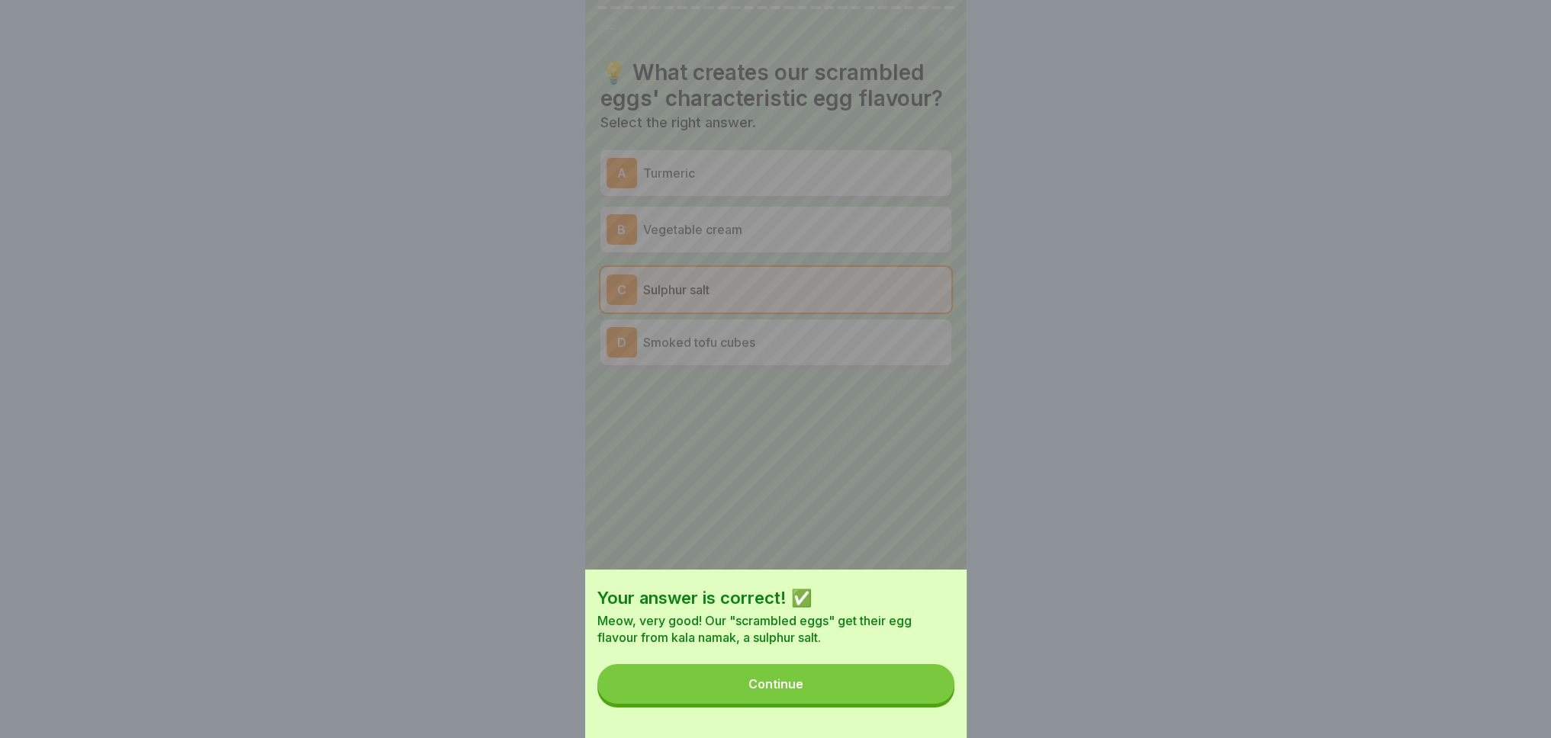
click at [867, 693] on button "Continue" at bounding box center [775, 684] width 357 height 40
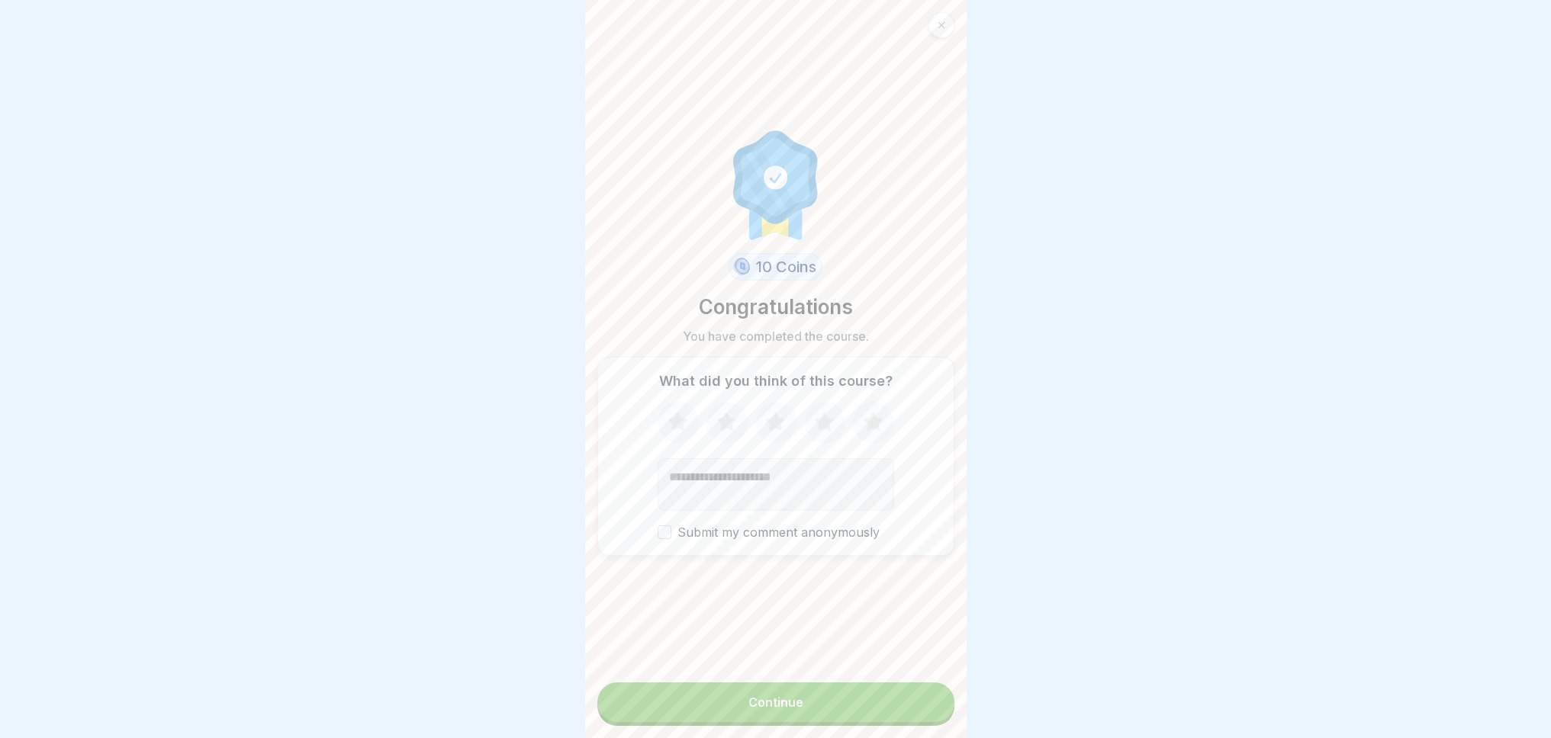
click at [812, 709] on button "Continue" at bounding box center [775, 703] width 357 height 40
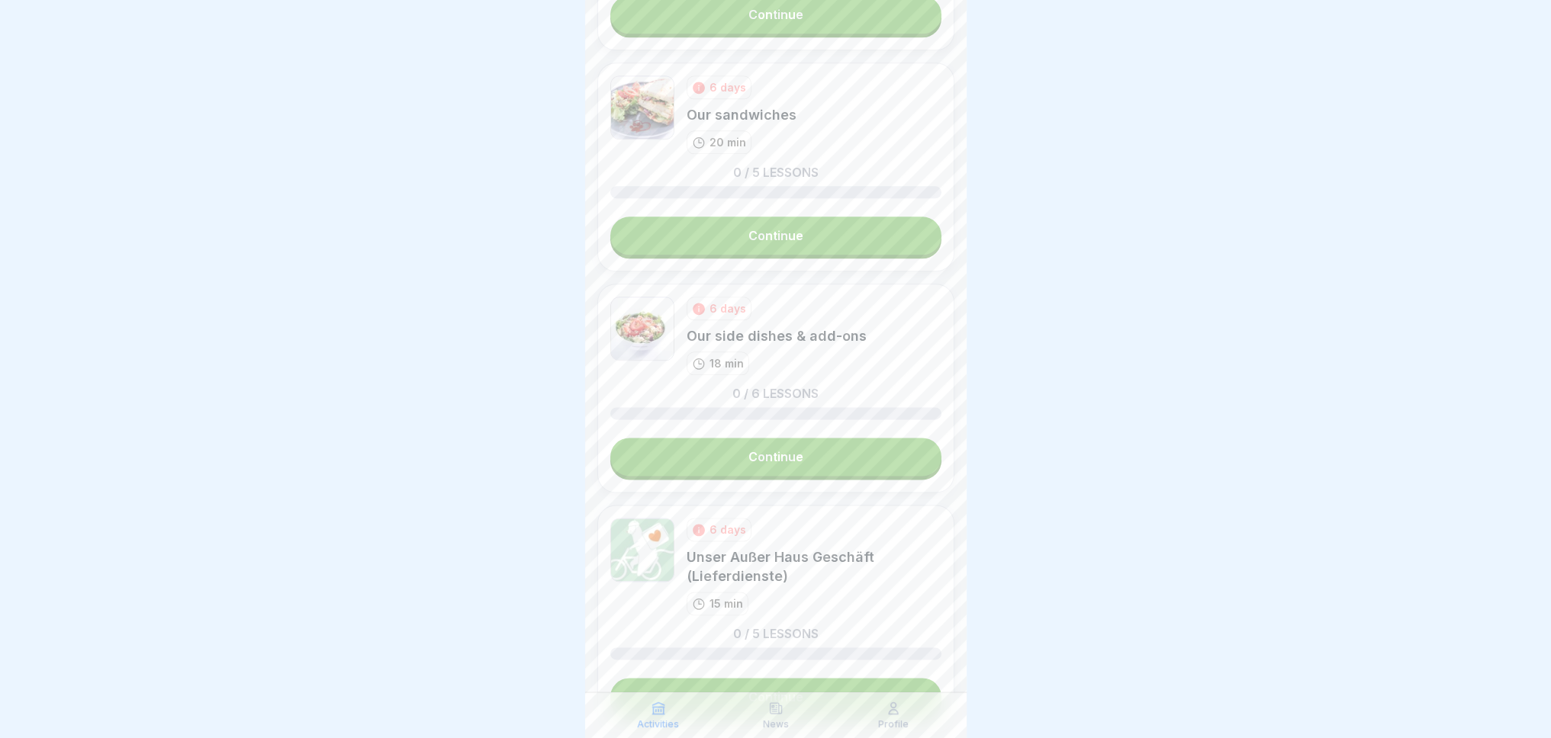
scroll to position [2593, 0]
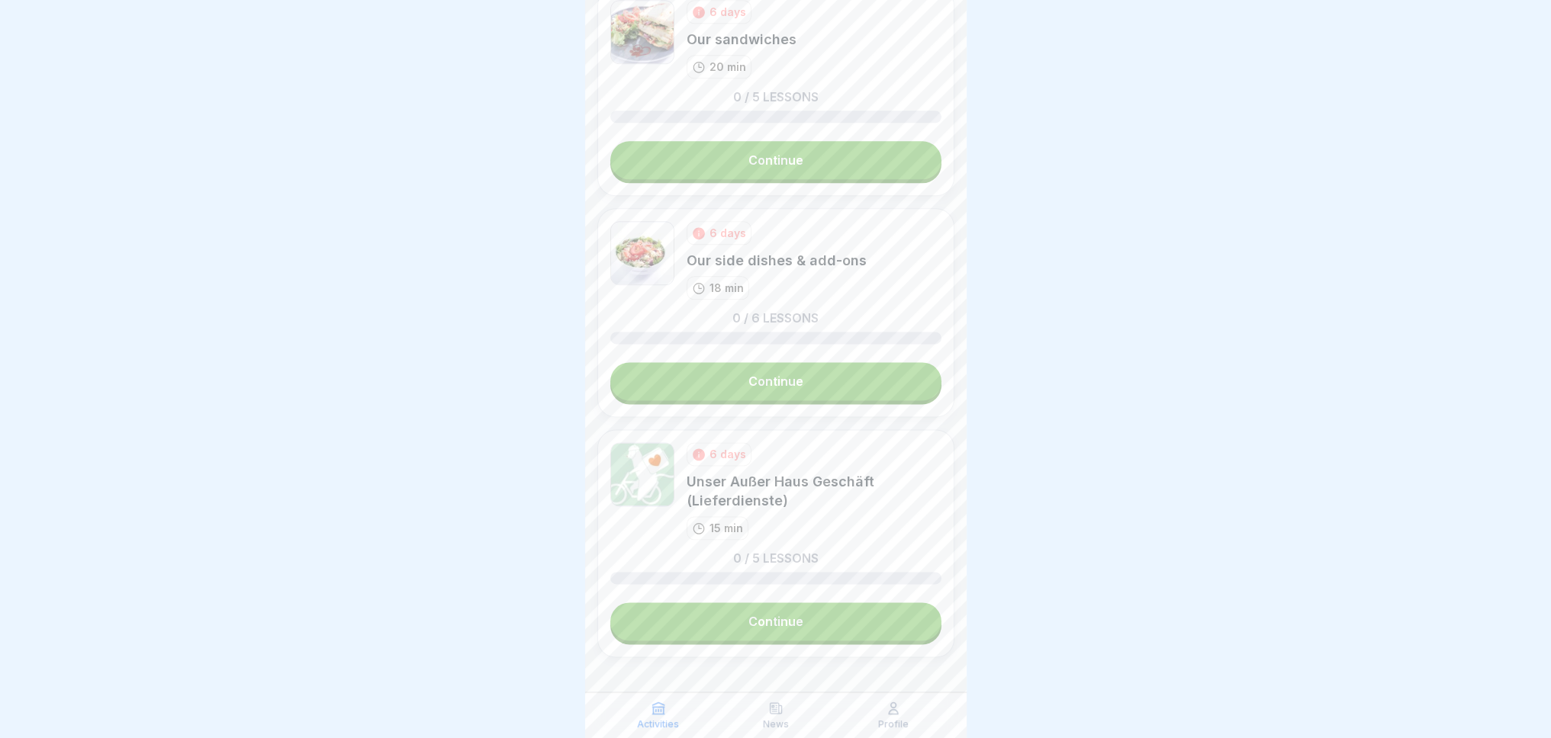
click at [772, 619] on link "Continue" at bounding box center [775, 622] width 331 height 38
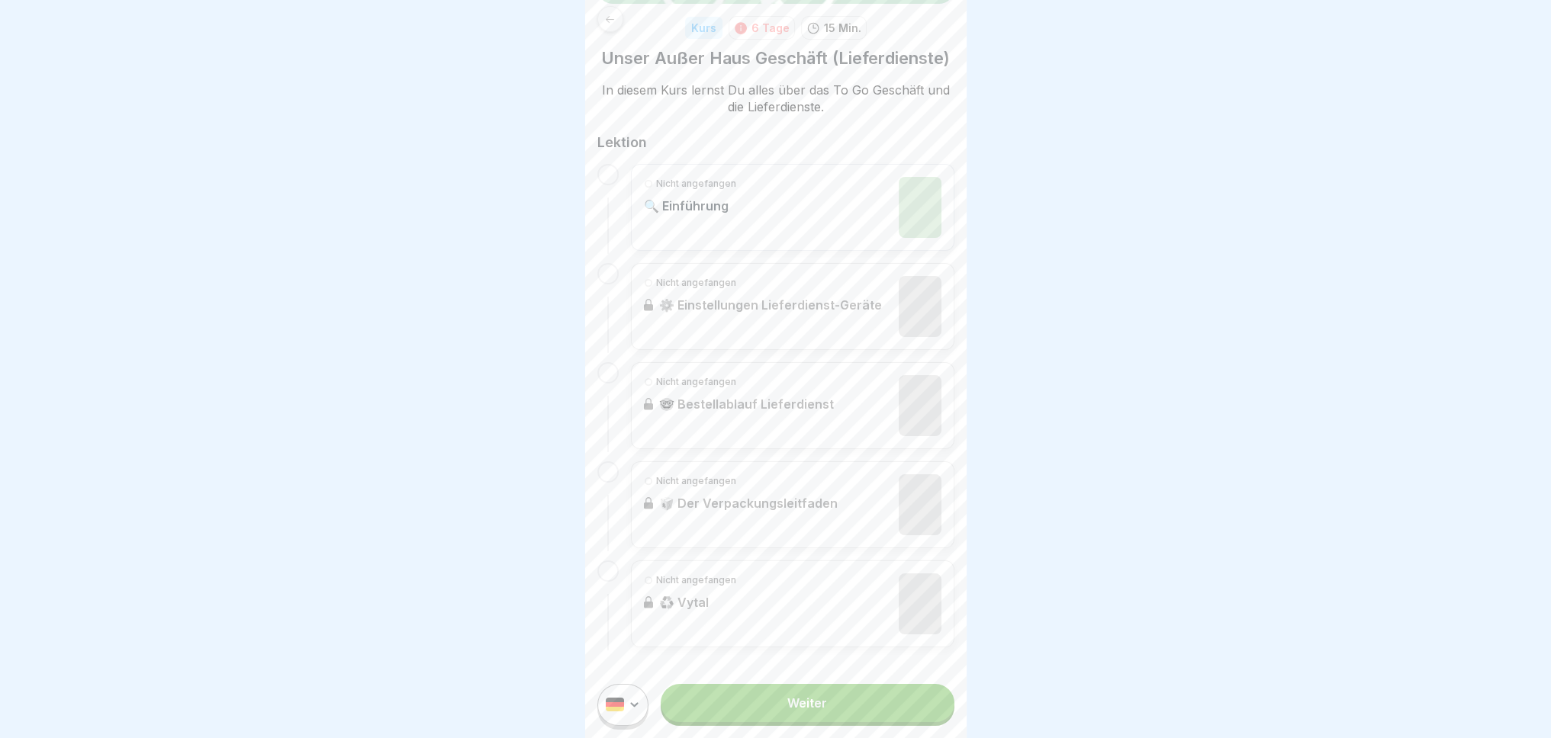
scroll to position [11, 0]
click at [795, 700] on link "Weiter" at bounding box center [807, 703] width 293 height 38
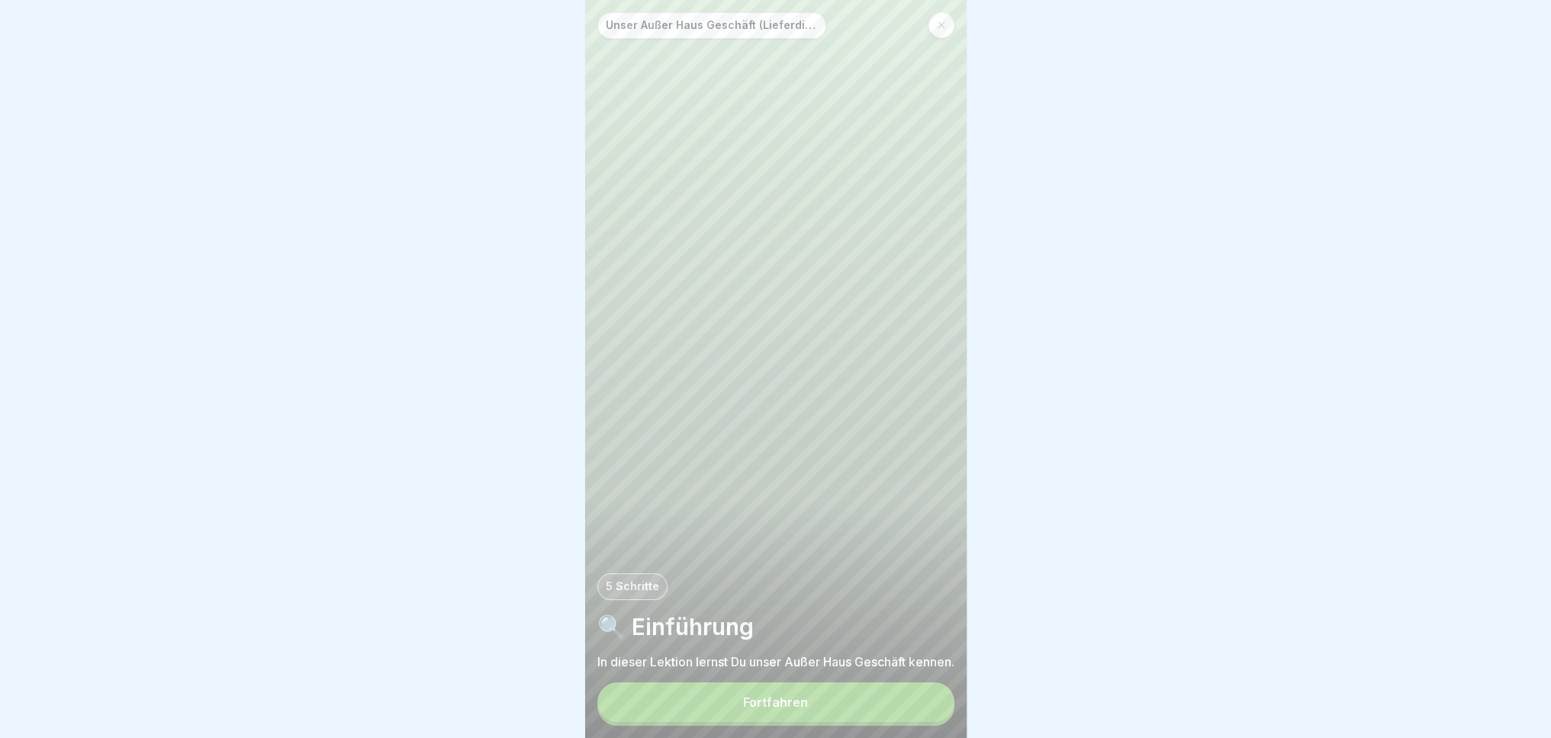
click at [777, 709] on div "Fortfahren" at bounding box center [775, 703] width 65 height 14
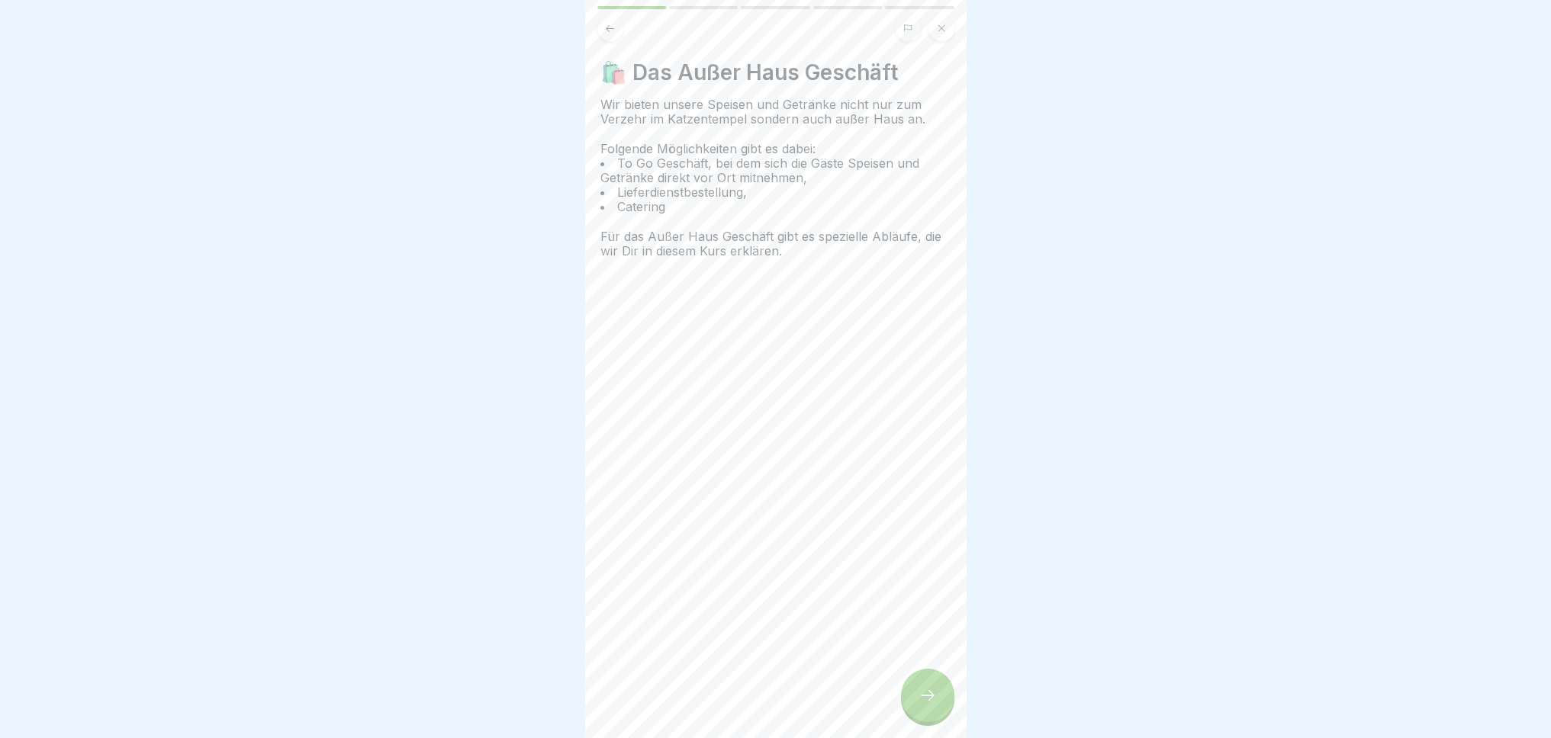
click at [777, 714] on div "🛍️ Das Außer Haus Geschäft Wir bieten unsere Speisen und Getränke nicht nur zum…" at bounding box center [775, 369] width 381 height 738
click at [925, 705] on icon at bounding box center [927, 696] width 18 height 18
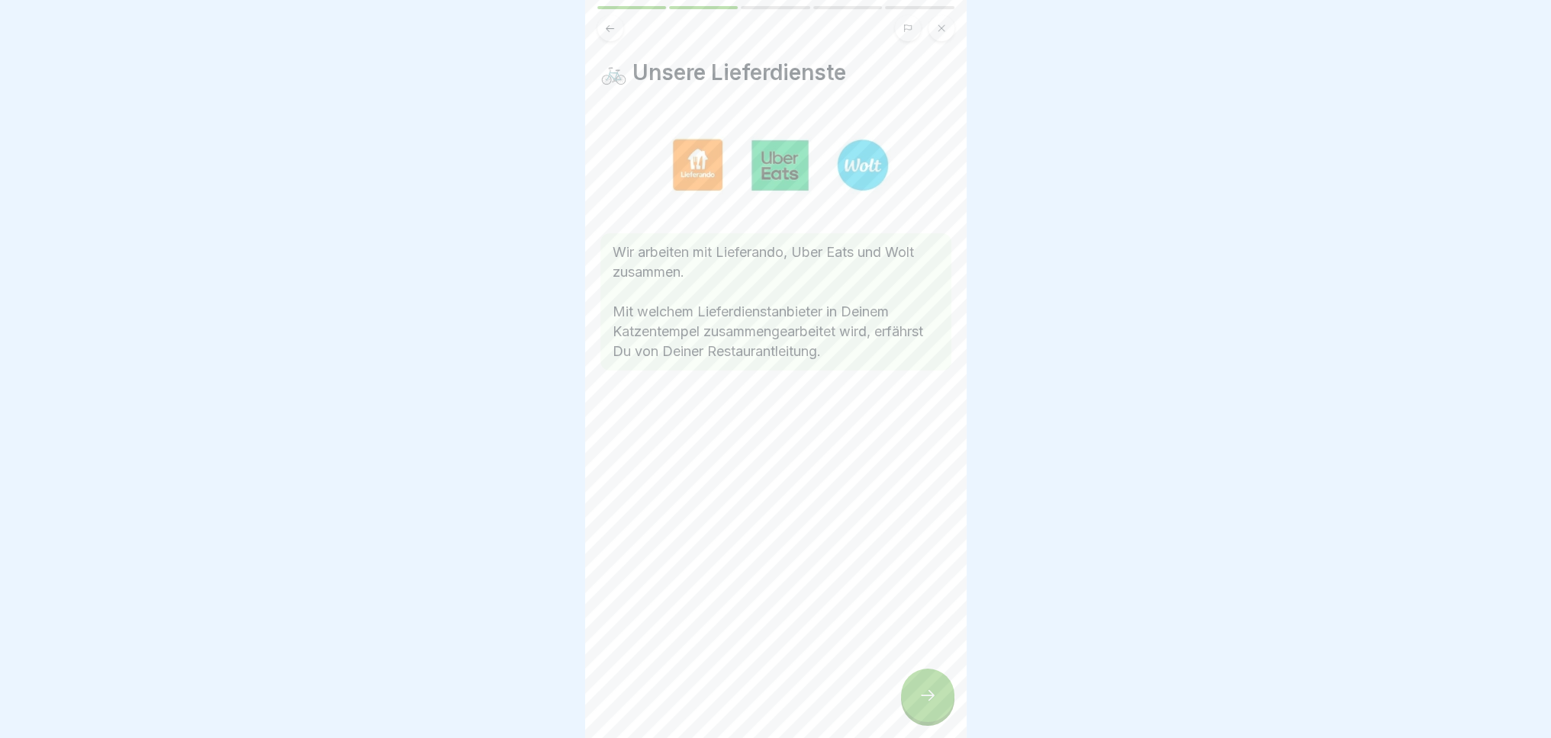
click at [925, 705] on icon at bounding box center [927, 696] width 18 height 18
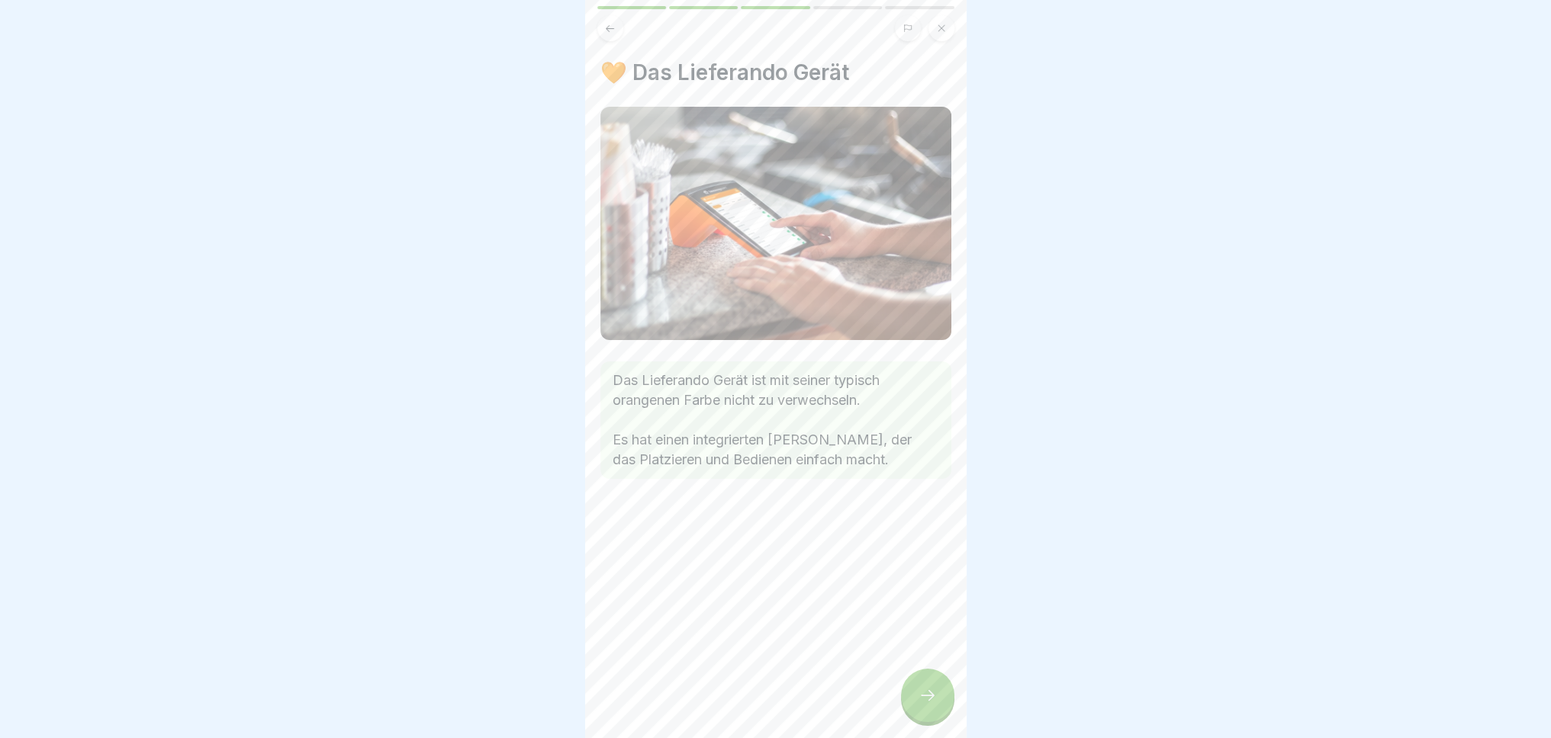
click at [925, 705] on icon at bounding box center [927, 696] width 18 height 18
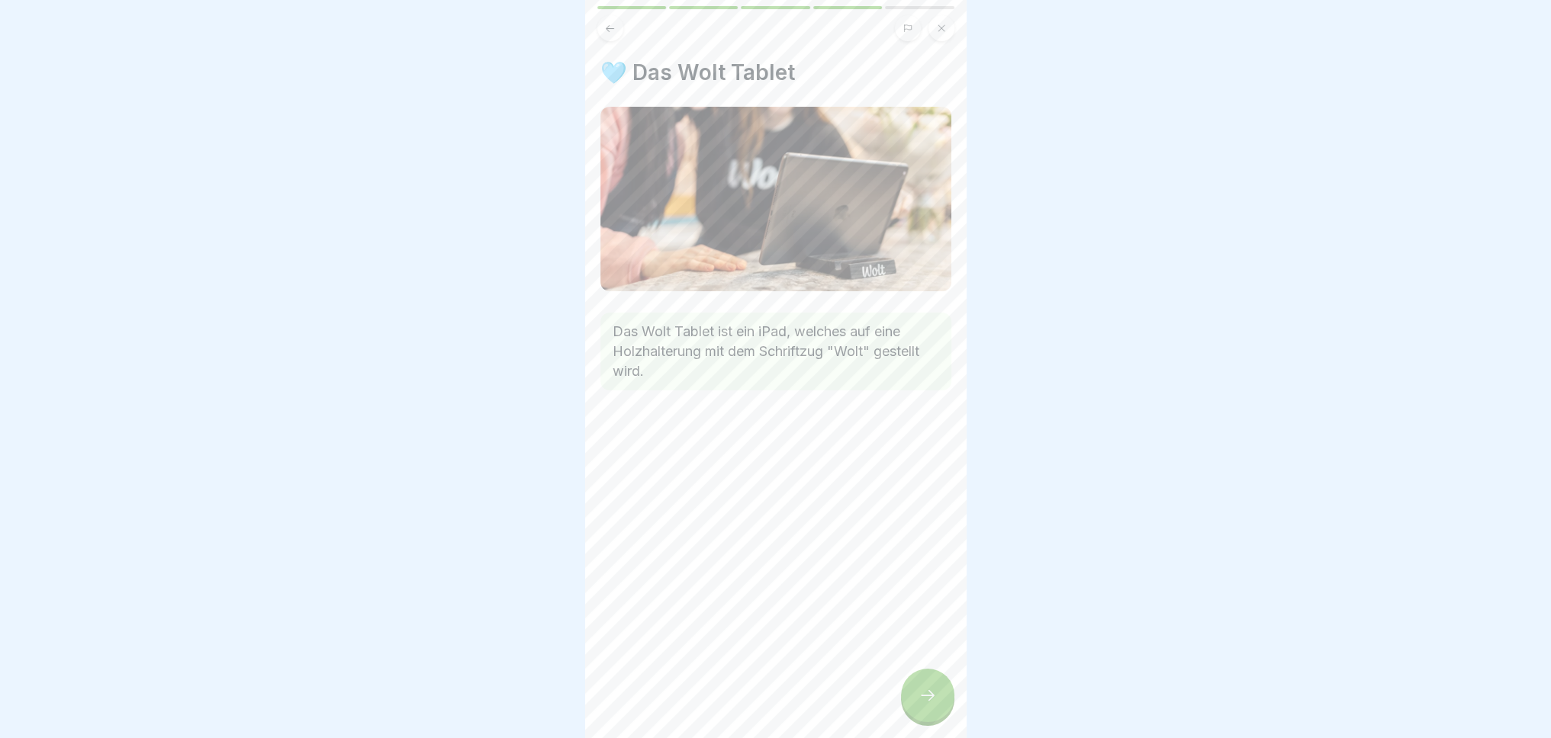
click at [925, 705] on icon at bounding box center [927, 696] width 18 height 18
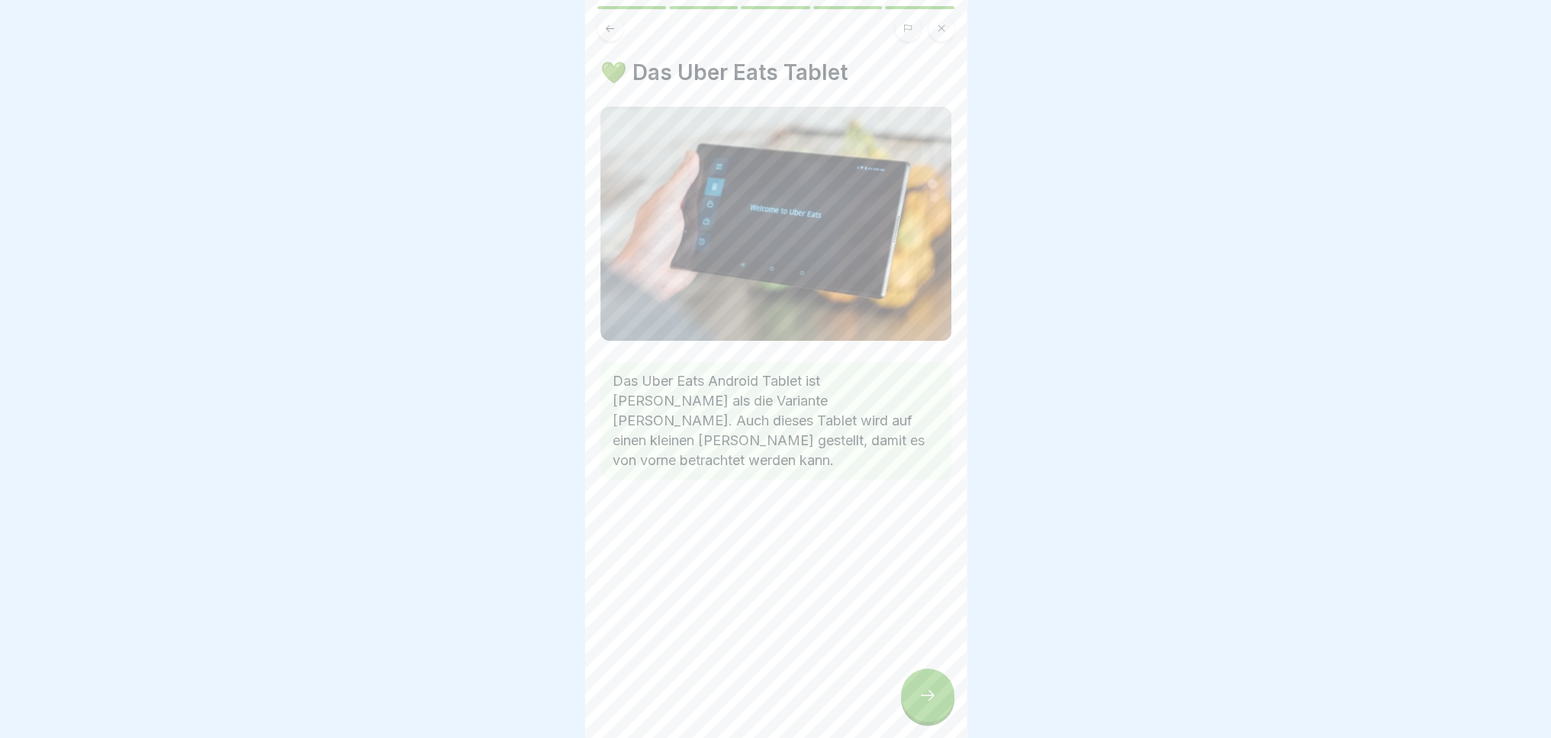
click at [925, 705] on icon at bounding box center [927, 696] width 18 height 18
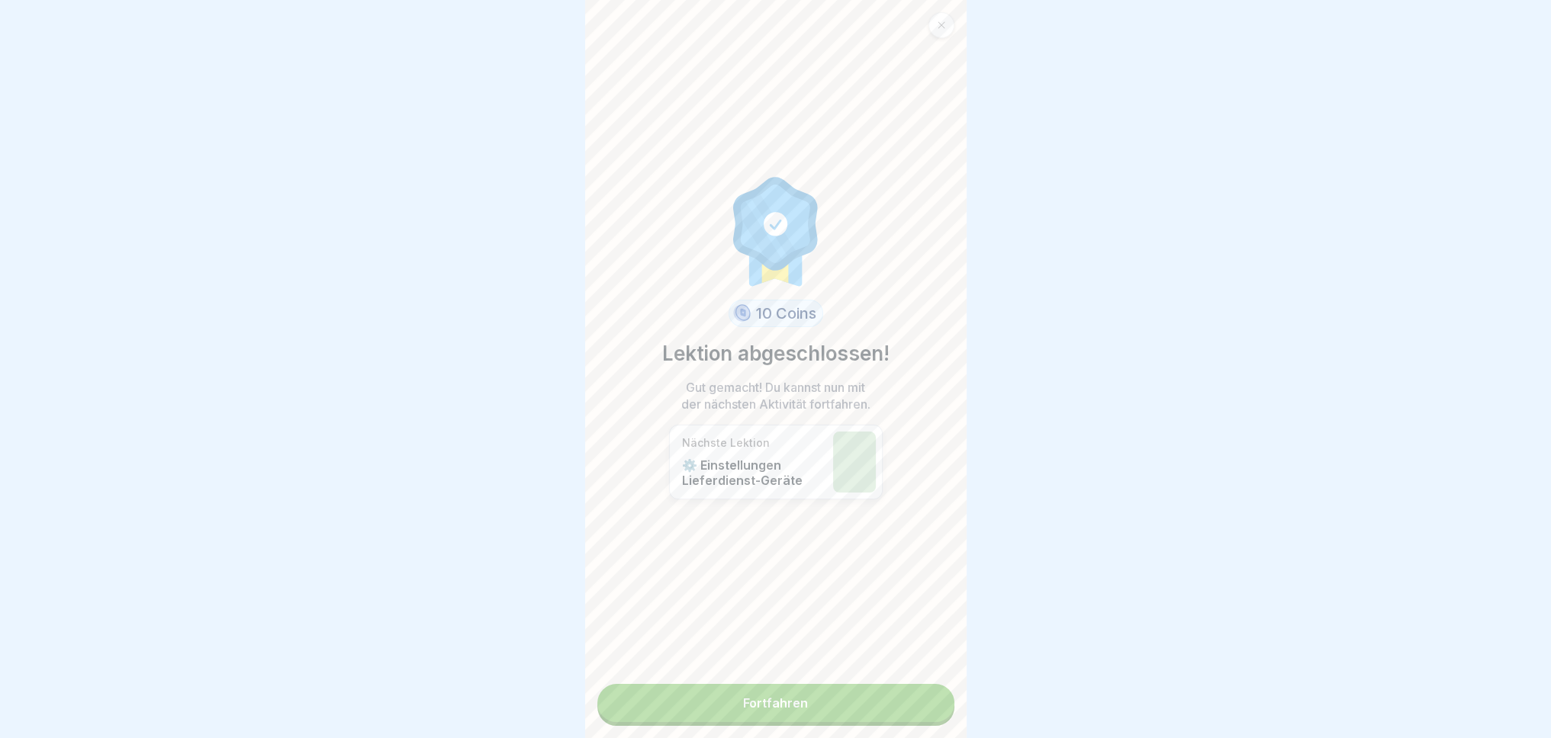
click at [819, 707] on link "Fortfahren" at bounding box center [775, 703] width 357 height 38
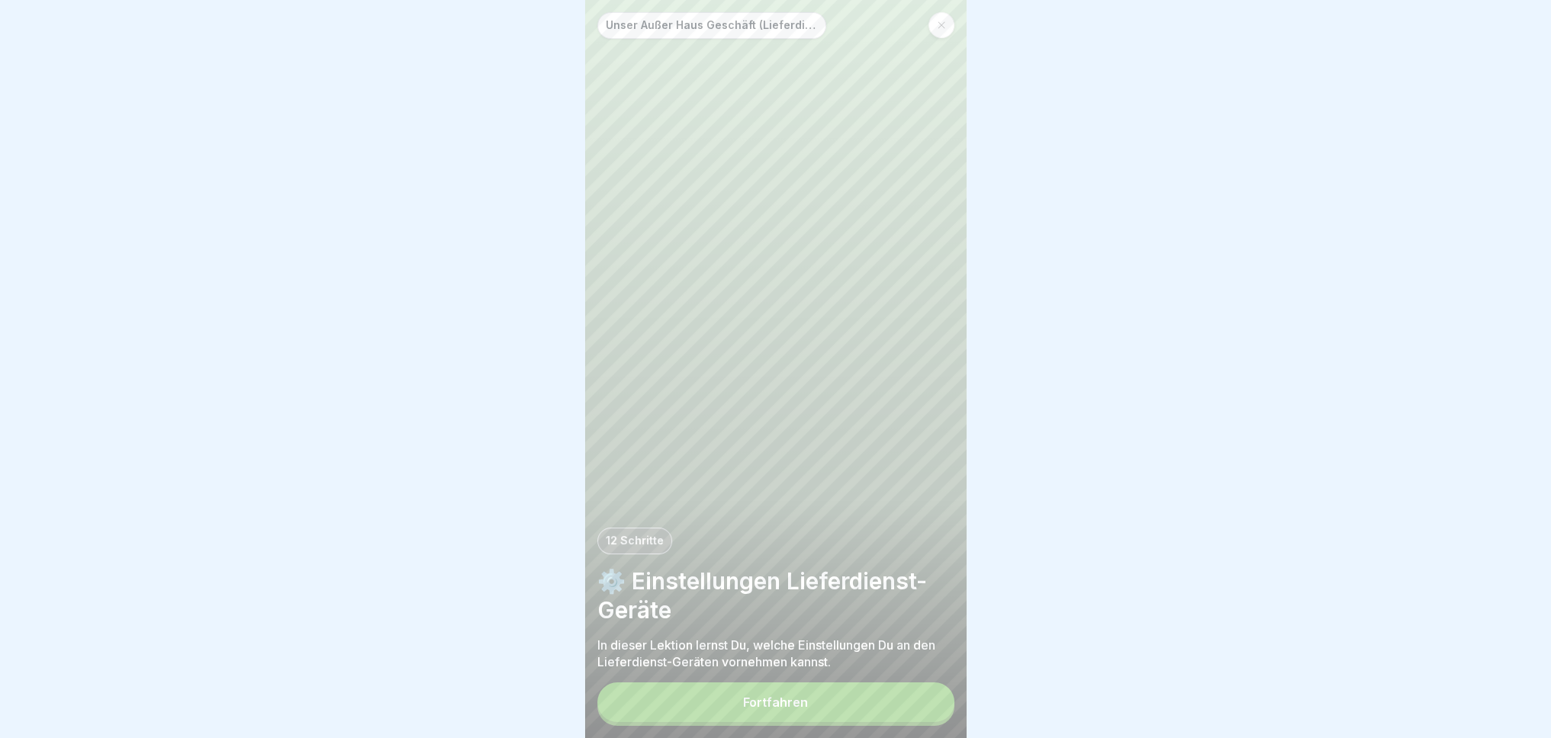
click at [819, 707] on button "Fortfahren" at bounding box center [775, 703] width 357 height 40
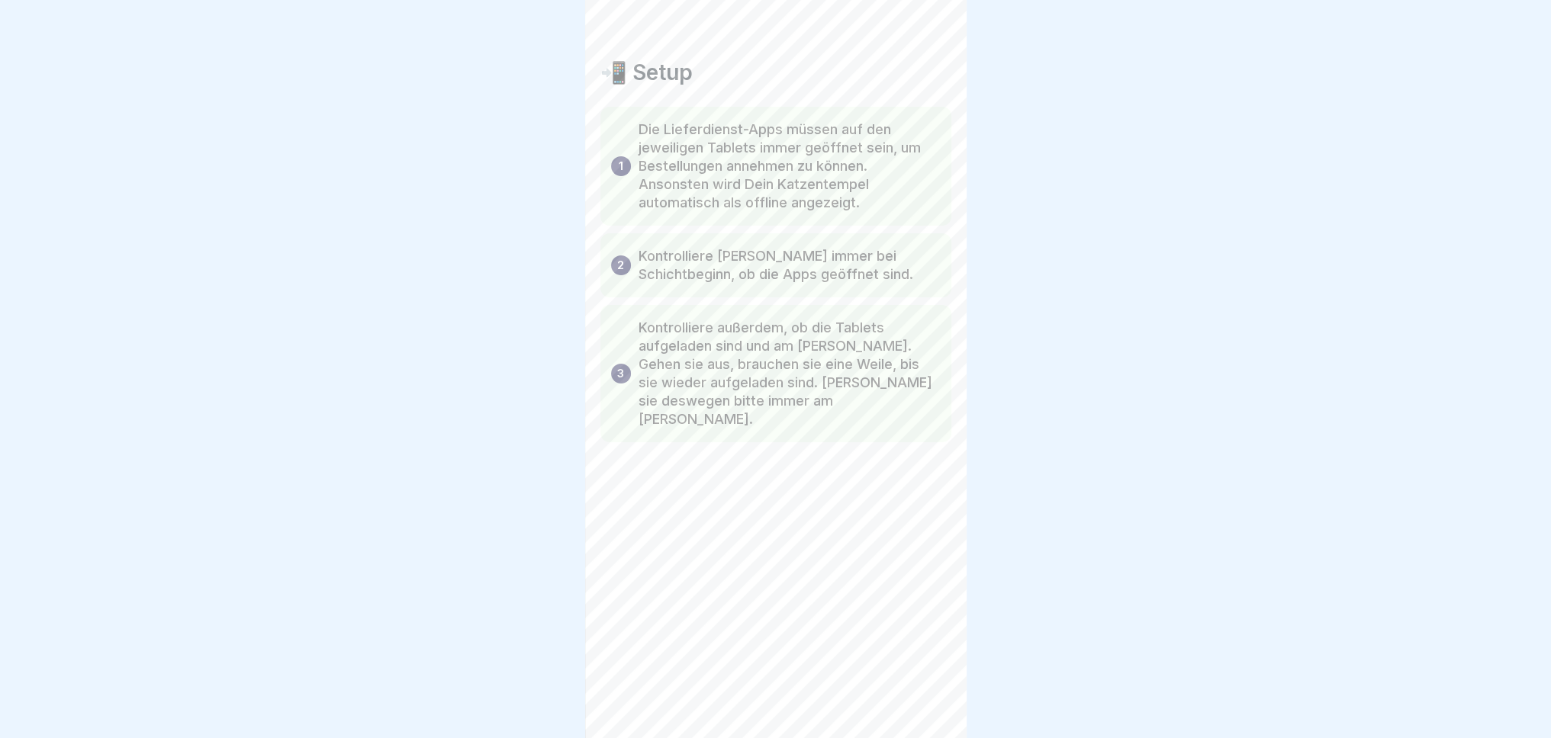
click at [819, 707] on div "📲 Setup 1 Die Lieferdienst-Apps müssen auf den jeweiligen Tablets immer geöffne…" at bounding box center [775, 369] width 381 height 738
click at [900, 706] on div "📲 Setup 1 Die Lieferdienst-Apps müssen auf den jeweiligen Tablets immer geöffne…" at bounding box center [775, 369] width 381 height 738
click at [928, 705] on icon at bounding box center [927, 696] width 18 height 18
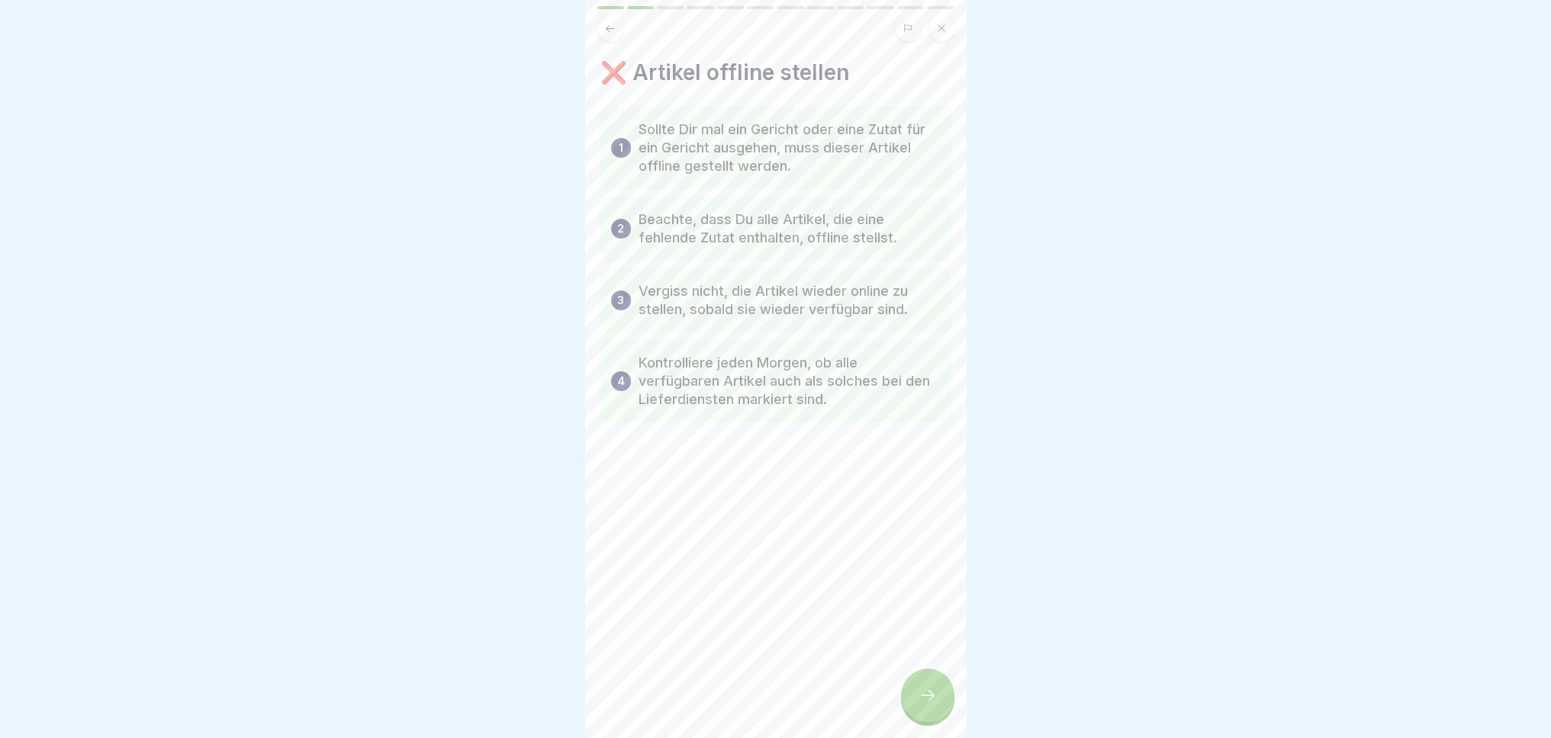
click at [928, 705] on icon at bounding box center [927, 696] width 18 height 18
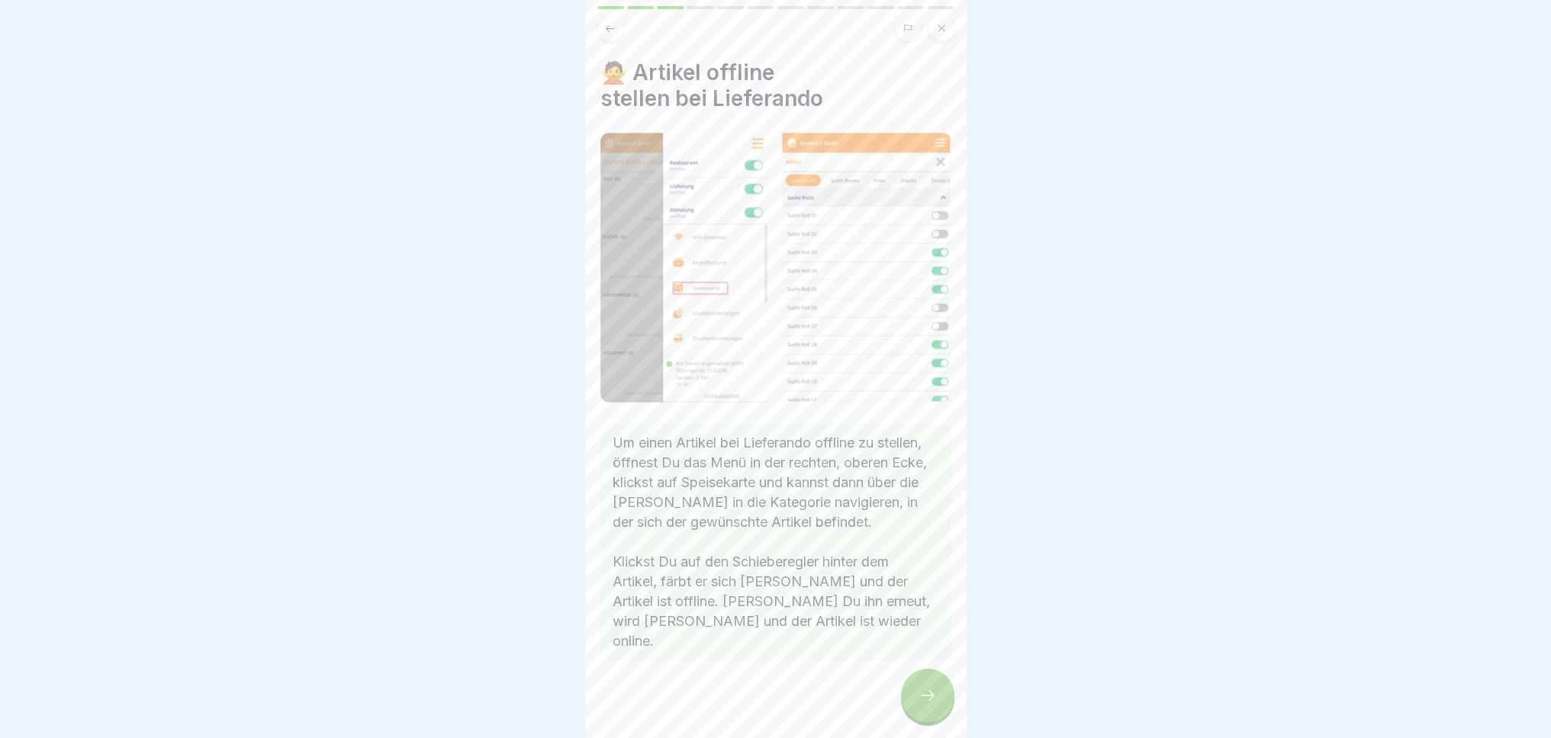
click at [928, 705] on icon at bounding box center [927, 696] width 18 height 18
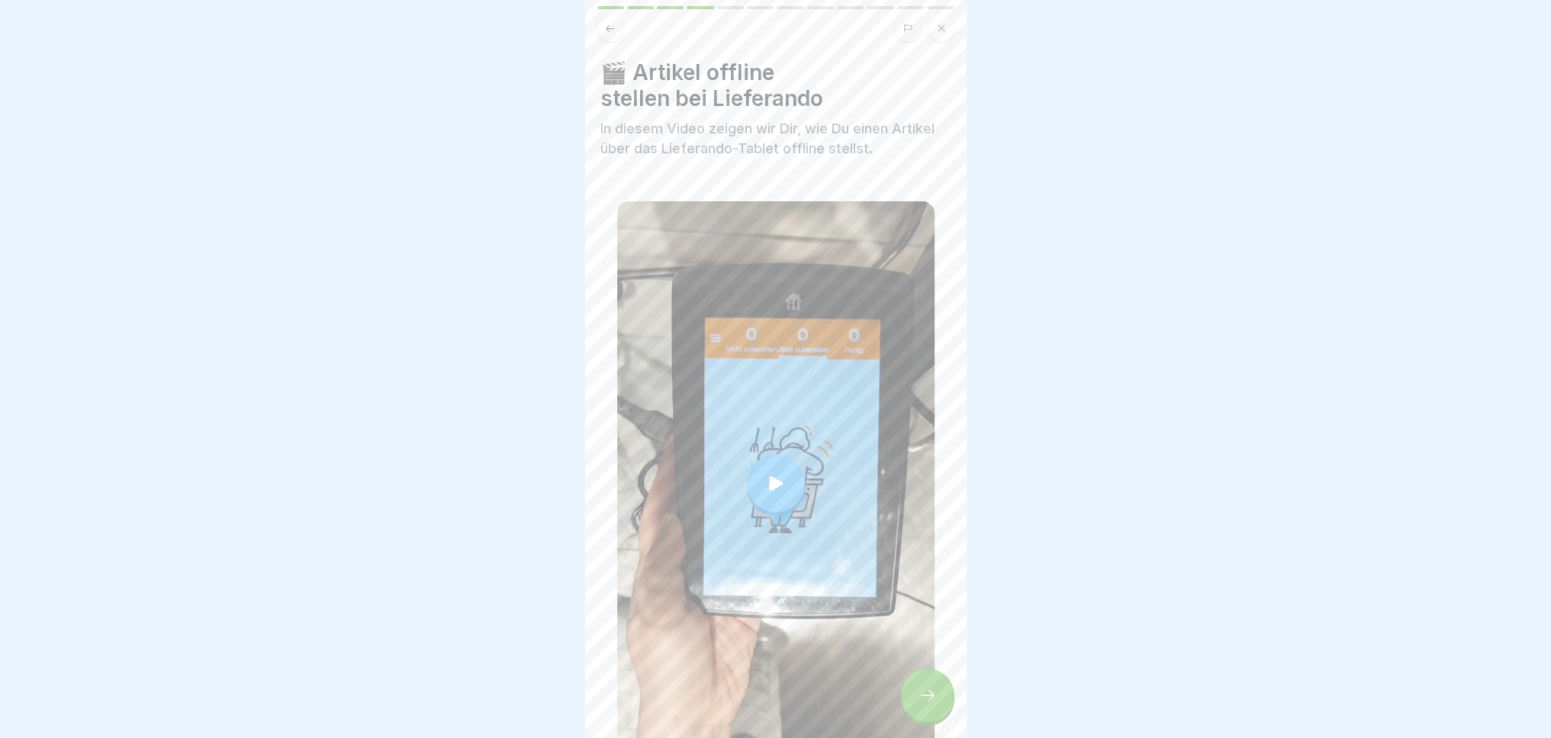
click at [928, 705] on icon at bounding box center [927, 696] width 18 height 18
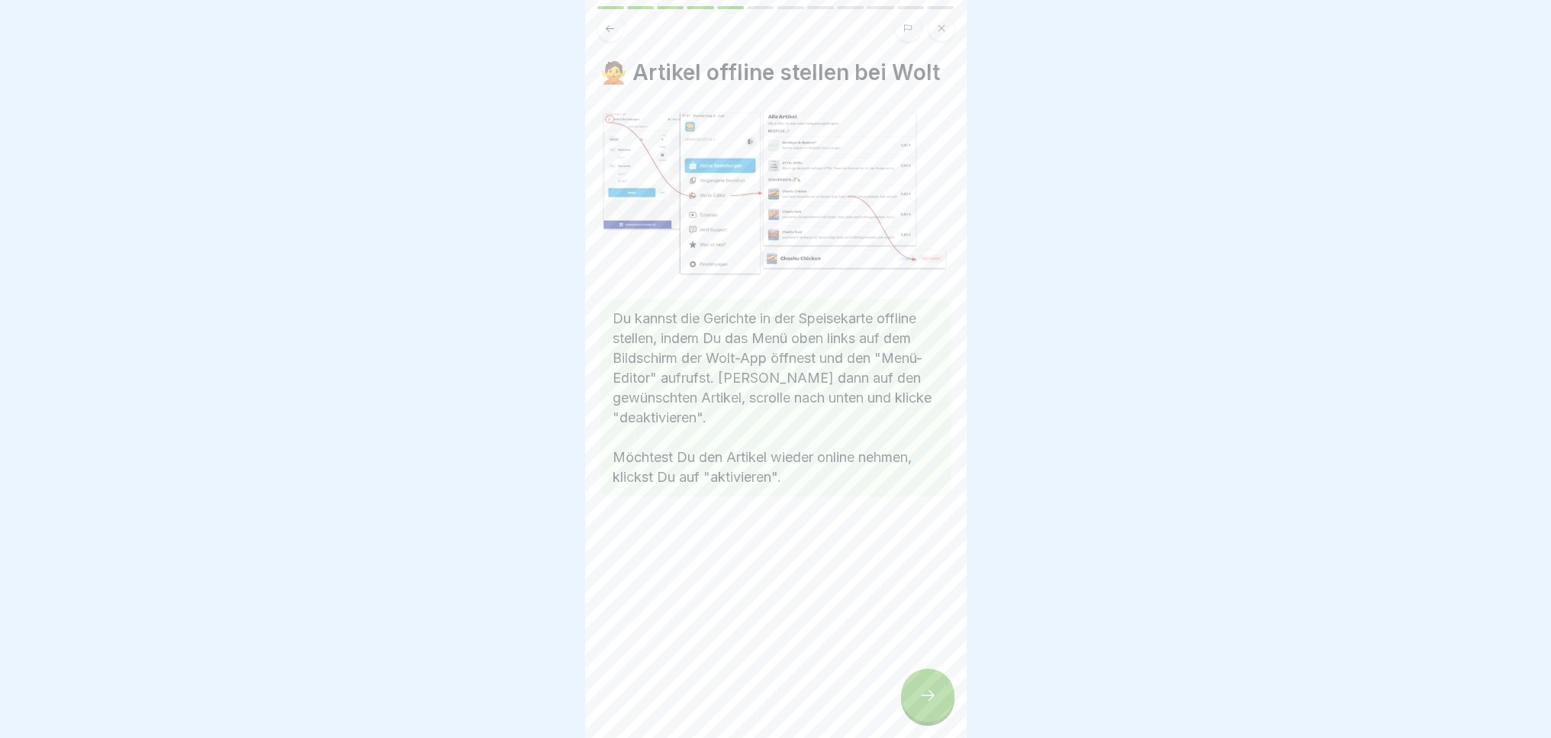
click at [928, 705] on icon at bounding box center [927, 696] width 18 height 18
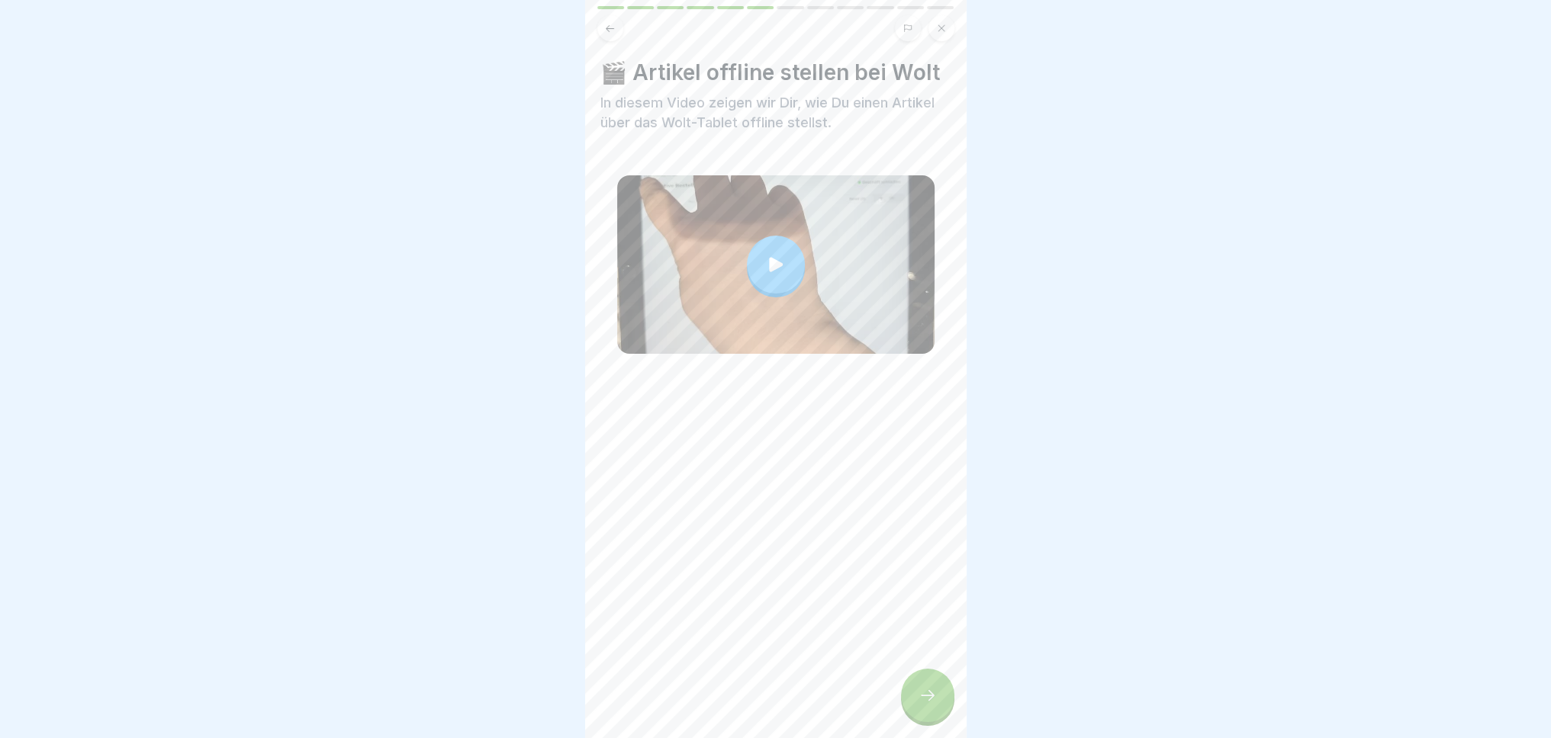
click at [928, 705] on icon at bounding box center [927, 696] width 18 height 18
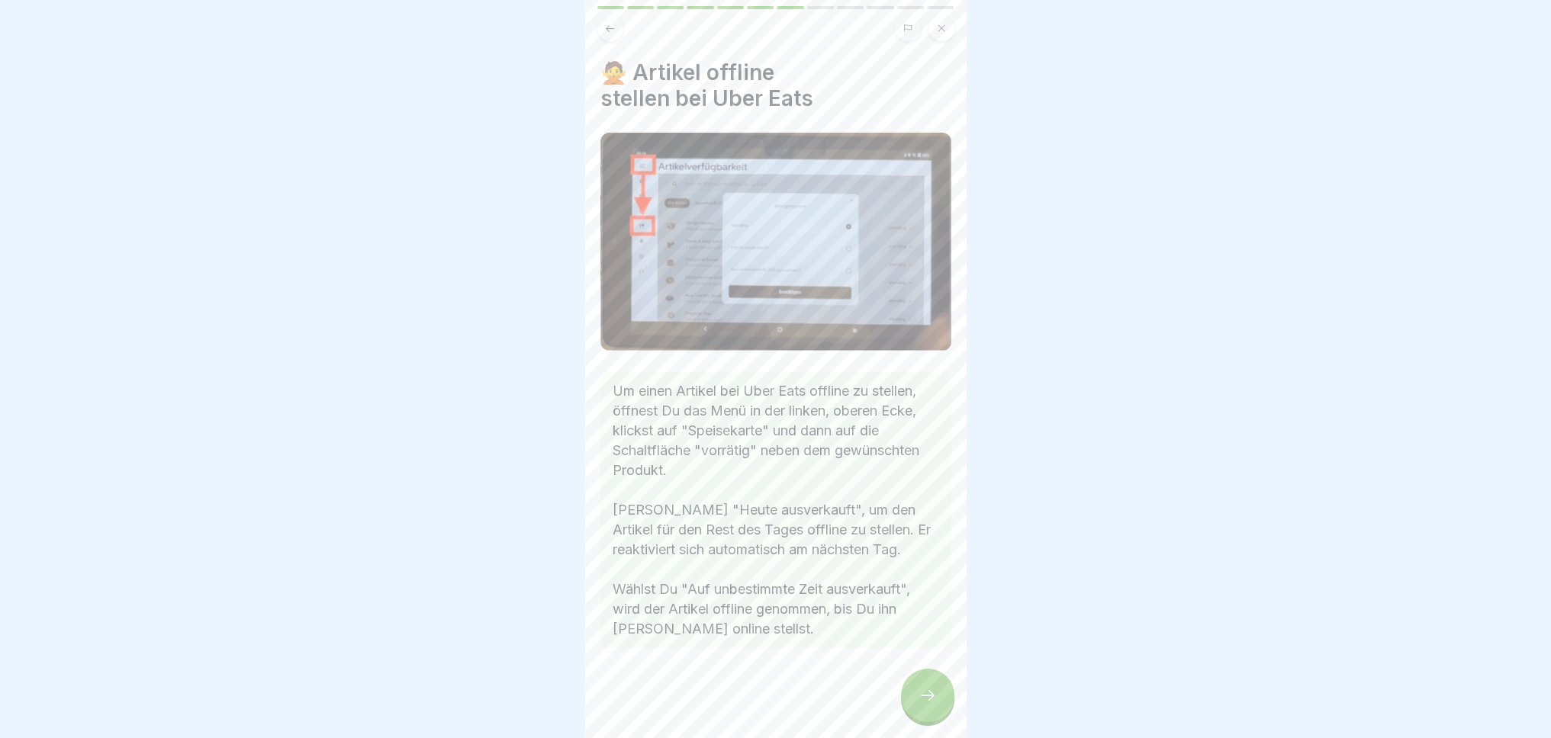
click at [928, 705] on icon at bounding box center [927, 696] width 18 height 18
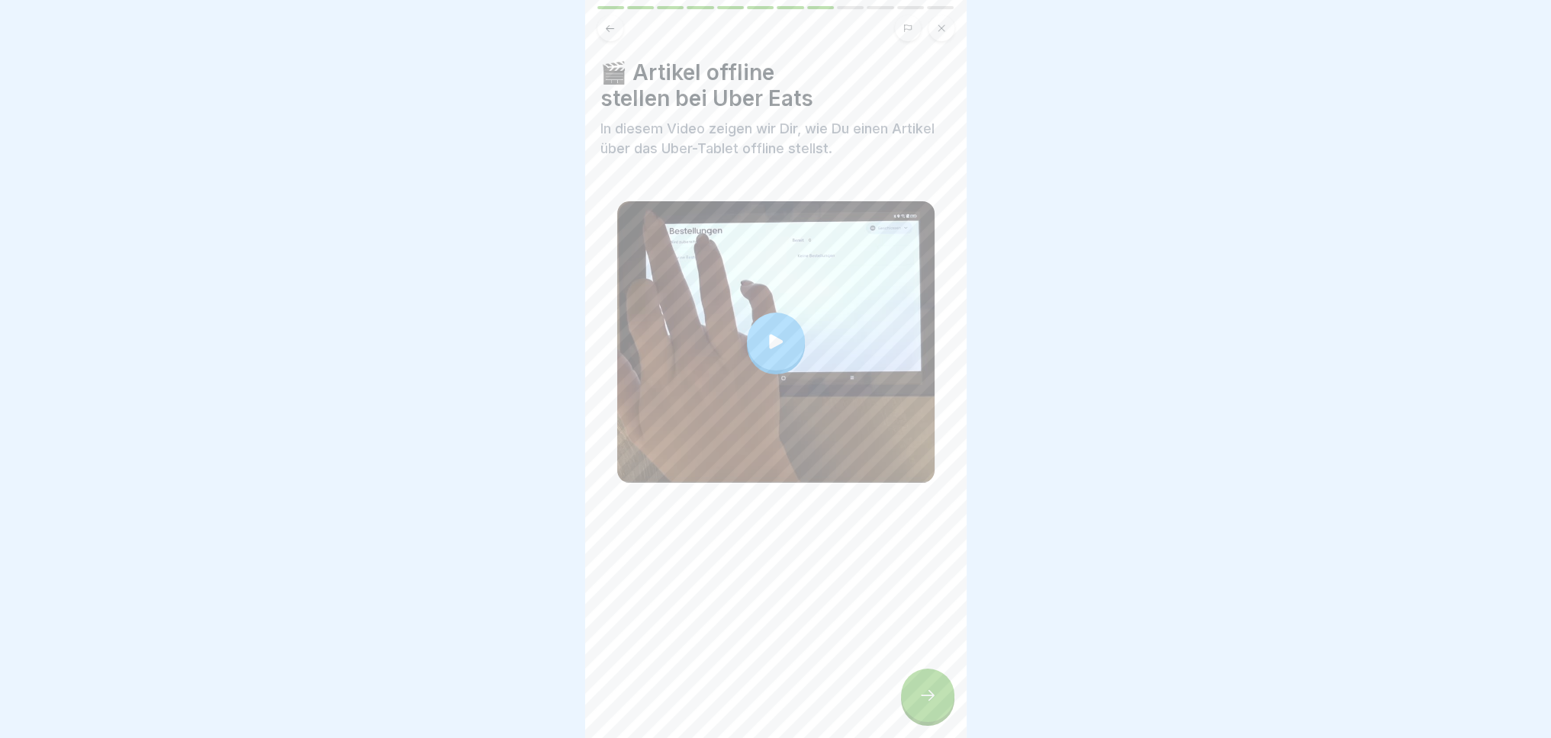
click at [928, 705] on icon at bounding box center [927, 696] width 18 height 18
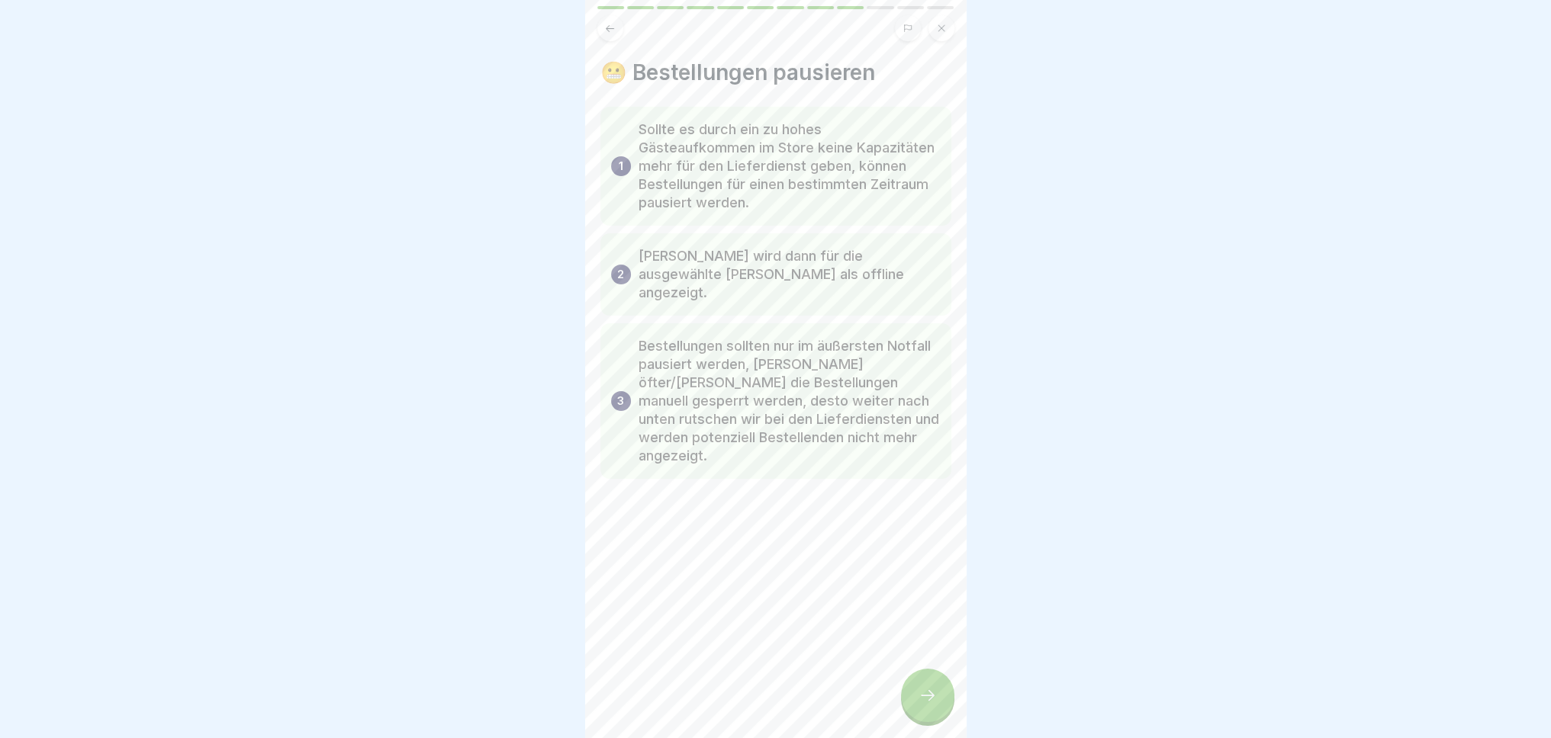
click at [928, 705] on icon at bounding box center [927, 696] width 18 height 18
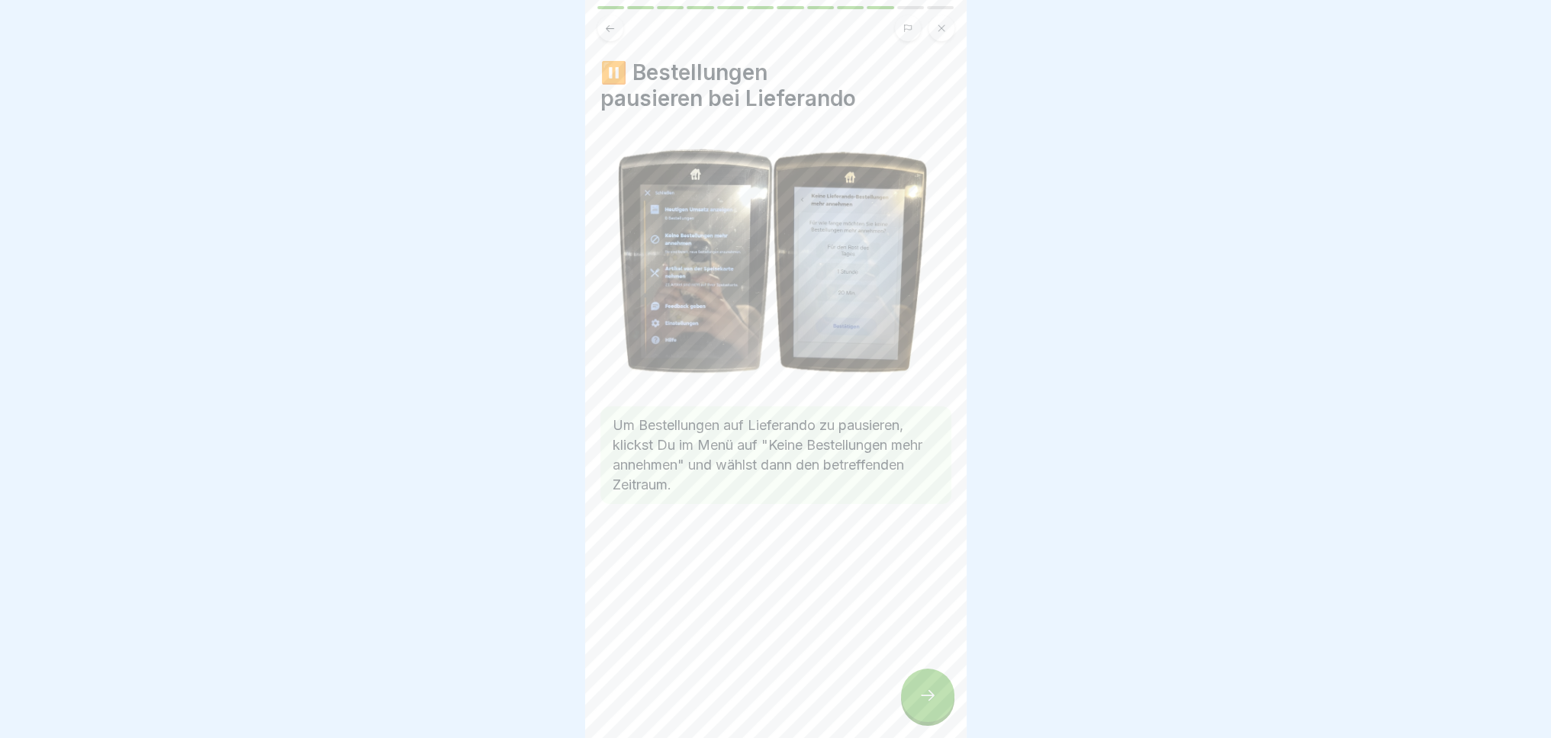
click at [925, 705] on icon at bounding box center [927, 696] width 18 height 18
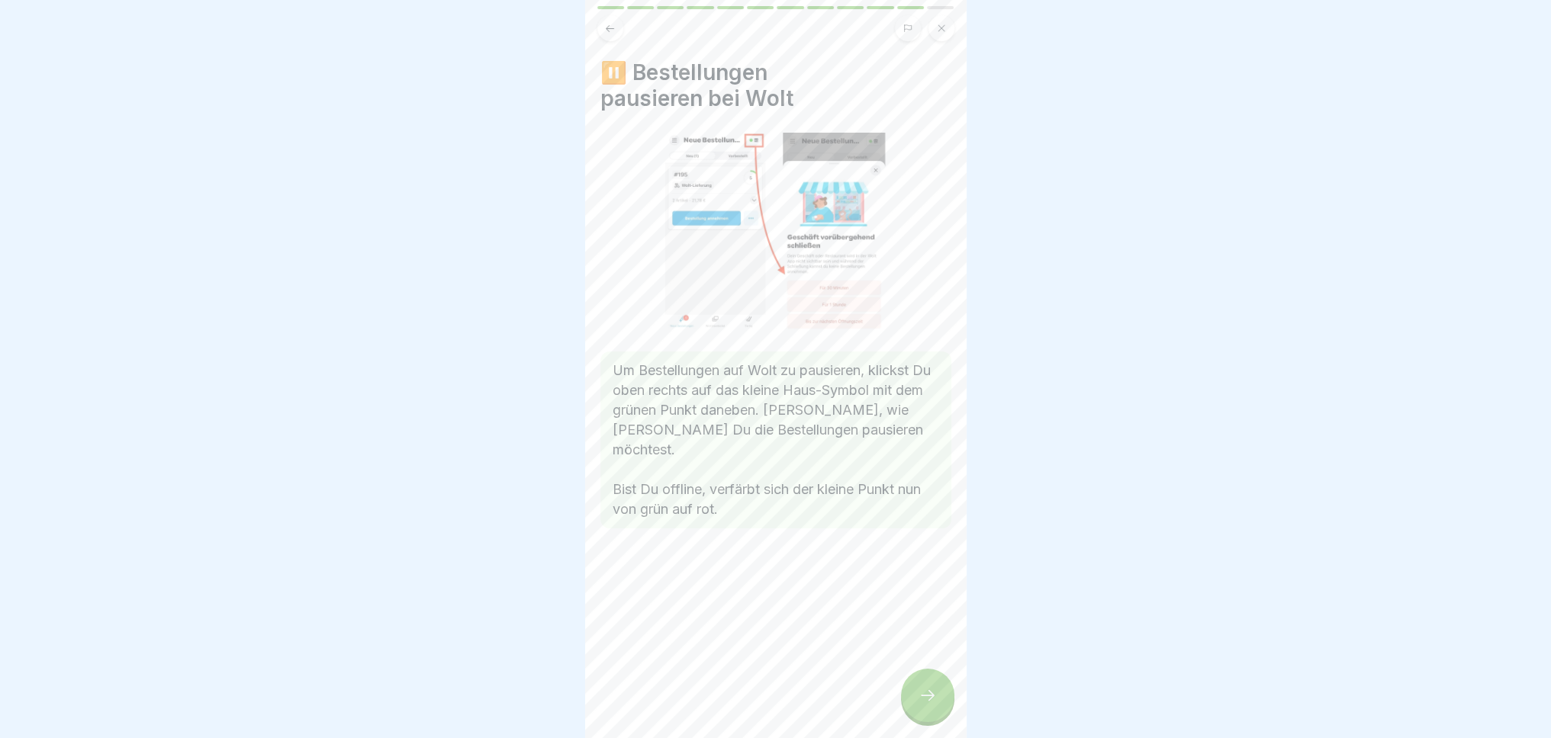
click at [925, 705] on icon at bounding box center [927, 696] width 18 height 18
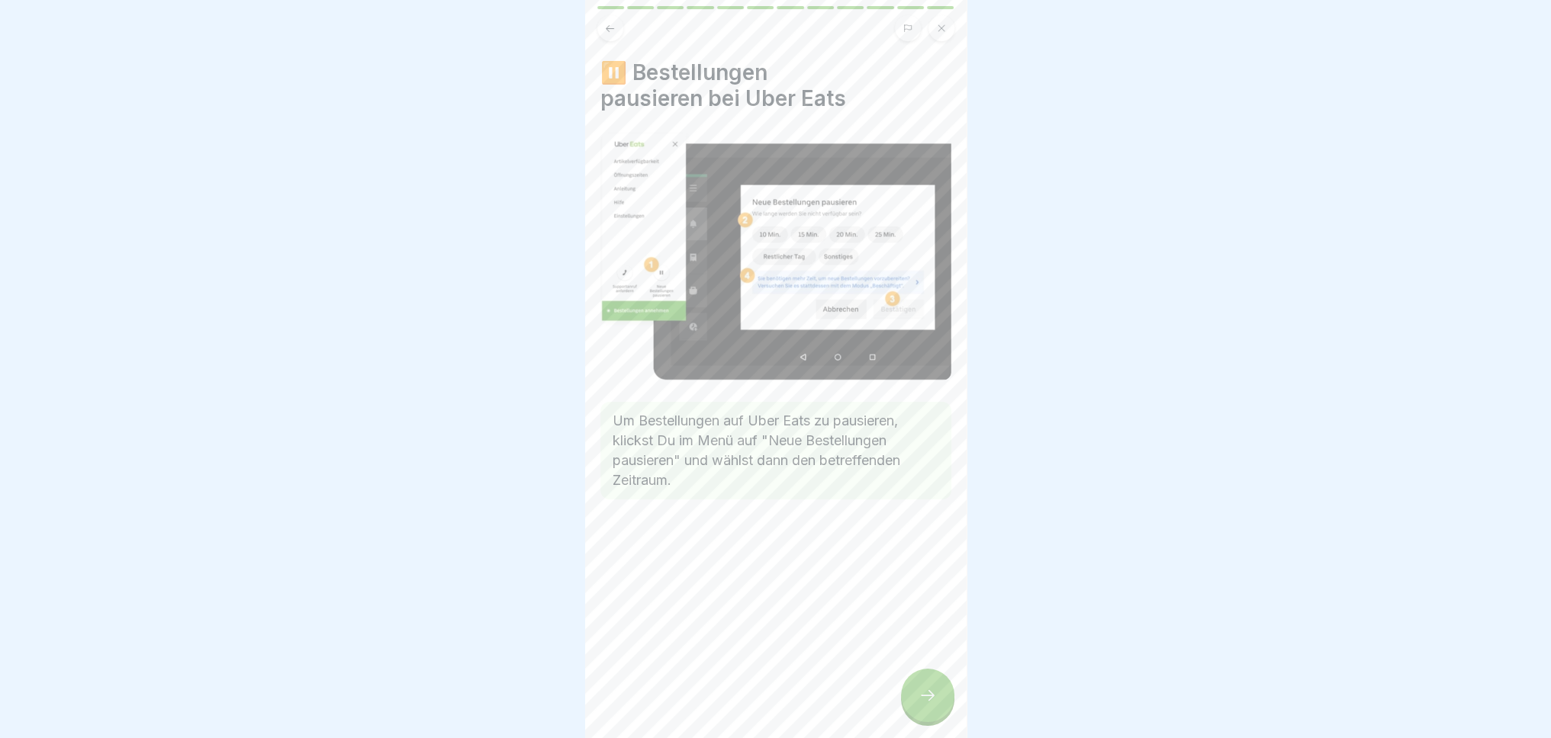
click at [925, 705] on icon at bounding box center [927, 696] width 18 height 18
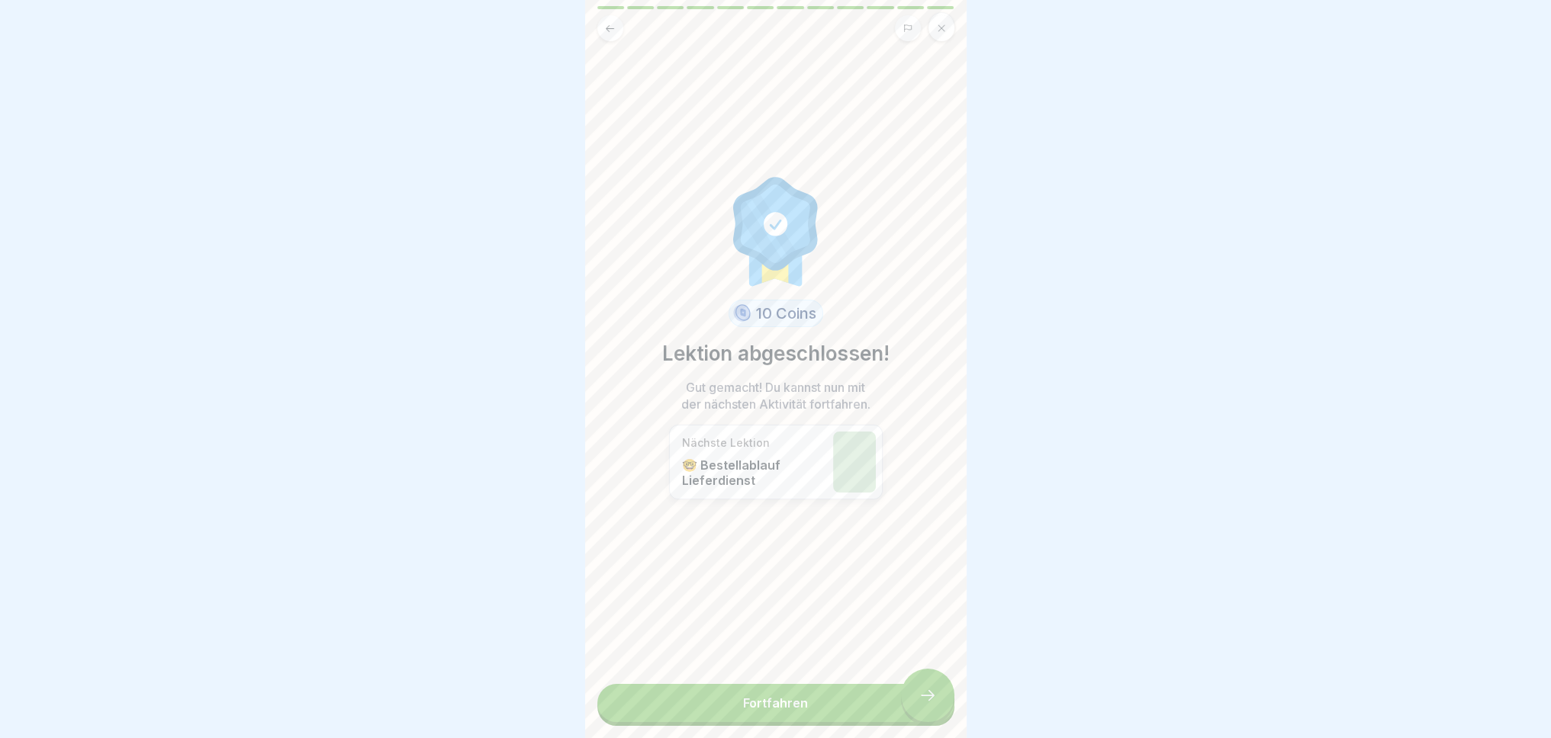
click at [925, 712] on link "Fortfahren" at bounding box center [775, 703] width 357 height 38
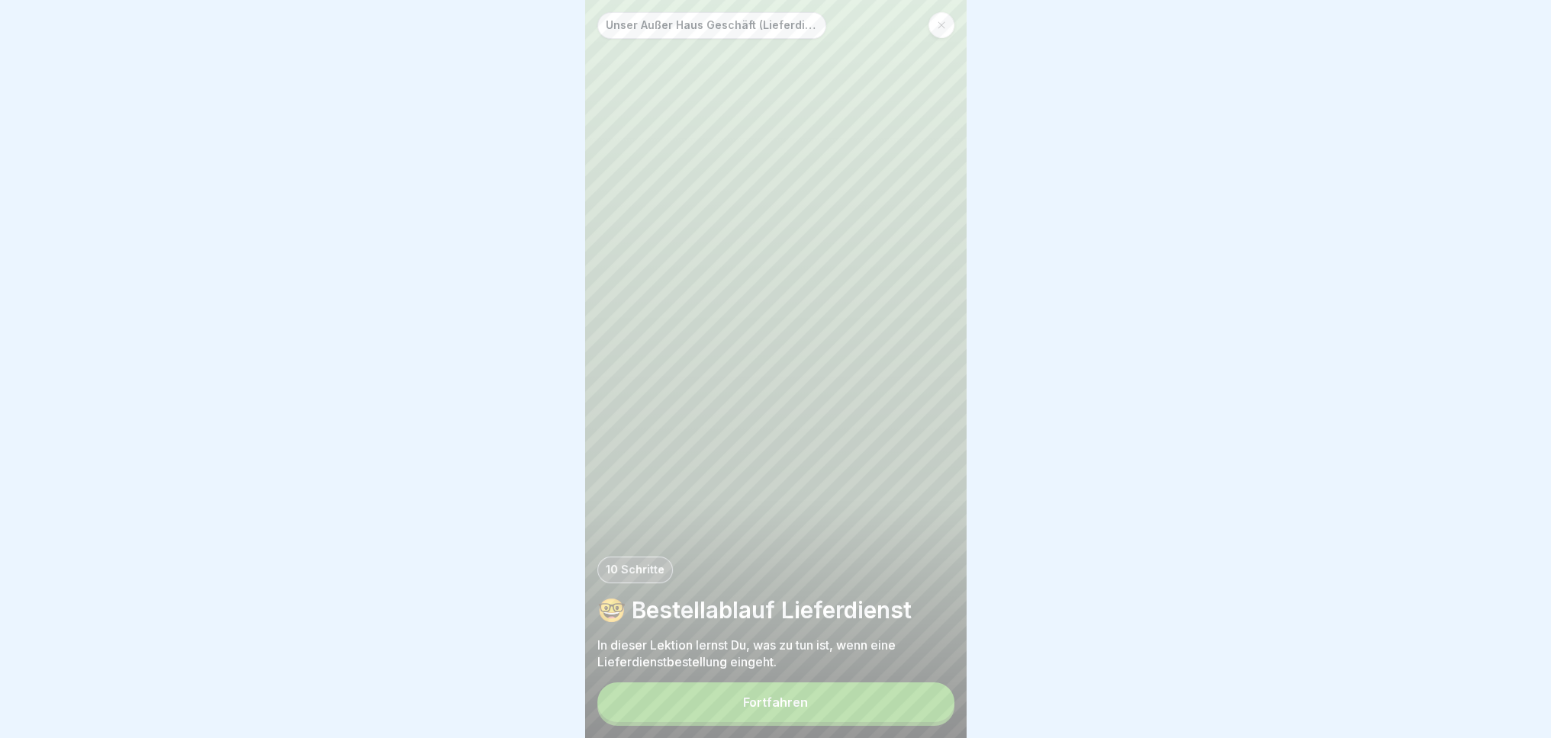
click at [830, 721] on button "Fortfahren" at bounding box center [775, 703] width 357 height 40
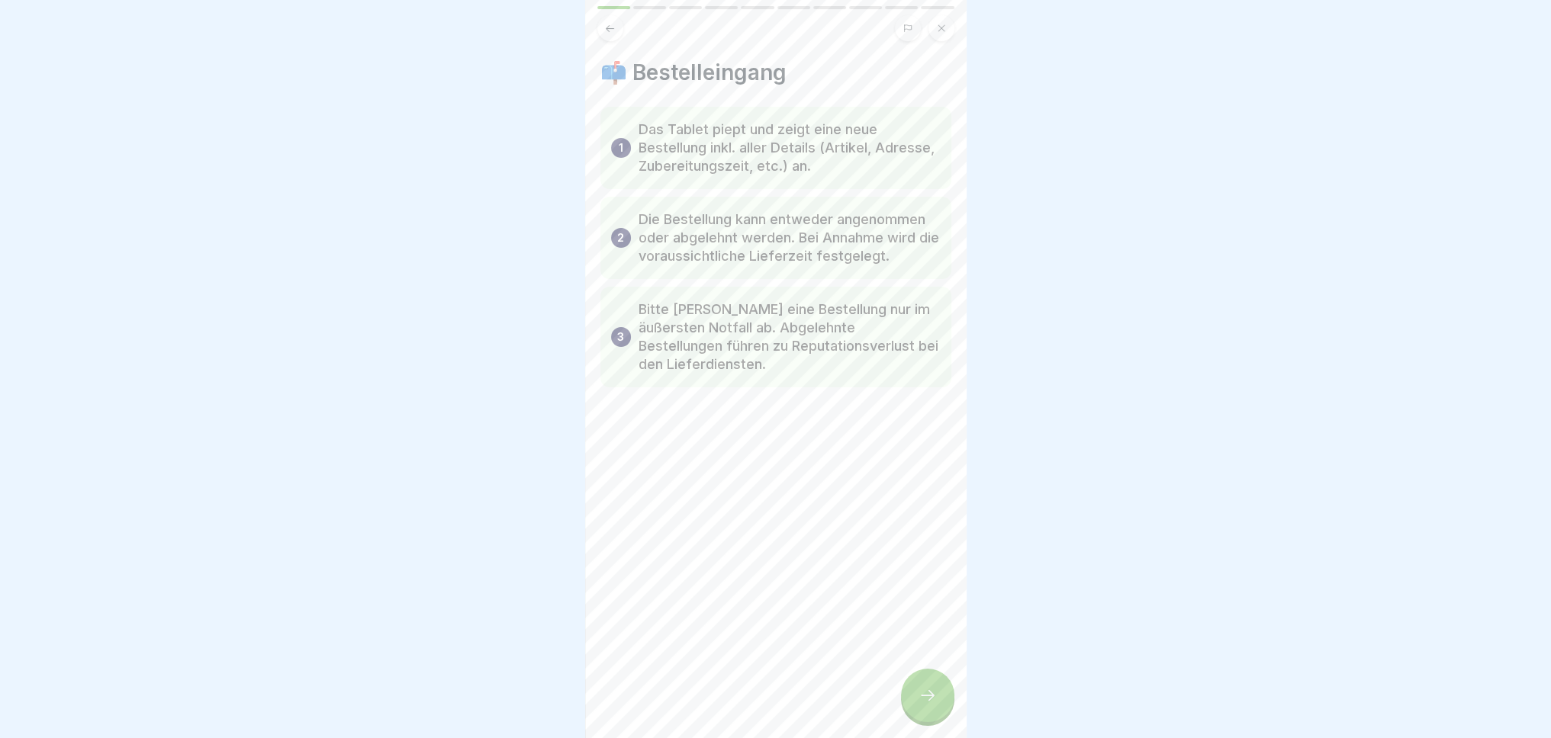
click at [940, 710] on div at bounding box center [927, 695] width 53 height 53
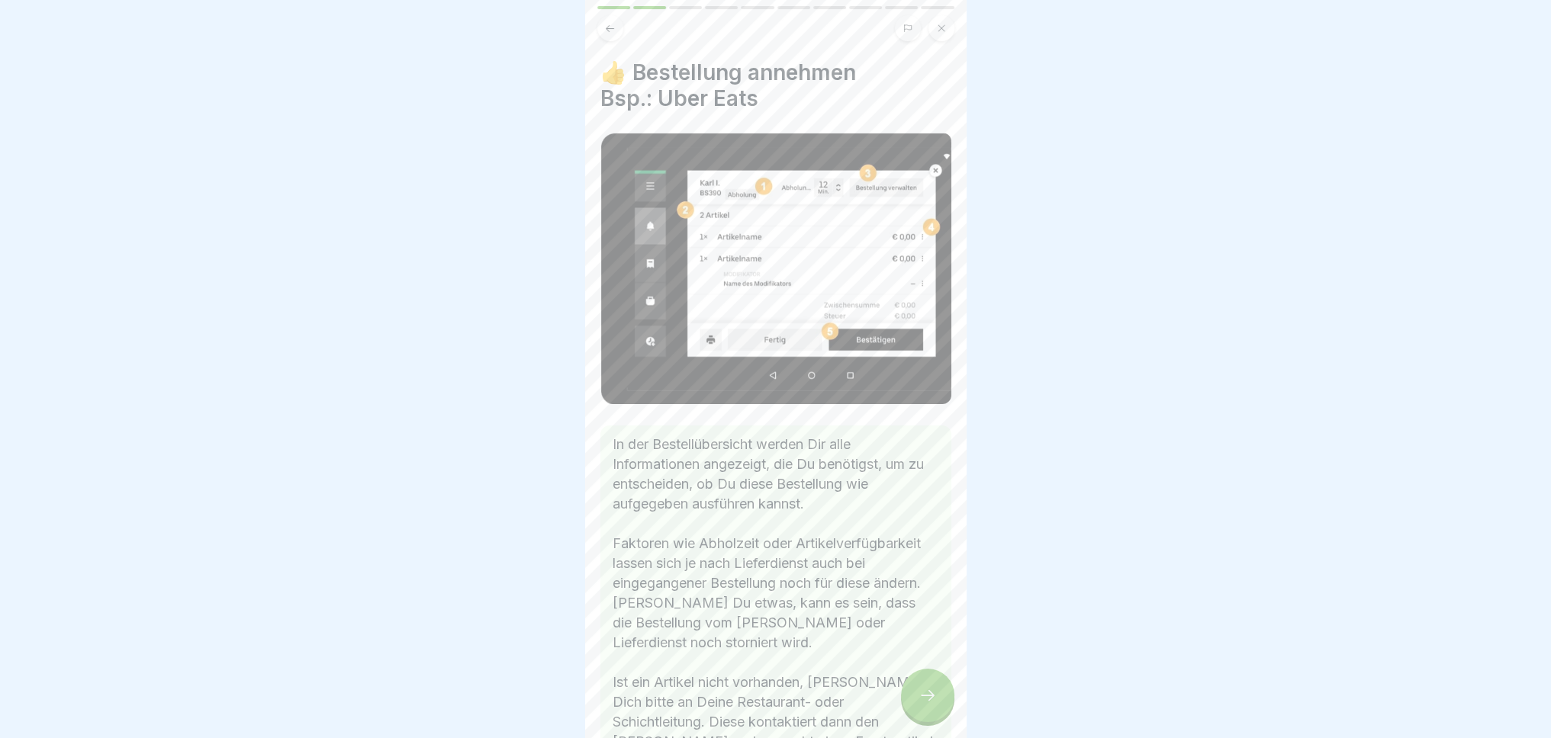
click at [939, 710] on div at bounding box center [927, 695] width 53 height 53
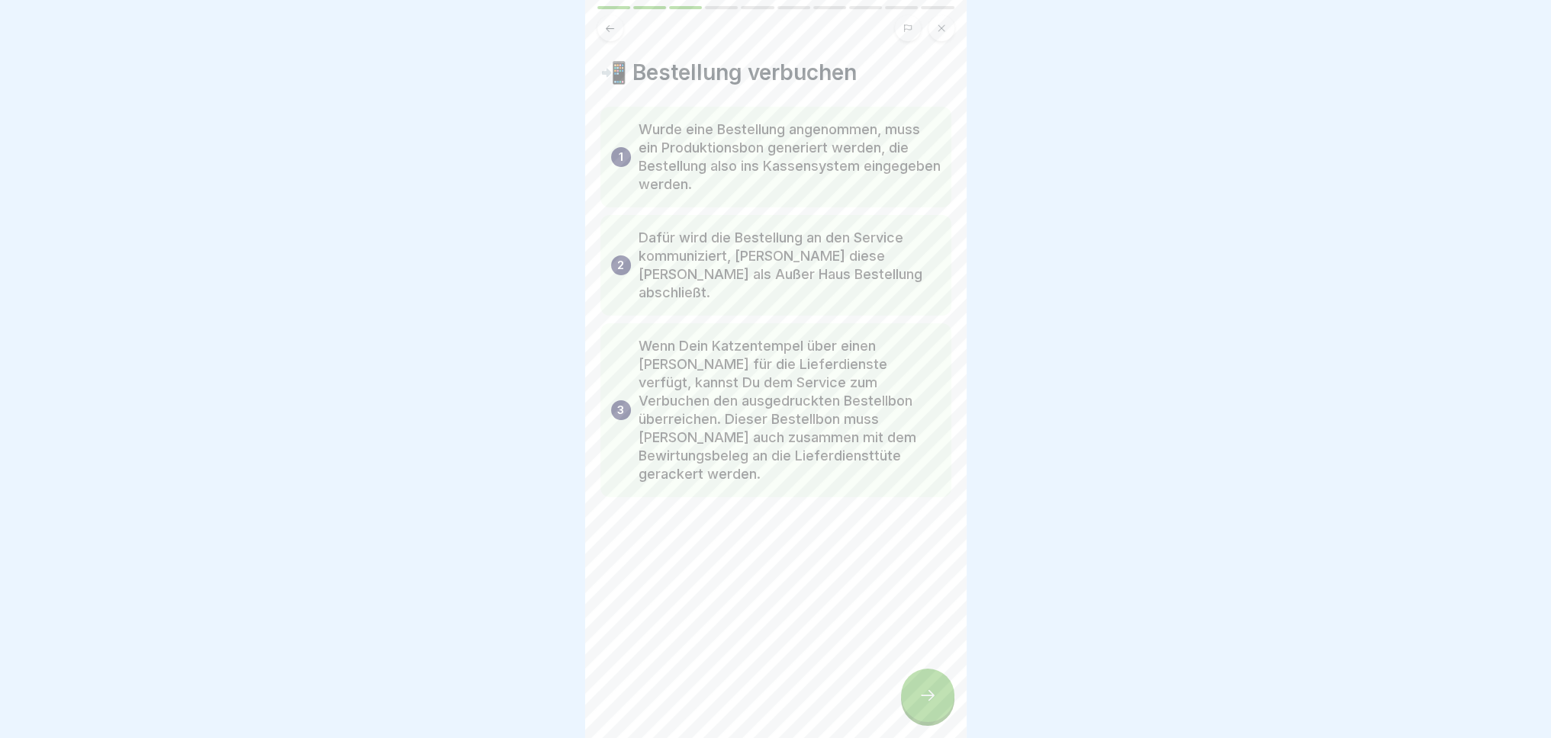
click at [934, 705] on icon at bounding box center [927, 696] width 18 height 18
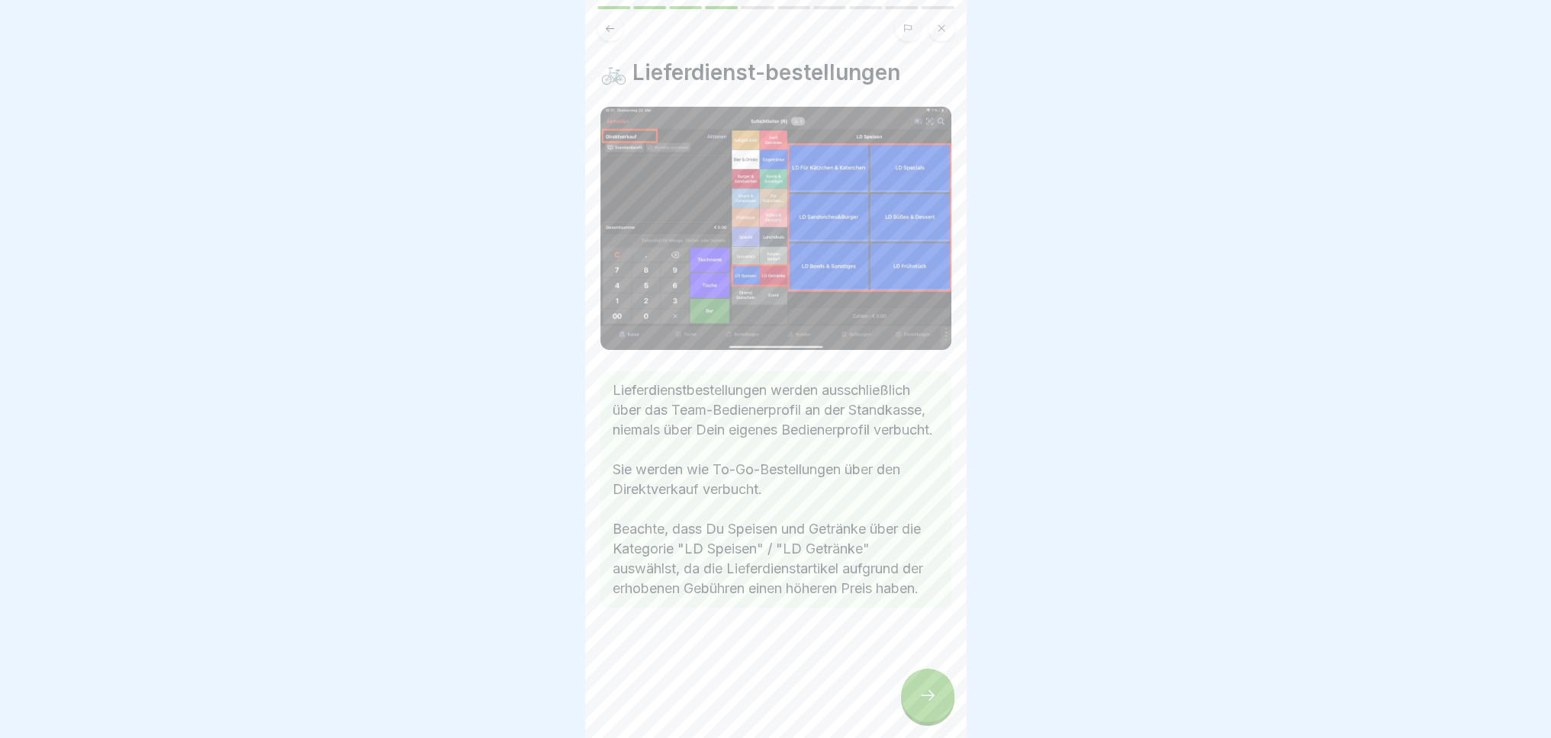
click at [929, 705] on icon at bounding box center [927, 696] width 18 height 18
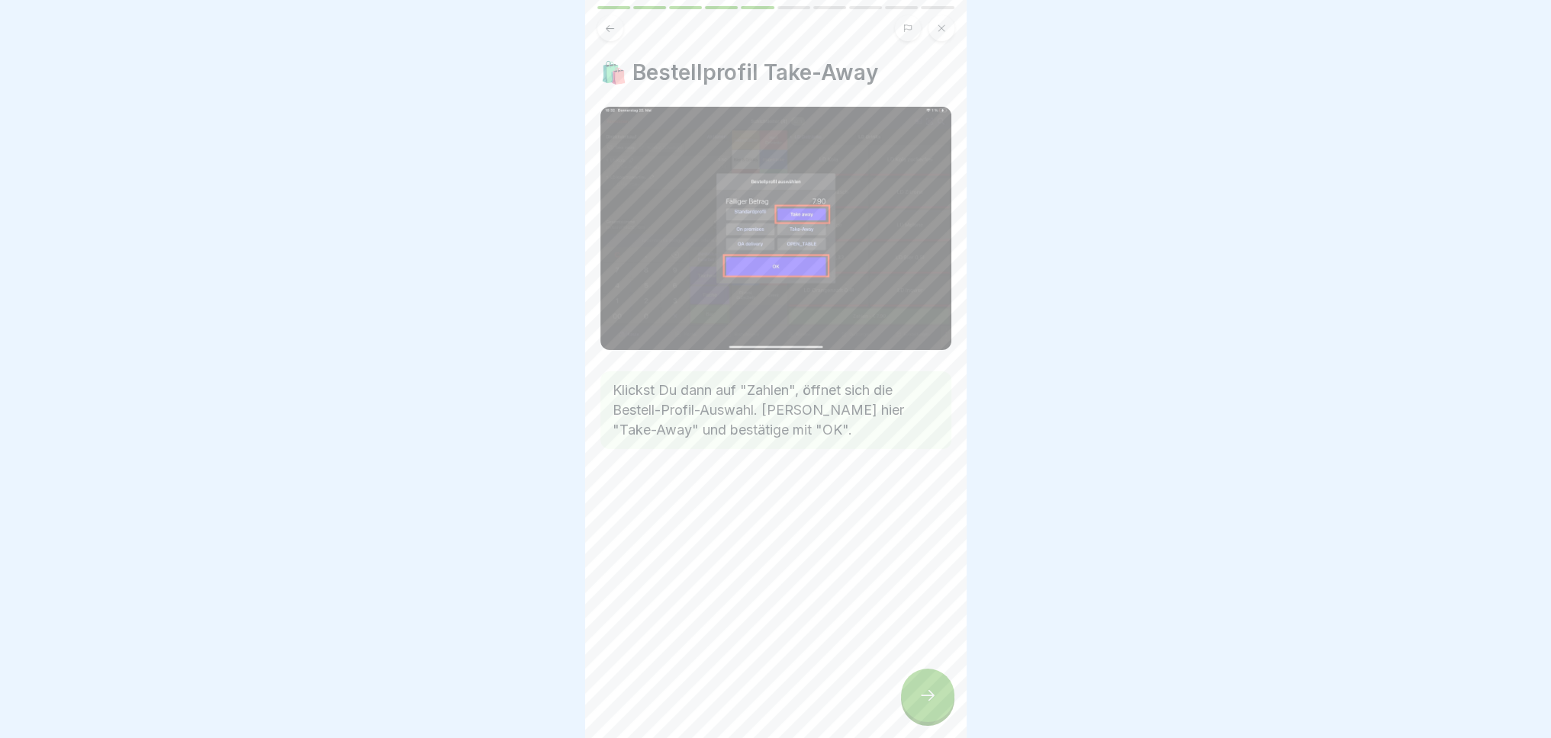
click at [925, 705] on icon at bounding box center [927, 696] width 18 height 18
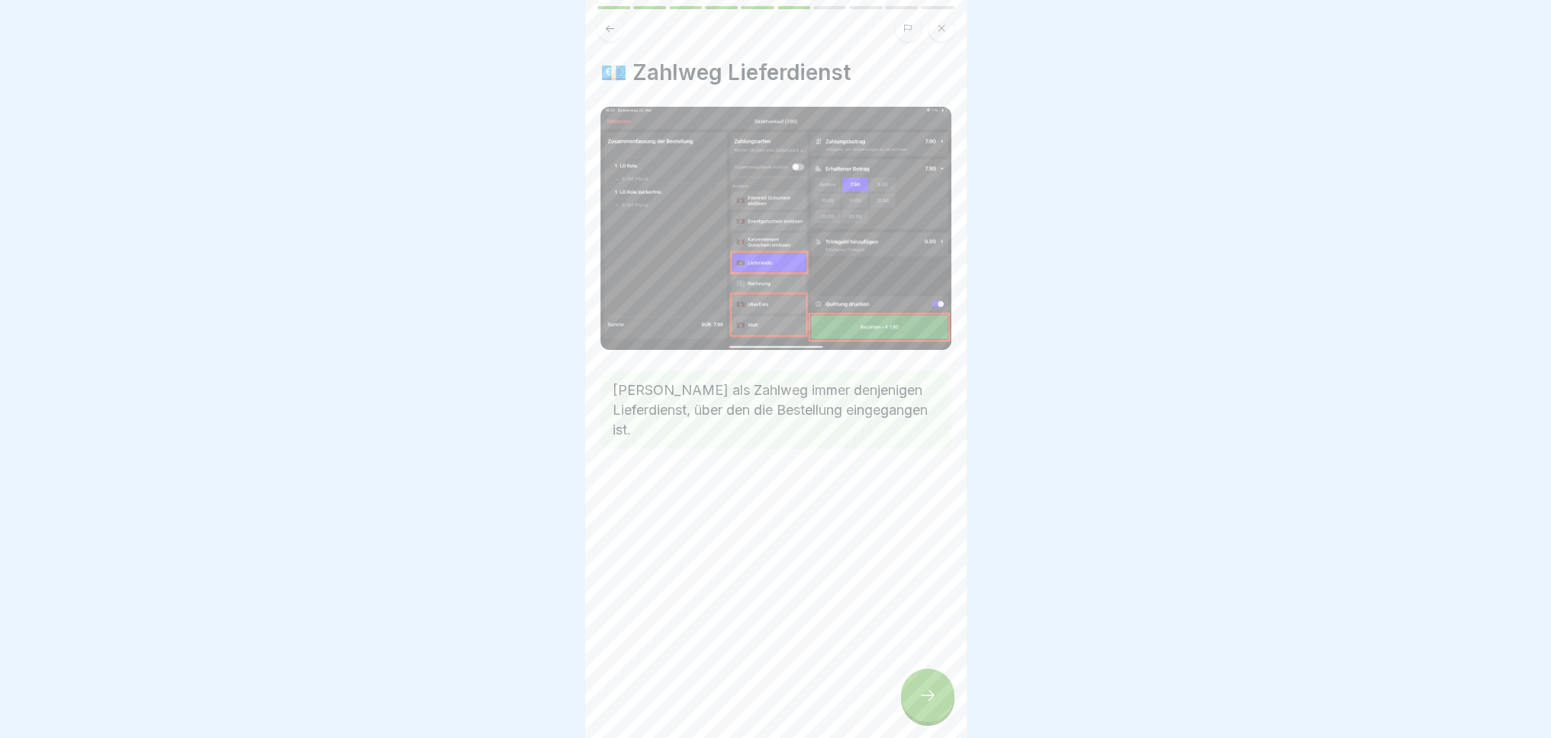
click at [925, 705] on icon at bounding box center [927, 696] width 18 height 18
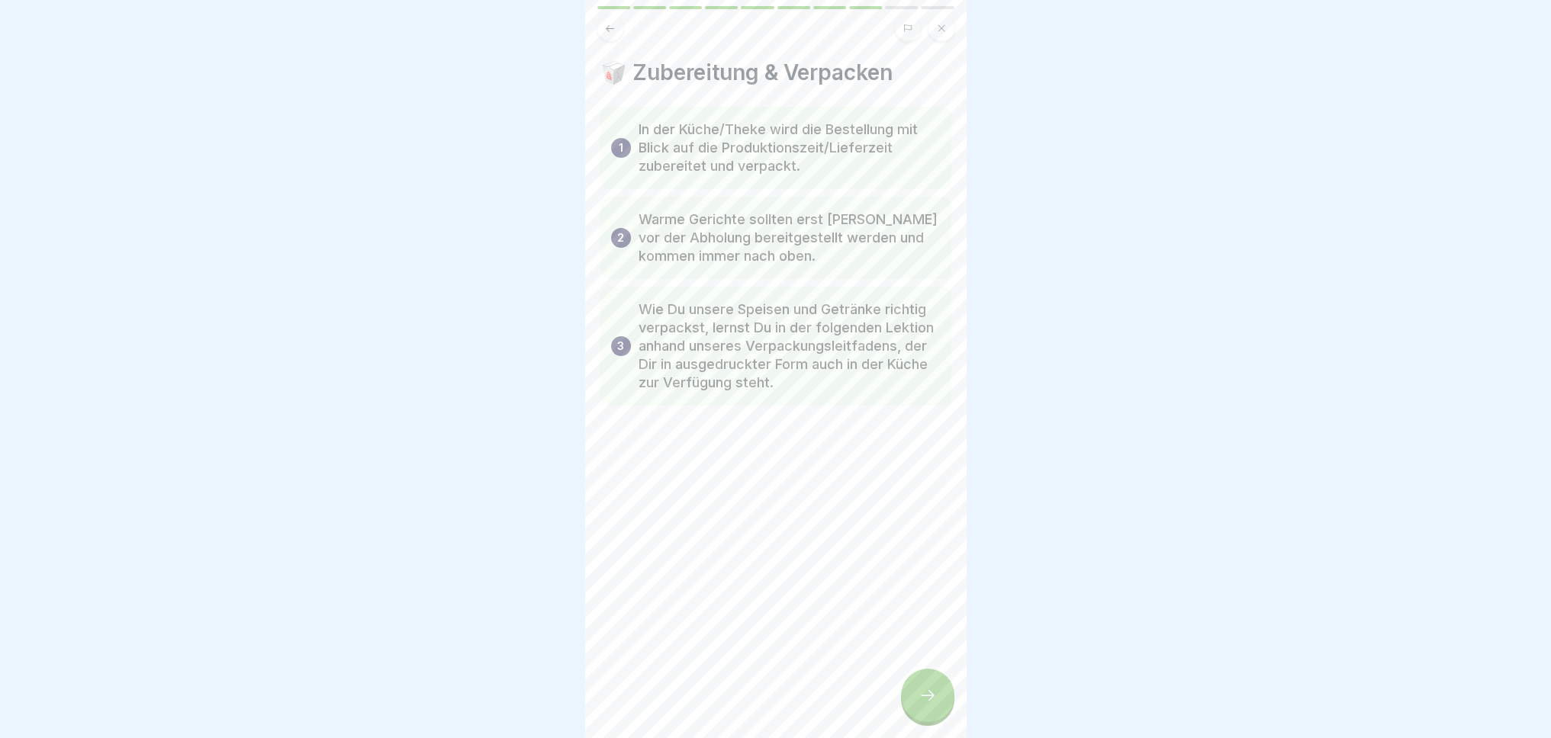
click at [925, 705] on icon at bounding box center [927, 696] width 18 height 18
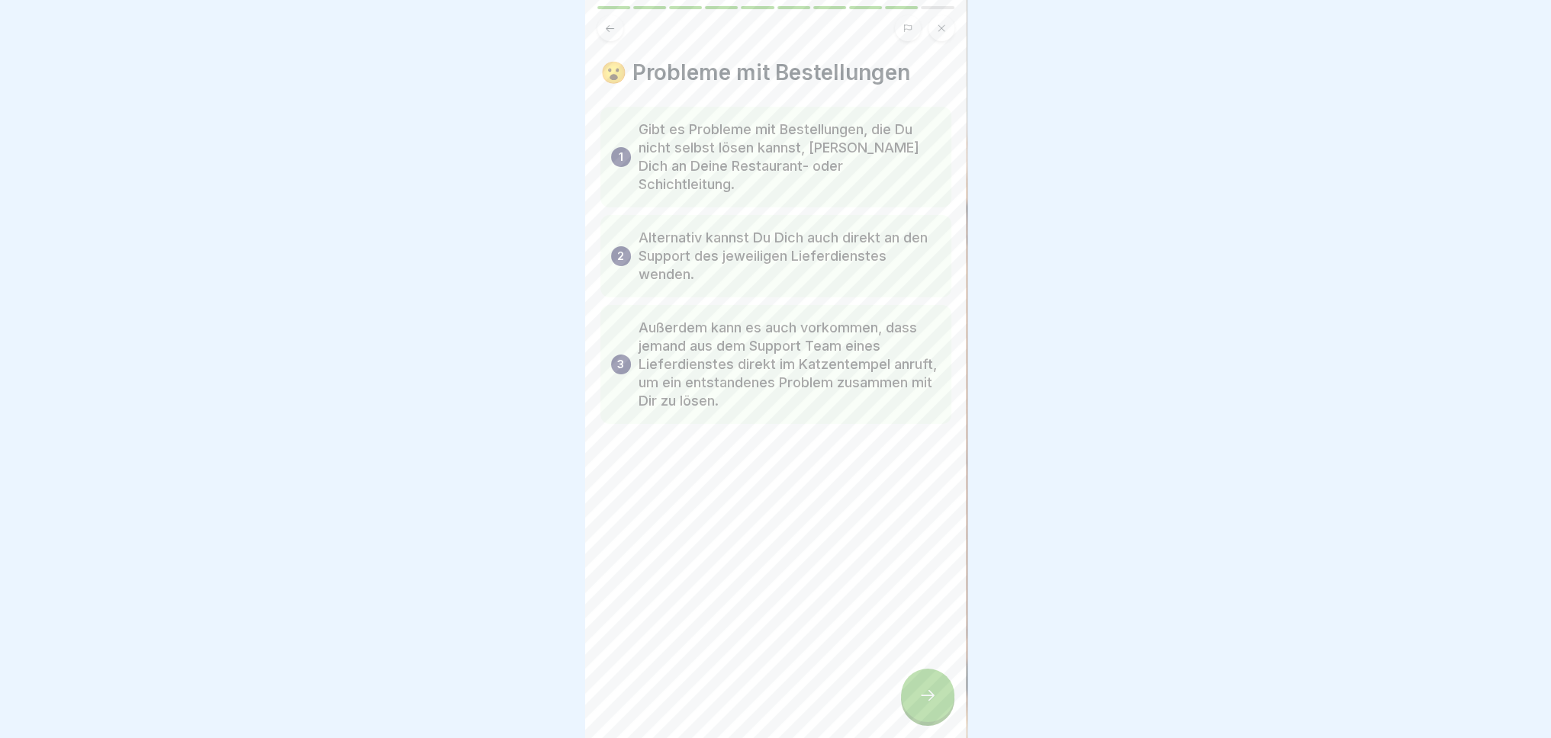
click at [925, 705] on icon at bounding box center [927, 696] width 18 height 18
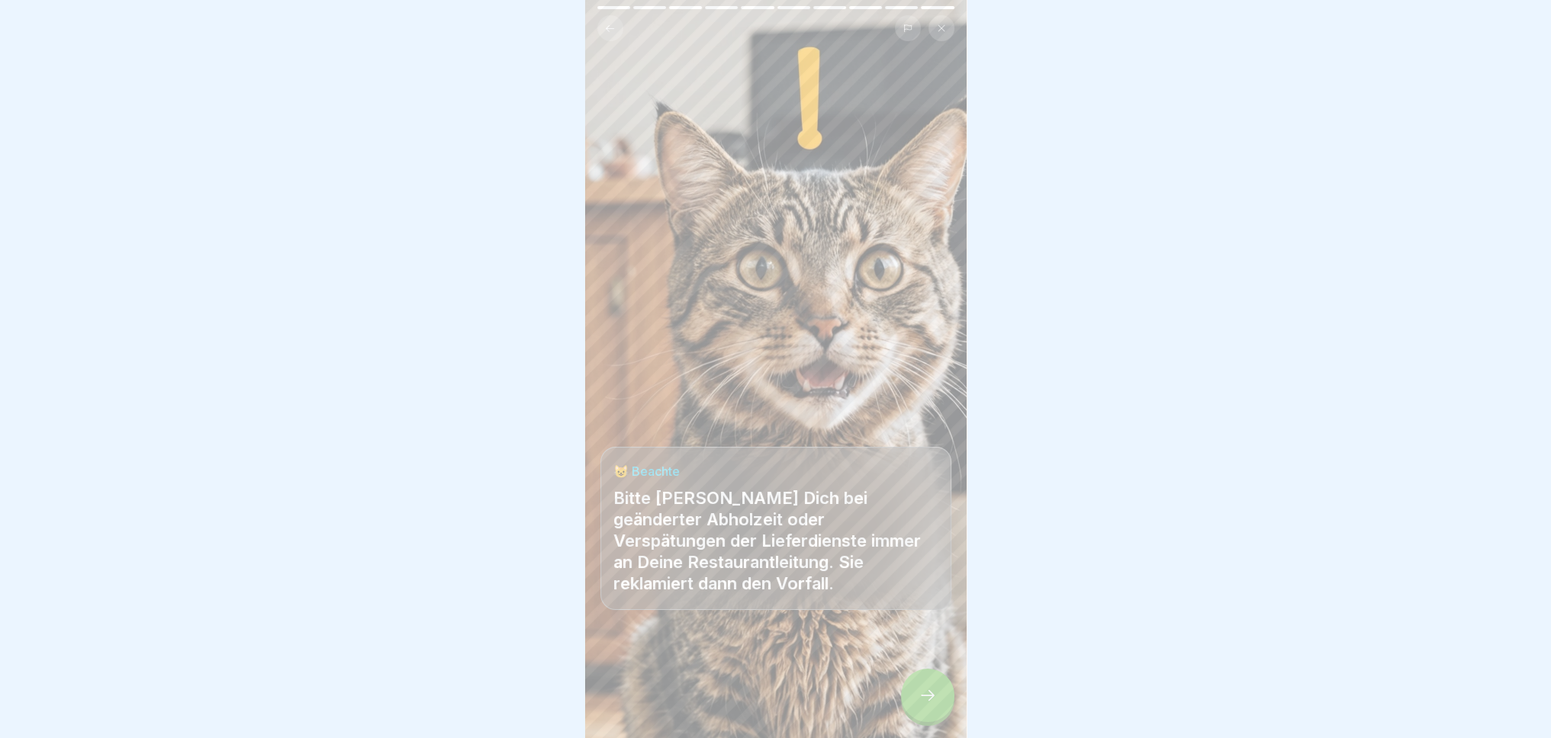
click at [925, 705] on icon at bounding box center [927, 696] width 18 height 18
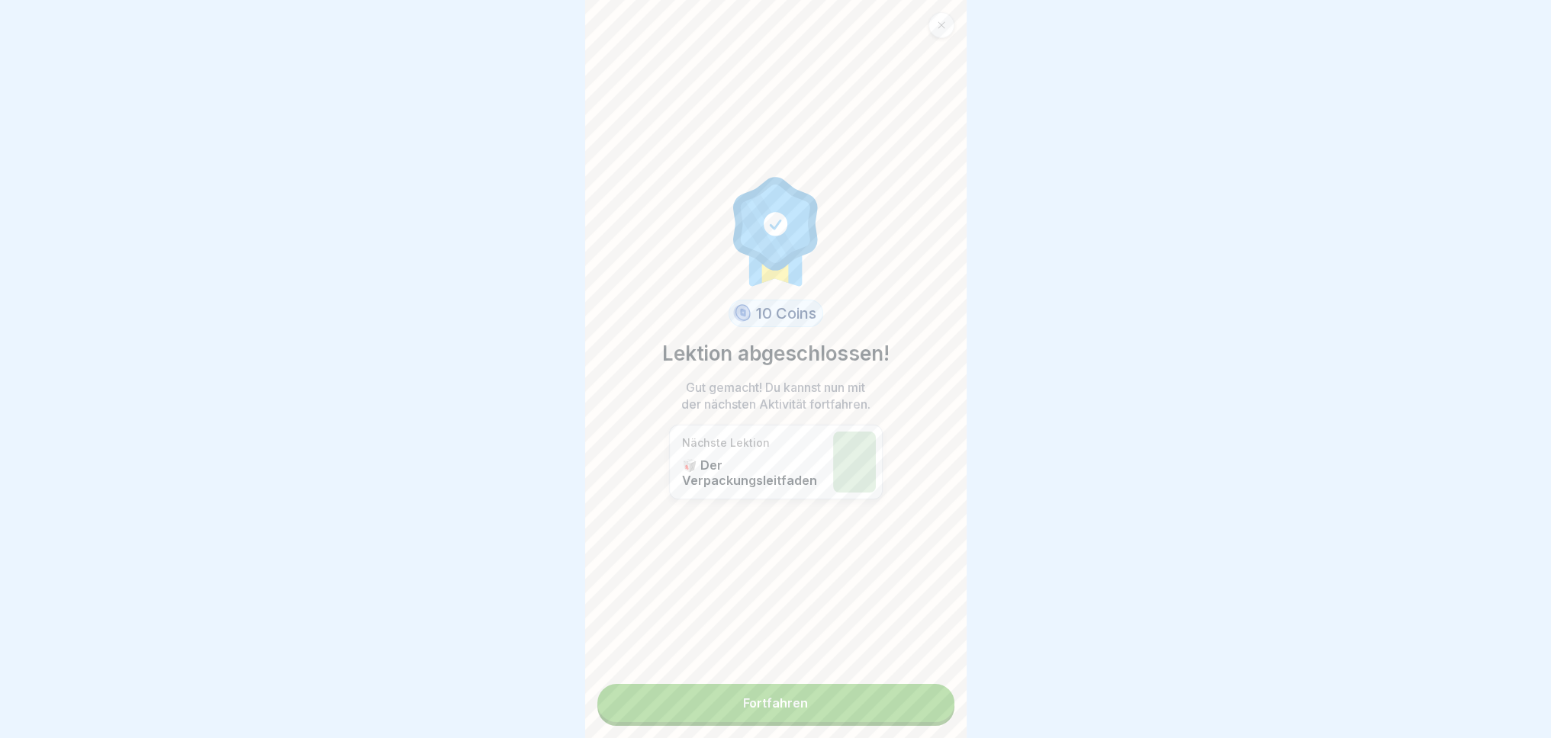
click at [925, 707] on link "Fortfahren" at bounding box center [775, 703] width 357 height 38
click at [897, 707] on link "Fortfahren" at bounding box center [775, 703] width 357 height 38
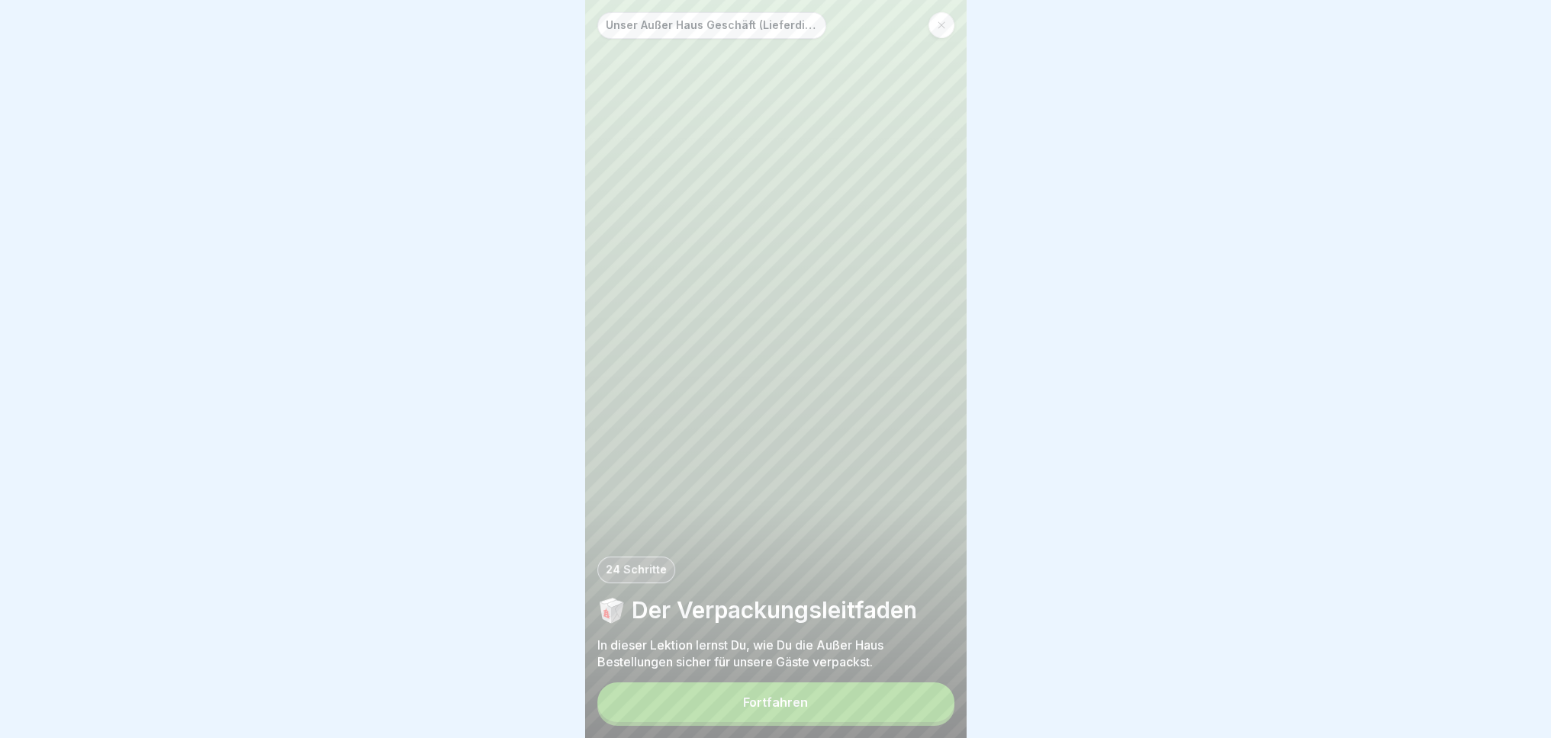
click at [897, 707] on button "Fortfahren" at bounding box center [775, 703] width 357 height 40
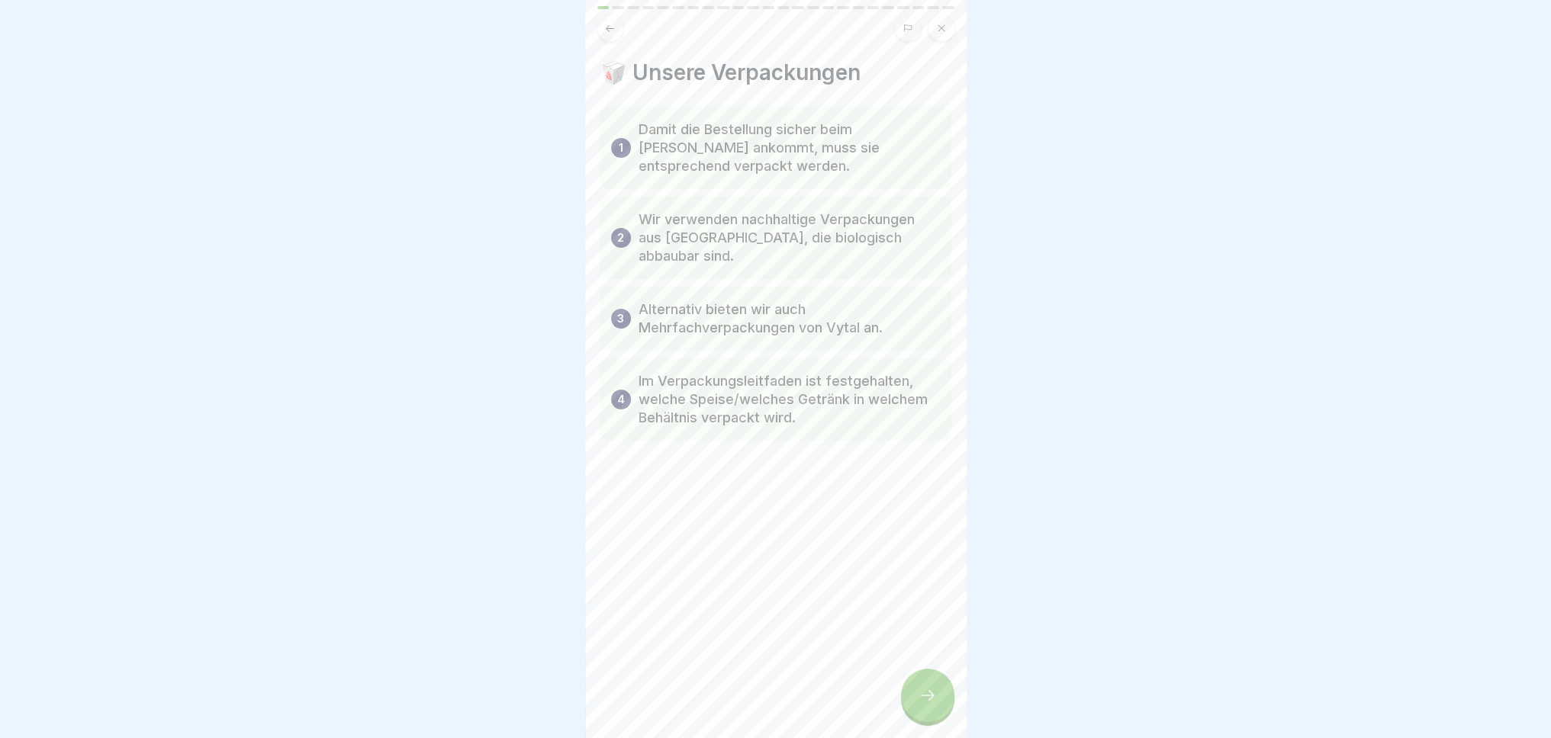
click at [585, 707] on div "Unser Außer Haus Geschäft (Lieferdienste) 24 Schritte 🥡 Der Verpackungsleitfade…" at bounding box center [394, 369] width 381 height 738
click at [897, 707] on div "🥡 Unsere Verpackungen 1 Damit die Bestellung sicher beim [PERSON_NAME] ankommt,…" at bounding box center [775, 369] width 381 height 738
click at [915, 706] on div at bounding box center [927, 695] width 53 height 53
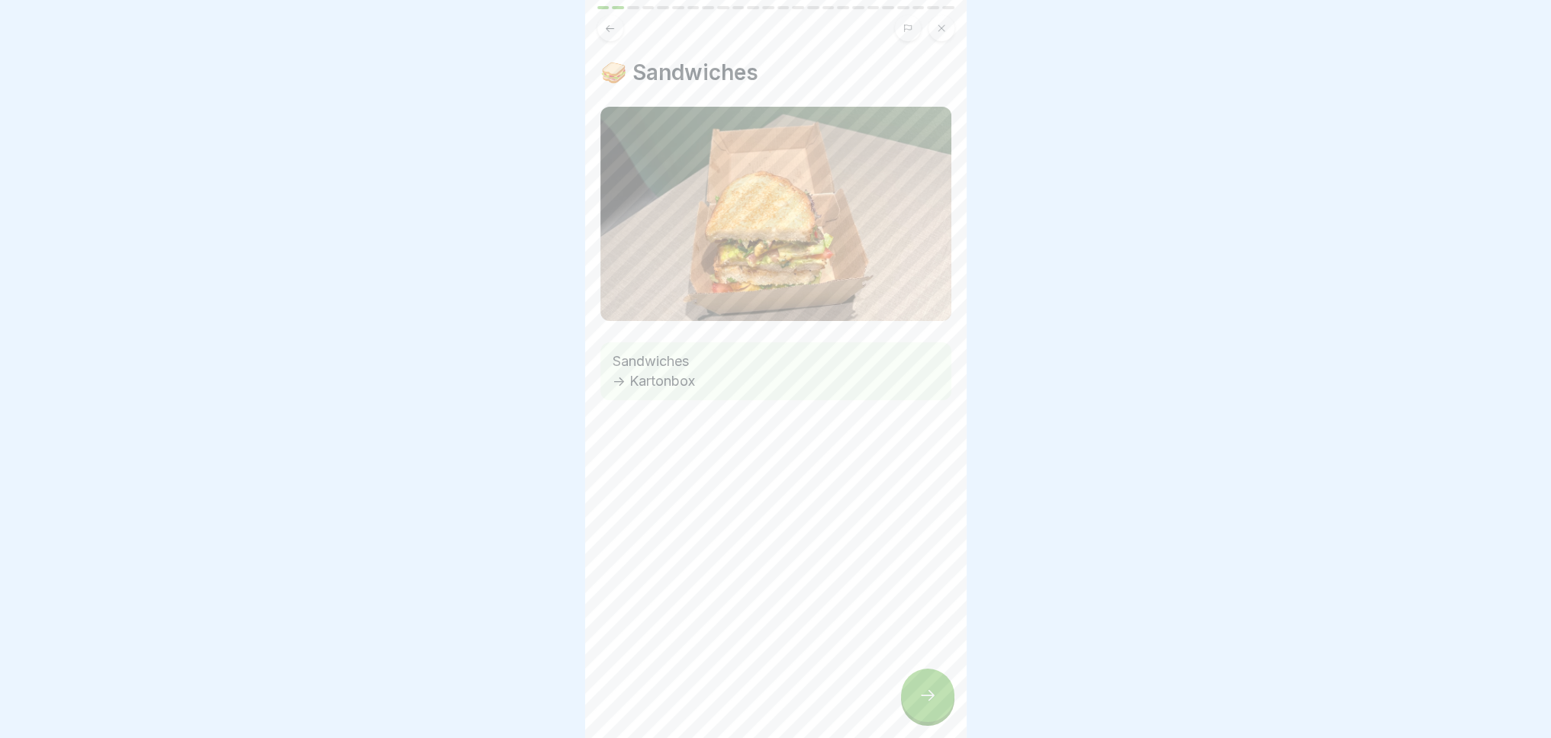
click at [915, 706] on div at bounding box center [927, 695] width 53 height 53
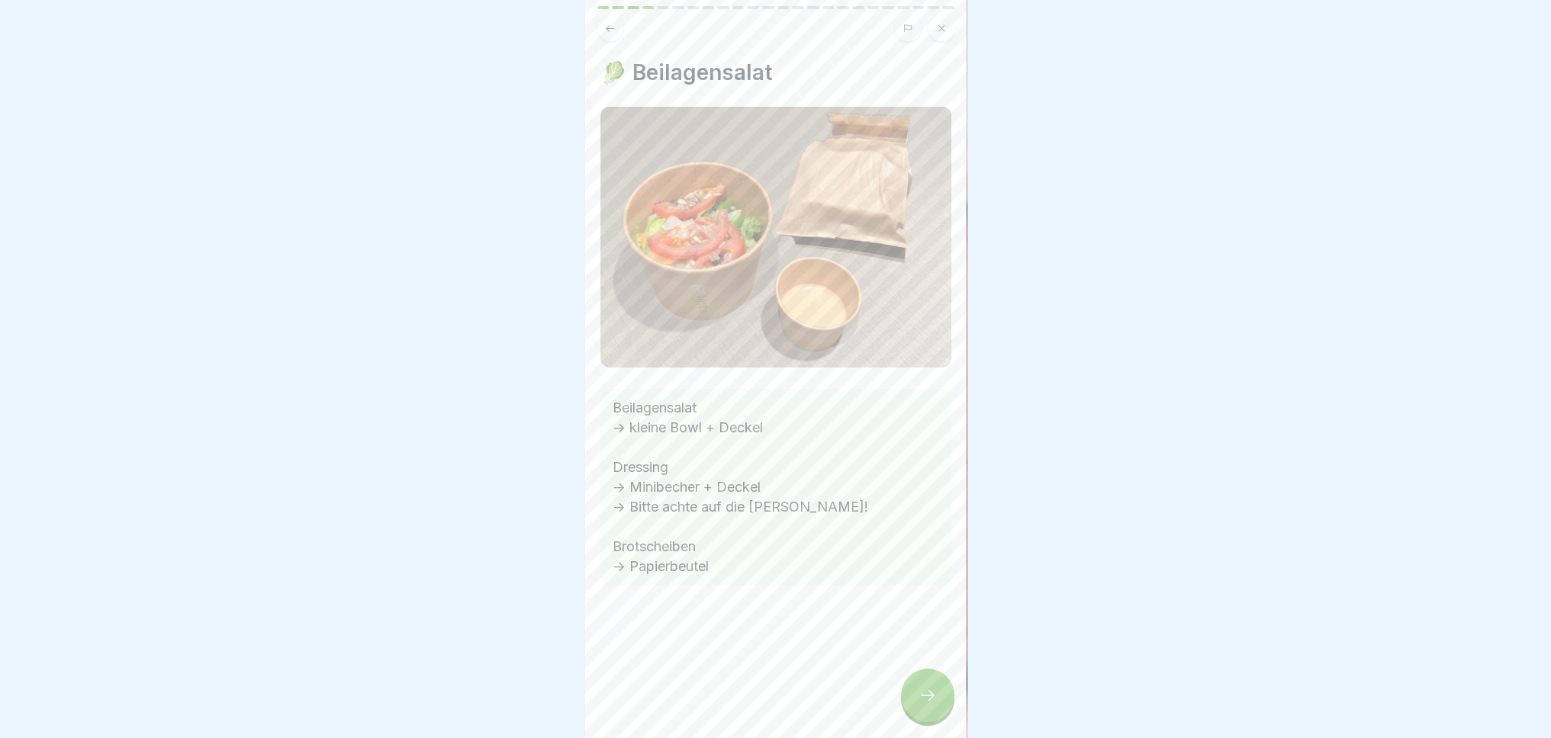
click at [915, 706] on div at bounding box center [927, 695] width 53 height 53
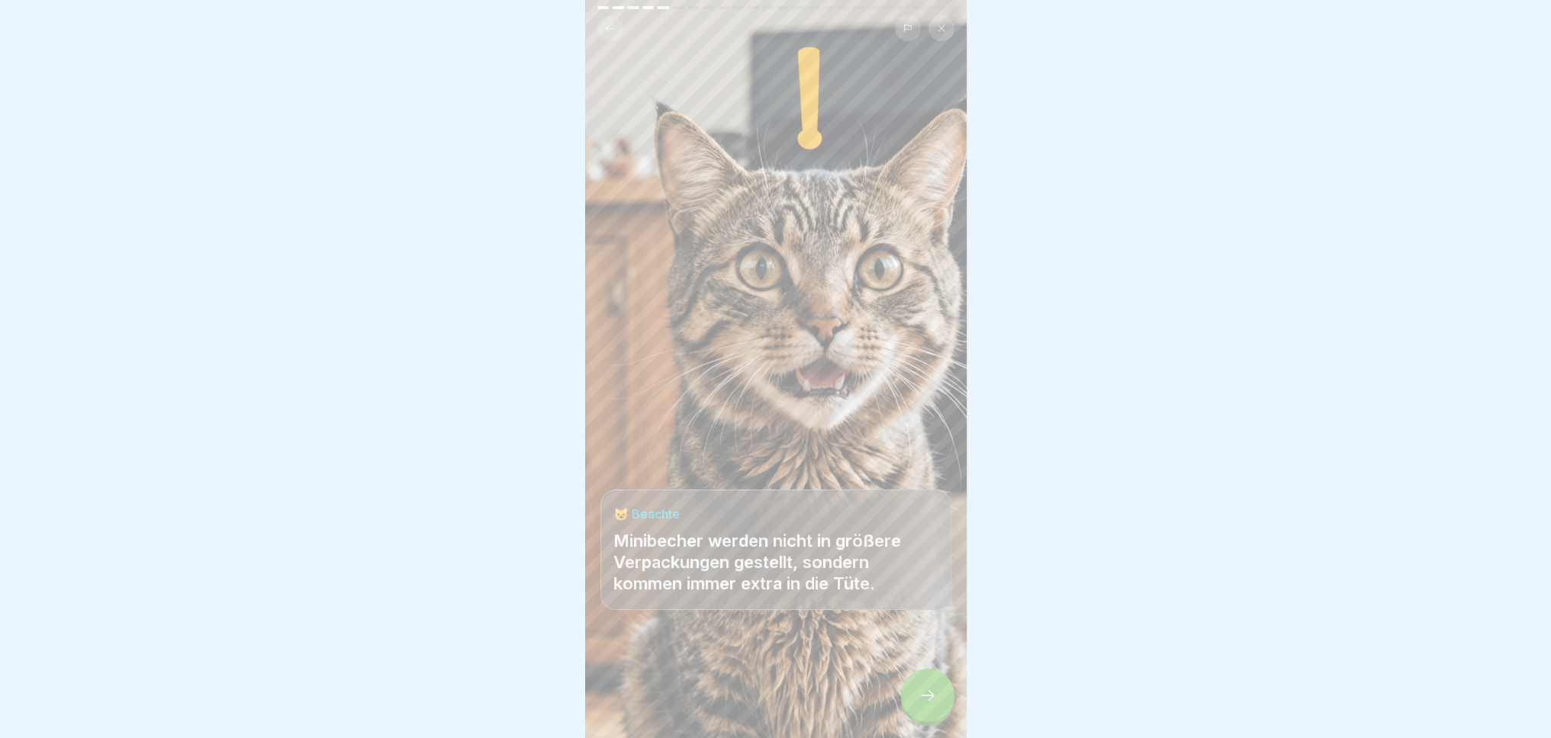
click at [915, 706] on div at bounding box center [927, 695] width 53 height 53
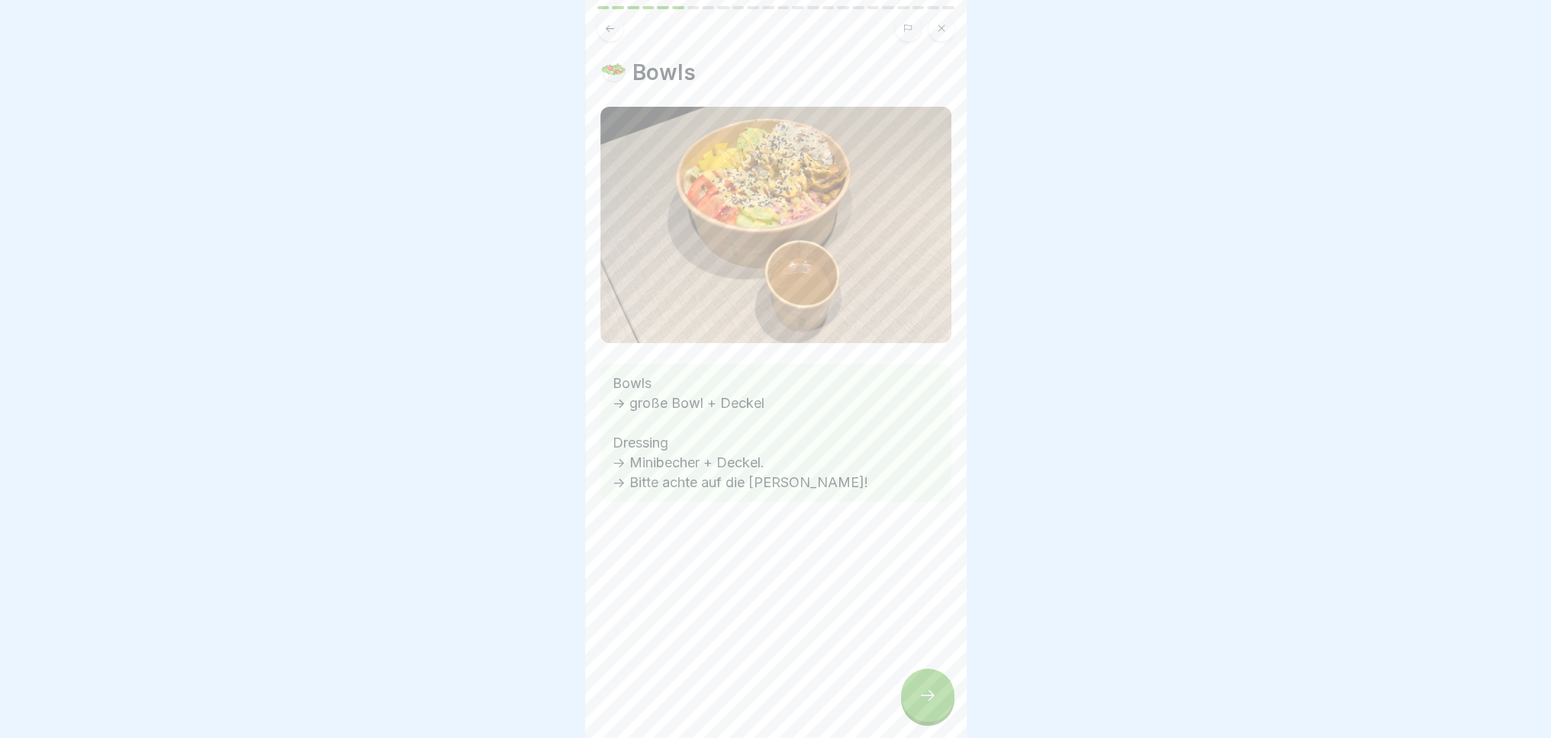
click at [915, 706] on div at bounding box center [927, 695] width 53 height 53
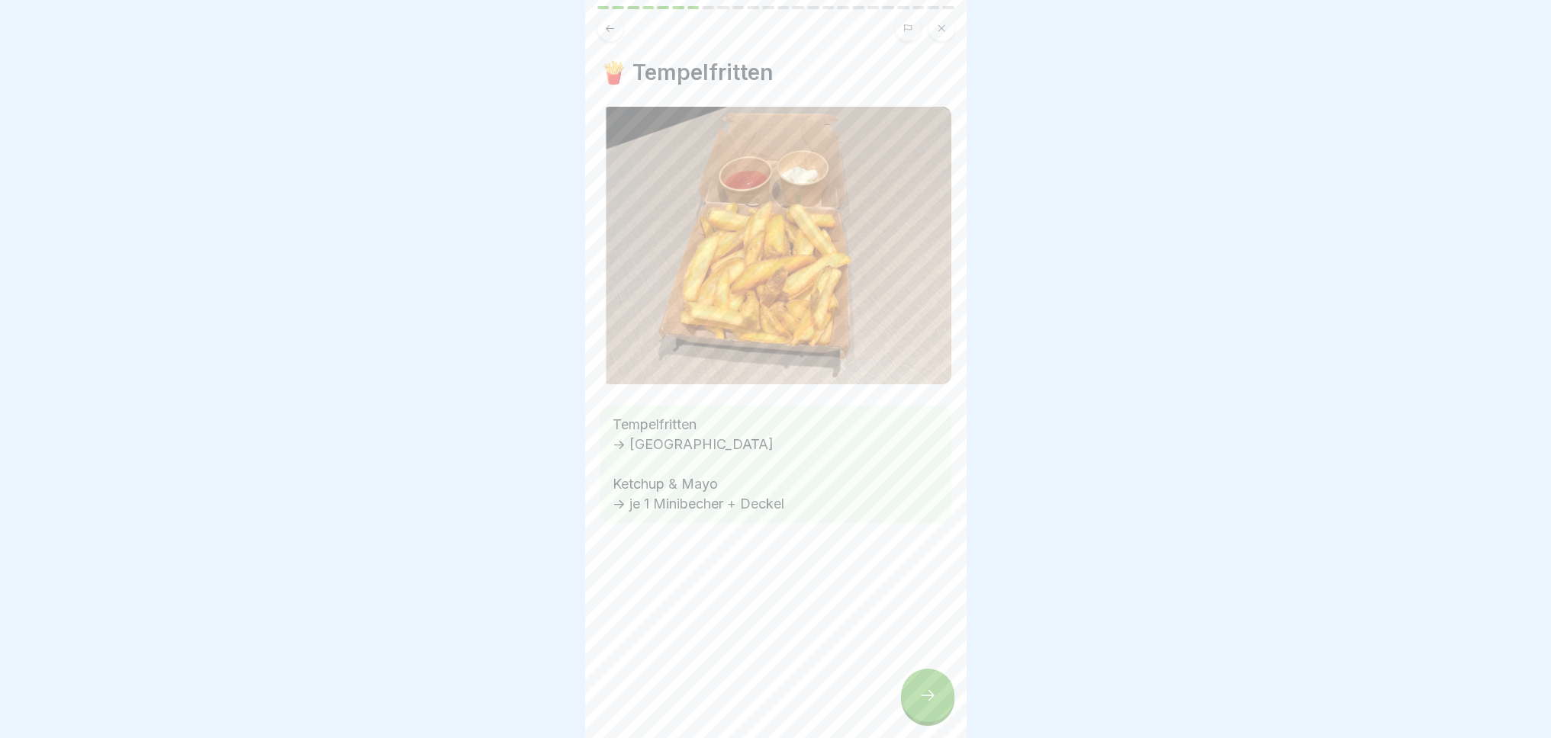
click at [915, 706] on div at bounding box center [927, 695] width 53 height 53
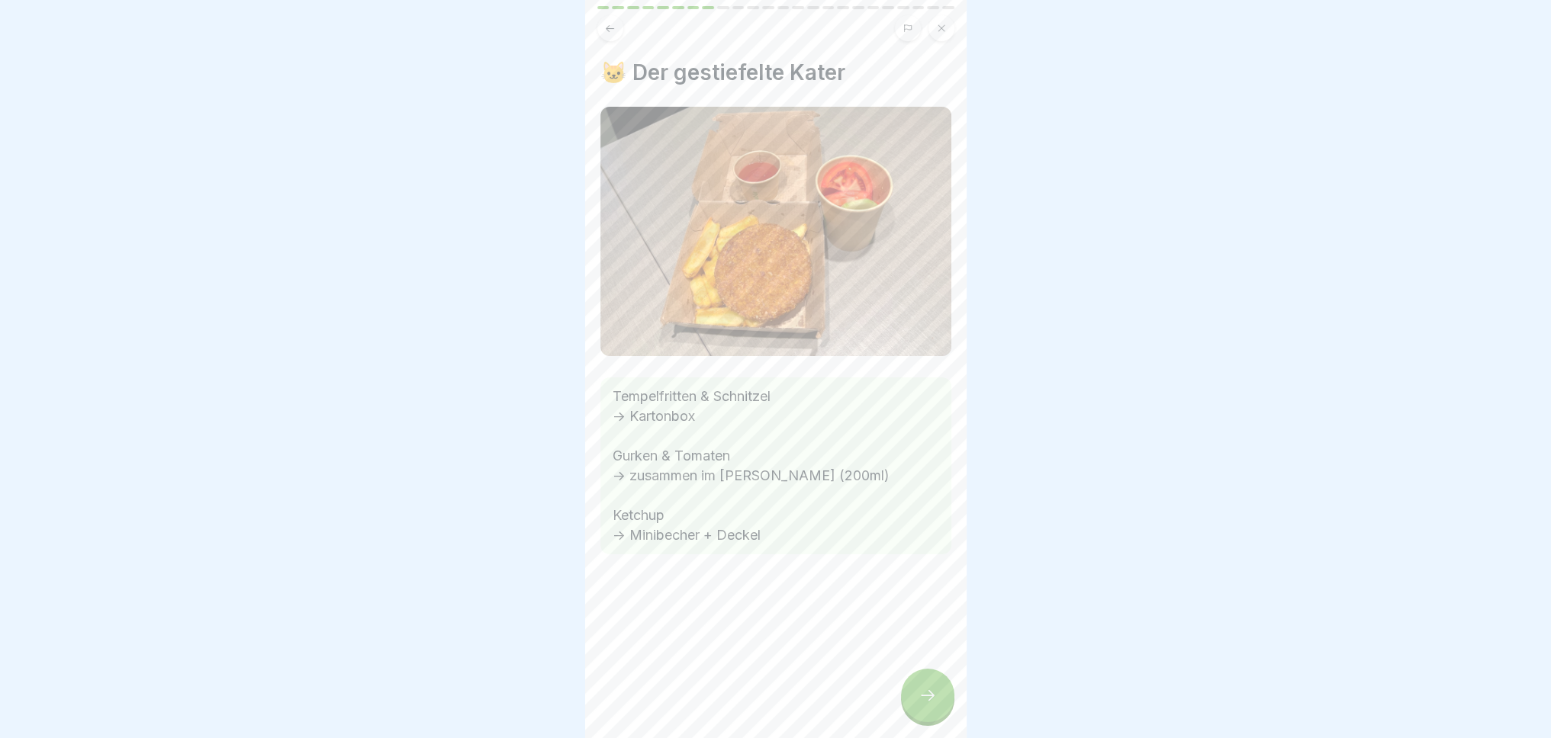
click at [912, 706] on div at bounding box center [927, 695] width 53 height 53
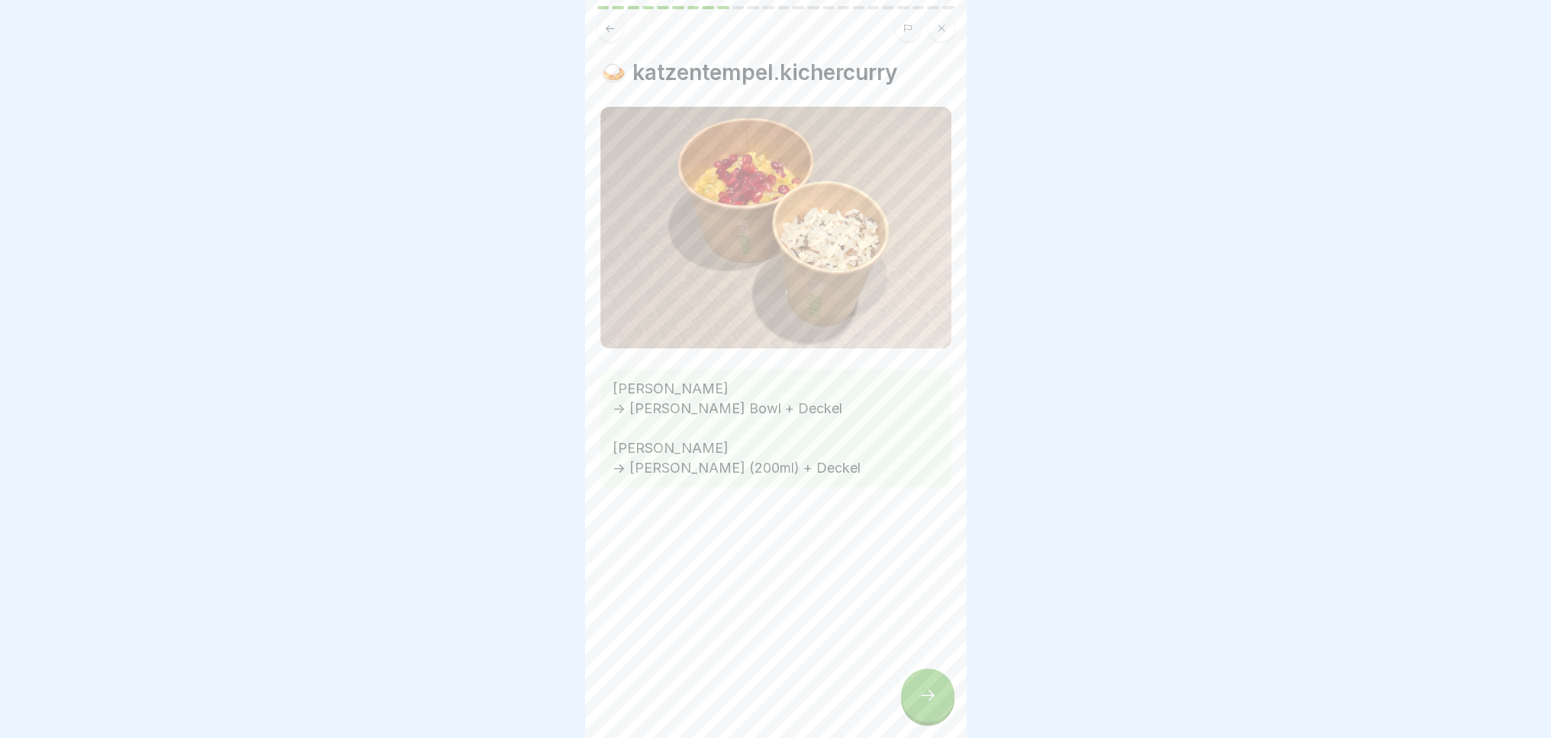
click at [912, 706] on div at bounding box center [927, 695] width 53 height 53
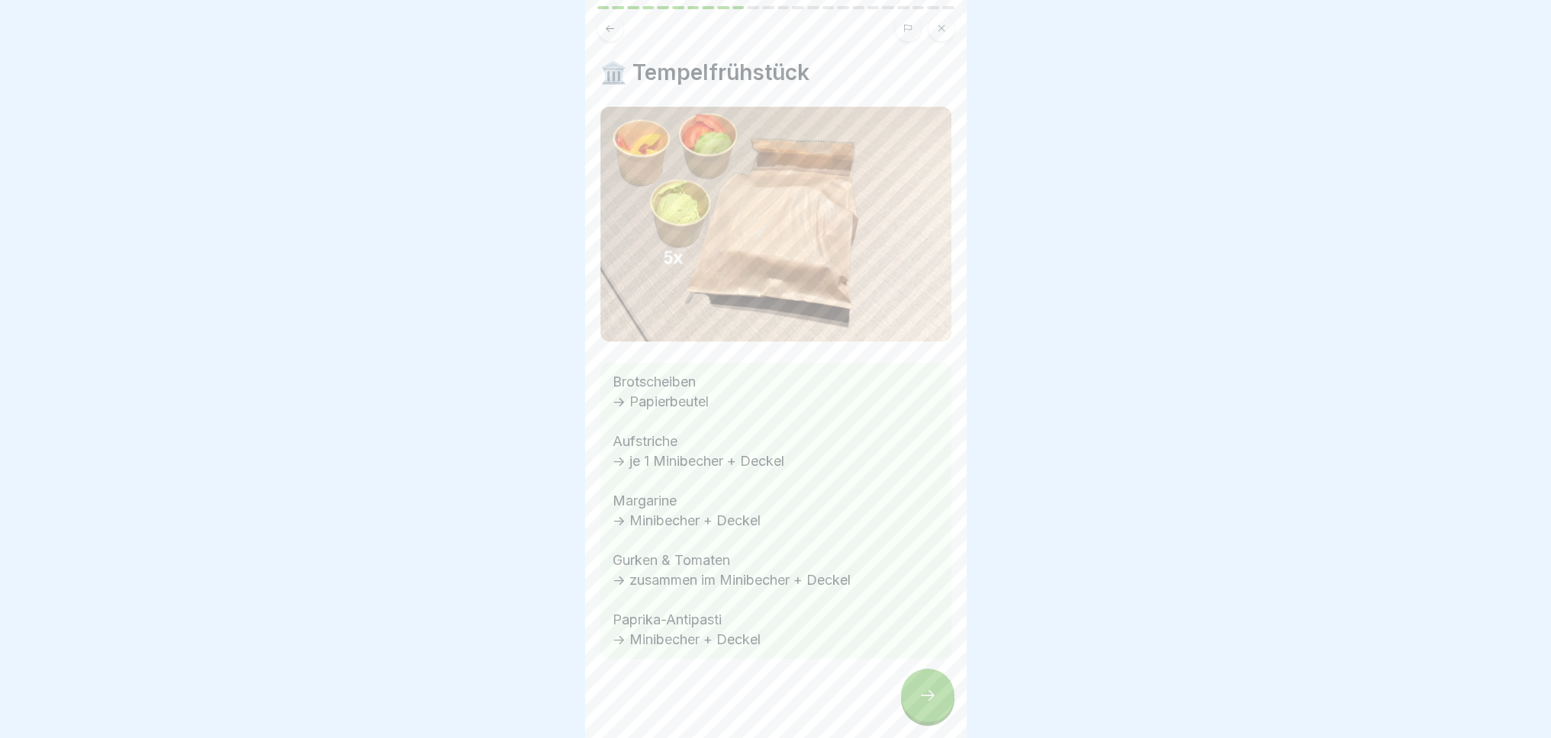
click at [912, 706] on div at bounding box center [927, 695] width 53 height 53
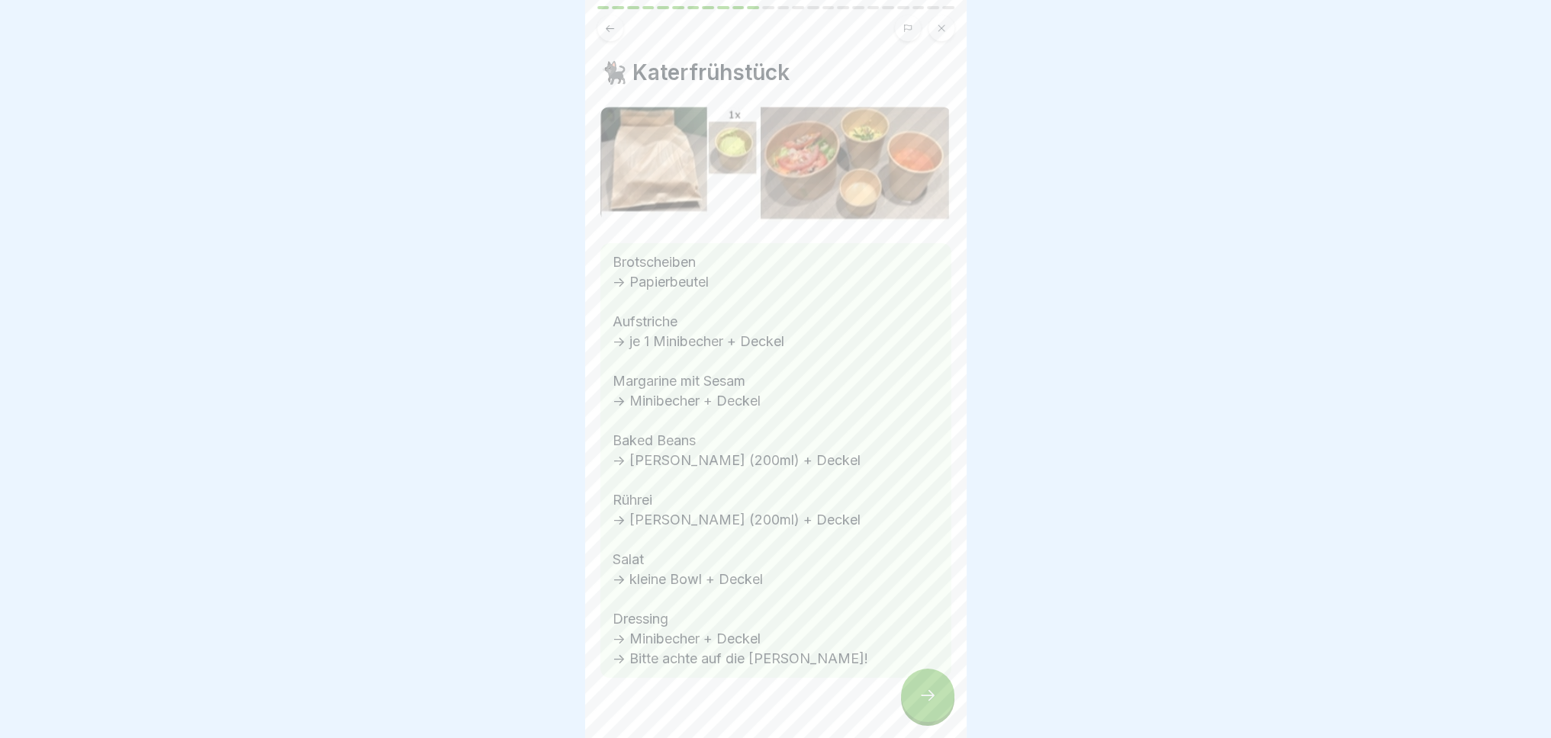
click at [910, 706] on div at bounding box center [927, 695] width 53 height 53
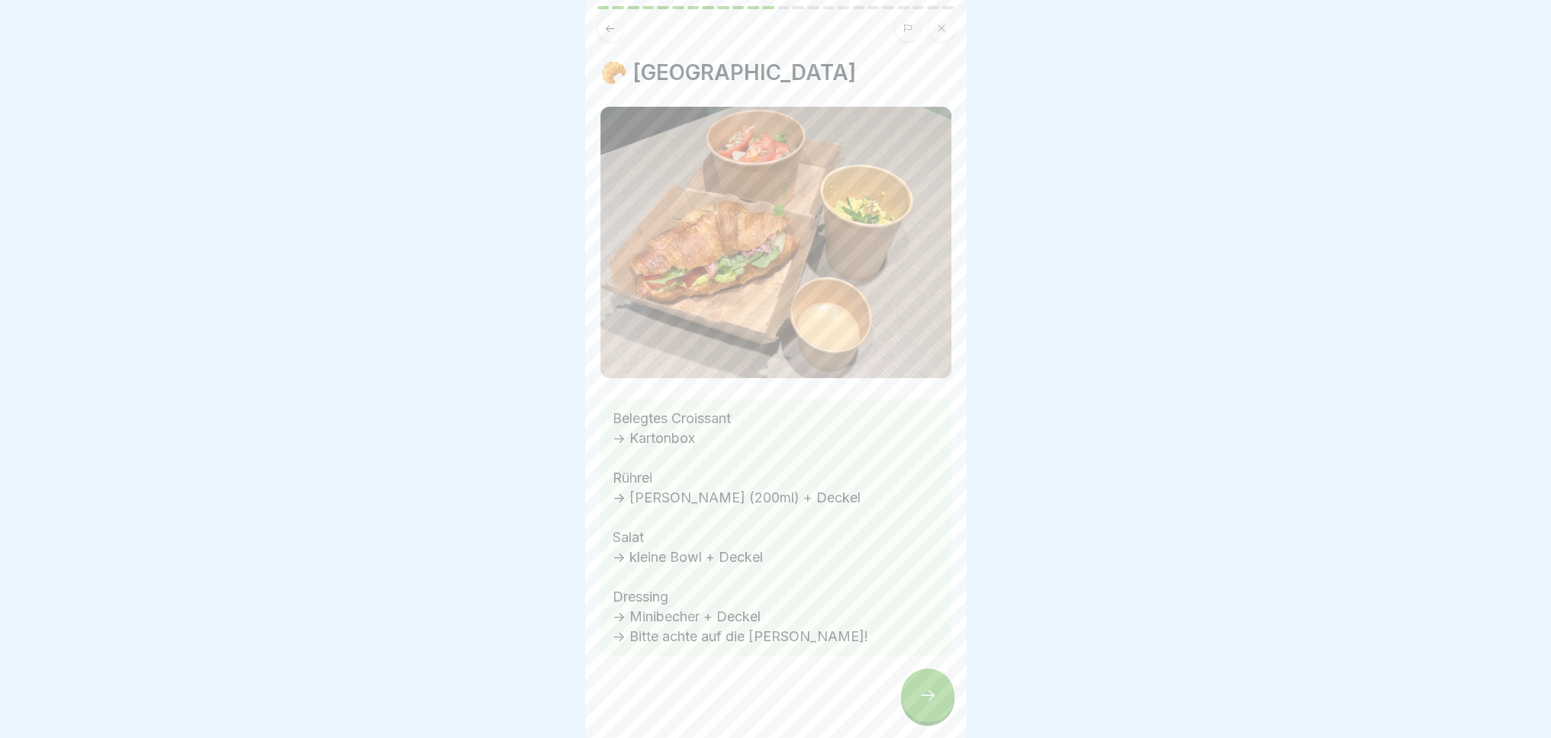
click at [909, 704] on div at bounding box center [927, 695] width 53 height 53
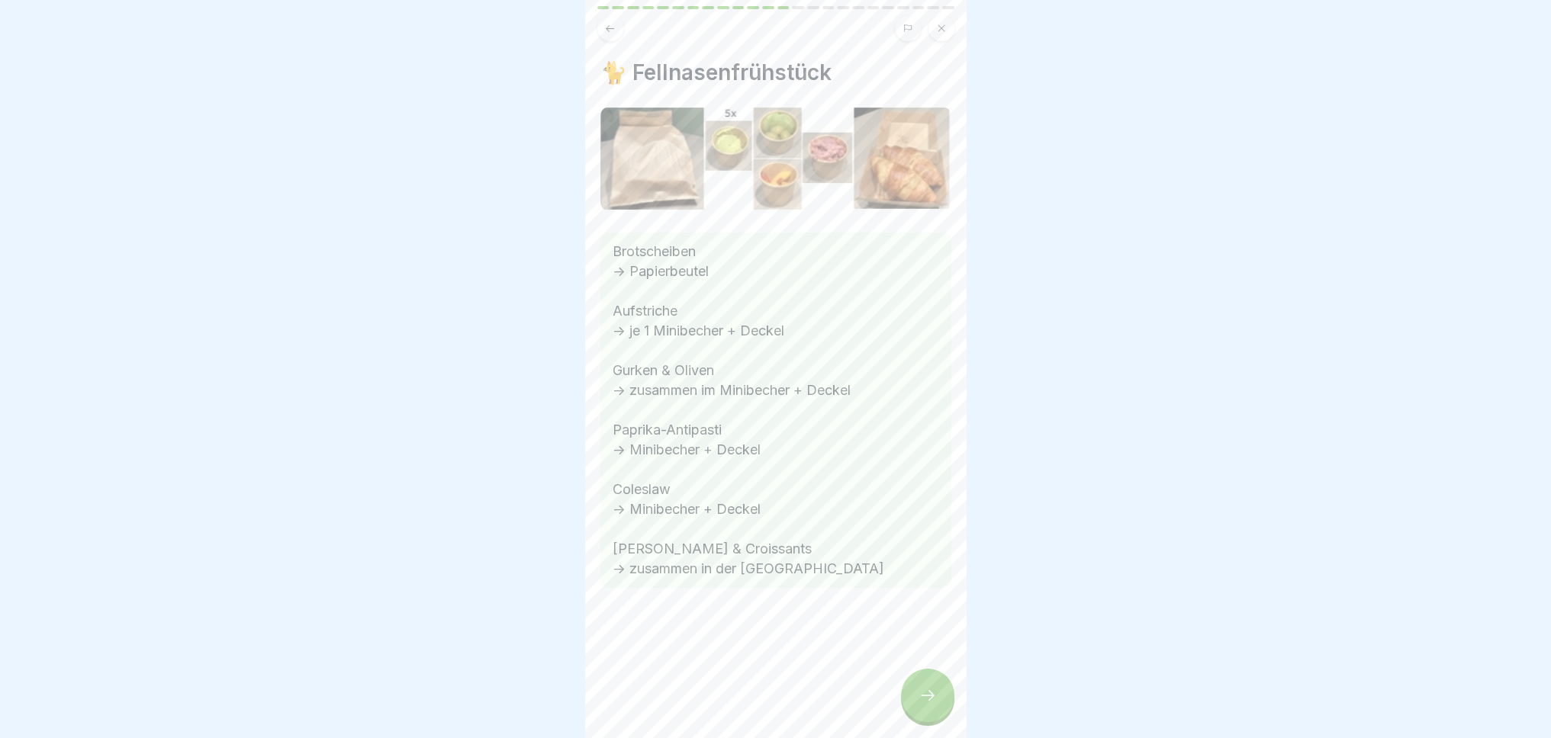
click at [909, 704] on div at bounding box center [927, 695] width 53 height 53
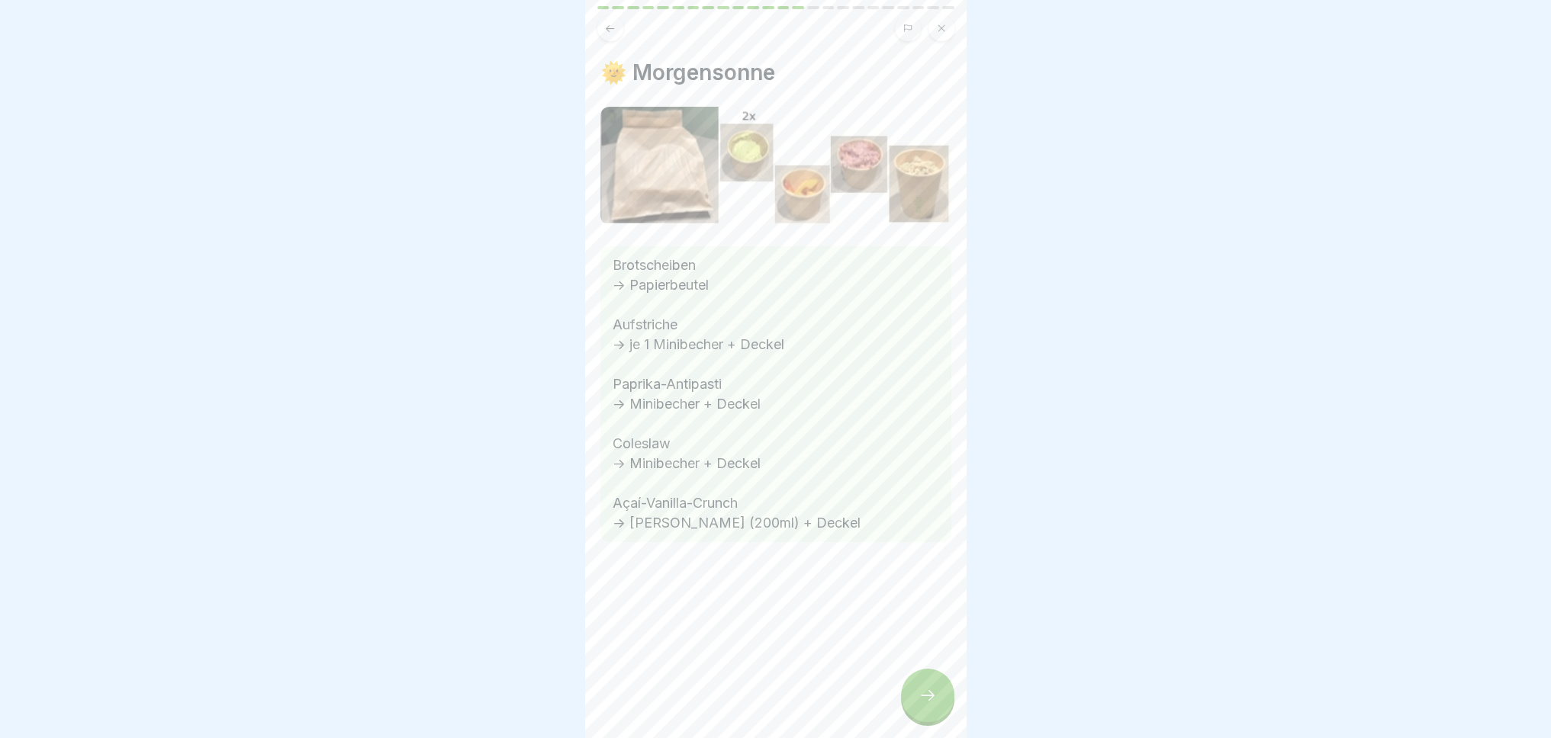
click at [905, 703] on div at bounding box center [927, 695] width 53 height 53
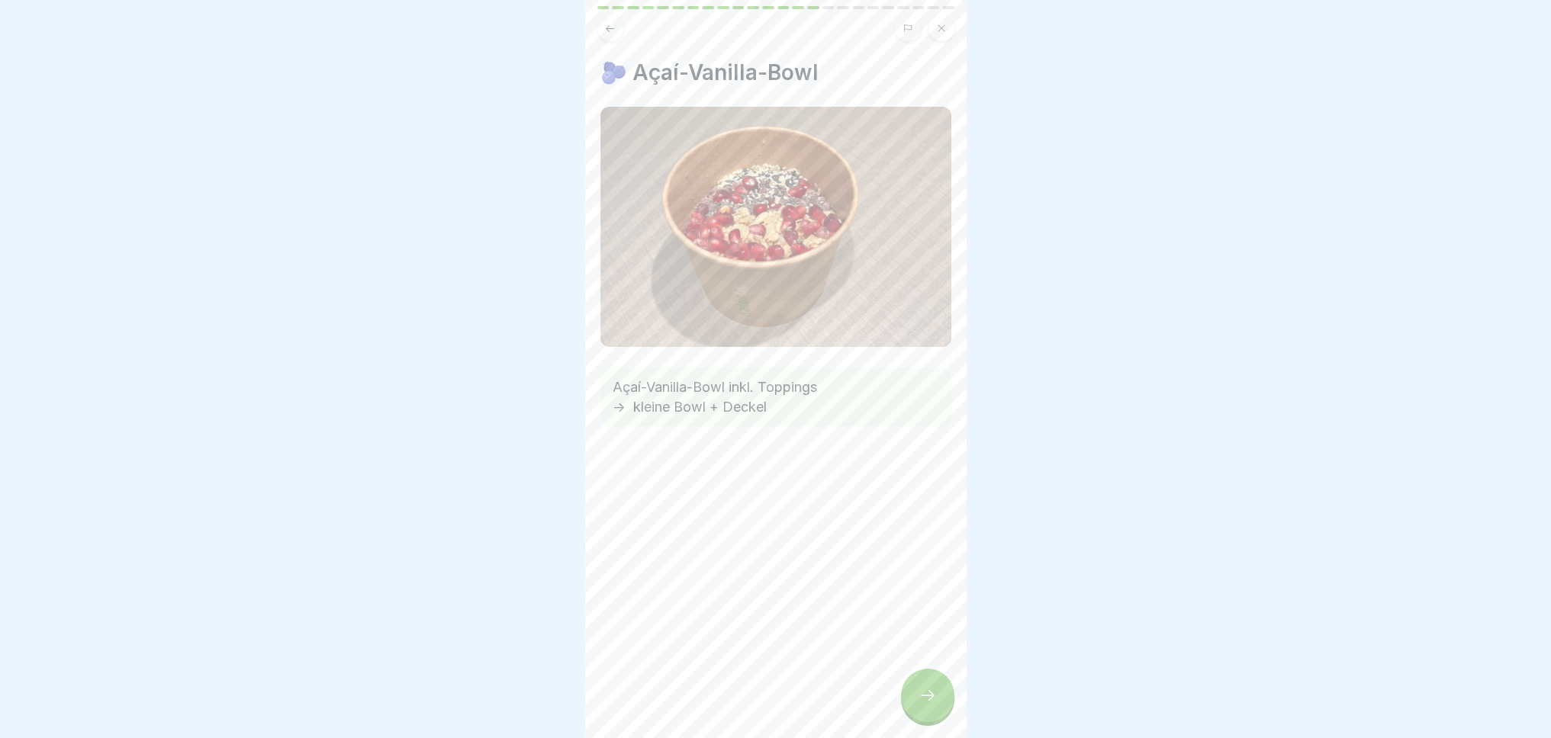
click at [905, 703] on div at bounding box center [927, 695] width 53 height 53
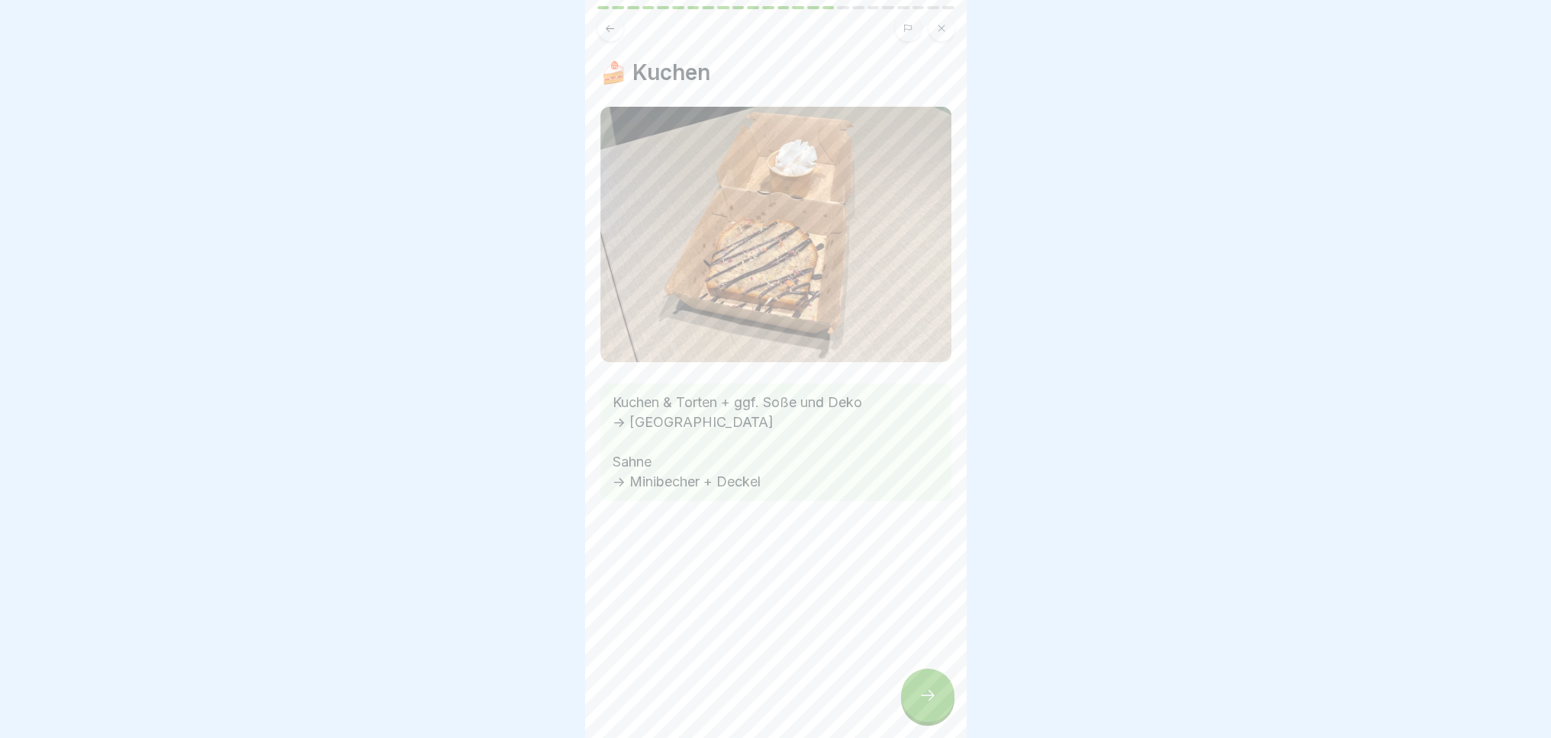
click at [905, 703] on div at bounding box center [927, 695] width 53 height 53
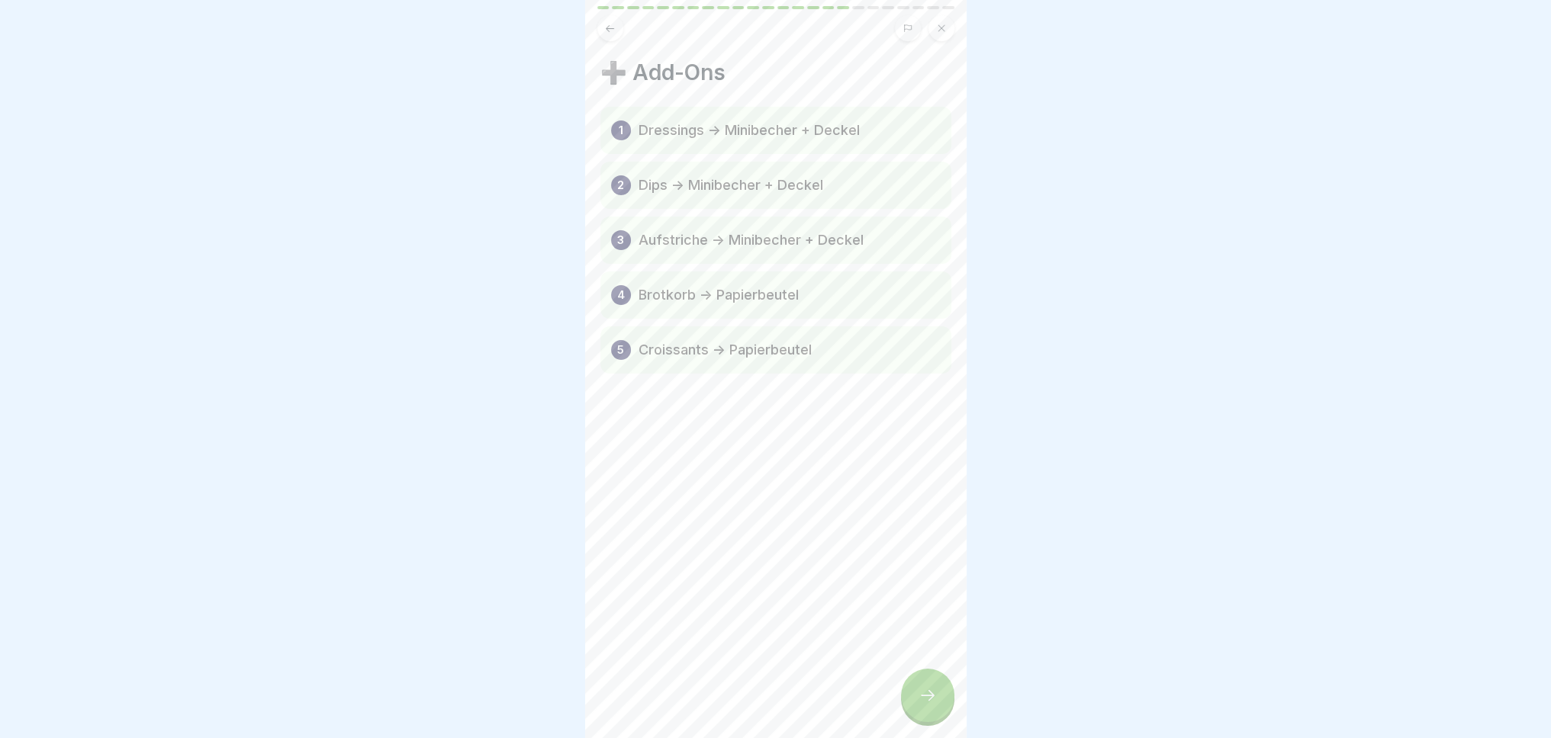
click at [905, 703] on div at bounding box center [927, 695] width 53 height 53
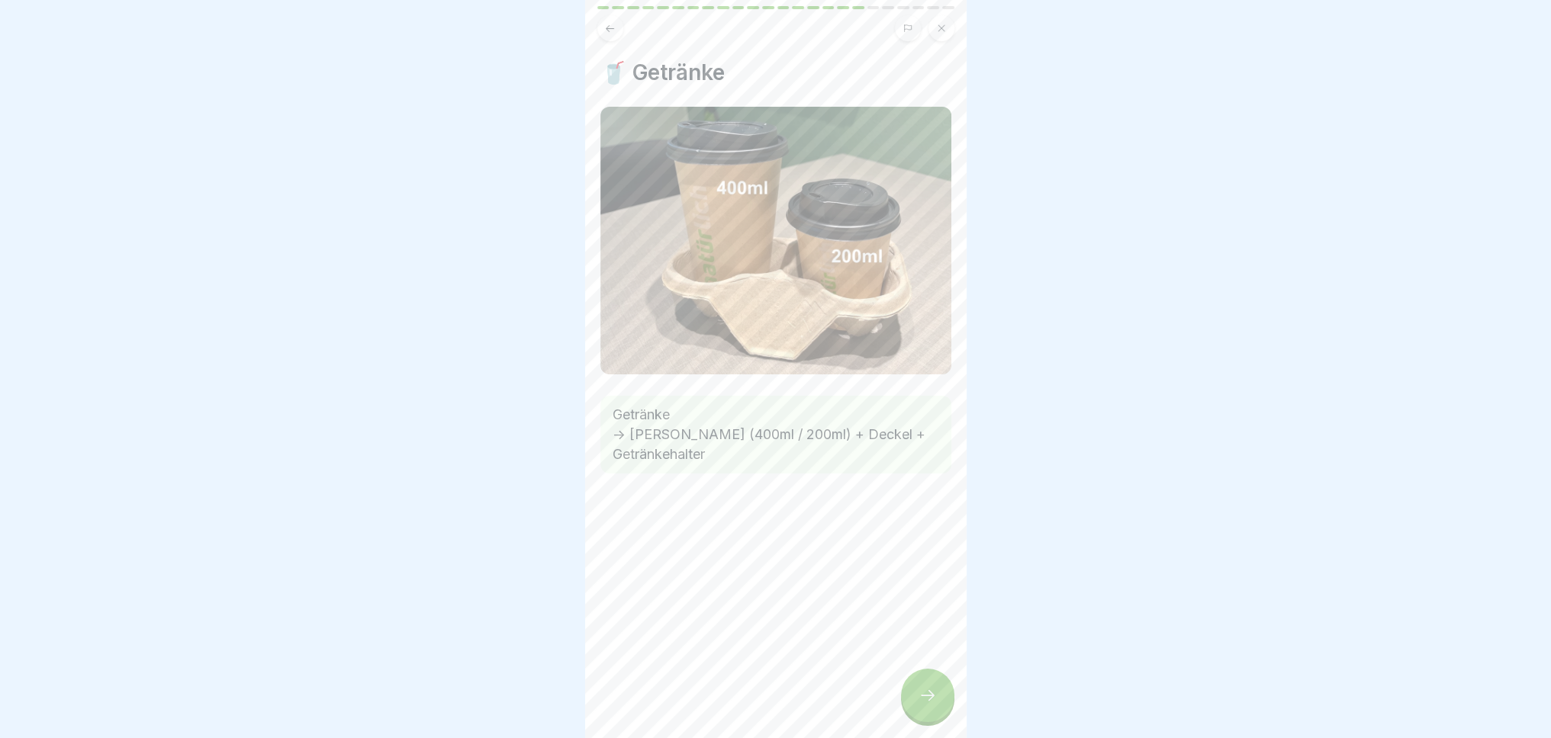
click at [905, 703] on div at bounding box center [927, 695] width 53 height 53
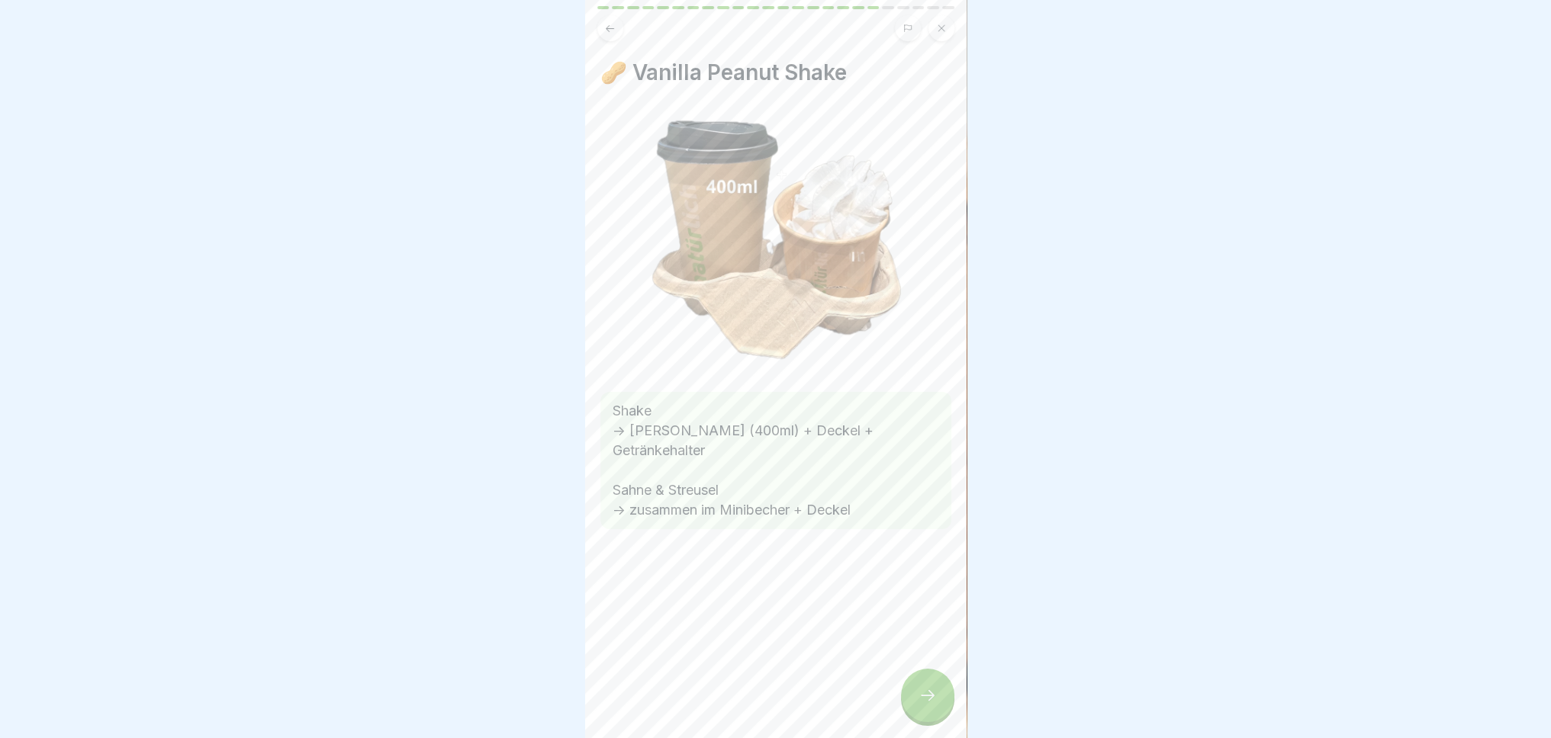
click at [905, 703] on div at bounding box center [927, 695] width 53 height 53
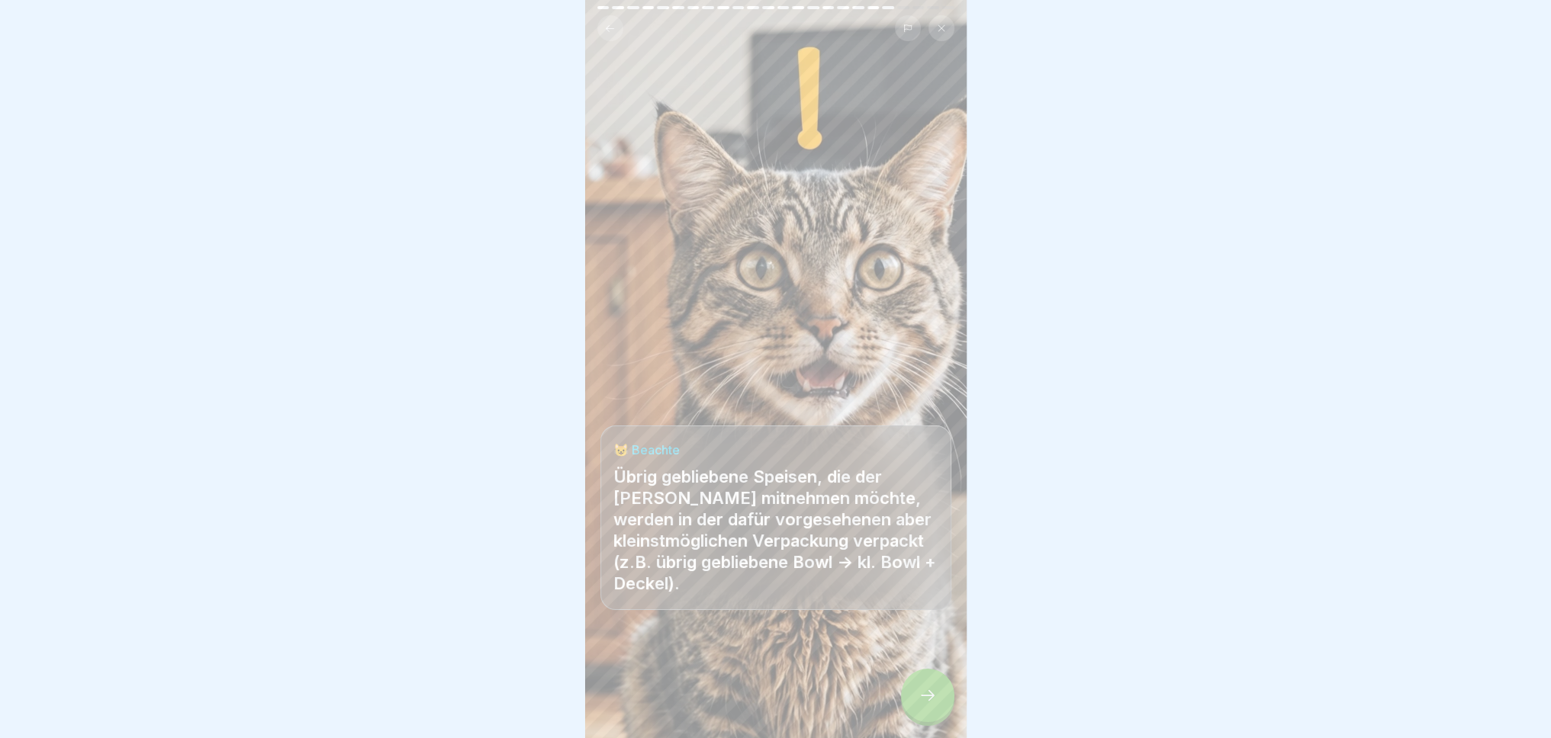
click at [916, 716] on div at bounding box center [927, 695] width 53 height 53
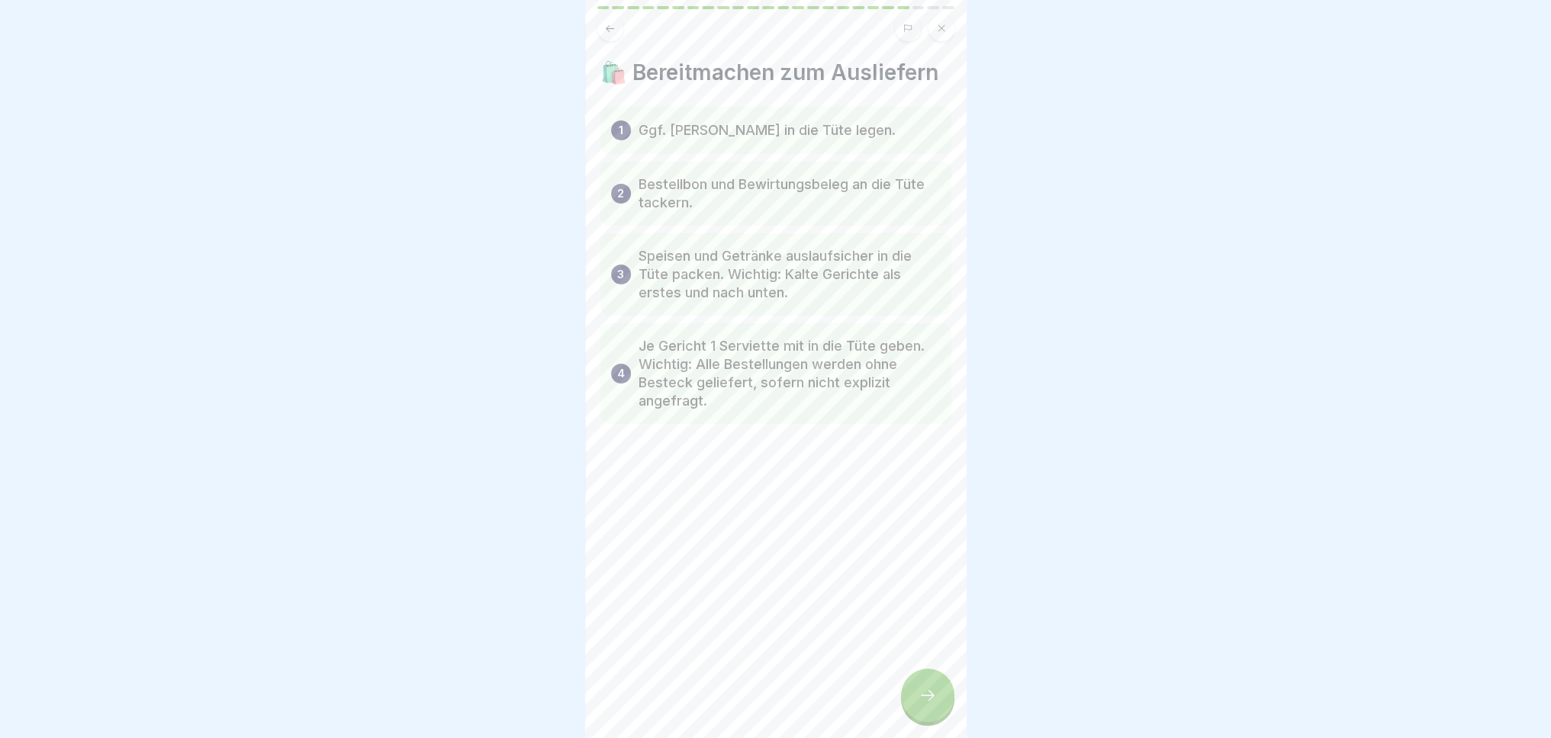
click at [916, 716] on div at bounding box center [927, 695] width 53 height 53
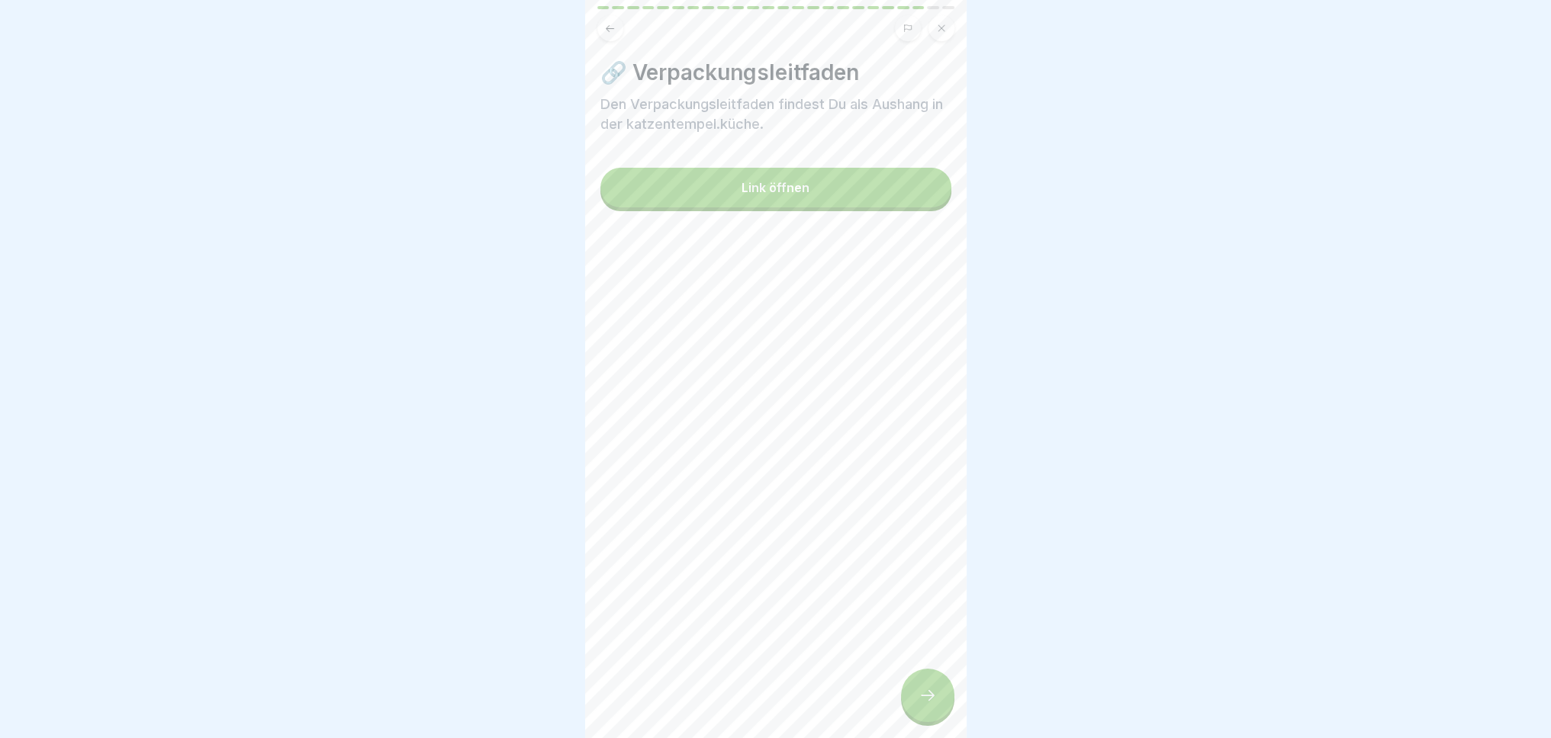
click at [925, 698] on div at bounding box center [927, 695] width 53 height 53
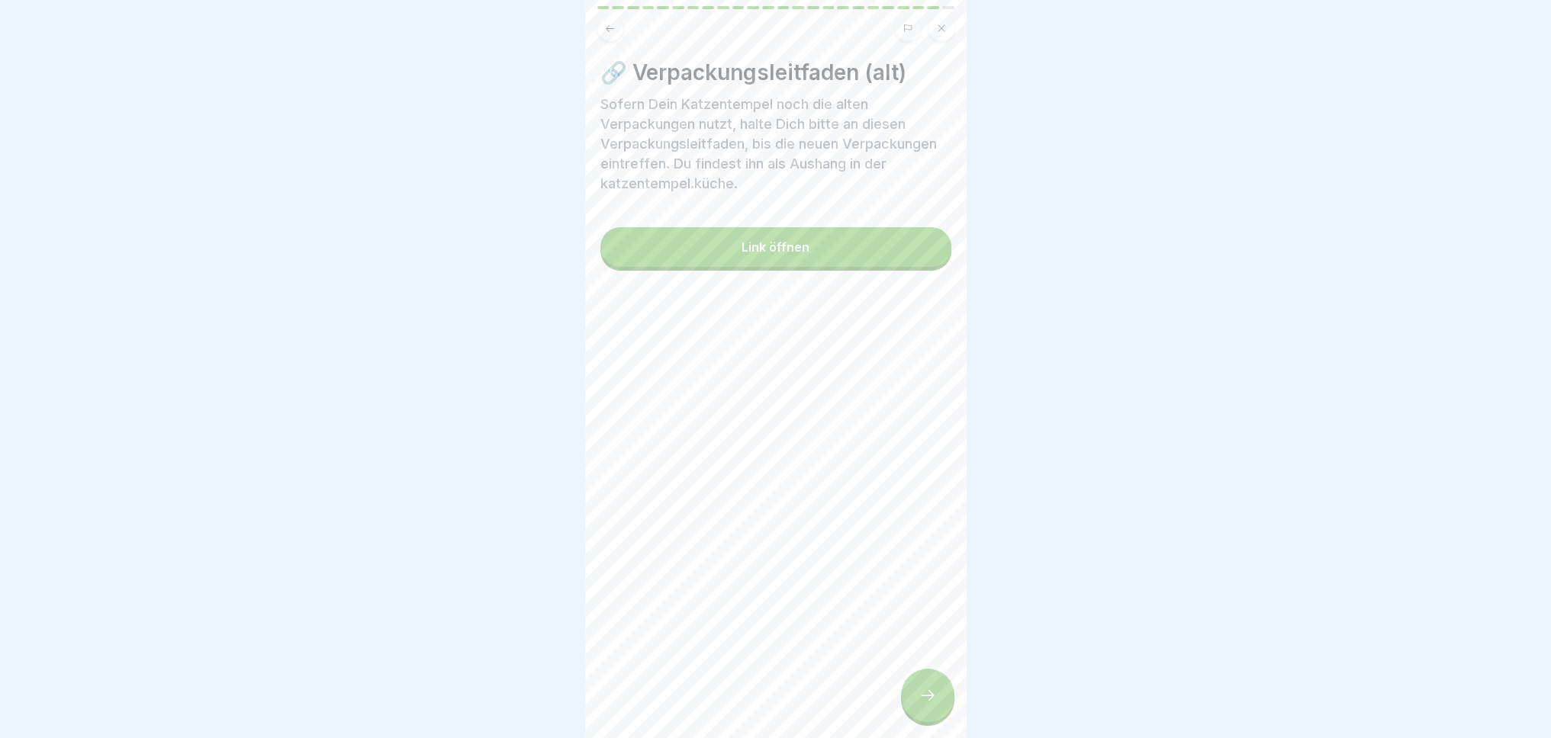
click at [925, 698] on div at bounding box center [927, 695] width 53 height 53
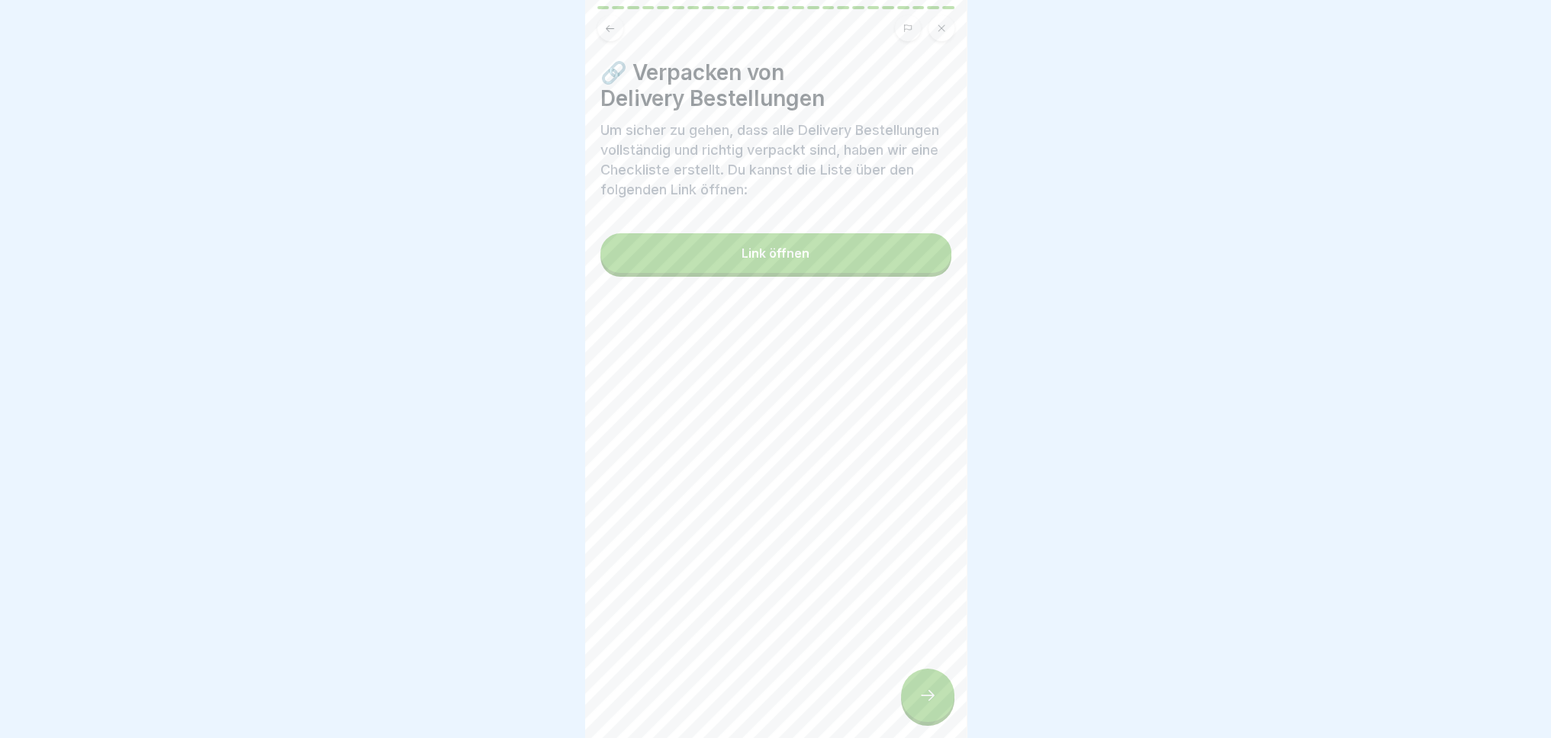
click at [925, 698] on div at bounding box center [927, 695] width 53 height 53
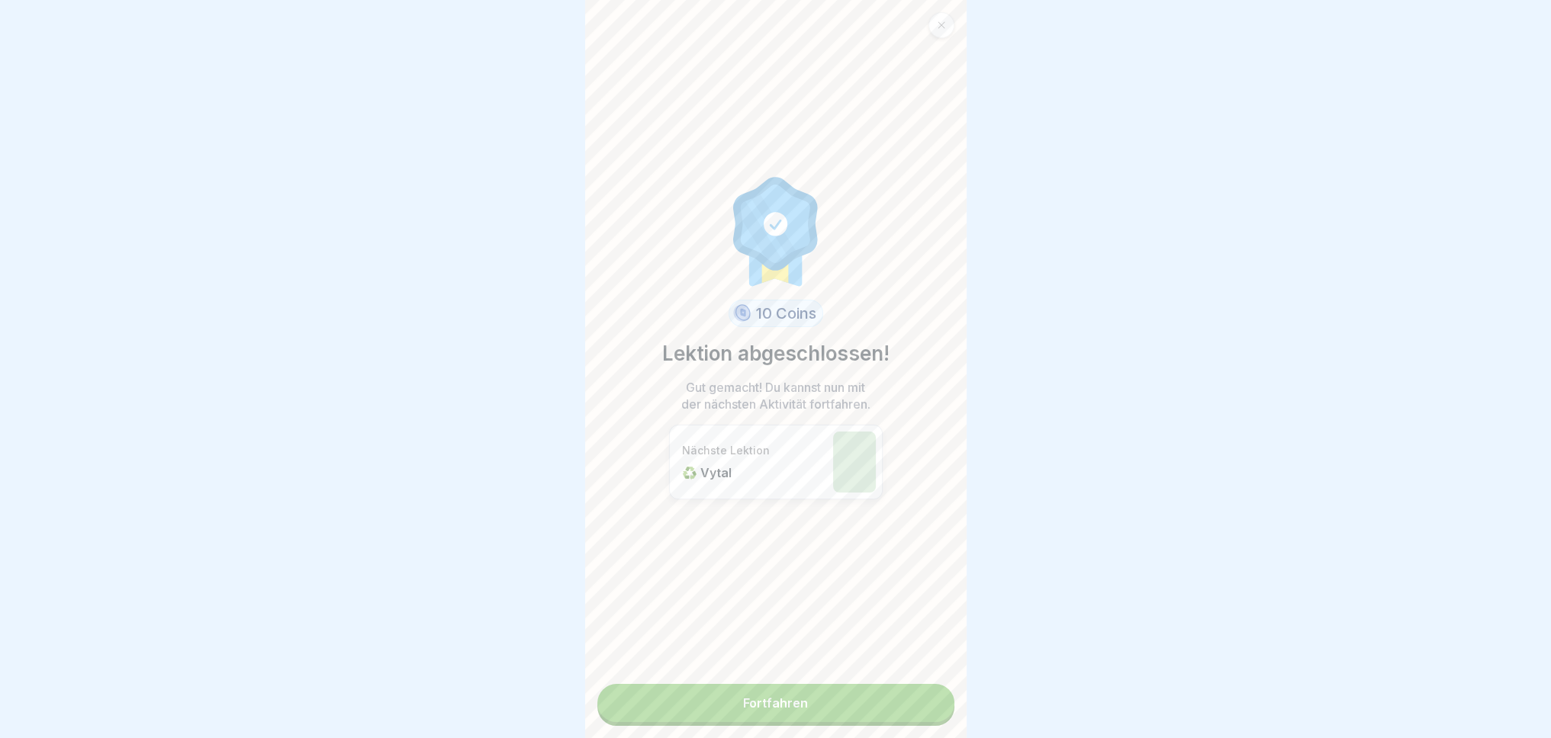
click at [776, 695] on link "Fortfahren" at bounding box center [775, 703] width 357 height 38
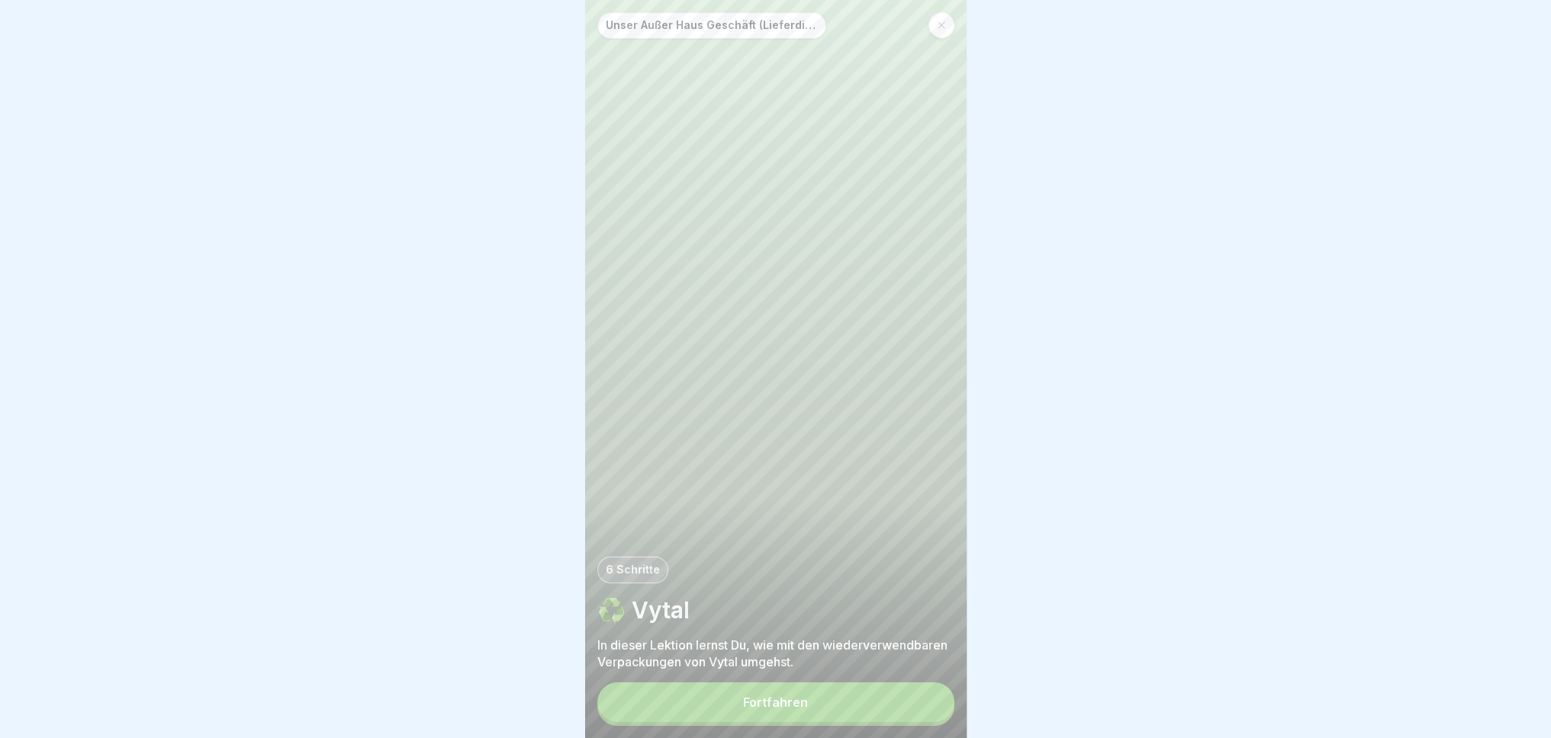
click at [780, 709] on div "Fortfahren" at bounding box center [775, 703] width 65 height 14
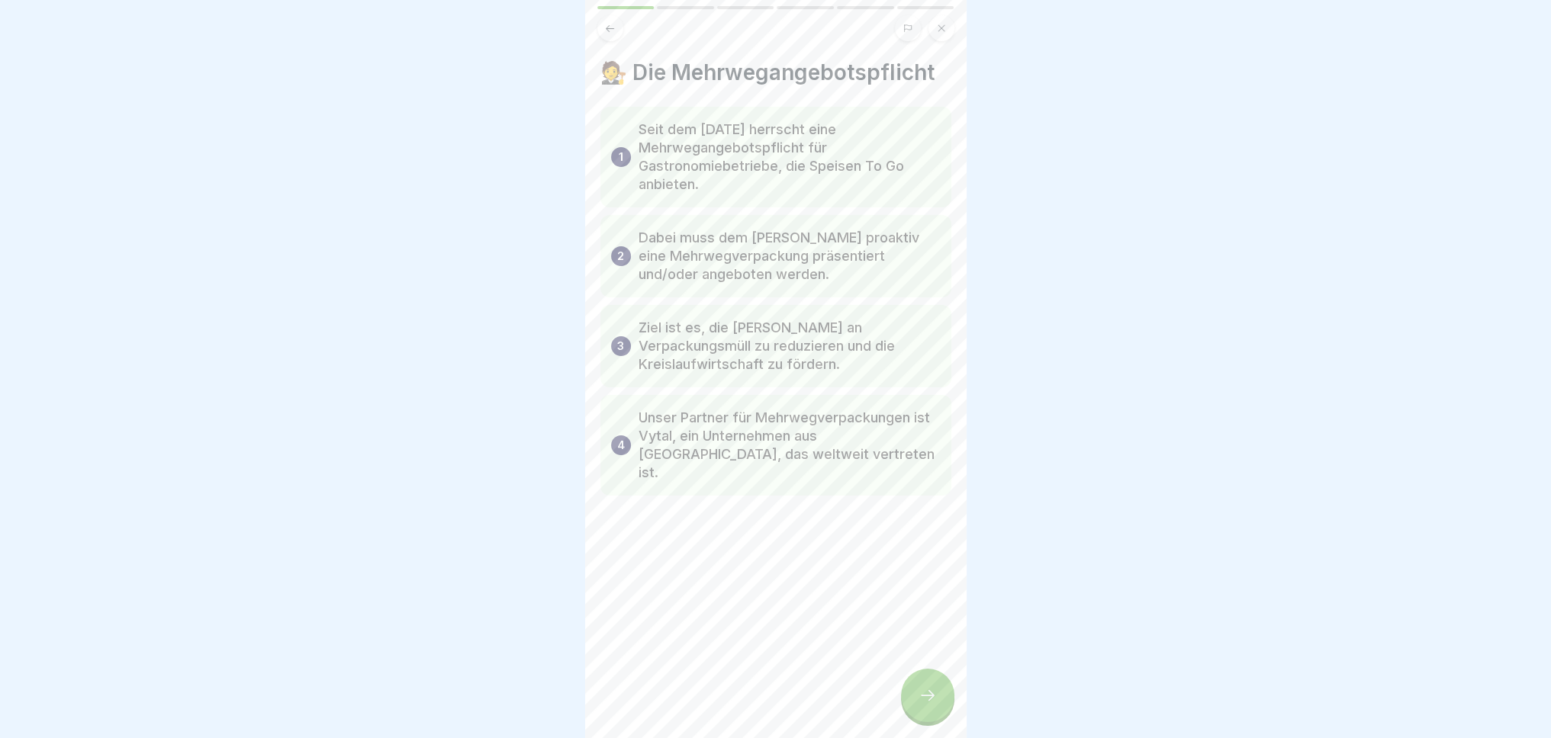
click at [913, 703] on div at bounding box center [927, 695] width 53 height 53
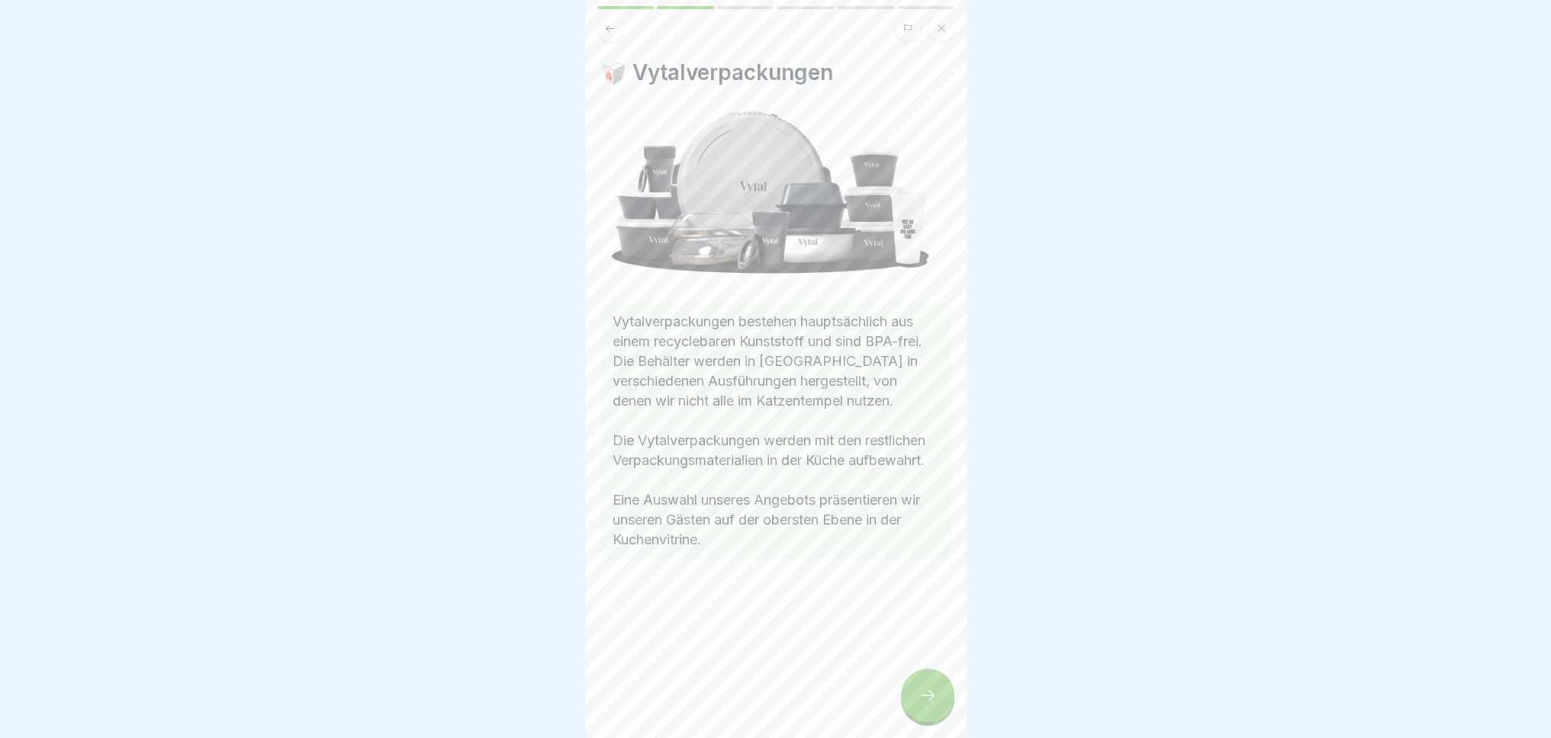
click at [909, 700] on div at bounding box center [927, 695] width 53 height 53
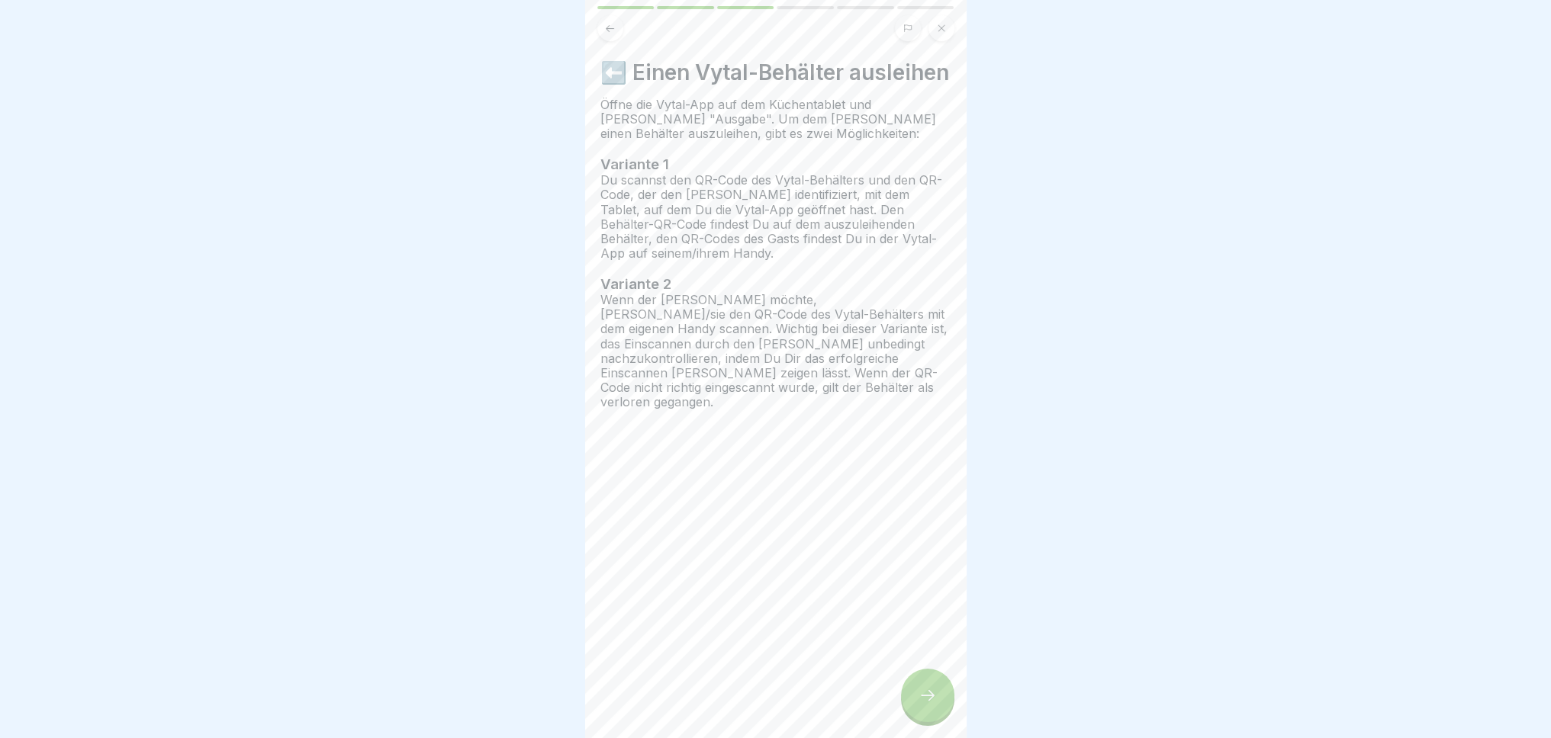
click at [909, 700] on div at bounding box center [927, 695] width 53 height 53
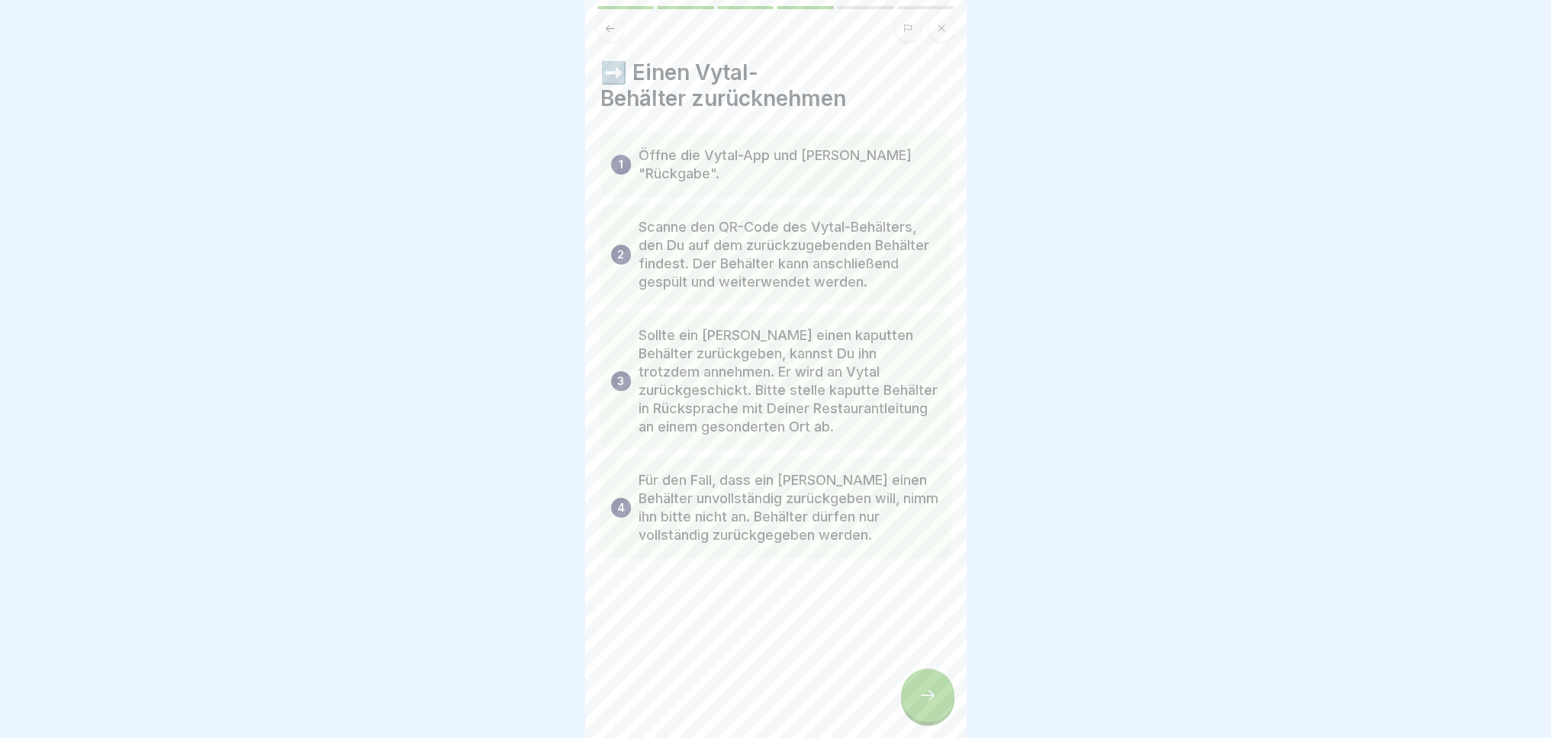
click at [909, 700] on div at bounding box center [927, 695] width 53 height 53
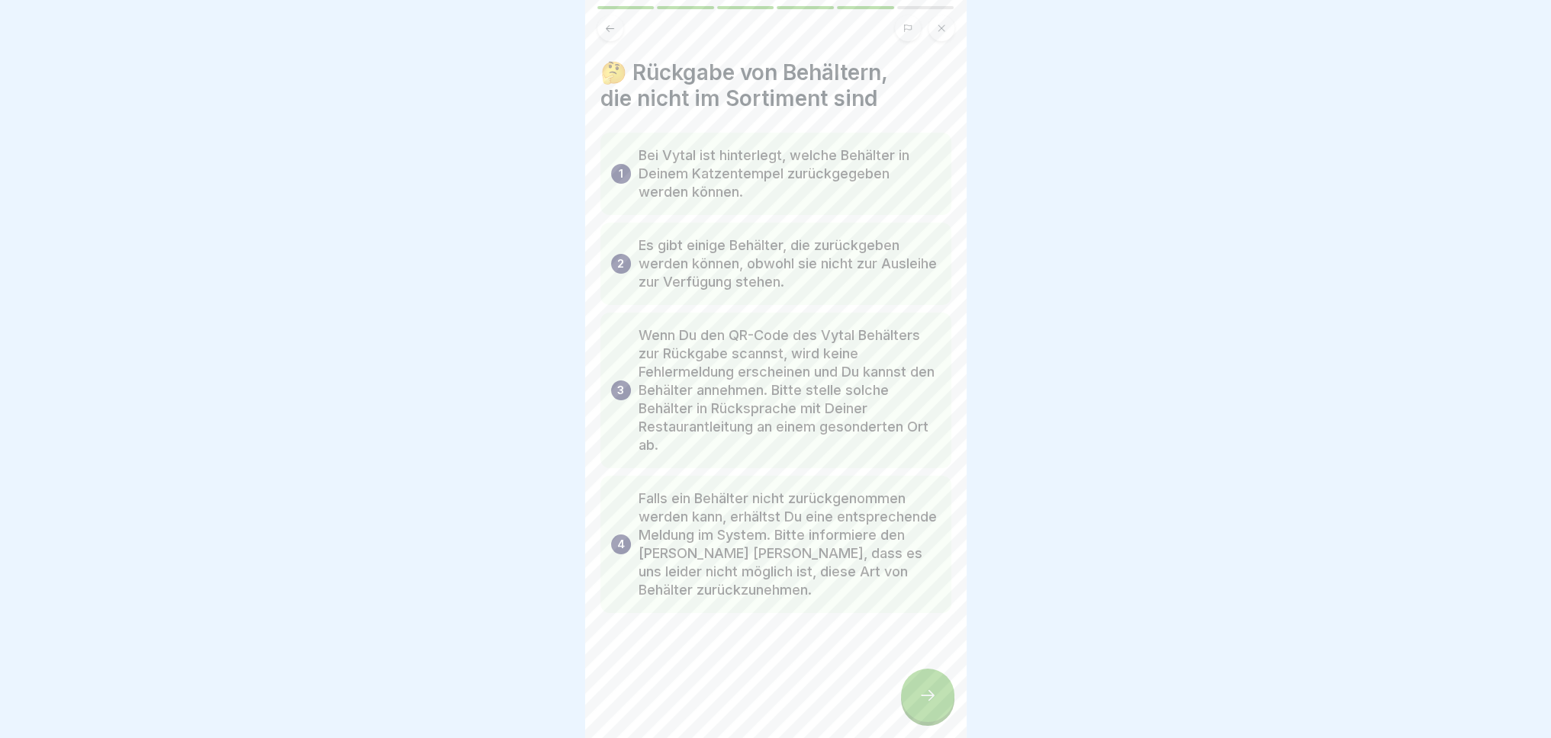
click at [909, 700] on div at bounding box center [927, 695] width 53 height 53
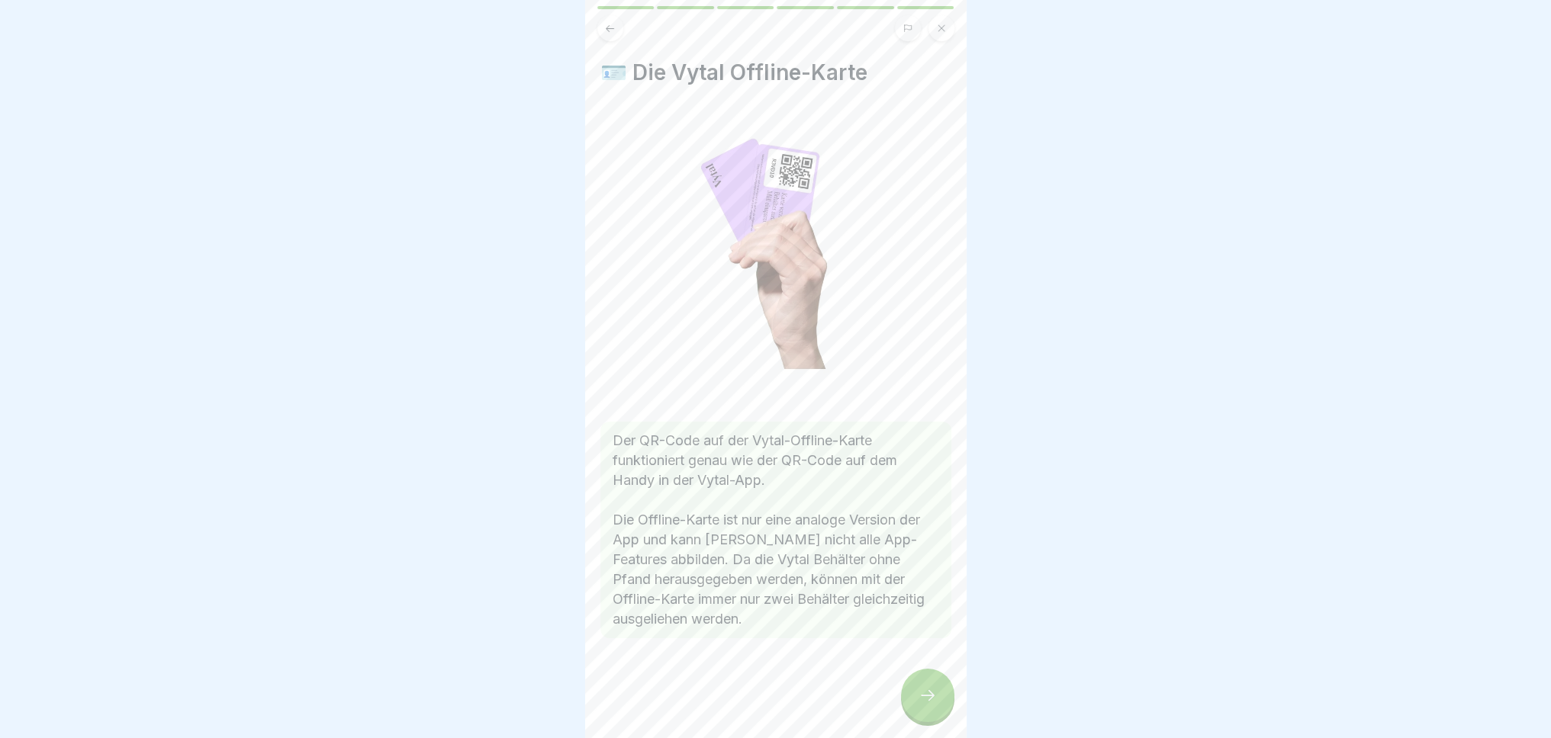
click at [909, 700] on div at bounding box center [927, 695] width 53 height 53
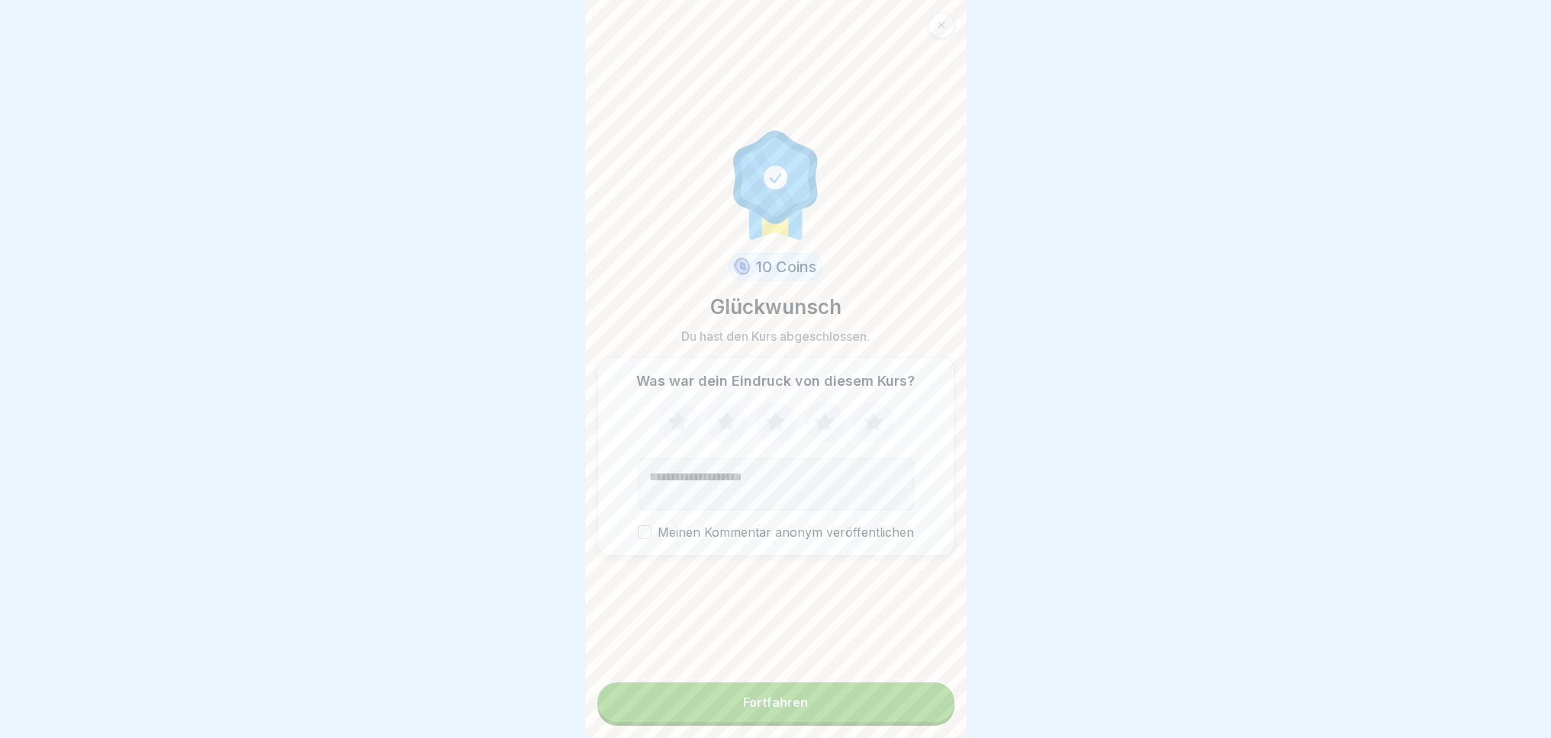
click at [909, 700] on button "Fortfahren" at bounding box center [775, 703] width 357 height 40
